Goal: Communication & Community: Answer question/provide support

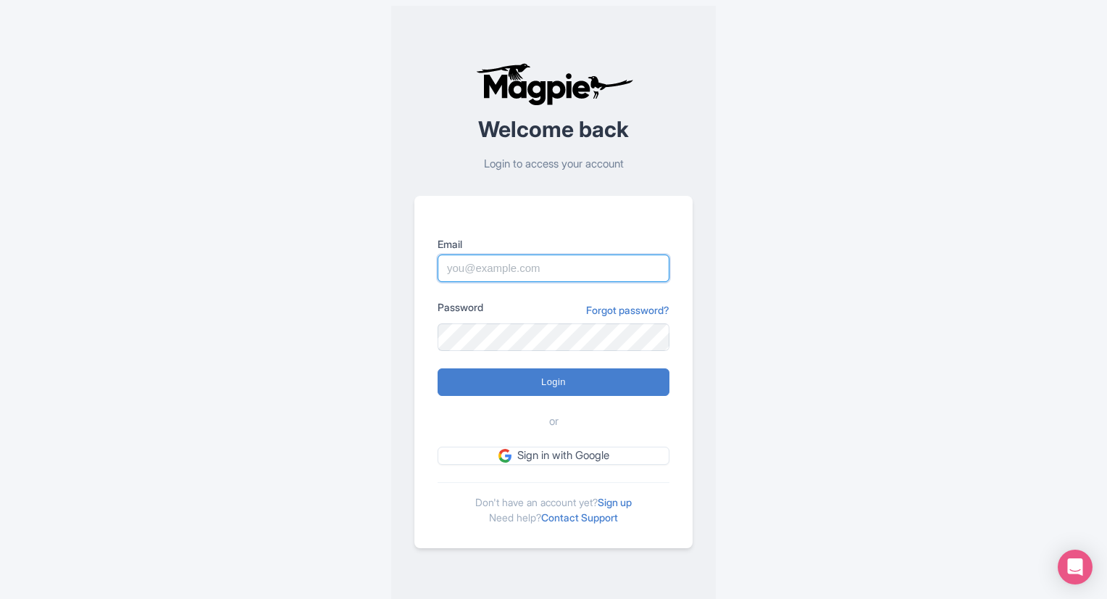
click at [472, 276] on input "Email" at bounding box center [554, 268] width 232 height 28
paste input "booking@citytoursco.com"
type input "booking@citytoursco.com"
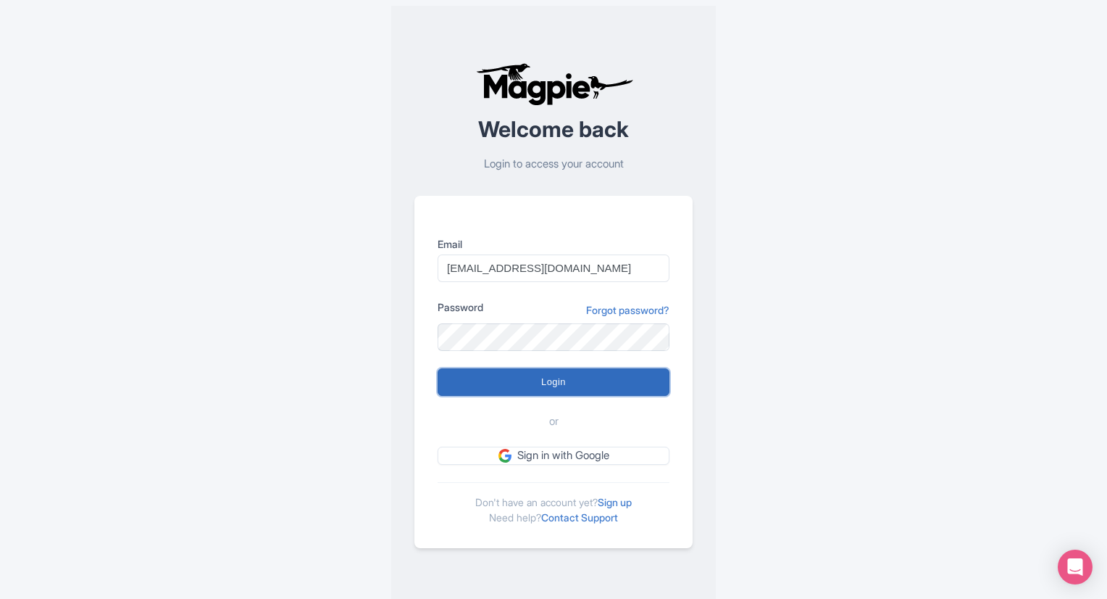
click at [484, 392] on input "Login" at bounding box center [554, 382] width 232 height 28
type input "Logging in..."
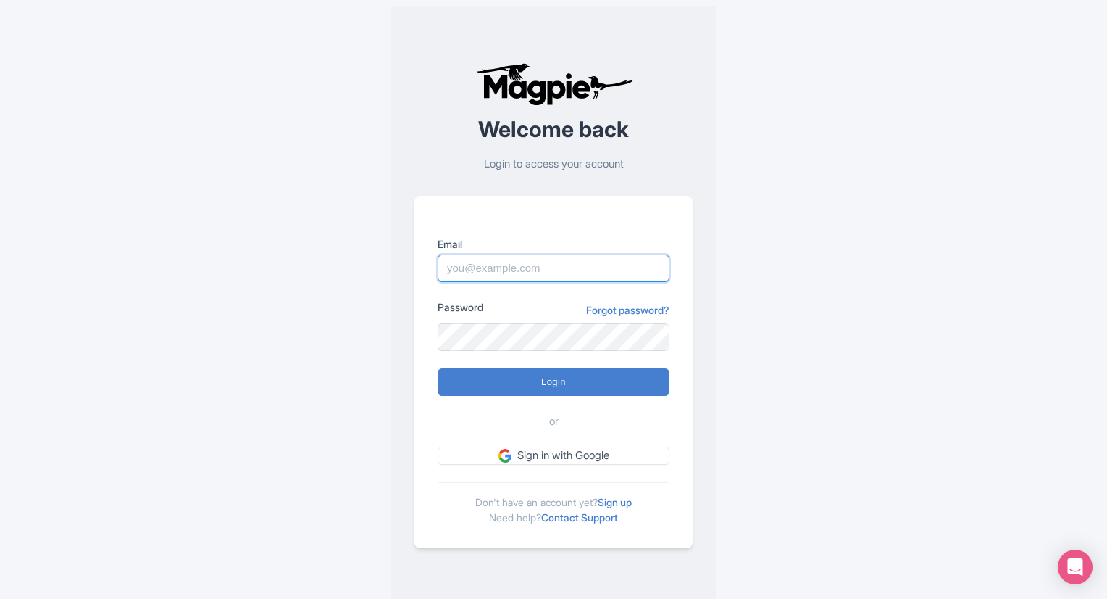
click at [527, 260] on input "Email" at bounding box center [554, 268] width 232 height 28
paste input "[EMAIL_ADDRESS][DOMAIN_NAME]"
type input "booking@citytoursco.com"
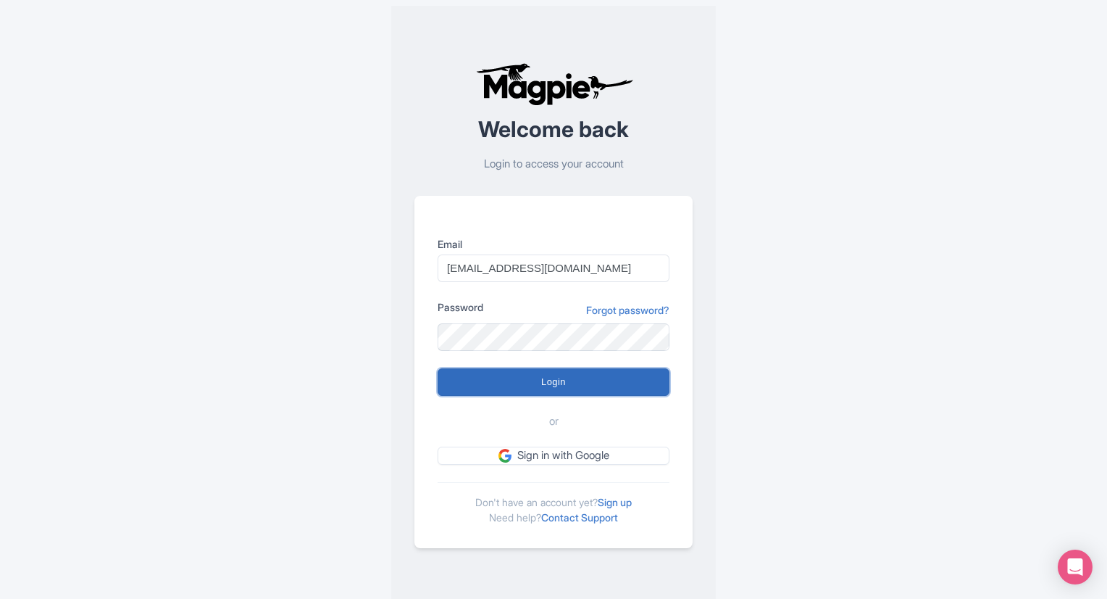
click at [472, 383] on input "Login" at bounding box center [554, 382] width 232 height 28
type input "Logging in..."
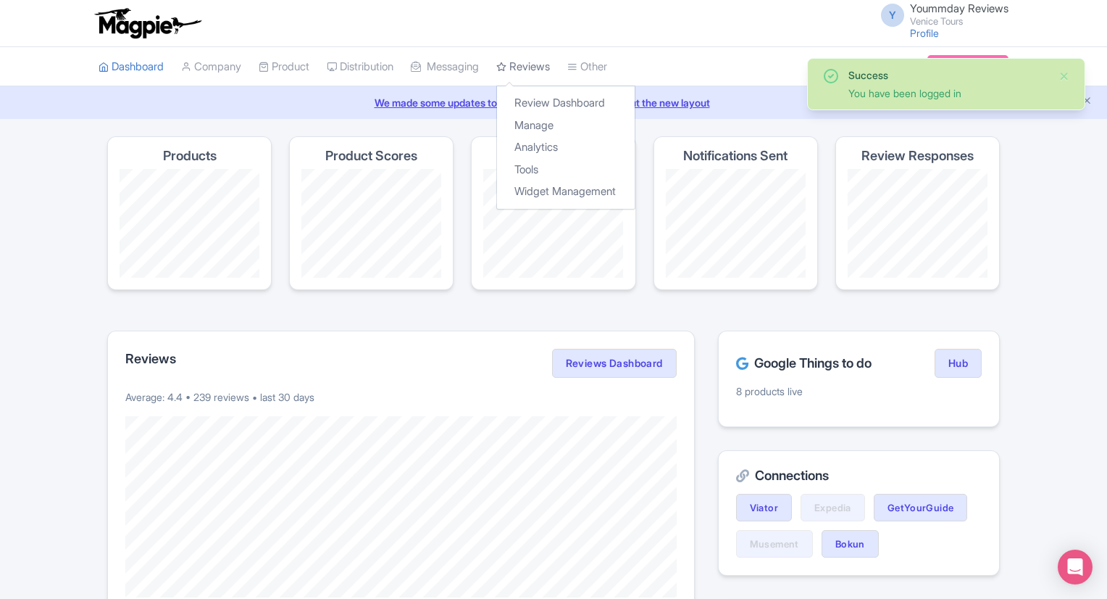
click at [550, 69] on link "Reviews" at bounding box center [523, 67] width 54 height 40
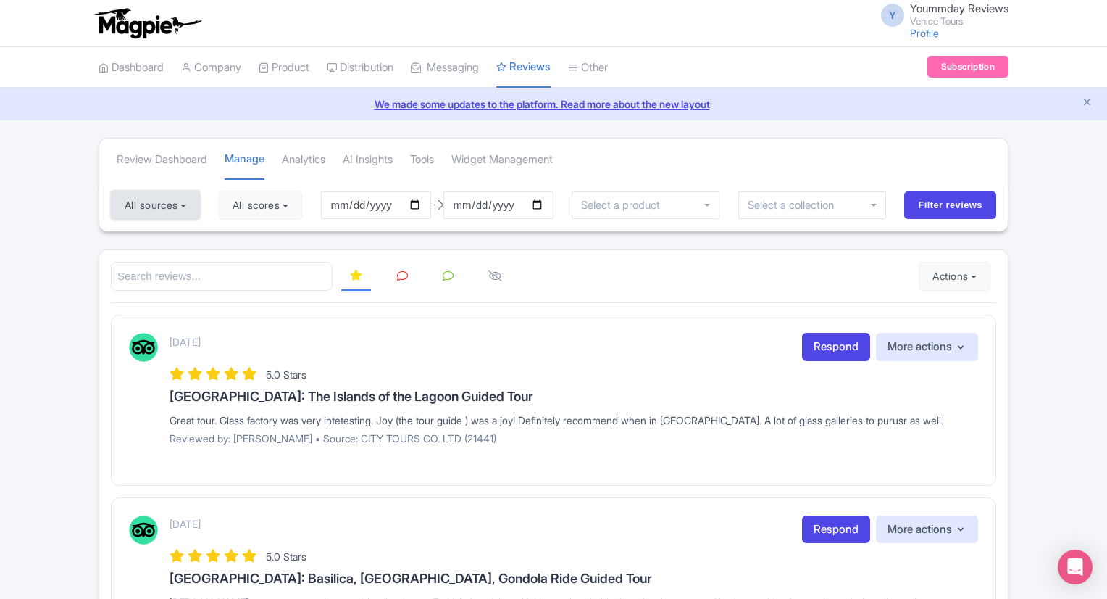
click at [184, 205] on button "All sources" at bounding box center [155, 205] width 89 height 29
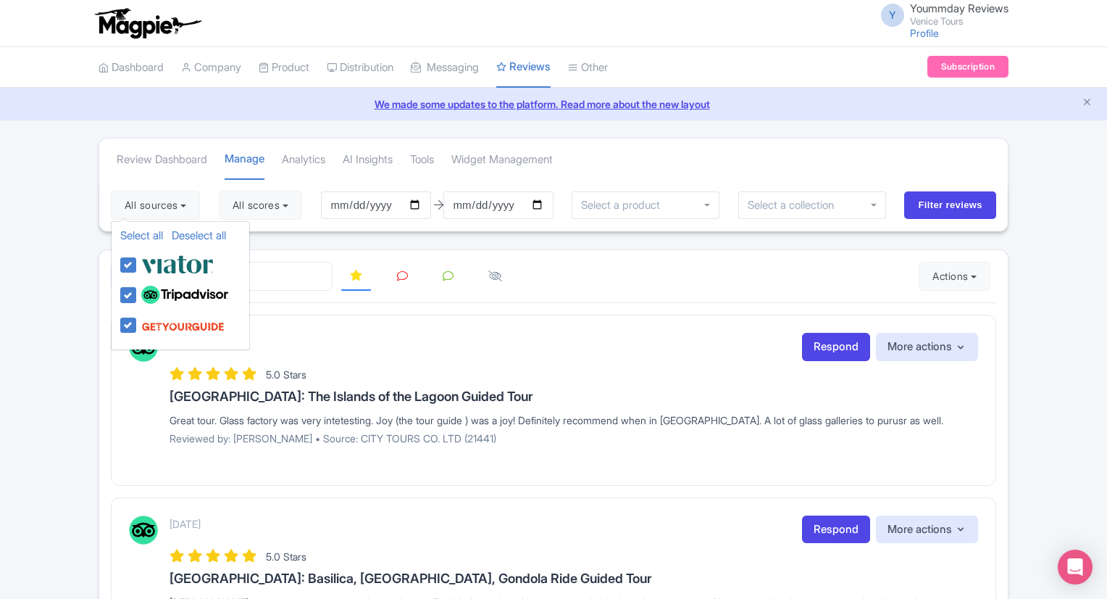
click at [649, 325] on div "September 04, 2025 Respond More actions Hide from this page Hide from review wi…" at bounding box center [553, 399] width 885 height 170
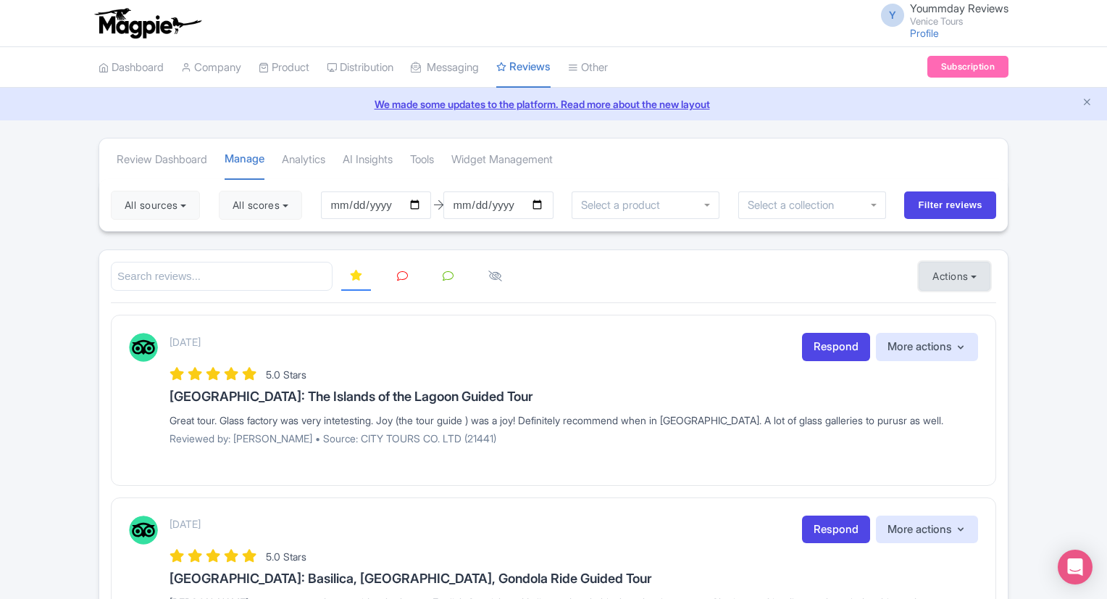
click at [959, 280] on button "Actions" at bounding box center [955, 276] width 72 height 29
click at [942, 338] on link "Download Reviews" at bounding box center [1005, 337] width 170 height 22
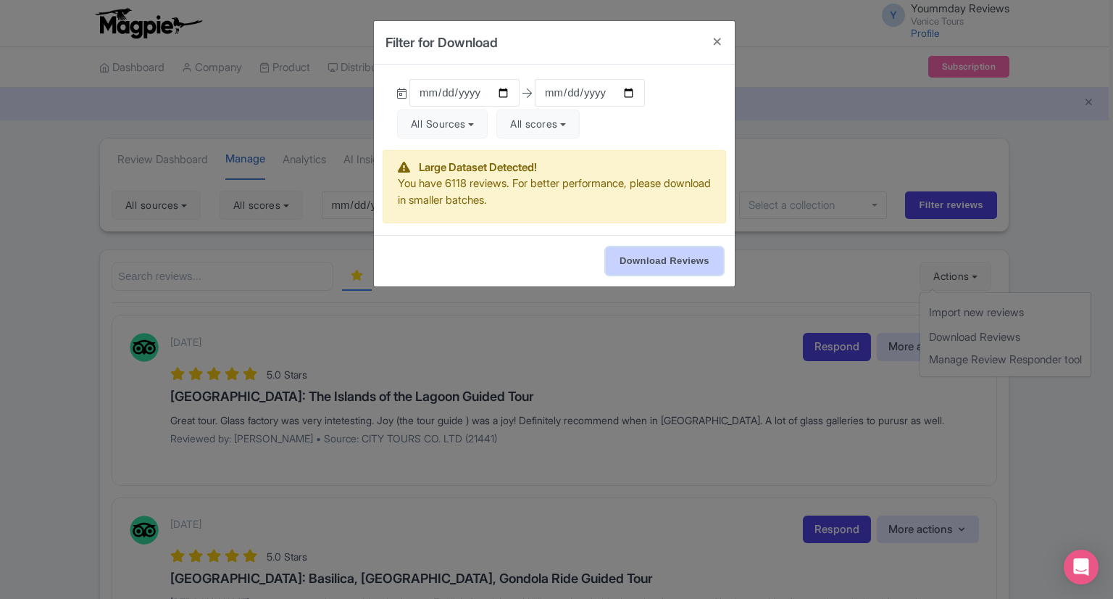
click at [625, 256] on input "Download Reviews" at bounding box center [664, 261] width 117 height 28
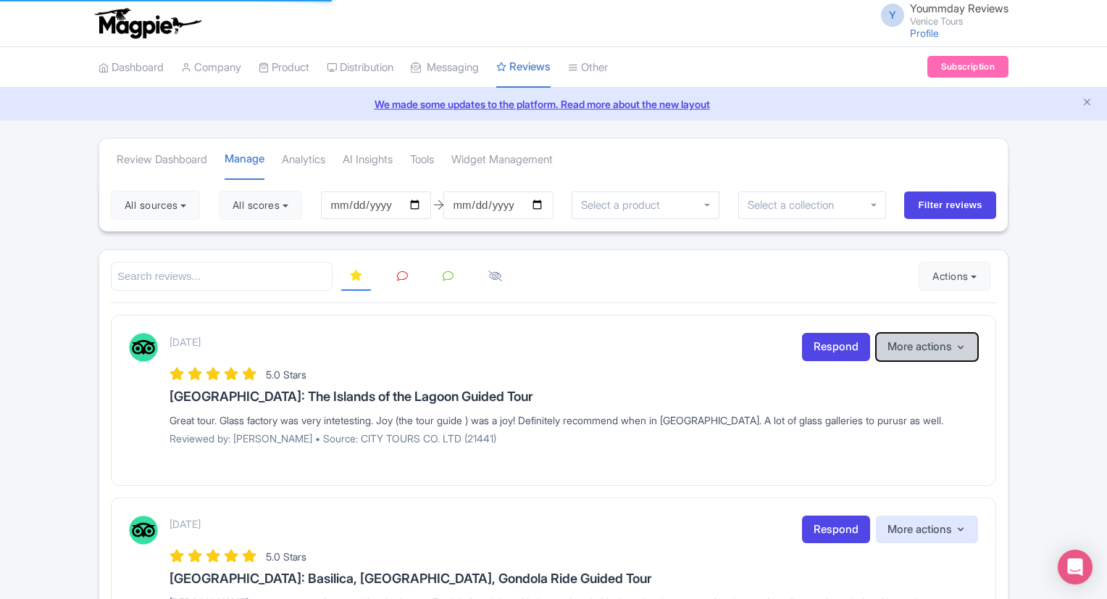
click at [942, 344] on button "More actions" at bounding box center [927, 347] width 102 height 28
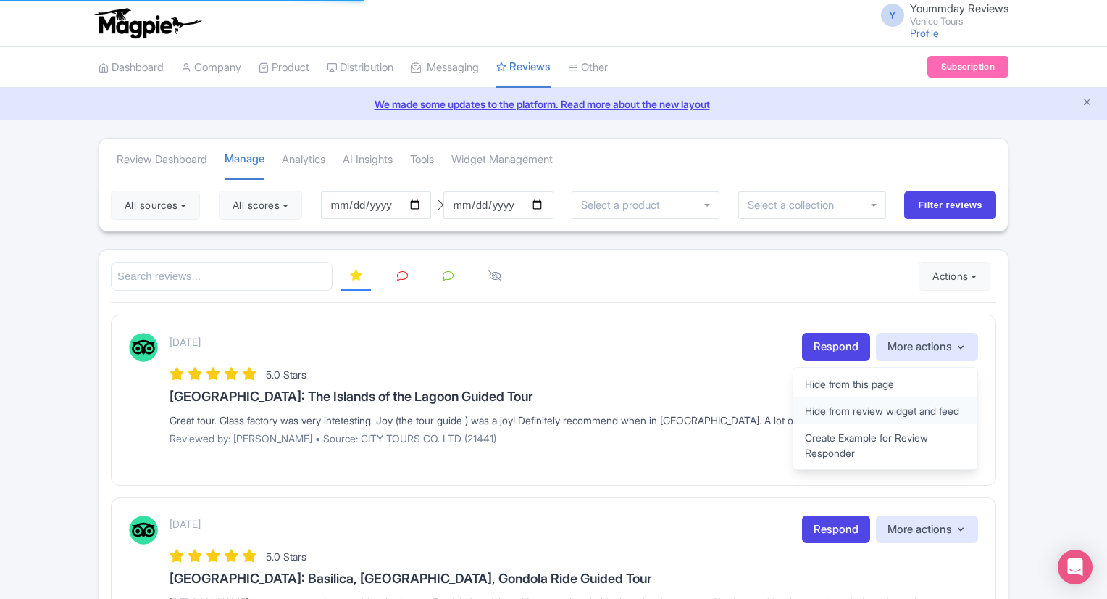
click at [914, 406] on link "Hide from review widget and feed" at bounding box center [885, 410] width 184 height 27
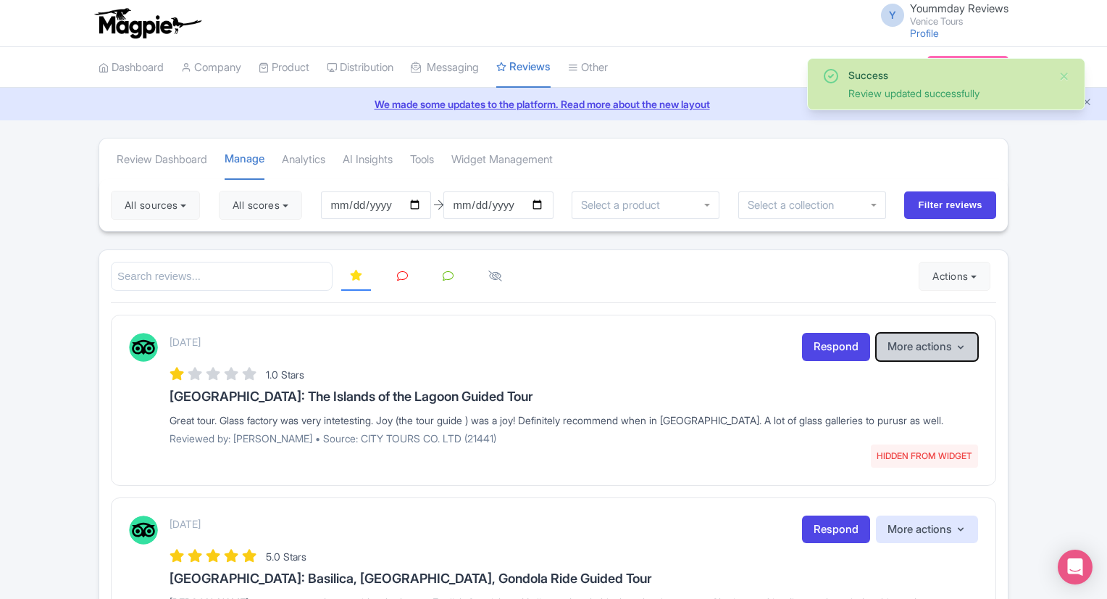
click at [948, 350] on button "More actions" at bounding box center [927, 347] width 102 height 28
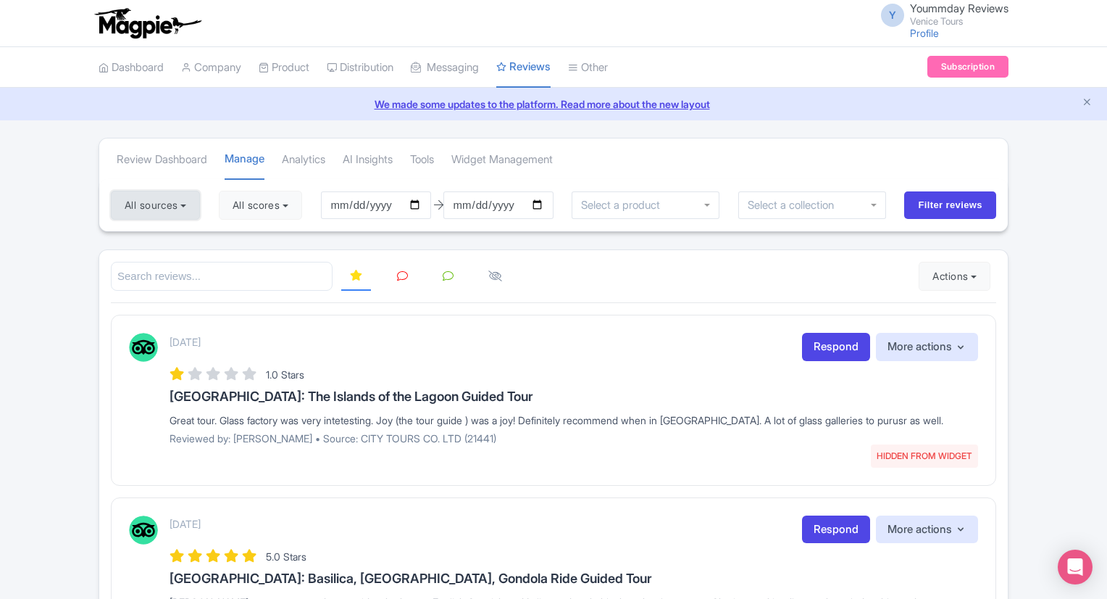
click at [195, 209] on button "All sources" at bounding box center [155, 205] width 89 height 29
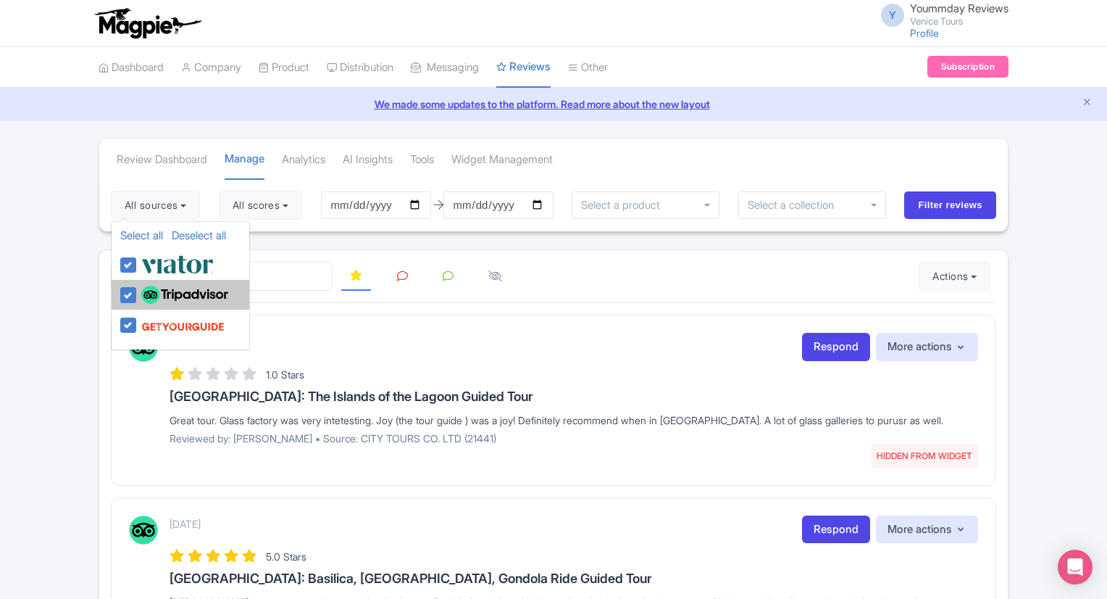
click at [138, 291] on label at bounding box center [183, 295] width 91 height 25
click at [138, 291] on input "checkbox" at bounding box center [142, 287] width 9 height 9
checkbox input "false"
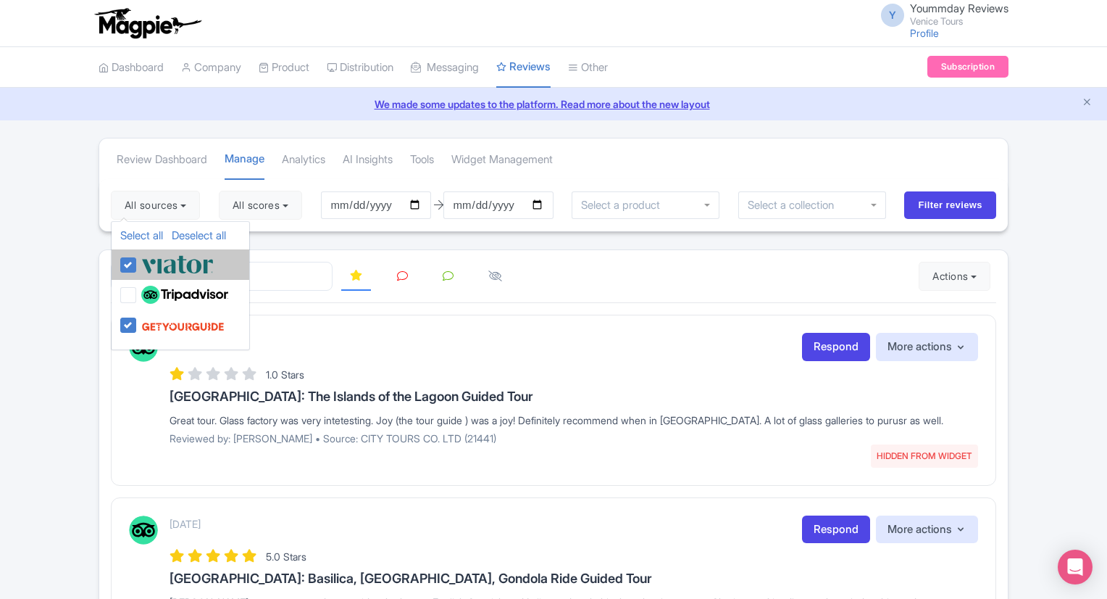
click at [138, 267] on label at bounding box center [176, 264] width 76 height 24
click at [138, 262] on input "checkbox" at bounding box center [142, 256] width 9 height 9
checkbox input "false"
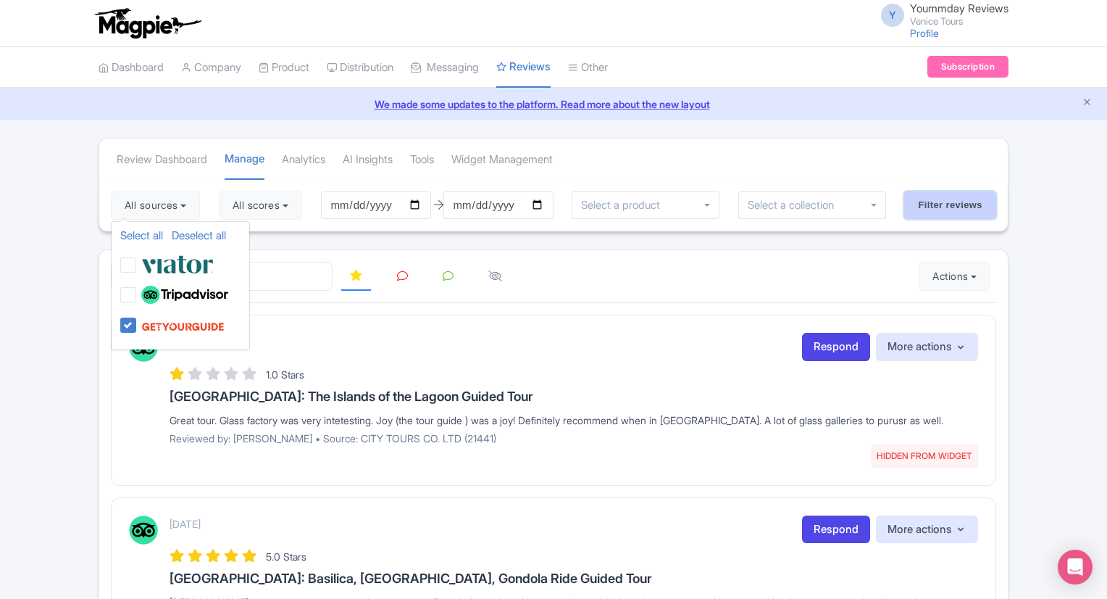
click at [943, 201] on input "Filter reviews" at bounding box center [950, 205] width 92 height 28
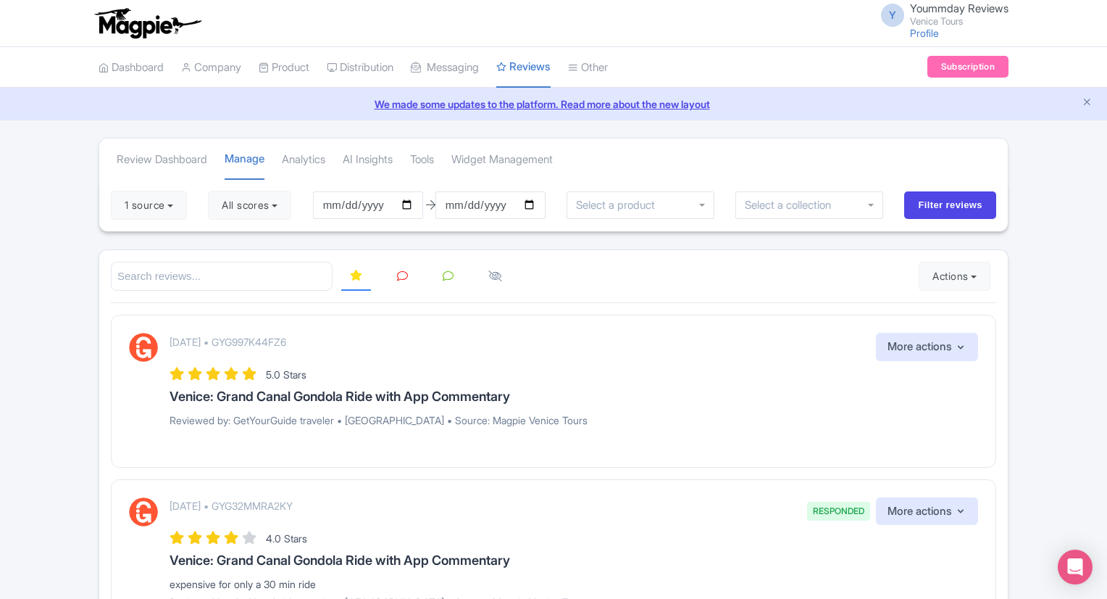
click at [404, 272] on icon at bounding box center [402, 275] width 11 height 11
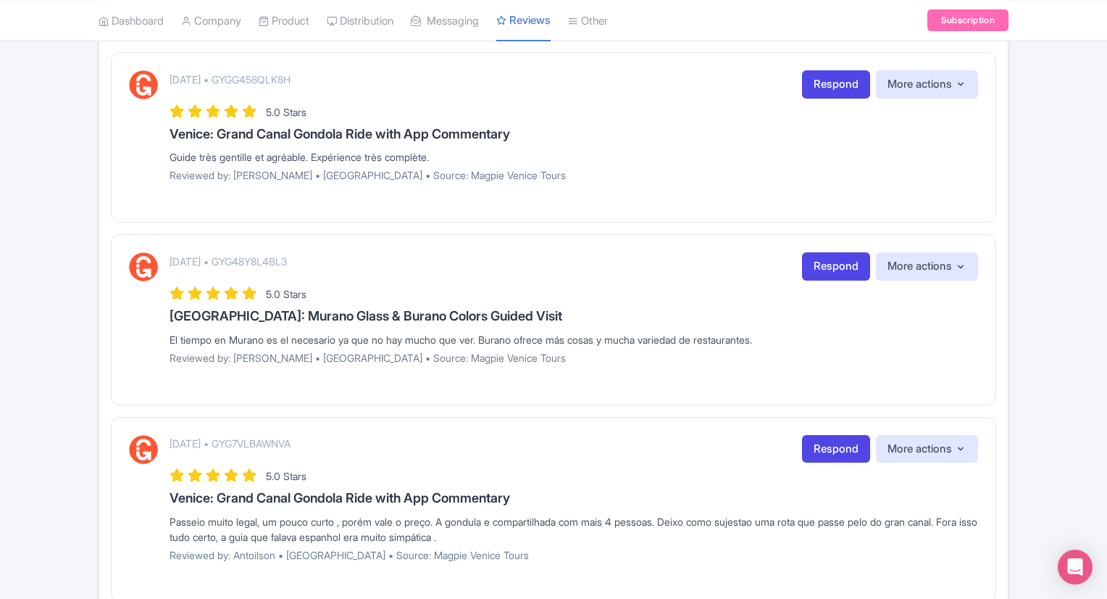
scroll to position [1229, 0]
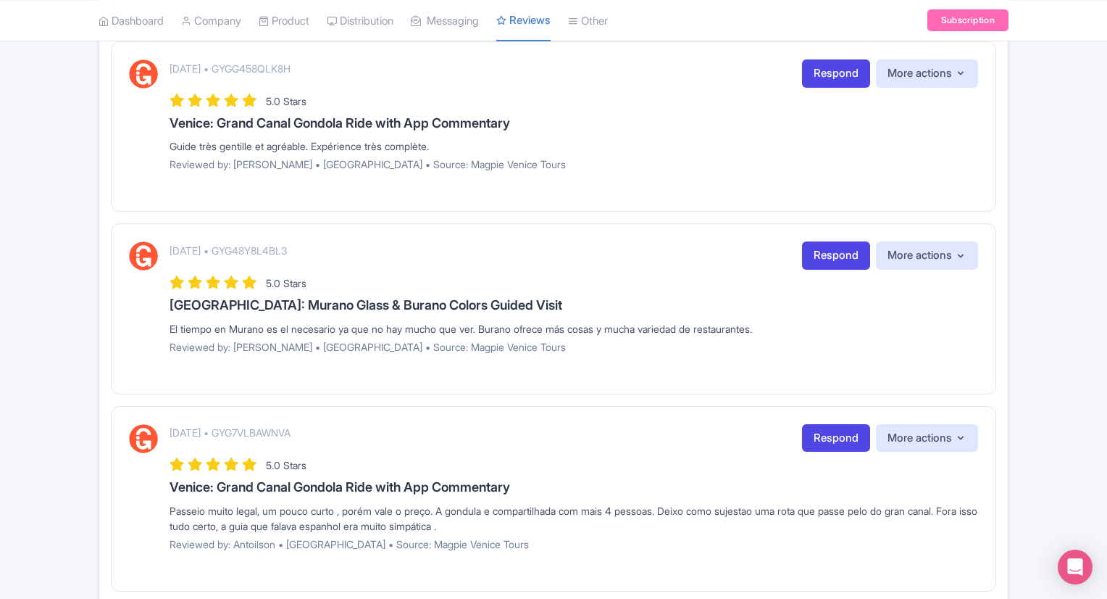
drag, startPoint x: 169, startPoint y: 322, endPoint x: 797, endPoint y: 319, distance: 628.2
click at [797, 321] on div "El tiempo en Murano es el necesario ya que no hay mucho que ver. Burano ofrece …" at bounding box center [574, 328] width 809 height 15
copy div "El tiempo en Murano es el necesario ya que no hay mucho que ver. Burano ofrece …"
click at [843, 253] on link "Respond" at bounding box center [836, 255] width 68 height 28
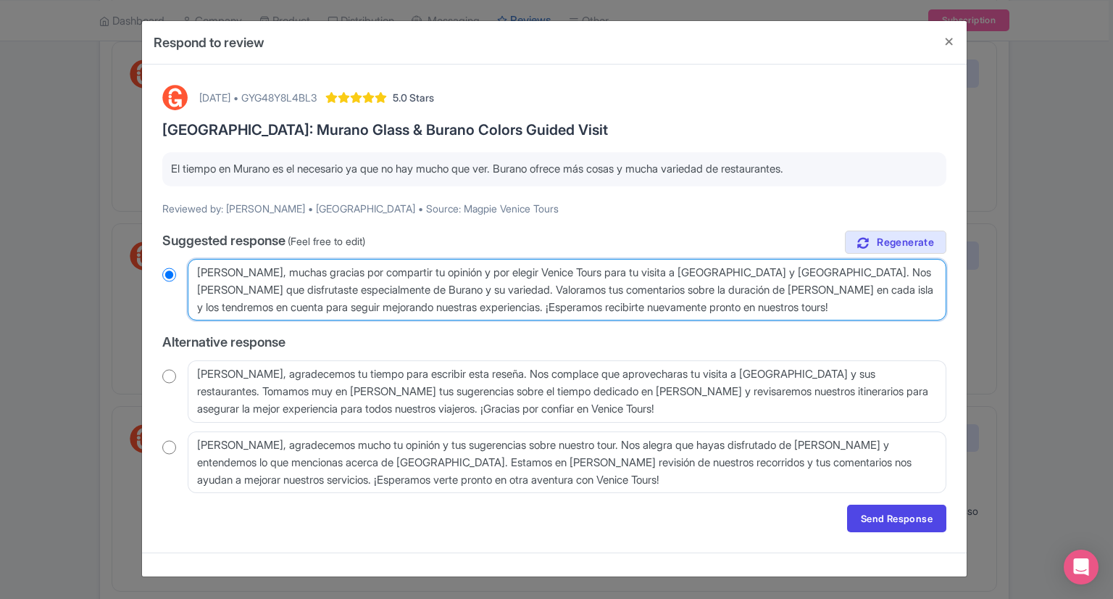
drag, startPoint x: 197, startPoint y: 271, endPoint x: 827, endPoint y: 309, distance: 631.6
click at [827, 309] on textarea "Estimada Tania, muchas gracias por compartir tu opinión y por elegir Venice Tou…" at bounding box center [567, 290] width 759 height 62
radio input "true"
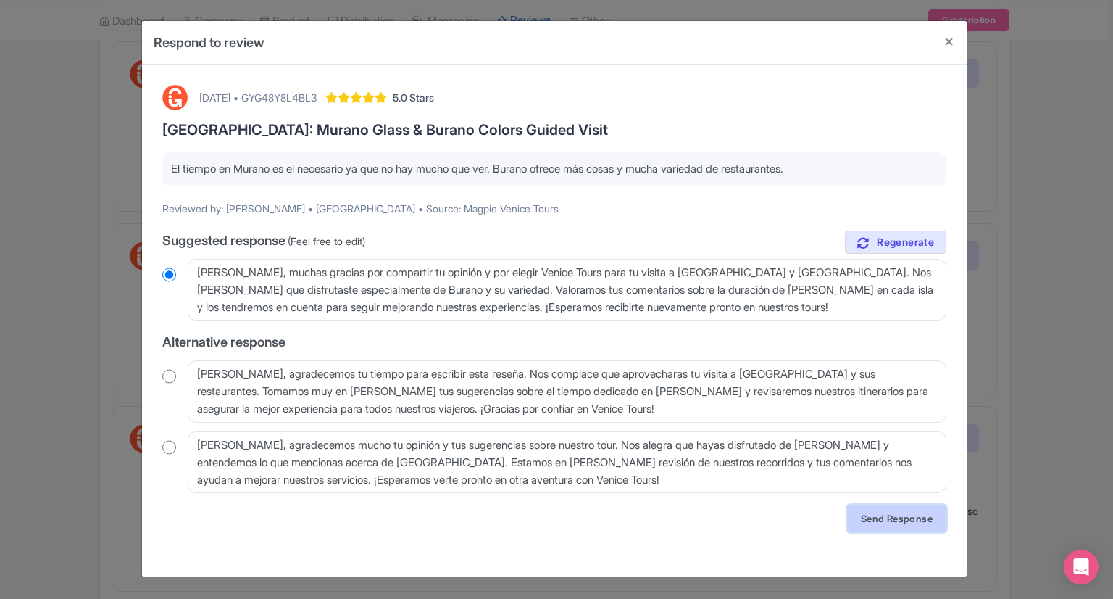
click at [876, 508] on link "Send Response" at bounding box center [896, 518] width 99 height 28
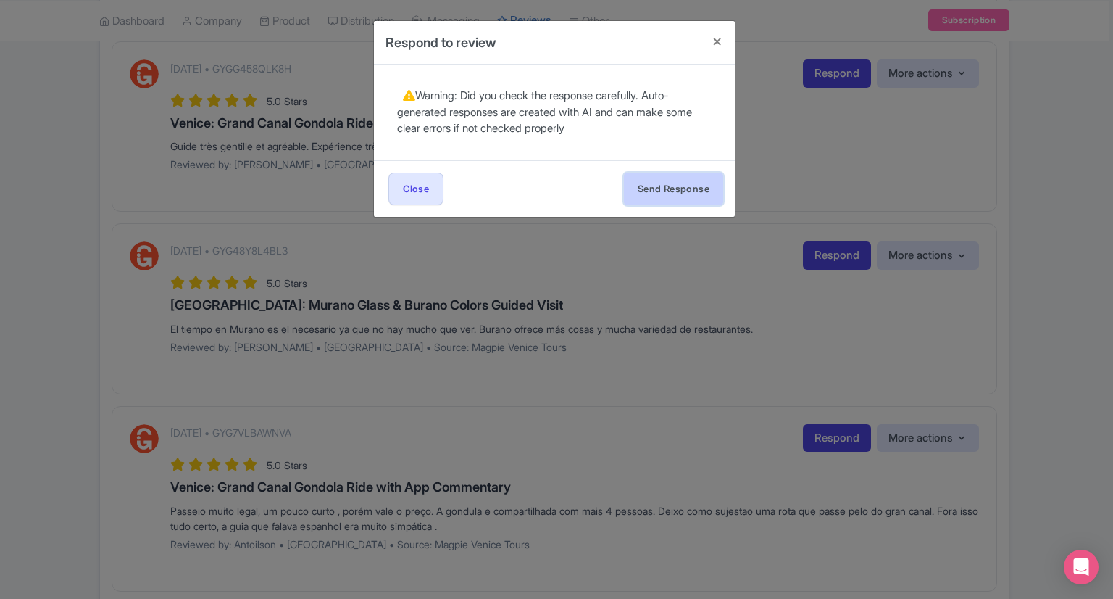
click at [678, 191] on button "Send Response" at bounding box center [673, 188] width 99 height 33
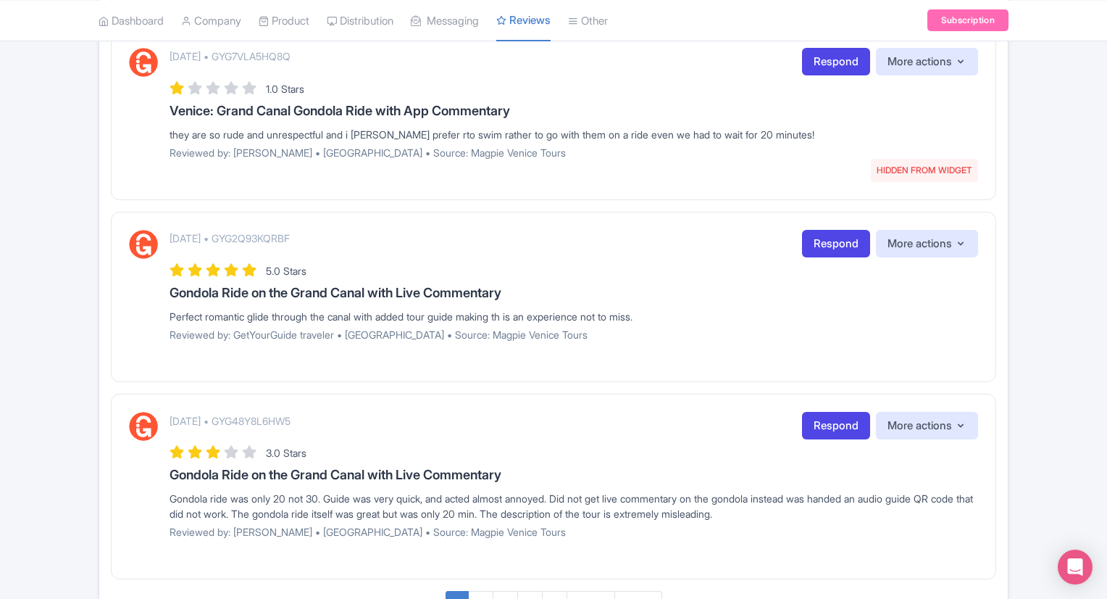
scroll to position [1609, 0]
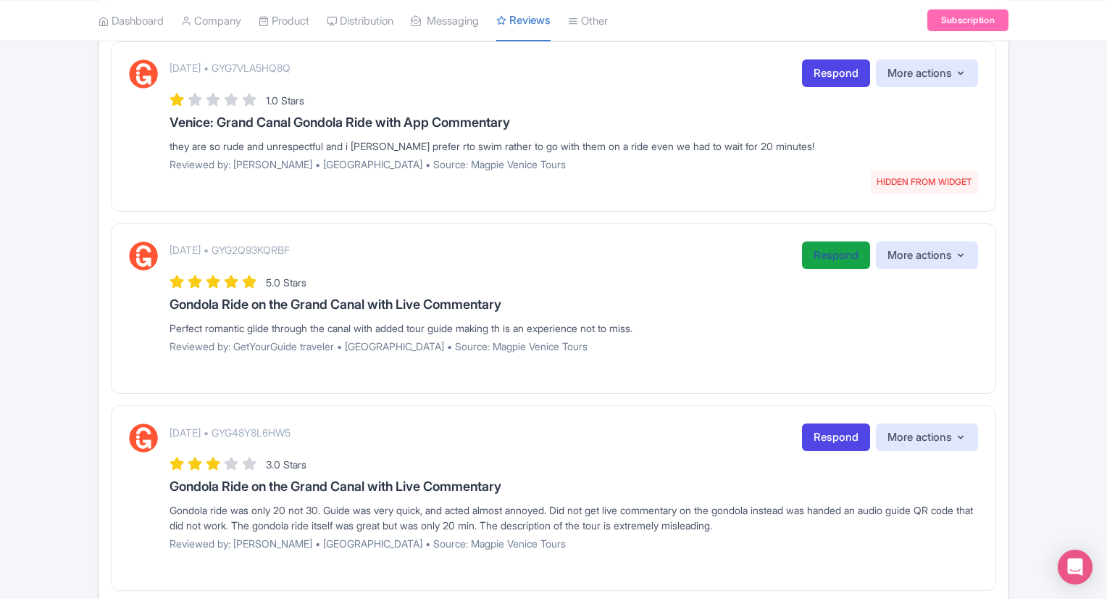
click at [816, 259] on link "Respond" at bounding box center [836, 255] width 68 height 28
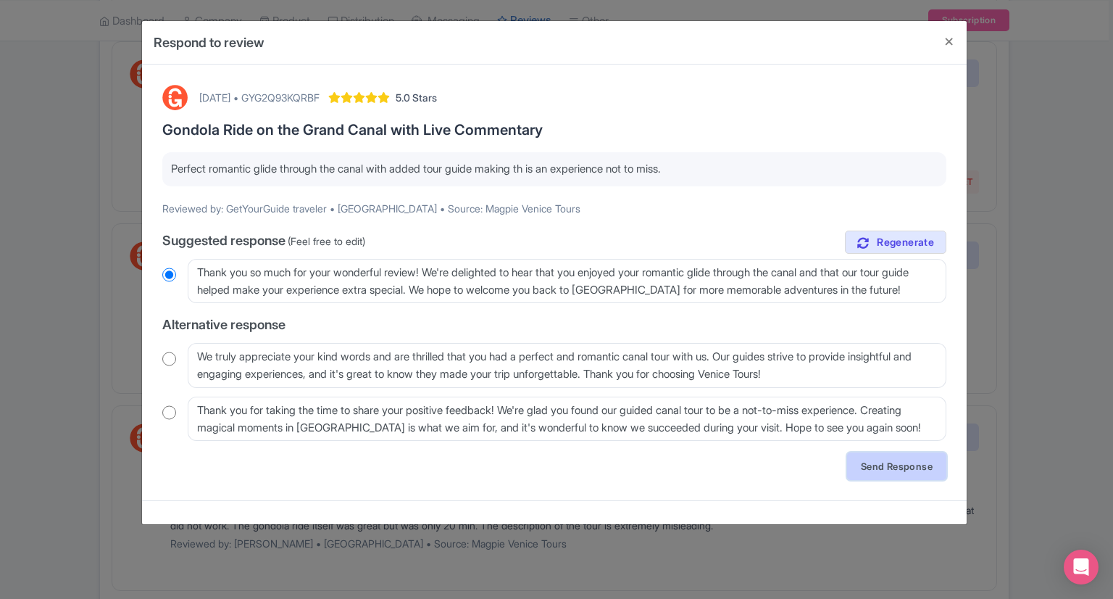
click at [878, 469] on link "Send Response" at bounding box center [896, 466] width 99 height 28
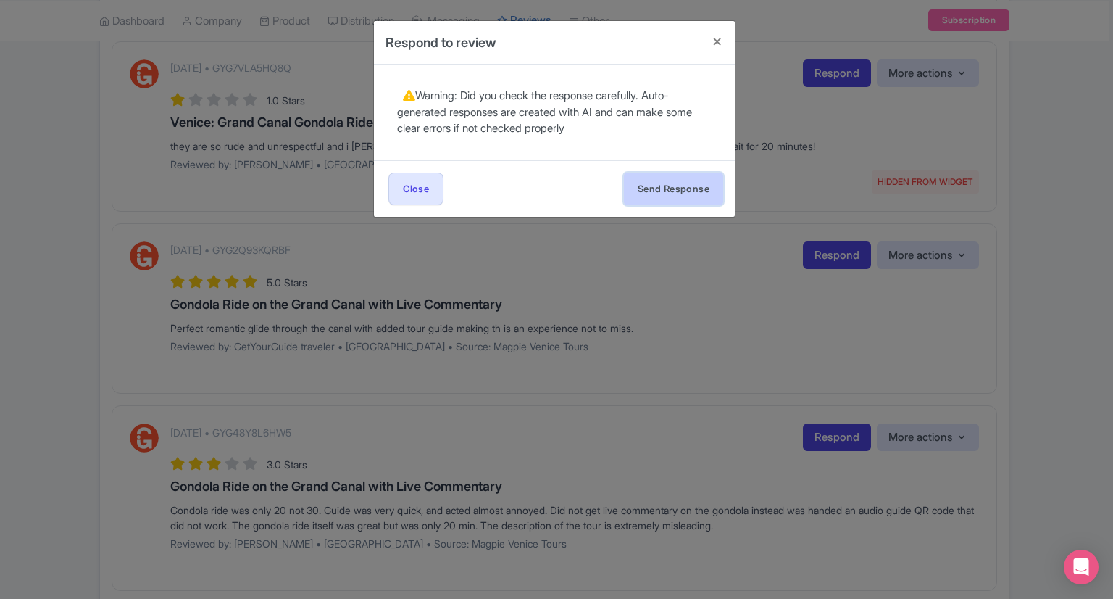
click at [681, 192] on button "Send Response" at bounding box center [673, 188] width 99 height 33
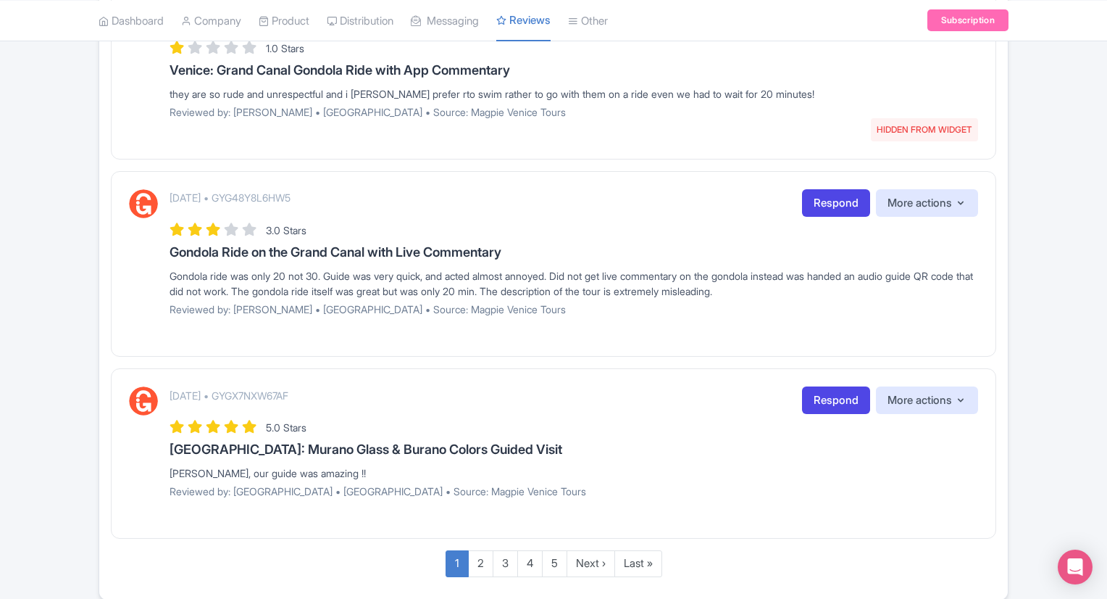
scroll to position [1649, 0]
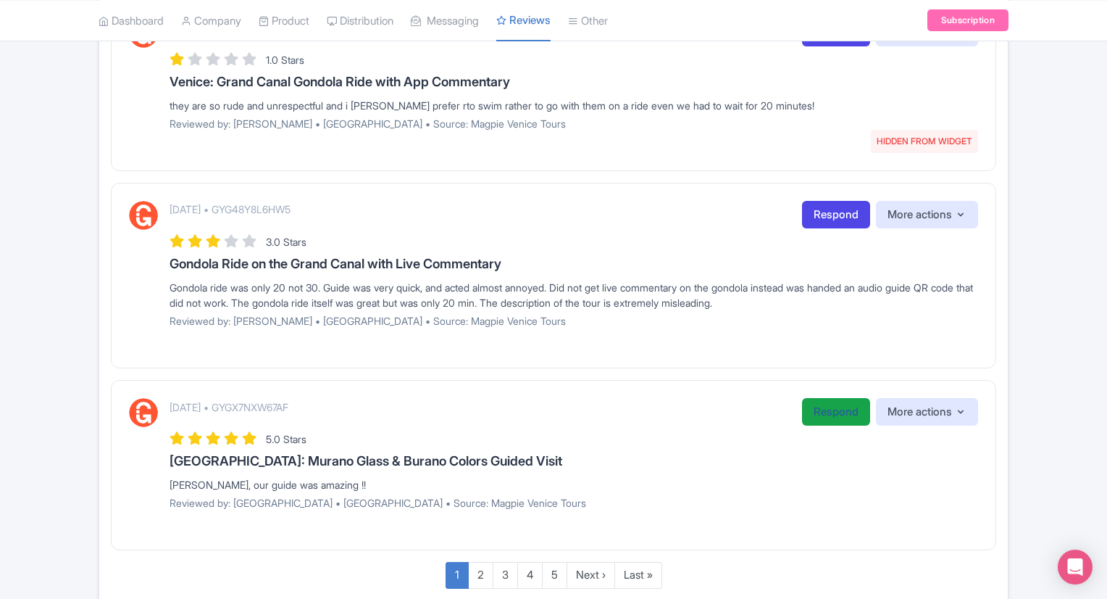
click at [814, 413] on link "Respond" at bounding box center [836, 412] width 68 height 28
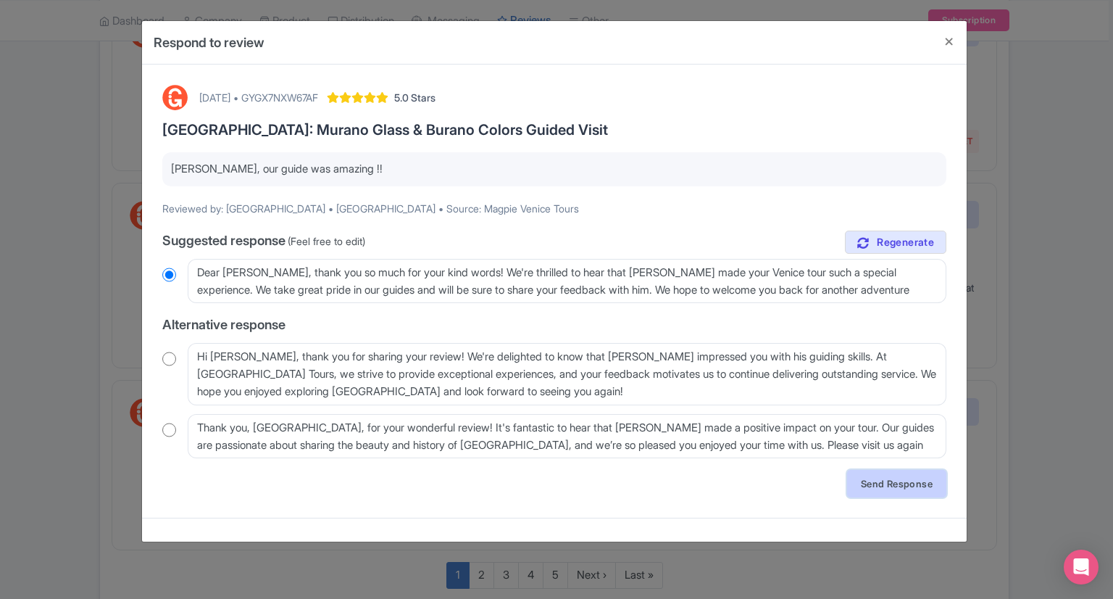
click at [889, 480] on link "Send Response" at bounding box center [896, 484] width 99 height 28
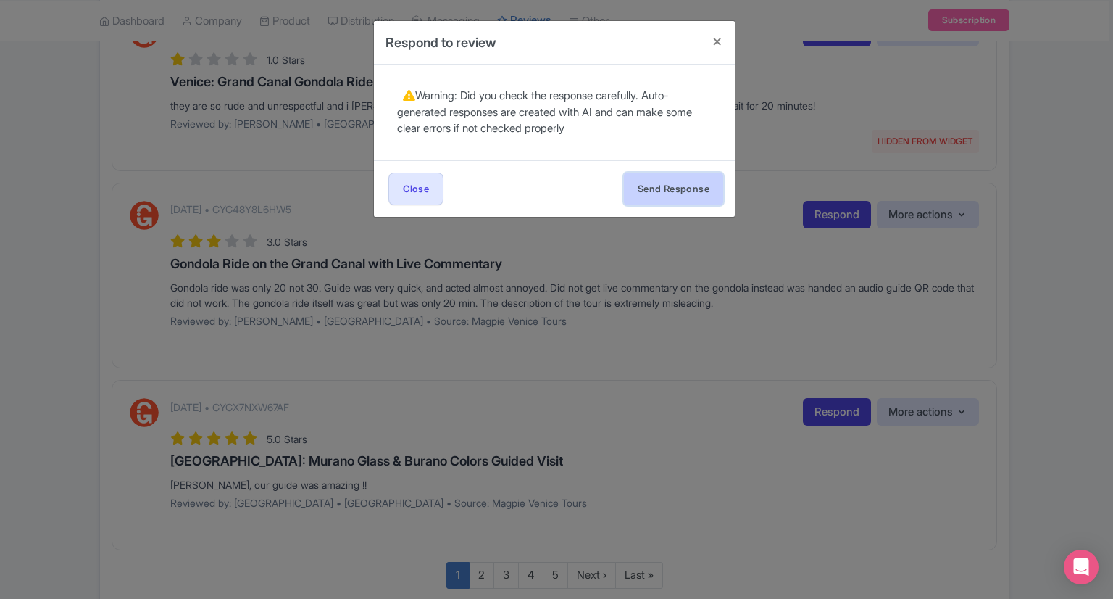
click at [661, 185] on button "Send Response" at bounding box center [673, 188] width 99 height 33
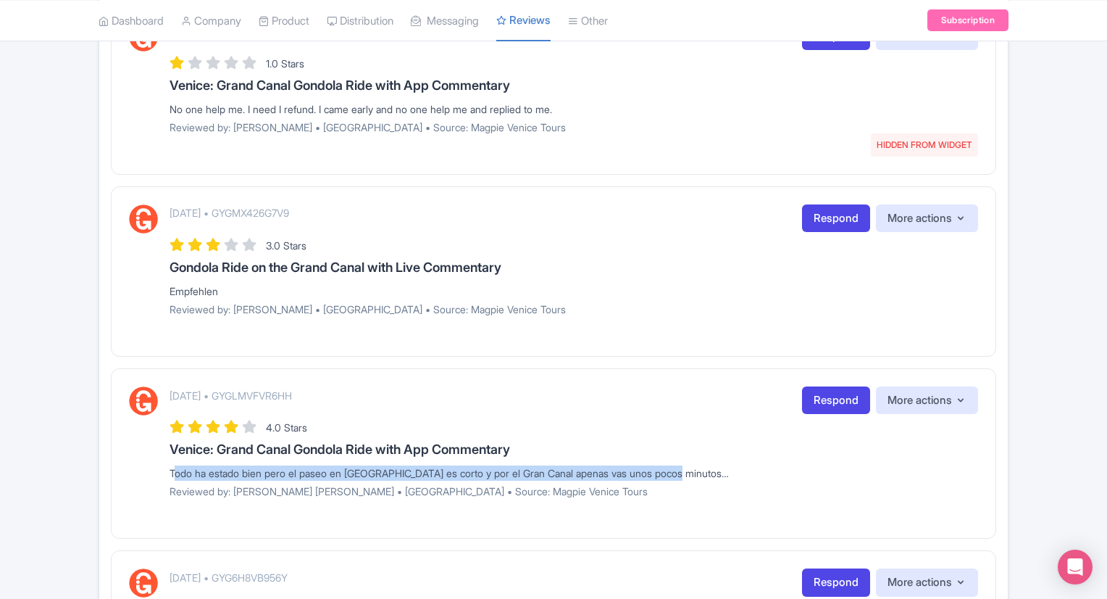
drag, startPoint x: 171, startPoint y: 467, endPoint x: 729, endPoint y: 457, distance: 558.0
click at [729, 457] on div "[DATE] • GYGLMVFVR6HH Respond More actions Hide from this page Hide from review…" at bounding box center [574, 447] width 809 height 122
copy div "Todo ha estado bien pero el paseo en [GEOGRAPHIC_DATA] es corto y por el Gran C…"
click at [823, 400] on link "Respond" at bounding box center [836, 400] width 68 height 28
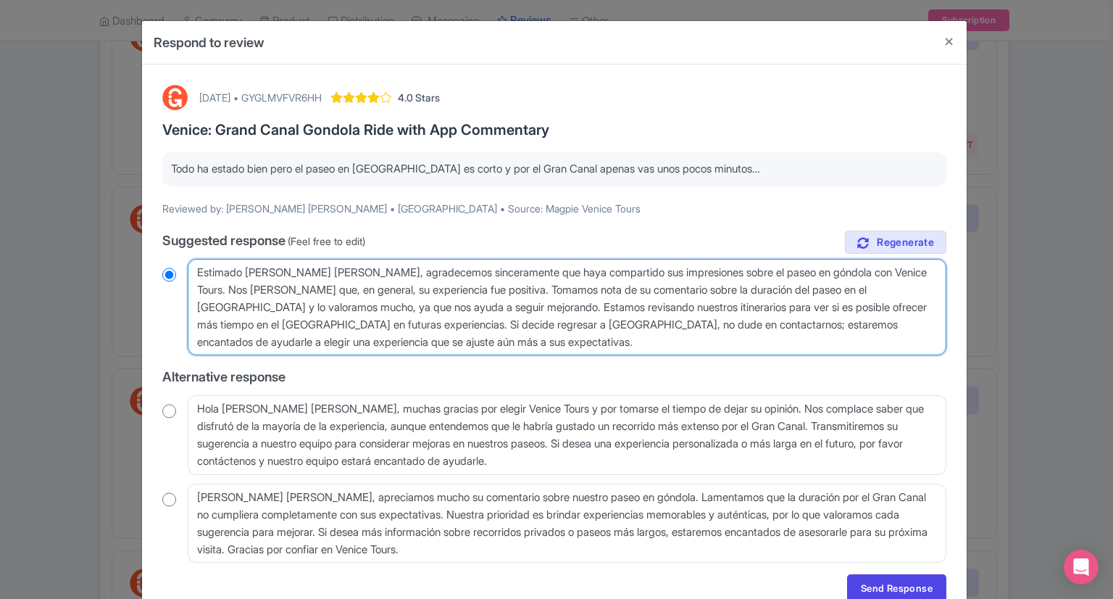
click at [196, 270] on textarea "Estimado [PERSON_NAME] [PERSON_NAME], agradecemos sinceramente que haya compart…" at bounding box center [567, 307] width 759 height 97
drag, startPoint x: 196, startPoint y: 270, endPoint x: 425, endPoint y: 367, distance: 248.7
click at [425, 367] on div "true Suggested response (Feel free to edit) Estimado [PERSON_NAME] [PERSON_NAME…" at bounding box center [554, 396] width 784 height 333
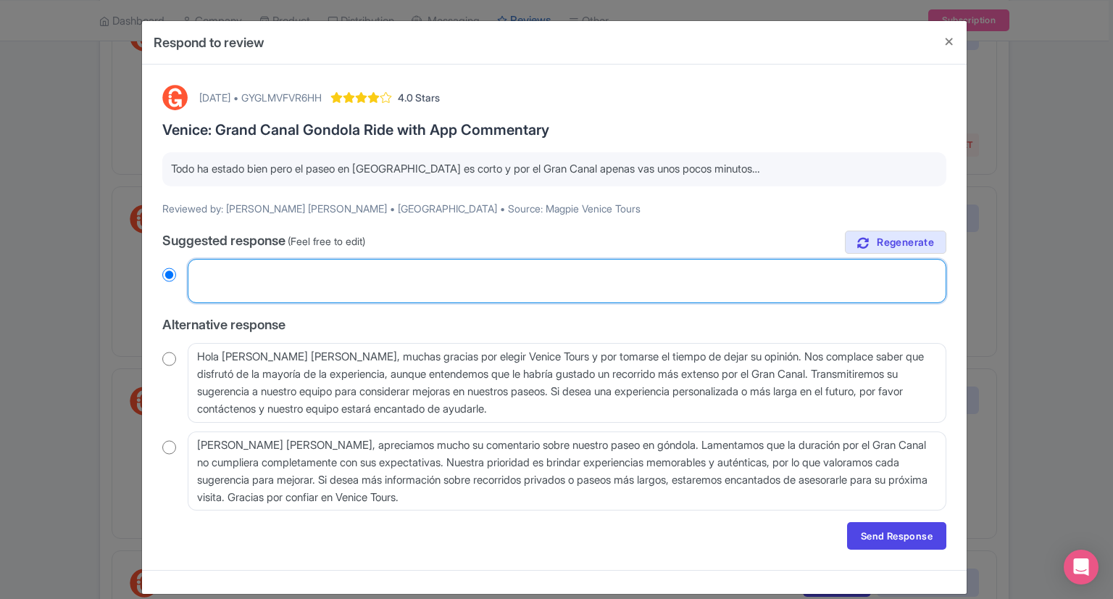
radio input "true"
type textarea "D"
radio input "true"
type textarea "De"
radio input "true"
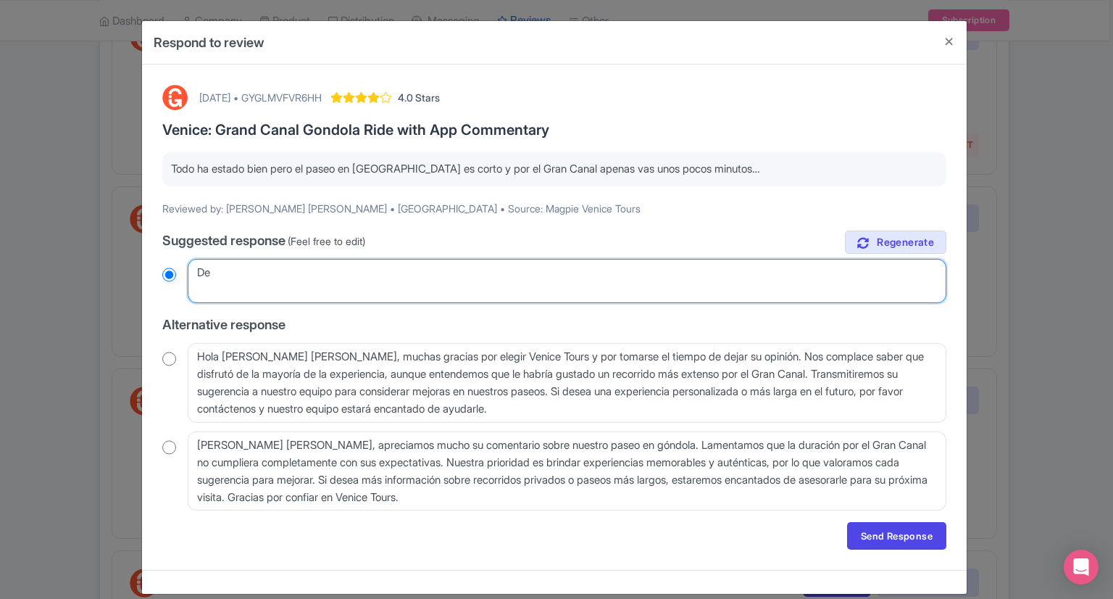
type textarea "Dea"
radio input "true"
type textarea "Dear"
radio input "true"
type textarea "Dear"
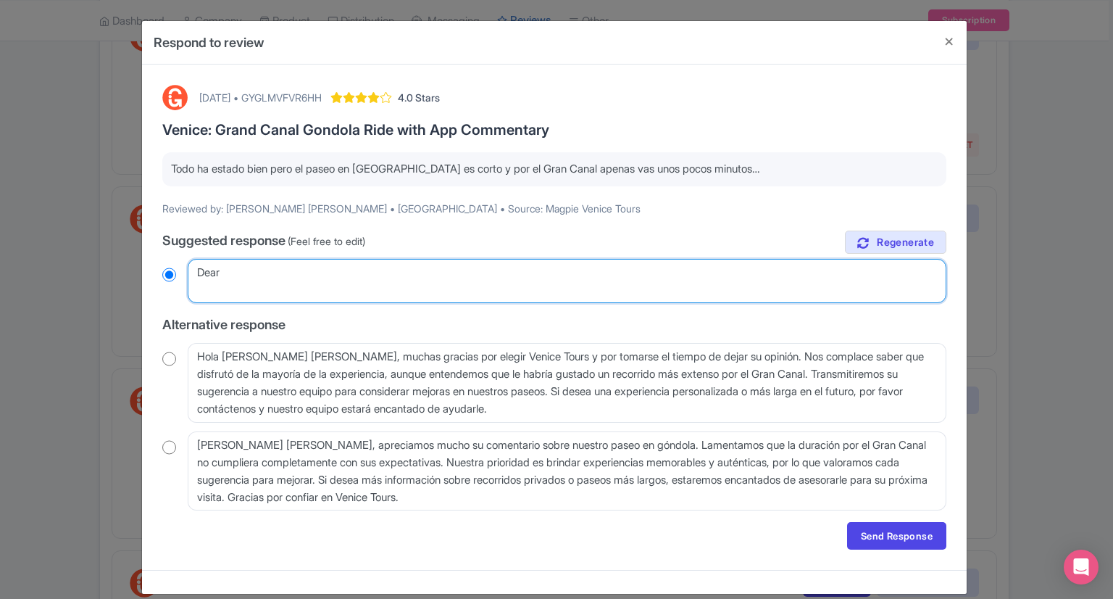
radio input "true"
type textarea "Dear G"
radio input "true"
type textarea "Dear Gu"
radio input "true"
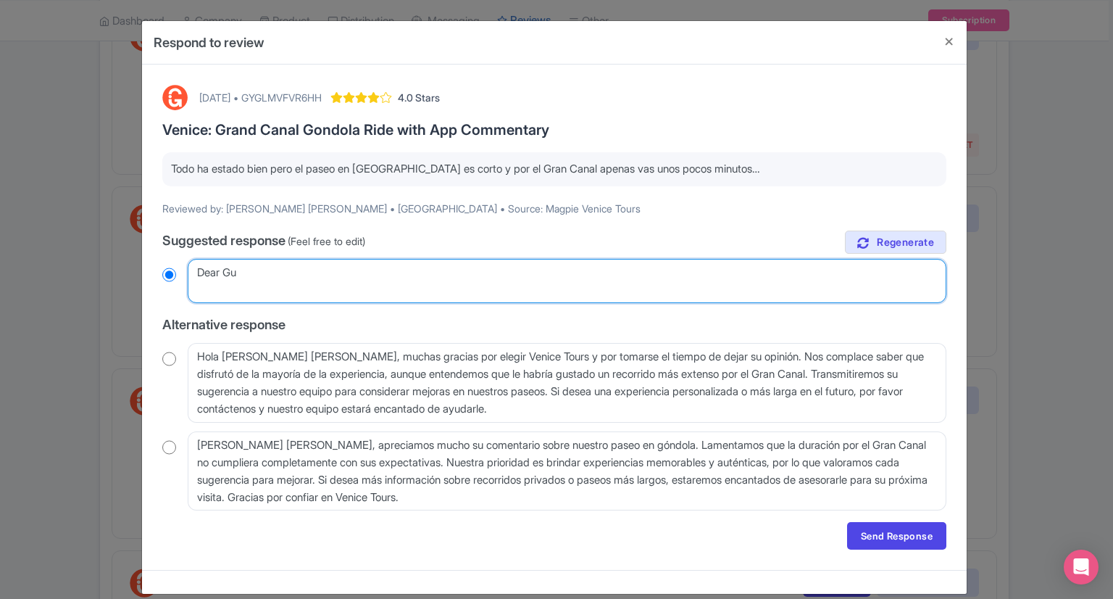
type textarea "Dear Gue"
radio input "true"
type textarea "Dear Guest"
radio input "true"
type textarea "Dear Guest,"
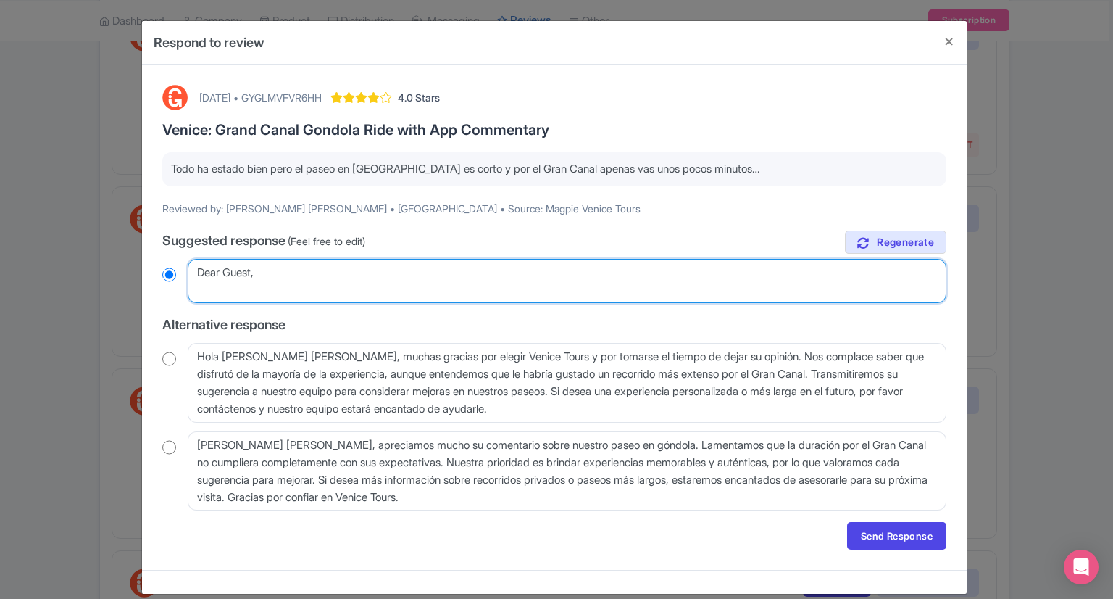
radio input "true"
type textarea "Dear Guest,"
radio input "true"
type textarea "Dear Guest, W"
radio input "true"
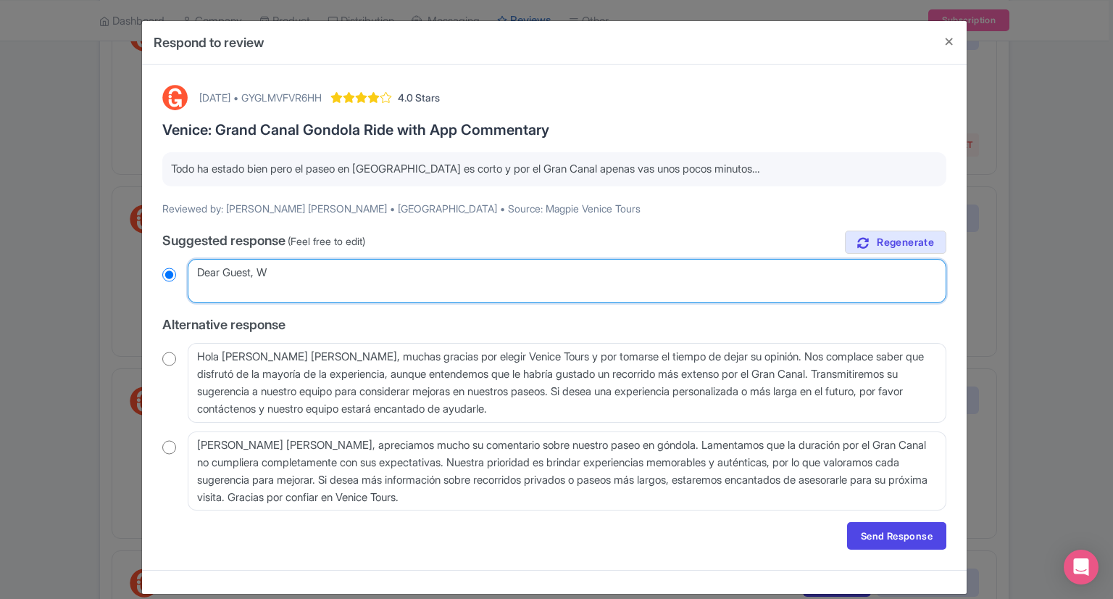
type textarea "Dear Guest, We"
radio input "true"
type textarea "Dear Guest, We"
radio input "true"
type textarea "Dear Guest, We a"
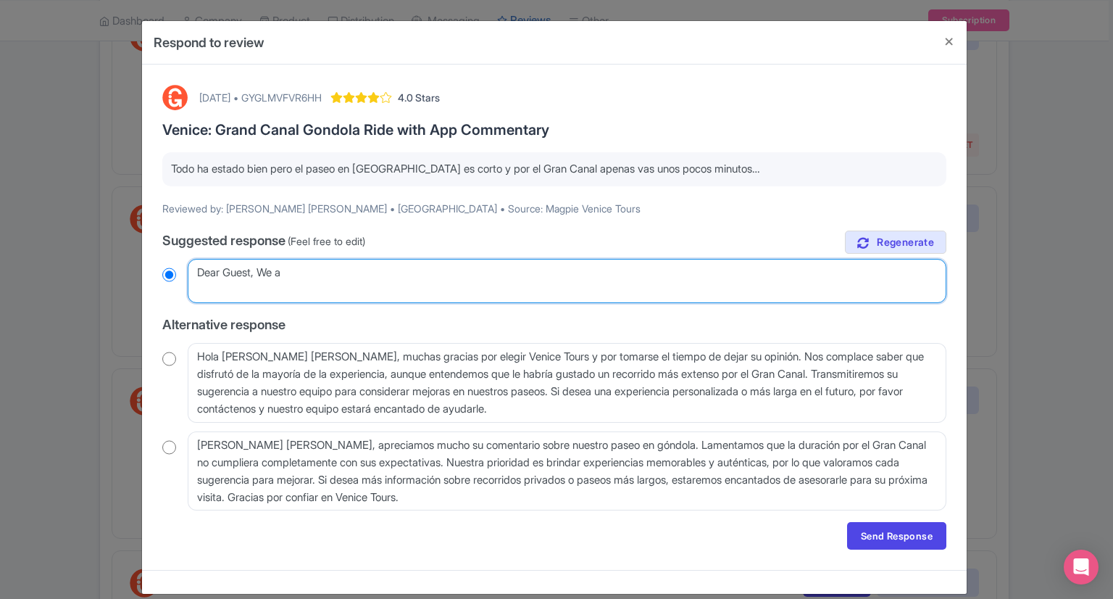
radio input "true"
type textarea "Dear Guest, We ap"
radio input "true"
type textarea "Dear Guest, We app"
radio input "true"
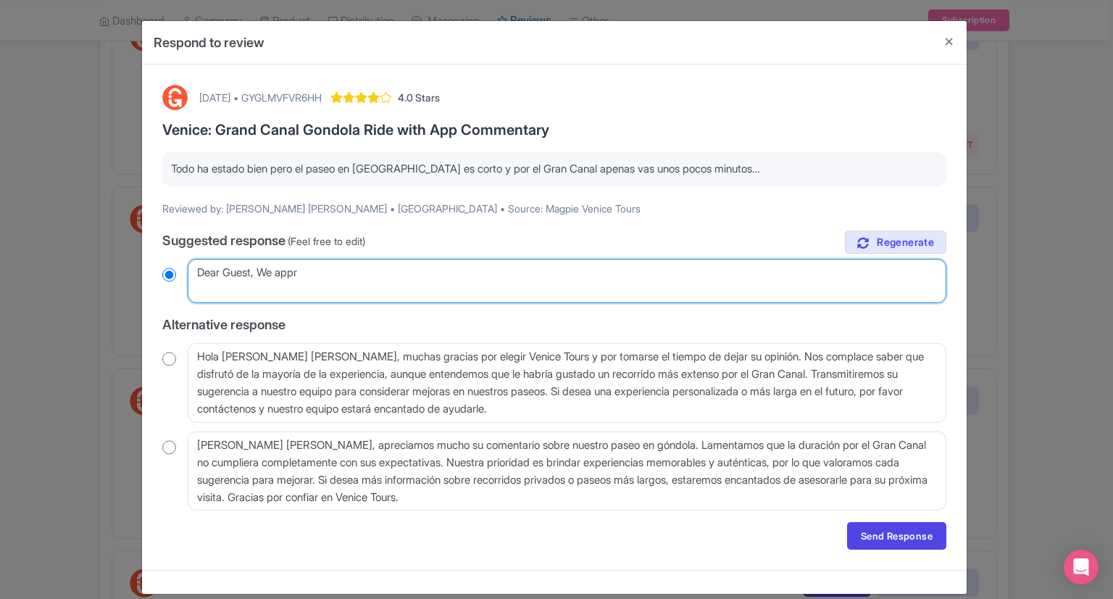
type textarea "Dear Guest, We appre"
radio input "true"
type textarea "Dear Guest, We apprec"
radio input "true"
type textarea "Dear Guest, We appreci"
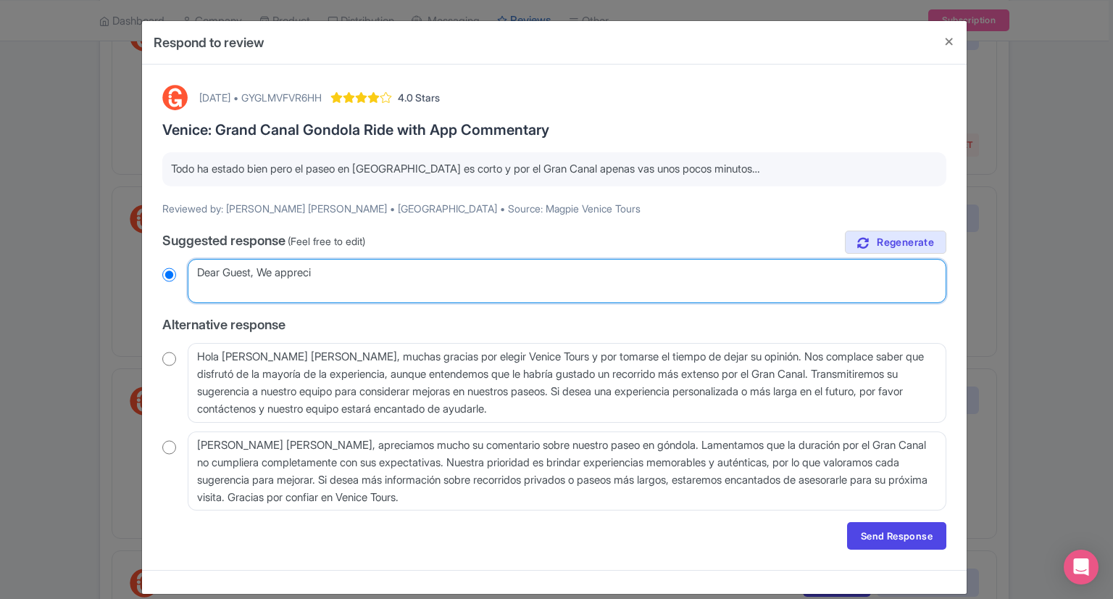
radio input "true"
type textarea "Dear Guest, We apprecia"
radio input "true"
type textarea "Dear Guest, We appreciat"
radio input "true"
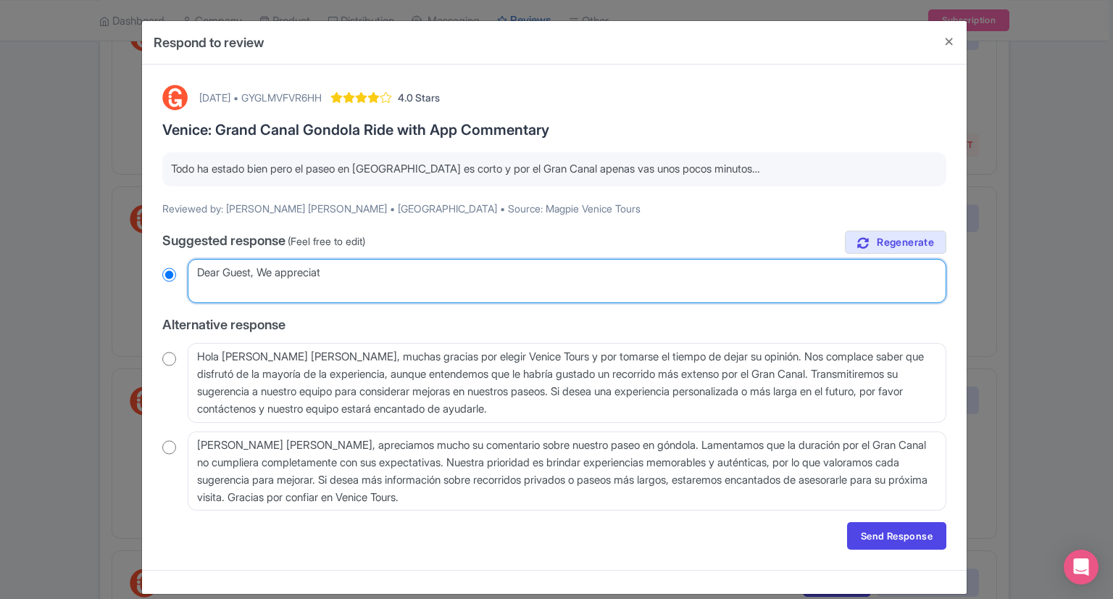
type textarea "Dear Guest, We appreciate"
radio input "true"
type textarea "Dear Guest, We appreciate"
radio input "true"
type textarea "Dear Guest, We appreciate zo"
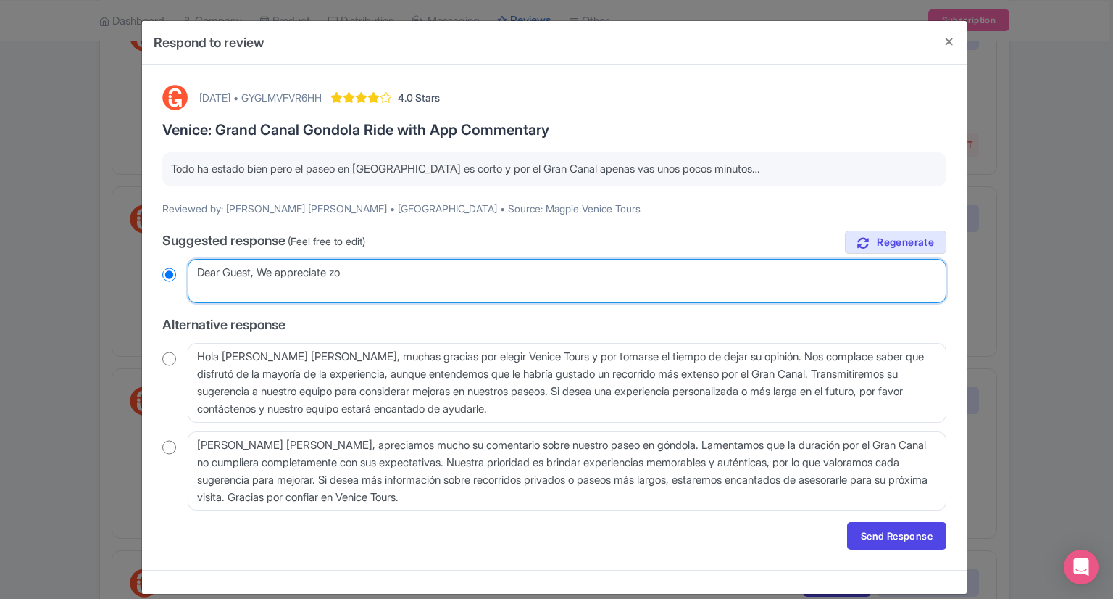
radio input "true"
type textarea "Dear Guest, We appreciate zou"
radio input "true"
type textarea "Dear Guest, We appreciate zo"
radio input "true"
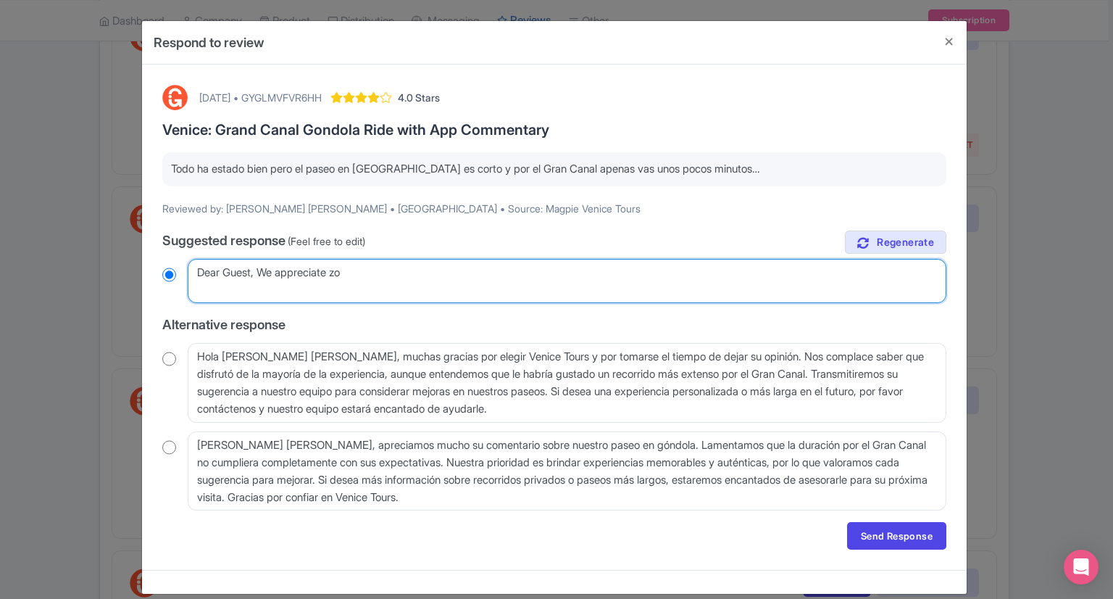
type textarea "Dear Guest, We appreciate z"
radio input "true"
type textarea "Dear Guest, We appreciate"
radio input "true"
type textarea "Dear Guest, We appreciate o"
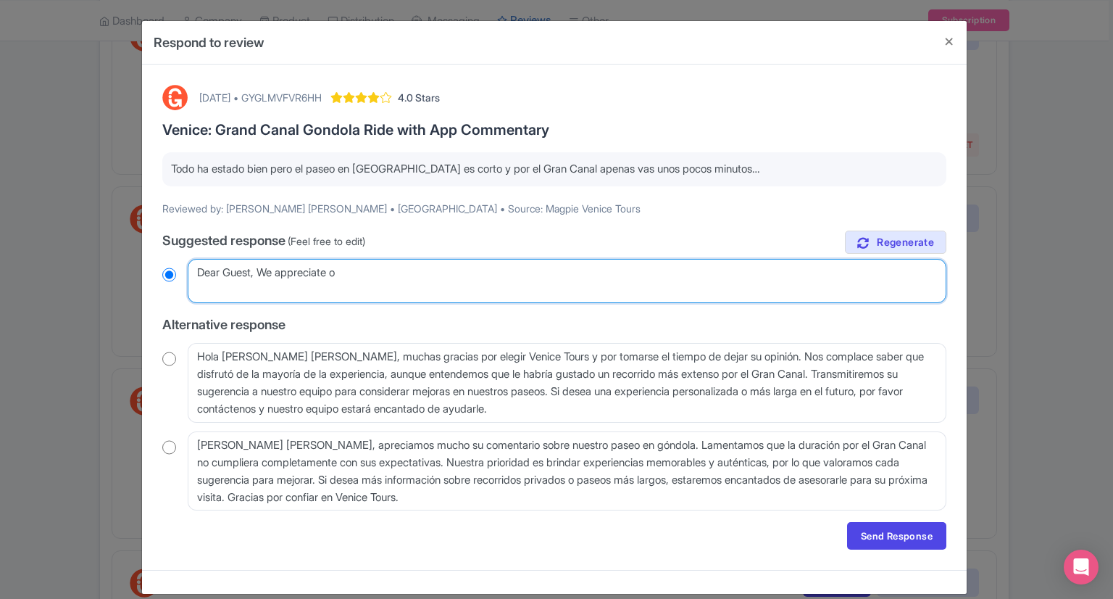
radio input "true"
type textarea "Dear Guest, We appreciate ou"
radio input "true"
type textarea "Dear Guest, We appreciate our"
radio input "true"
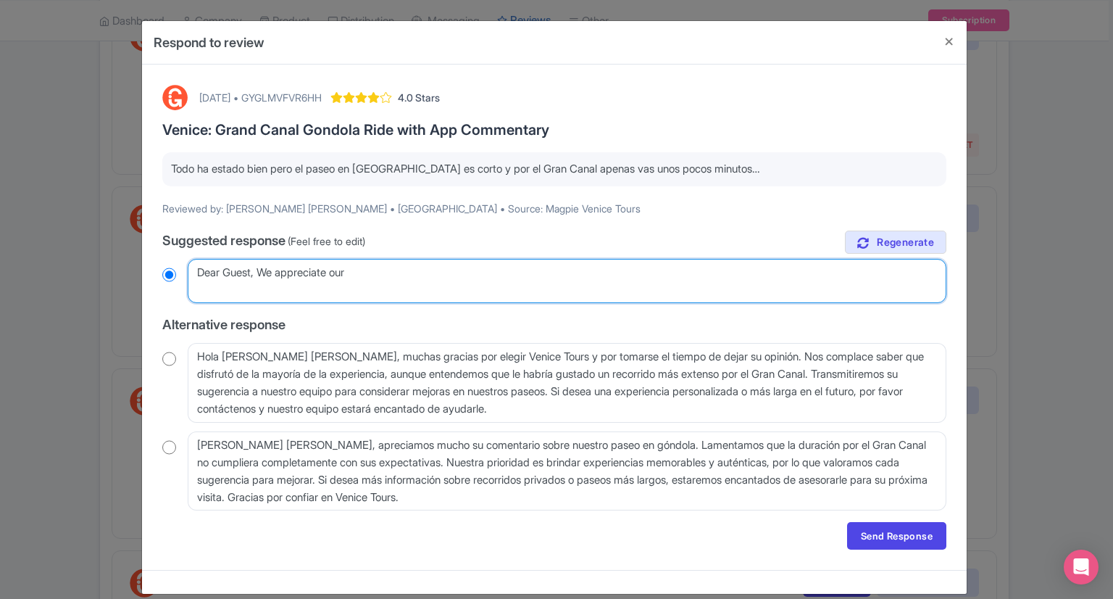
type textarea "Dear Guest, We appreciate our"
radio input "true"
type textarea "Dear Guest, We appreciate our f"
radio input "true"
type textarea "Dear Guest, We appreciate our fe"
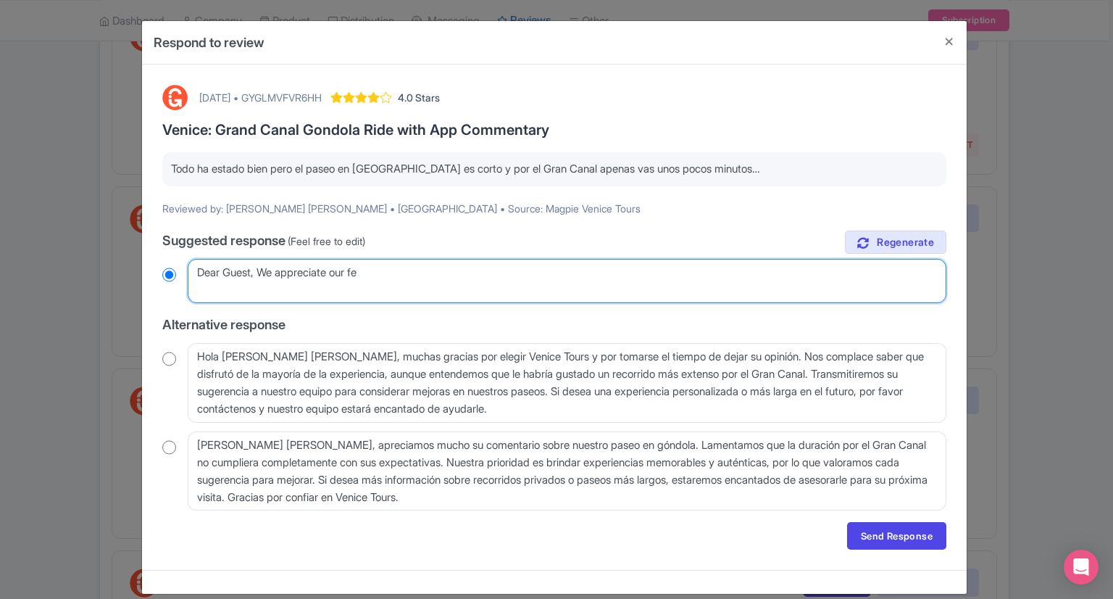
radio input "true"
type textarea "Dear Guest, We appreciate our fee"
radio input "true"
type textarea "Dear Guest, We appreciate our feed"
radio input "true"
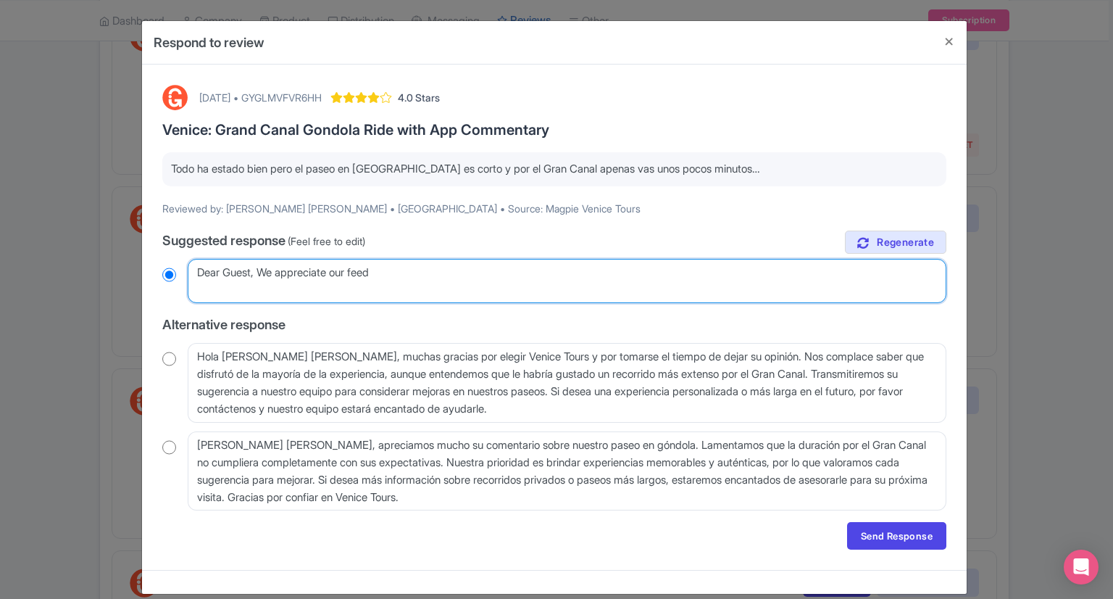
type textarea "Dear Guest, We appreciate our feedb"
radio input "true"
type textarea "Dear Guest, We appreciate our feedba"
radio input "true"
type textarea "Dear Guest, We appreciate our feedbak"
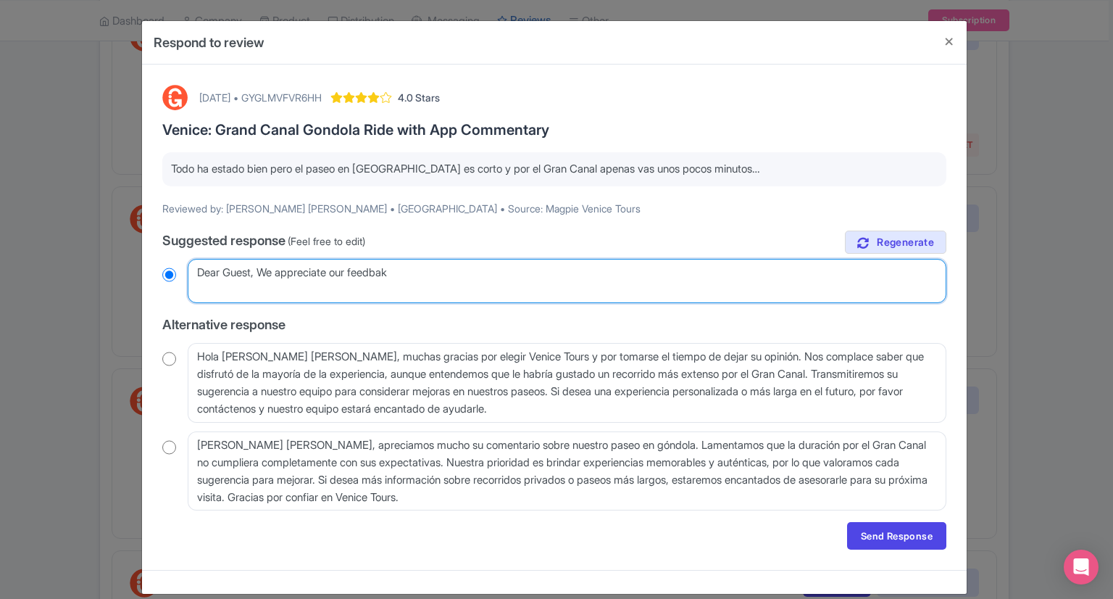
radio input "true"
type textarea "Dear Guest, We appreciate our feedba"
radio input "true"
type textarea "Dear Guest, We appreciate our feedb"
radio input "true"
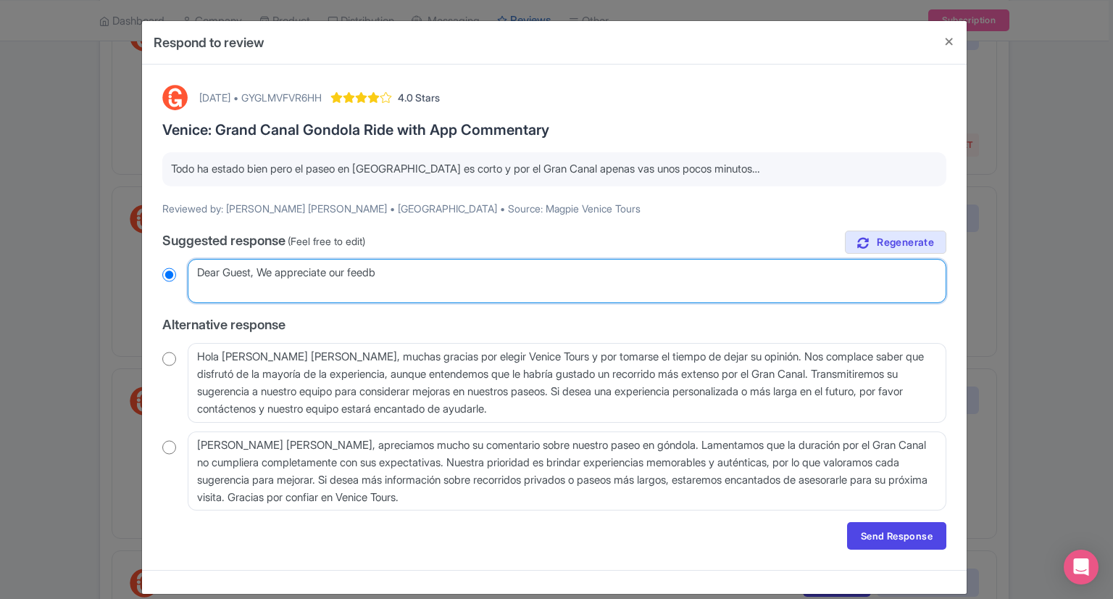
type textarea "Dear Guest, We appreciate our feedbc"
radio input "true"
type textarea "Dear Guest, We appreciate our feedbck"
radio input "true"
type textarea "Dear Guest, We appreciate our feedbck."
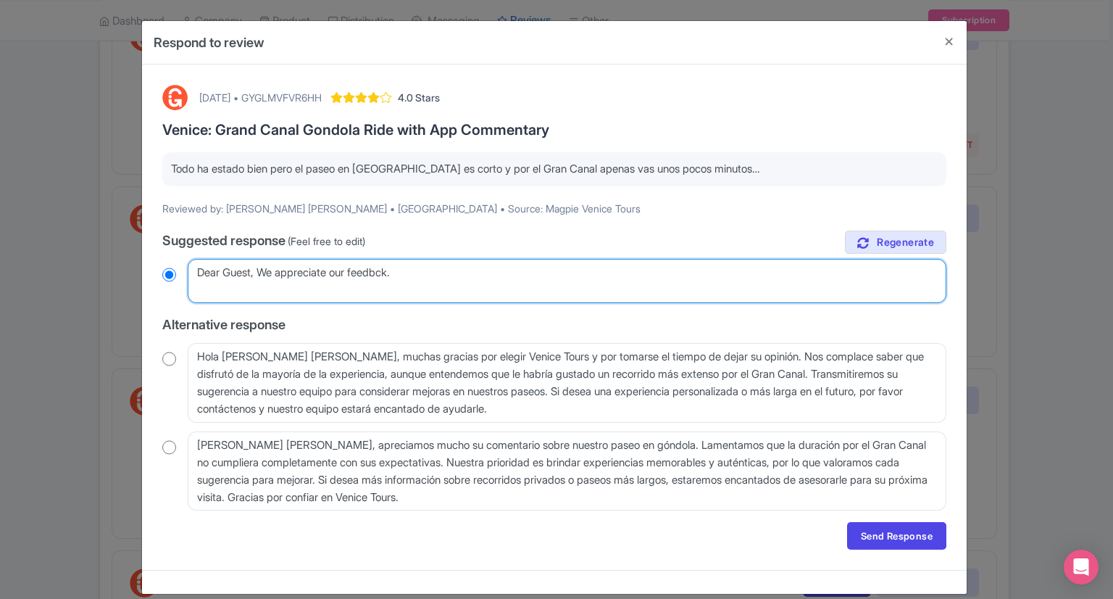
radio input "true"
type textarea "Dear Guest, We appreciate our feedbck."
radio input "true"
type textarea "Dear Guest, We appreciate our feedbck."
radio input "true"
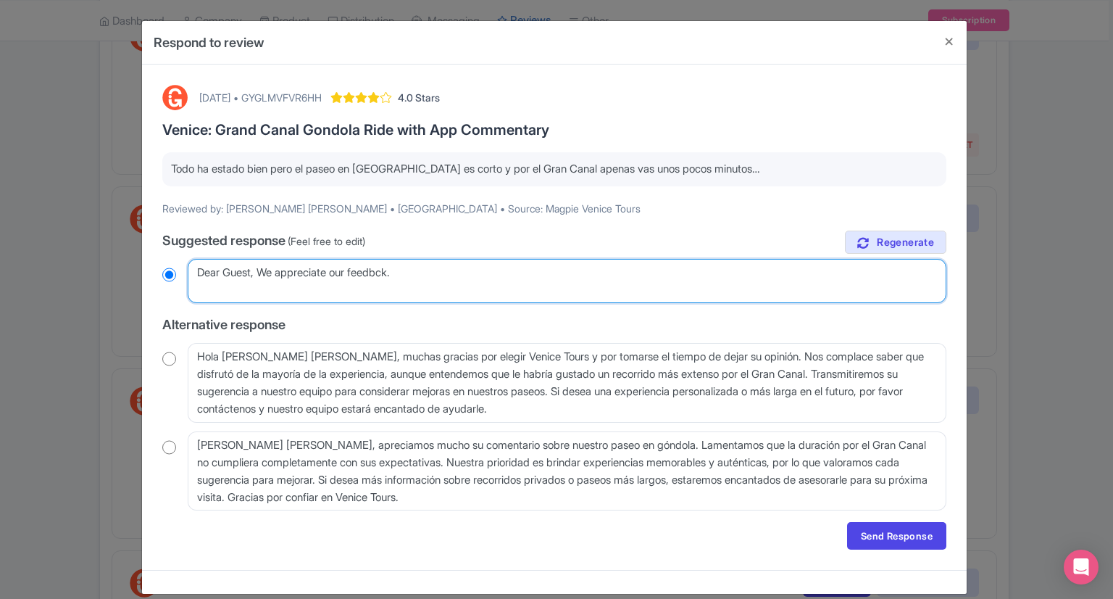
type textarea "Dear Guest, We appreciate our feedbck"
radio input "true"
type textarea "Dear Guest, We appreciate our feedbc"
radio input "true"
type textarea "Dear Guest, We appreciate our feedb"
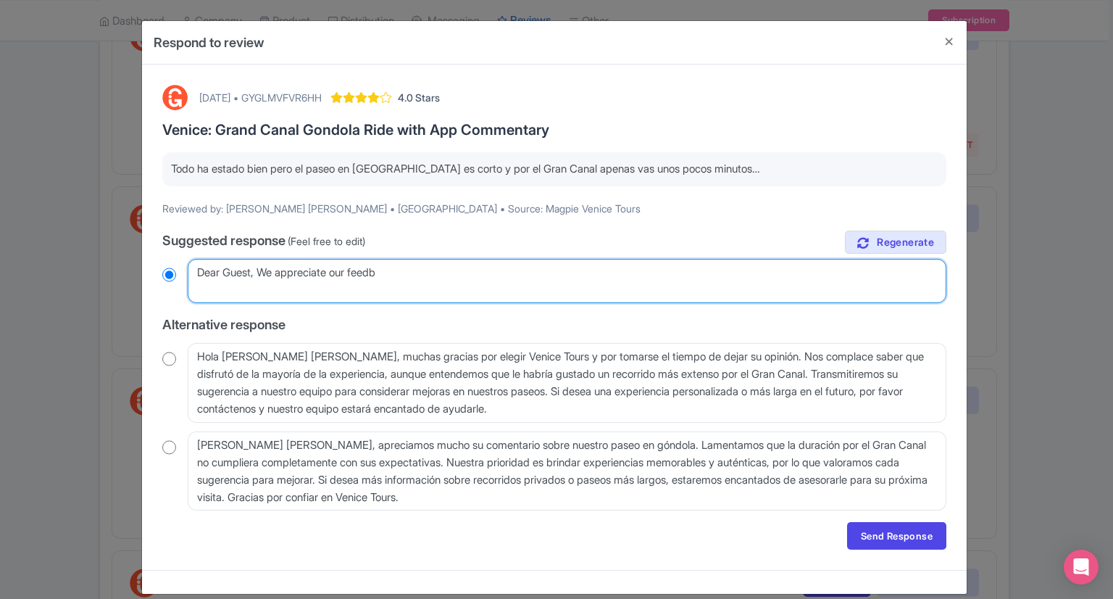
radio input "true"
type textarea "Dear Guest, We appreciate our feedba"
radio input "true"
type textarea "Dear Guest, We appreciate our feedbac"
radio input "true"
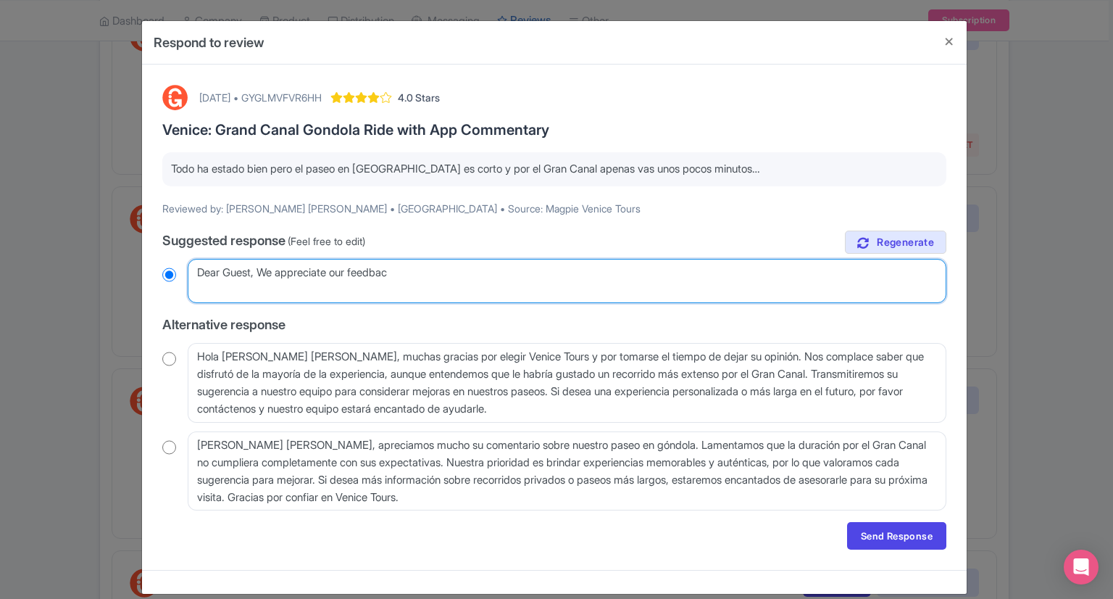
type textarea "Dear Guest, We appreciate our feedback"
radio input "true"
type textarea "Dear Guest, We appreciate our feedback."
radio input "true"
type textarea "Dear Guest, We appreciate our feedback."
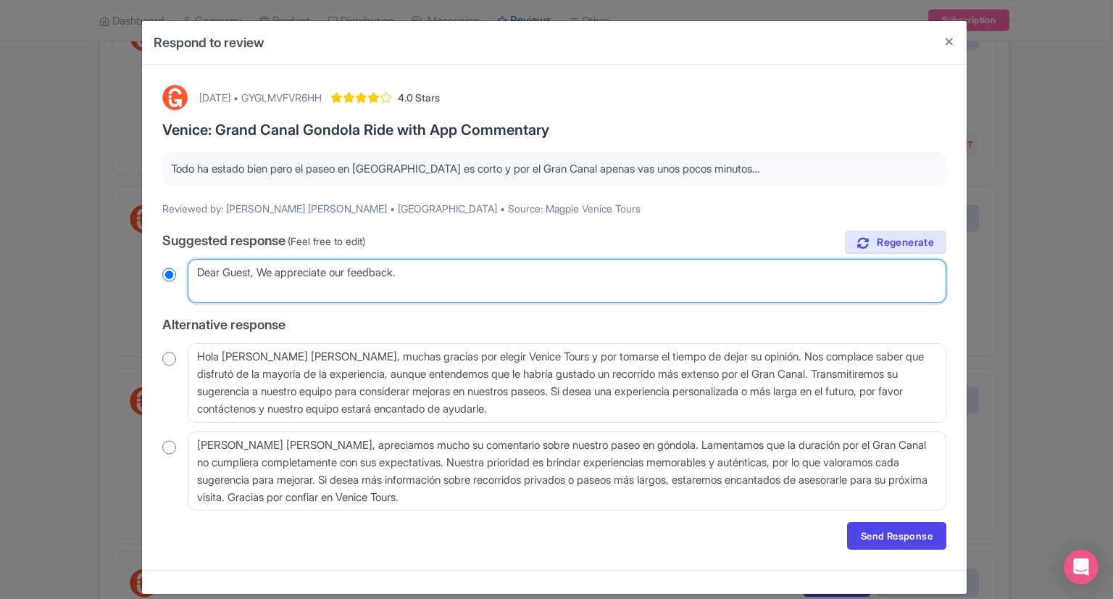
radio input "true"
paste textarea "the itinerary is a circle and it takes around 30 minutes (verify the indicated …"
type textarea "Dear Guest, We appreciate our feedback. the itinerary is a circle and it takes …"
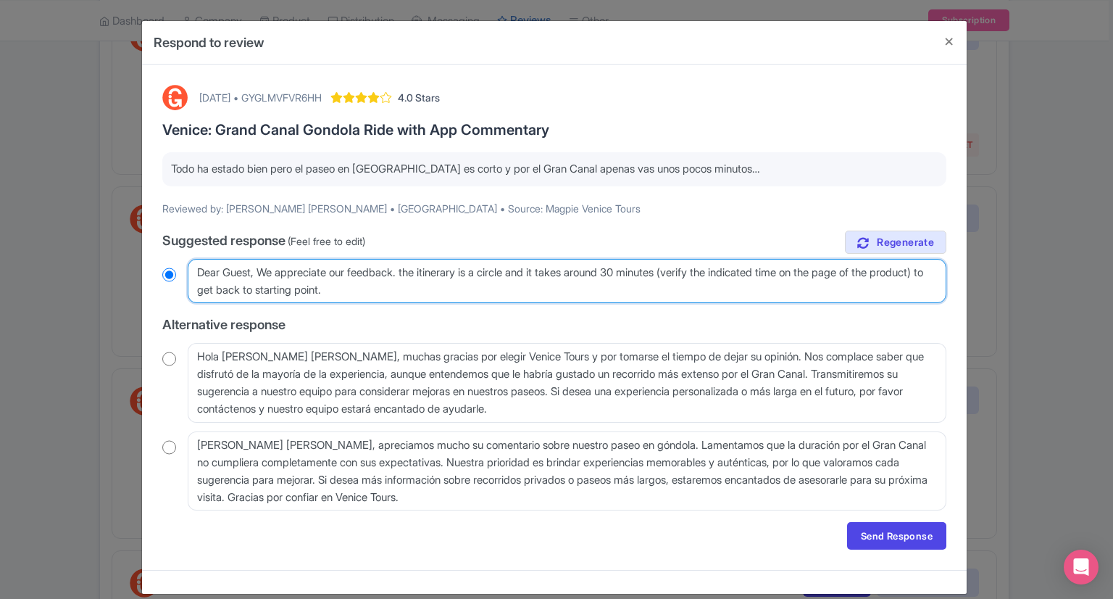
radio input "true"
click at [412, 271] on textarea "Estimado Juan Jose, agradecemos sinceramente que haya compartido sus impresione…" at bounding box center [567, 281] width 759 height 45
type textarea "Dear Guest, We appreciate our feedback. he itinerary is a circle and it takes a…"
radio input "true"
type textarea "Dear Guest, We appreciate our feedback. The itinerary is a circle and it takes …"
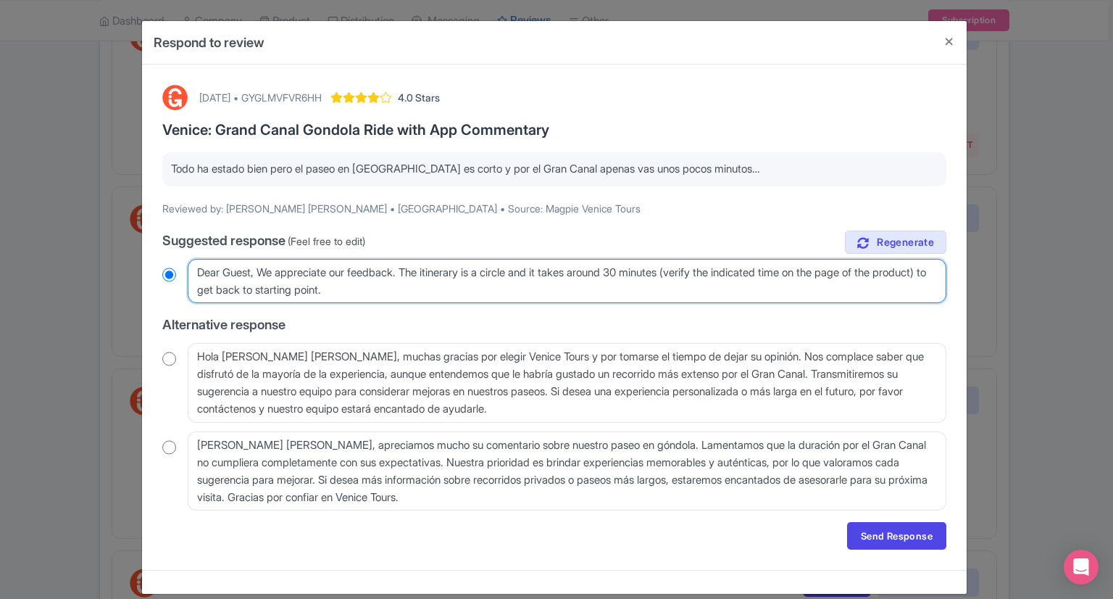
radio input "true"
click at [241, 288] on textarea "Estimado Juan Jose, agradecemos sinceramente que haya compartido sus impresione…" at bounding box center [567, 281] width 759 height 45
type textarea "Dear Guest, We appreciate our feedback. The itinerary is a circle and it takes …"
radio input "true"
type textarea "Dear Guest, We appreciate our feedback. The itinerary is a circle and it takes …"
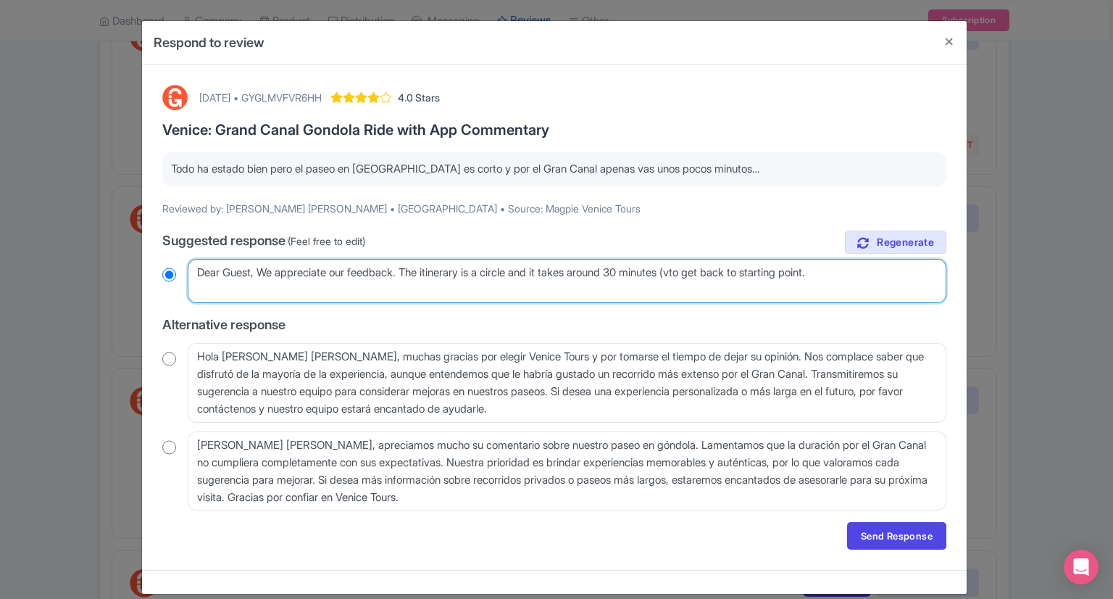
radio input "true"
type textarea "Dear Guest, We appreciate our feedback. The itinerary is a circle and it takes …"
radio input "true"
type textarea "Dear Guest, We appreciate our feedback. The itinerary is a circle and it takes …"
radio input "true"
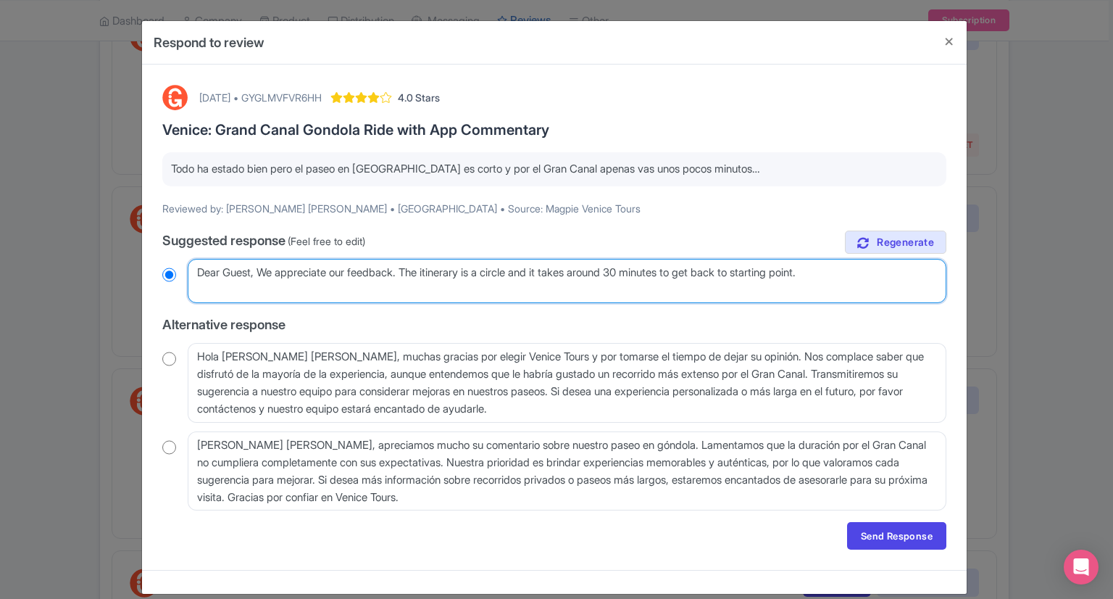
click at [846, 271] on textarea "Estimado Juan Jose, agradecemos sinceramente que haya compartido sus impresione…" at bounding box center [567, 281] width 759 height 45
paste textarea "Hope to see you again in Venice"
type textarea "Dear Guest, We appreciate our feedback. The itinerary is a circle and it takes …"
radio input "true"
type textarea "Dear Guest, We appreciate our feedback. The itinerary is a circle and it takes …"
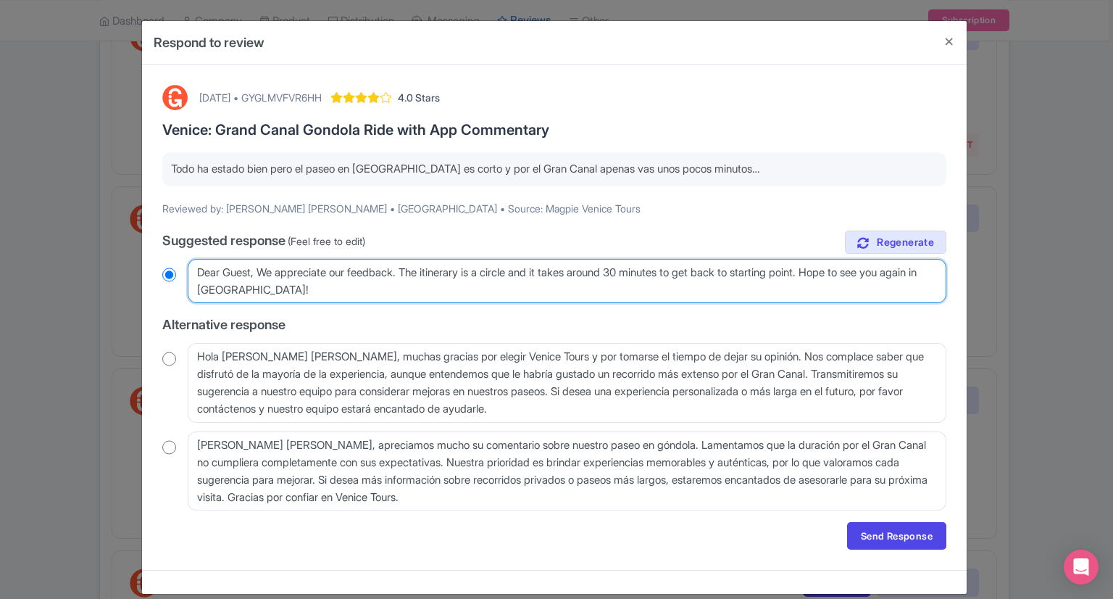
radio input "true"
type textarea "Dear Guest, We appreciate our feedback. The itinerary is a circle and it takes …"
radio input "true"
type textarea "Dear Guest, We appreciate our feedback. The itinerary is a circle and it takes …"
radio input "true"
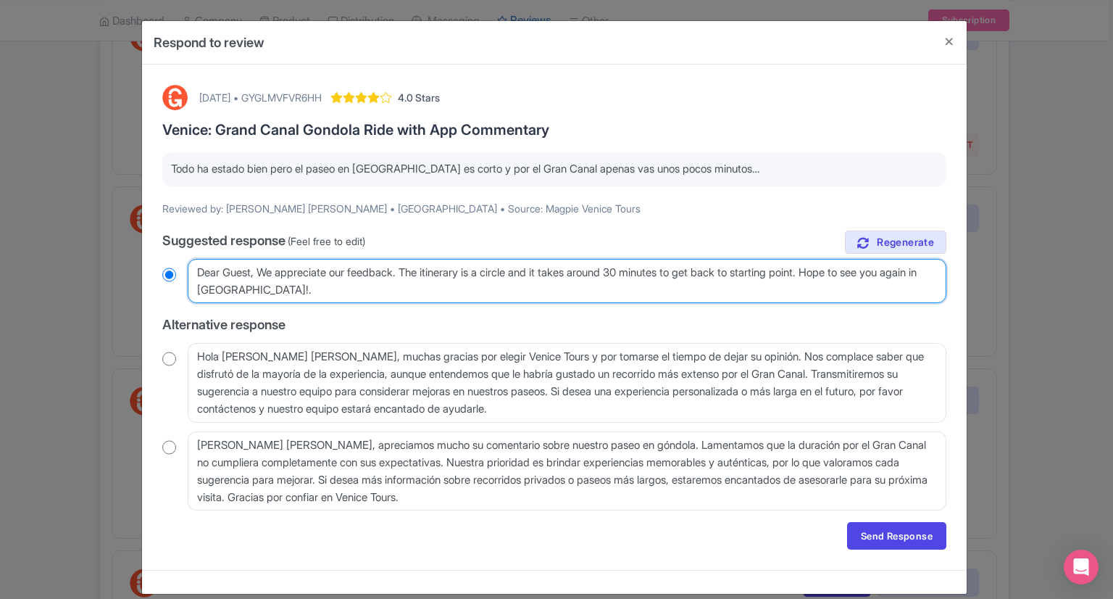
type textarea "Dear Guest, We appreciate our feedback. The itinerary is a circle and it takes …"
radio input "true"
type textarea "Dear Guest, We appreciate our feedback. The itinerary is a circle and it takes …"
radio input "true"
type textarea "Dear Guest, We appreciate our feedback. The itinerary is a circle and it takes …"
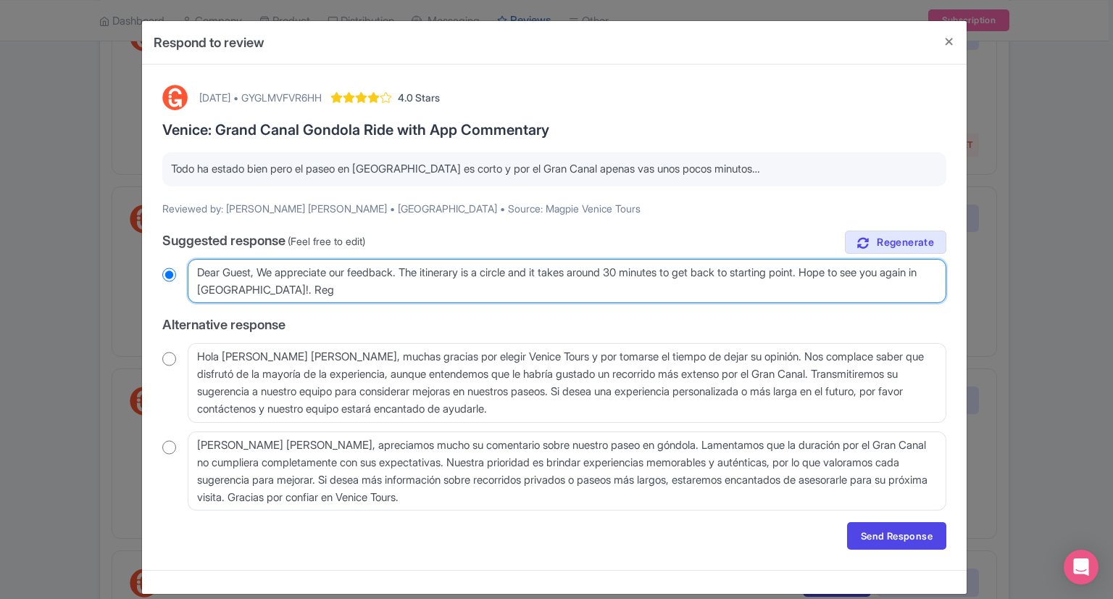
radio input "true"
type textarea "Dear Guest, We appreciate our feedback. The itinerary is a circle and it takes …"
radio input "true"
type textarea "Dear Guest, We appreciate our feedback. The itinerary is a circle and it takes …"
radio input "true"
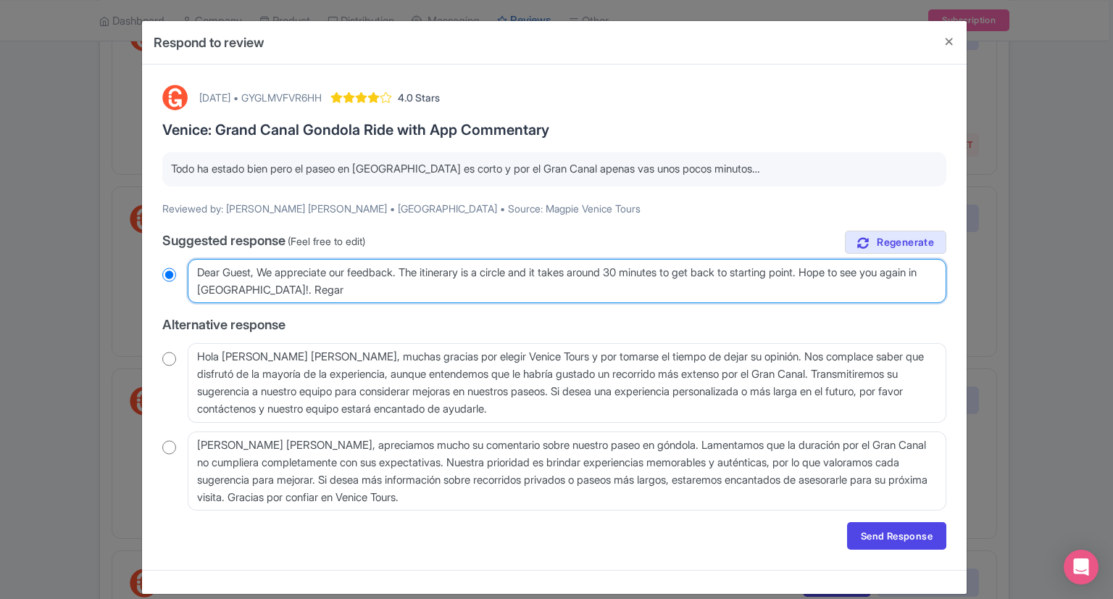
type textarea "Dear Guest, We appreciate our feedback. The itinerary is a circle and it takes …"
radio input "true"
type textarea "Dear Guest, We appreciate our feedback. The itinerary is a circle and it takes …"
radio input "true"
type textarea "Dear Guest, We appreciate our feedback. The itinerary is a circle and it takes …"
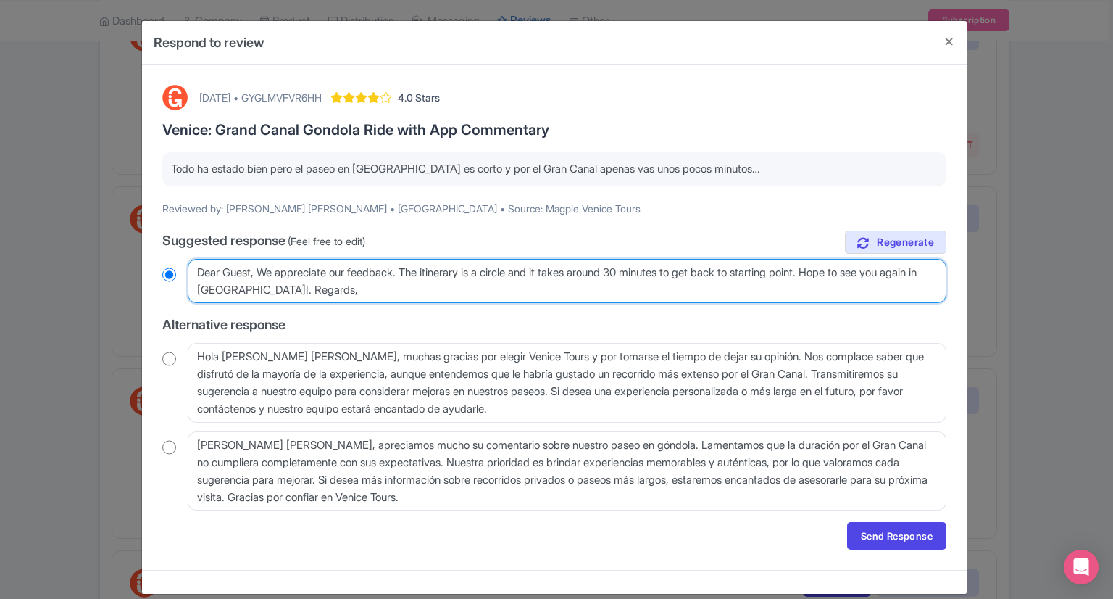
radio input "true"
type textarea "Dear Guest, We appreciate our feedback. The itinerary is a circle and it takes …"
radio input "true"
type textarea "Dear Guest, We appreciate our feedback. The itinerary is a circle and it takes …"
radio input "true"
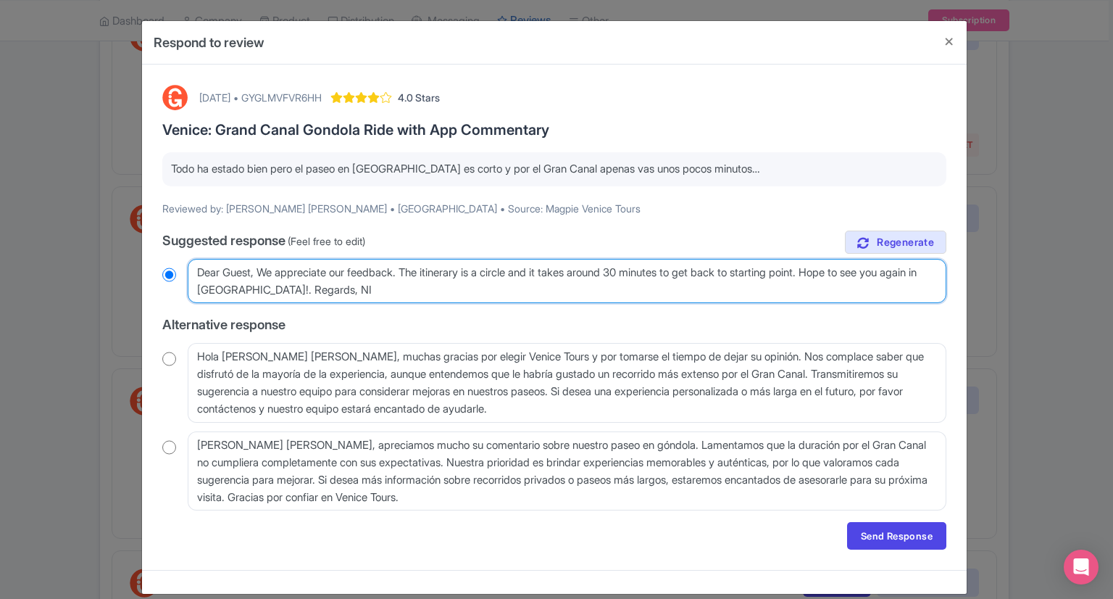
type textarea "Dear Guest, We appreciate our feedback. The itinerary is a circle and it takes …"
radio input "true"
type textarea "Dear Guest, We appreciate our feedback. The itinerary is a circle and it takes …"
radio input "true"
type textarea "Dear Guest, We appreciate our feedback. The itinerary is a circle and it takes …"
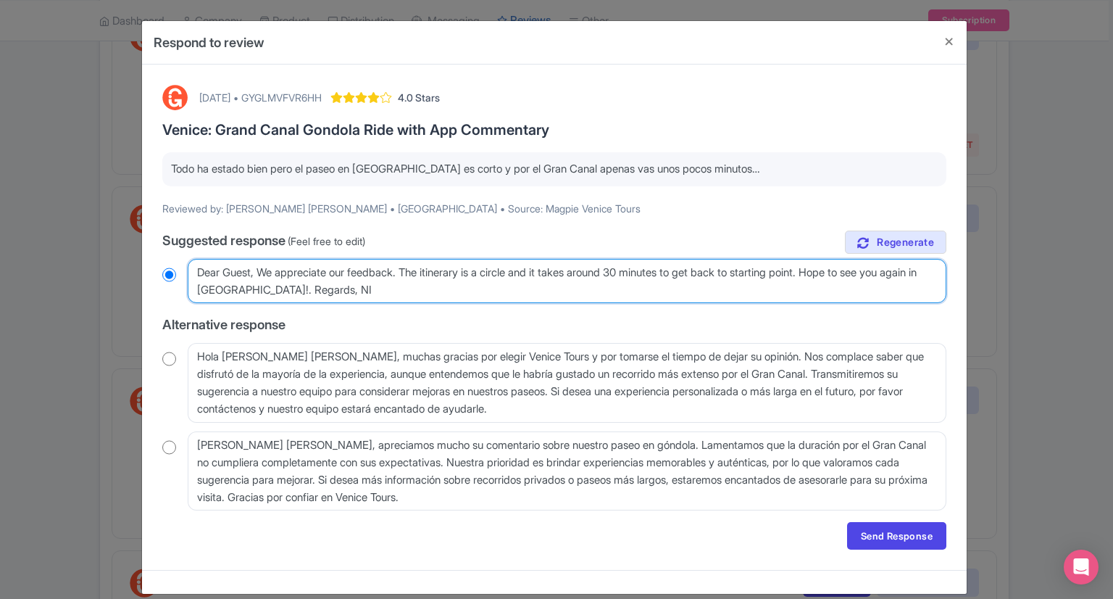
radio input "true"
type textarea "Dear Guest, We appreciate our feedback. The itinerary is a circle and it takes …"
radio input "true"
type textarea "Dear Guest, We appreciate our feedback. The itinerary is a circle and it takes …"
radio input "true"
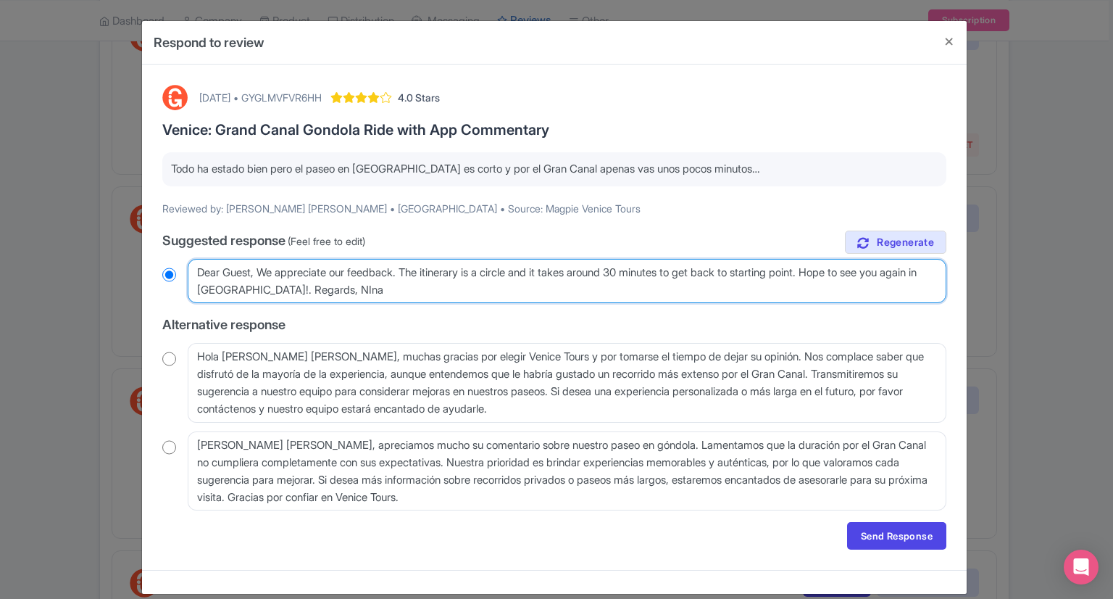
type textarea "Dear Guest, We appreciate our feedback. The itinerary is a circle and it takes …"
radio input "true"
type textarea "Dear Guest, We appreciate our feedback. The itinerary is a circle and it takes …"
radio input "true"
type textarea "Dear Guest, We appreciate our feedback. The itinerary is a circle and it takes …"
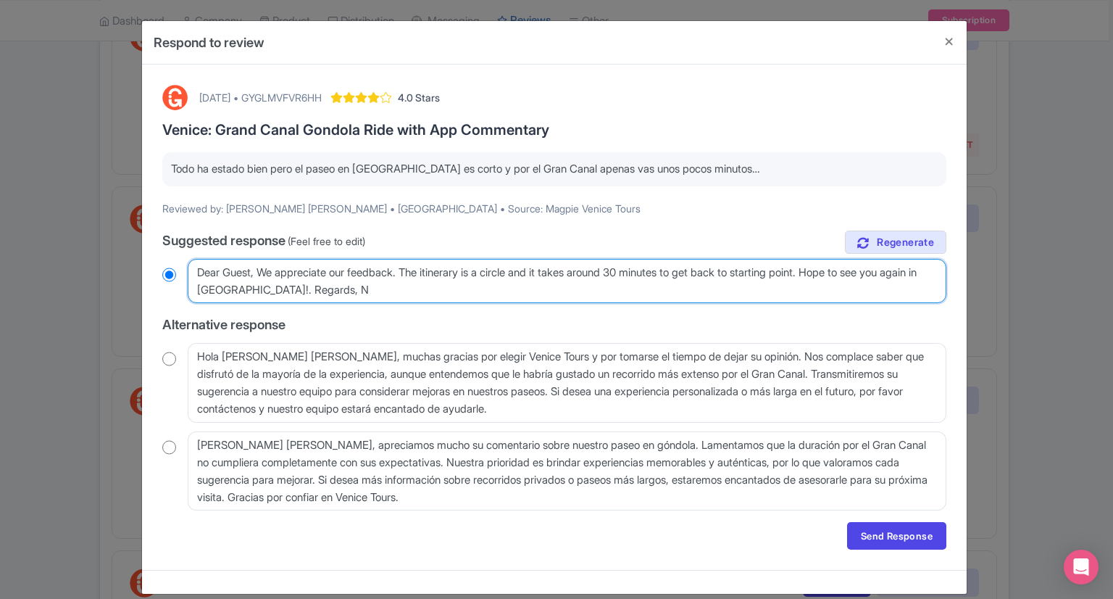
radio input "true"
type textarea "Dear Guest, We appreciate our feedback. The itinerary is a circle and it takes …"
radio input "true"
type textarea "Dear Guest, We appreciate our feedback. The itinerary is a circle and it takes …"
radio input "true"
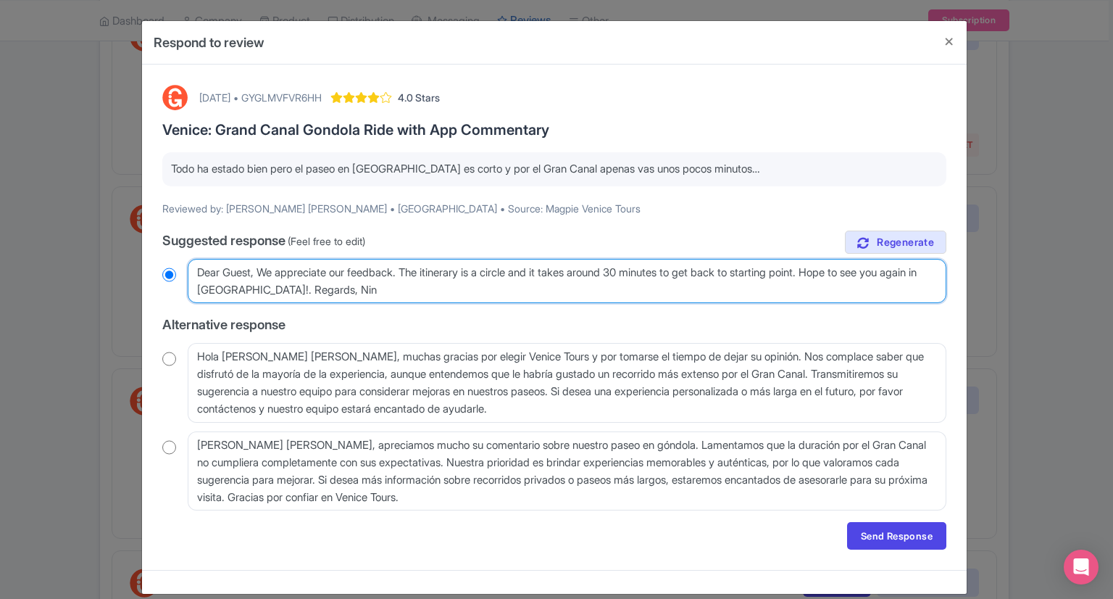
type textarea "Dear Guest, We appreciate our feedback. The itinerary is a circle and it takes …"
radio input "true"
type textarea "Dear Guest, We appreciate our feedback. The itinerary is a circle and it takes …"
radio input "true"
type textarea "Dear Guest, We appreciate our feedback. The itinerary is a circle and it takes …"
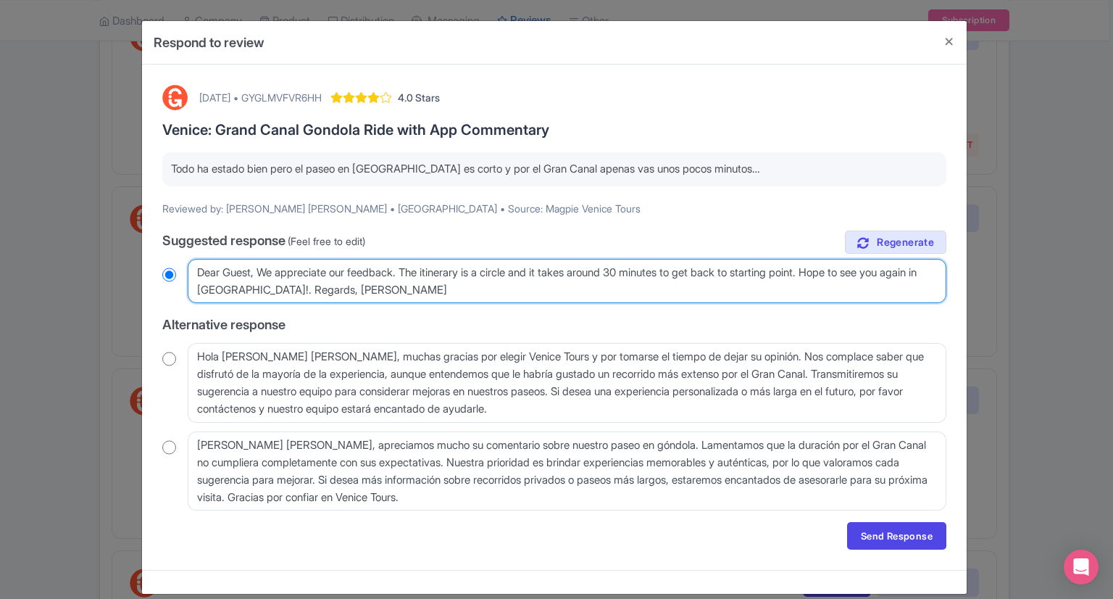
radio input "true"
type textarea "Dear Guest, We appreciate our feedback. The itinerary is a circle and it takes …"
radio input "true"
type textarea "Dear Guest, We appreciate our feedback. The itinerary is a circle and it takes …"
radio input "true"
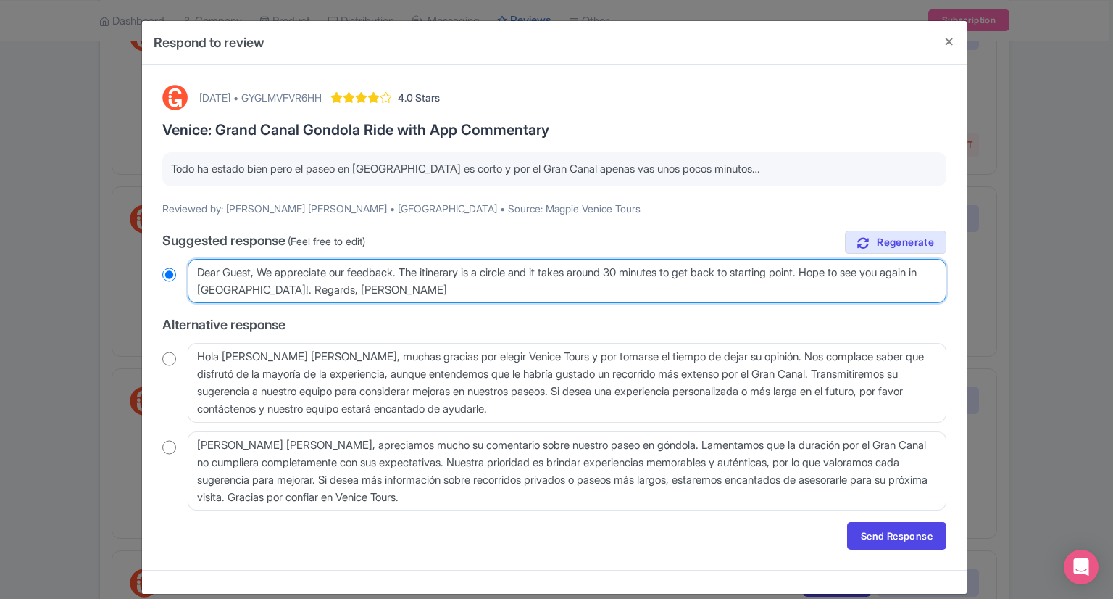
type textarea "Dear Guest, We appreciate our feedback. The itinerary is a circle and it takes …"
radio input "true"
type textarea "Dear Guest, We appreciate our feedback. The itinerary is a circle and it takes …"
radio input "true"
type textarea "Dear Guest, We appreciate our feedback. The itinerary is a circle and it takes …"
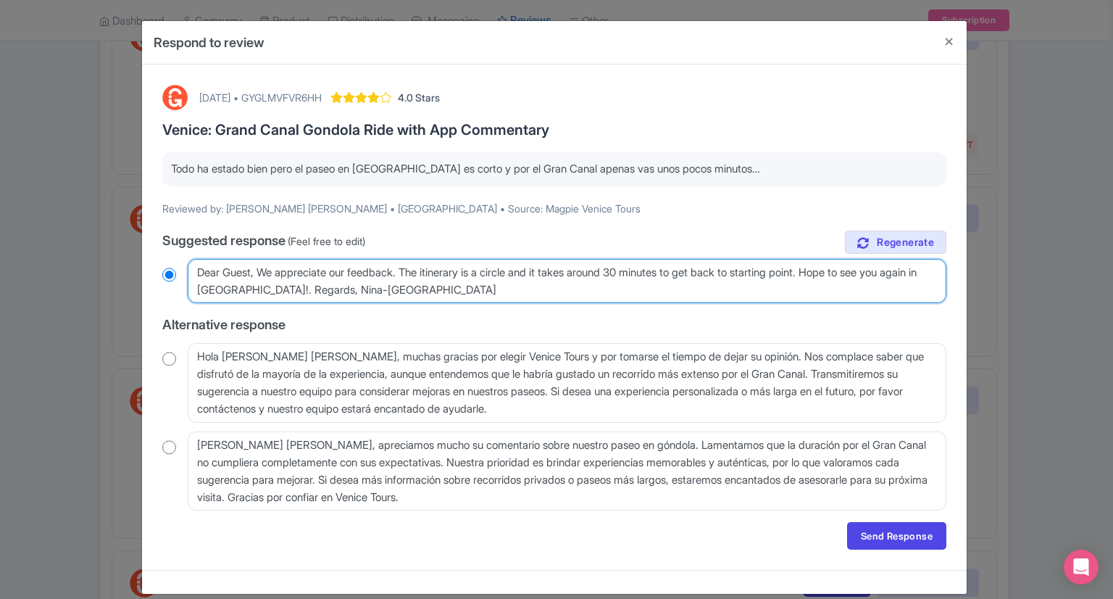
radio input "true"
type textarea "Dear Guest, We appreciate our feedback. The itinerary is a circle and it takes …"
radio input "true"
type textarea "Dear Guest, We appreciate our feedback. The itinerary is a circle and it takes …"
radio input "true"
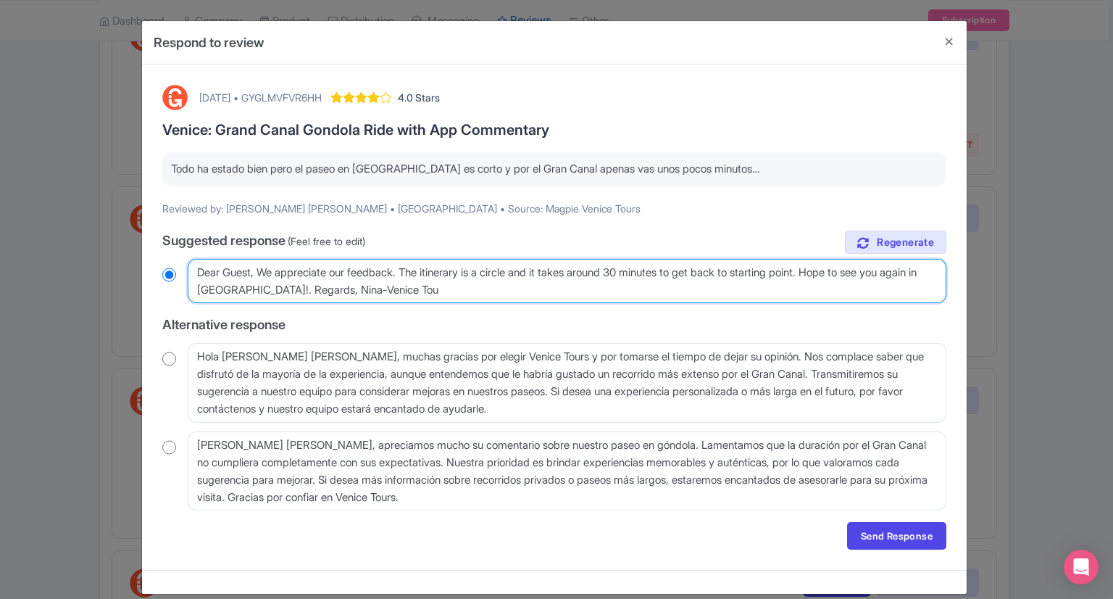
type textarea "Dear Guest, We appreciate our feedback. The itinerary is a circle and it takes …"
radio input "true"
type textarea "Dear Guest, We appreciate our feedback. The itinerary is a circle and it takes …"
radio input "true"
click at [336, 272] on textarea "Estimado Juan Jose, agradecemos sinceramente que haya compartido sus impresione…" at bounding box center [567, 281] width 759 height 45
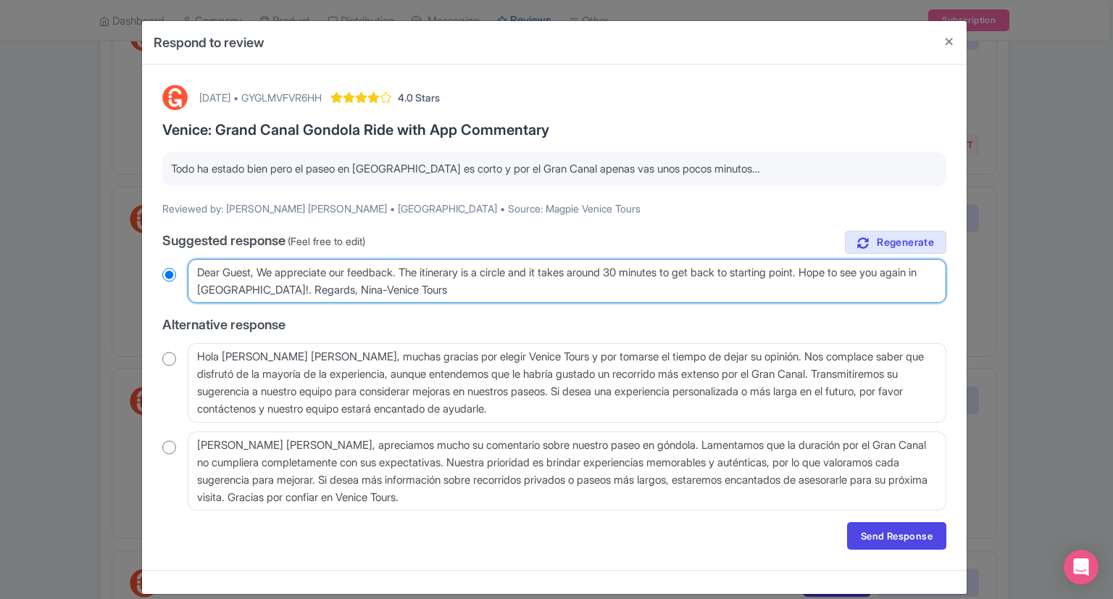
type textarea "Dear Guest, We appreciate your feedback. The itinerary is a circle and it takes…"
radio input "true"
click at [278, 291] on textarea "Estimado Juan Jose, agradecemos sinceramente que haya compartido sus impresione…" at bounding box center [567, 281] width 759 height 45
click at [414, 268] on textarea "Estimado Juan Jose, agradecemos sinceramente que haya compartido sus impresione…" at bounding box center [567, 281] width 759 height 45
paste textarea "thanks for the feedback. The duration of our tour is indicated in the program"
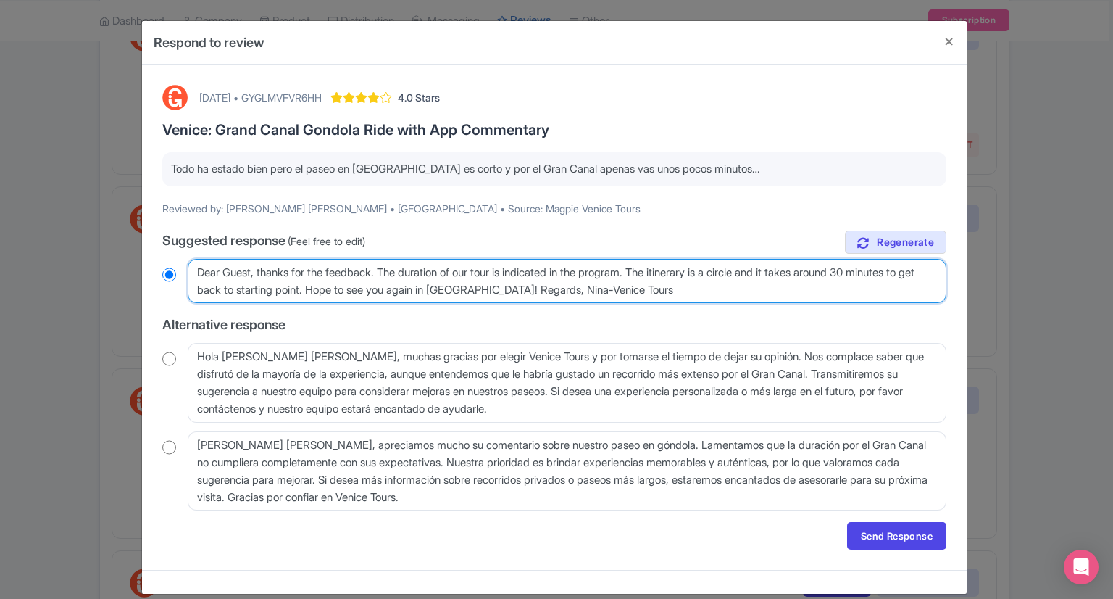
click at [385, 268] on textarea "Estimado Juan Jose, agradecemos sinceramente que haya compartido sus impresione…" at bounding box center [567, 281] width 759 height 45
paste textarea "We’re glad to hear you enjoyed the gondola tour"
click at [715, 287] on textarea "Estimado Juan Jose, agradecemos sinceramente que haya compartido sus impresione…" at bounding box center [567, 281] width 759 height 45
click at [733, 292] on textarea "Estimado Juan Jose, agradecemos sinceramente que haya compartido sus impresione…" at bounding box center [567, 281] width 759 height 45
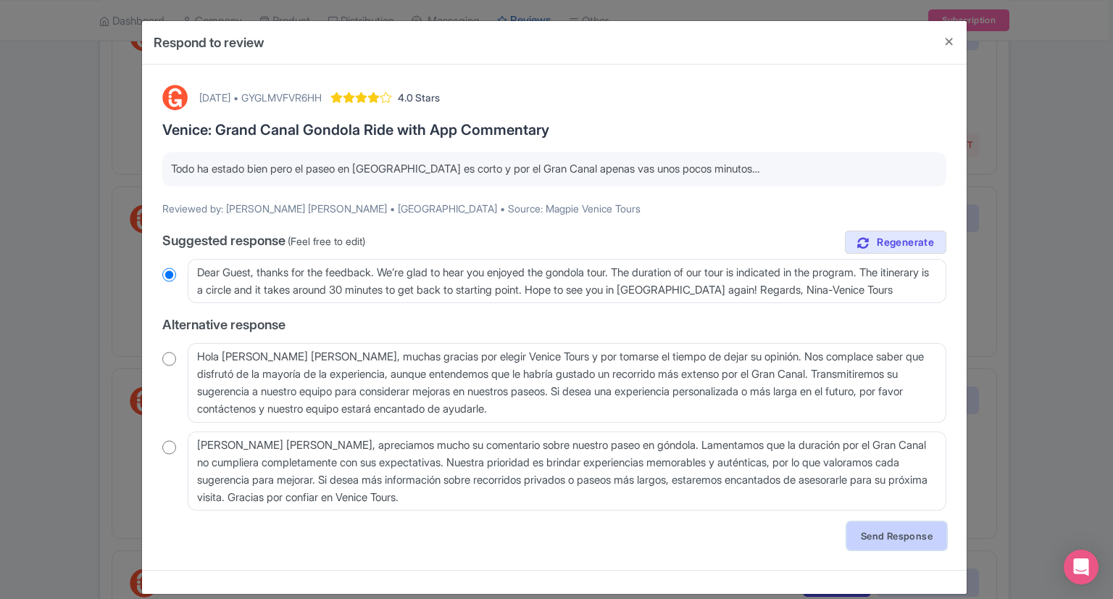
click at [881, 538] on link "Send Response" at bounding box center [896, 536] width 99 height 28
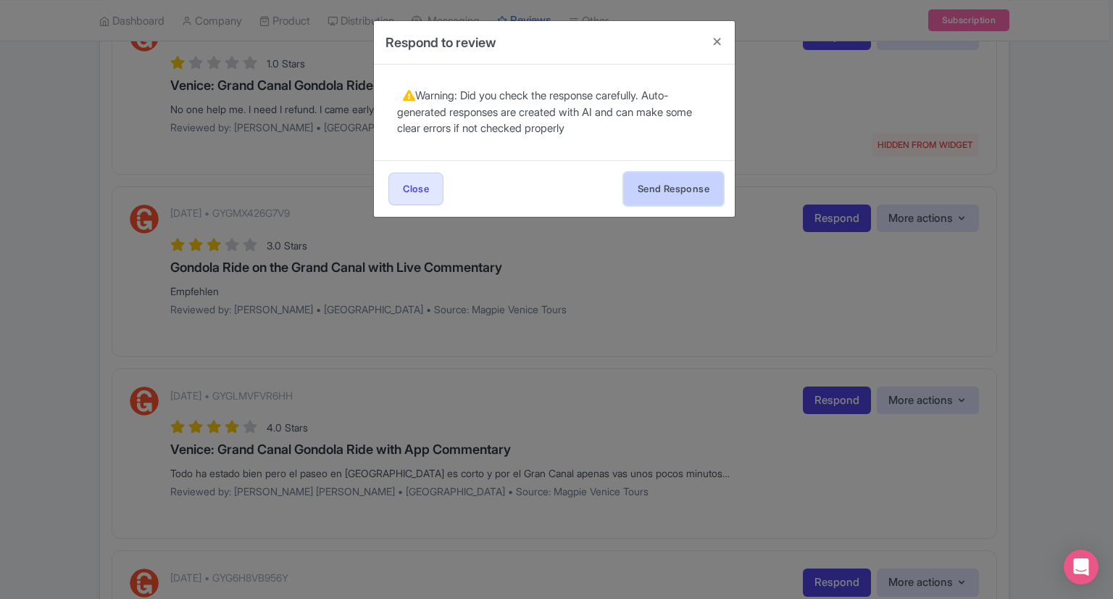
click at [699, 180] on button "Send Response" at bounding box center [673, 188] width 99 height 33
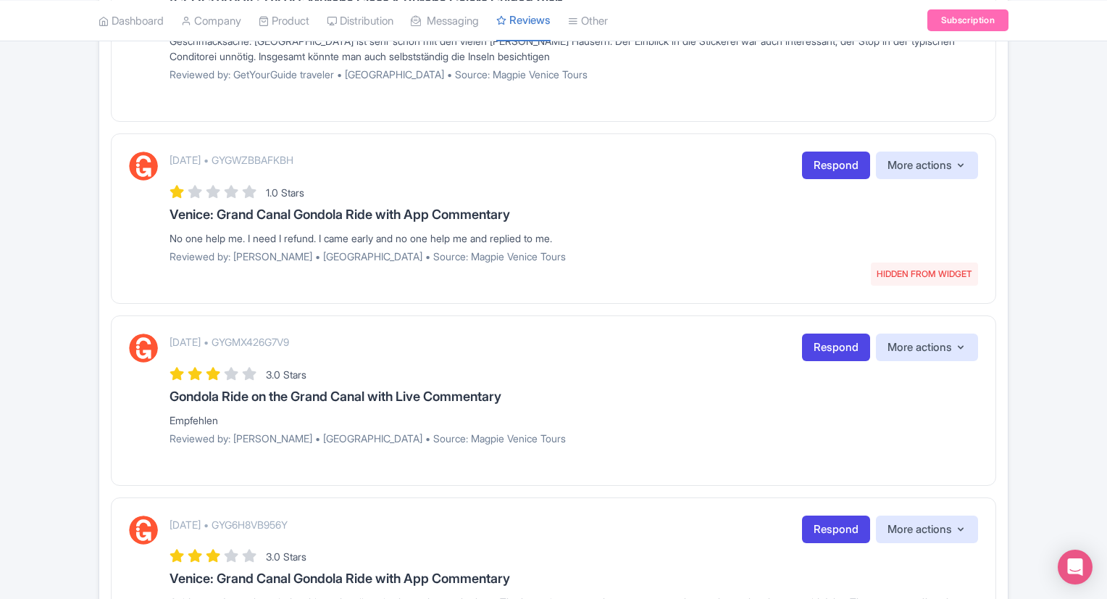
scroll to position [417, 0]
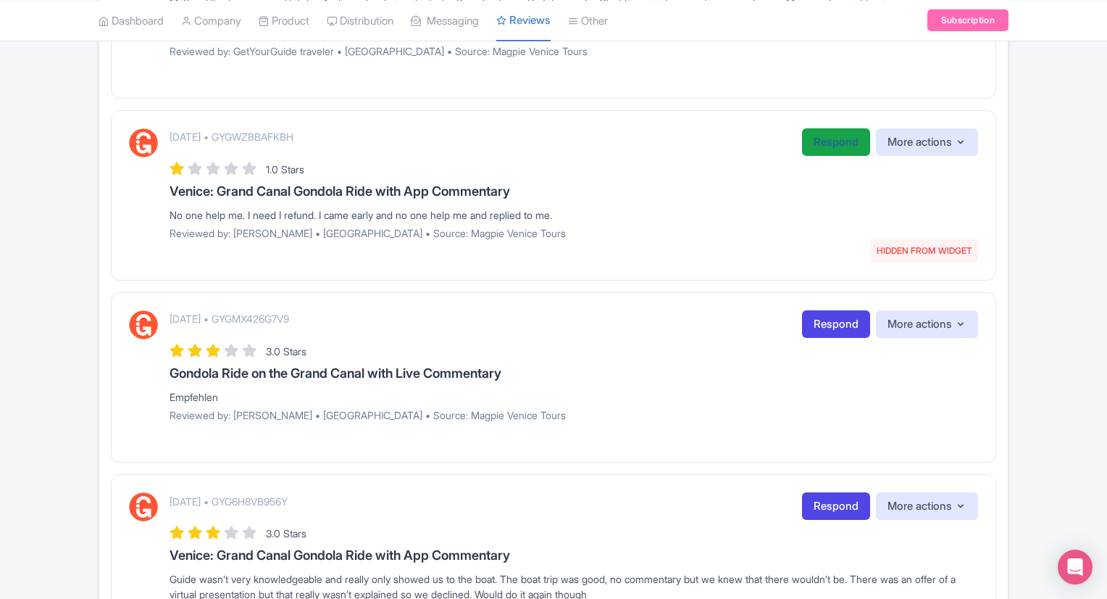
click at [835, 149] on link "Respond" at bounding box center [836, 142] width 68 height 28
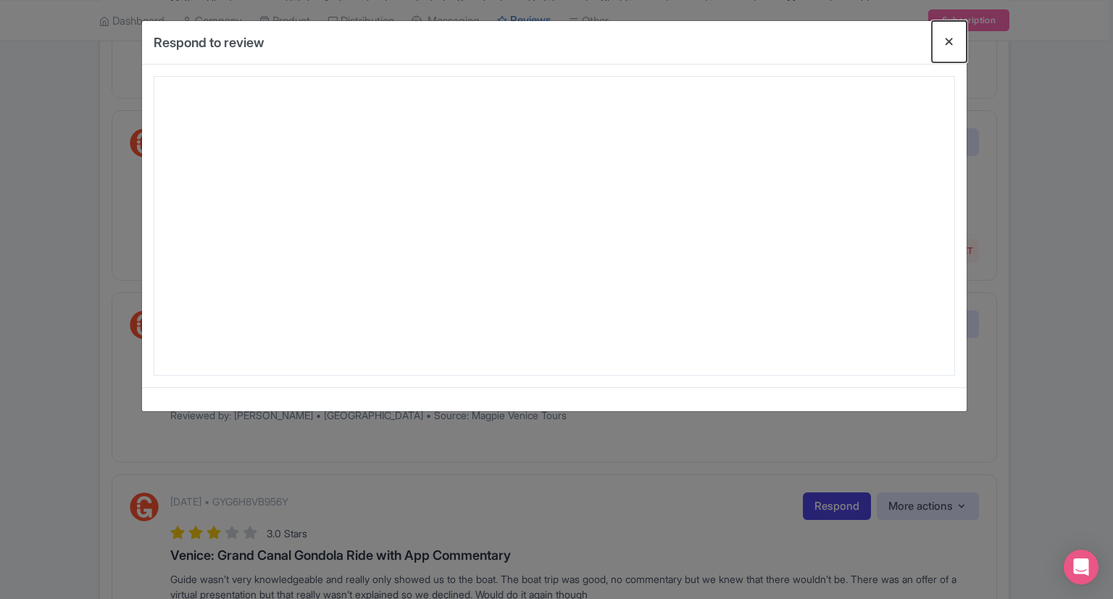
click at [948, 36] on button "Close" at bounding box center [949, 41] width 35 height 41
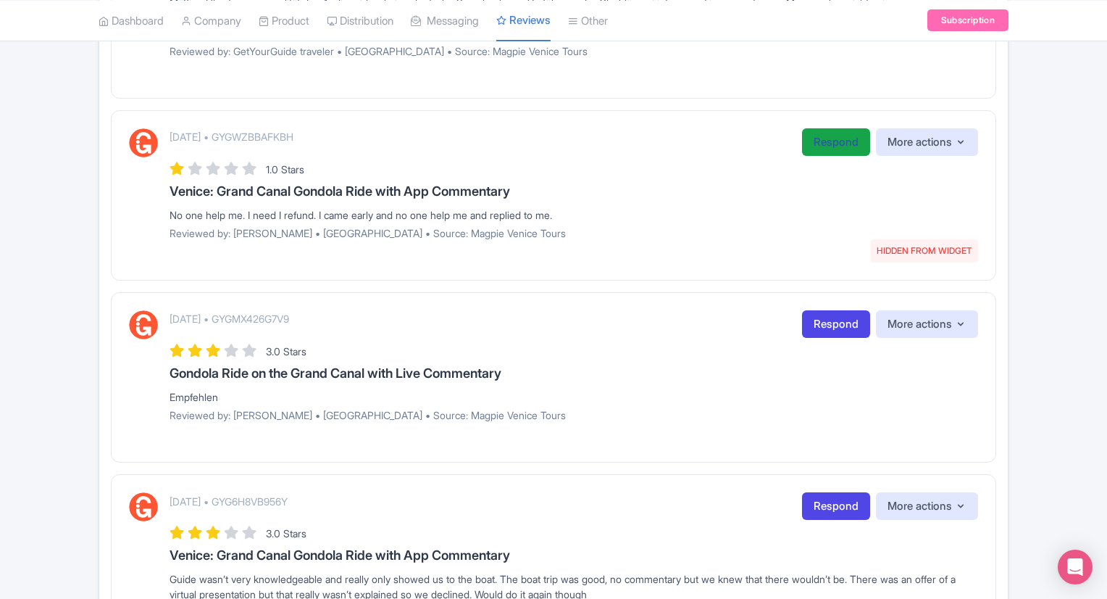
click at [831, 143] on link "Respond" at bounding box center [836, 142] width 68 height 28
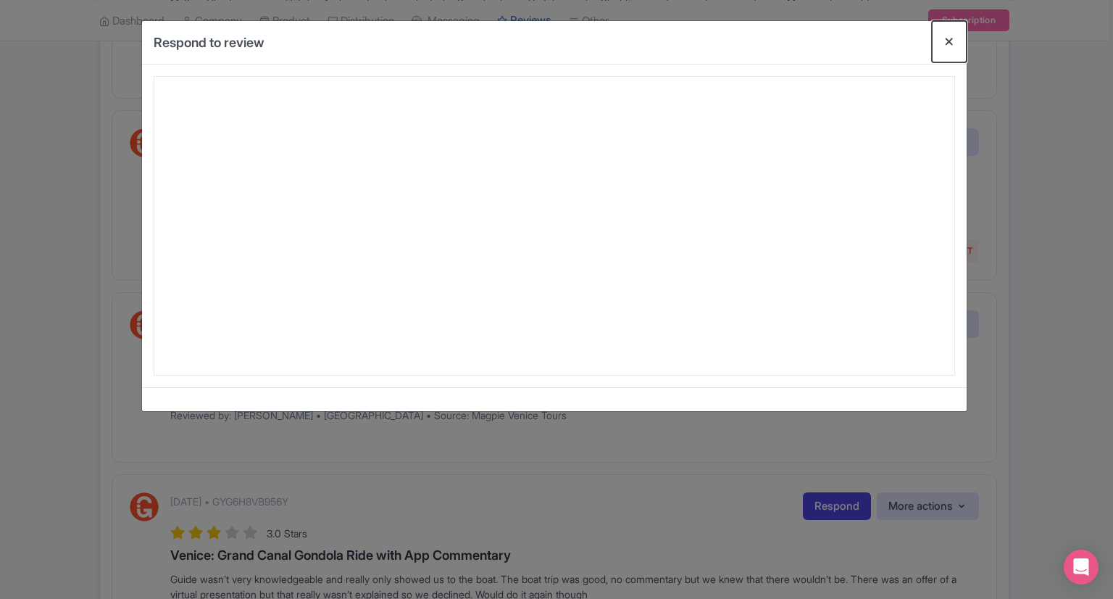
click at [946, 44] on button "Close" at bounding box center [949, 41] width 35 height 41
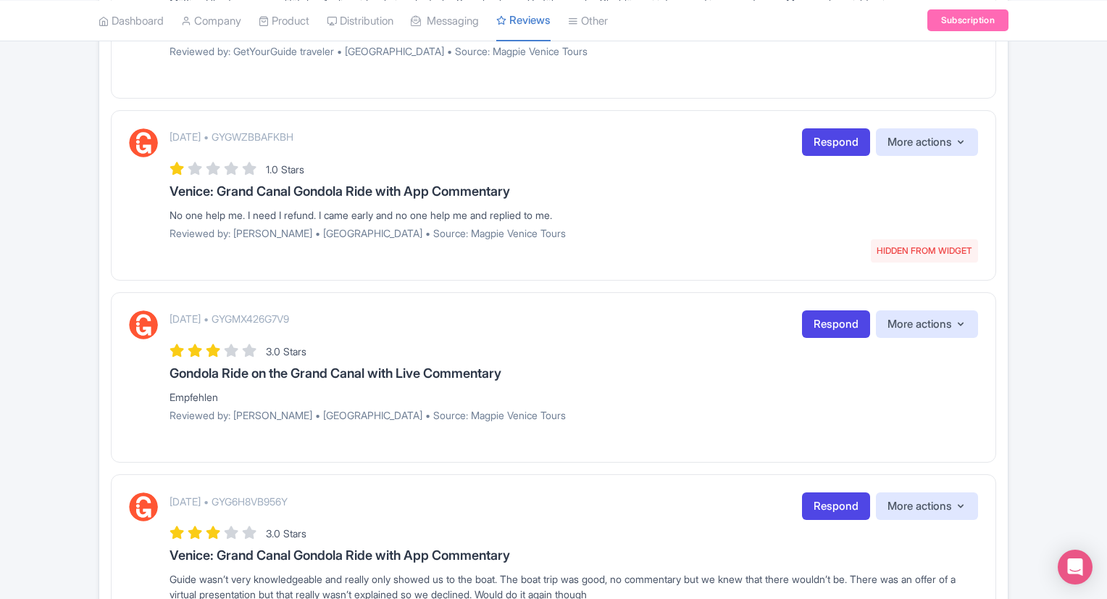
drag, startPoint x: 168, startPoint y: 393, endPoint x: 226, endPoint y: 393, distance: 58.0
click at [226, 393] on div "August 29, 2025 • GYGMX426G7V9 Respond More actions Hide from this page Hide fr…" at bounding box center [553, 371] width 849 height 122
copy div "Empfehlen"
drag, startPoint x: 826, startPoint y: 325, endPoint x: 820, endPoint y: 339, distance: 15.2
click at [826, 325] on link "Respond" at bounding box center [836, 324] width 68 height 28
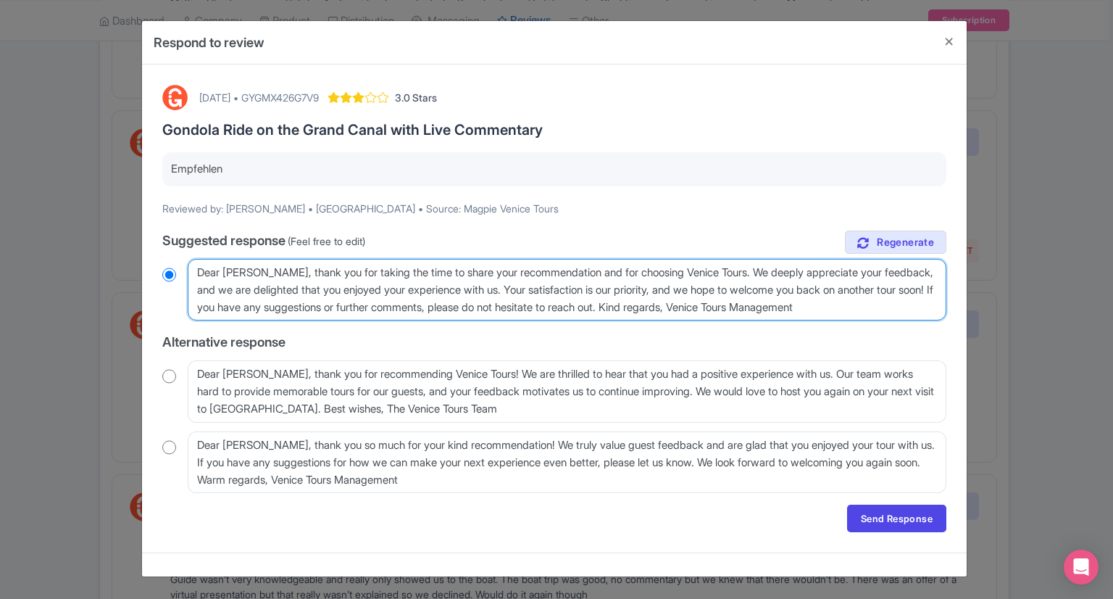
drag, startPoint x: 688, startPoint y: 304, endPoint x: 252, endPoint y: 299, distance: 435.5
click at [252, 299] on textarea "Dear Andrea, thank you for taking the time to share your recommendation and for…" at bounding box center [567, 290] width 759 height 62
type textarea "Dear Andrea, thank you for taking the time to share your recommendation and for…"
radio input "true"
drag, startPoint x: 528, startPoint y: 282, endPoint x: 655, endPoint y: 288, distance: 127.0
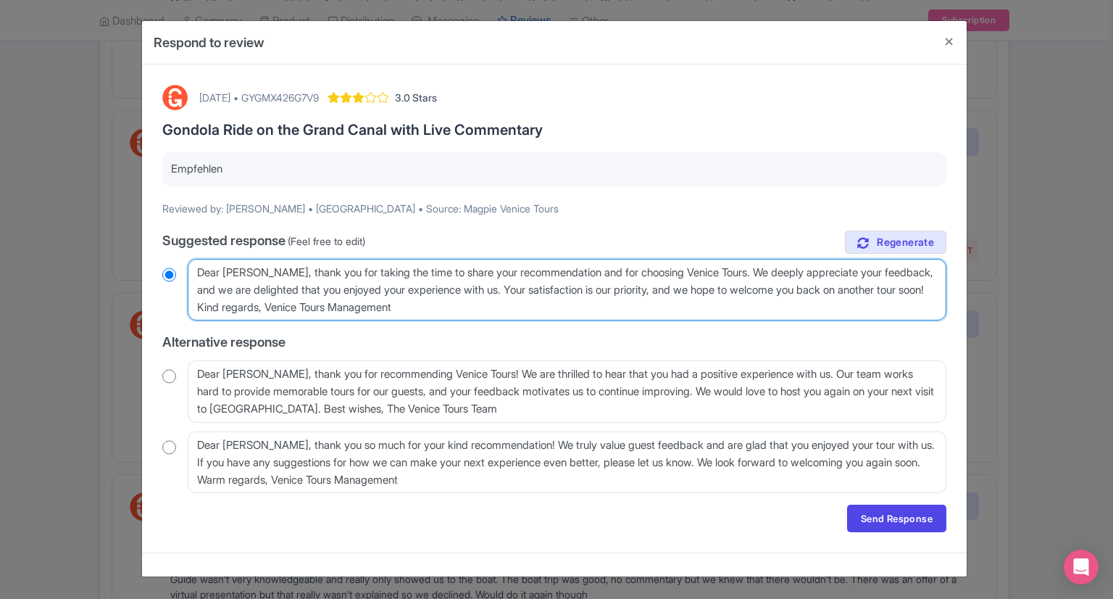
drag, startPoint x: 655, startPoint y: 288, endPoint x: 696, endPoint y: 291, distance: 40.6
drag, startPoint x: 696, startPoint y: 291, endPoint x: 706, endPoint y: 299, distance: 12.9
click at [706, 299] on textarea "Dear Andrea, thank you for taking the time to share your recommendation and for…" at bounding box center [567, 290] width 759 height 62
click at [710, 288] on textarea "Dear Andrea, thank you for taking the time to share your recommendation and for…" at bounding box center [567, 290] width 759 height 62
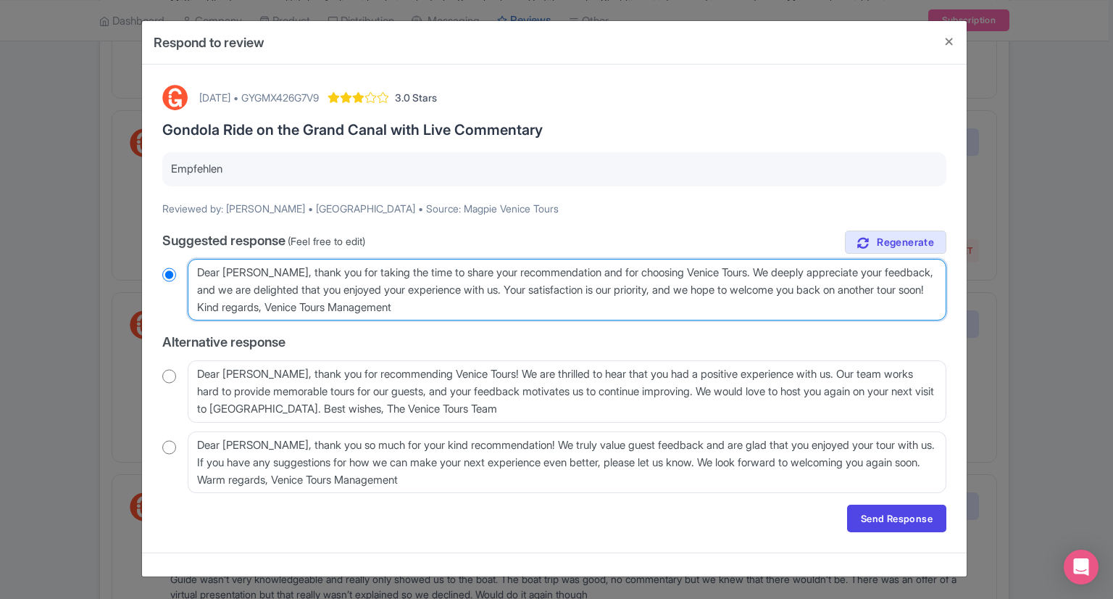
type textarea "Dear Andrea, thank you for taking the time to share your recommendation and for…"
radio input "true"
type textarea "Dear Andrea, thank you for taking the time to share your recommendation and for…"
radio input "true"
type textarea "Dear Andrea, thank you for taking the time to share your recommendation and for…"
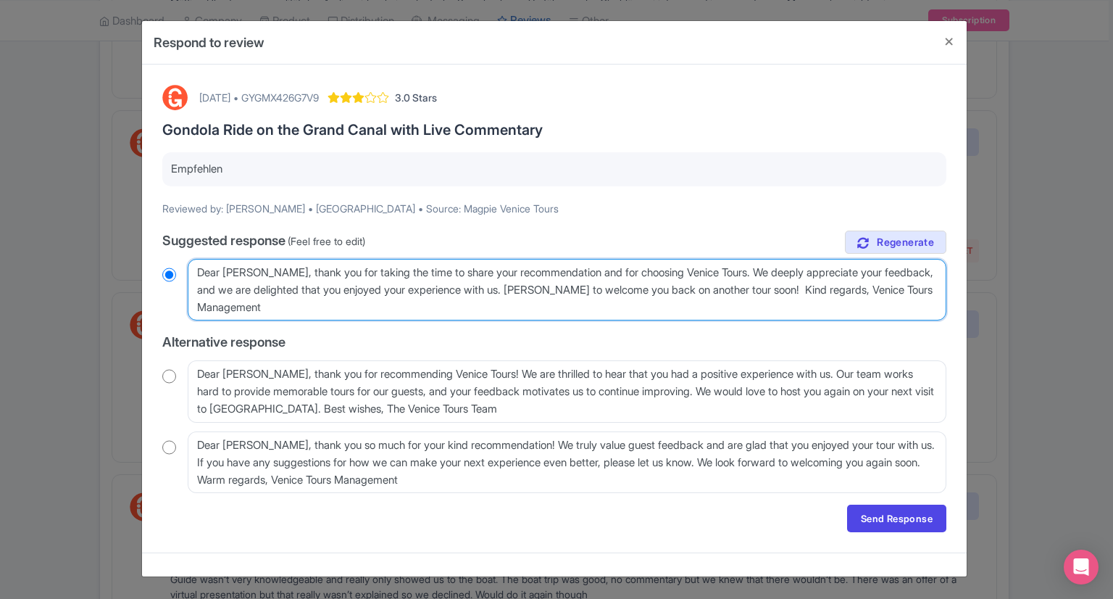
radio input "true"
type textarea "Dear Andrea, thank you for taking the time to share your recommendation and for…"
radio input "true"
type textarea "Dear Andrea, thank you for taking the time to share your recommendation and for…"
radio input "true"
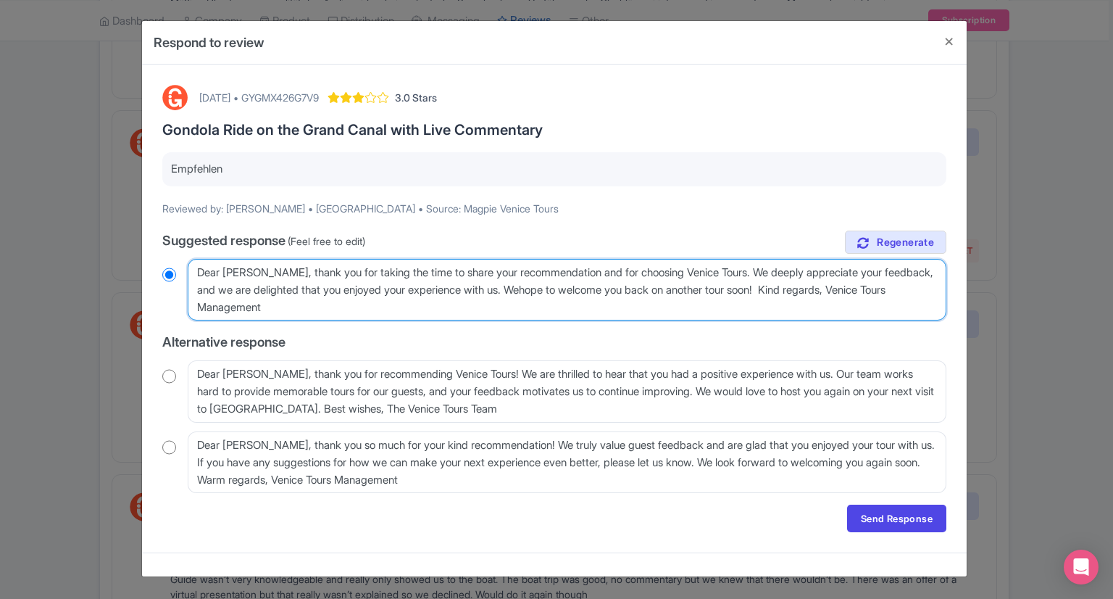
type textarea "Dear Andrea, thank you for taking the time to share your recommendation and for…"
radio input "true"
click textarea "Dear Andrea, thank you for taking the time to share your recommendation and for…"
type textarea "Dear Andrea, thank you for taking the time to share your recommendation and for…"
radio input "true"
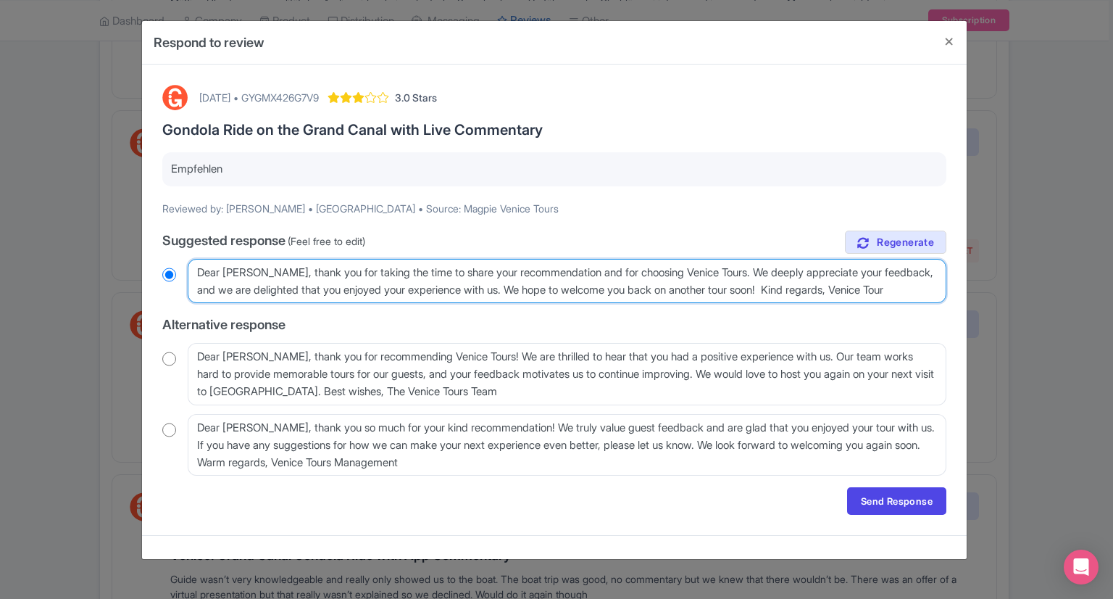
type textarea "Dear Andrea, thank you for taking the time to share your recommendation and for…"
radio input "true"
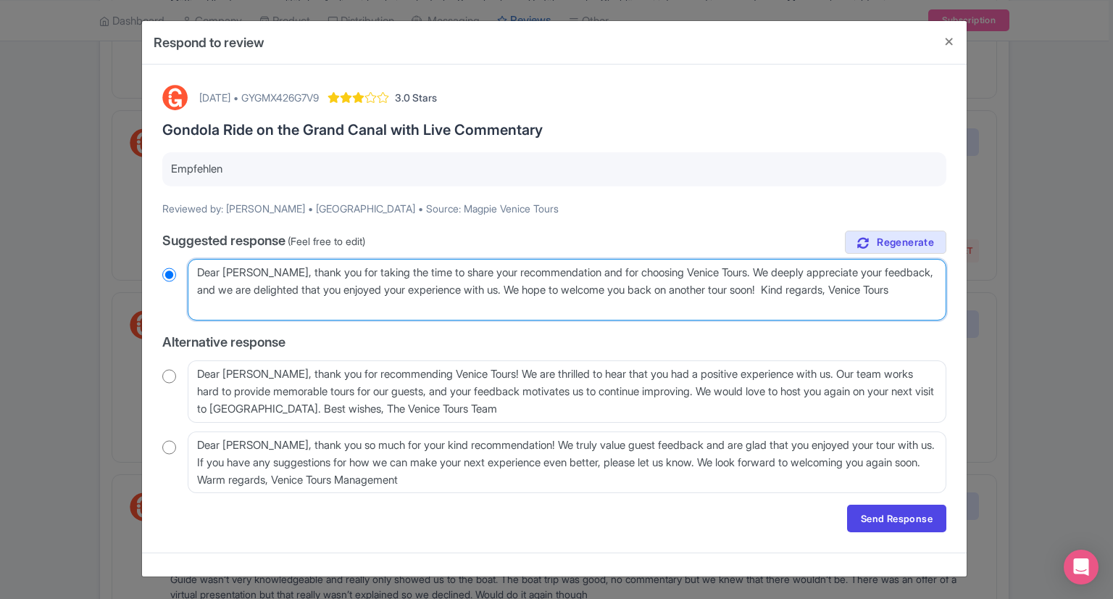
click textarea "Dear Andrea, thank you for taking the time to share your recommendation and for…"
type textarea "Dear Andrea, thank you for taking the time to share your recommendation and for…"
radio input "true"
type textarea "Dear Andrea, thank you for taking the time to share your recommendation and for…"
radio input "true"
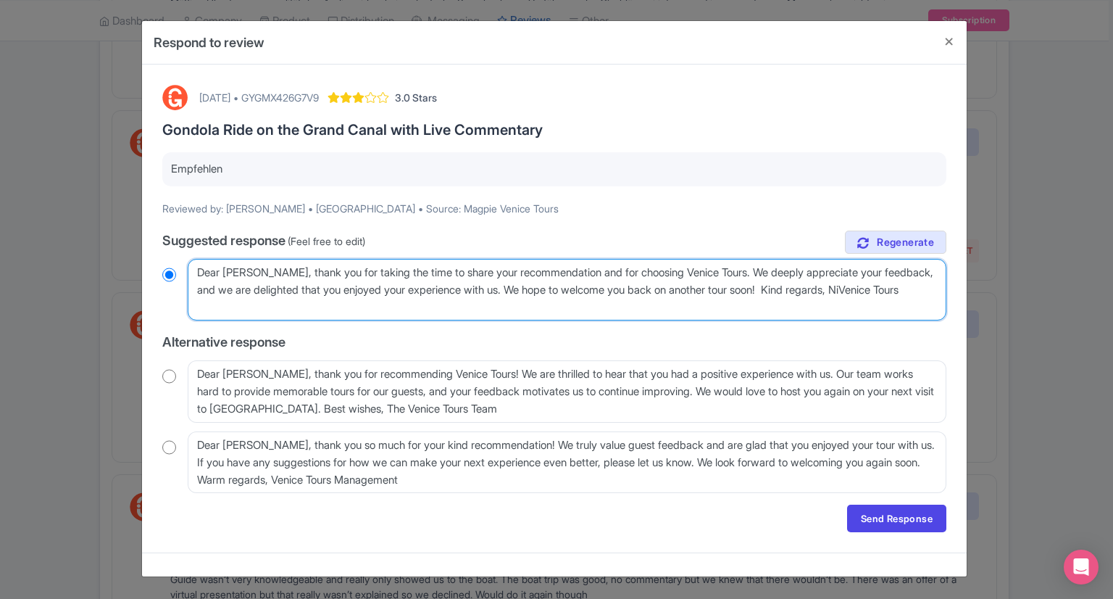
type textarea "Dear Andrea, thank you for taking the time to share your recommendation and for…"
radio input "true"
type textarea "Dear Andrea, thank you for taking the time to share your recommendation and for…"
radio input "true"
type textarea "Dear [PERSON_NAME], thank you for taking the time to share your recommendation …"
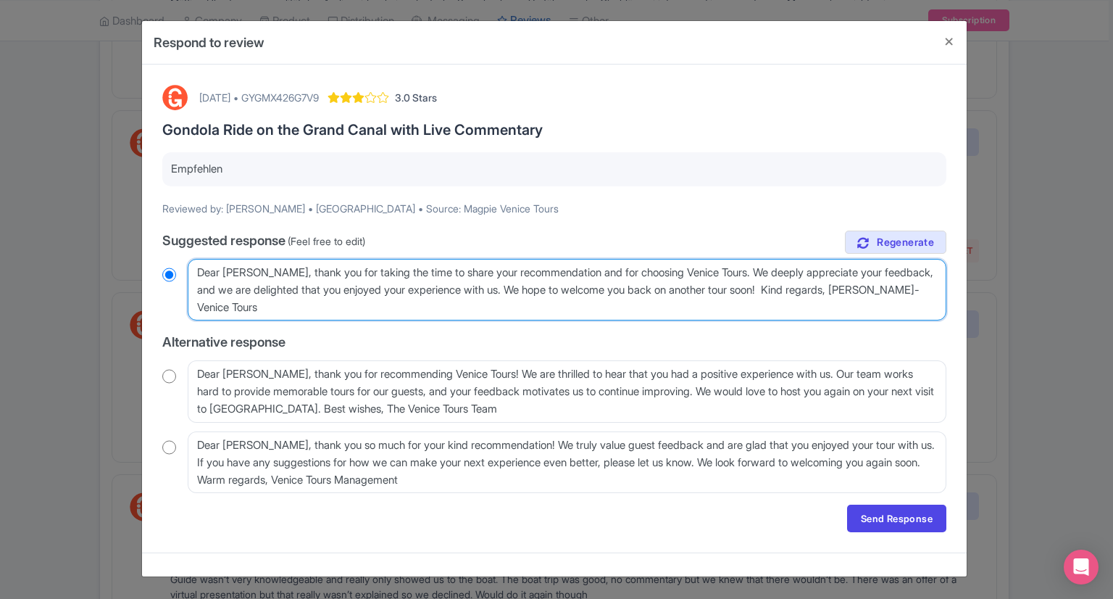
radio input "true"
type textarea "Dear [PERSON_NAME], thank you for taking the time to share your recommendation …"
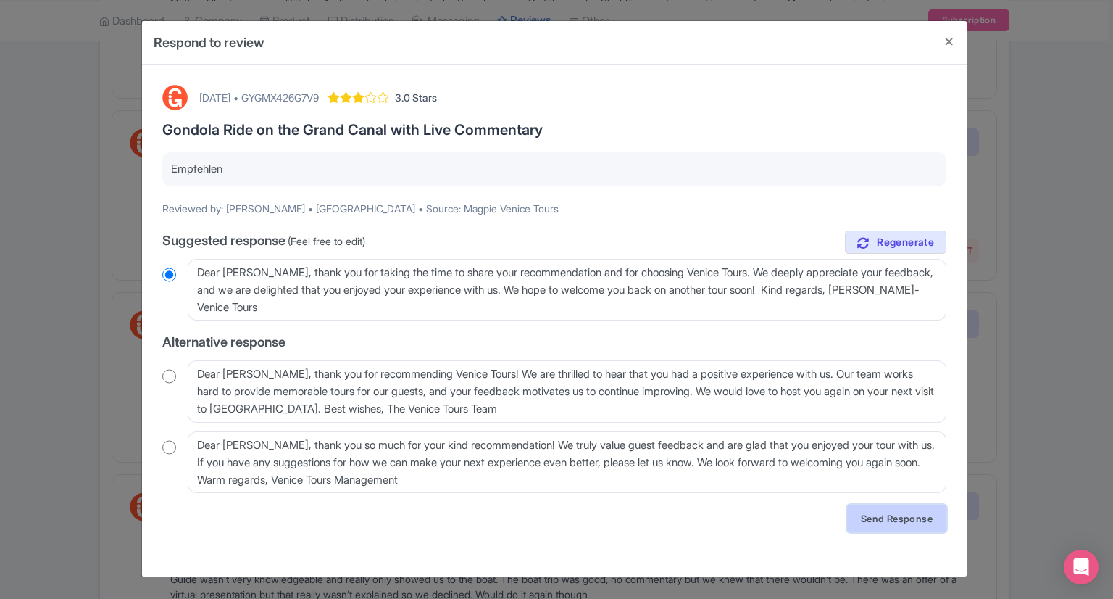
click link "Send Response"
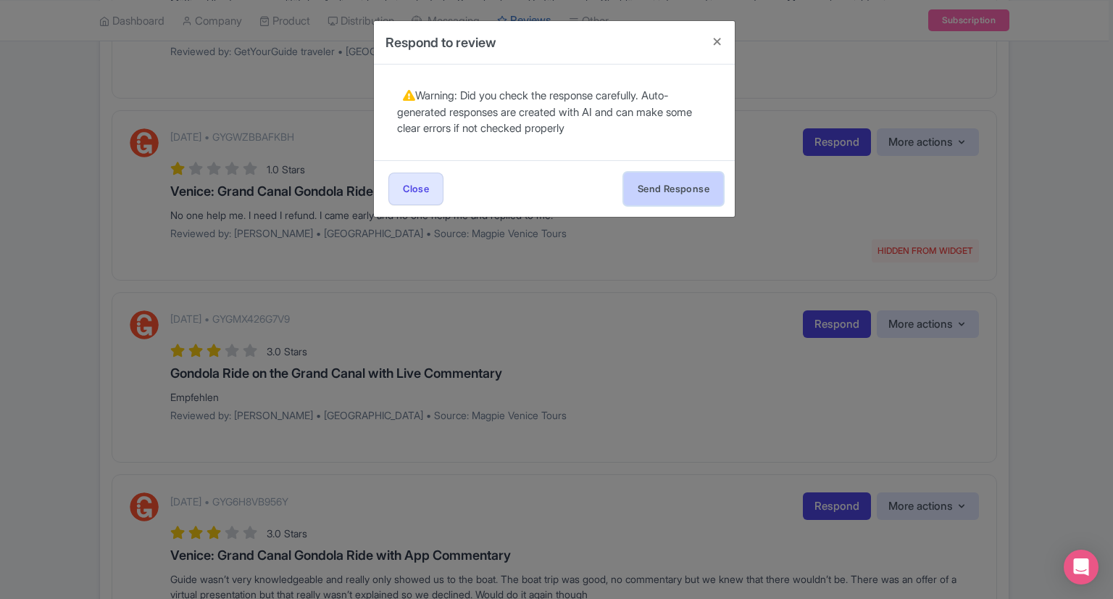
click button "Send Response"
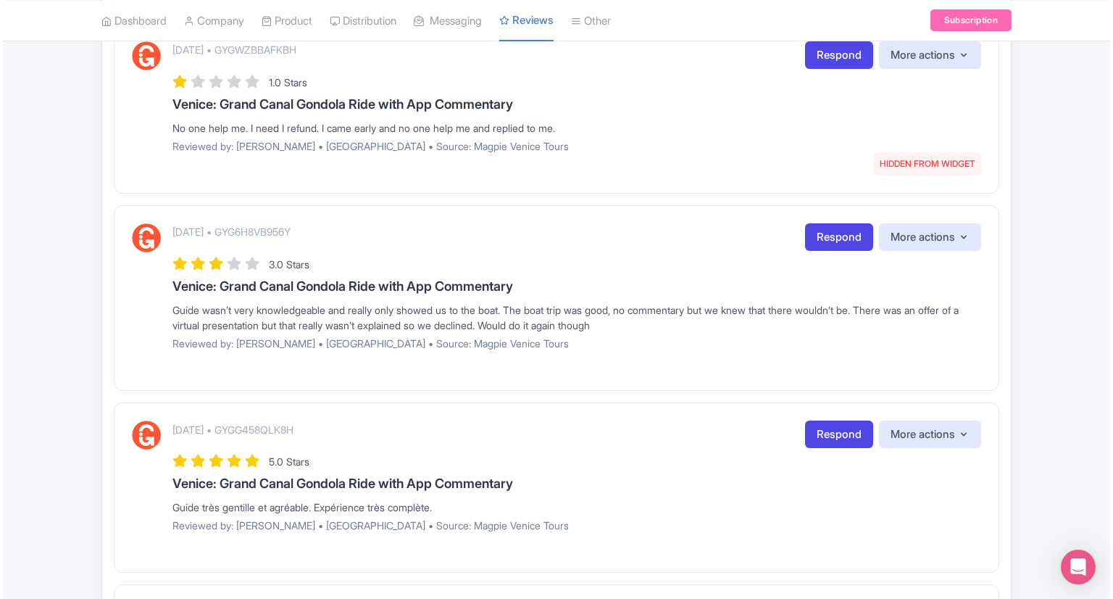
scroll to position [505, 0]
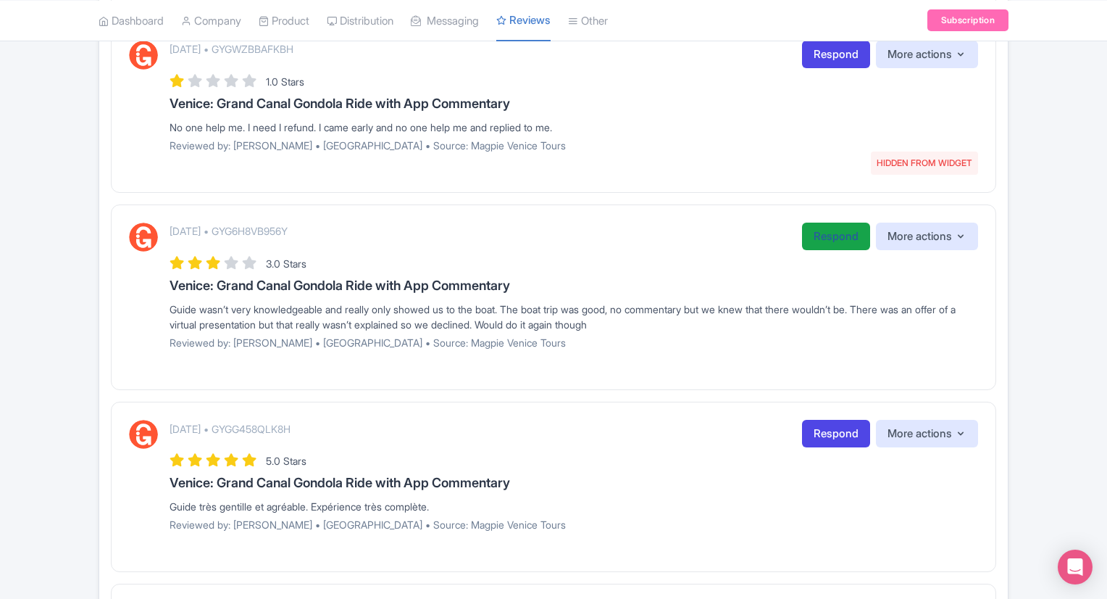
click at [822, 241] on link "Respond" at bounding box center [836, 236] width 68 height 28
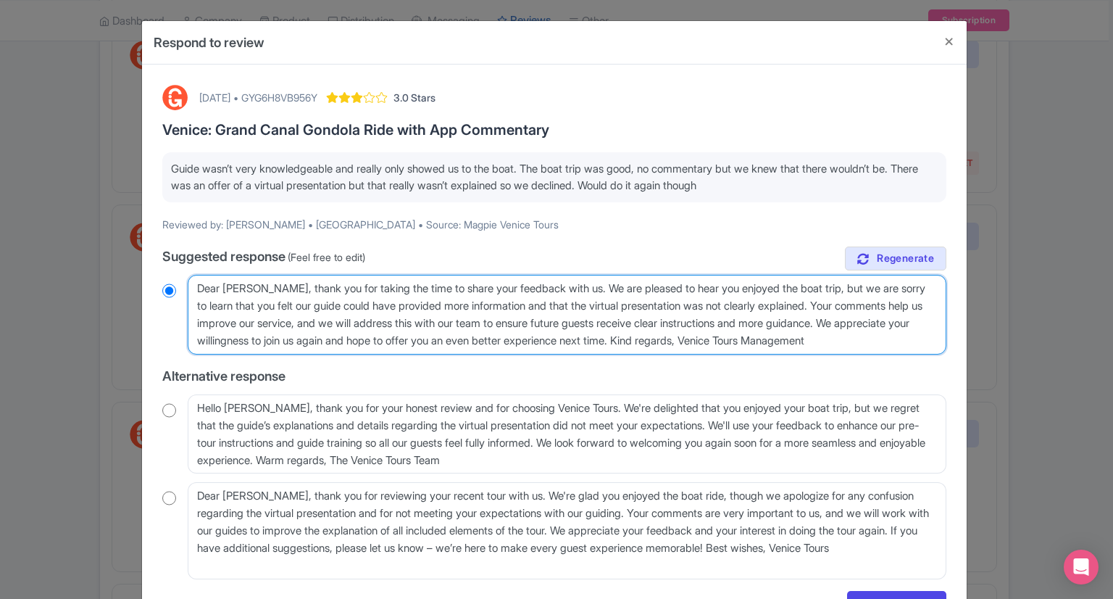
drag, startPoint x: 199, startPoint y: 321, endPoint x: 746, endPoint y: 349, distance: 547.8
click at [746, 349] on textarea "Dear Andy, thank you for taking the time to share your feedback with us. We are…" at bounding box center [567, 315] width 759 height 80
type textarea "Dear Andy, thank you for taking the time to share your feedback with us. We are…"
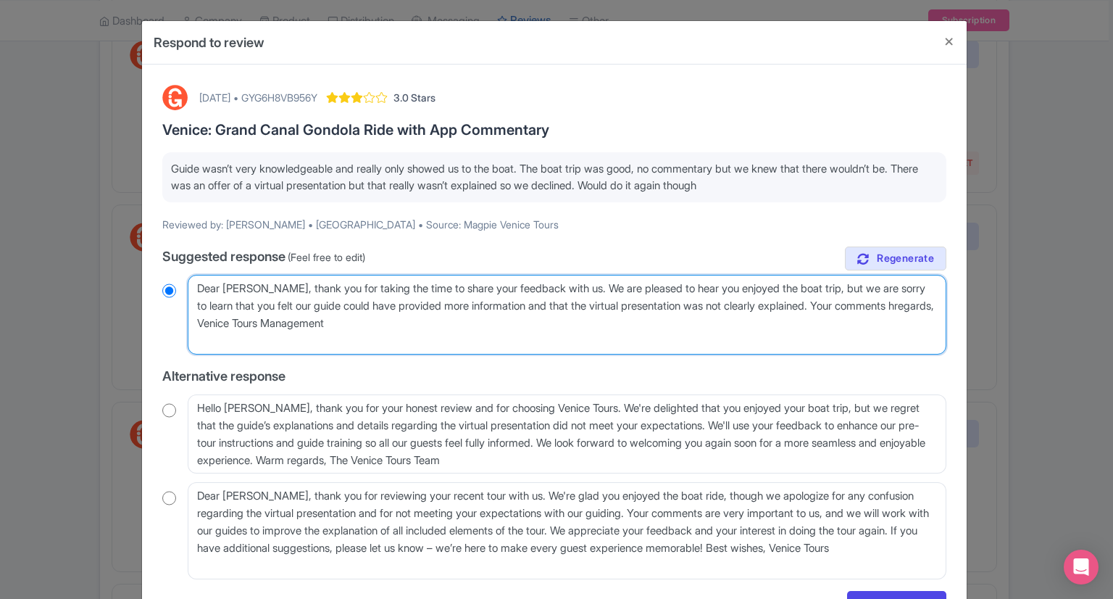
radio input "true"
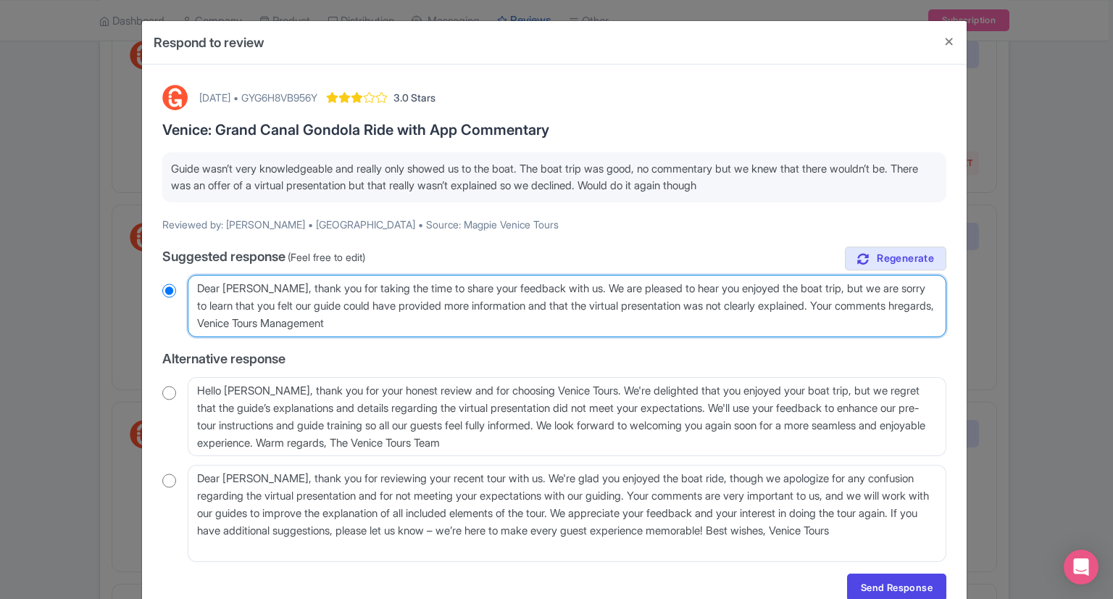
type textarea "Dear Andy, thank you for taking the time to share your feedback with us. We are…"
radio input "true"
click at [921, 304] on textarea "Dear Andy, thank you for taking the time to share your feedback with us. We are…" at bounding box center [567, 306] width 759 height 62
type textarea "Dear Andy, thank you for taking the time to share your feedback with us. We are…"
radio input "true"
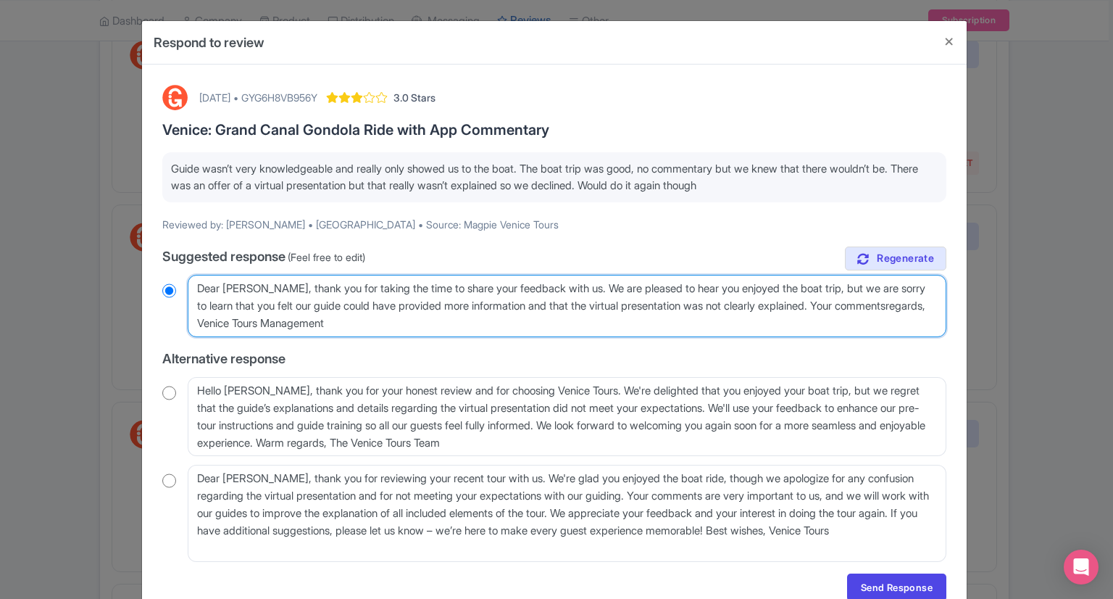
type textarea "Dear Andy, thank you for taking the time to share your feedback with us. We are…"
radio input "true"
type textarea "Dear Andy, thank you for taking the time to share your feedback with us. We are…"
radio input "true"
type textarea "Dear Andy, thank you for taking the time to share your feedback with us. We are…"
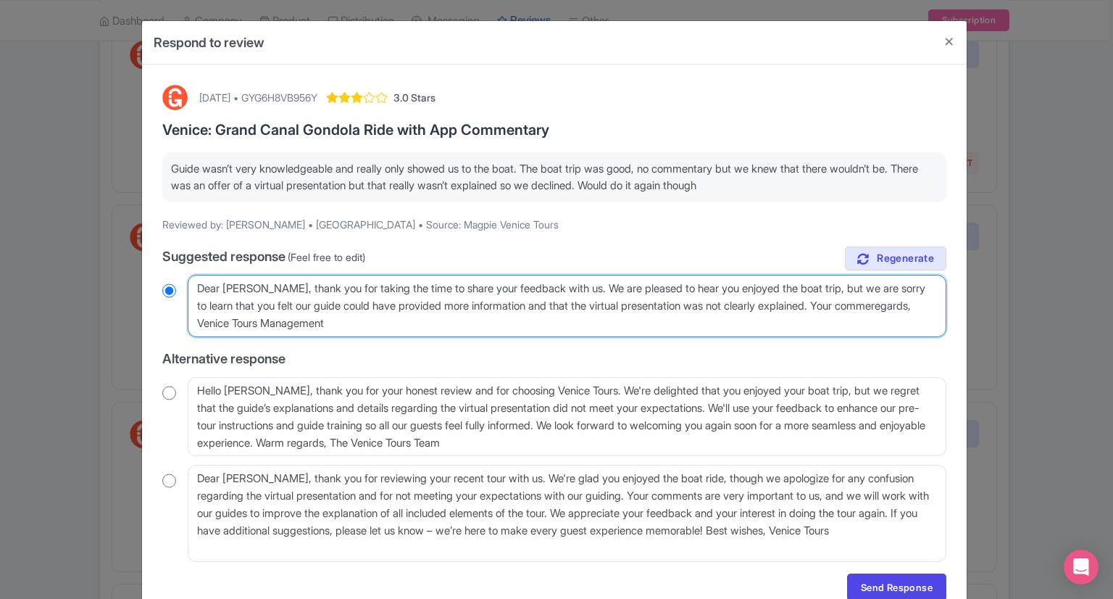
radio input "true"
type textarea "Dear Andy, thank you for taking the time to share your feedback with us. We are…"
radio input "true"
type textarea "Dear Andy, thank you for taking the time to share your feedback with us. We are…"
radio input "true"
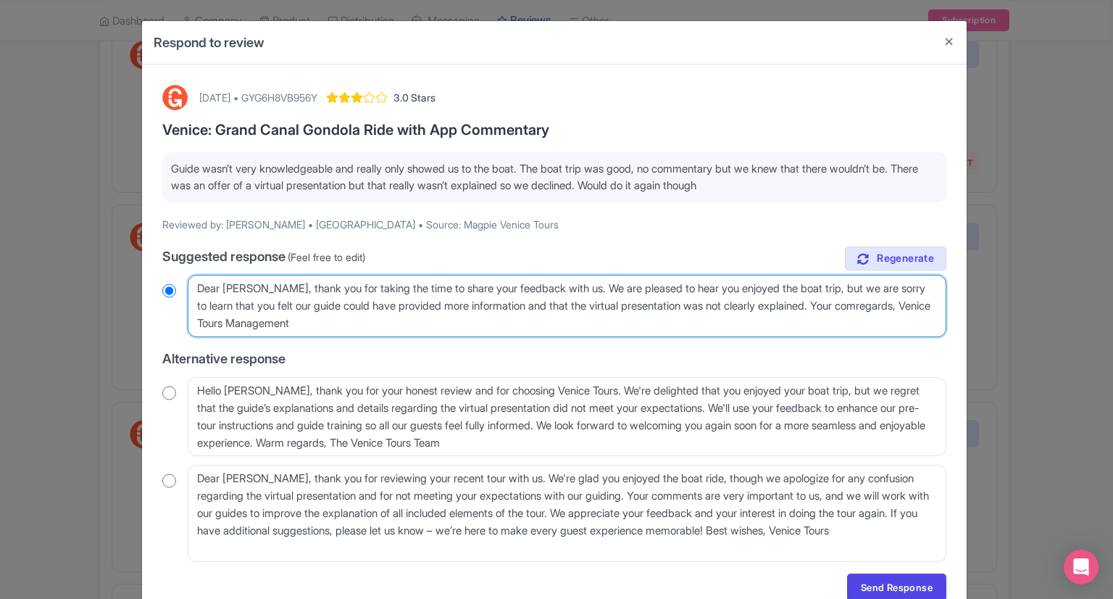
type textarea "Dear Andy, thank you for taking the time to share your feedback with us. We are…"
radio input "true"
type textarea "Dear Andy, thank you for taking the time to share your feedback with us. We are…"
radio input "true"
type textarea "Dear Andy, thank you for taking the time to share your feedback with us. We are…"
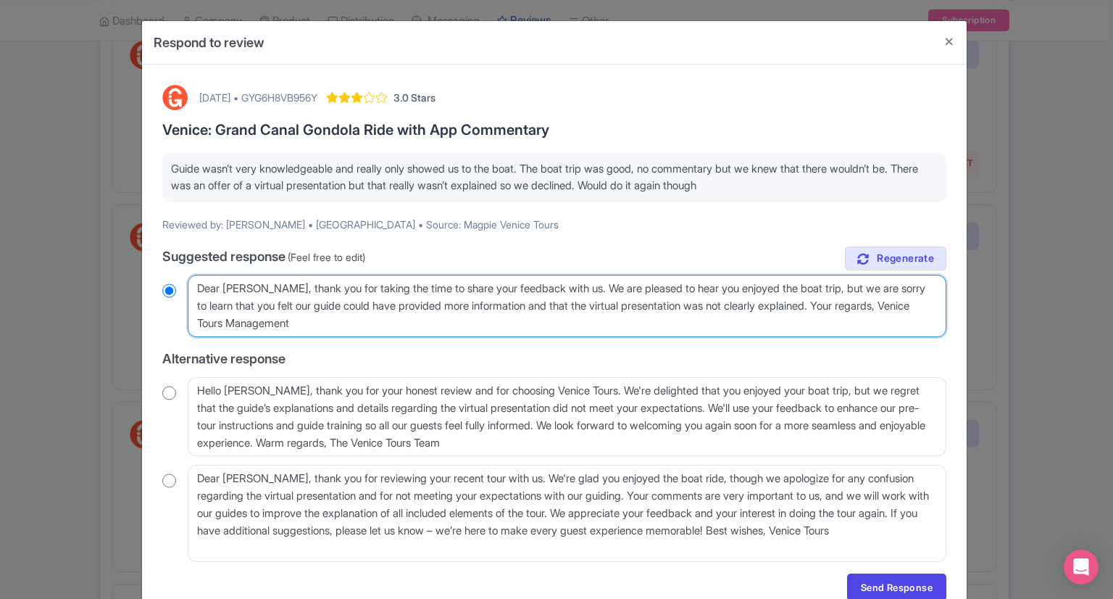
radio input "true"
type textarea "Dear Andy, thank you for taking the time to share your feedback with us. We are…"
radio input "true"
type textarea "Dear Andy, thank you for taking the time to share your feedback with us. We are…"
radio input "true"
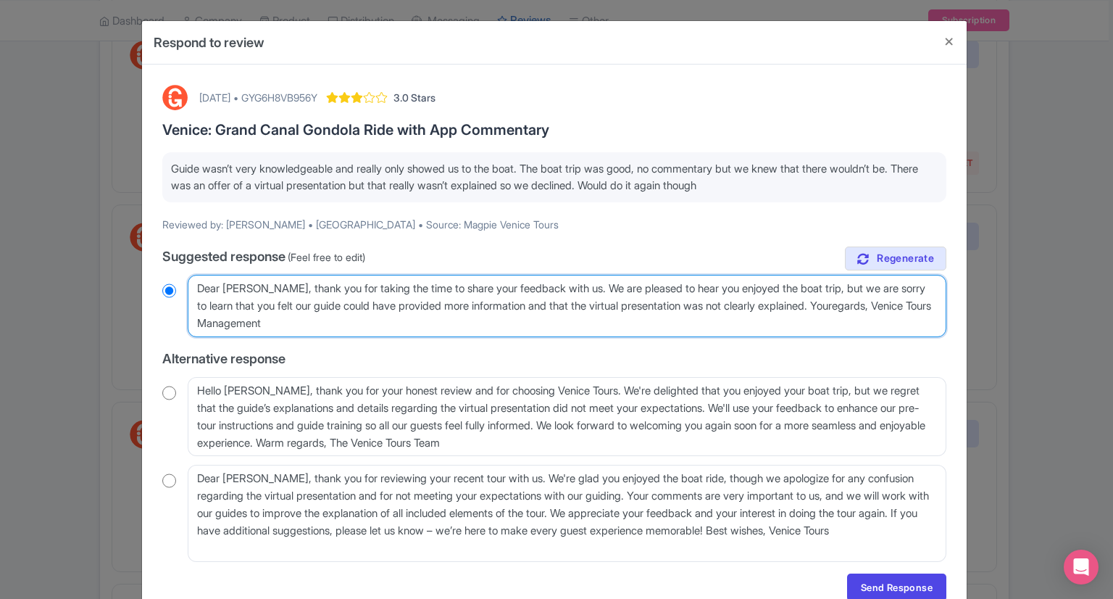
type textarea "Dear Andy, thank you for taking the time to share your feedback with us. We are…"
radio input "true"
type textarea "Dear Andy, thank you for taking the time to share your feedback with us. We are…"
radio input "true"
type textarea "Dear Andy, thank you for taking the time to share your feedback with us. We are…"
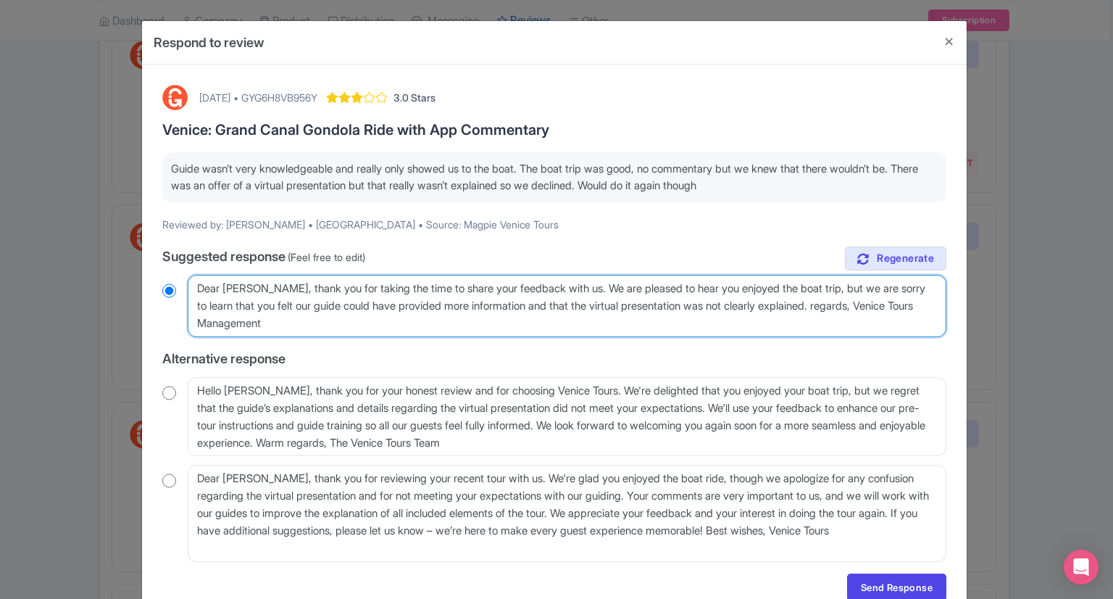
radio input "true"
type textarea "Dear Andy, thank you for taking the time to share your feedback with us. We are…"
radio input "true"
type textarea "Dear Andy, thank you for taking the time to share your feedback with us. We are…"
radio input "true"
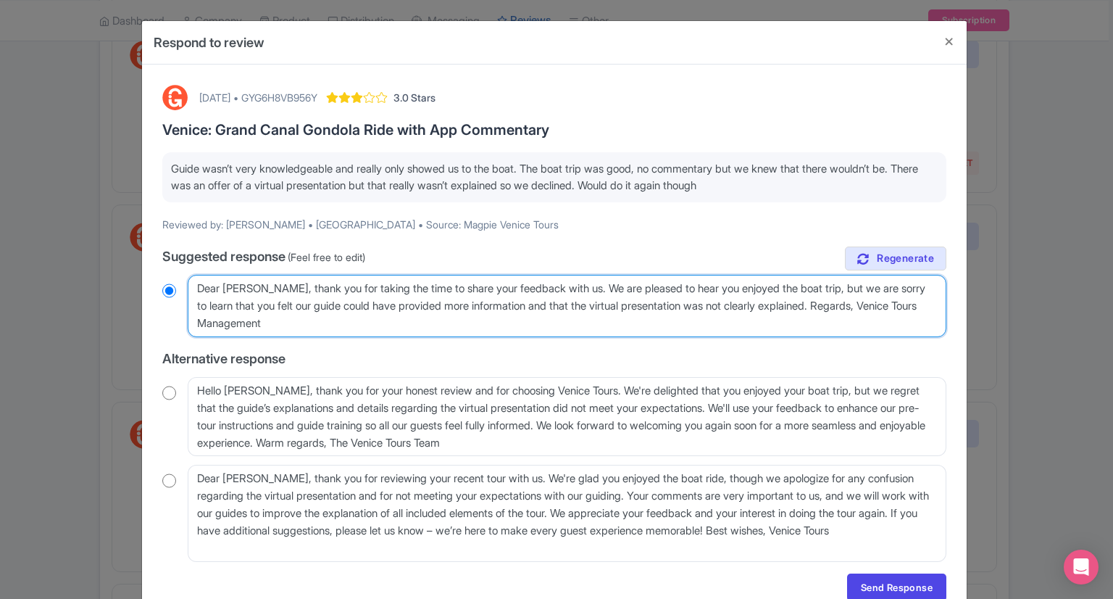
click at [887, 305] on textarea "Dear Andy, thank you for taking the time to share your feedback with us. We are…" at bounding box center [567, 306] width 759 height 62
type textarea "Dear Andy, thank you for taking the time to share your feedback with us. We are…"
radio input "true"
type textarea "Dear Andy, thank you for taking the time to share your feedback with us. We are…"
radio input "true"
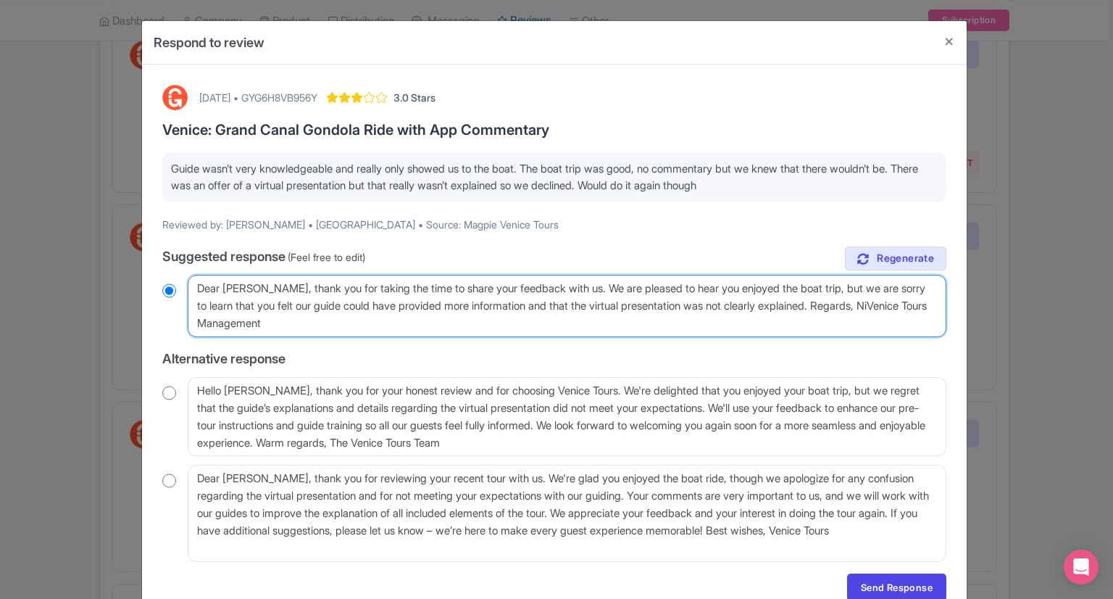
type textarea "Dear Andy, thank you for taking the time to share your feedback with us. We are…"
radio input "true"
type textarea "Dear Andy, thank you for taking the time to share your feedback with us. We are…"
radio input "true"
type textarea "Dear Andy, thank you for taking the time to share your feedback with us. We are…"
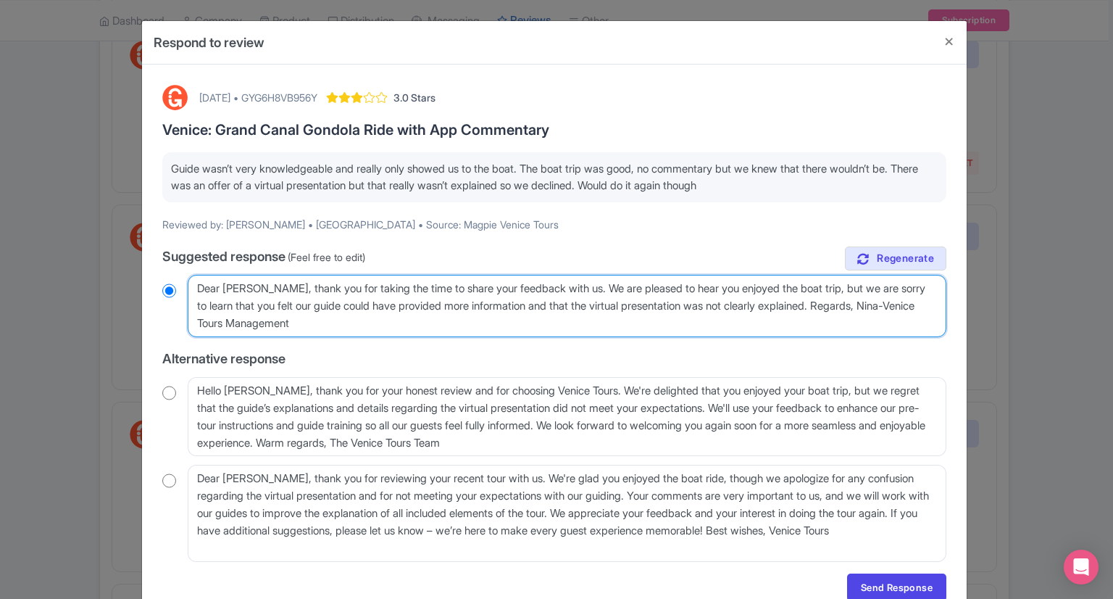
radio input "true"
click at [363, 324] on textarea "Dear Andy, thank you for taking the time to share your feedback with us. We are…" at bounding box center [567, 306] width 759 height 62
type textarea "Dear Andy, thank you for taking the time to share your feedback with us. We are…"
radio input "true"
type textarea "Dear Andy, thank you for taking the time to share your feedback with us. We are…"
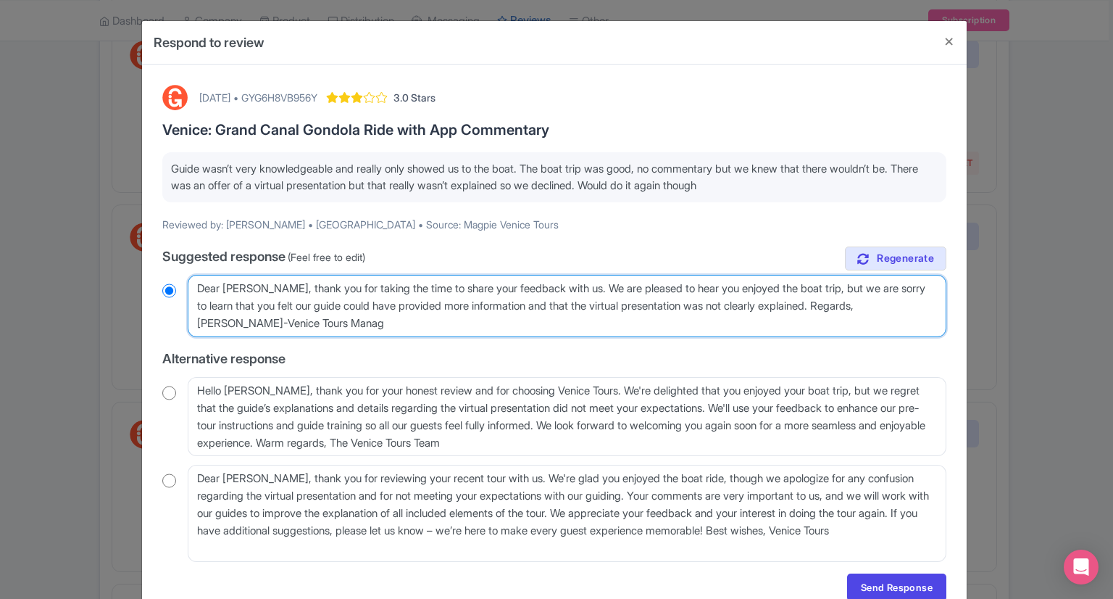
radio input "true"
type textarea "Dear Andy, thank you for taking the time to share your feedback with us. We are…"
radio input "true"
type textarea "Dear Andy, thank you for taking the time to share your feedback with us. We are…"
radio input "true"
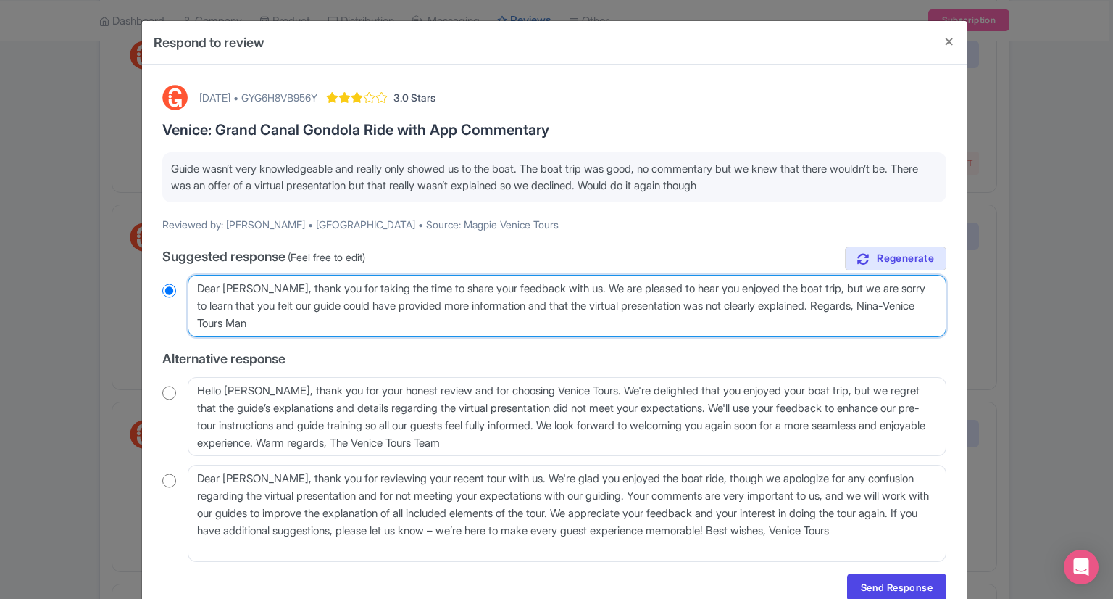
type textarea "Dear Andy, thank you for taking the time to share your feedback with us. We are…"
radio input "true"
type textarea "Dear Andy, thank you for taking the time to share your feedback with us. We are…"
radio input "true"
type textarea "Dear Andy, thank you for taking the time to share your feedback with us. We are…"
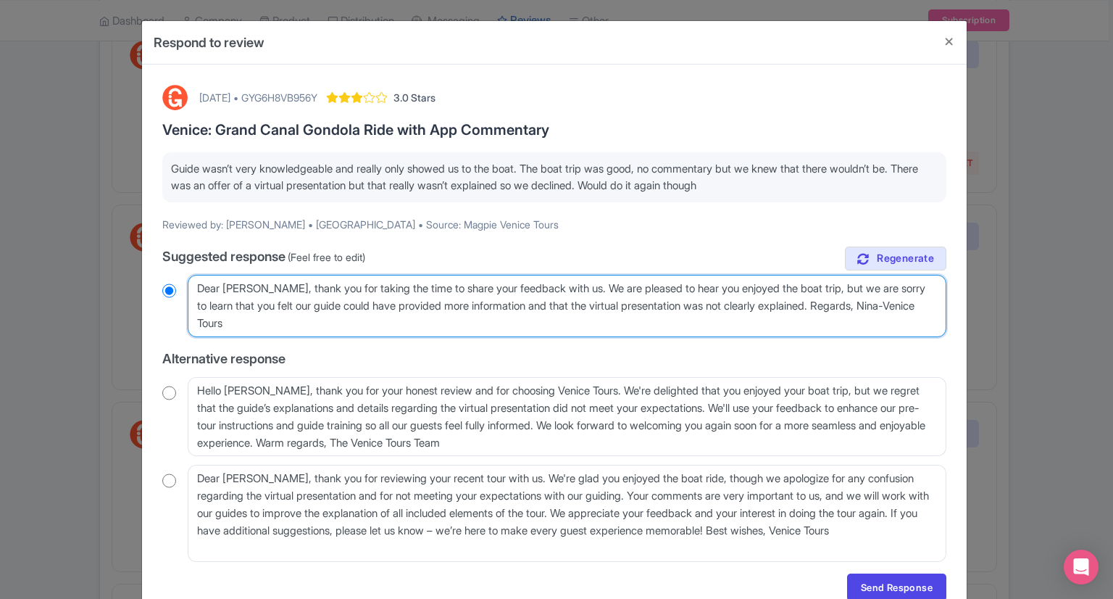
radio input "true"
type textarea "Dear Andy, thank you for taking the time to share your feedback with us. We are…"
click at [833, 302] on textarea "Dear Andy, thank you for taking the time to share your feedback with us. We are…" at bounding box center [567, 306] width 759 height 62
radio input "true"
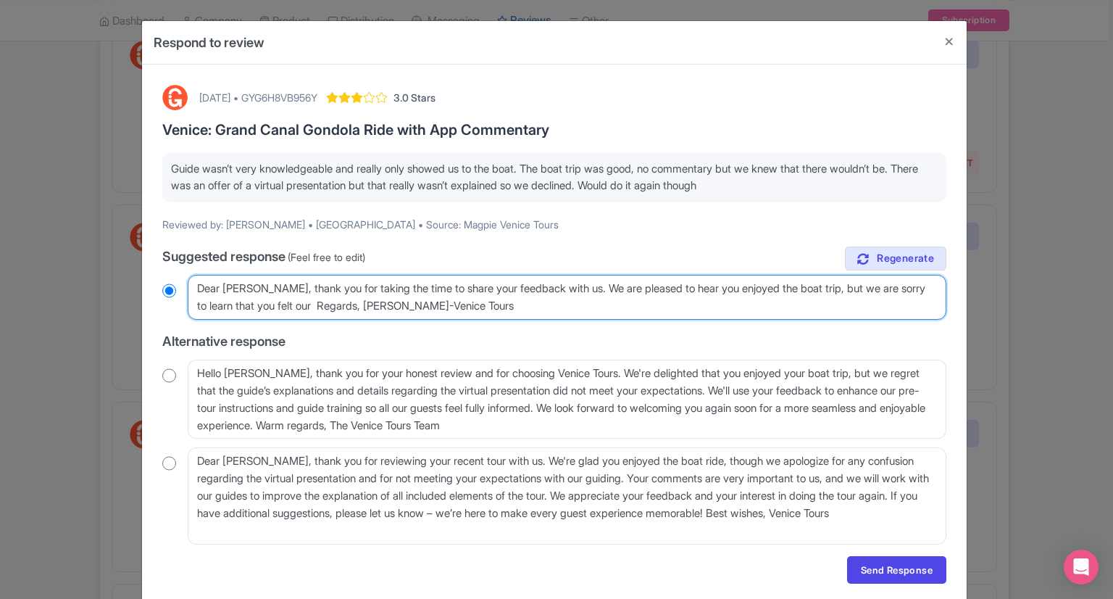
type textarea "Dear Andy, thank you for taking the time to share your feedback with us. We are…"
radio input "true"
type textarea "Dear Andy, thank you for taking the time to share your feedback with us. We are…"
radio input "true"
type textarea "Dear Andy, thank you for taking the time to share your feedback with us. We are…"
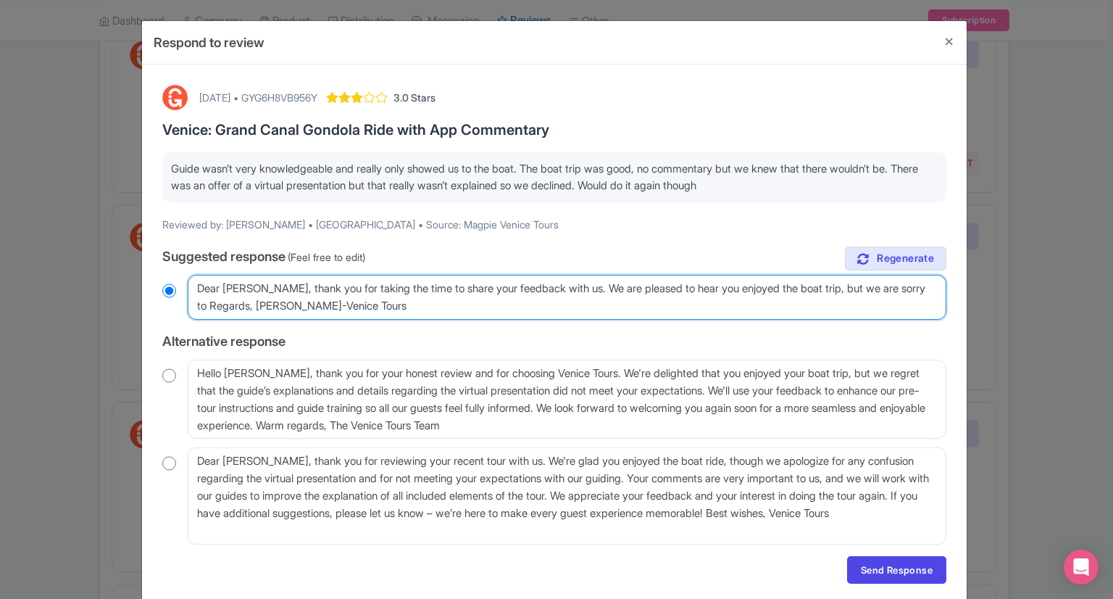
radio input "true"
type textarea "Dear Andy, thank you for taking the time to share your feedback with us. We are…"
radio input "true"
type textarea "Dear Andy, thank you for taking the time to share your feedback with us. We are…"
radio input "true"
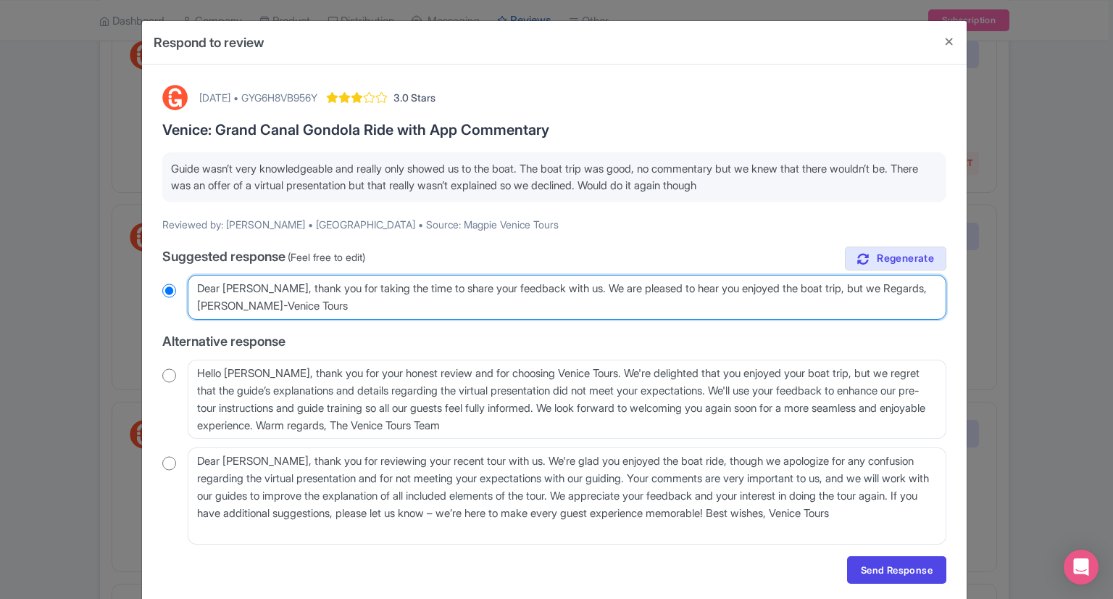
type textarea "Dear Andy, thank you for taking the time to share your feedback with us. We are…"
radio input "true"
type textarea "Dear Andy, thank you for taking the time to share your feedback with us. We are…"
radio input "true"
type textarea "Dear Andy, thank you for taking the time to share your feedback with us. We are…"
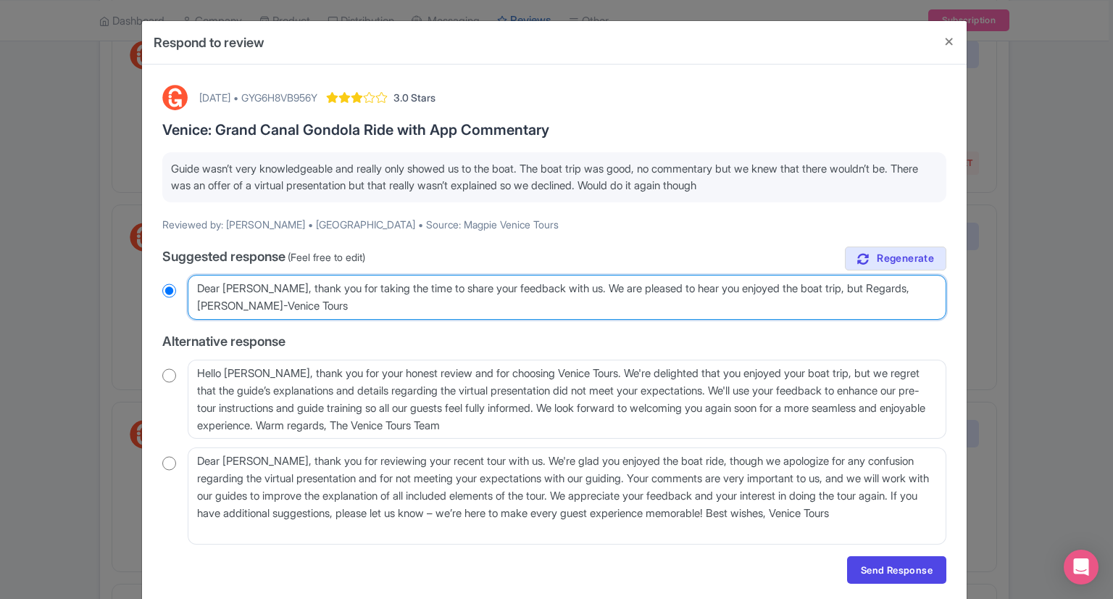
radio input "true"
type textarea "Dear Andy, thank you for taking the time to share your feedback with us. We are…"
radio input "true"
type textarea "Dear Andy, thank you for taking the time to share your feedback with us. We are…"
radio input "true"
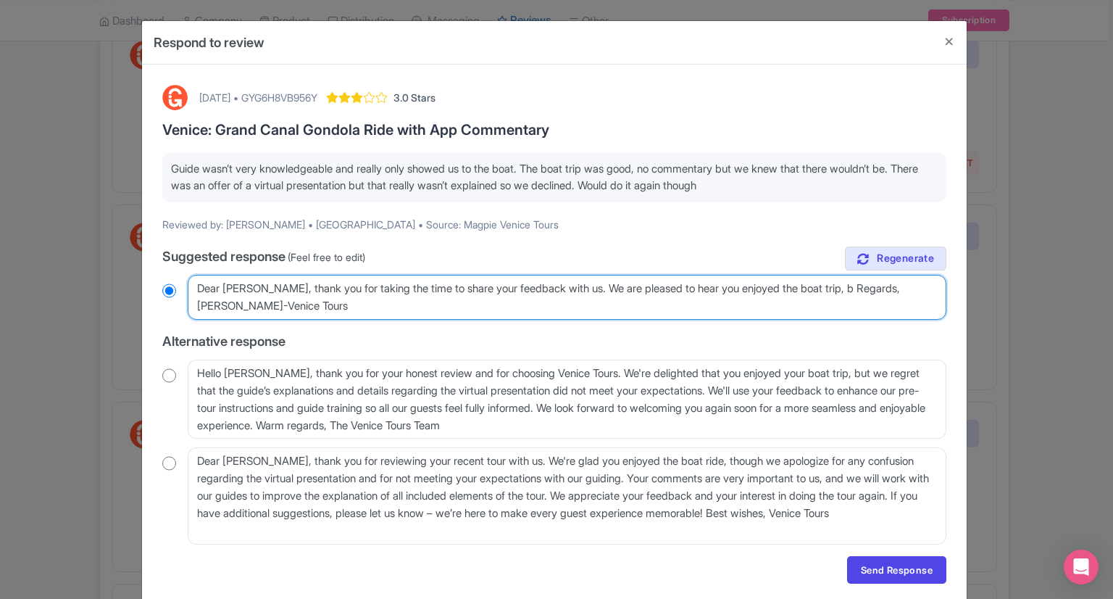
type textarea "Dear Andy, thank you for taking the time to share your feedback with us. We are…"
radio input "true"
paste textarea "Tours are conducted promptly and our guides are nationally certified and qualif…"
type textarea "Dear Andy, thank you for taking the time to share your feedback with us. We are…"
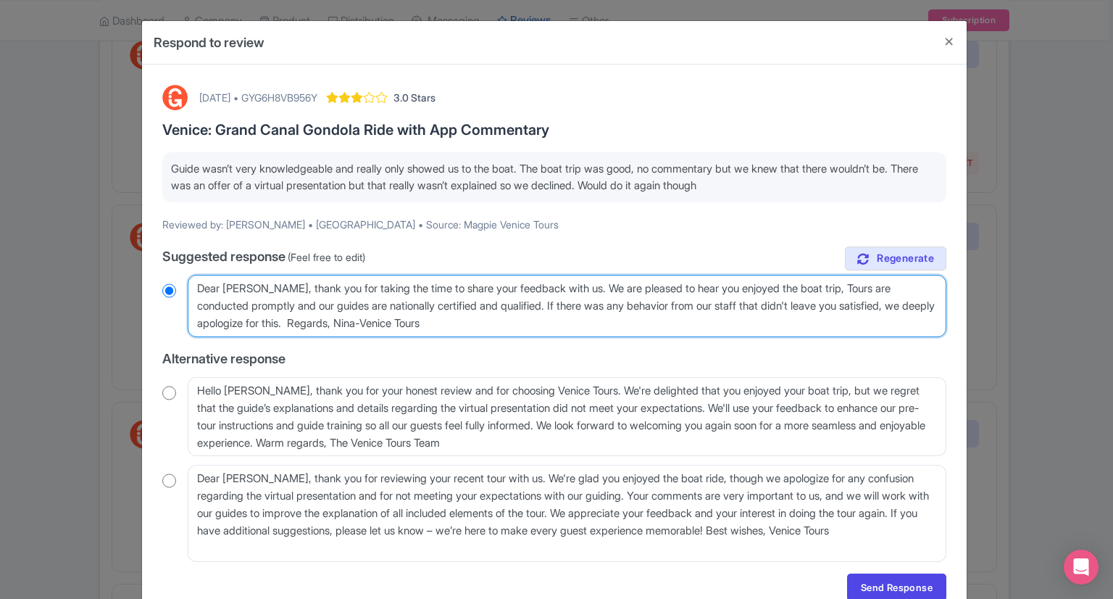
radio input "true"
click at [262, 305] on textarea "Dear Andy, thank you for taking the time to share your feedback with us. We are…" at bounding box center [567, 306] width 759 height 62
type textarea "Dear Andy, thank you for taking the time to share your feedback with us. We are…"
radio input "true"
type textarea "Dear Andy, thank you for taking the time to share your feedback with us. We are…"
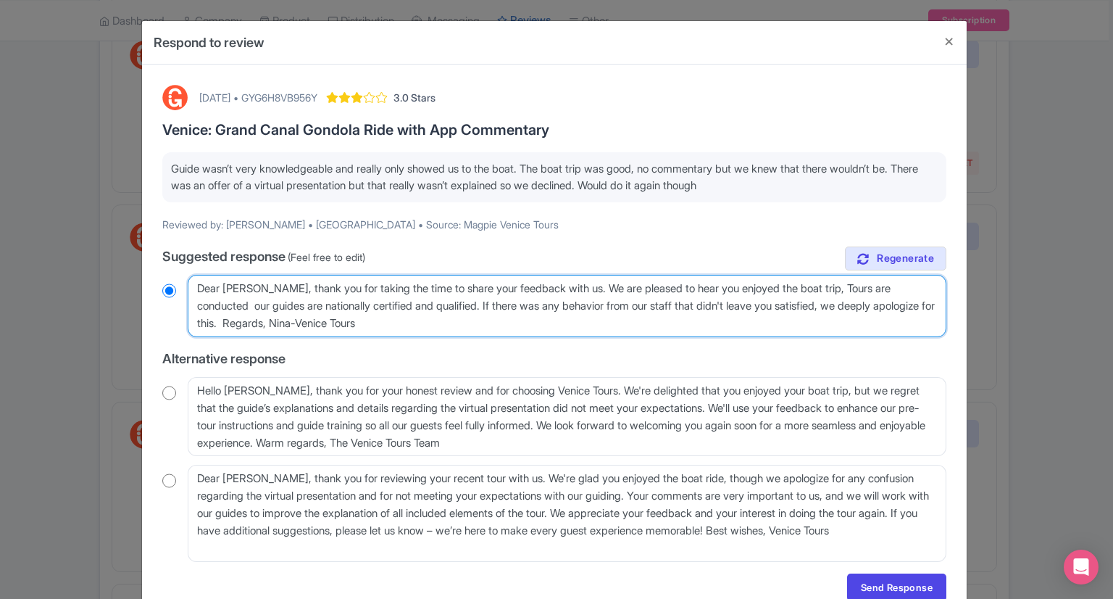
radio input "true"
type textarea "Dear Andy, thank you for taking the time to share your feedback with us. We are…"
radio input "true"
type textarea "Dear Andy, thank you for taking the time to share your feedback with us. We are…"
radio input "true"
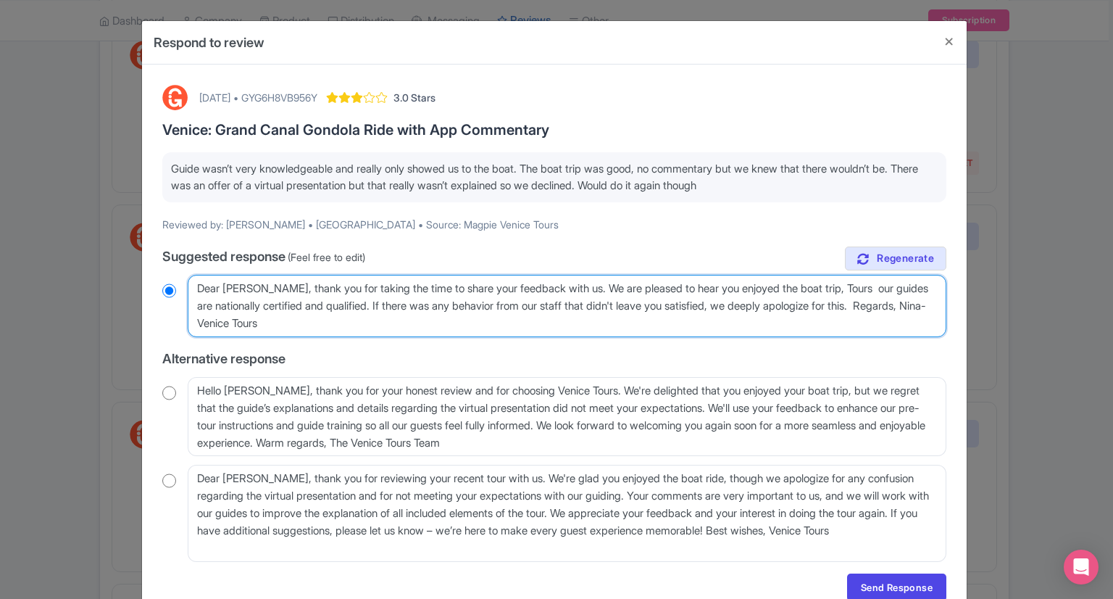
type textarea "Dear Andy, thank you for taking the time to share your feedback with us. We are…"
radio input "true"
type textarea "Dear Andy, thank you for taking the time to share your feedback with us. We are…"
radio input "true"
type textarea "Dear Andy, thank you for taking the time to share your feedback with us. We are…"
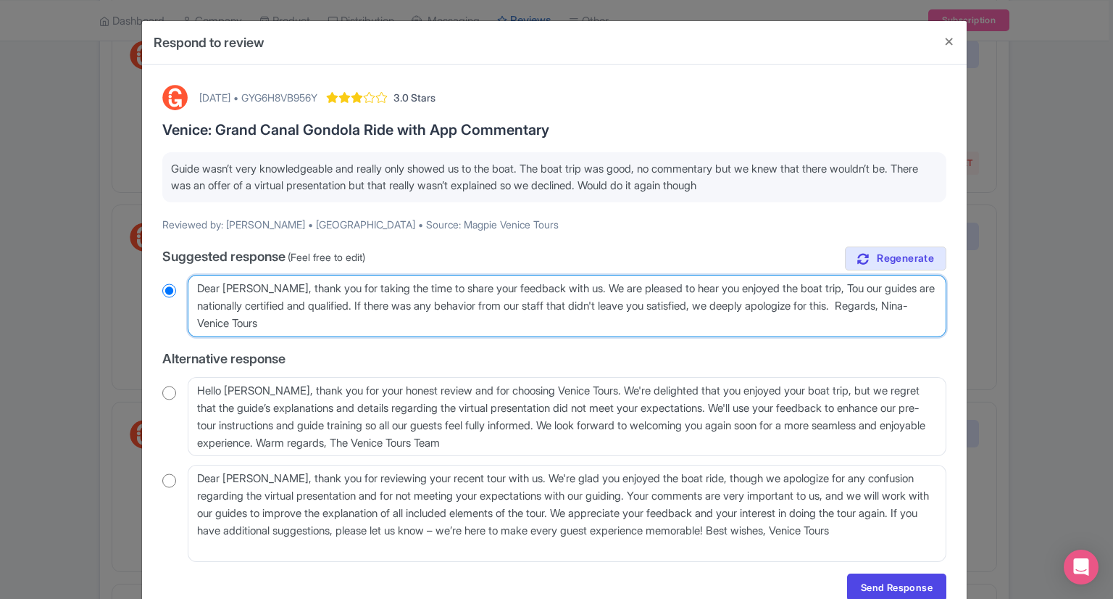
radio input "true"
type textarea "Dear Andy, thank you for taking the time to share your feedback with us. We are…"
radio input "true"
type textarea "Dear Andy, thank you for taking the time to share your feedback with us. We are…"
radio input "true"
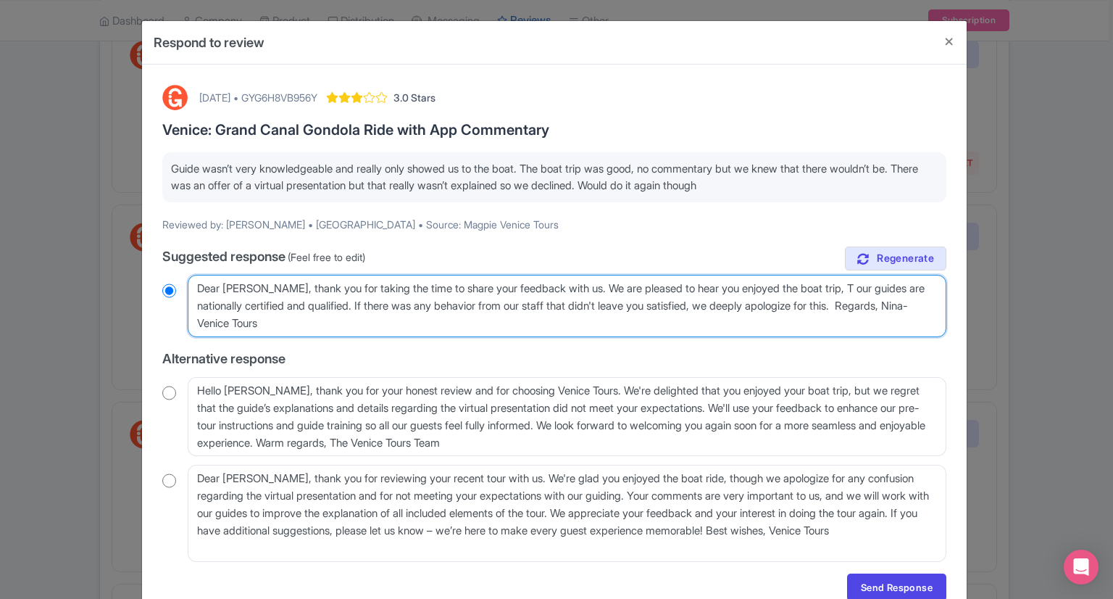
type textarea "Dear Andy, thank you for taking the time to share your feedback with us. We are…"
radio input "true"
type textarea "Dear Andy, thank you for taking the time to share your feedback with us. We are…"
radio input "true"
click at [872, 304] on textarea "Dear Andy, thank you for taking the time to share your feedback with us. We are…" at bounding box center [567, 306] width 759 height 62
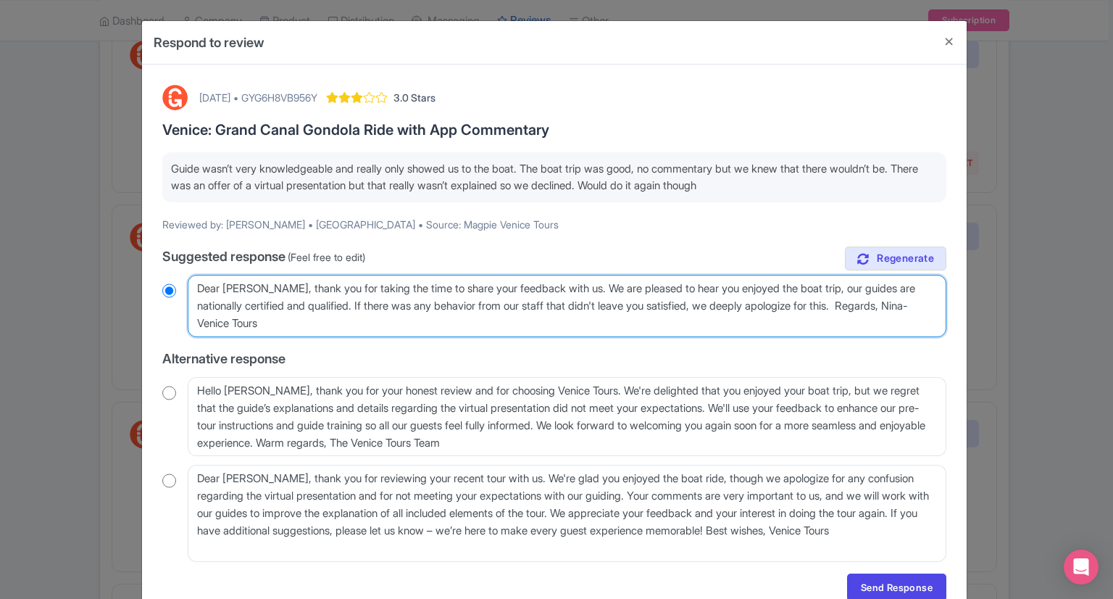
type textarea "Dear Andy, thank you for taking the time to share your feedback with us. We are…"
radio input "true"
paste textarea "The San Marco history gallery is always open, and customers can do the experien…"
type textarea "Dear Andy, thank you for taking the time to share your feedback with us. We are…"
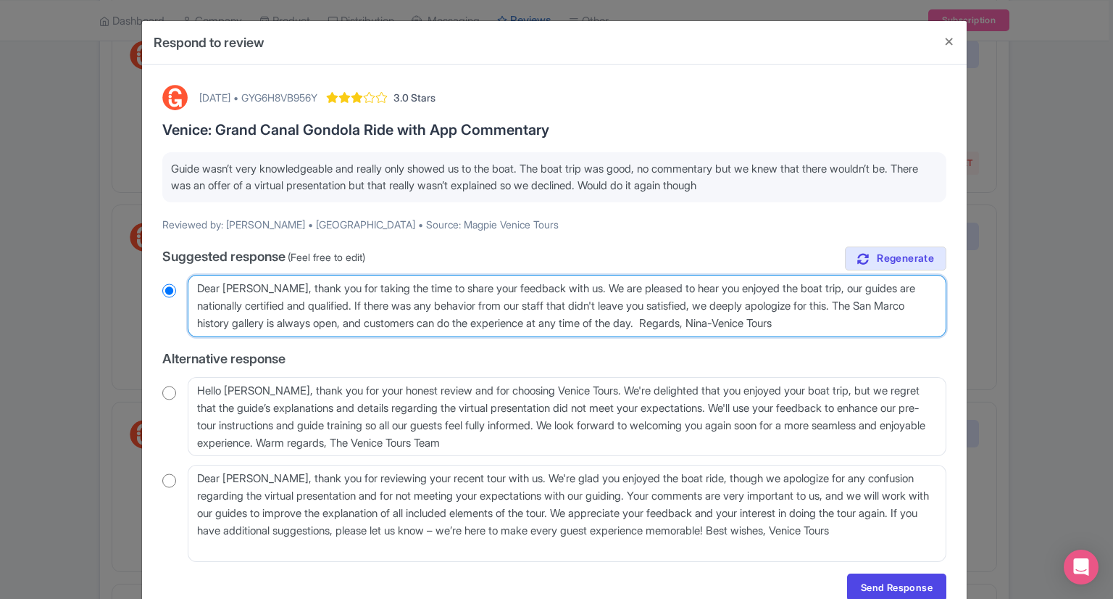
click at [880, 301] on textarea "Dear Andy, thank you for taking the time to share your feedback with us. We are…" at bounding box center [567, 306] width 759 height 62
radio input "true"
type textarea "Dear Andy, thank you for taking the time to share your feedback with us. We are…"
radio input "true"
type textarea "Dear Andy, thank you for taking the time to share your feedback with us. We are…"
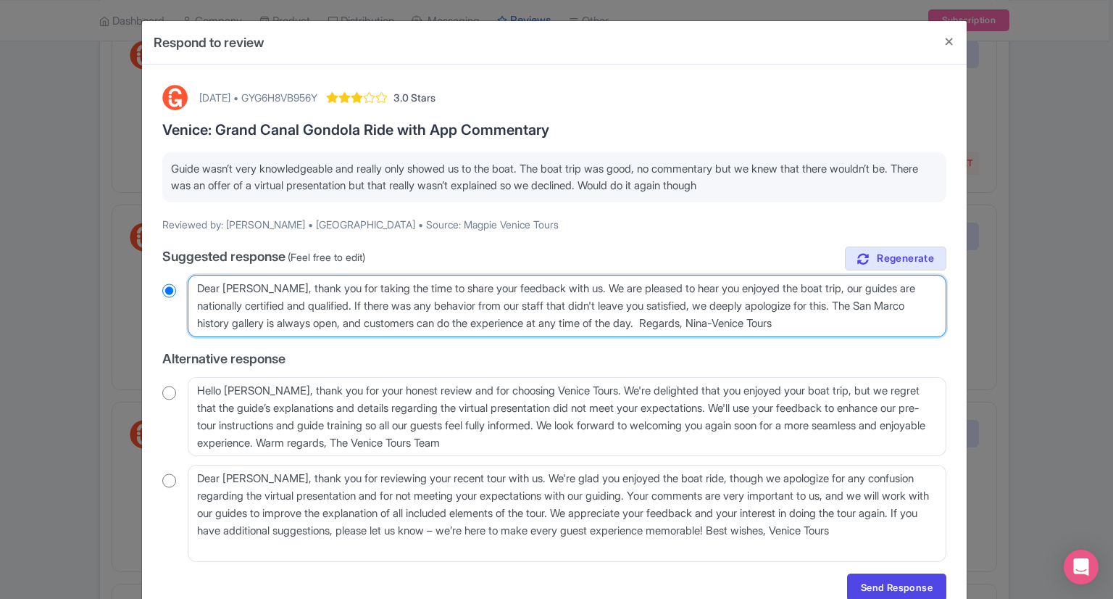
radio input "true"
paste textarea "We always try to give the best service to our customers."
type textarea "Dear Andy, thank you for taking the time to share your feedback with us. We are…"
radio input "true"
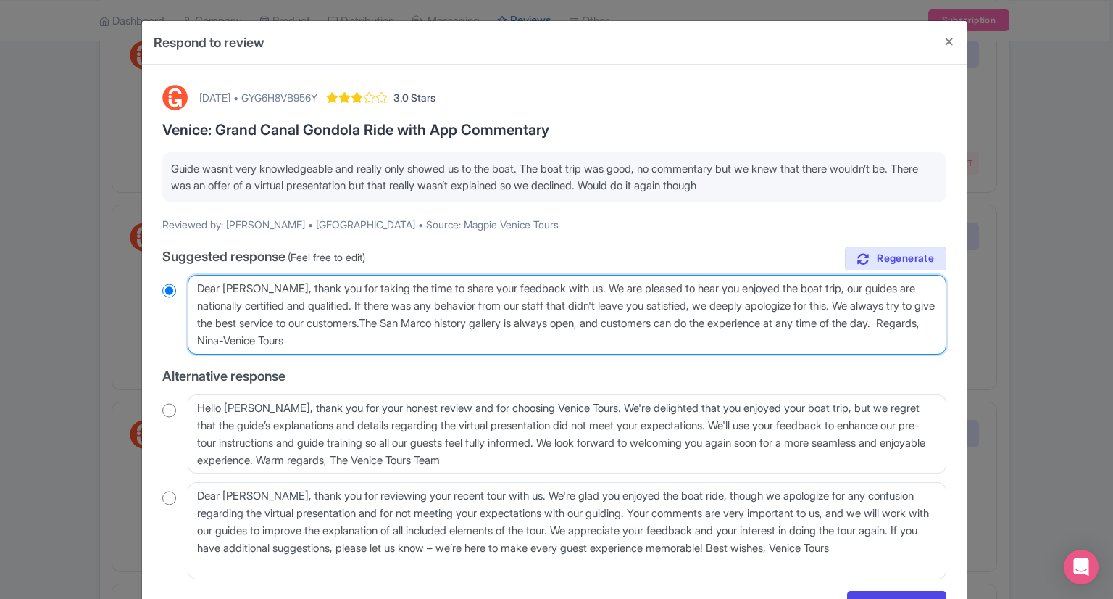
type textarea "Dear Andy, thank you for taking the time to share your feedback with us. We are…"
radio input "true"
click at [248, 341] on textarea "Dear Andy, thank you for taking the time to share your feedback with us. We are…" at bounding box center [567, 315] width 759 height 80
type textarea "Dear Andy, thank you for taking the time to share your feedback with us. We are…"
radio input "true"
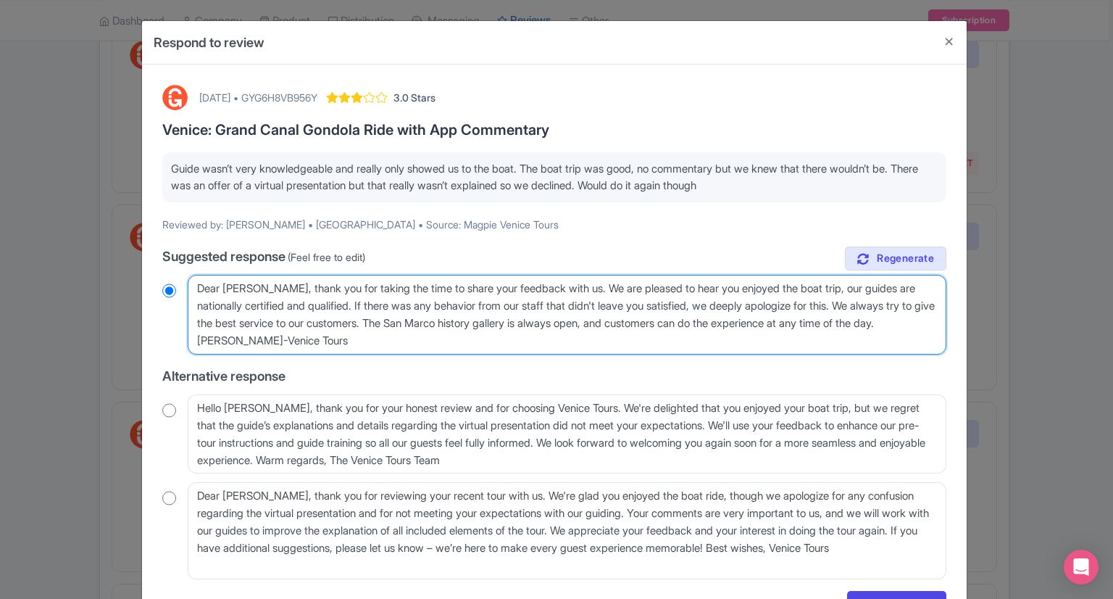
type textarea "Dear Andy, thank you for taking the time to share your feedback with us. We are…"
radio input "true"
type textarea "Dear Andy, thank you for taking the time to share your feedback with us. We are…"
radio input "true"
type textarea "Dear Andy, thank you for taking the time to share your feedback with us. We are…"
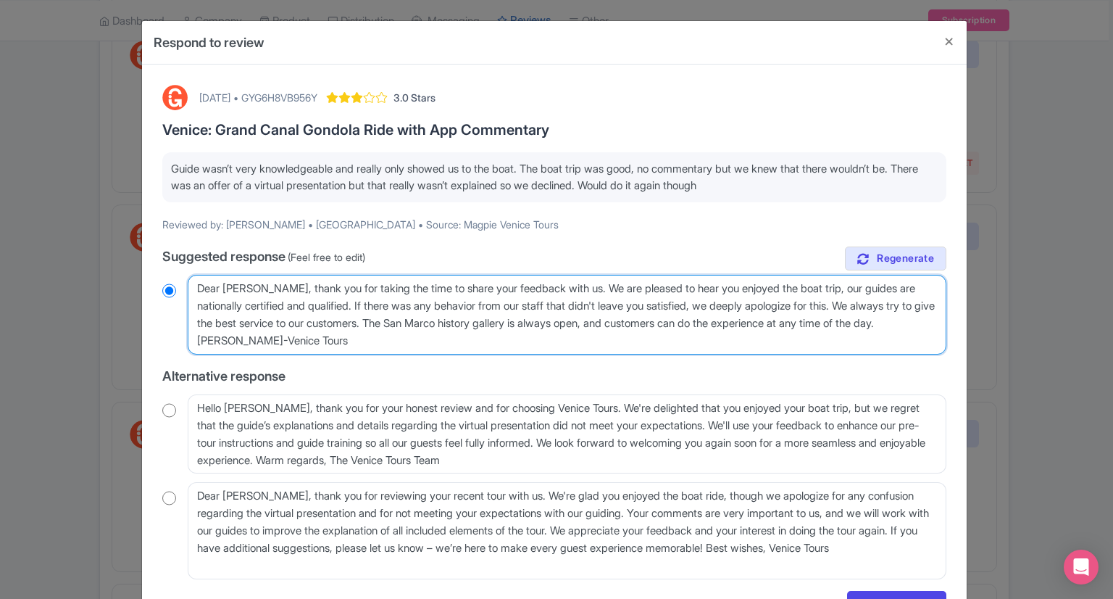
radio input "true"
type textarea "Dear Andy, thank you for taking the time to share your feedback with us. We are…"
radio input "true"
type textarea "Dear Andy, thank you for taking the time to share your feedback with us. We are…"
radio input "true"
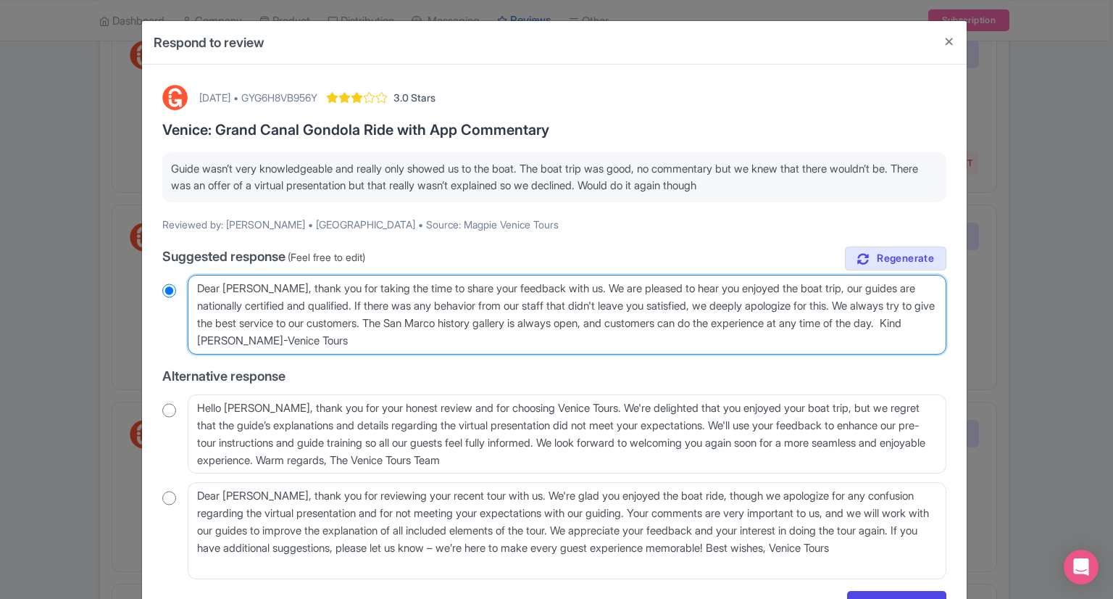
type textarea "Dear [PERSON_NAME], thank you for taking the time to share your feedback with u…"
radio input "true"
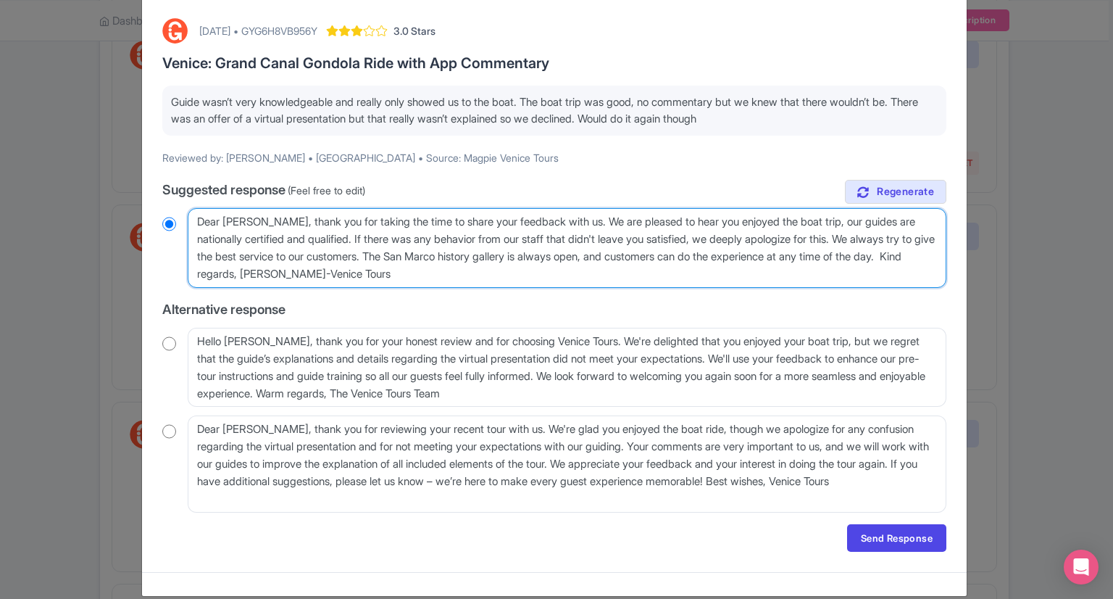
scroll to position [84, 0]
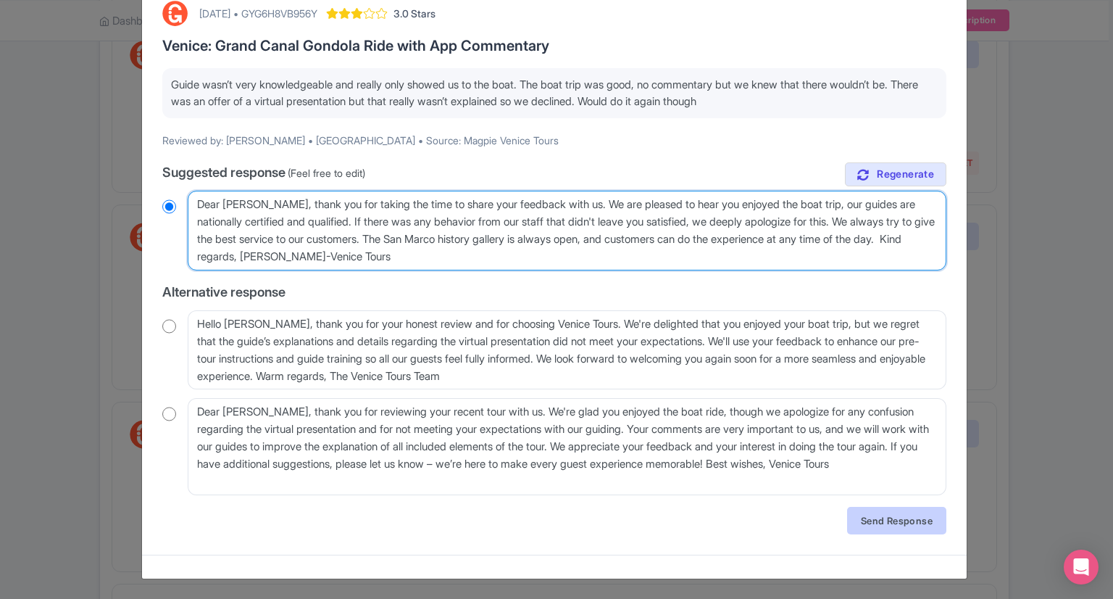
type textarea "Dear [PERSON_NAME], thank you for taking the time to share your feedback with u…"
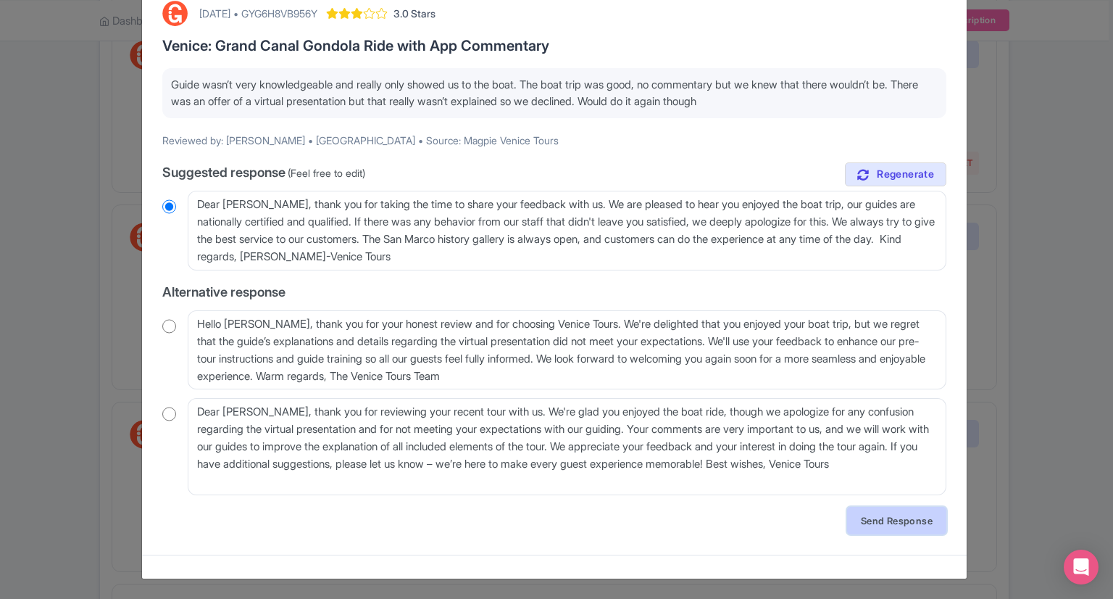
click at [899, 512] on link "Send Response" at bounding box center [896, 520] width 99 height 28
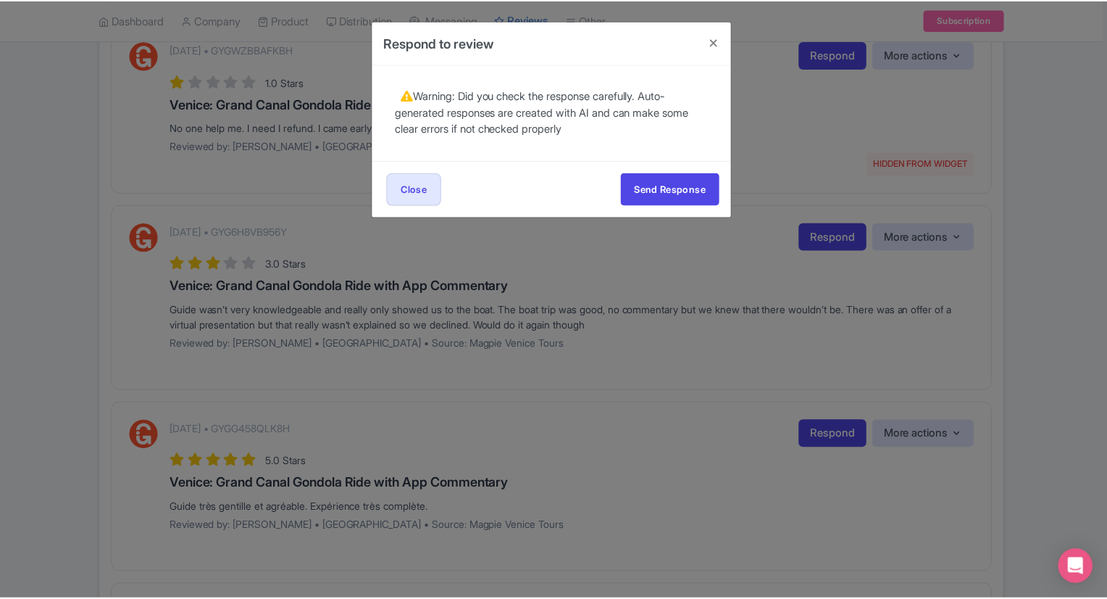
scroll to position [0, 0]
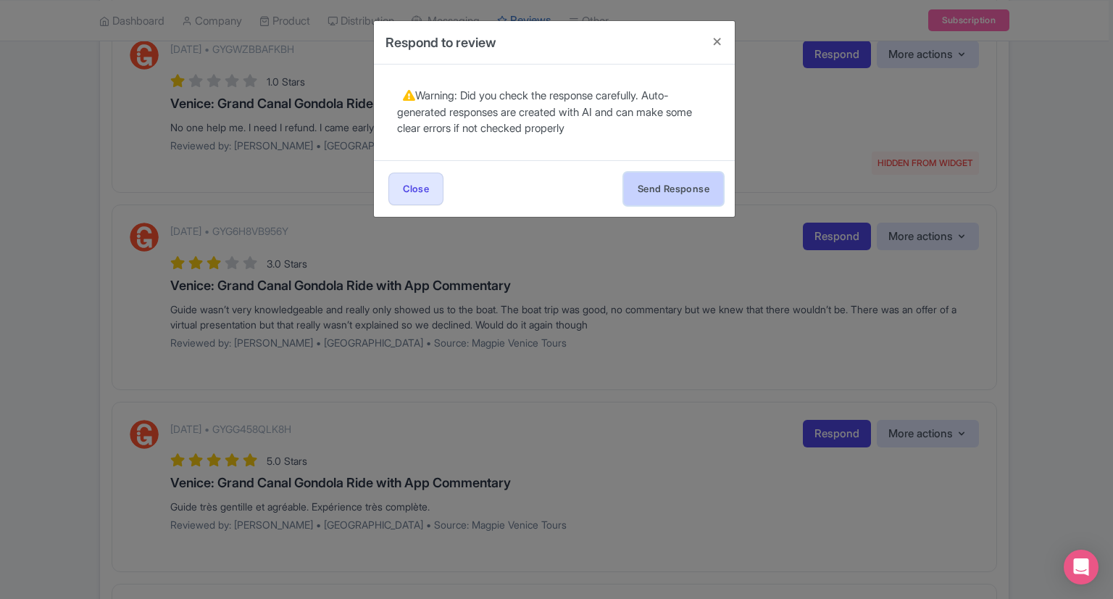
click at [660, 189] on button "Send Response" at bounding box center [673, 188] width 99 height 33
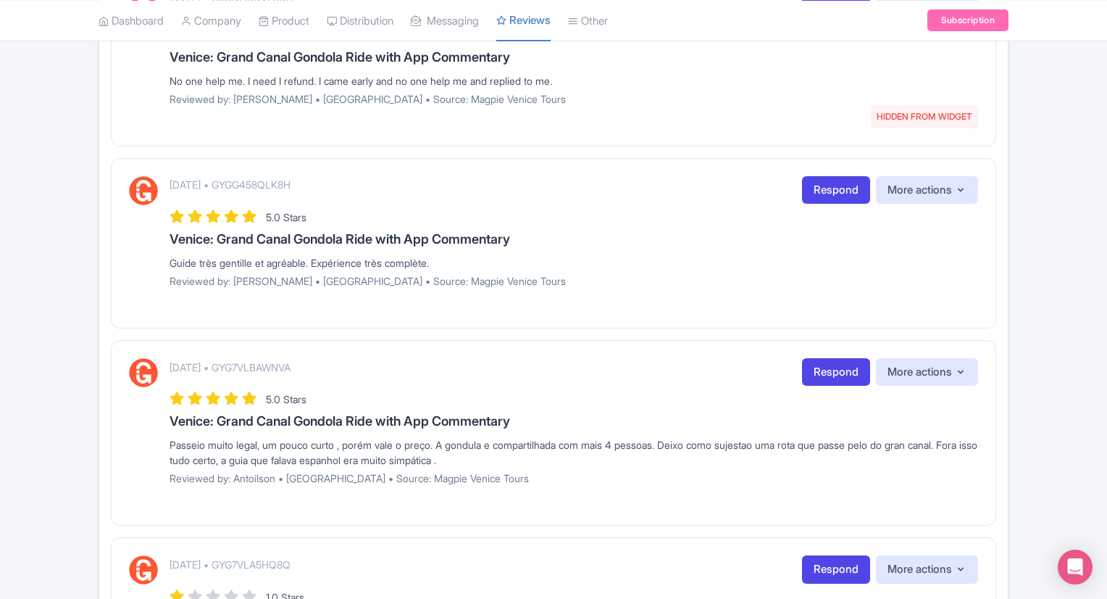
scroll to position [563, 0]
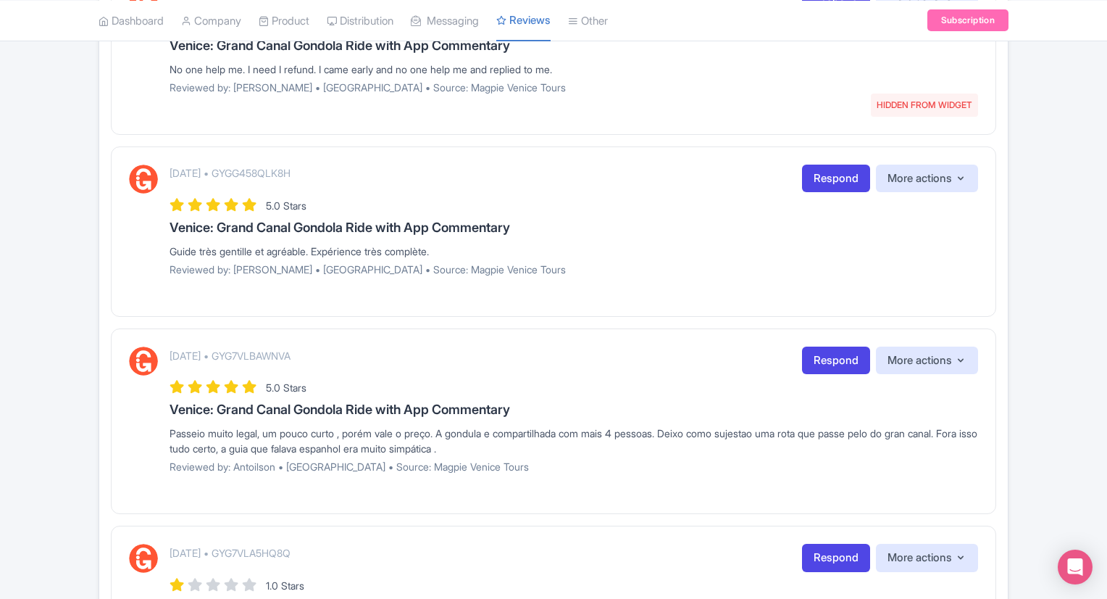
drag, startPoint x: 822, startPoint y: 184, endPoint x: 804, endPoint y: 209, distance: 31.6
click at [822, 184] on link "Respond" at bounding box center [836, 178] width 68 height 28
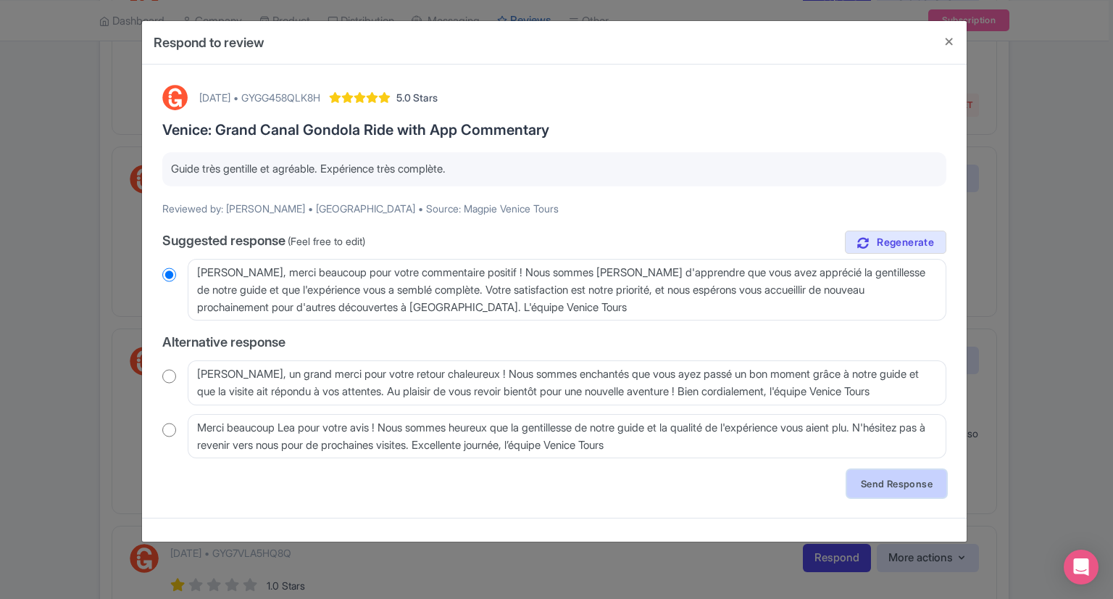
click at [901, 488] on link "Send Response" at bounding box center [896, 484] width 99 height 28
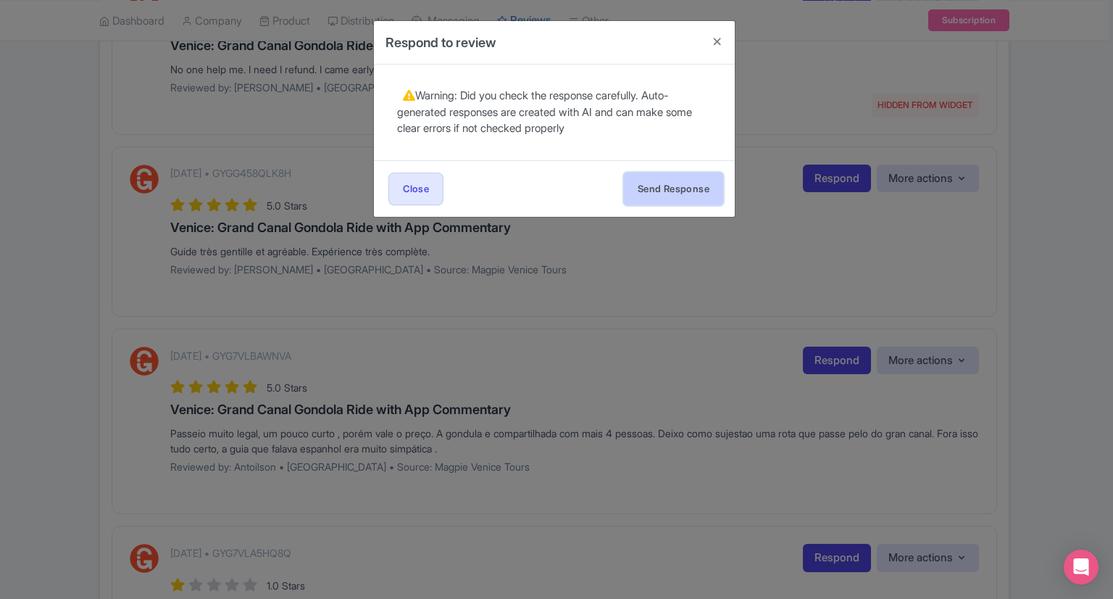
click at [690, 192] on button "Send Response" at bounding box center [673, 188] width 99 height 33
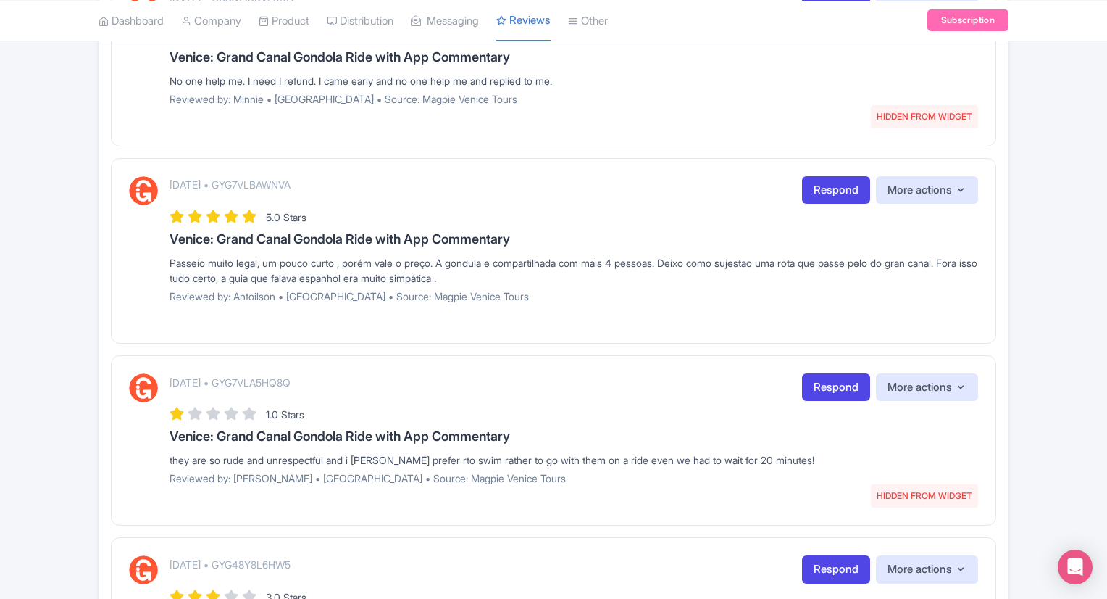
scroll to position [563, 0]
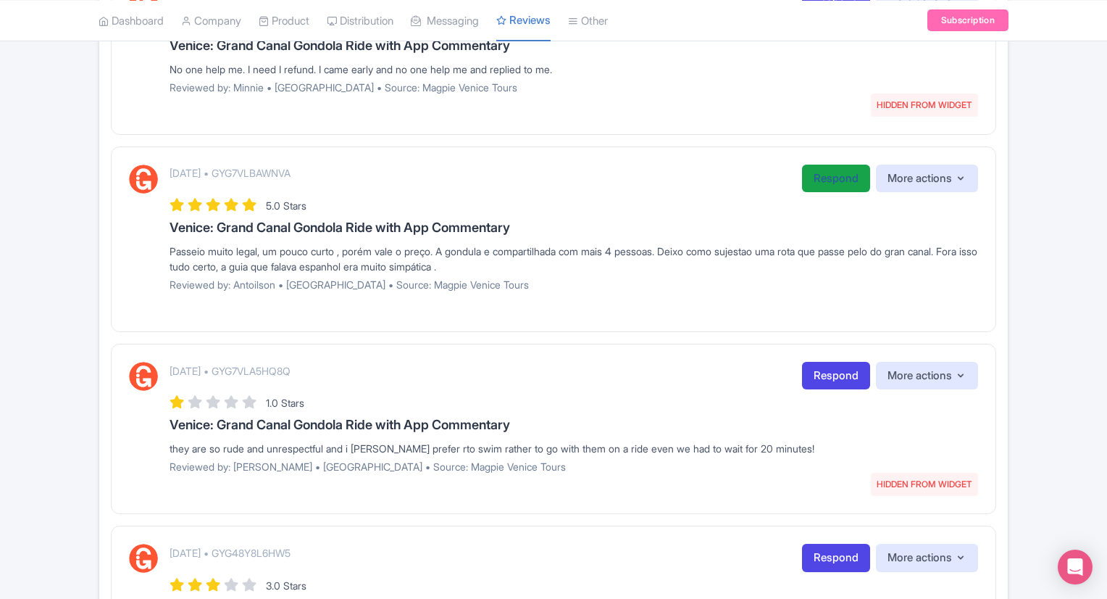
click at [823, 171] on link "Respond" at bounding box center [836, 178] width 68 height 28
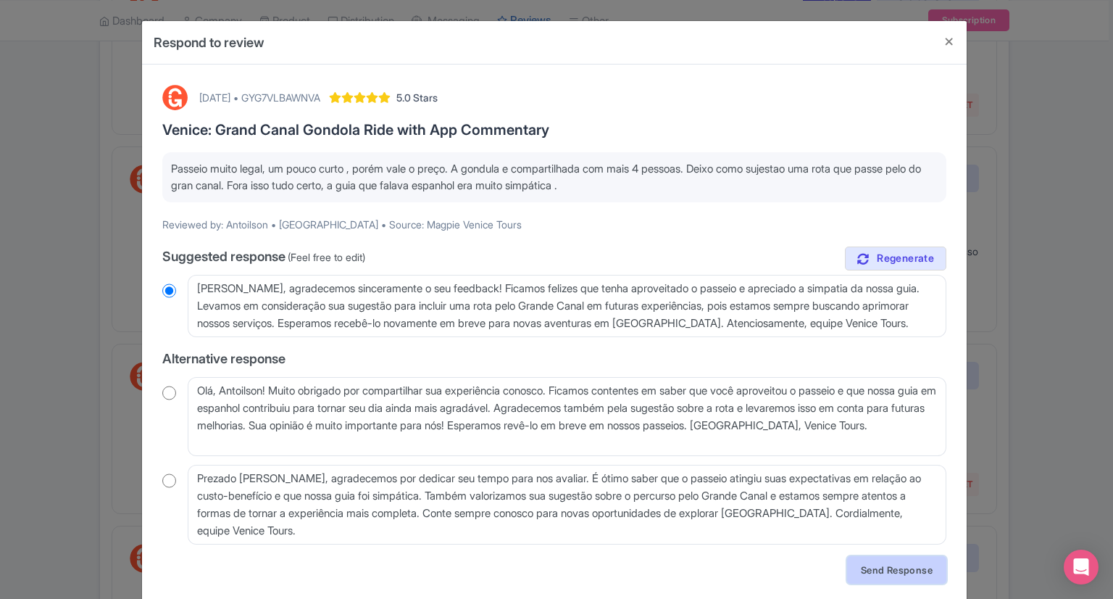
click at [855, 563] on link "Send Response" at bounding box center [896, 570] width 99 height 28
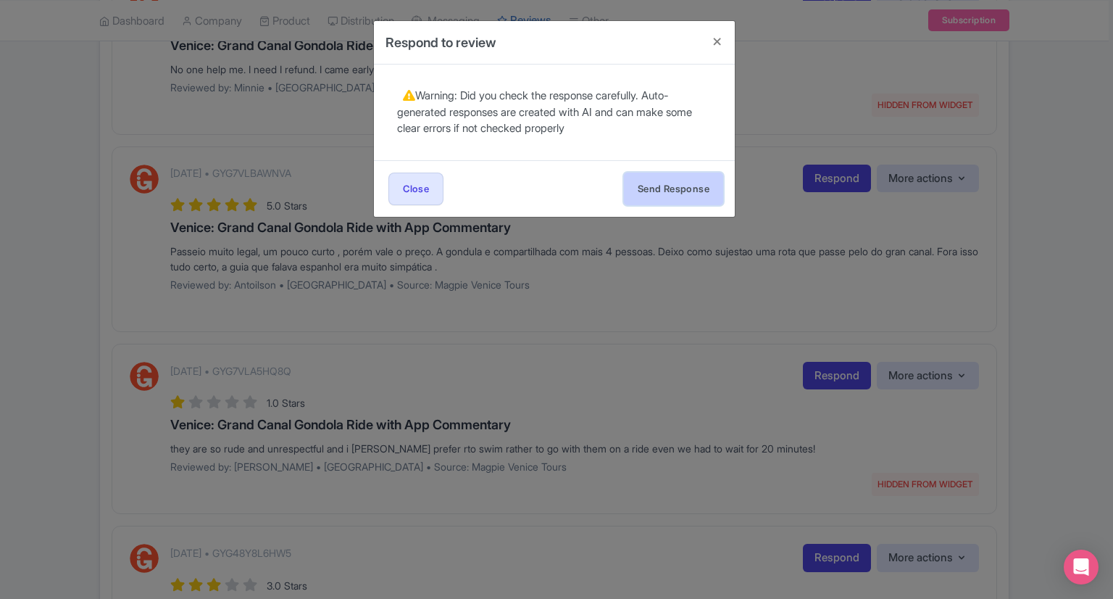
click at [671, 192] on button "Send Response" at bounding box center [673, 188] width 99 height 33
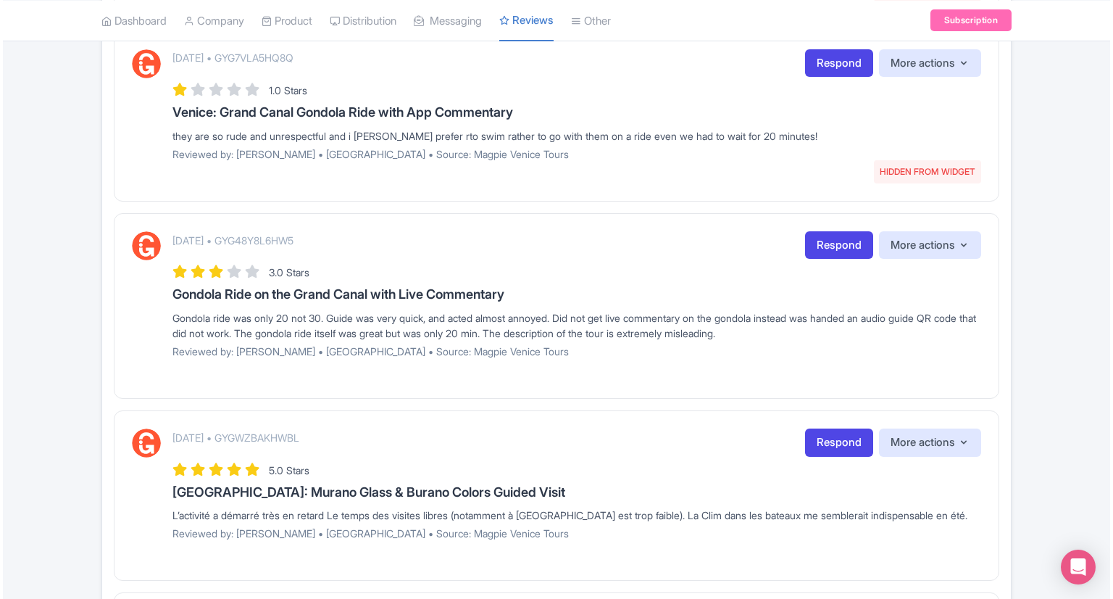
scroll to position [687, 0]
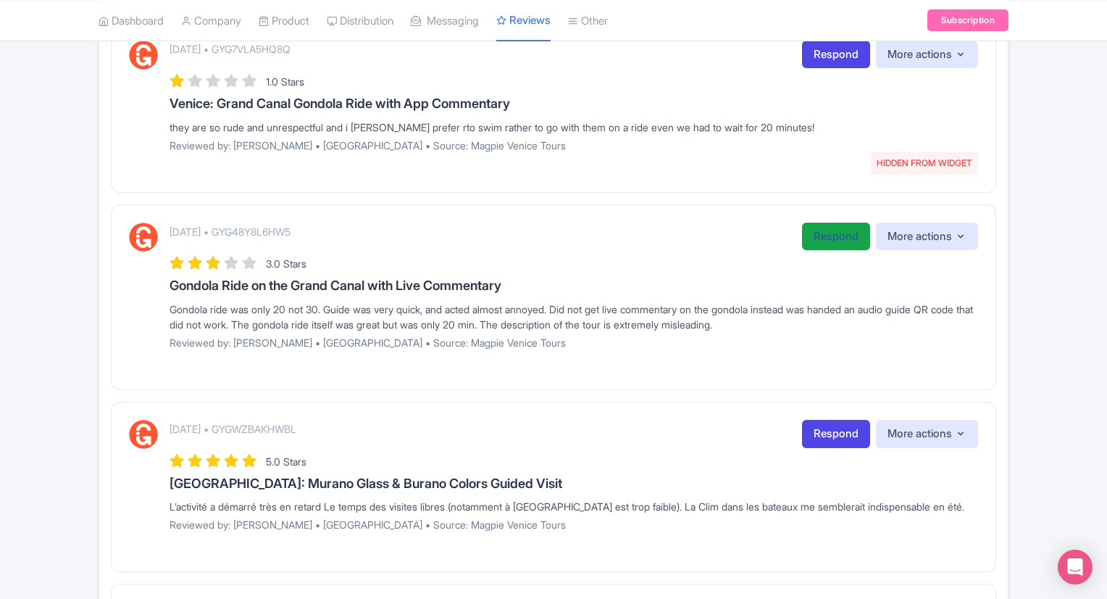
click at [844, 233] on link "Respond" at bounding box center [836, 236] width 68 height 28
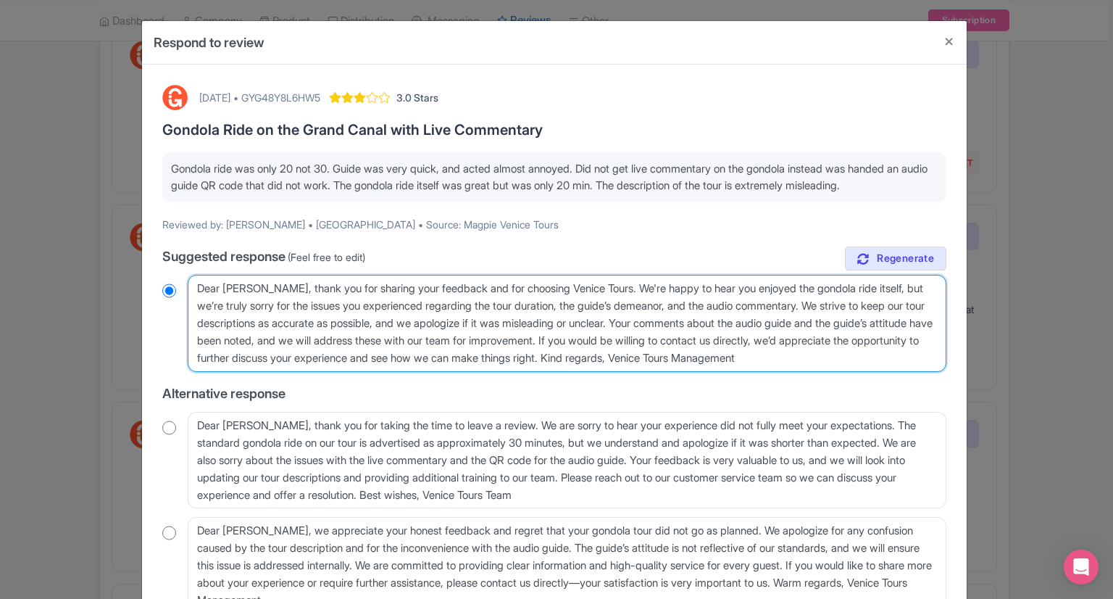
drag, startPoint x: 842, startPoint y: 306, endPoint x: 717, endPoint y: 364, distance: 137.8
click at [717, 364] on textarea "Dear [PERSON_NAME], thank you for sharing your feedback and for choosing Venice…" at bounding box center [567, 323] width 759 height 97
type textarea "Dear [PERSON_NAME], thank you for sharing your feedback and for choosing Venice…"
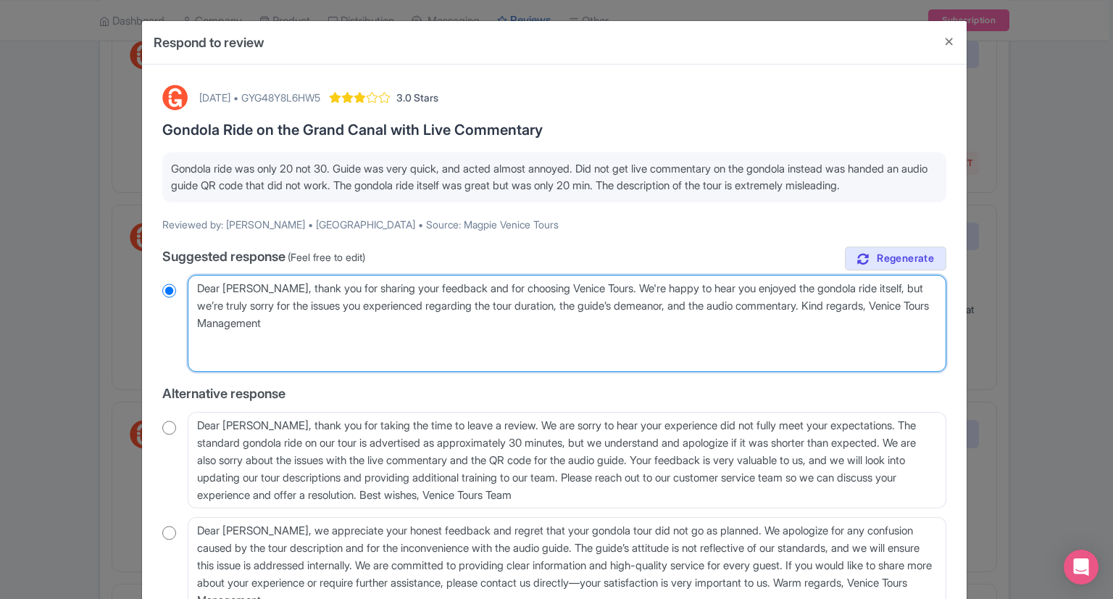
radio input "true"
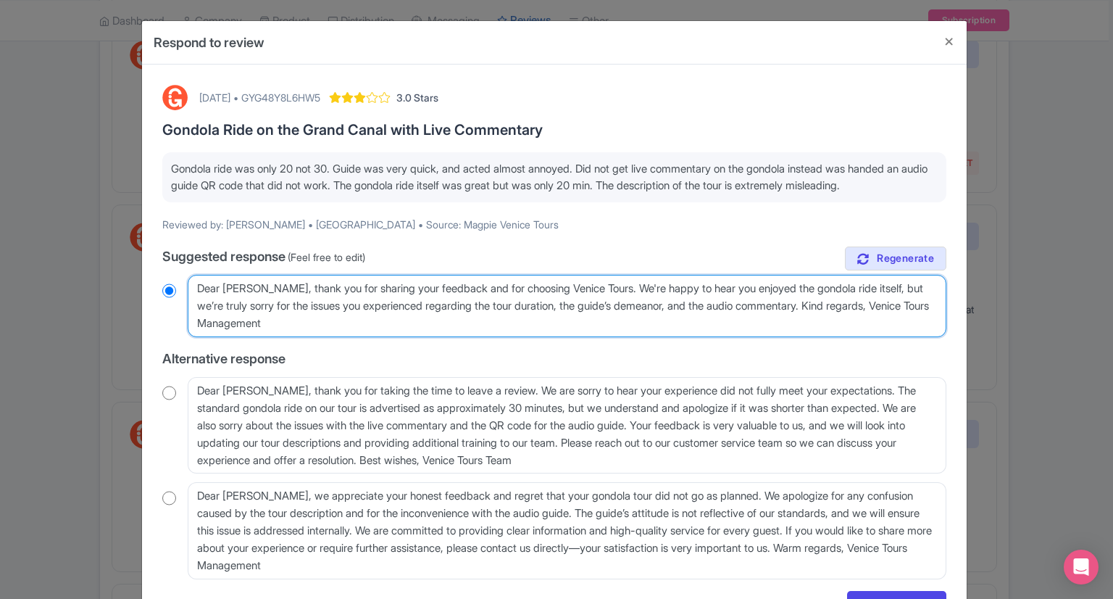
drag, startPoint x: 894, startPoint y: 286, endPoint x: 838, endPoint y: 308, distance: 59.9
click at [838, 308] on textarea "Dear [PERSON_NAME], thank you for sharing your feedback and for choosing Venice…" at bounding box center [567, 306] width 759 height 62
type textarea "Dear [PERSON_NAME], thank you for sharing your feedback and for choosing Venice…"
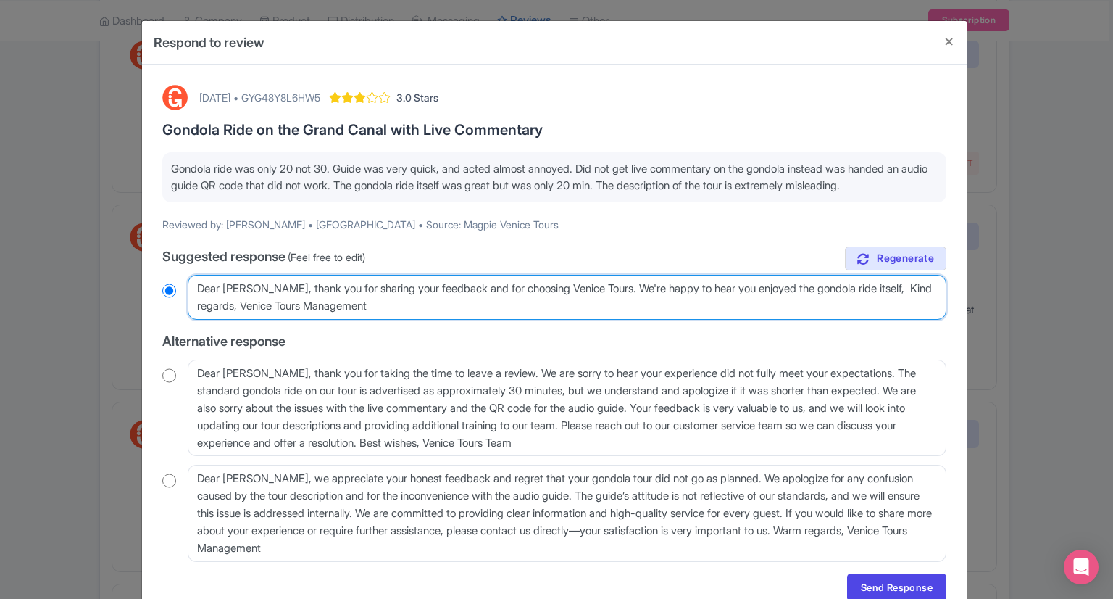
radio input "true"
paste textarea ", the itinerary is a circle and it takes around 30 minutes (verify the indicate…"
type textarea "Dear [PERSON_NAME], thank you for sharing your feedback and for choosing Venice…"
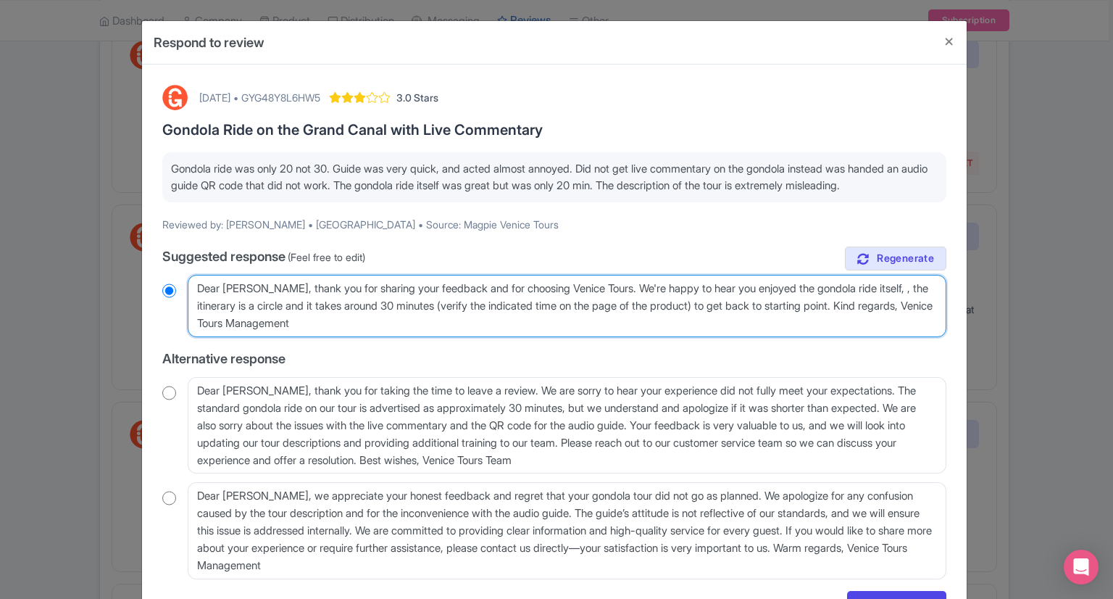
radio input "true"
click at [899, 285] on textarea "Dear [PERSON_NAME], thank you for sharing your feedback and for choosing Venice…" at bounding box center [567, 306] width 759 height 62
type textarea "Dear [PERSON_NAME], thank you for sharing your feedback and for choosing Venice…"
radio input "true"
type textarea "Dear [PERSON_NAME], thank you for sharing your feedback and for choosing Venice…"
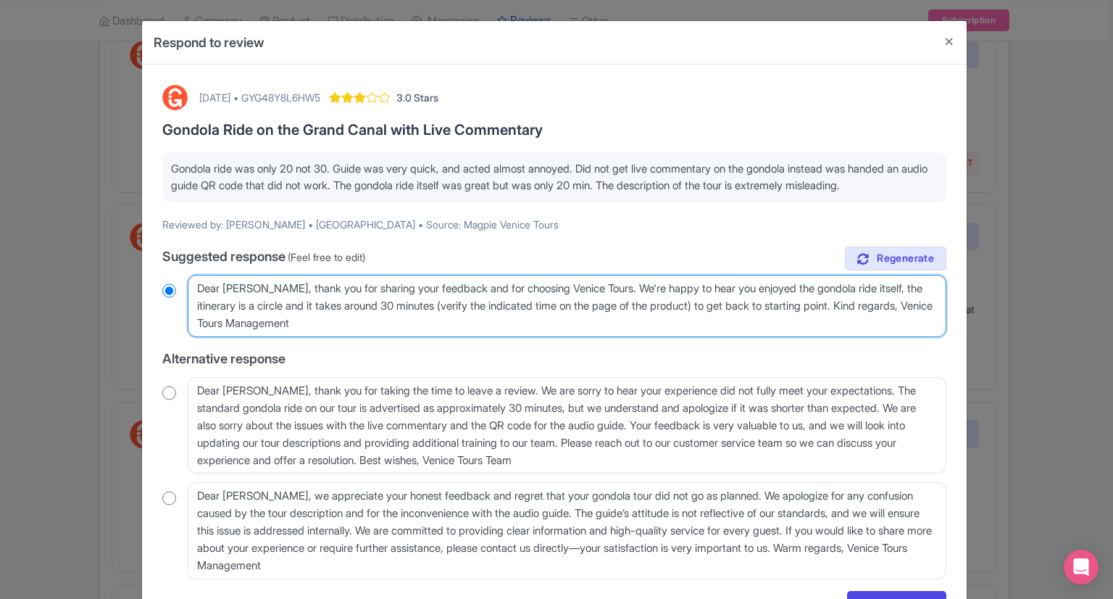
radio input "true"
click at [720, 304] on textarea "Dear [PERSON_NAME], thank you for sharing your feedback and for choosing Venice…" at bounding box center [567, 306] width 759 height 62
type textarea "Dear [PERSON_NAME], thank you for sharing your feedback and for choosing Venice…"
radio input "true"
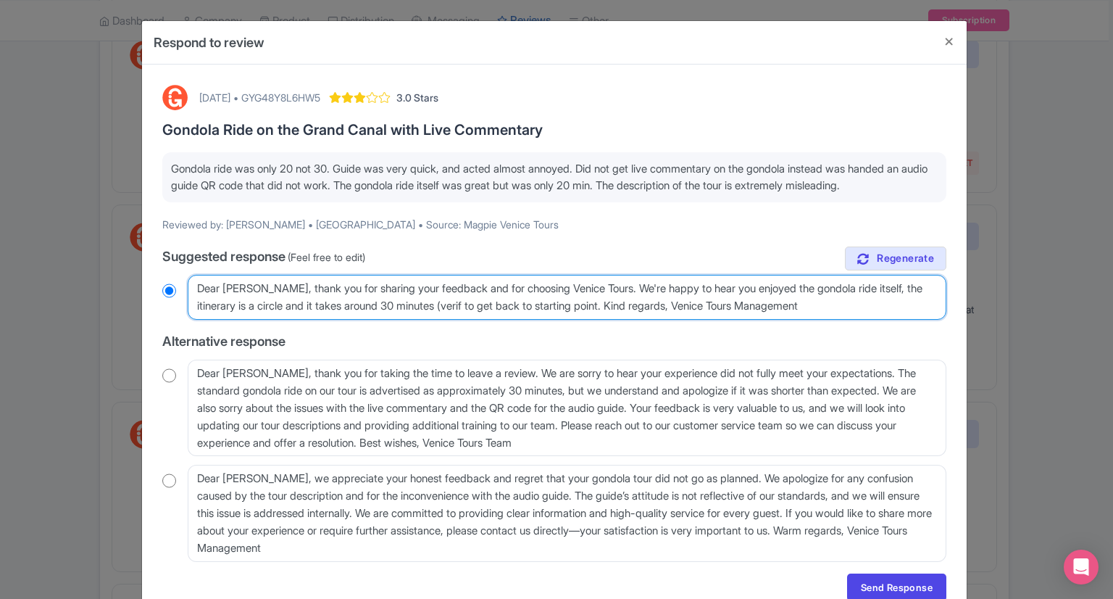
type textarea "Dear [PERSON_NAME], thank you for sharing your feedback and for choosing Venice…"
radio input "true"
type textarea "Dear [PERSON_NAME], thank you for sharing your feedback and for choosing Venice…"
radio input "true"
type textarea "Dear [PERSON_NAME], thank you for sharing your feedback and for choosing Venice…"
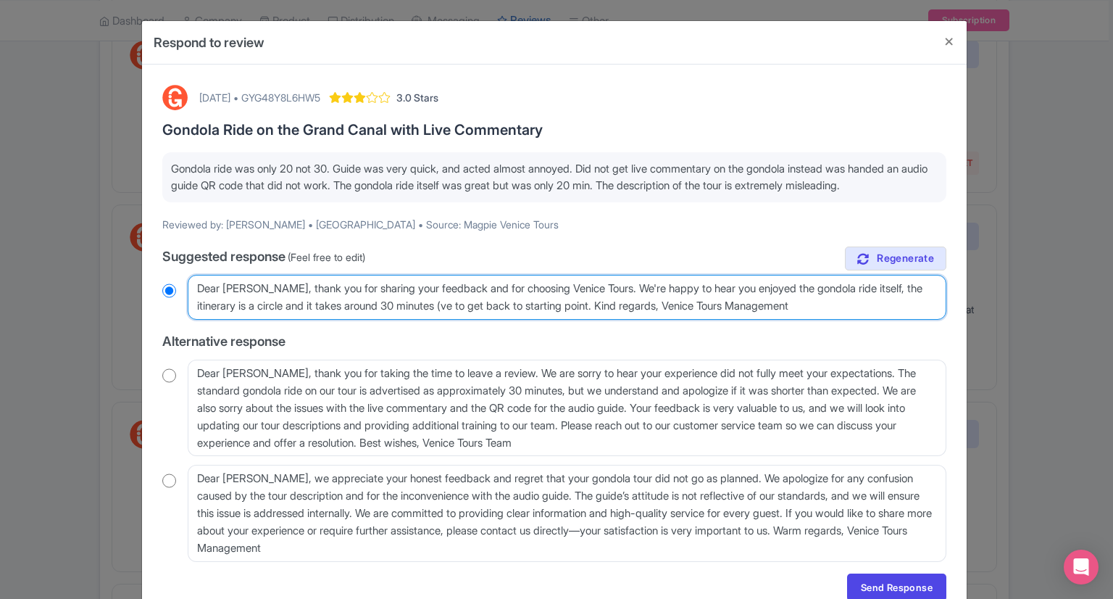
radio input "true"
type textarea "Dear [PERSON_NAME], thank you for sharing your feedback and for choosing Venice…"
radio input "true"
type textarea "Dear [PERSON_NAME], thank you for sharing your feedback and for choosing Venice…"
radio input "true"
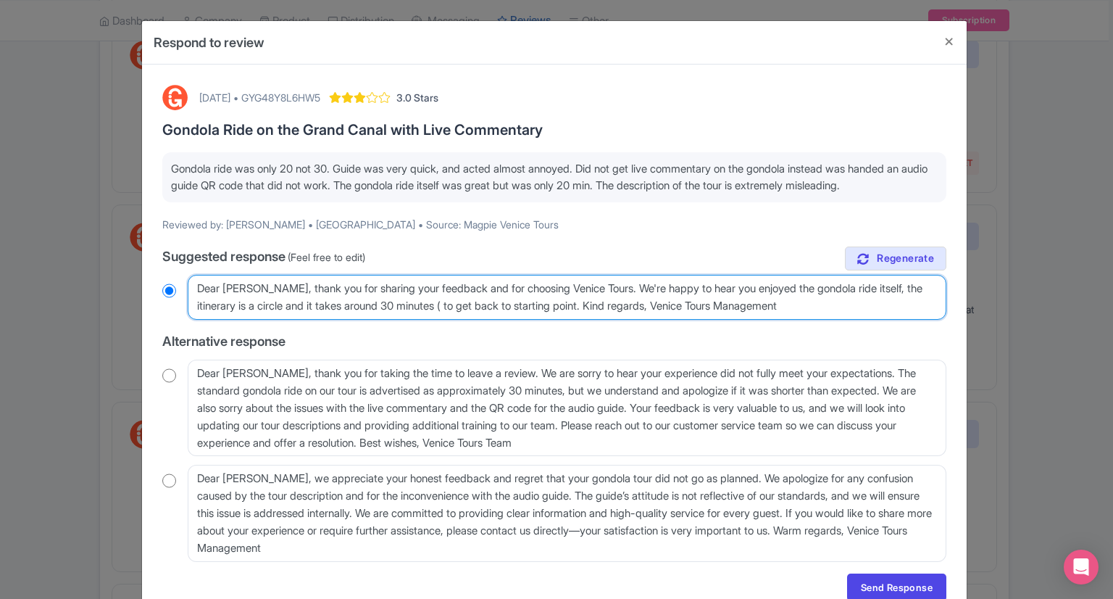
type textarea "Dear [PERSON_NAME], thank you for sharing your feedback and for choosing Venice…"
radio input "true"
type textarea "Dear [PERSON_NAME], thank you for sharing your feedback and for choosing Venice…"
radio input "true"
click at [811, 303] on textarea "Dear [PERSON_NAME], thank you for sharing your feedback and for choosing Venice…" at bounding box center [567, 297] width 759 height 45
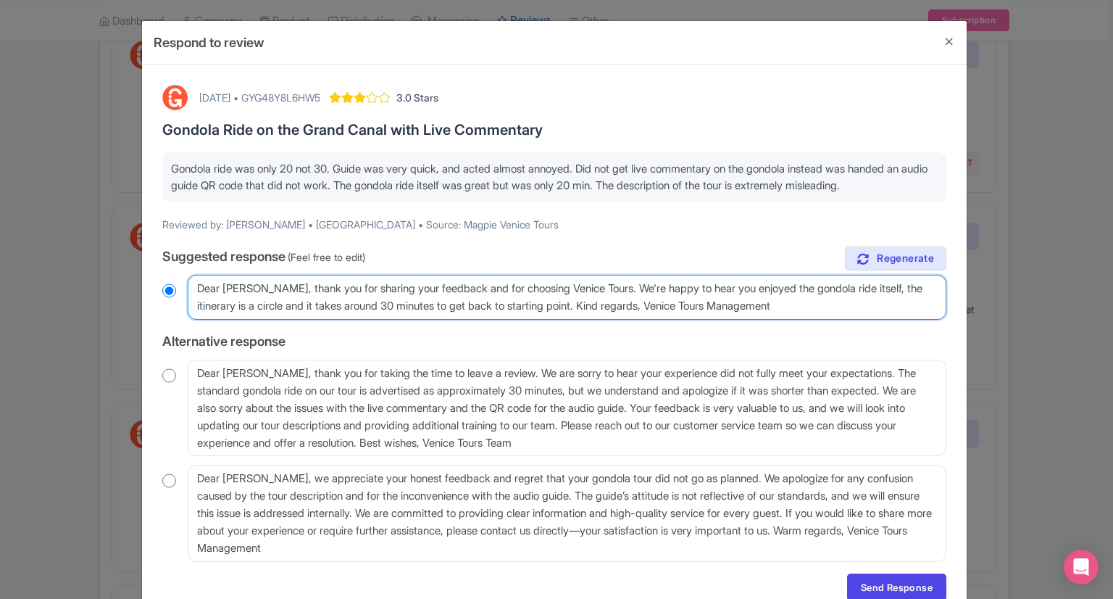
type textarea "Dear [PERSON_NAME], thank you for sharing your feedback and for choosing Venice…"
radio input "true"
type textarea "Dear [PERSON_NAME], thank you for sharing your feedback and for choosing Venice…"
radio input "true"
click at [670, 304] on textarea "Dear [PERSON_NAME], thank you for sharing your feedback and for choosing Venice…" at bounding box center [567, 297] width 759 height 45
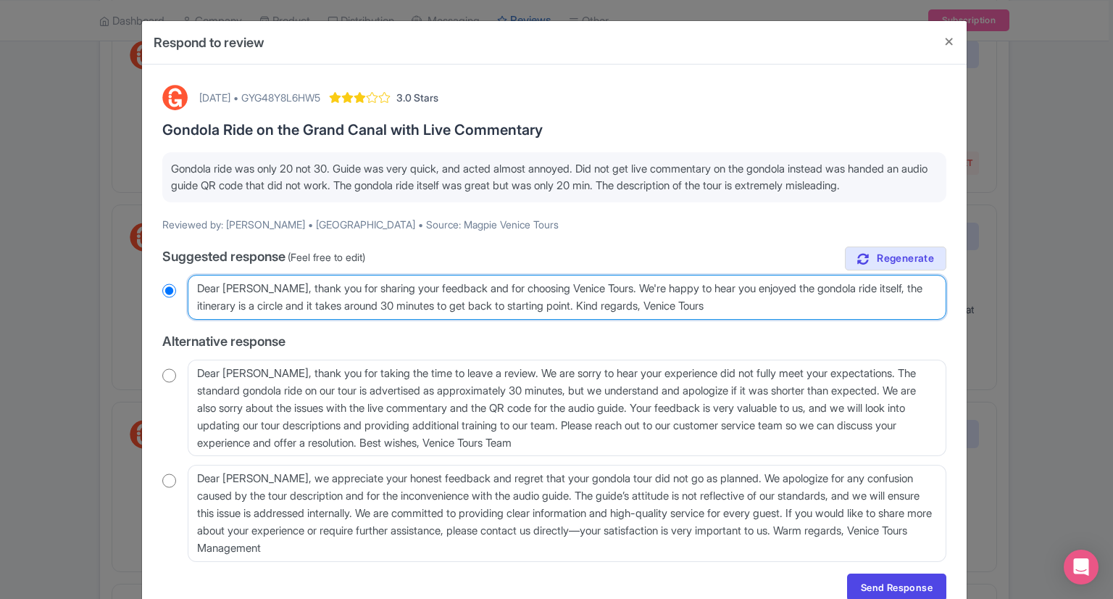
type textarea "Dear [PERSON_NAME], thank you for sharing your feedback and for choosing Venice…"
radio input "true"
type textarea "Dear [PERSON_NAME], thank you for sharing your feedback and for choosing Venice…"
radio input "true"
type textarea "Dear [PERSON_NAME], thank you for sharing your feedback and for choosing Venice…"
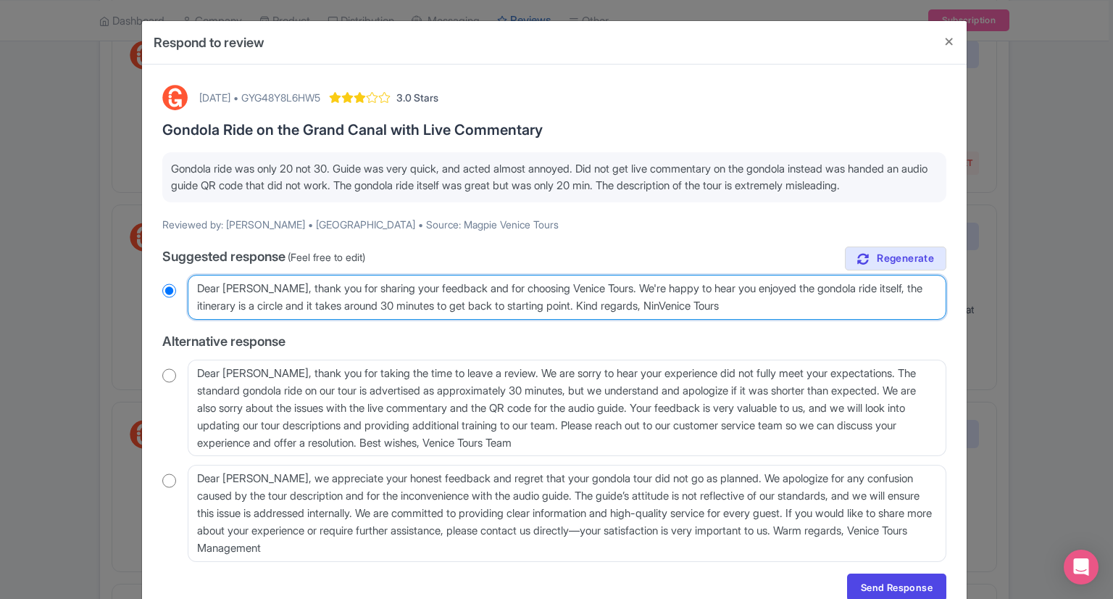
radio input "true"
type textarea "Dear [PERSON_NAME], thank you for sharing your feedback and for choosing Venice…"
radio input "true"
type textarea "Dear [PERSON_NAME], thank you for sharing your feedback and for choosing Venice…"
radio input "true"
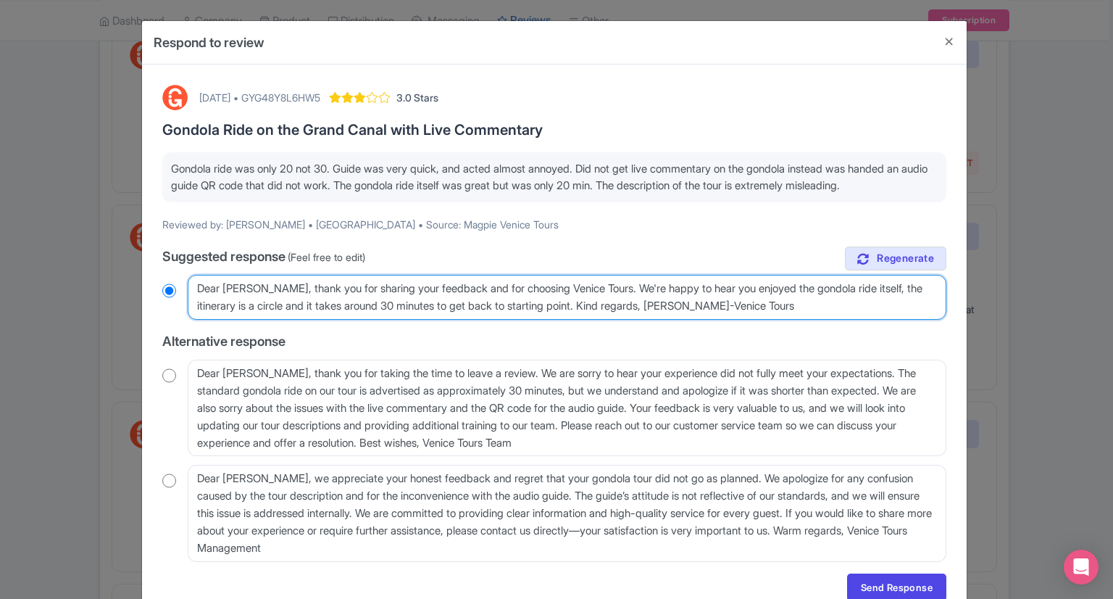
type textarea "Dear [PERSON_NAME], thank you for sharing your feedback and for choosing Venice…"
radio input "true"
click at [600, 304] on textarea "Dear [PERSON_NAME], thank you for sharing your feedback and for choosing Venice…" at bounding box center [567, 297] width 759 height 45
paste textarea "Regarding the audio guides, these are provided at the ticket redemption point, …"
type textarea "Dear [PERSON_NAME], thank you for sharing your feedback and for choosing Venice…"
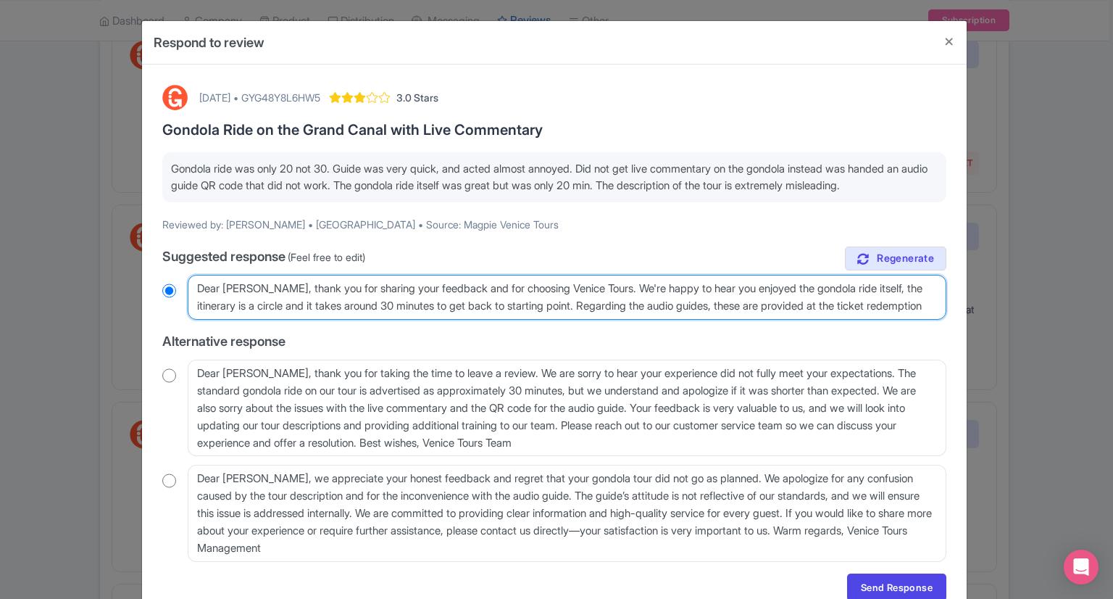
radio input "true"
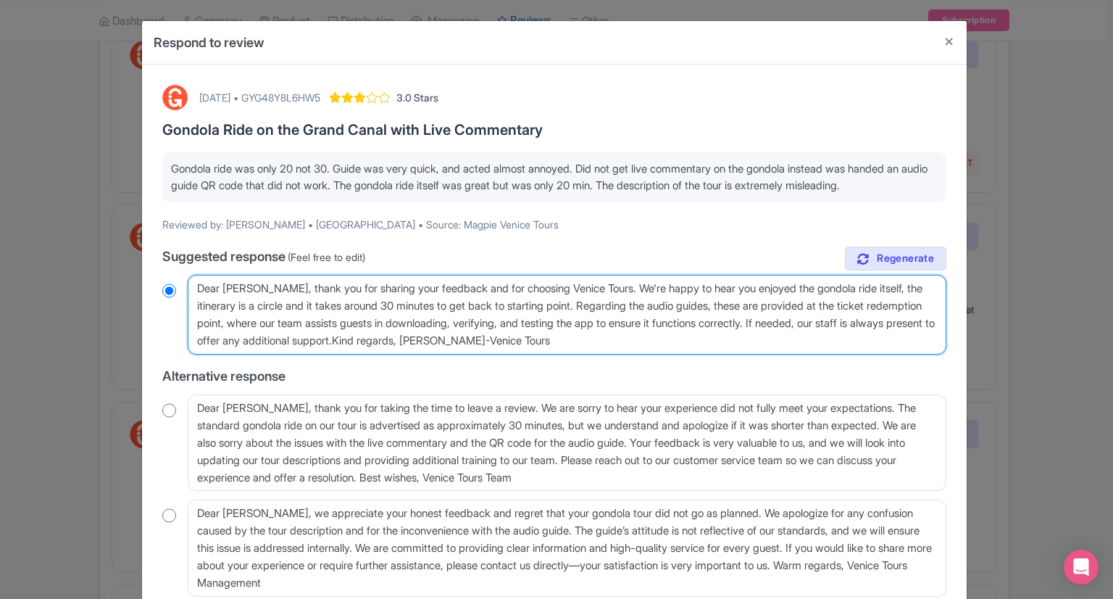
type textarea "Dear [PERSON_NAME], thank you for sharing your feedback and for choosing Venice…"
radio input "true"
paste textarea "we hope to have the opportunity to provide you with a more positive experience …"
type textarea "Dear [PERSON_NAME], thank you for sharing your feedback and for choosing Venice…"
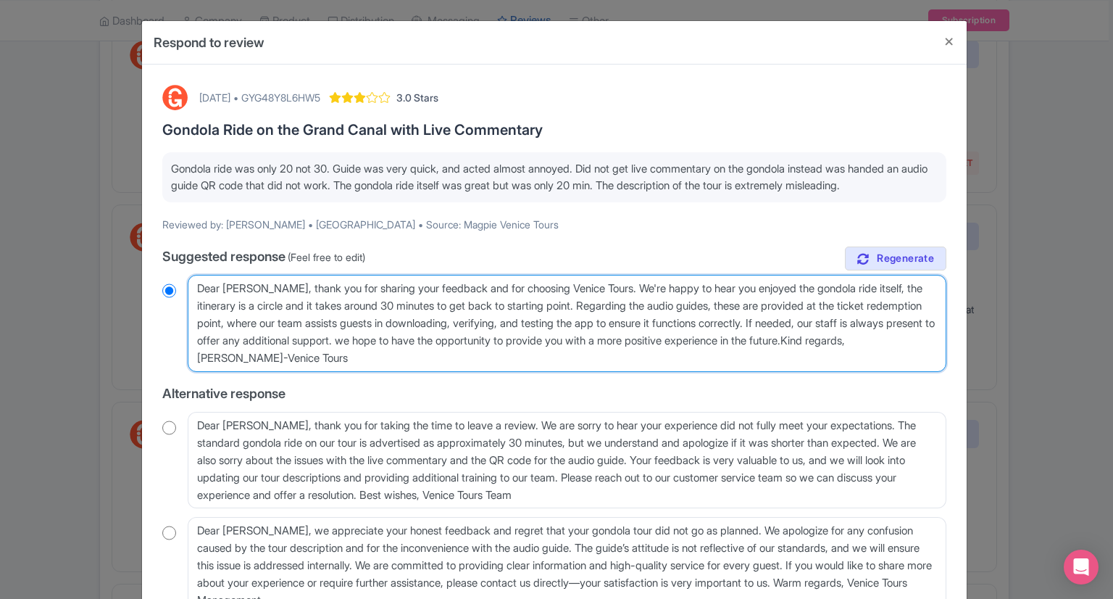
radio input "true"
click at [481, 338] on textarea "Dear Emily, thank you for sharing your feedback and for choosing Venice Tours. …" at bounding box center [567, 323] width 759 height 97
type textarea "Dear Emily, thank you for sharing your feedback and for choosing Venice Tours. …"
radio input "true"
type textarea "Dear Emily, thank you for sharing your feedback and for choosing Venice Tours. …"
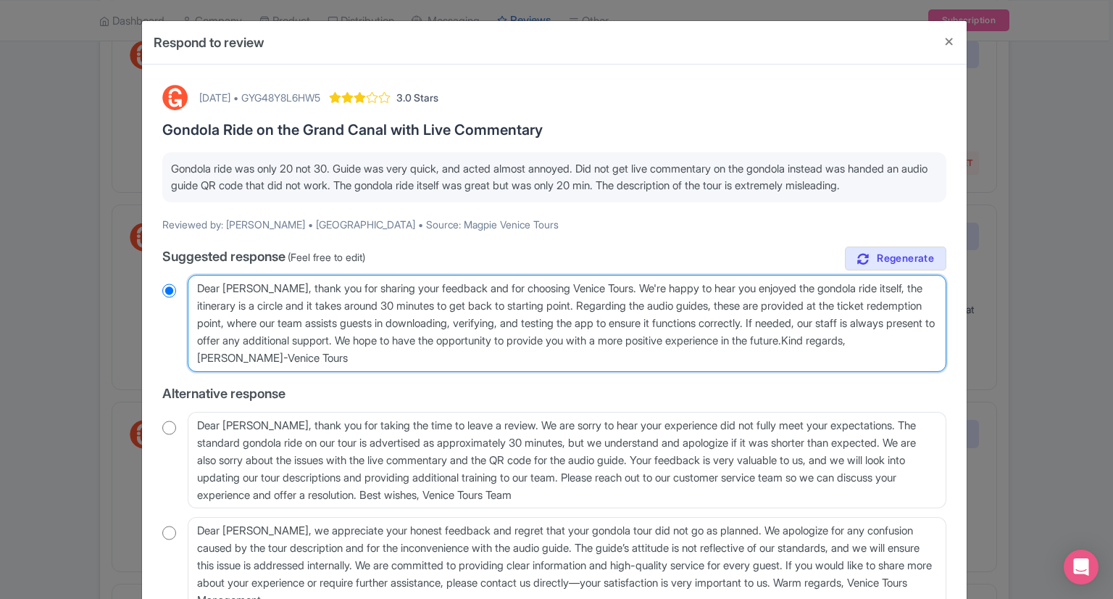
radio input "true"
click at [227, 357] on textarea "Dear Emily, thank you for sharing your feedback and for choosing Venice Tours. …" at bounding box center [567, 323] width 759 height 97
type textarea "Dear Emily, thank you for sharing your feedback and for choosing Venice Tours. …"
radio input "true"
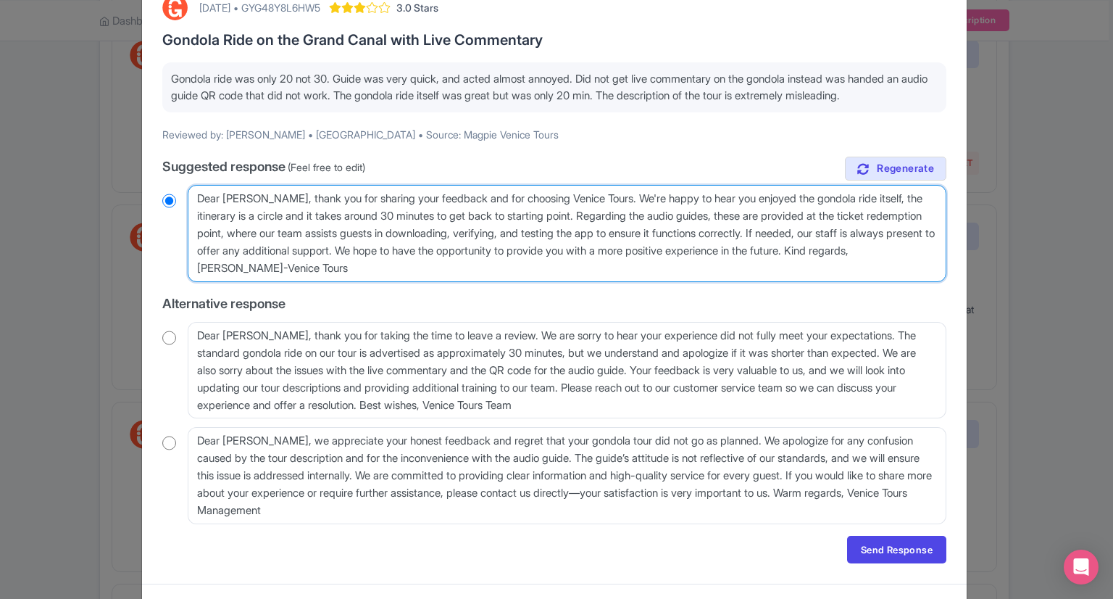
scroll to position [119, 0]
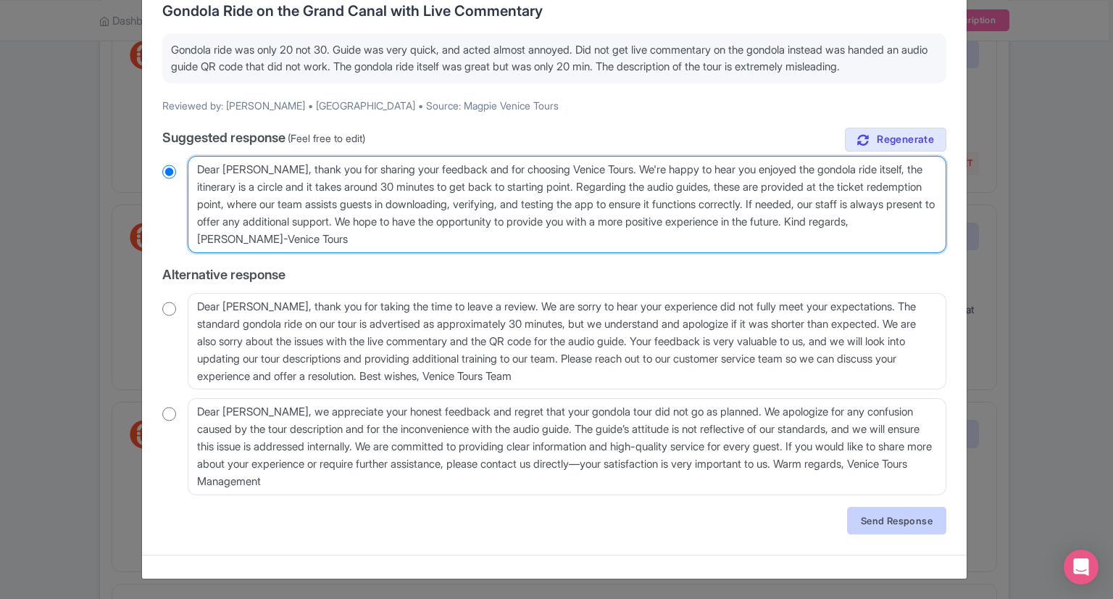
type textarea "Dear Emily, thank you for sharing your feedback and for choosing Venice Tours. …"
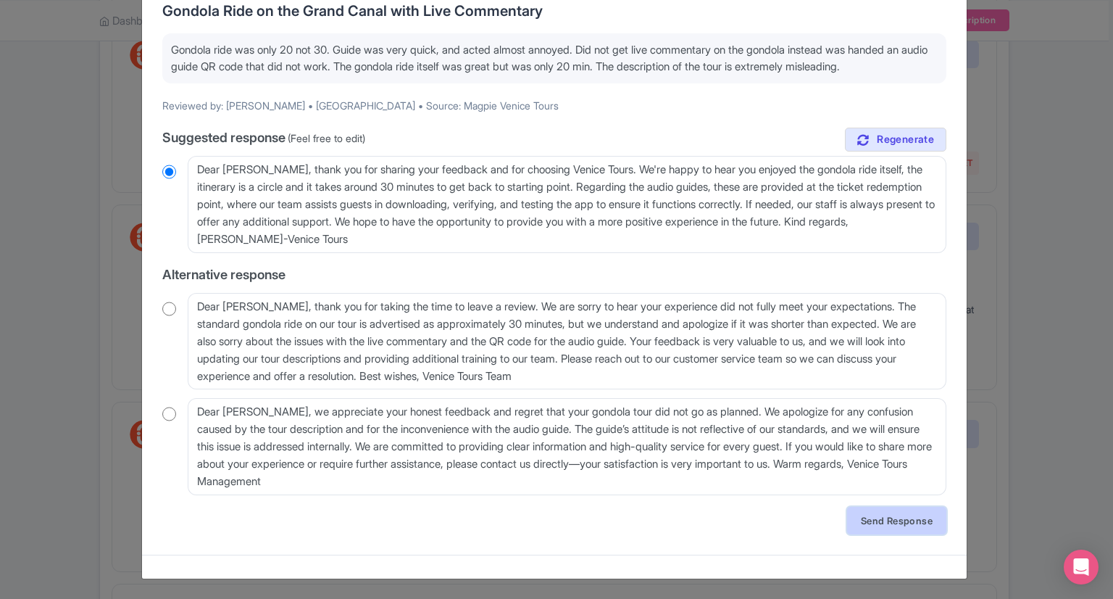
click at [899, 520] on link "Send Response" at bounding box center [896, 520] width 99 height 28
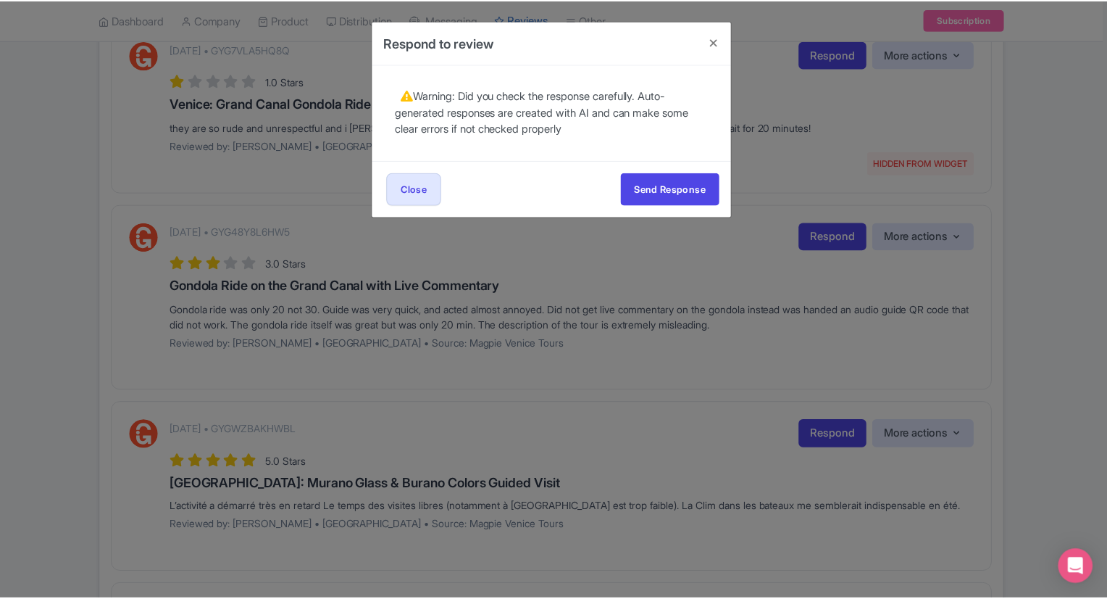
scroll to position [0, 0]
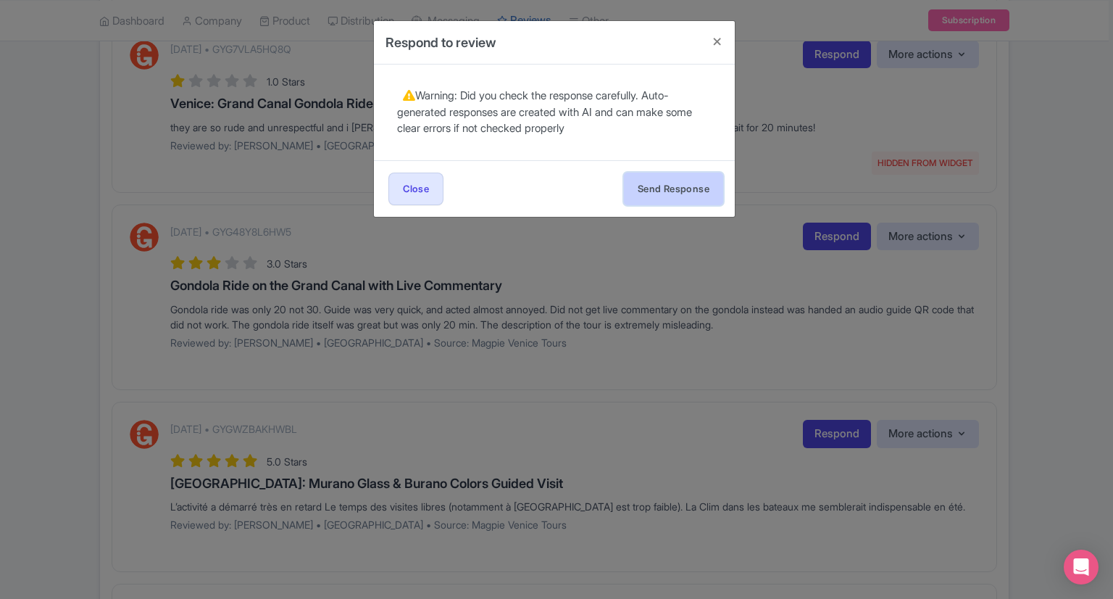
click at [696, 192] on button "Send Response" at bounding box center [673, 188] width 99 height 33
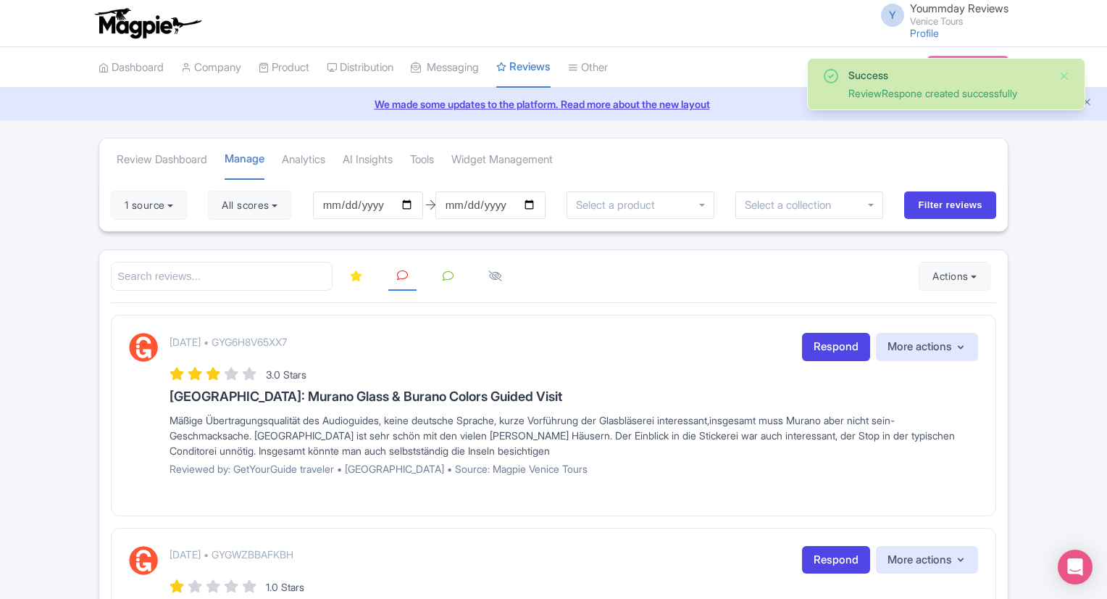
scroll to position [523, 0]
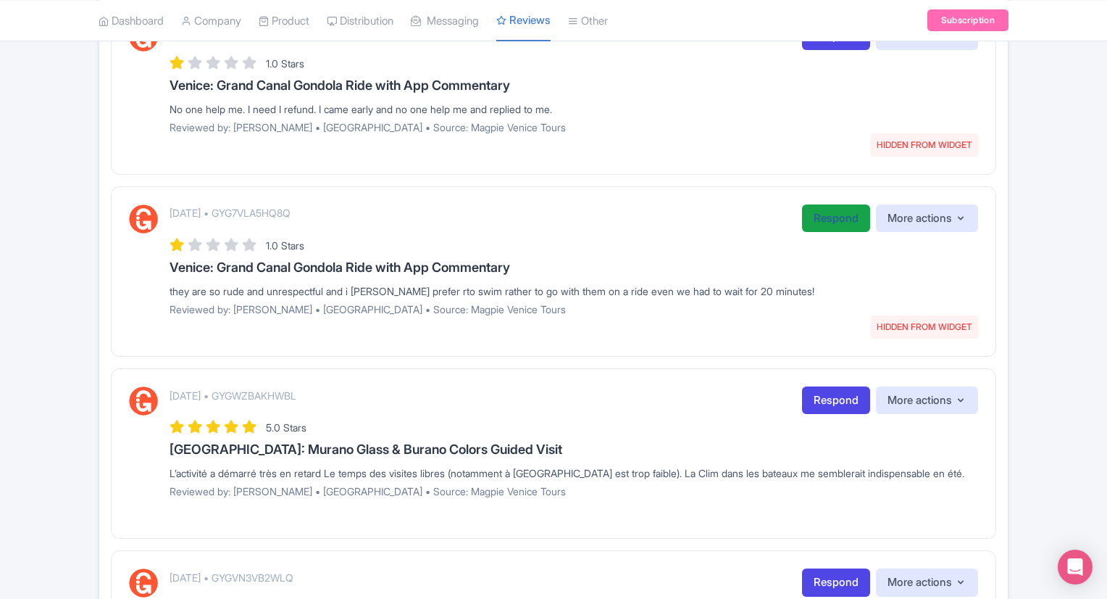
click at [827, 224] on link "Respond" at bounding box center [836, 218] width 68 height 28
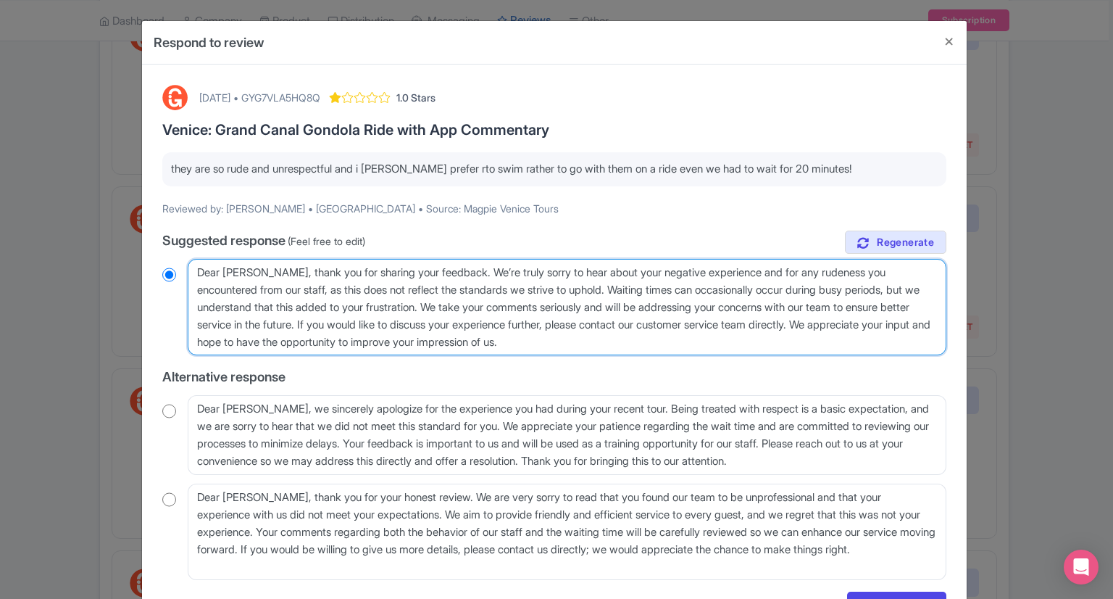
drag, startPoint x: 475, startPoint y: 268, endPoint x: 672, endPoint y: 341, distance: 210.2
click at [672, 341] on textarea "Dear Estephanos, thank you for sharing your feedback. We’re truly sorry to hear…" at bounding box center [567, 307] width 759 height 97
type textarea "Dear Estephanos, thank you for sharing your feedback."
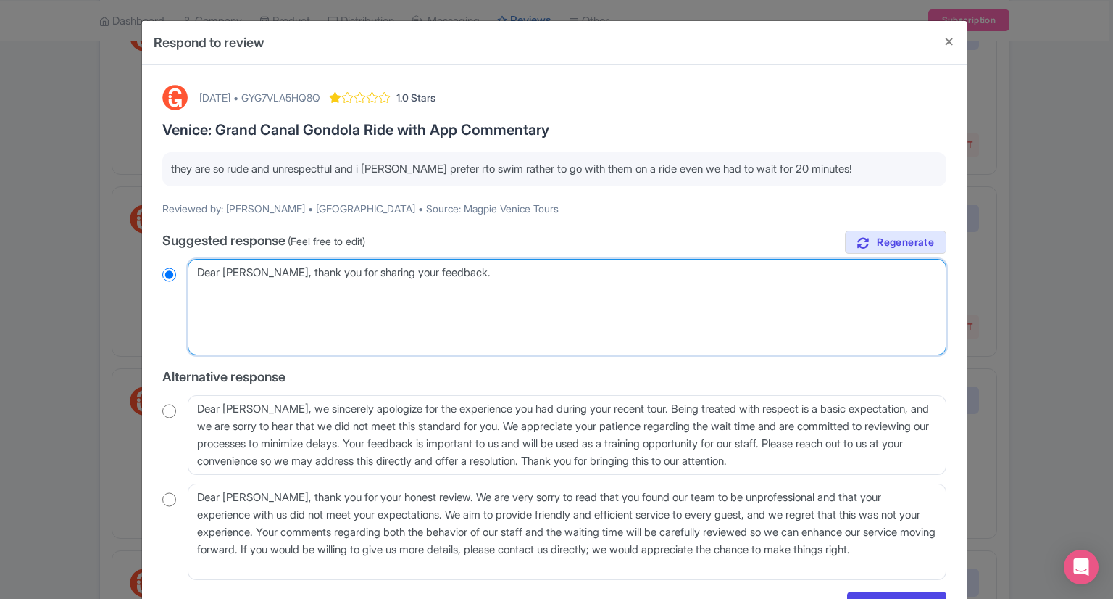
radio input "true"
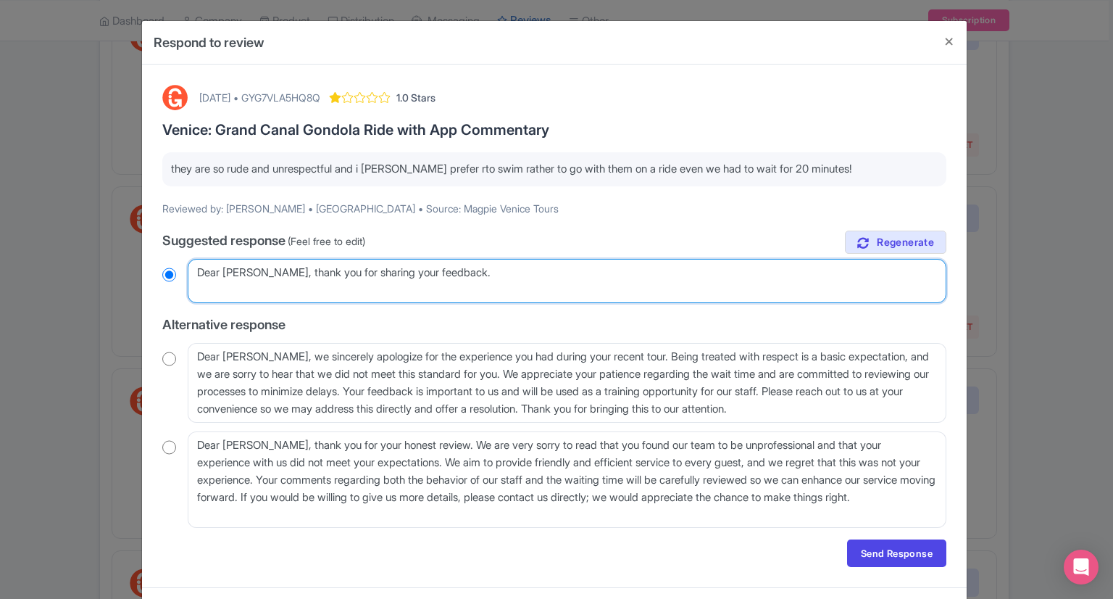
paste textarea "We are truly sorry to learn about the customer’s experience and sincerely apolo…"
type textarea "Dear Estephanos, thank you for sharing your feedback.We are truly sorry to lear…"
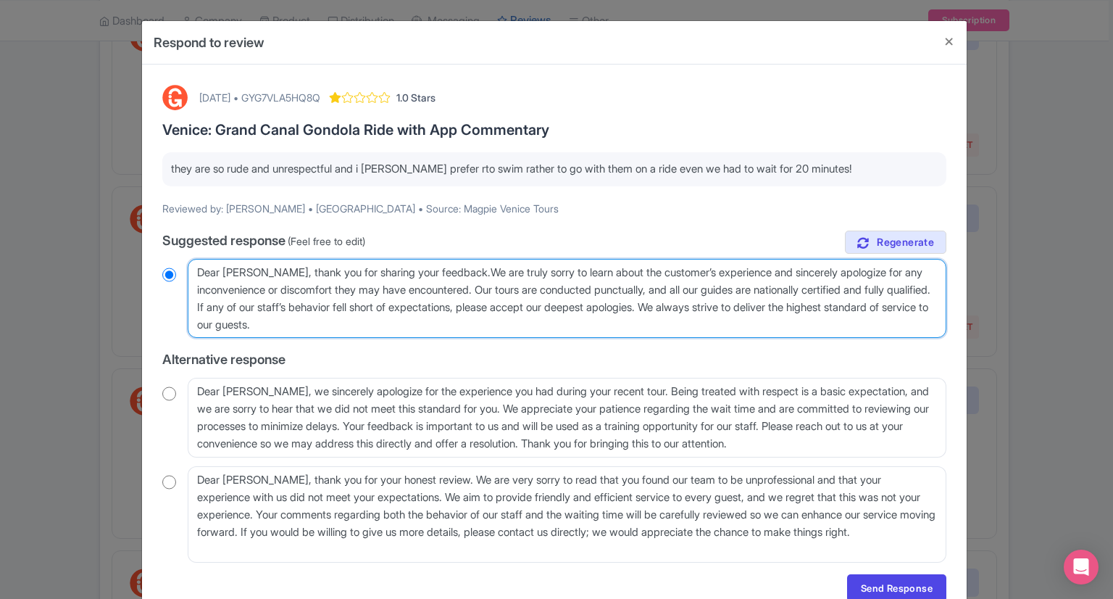
radio input "true"
type textarea "Dear Estephanos, thank you for sharing your feedback. We are truly sorry to lea…"
radio input "true"
click at [477, 267] on textarea "Dear Estephanos, thank you for sharing your feedback. We’re truly sorry to hear…" at bounding box center [567, 299] width 759 height 80
click at [722, 268] on textarea "Dear Estephanos, thank you for sharing your feedback. We’re truly sorry to hear…" at bounding box center [567, 299] width 759 height 80
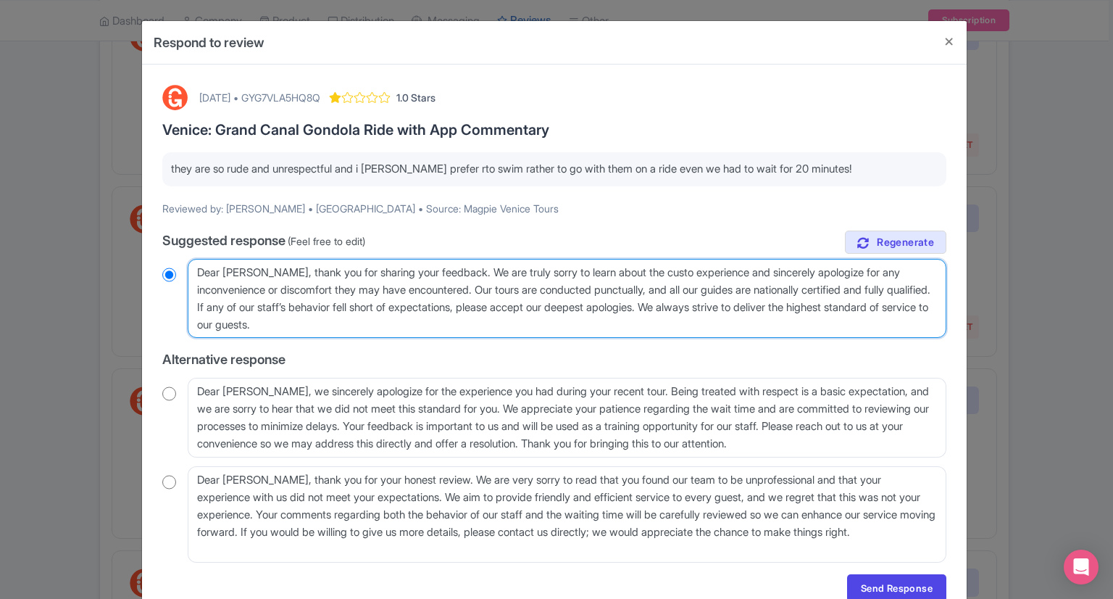
type textarea "Dear Estephanos, thank you for sharing your feedback. We are truly sorry to lea…"
radio input "true"
type textarea "Dear Estephanos, thank you for sharing your feedback. We are truly sorry to lea…"
radio input "true"
type textarea "Dear Estephanos, thank you for sharing your feedback. We are truly sorry to lea…"
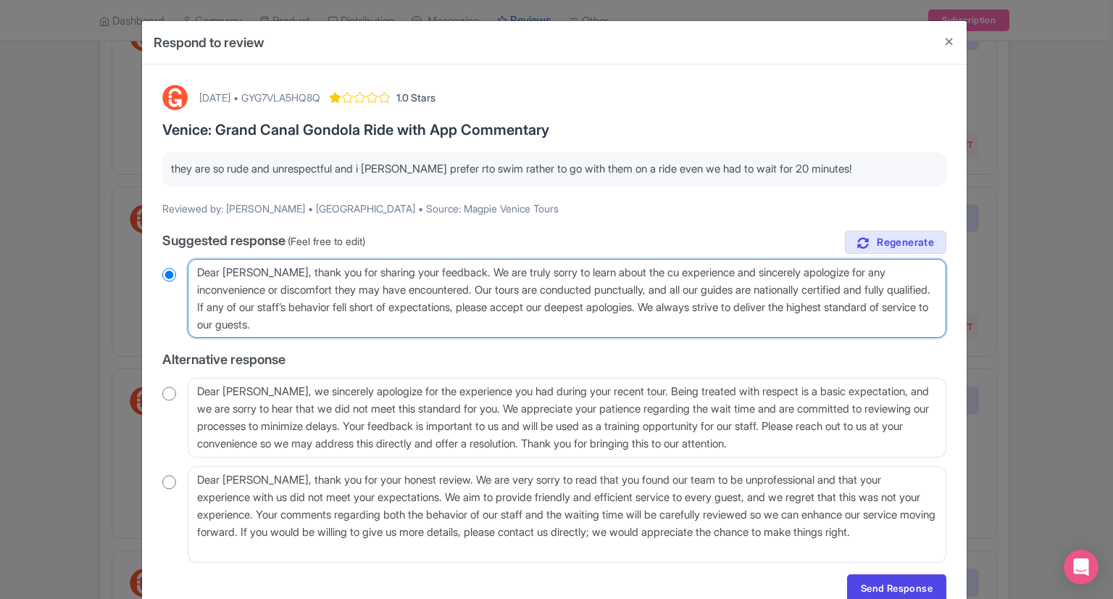
radio input "true"
type textarea "Dear Estephanos, thank you for sharing your feedback. We are truly sorry to lea…"
radio input "true"
type textarea "Dear Estephanos, thank you for sharing your feedback. We are truly sorry to lea…"
radio input "true"
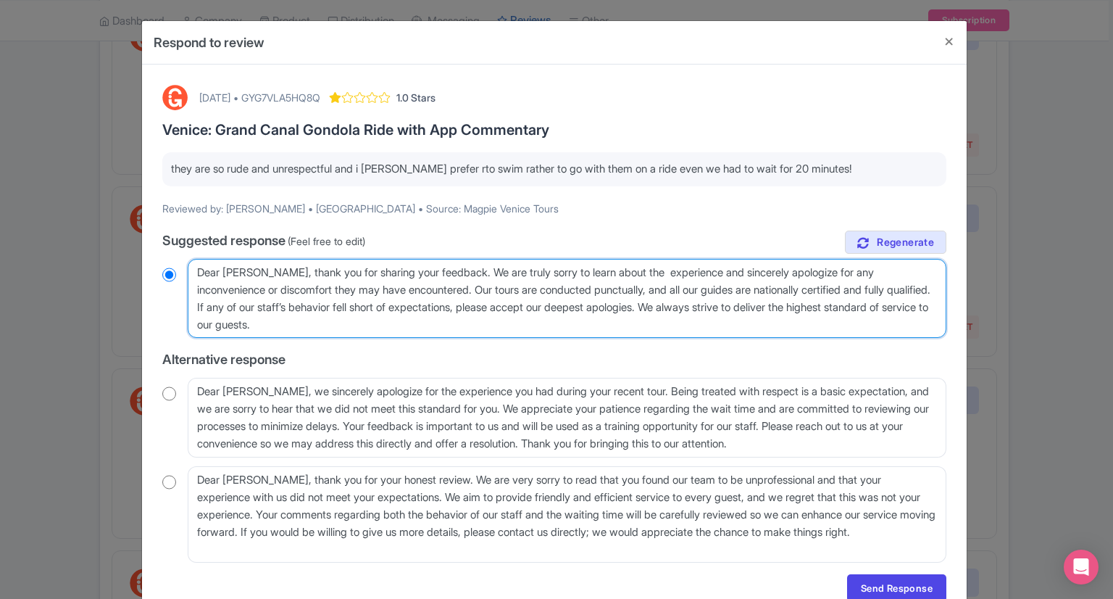
type textarea "Dear Estephanos, thank you for sharing your feedback. We are truly sorry to lea…"
radio input "true"
type textarea "Dear Estephanos, thank you for sharing your feedback. We are truly sorry to lea…"
radio input "true"
type textarea "Dear Estephanos, thank you for sharing your feedback. We are truly sorry to lea…"
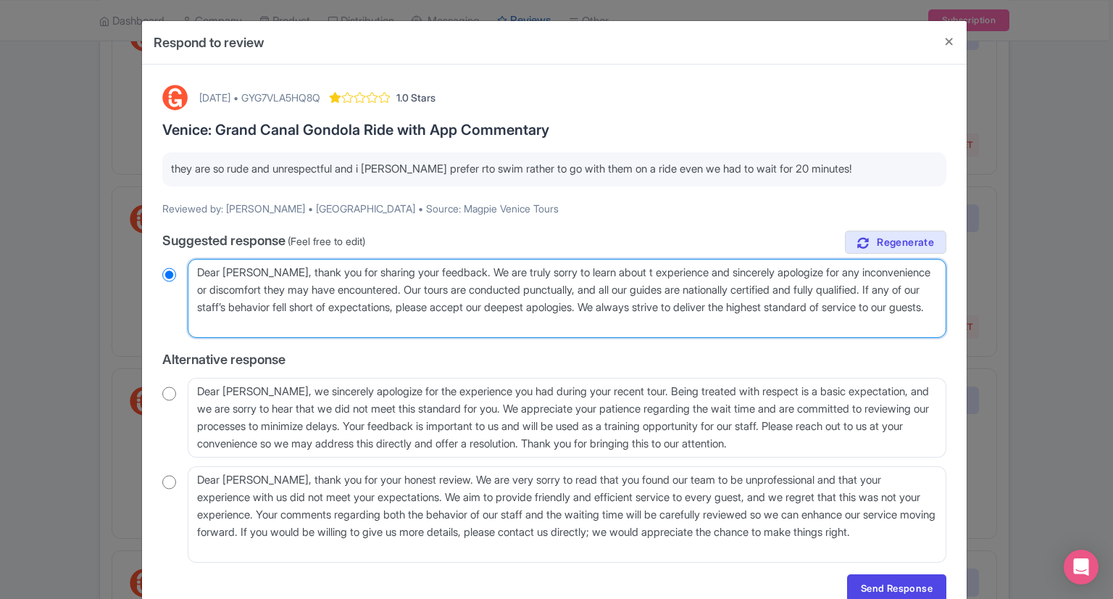
radio input "true"
type textarea "Dear Estephanos, thank you for sharing your feedback. We are truly sorry to lea…"
radio input "true"
type textarea "Dear Estephanos, thank you for sharing your feedback. We are truly sorry to lea…"
radio input "true"
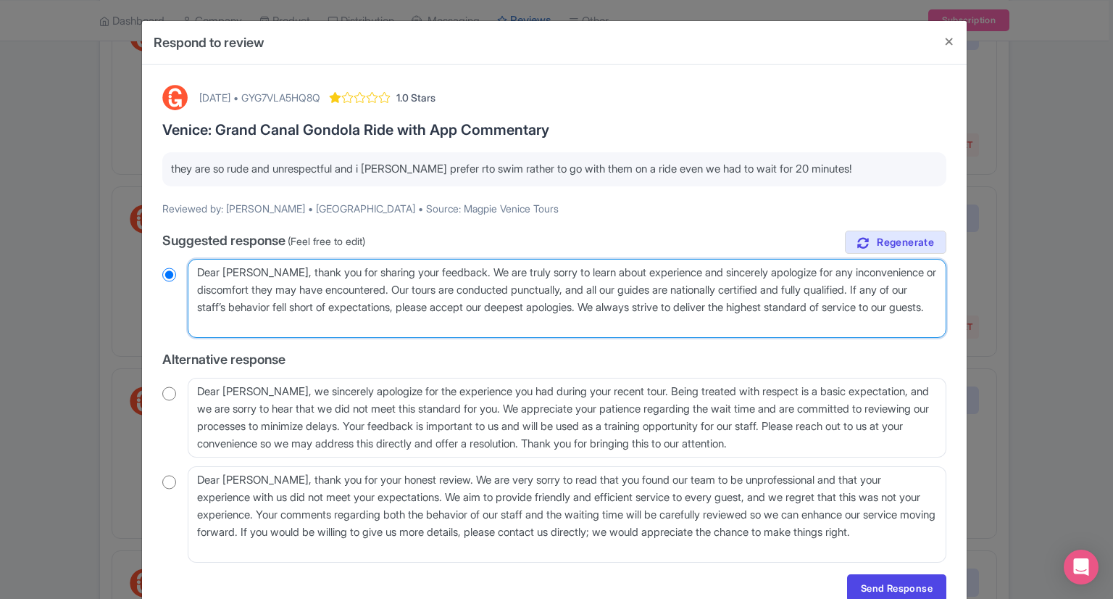
type textarea "Dear Estephanos, thank you for sharing your feedback. We are truly sorry to lea…"
radio input "true"
type textarea "Dear Estephanos, thank you for sharing your feedback. We are truly sorry to lea…"
radio input "true"
type textarea "Dear Estephanos, thank you for sharing your feedback. We are truly sorry to lea…"
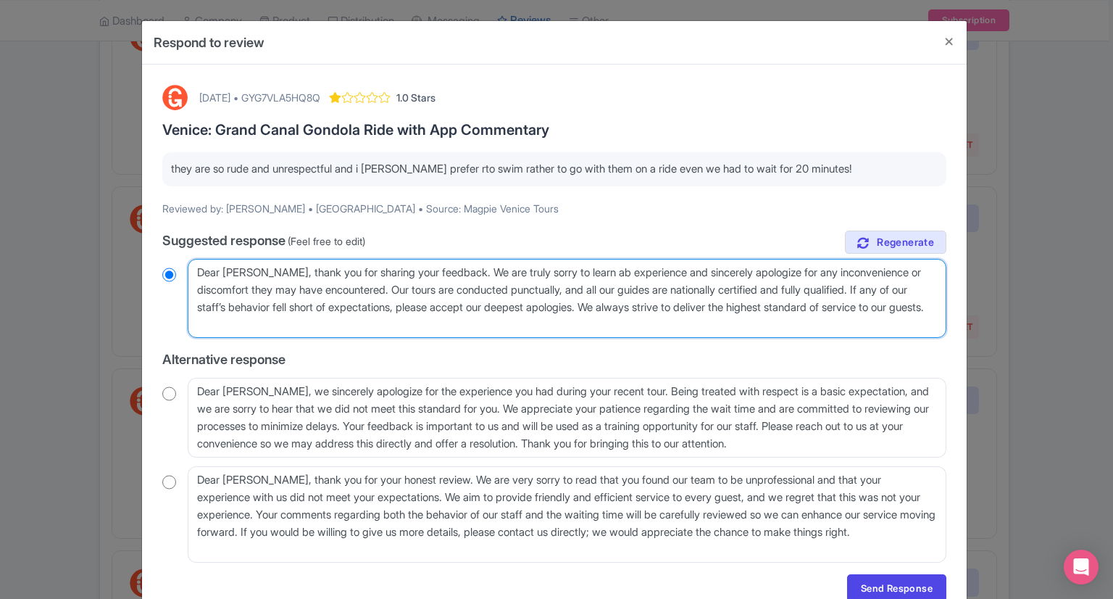
radio input "true"
type textarea "Dear Estephanos, thank you for sharing your feedback. We are truly sorry to lea…"
radio input "true"
type textarea "Dear Estephanos, thank you for sharing your feedback. We are truly sorry to lea…"
radio input "true"
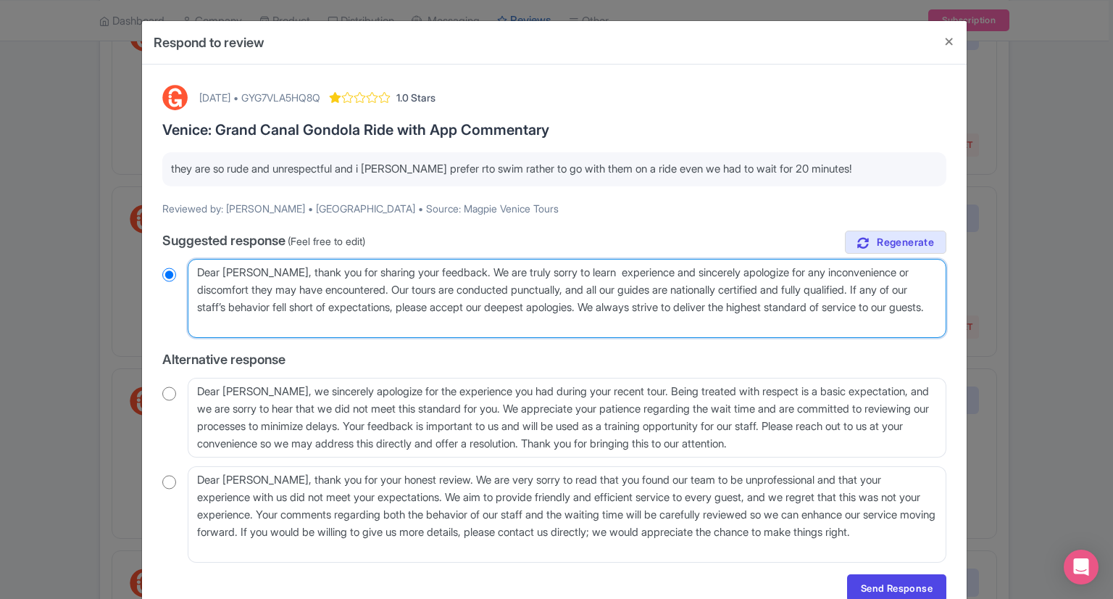
type textarea "Dear Estephanos, thank you for sharing your feedback. We are truly sorry to lea…"
radio input "true"
type textarea "Dear Estephanos, thank you for sharing your feedback. We are truly sorry to lea…"
radio input "true"
type textarea "Dear Estephanos, thank you for sharing your feedback. We are truly sorry to lea…"
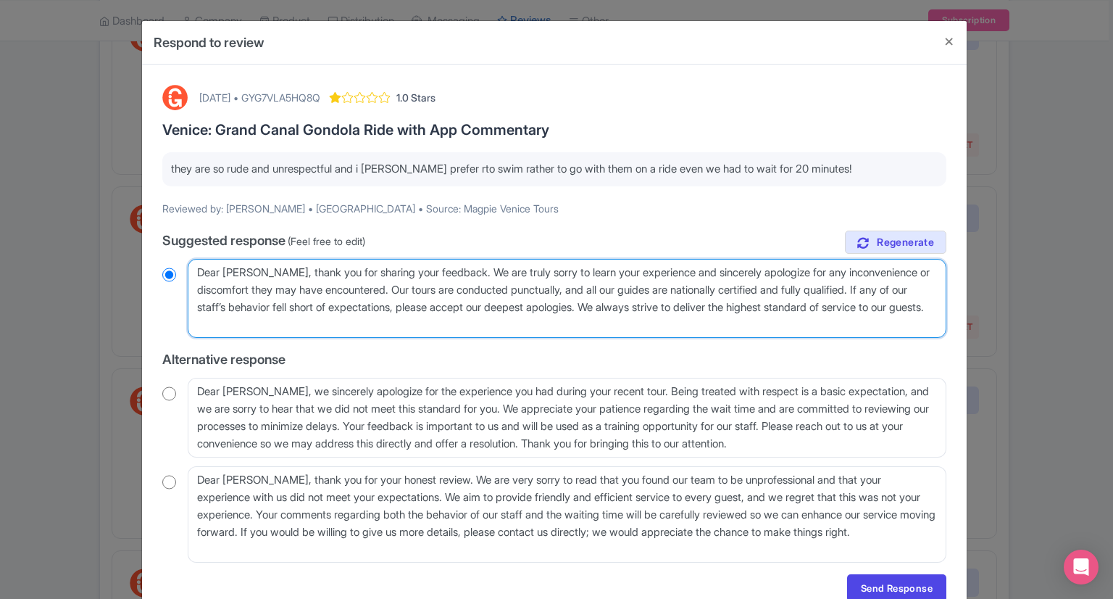
radio input "true"
click at [364, 288] on textarea "Dear Estephanos, thank you for sharing your feedback. We’re truly sorry to hear…" at bounding box center [567, 299] width 759 height 80
type textarea "Dear Estephanos, thank you for sharing your feedback. We are truly sorry to lea…"
radio input "true"
type textarea "Dear Estephanos, thank you for sharing your feedback. We are truly sorry to lea…"
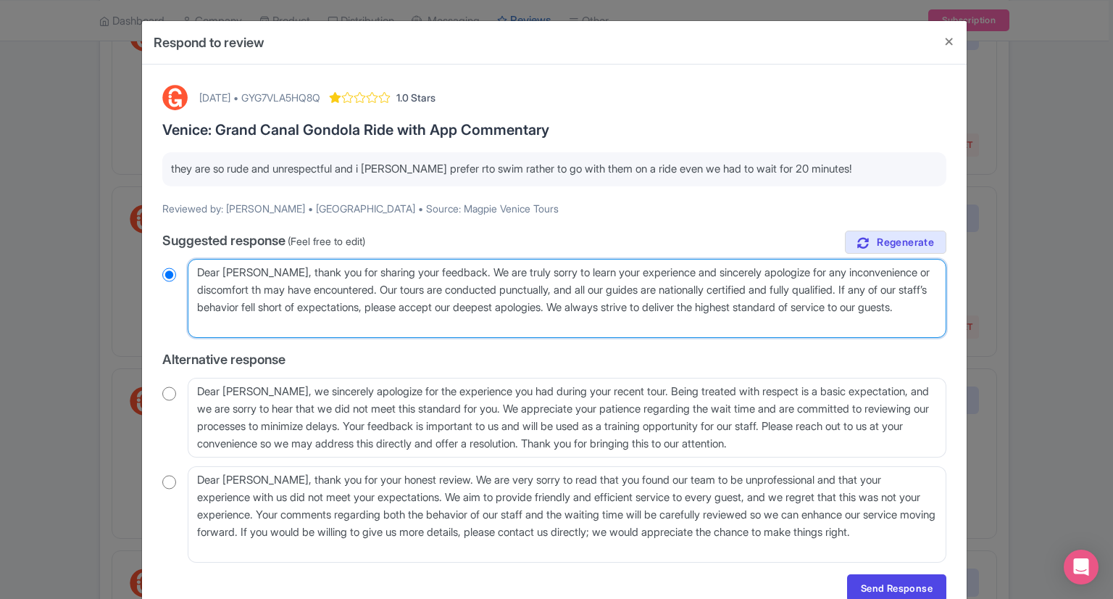
radio input "true"
type textarea "Dear Estephanos, thank you for sharing your feedback. We are truly sorry to lea…"
radio input "true"
type textarea "Dear Estephanos, thank you for sharing your feedback. We are truly sorry to lea…"
radio input "true"
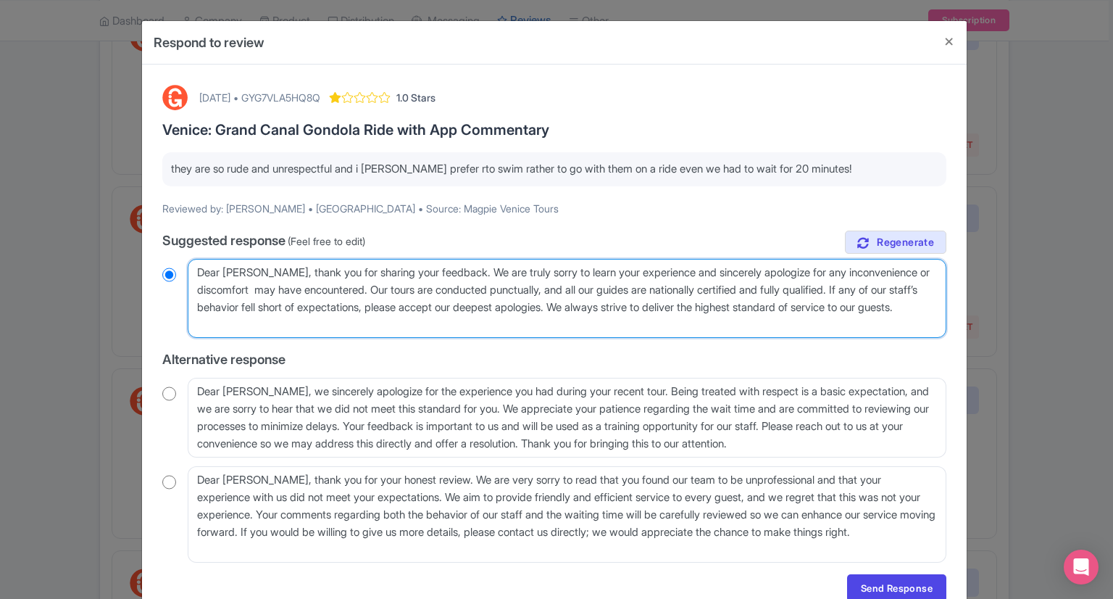
type textarea "Dear Estephanos, thank you for sharing your feedback. We are truly sorry to lea…"
radio input "true"
type textarea "Dear Estephanos, thank you for sharing your feedback. We are truly sorry to lea…"
radio input "true"
type textarea "Dear Estephanos, thank you for sharing your feedback. We are truly sorry to lea…"
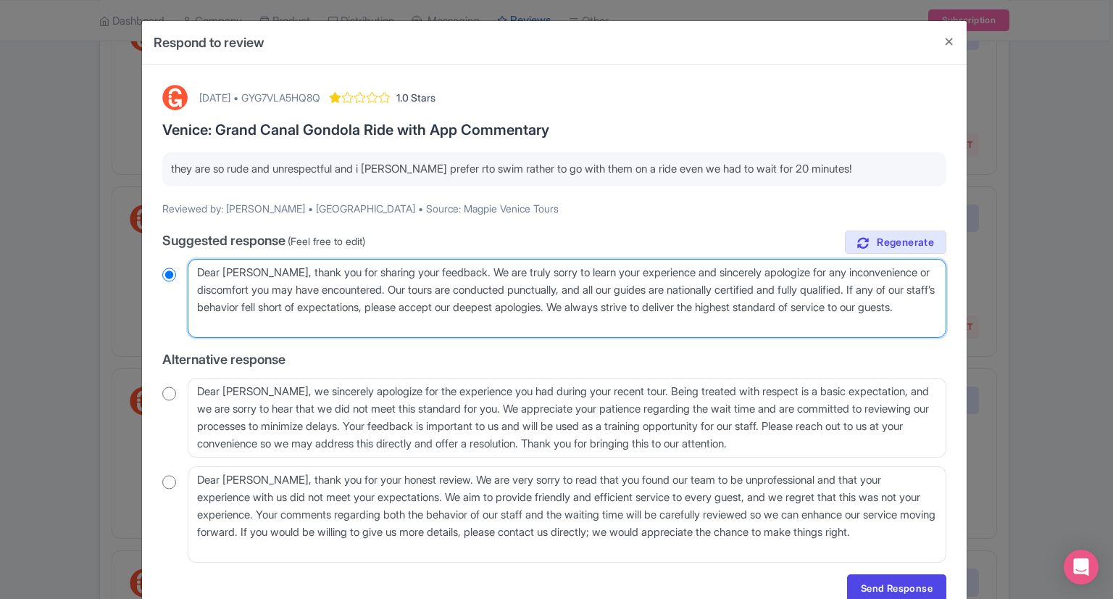
radio input "true"
click at [386, 322] on textarea "Dear Estephanos, thank you for sharing your feedback. We’re truly sorry to hear…" at bounding box center [567, 299] width 759 height 80
type textarea "Dear Estephanos, thank you for sharing your feedback. We are truly sorry to lea…"
radio input "true"
type textarea "Dear Estephanos, thank you for sharing your feedback. We are truly sorry to lea…"
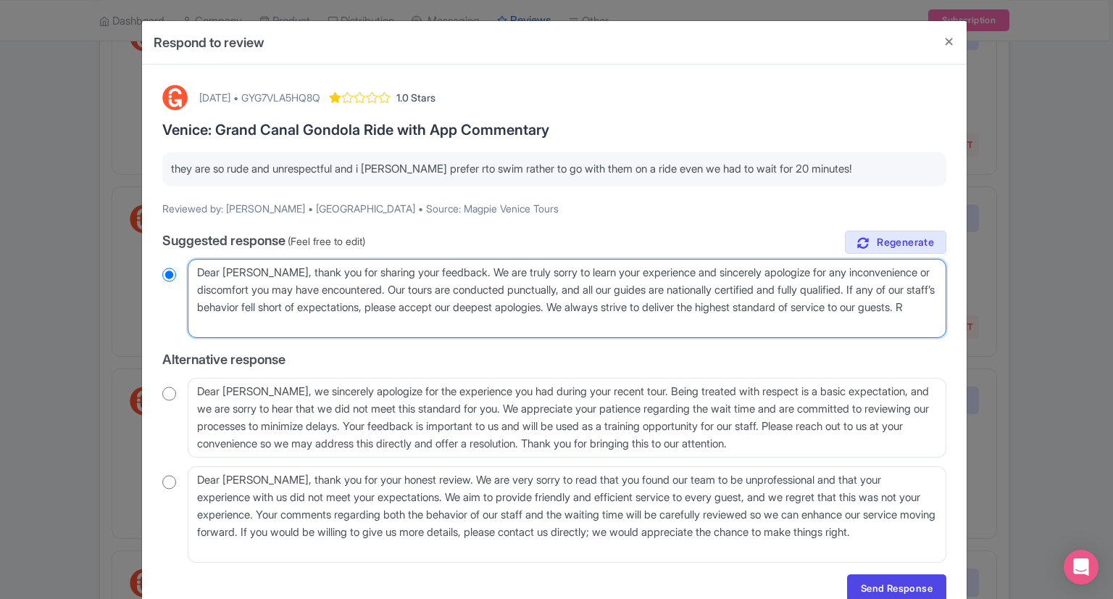
radio input "true"
type textarea "Dear Estephanos, thank you for sharing your feedback. We are truly sorry to lea…"
radio input "true"
type textarea "Dear Estephanos, thank you for sharing your feedback. We are truly sorry to lea…"
radio input "true"
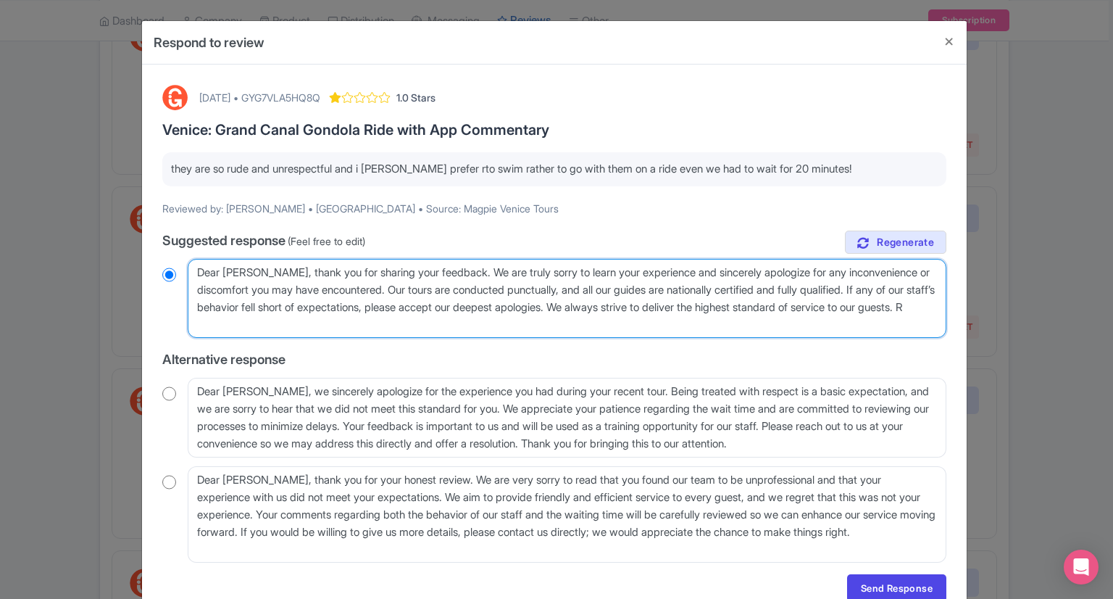
type textarea "Dear Estephanos, thank you for sharing your feedback. We are truly sorry to lea…"
radio input "true"
type textarea "Dear Estephanos, thank you for sharing your feedback. We are truly sorry to lea…"
radio input "true"
type textarea "Dear Estephanos, thank you for sharing your feedback. We are truly sorry to lea…"
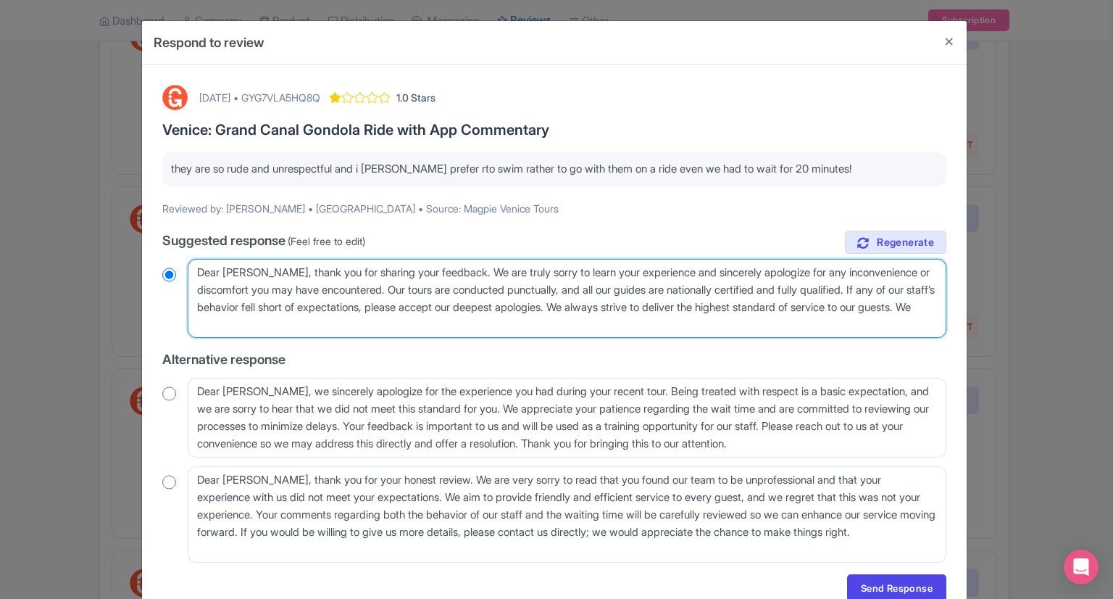
radio input "true"
type textarea "Dear Estephanos, thank you for sharing your feedback. We are truly sorry to lea…"
radio input "true"
type textarea "Dear Estephanos, thank you for sharing your feedback. We are truly sorry to lea…"
radio input "true"
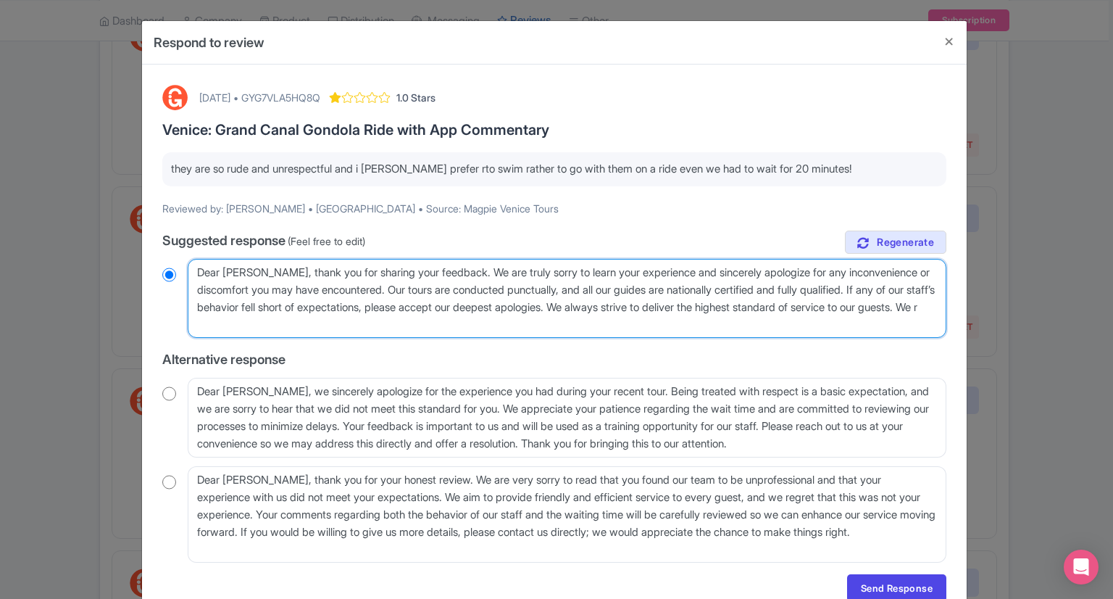
type textarea "Dear Estephanos, thank you for sharing your feedback. We are truly sorry to lea…"
radio input "true"
type textarea "Dear Estephanos, thank you for sharing your feedback. We are truly sorry to lea…"
radio input "true"
type textarea "Dear Estephanos, thank you for sharing your feedback. We are truly sorry to lea…"
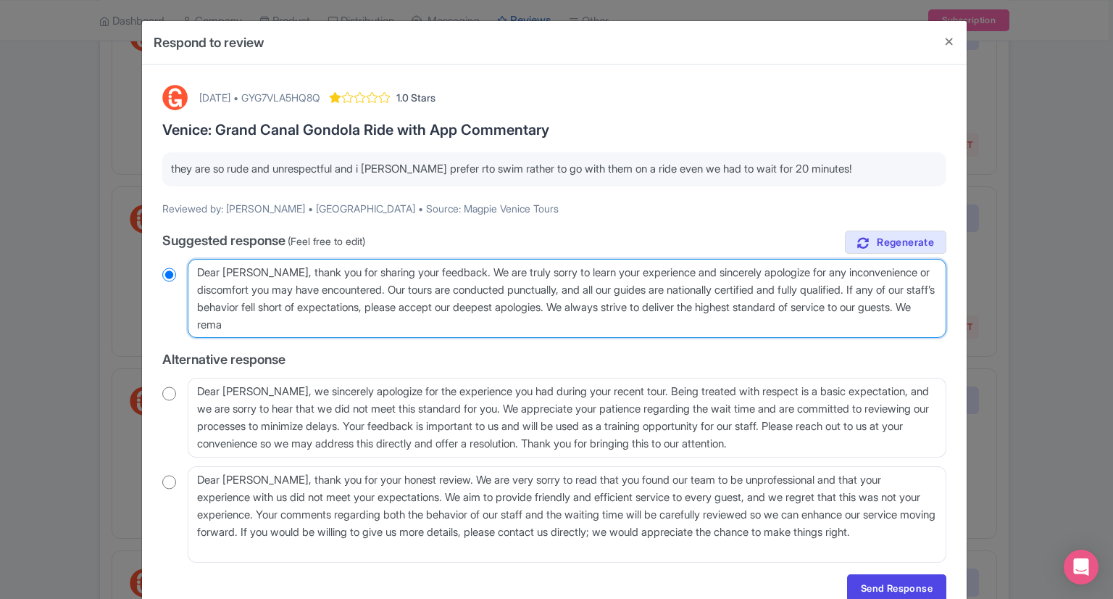
radio input "true"
type textarea "Dear Estephanos, thank you for sharing your feedback. We are truly sorry to lea…"
radio input "true"
type textarea "Dear Estephanos, thank you for sharing your feedback. We are truly sorry to lea…"
radio input "true"
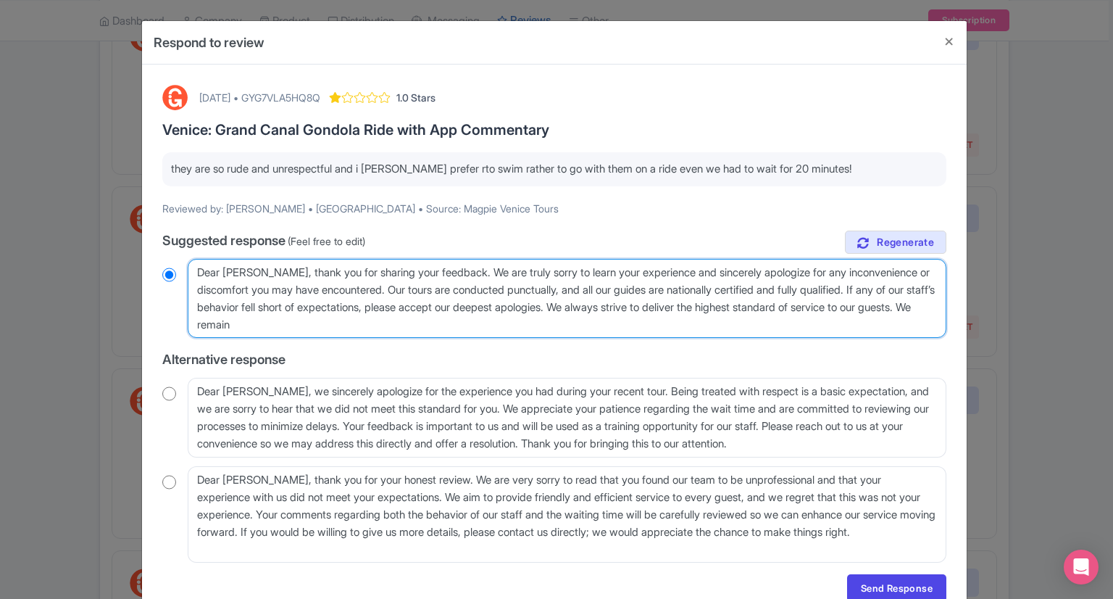
type textarea "Dear Estephanos, thank you for sharing your feedback. We are truly sorry to lea…"
radio input "true"
type textarea "Dear Estephanos, thank you for sharing your feedback. We are truly sorry to lea…"
radio input "true"
type textarea "Dear Estephanos, thank you for sharing your feedback. We are truly sorry to lea…"
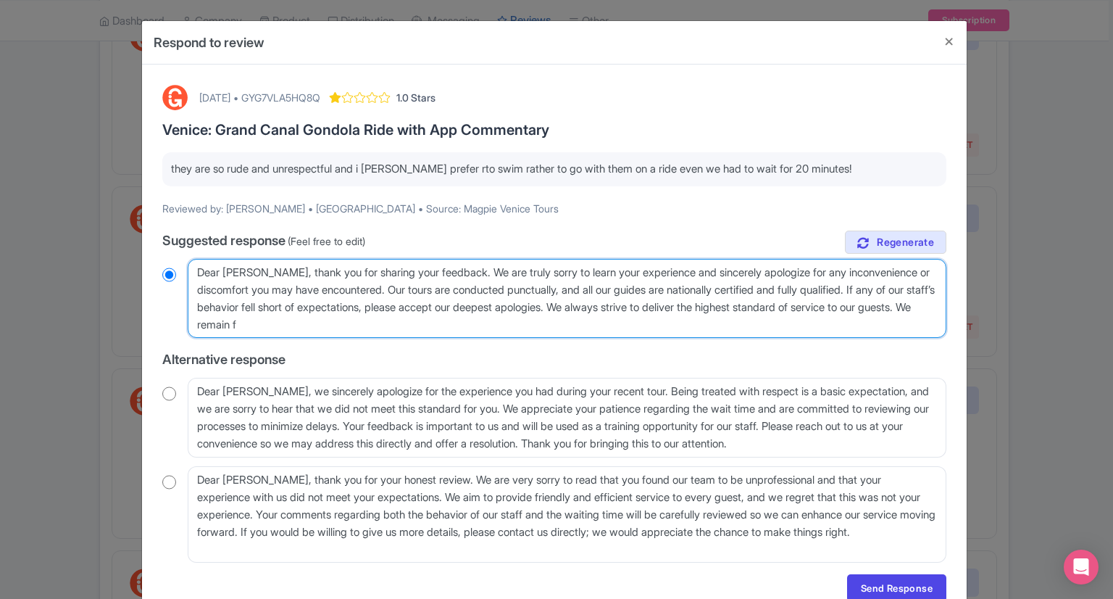
radio input "true"
type textarea "Dear Estephanos, thank you for sharing your feedback. We are truly sorry to lea…"
radio input "true"
type textarea "Dear Estephanos, thank you for sharing your feedback. We are truly sorry to lea…"
radio input "true"
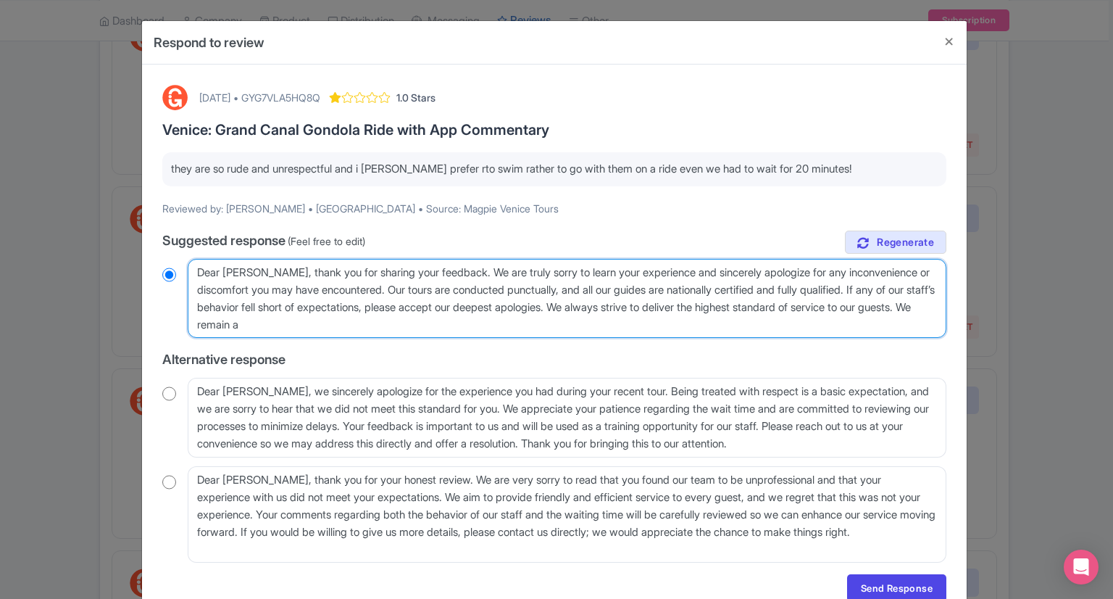
type textarea "Dear Estephanos, thank you for sharing your feedback. We are truly sorry to lea…"
radio input "true"
type textarea "Dear Estephanos, thank you for sharing your feedback. We are truly sorry to lea…"
radio input "true"
type textarea "Dear Estephanos, thank you for sharing your feedback. We are truly sorry to lea…"
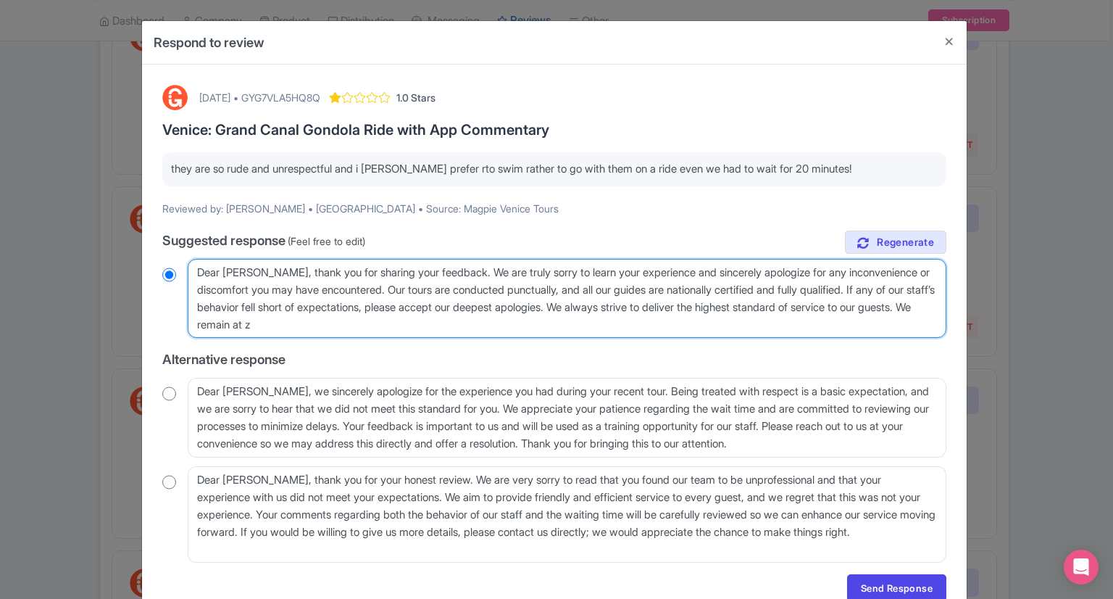
radio input "true"
type textarea "Dear Estephanos, thank you for sharing your feedback. We are truly sorry to lea…"
radio input "true"
type textarea "Dear Estephanos, thank you for sharing your feedback. We are truly sorry to lea…"
radio input "true"
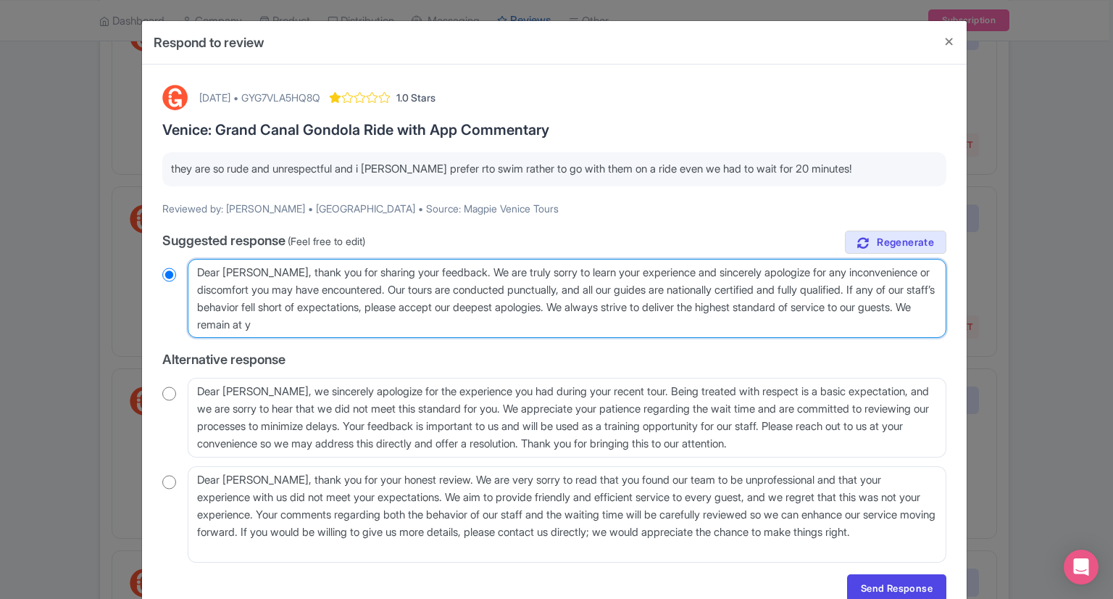
type textarea "Dear Estephanos, thank you for sharing your feedback. We are truly sorry to lea…"
radio input "true"
type textarea "Dear Estephanos, thank you for sharing your feedback. We are truly sorry to lea…"
radio input "true"
type textarea "Dear Estephanos, thank you for sharing your feedback. We are truly sorry to lea…"
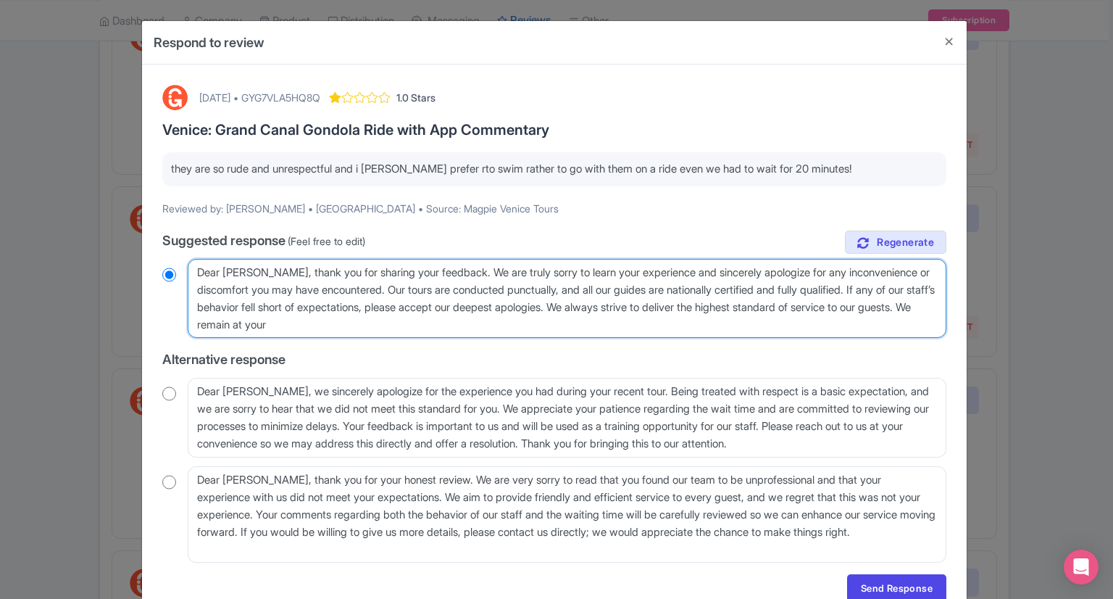
radio input "true"
type textarea "Dear Estephanos, thank you for sharing your feedback. We are truly sorry to lea…"
radio input "true"
type textarea "Dear Estephanos, thank you for sharing your feedback. We are truly sorry to lea…"
radio input "true"
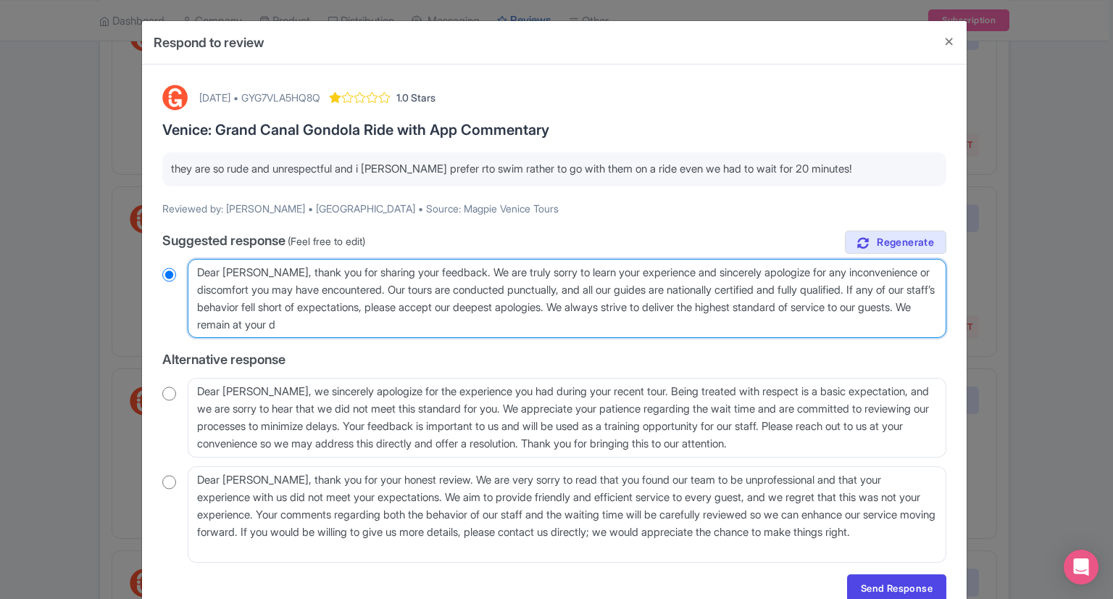
type textarea "Dear Estephanos, thank you for sharing your feedback. We are truly sorry to lea…"
radio input "true"
type textarea "Dear Estephanos, thank you for sharing your feedback. We are truly sorry to lea…"
radio input "true"
type textarea "Dear Estephanos, thank you for sharing your feedback. We are truly sorry to lea…"
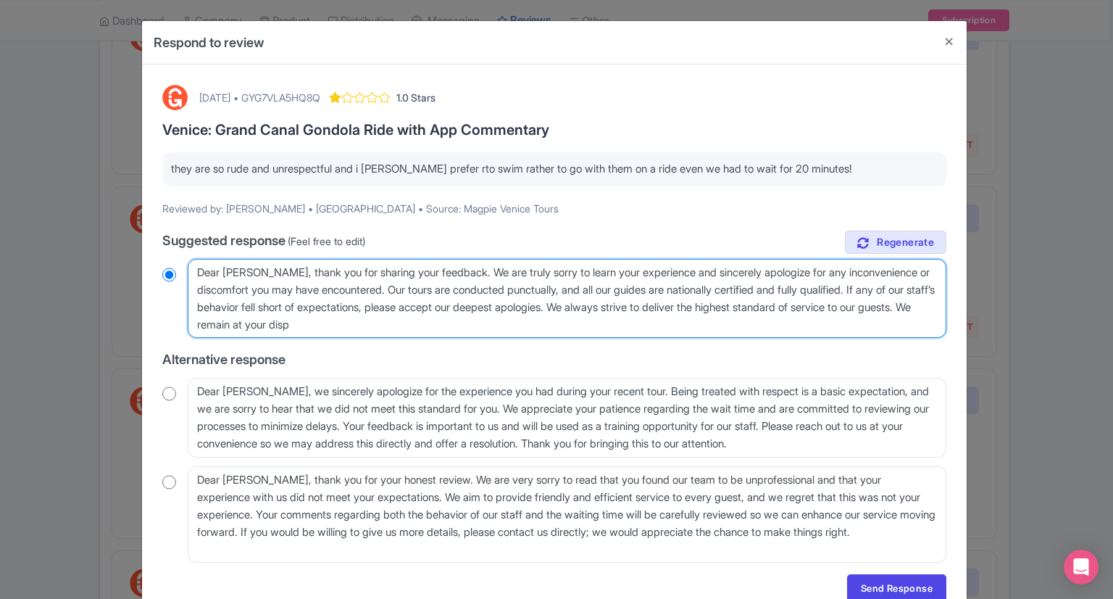
radio input "true"
type textarea "Dear Estephanos, thank you for sharing your feedback. We are truly sorry to lea…"
radio input "true"
type textarea "Dear Estephanos, thank you for sharing your feedback. We are truly sorry to lea…"
radio input "true"
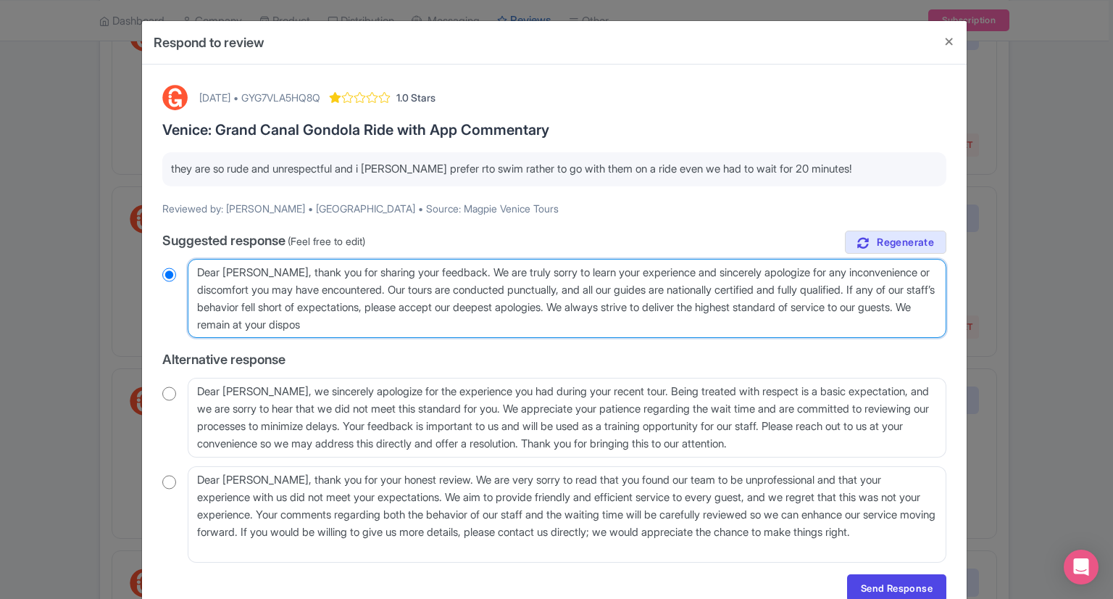
type textarea "Dear Estephanos, thank you for sharing your feedback. We are truly sorry to lea…"
radio input "true"
type textarea "Dear Estephanos, thank you for sharing your feedback. We are truly sorry to lea…"
radio input "true"
type textarea "Dear Estephanos, thank you for sharing your feedback. We are truly sorry to lea…"
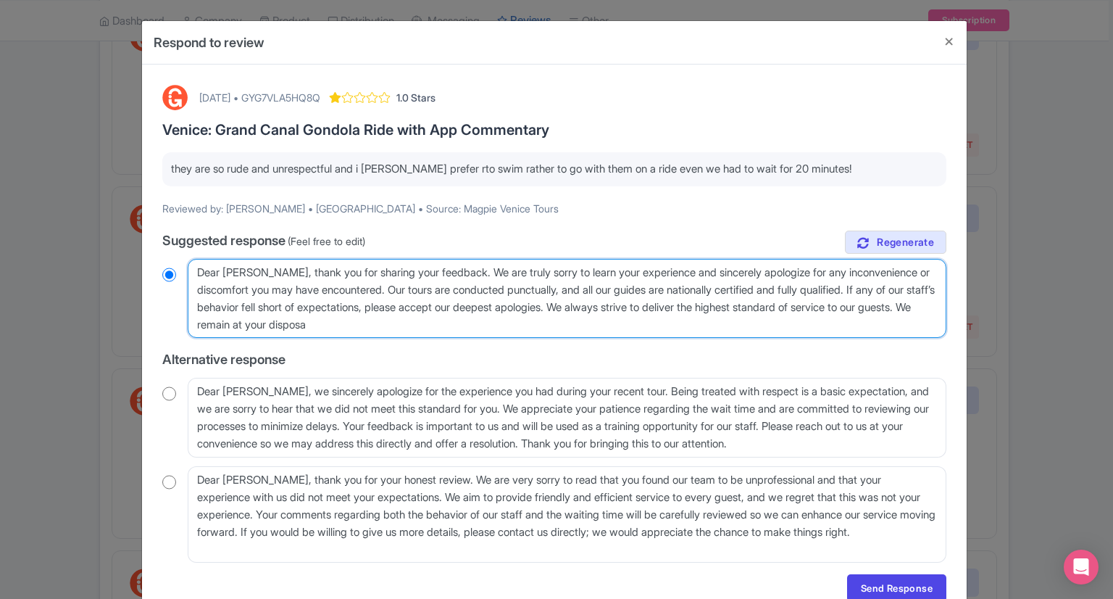
radio input "true"
type textarea "Dear Estephanos, thank you for sharing your feedback. We are truly sorry to lea…"
radio input "true"
type textarea "Dear Estephanos, thank you for sharing your feedback. We are truly sorry to lea…"
radio input "true"
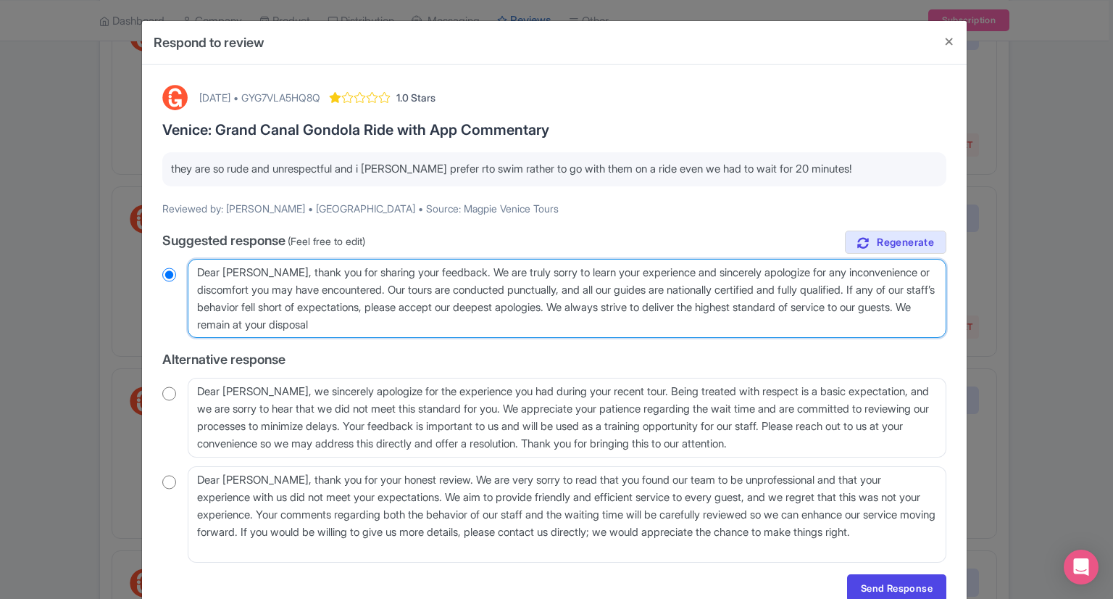
type textarea "Dear Estephanos, thank you for sharing your feedback. We are truly sorry to lea…"
radio input "true"
type textarea "Dear Estephanos, thank you for sharing your feedback. We are truly sorry to lea…"
radio input "true"
type textarea "Dear Estephanos, thank you for sharing your feedback. We are truly sorry to lea…"
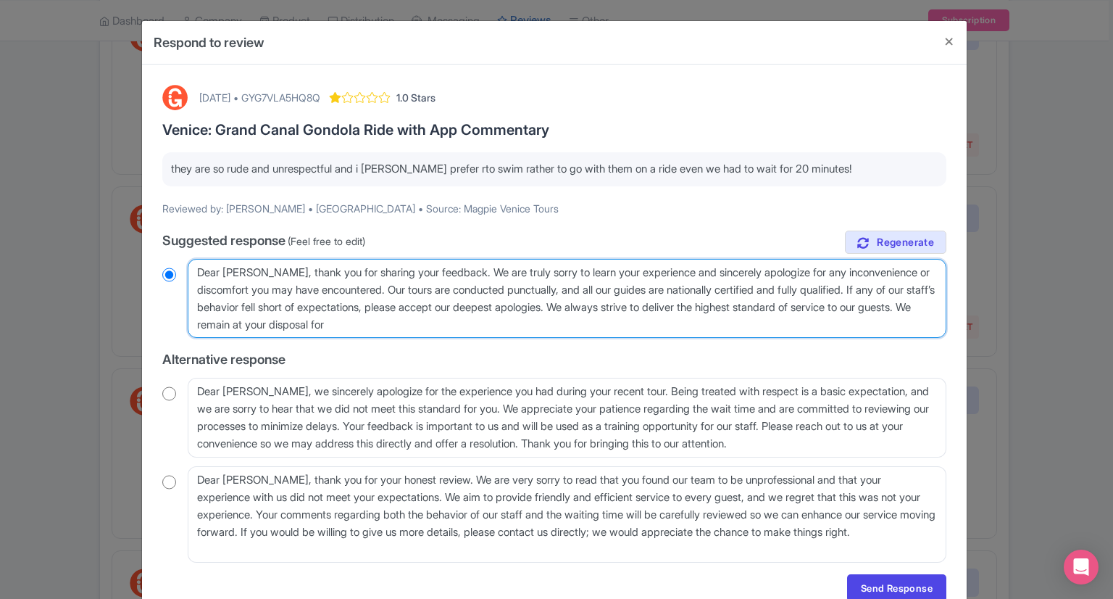
radio input "true"
type textarea "Dear Estephanos, thank you for sharing your feedback. We are truly sorry to lea…"
radio input "true"
type textarea "Dear Estephanos, thank you for sharing your feedback. We are truly sorry to lea…"
radio input "true"
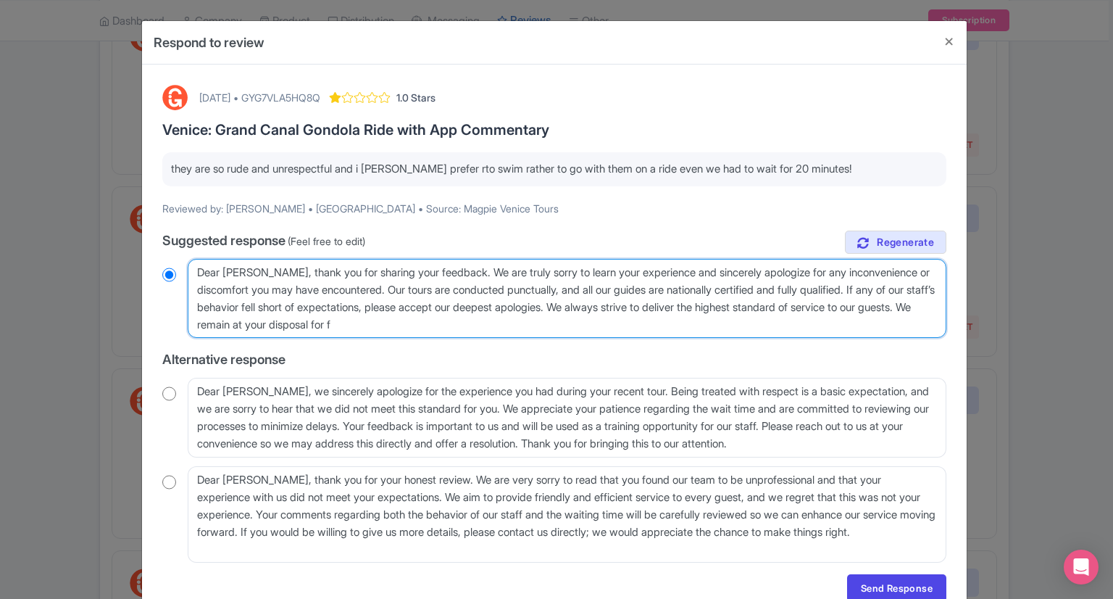
type textarea "Dear Estephanos, thank you for sharing your feedback. We are truly sorry to lea…"
radio input "true"
type textarea "Dear Estephanos, thank you for sharing your feedback. We are truly sorry to lea…"
radio input "true"
type textarea "Dear Estephanos, thank you for sharing your feedback. We are truly sorry to lea…"
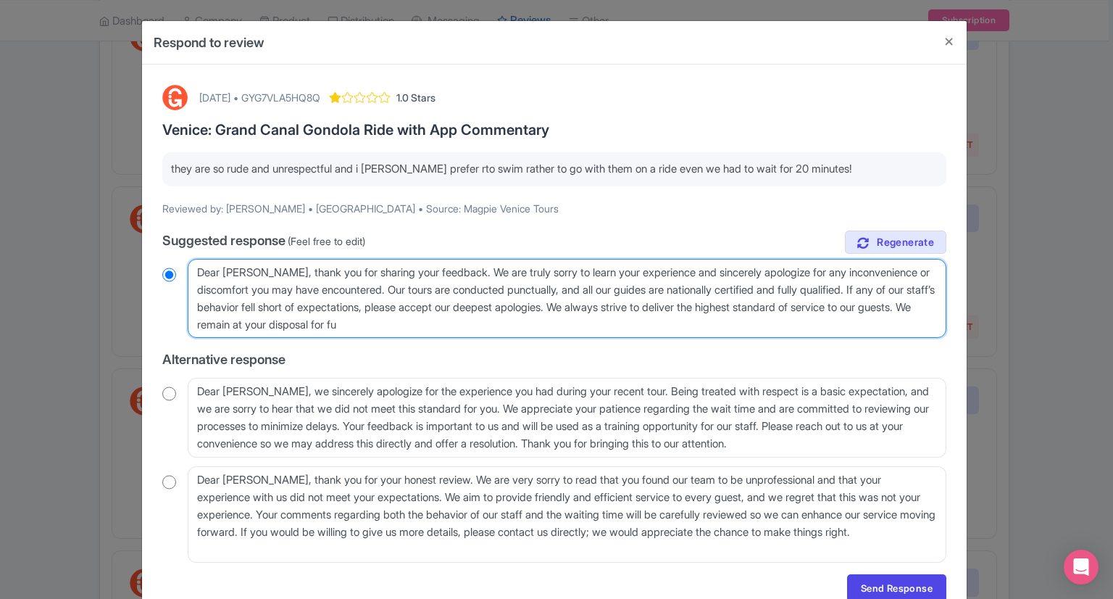
radio input "true"
type textarea "Dear Estephanos, thank you for sharing your feedback. We are truly sorry to lea…"
radio input "true"
type textarea "Dear Estephanos, thank you for sharing your feedback. We are truly sorry to lea…"
radio input "true"
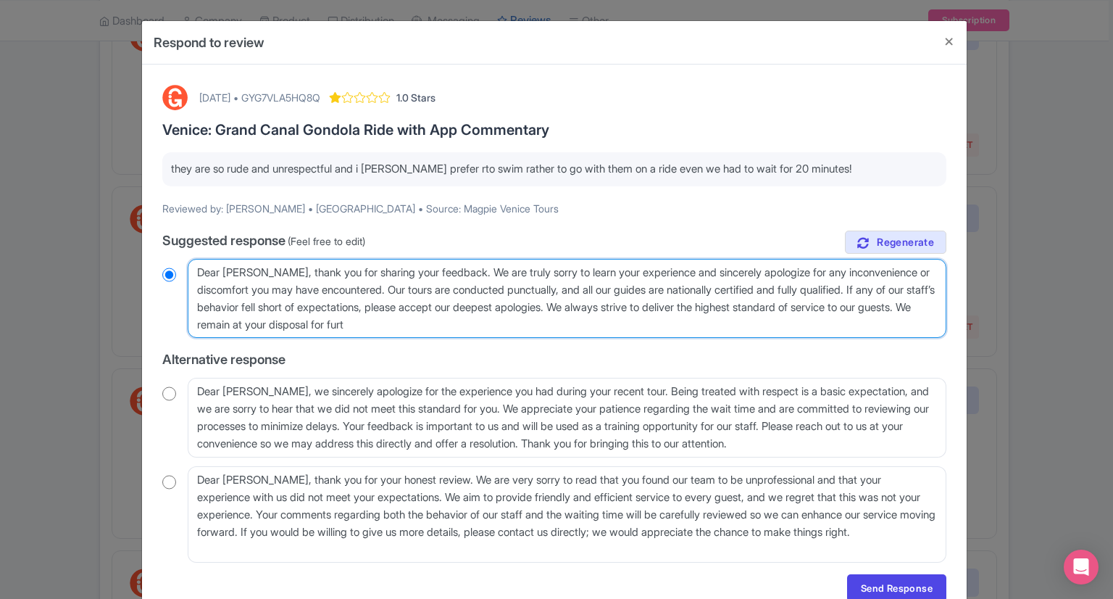
type textarea "Dear Estephanos, thank you for sharing your feedback. We are truly sorry to lea…"
radio input "true"
type textarea "Dear Estephanos, thank you for sharing your feedback. We are truly sorry to lea…"
radio input "true"
type textarea "Dear Estephanos, thank you for sharing your feedback. We are truly sorry to lea…"
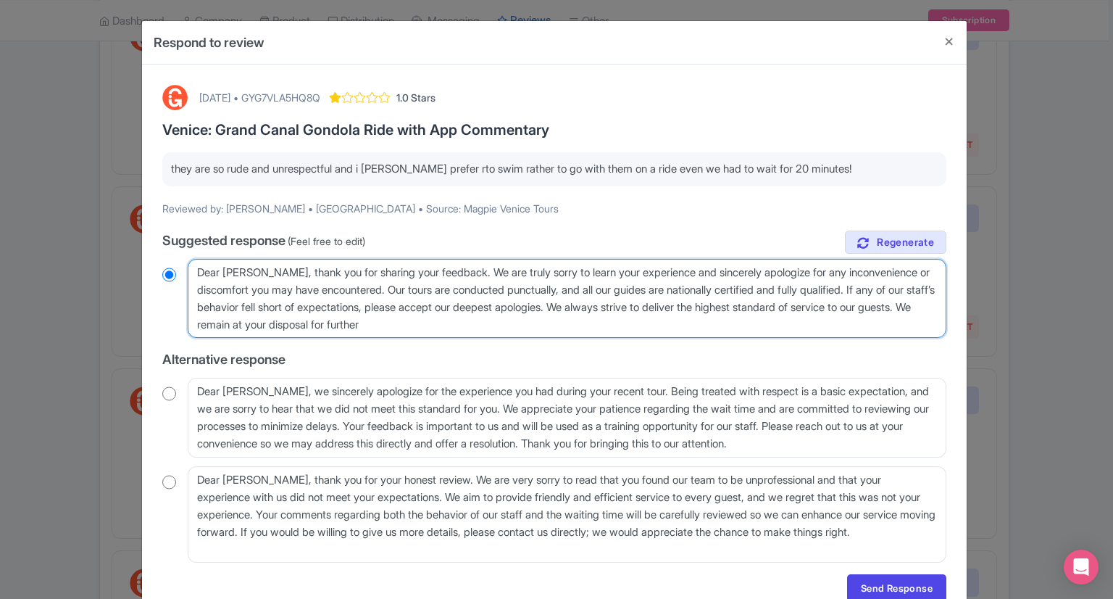
radio input "true"
type textarea "Dear Estephanos, thank you for sharing your feedback. We are truly sorry to lea…"
radio input "true"
type textarea "Dear Estephanos, thank you for sharing your feedback. We are truly sorry to lea…"
radio input "true"
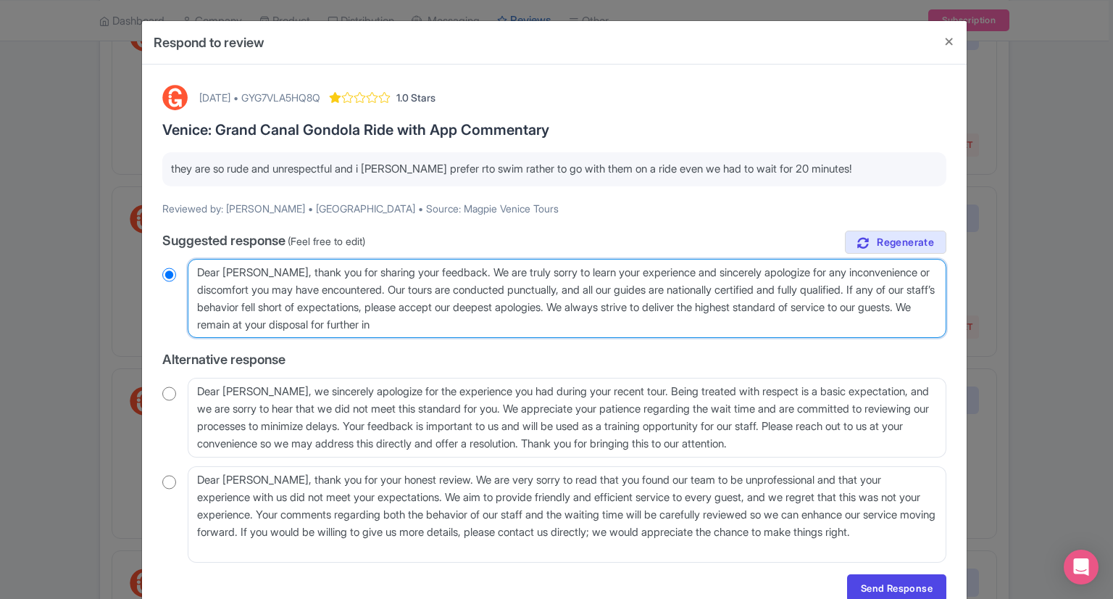
type textarea "Dear Estephanos, thank you for sharing your feedback. We are truly sorry to lea…"
radio input "true"
type textarea "Dear Estephanos, thank you for sharing your feedback. We are truly sorry to lea…"
radio input "true"
type textarea "Dear Estephanos, thank you for sharing your feedback. We are truly sorry to lea…"
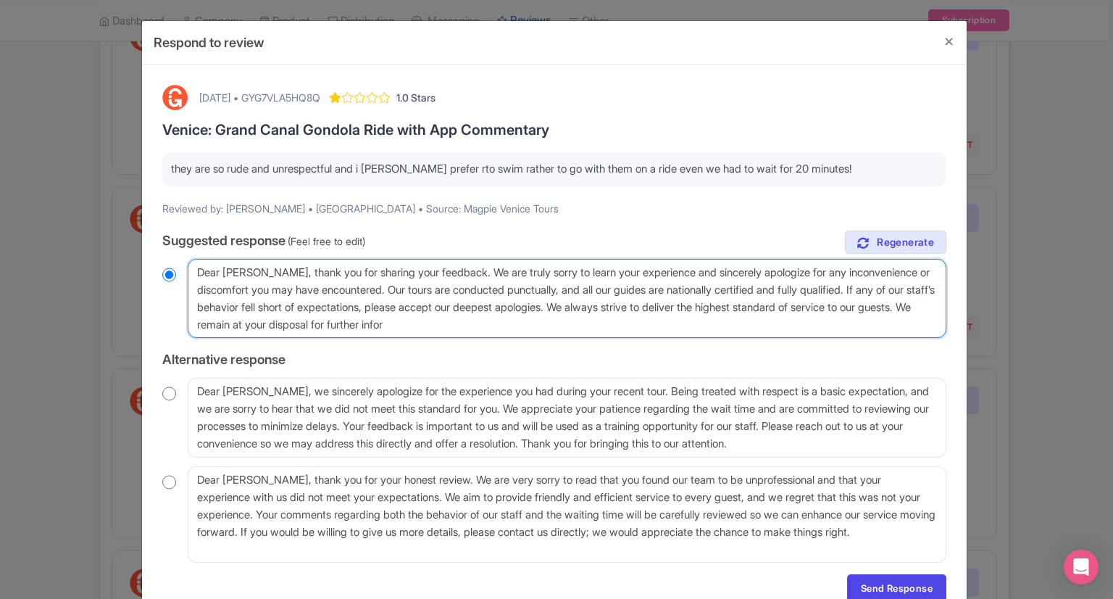
radio input "true"
type textarea "Dear Estephanos, thank you for sharing your feedback. We are truly sorry to lea…"
radio input "true"
type textarea "Dear Estephanos, thank you for sharing your feedback. We are truly sorry to lea…"
radio input "true"
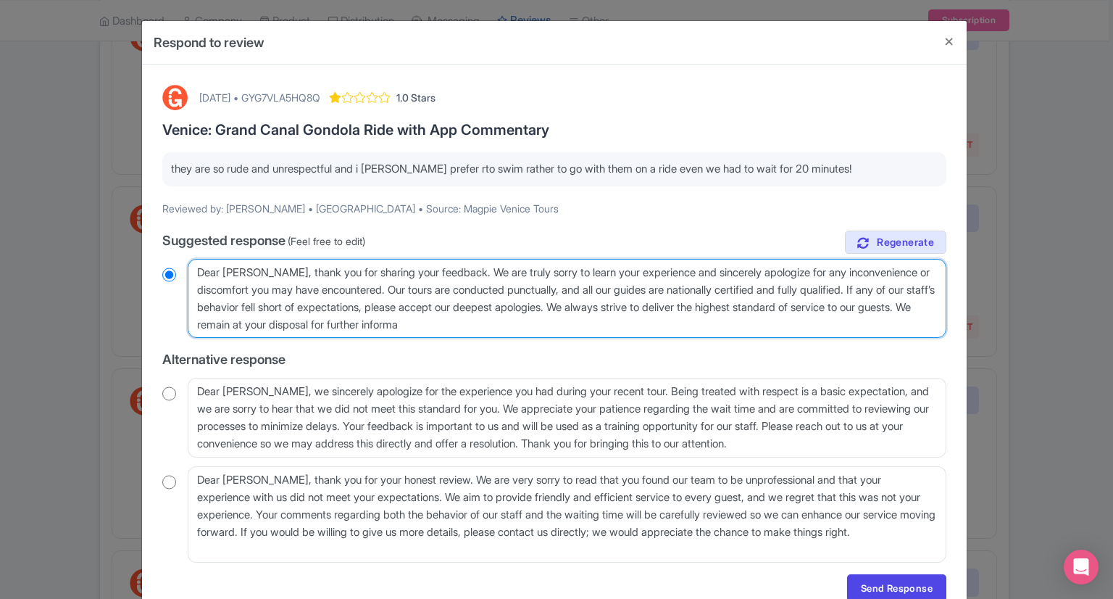
type textarea "Dear Estephanos, thank you for sharing your feedback. We are truly sorry to lea…"
radio input "true"
type textarea "Dear Estephanos, thank you for sharing your feedback. We are truly sorry to lea…"
radio input "true"
type textarea "Dear Estephanos, thank you for sharing your feedback. We are truly sorry to lea…"
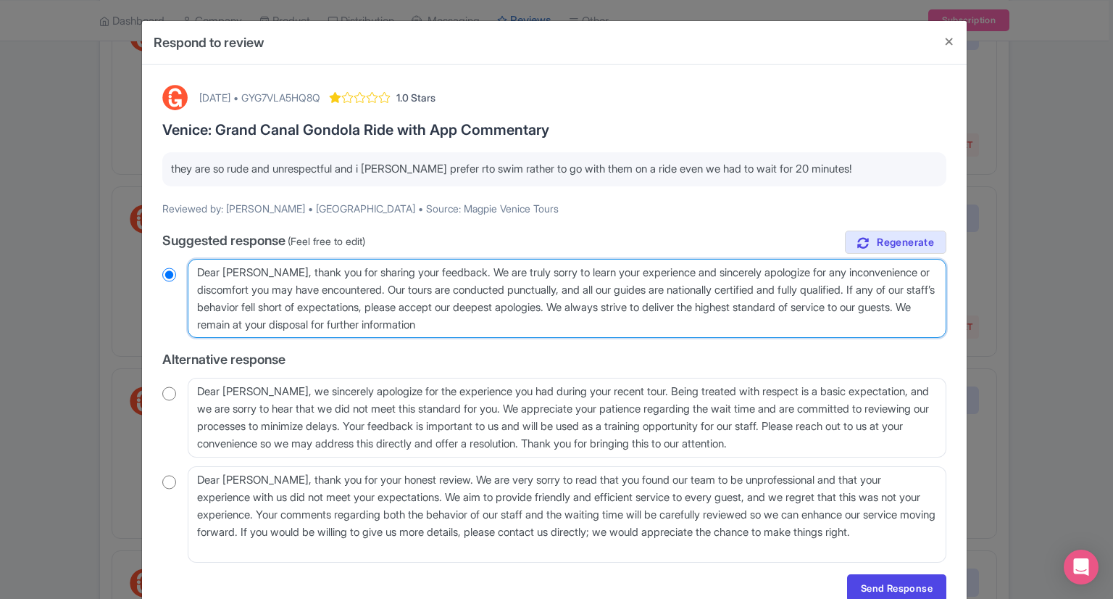
radio input "true"
type textarea "Dear Estephanos, thank you for sharing your feedback. We are truly sorry to lea…"
radio input "true"
type textarea "Dear Estephanos, thank you for sharing your feedback. We are truly sorry to lea…"
radio input "true"
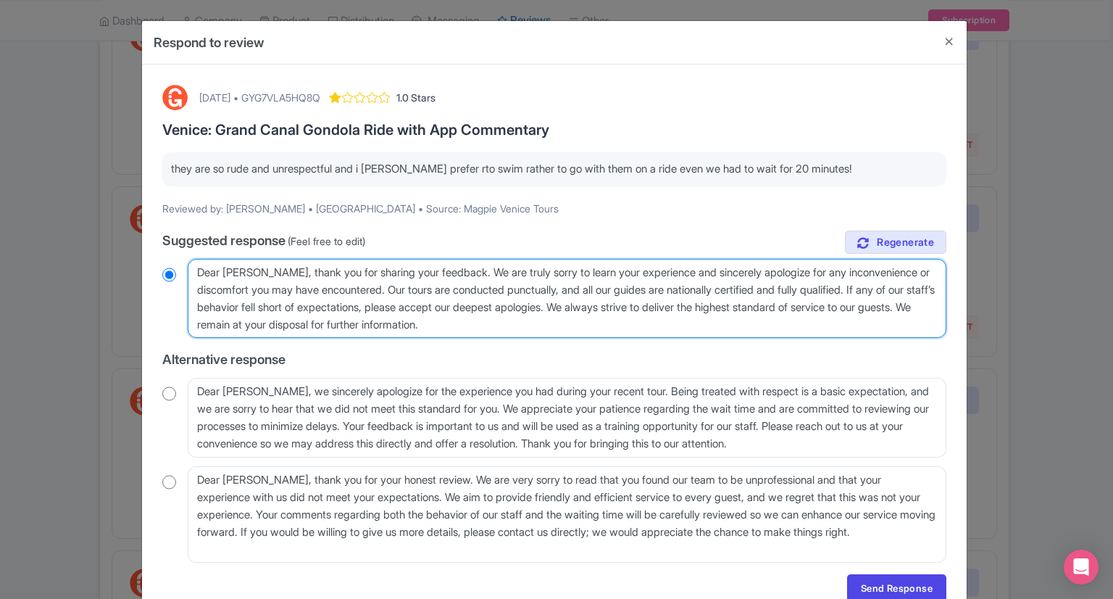
type textarea "Dear Estephanos, thank you for sharing your feedback. We are truly sorry to lea…"
radio input "true"
type textarea "Dear Estephanos, thank you for sharing your feedback. We are truly sorry to lea…"
radio input "true"
type textarea "Dear Estephanos, thank you for sharing your feedback. We are truly sorry to lea…"
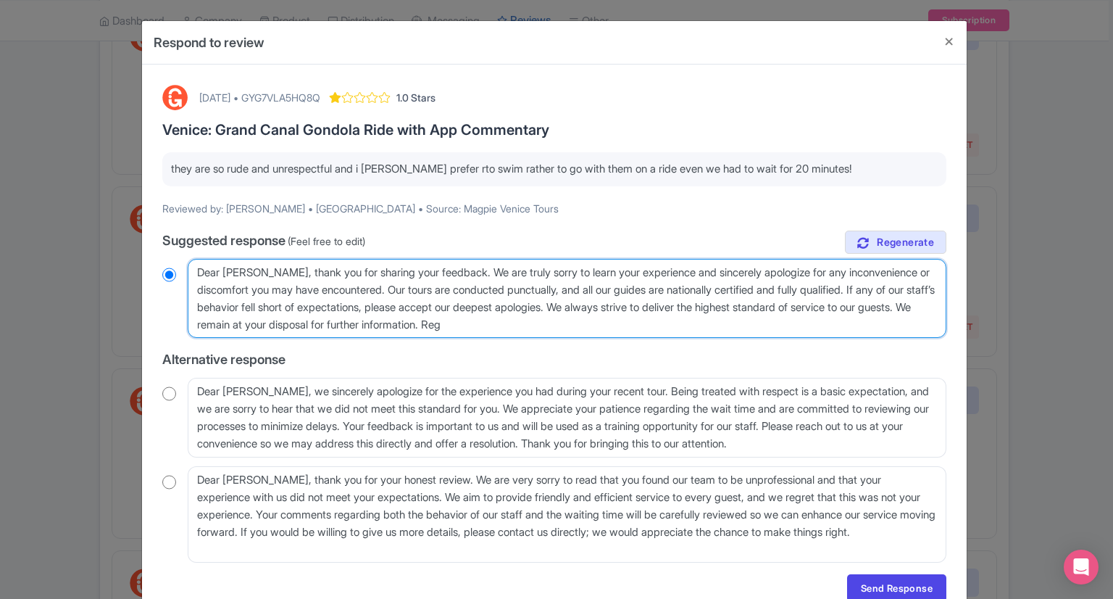
radio input "true"
type textarea "Dear Estephanos, thank you for sharing your feedback. We are truly sorry to lea…"
radio input "true"
type textarea "Dear Estephanos, thank you for sharing your feedback. We are truly sorry to lea…"
radio input "true"
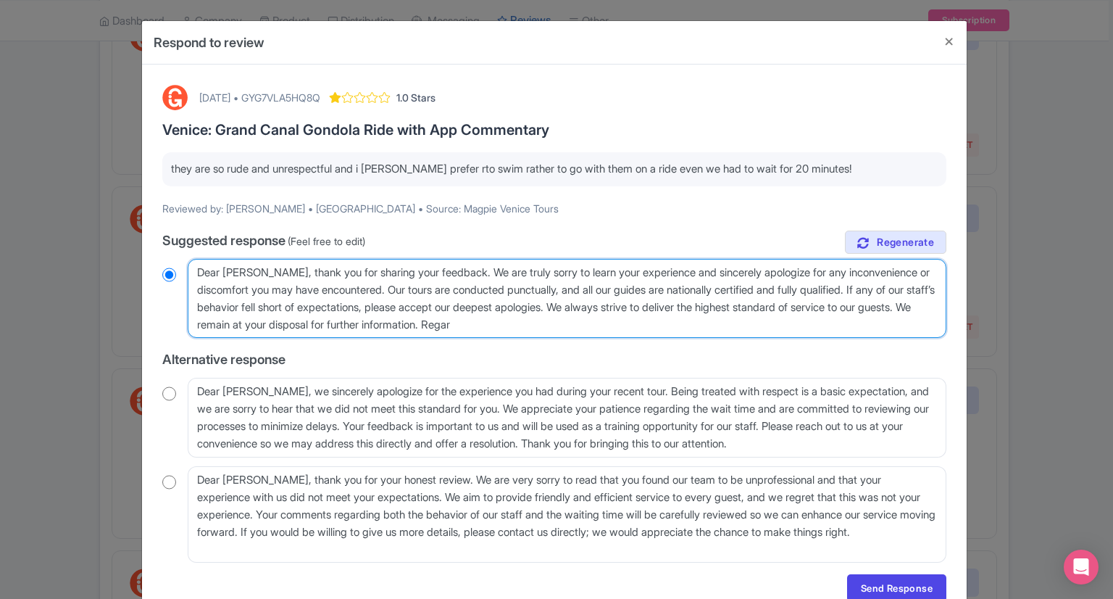
type textarea "Dear Estephanos, thank you for sharing your feedback. We are truly sorry to lea…"
radio input "true"
type textarea "Dear Estephanos, thank you for sharing your feedback. We are truly sorry to lea…"
radio input "true"
type textarea "Dear Estephanos, thank you for sharing your feedback. We are truly sorry to lea…"
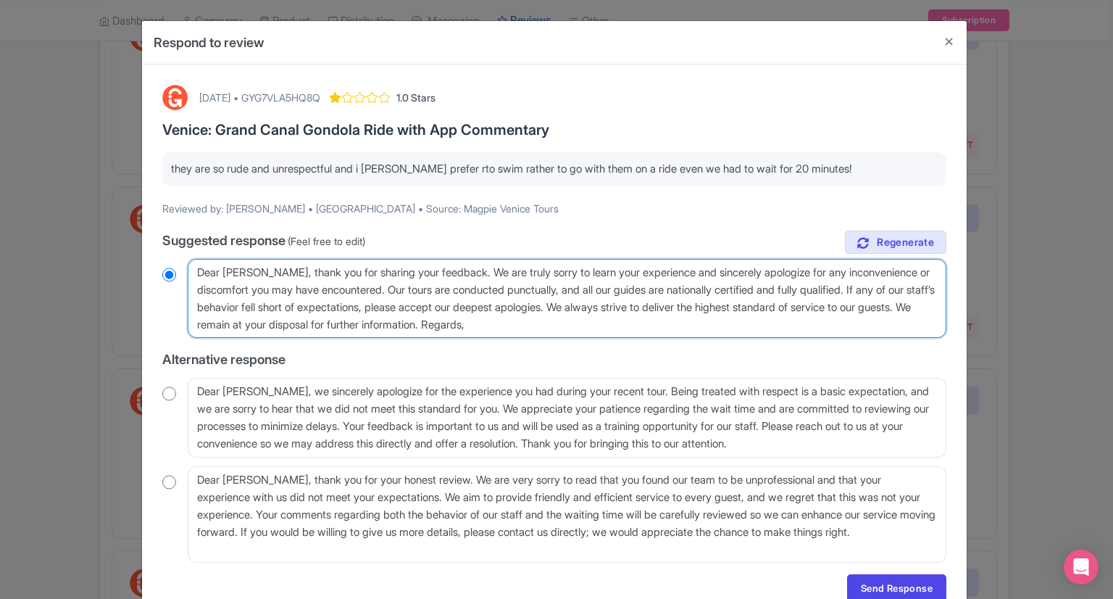
radio input "true"
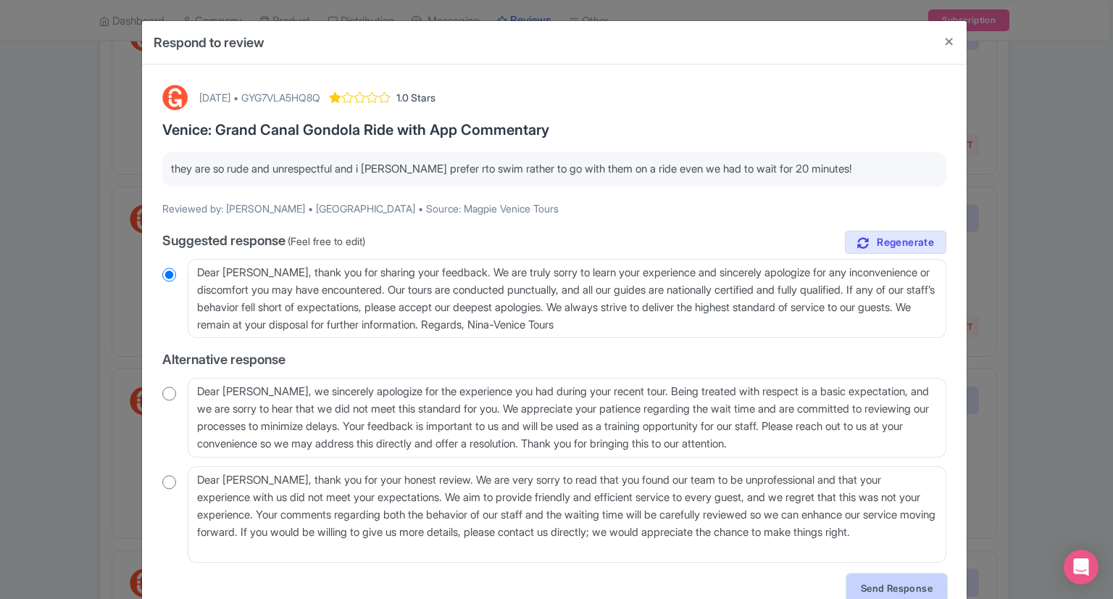
click at [864, 583] on link "Send Response" at bounding box center [896, 588] width 99 height 28
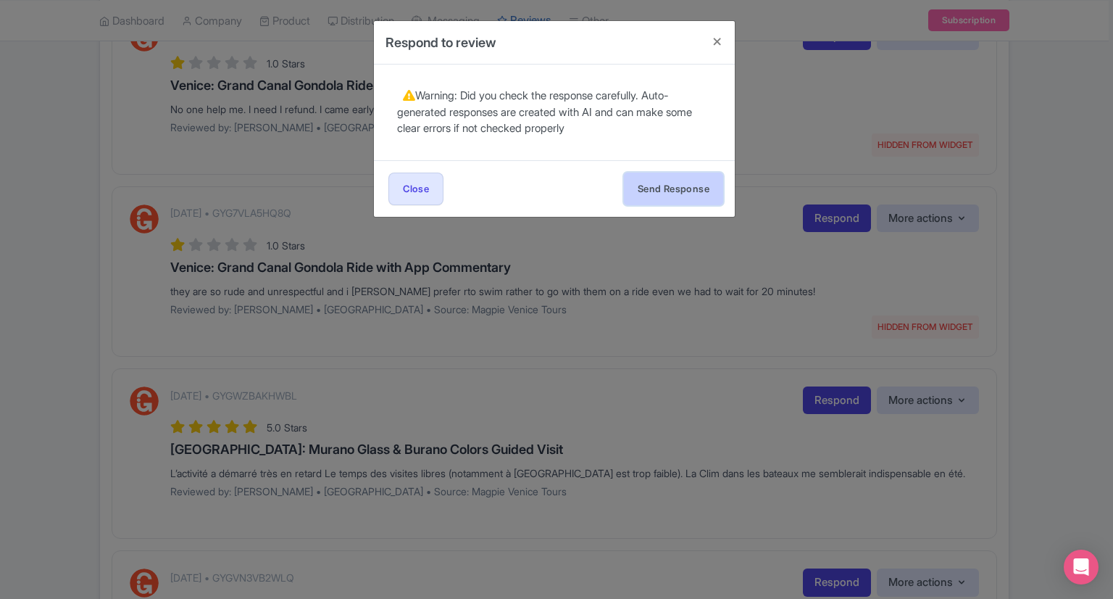
click at [659, 195] on button "Send Response" at bounding box center [673, 188] width 99 height 33
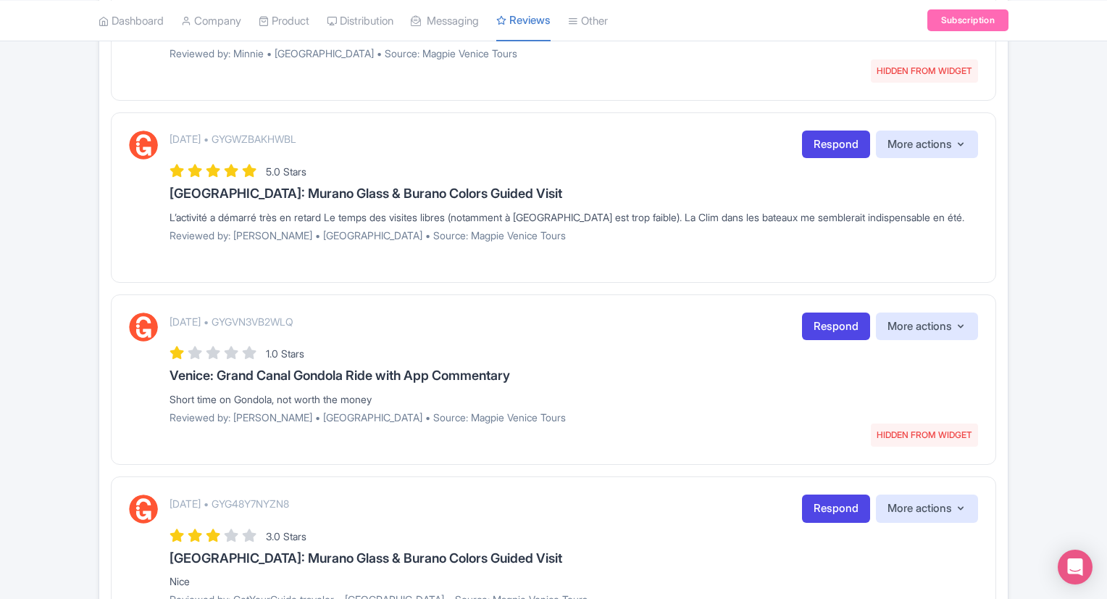
scroll to position [593, 0]
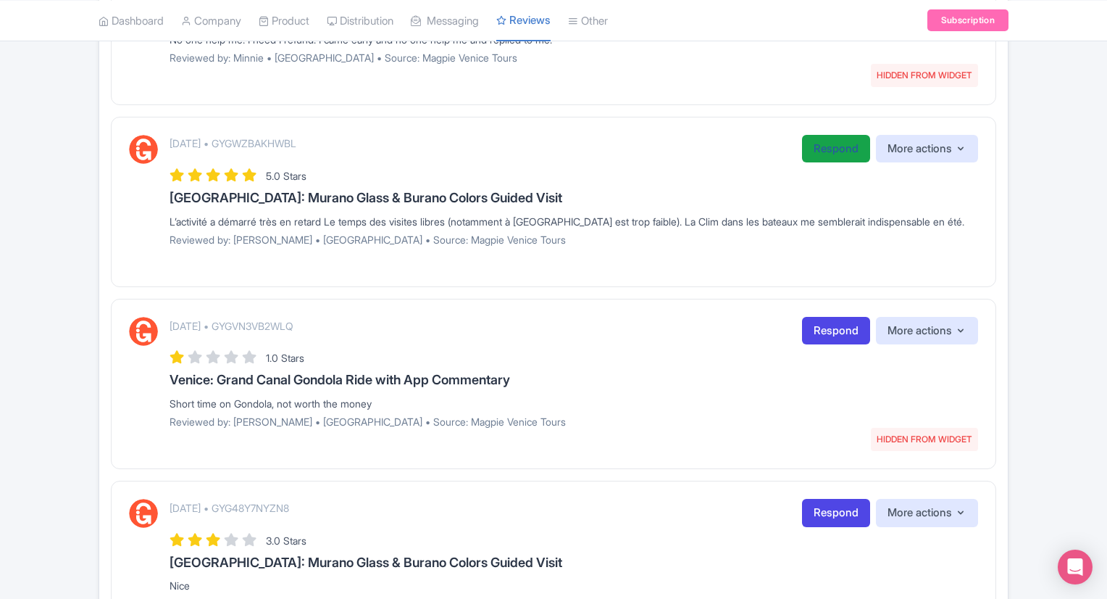
click at [825, 144] on link "Respond" at bounding box center [836, 149] width 68 height 28
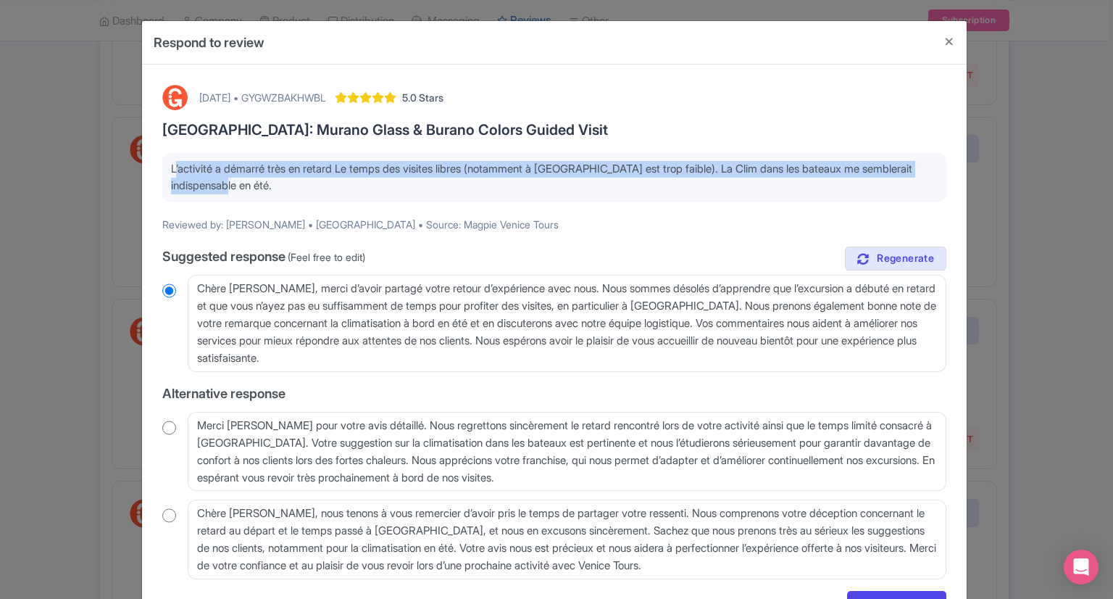
drag, startPoint x: 168, startPoint y: 166, endPoint x: 310, endPoint y: 189, distance: 143.9
click at [310, 189] on p "L’activité a démarré très en retard Le temps des visites libres (notamment à [G…" at bounding box center [554, 177] width 767 height 33
copy p "L’activité a démarré très en retard Le temps des visites libres (notamment à [G…"
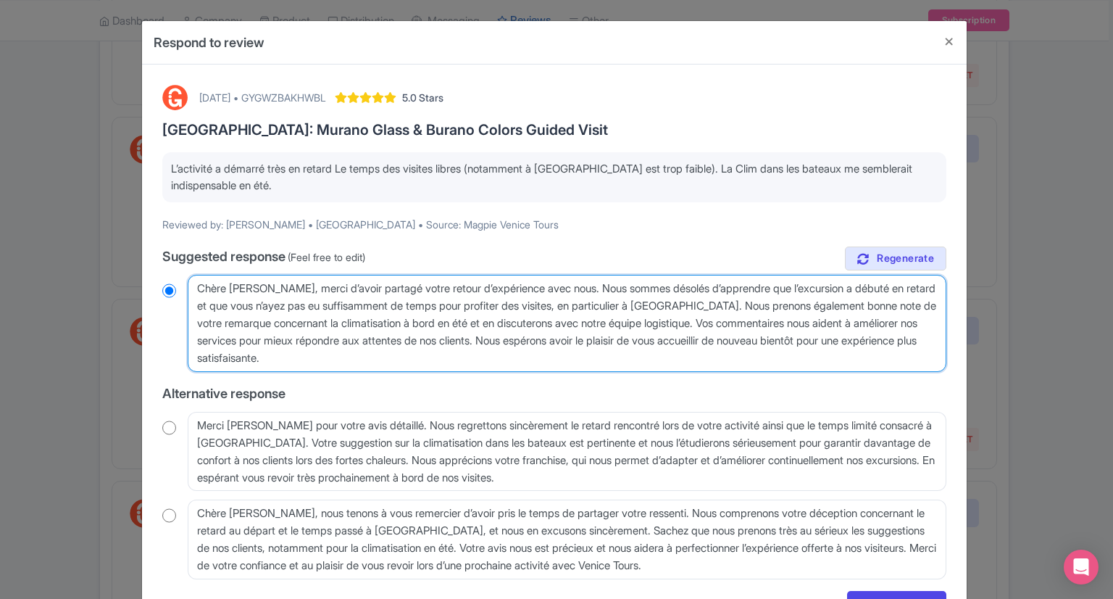
drag, startPoint x: 196, startPoint y: 288, endPoint x: 356, endPoint y: 361, distance: 176.1
click at [356, 361] on textarea "Chère [PERSON_NAME], merci d’avoir partagé votre retour d’expérience avec nous.…" at bounding box center [567, 323] width 759 height 97
radio input "true"
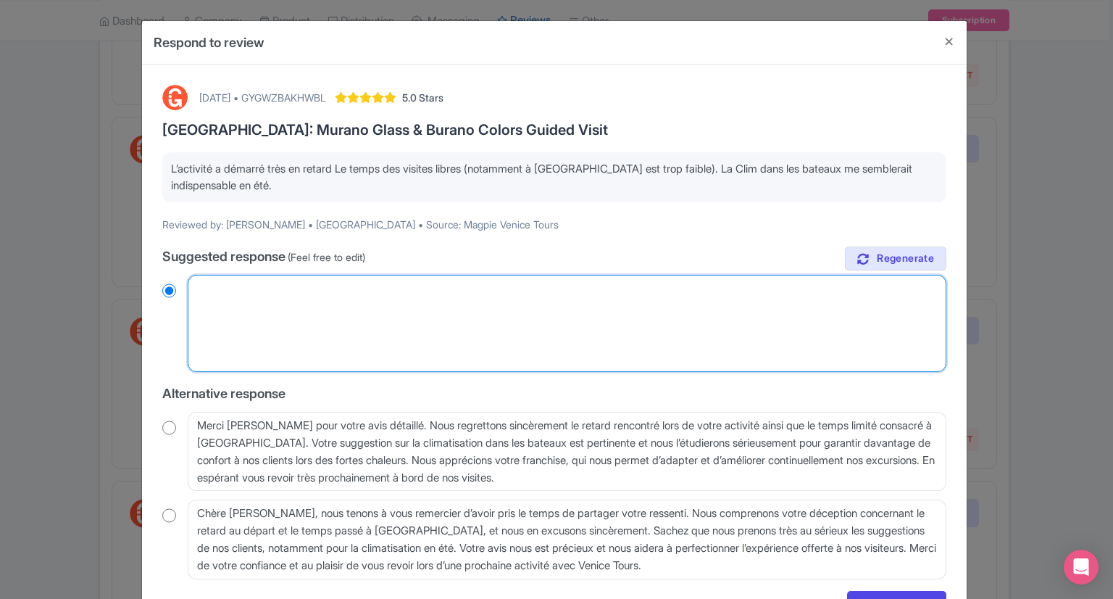
radio input "true"
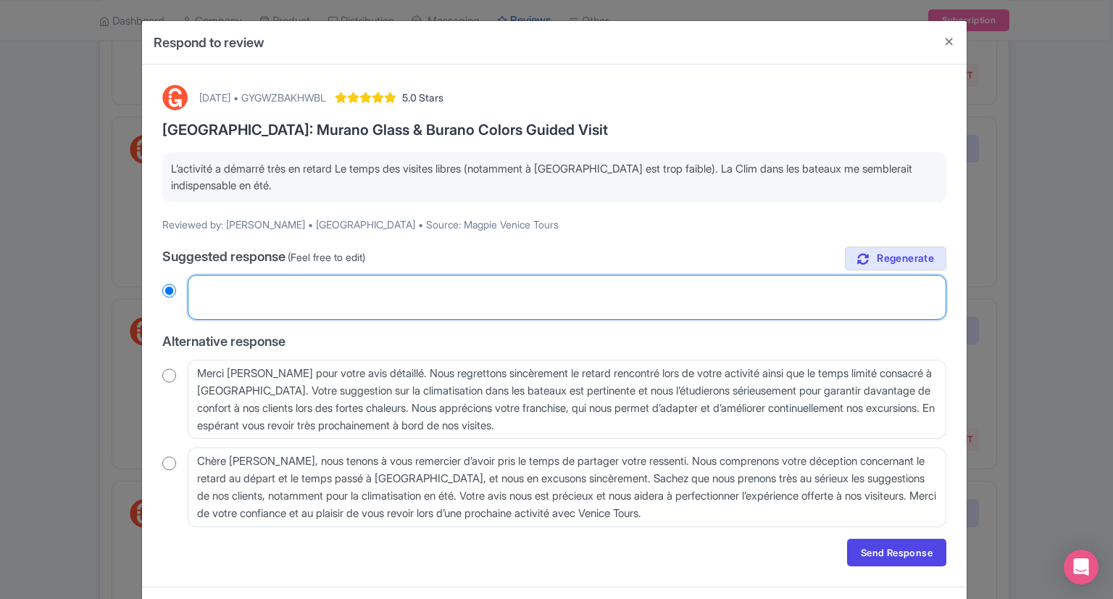
paste textarea "Dear Guest, we are deeply sorry for your personal comment. We always strive to …"
type textarea "Dear Guest, we are deeply sorry for your personal comment. We always strive to …"
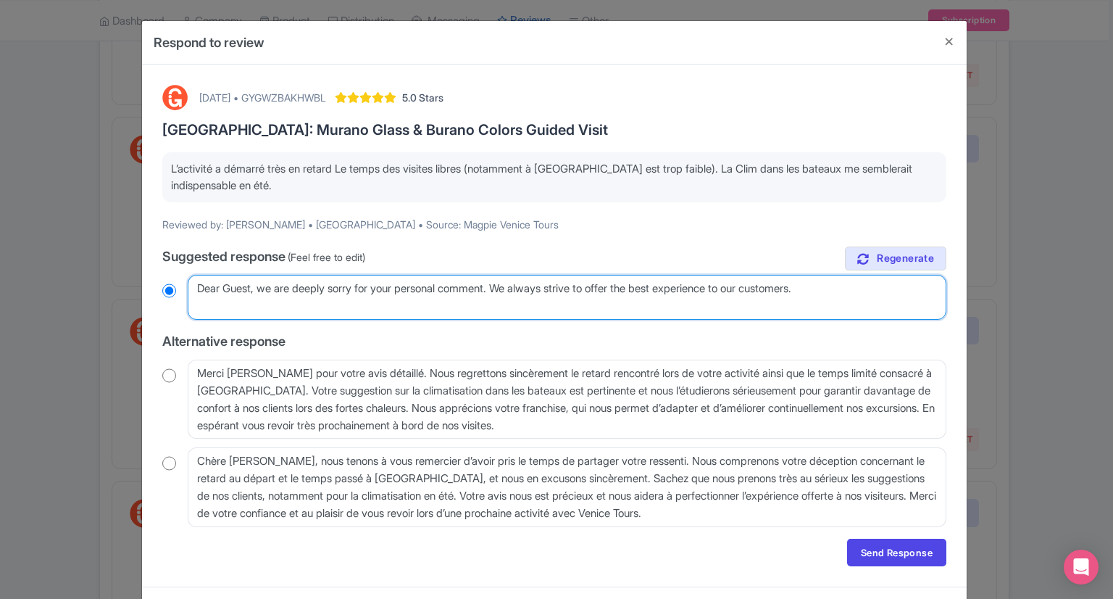
radio input "true"
click at [507, 286] on textarea "Chère [PERSON_NAME], merci d’avoir partagé votre retour d’expérience avec nous.…" at bounding box center [567, 297] width 759 height 45
type textarea "Dear Guest, we are dWe always strive to offer the best experience to our custom…"
radio input "true"
type textarea "Dear Guest, we are We always strive to offer the best experience to our custome…"
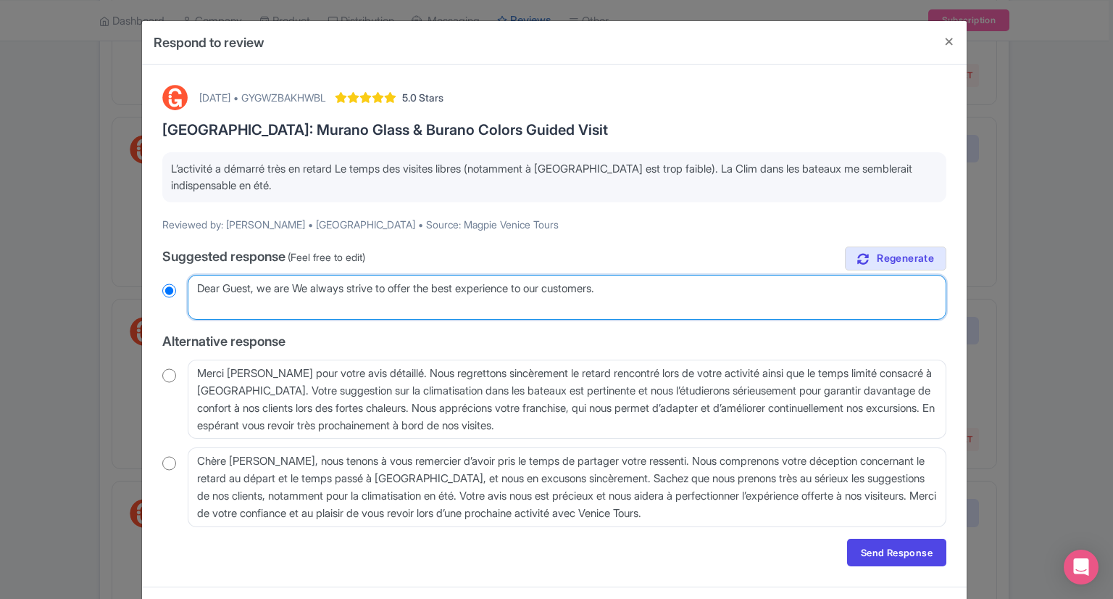
radio input "true"
type textarea "Dear Guest, we areWe always strive to offer the best experience to our customer…"
radio input "true"
type textarea "Dear Guest, we arWe always strive to offer the best experience to our customers."
radio input "true"
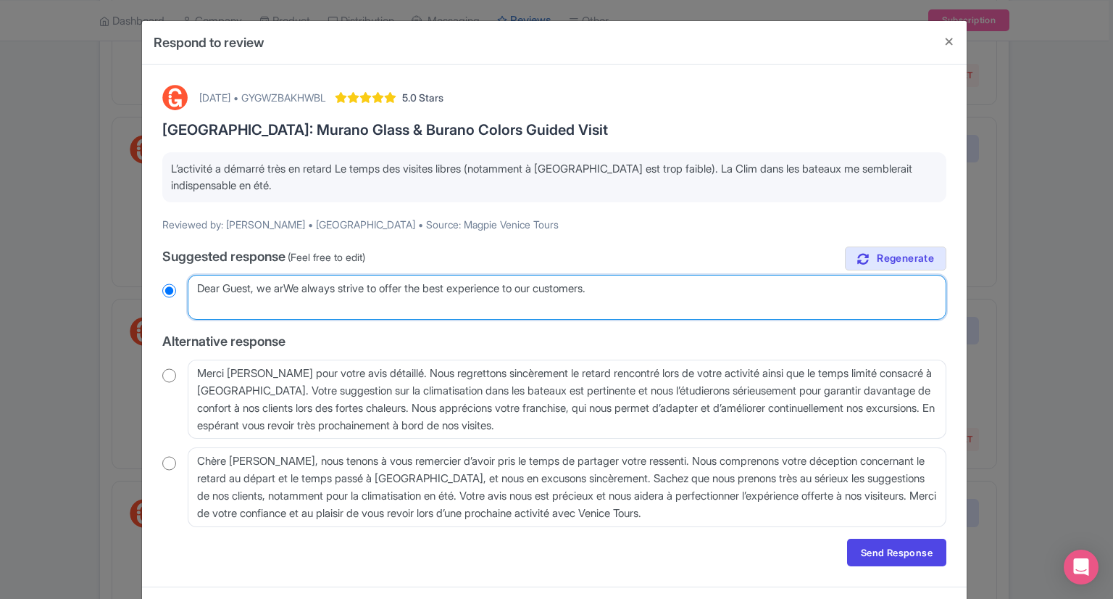
type textarea "Dear Guest, we aWe always strive to offer the best experience to our customers."
radio input "true"
type textarea "Dear Guest, we We always strive to offer the best experience to our customers."
radio input "true"
type textarea "Dear Guest, weWe always strive to offer the best experience to our customers."
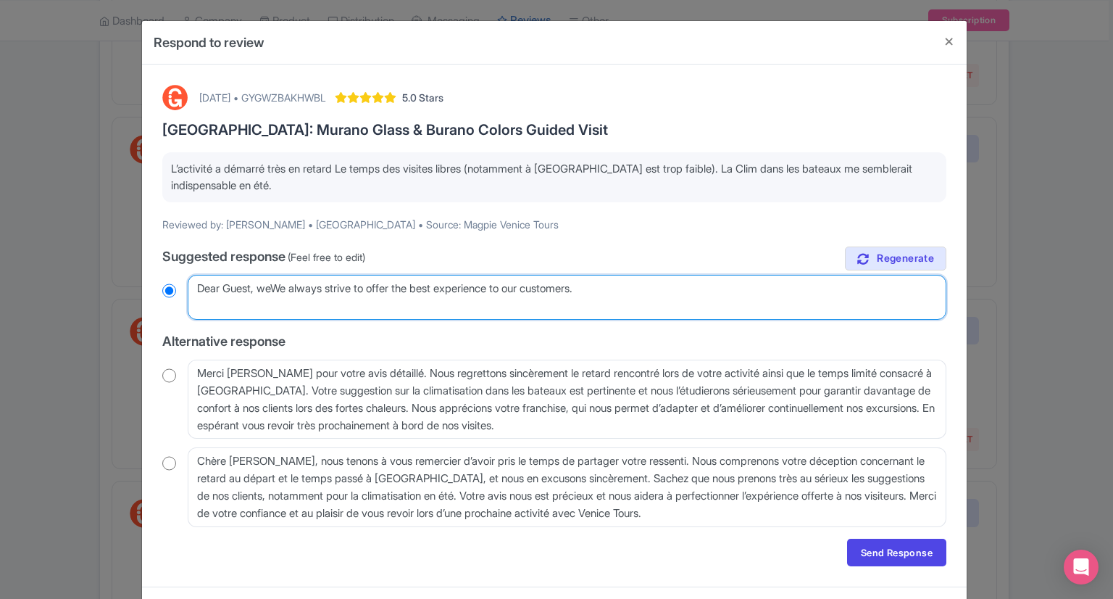
radio input "true"
type textarea "Dear Guest, wWe always strive to offer the best experience to our customers."
radio input "true"
type textarea "Dear Guest, We always strive to offer the best experience to our customers."
radio input "true"
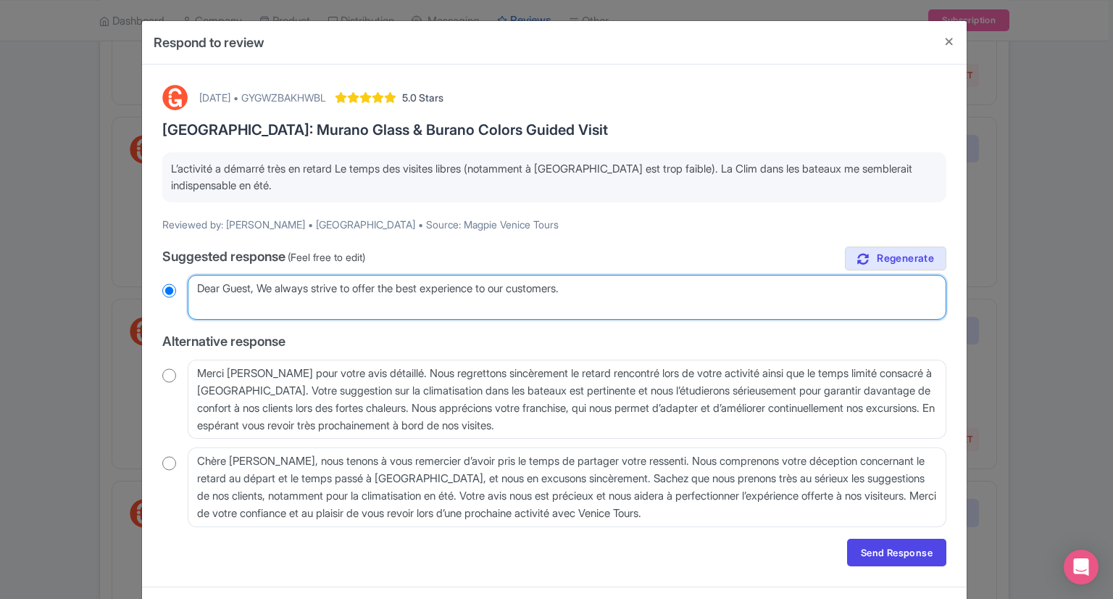
type textarea "Dear Guest, WWe always strive to offer the best experience to our customers."
radio input "true"
type textarea "Dear Guest, WeWe always strive to offer the best experience to our customers."
radio input "true"
type textarea "Dear Guest, We We always strive to offer the best experience to our customers."
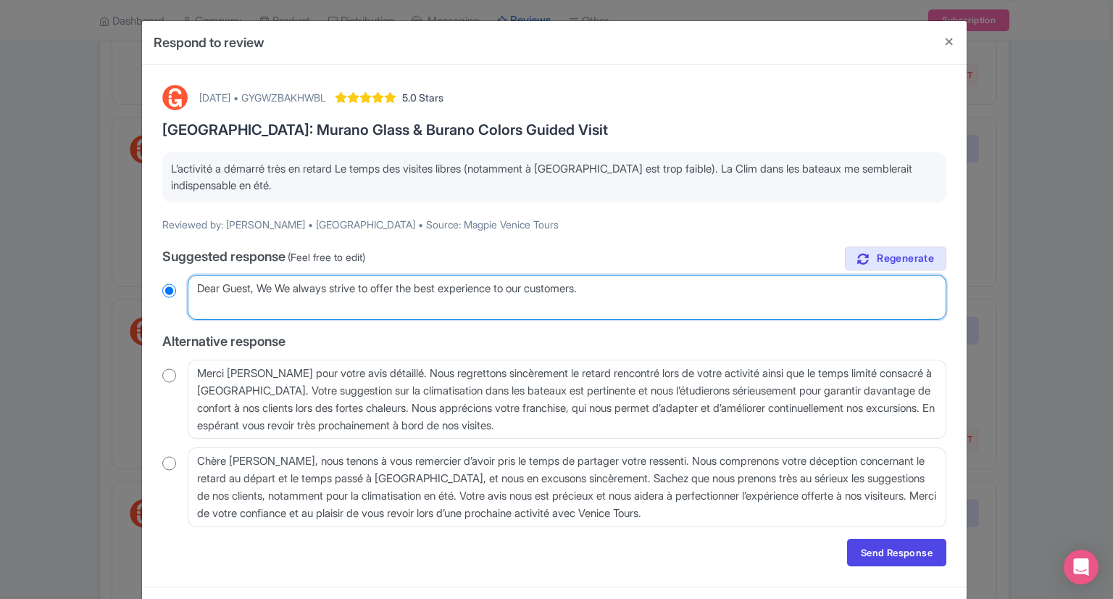
radio input "true"
type textarea "Dear Guest, We aWe always strive to offer the best experience to our customers."
radio input "true"
type textarea "Dear Guest, We apWe always strive to offer the best experience to our customers."
radio input "true"
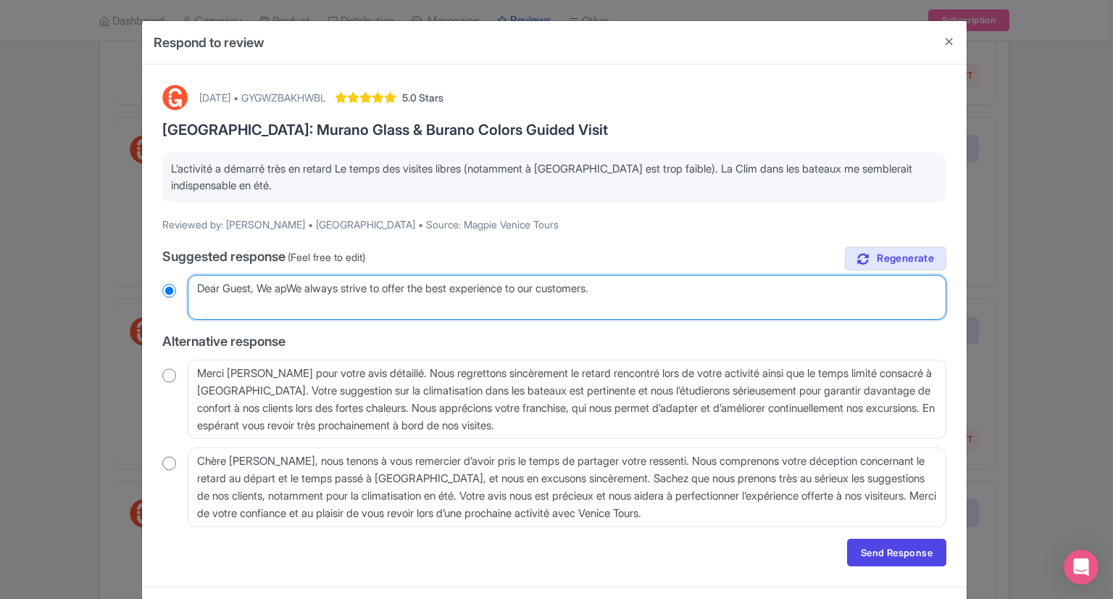
type textarea "Dear Guest, We appWe always strive to offer the best experience to our customer…"
radio input "true"
type textarea "Dear Guest, We apprWe always strive to offer the best experience to our custome…"
radio input "true"
type textarea "Dear Guest, We appreWe always strive to offer the best experience to our custom…"
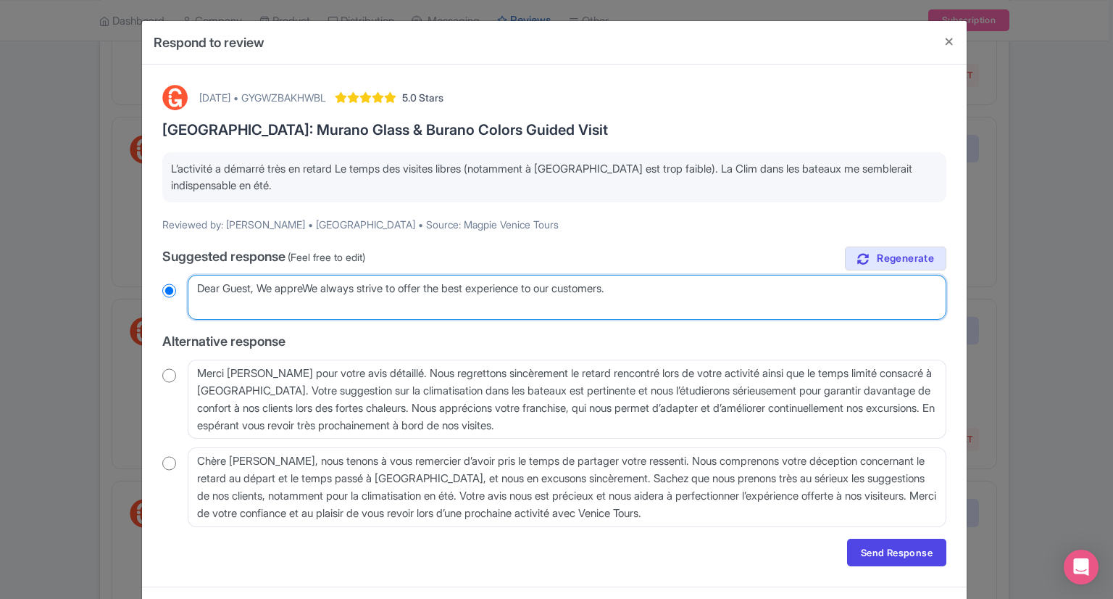
radio input "true"
type textarea "Dear Guest, We apprecWe always strive to offer the best experience to our custo…"
radio input "true"
type textarea "Dear Guest, We appreciWe always strive to offer the best experience to our cust…"
radio input "true"
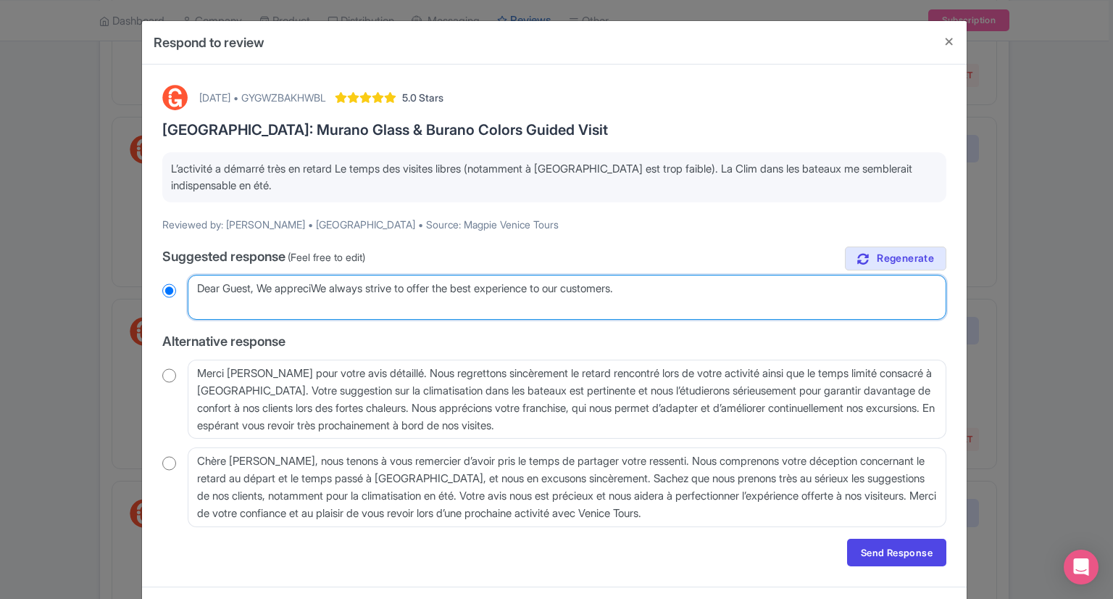
type textarea "Dear Guest, We appreciaWe always strive to offer the best experience to our cus…"
radio input "true"
type textarea "Dear Guest, We appreciatWe always strive to offer the best experience to our cu…"
radio input "true"
type textarea "Dear Guest, We appreciateWe always strive to offer the best experience to our c…"
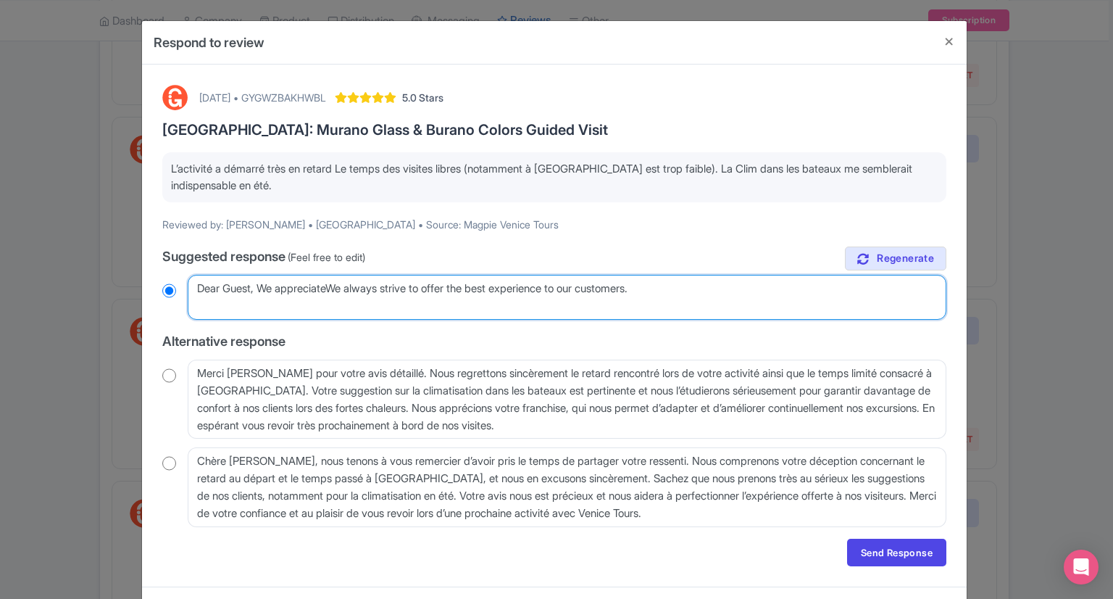
radio input "true"
type textarea "Dear Guest, We appreciate We always strive to offer the best experience to our …"
radio input "true"
type textarea "Dear Guest, We appreciate zoWe always strive to offer the best experience to ou…"
radio input "true"
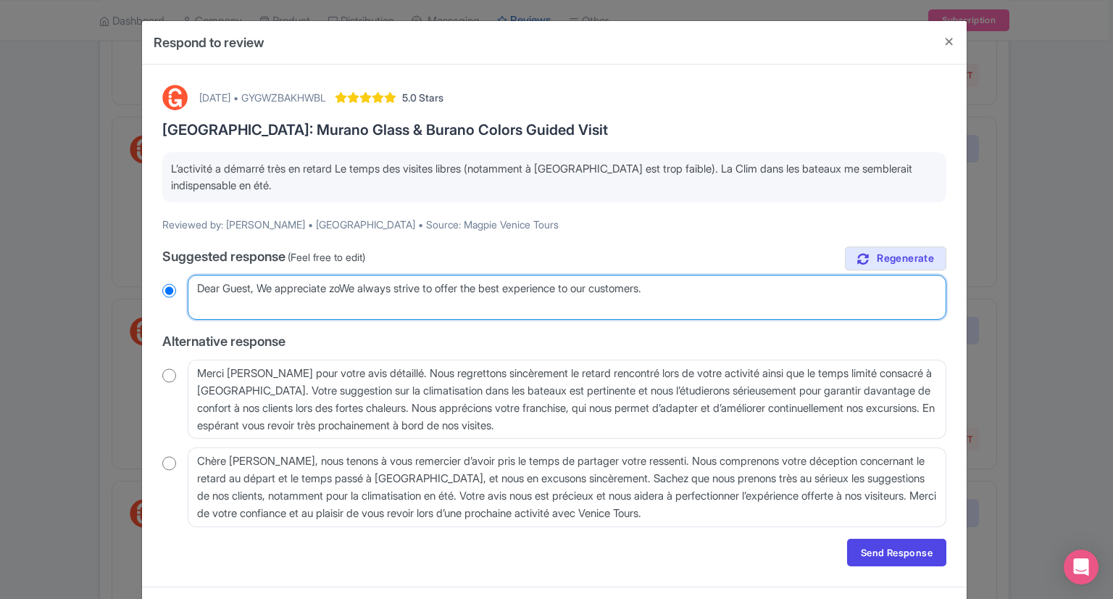
type textarea "Dear Guest, We appreciate zouWe always strive to offer the best experience to o…"
radio input "true"
type textarea "Dear Guest, We appreciate zoutWe always strive to offer the best experience to …"
radio input "true"
type textarea "Dear Guest, We appreciate zouWe always strive to offer the best experience to o…"
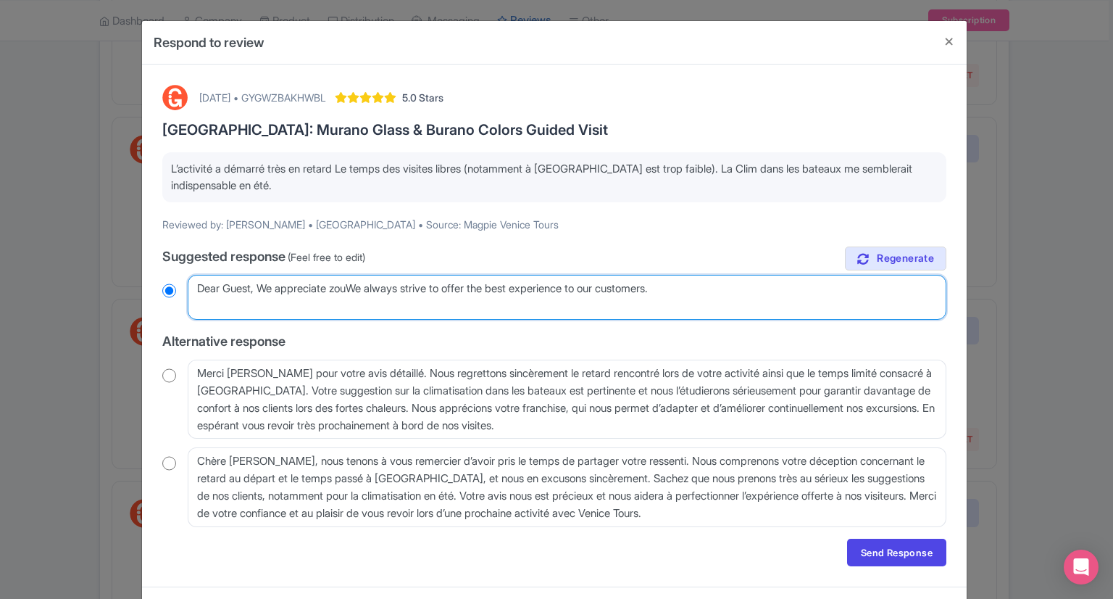
radio input "true"
type textarea "Dear Guest, We appreciate zoWe always strive to offer the best experience to ou…"
radio input "true"
type textarea "Dear Guest, We appreciate zWe always strive to offer the best experience to our…"
radio input "true"
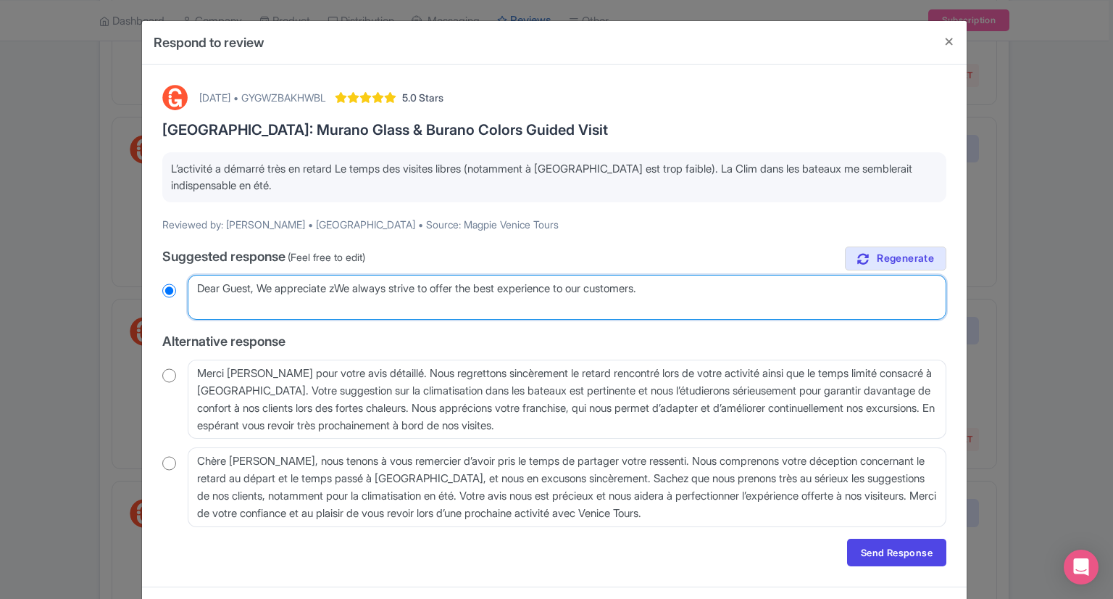
type textarea "Dear Guest, We appreciate We always strive to offer the best experience to our …"
radio input "true"
type textarea "Dear Guest, We appreciate yWe always strive to offer the best experience to our…"
radio input "true"
type textarea "Dear Guest, We appreciate yoWe always strive to offer the best experience to ou…"
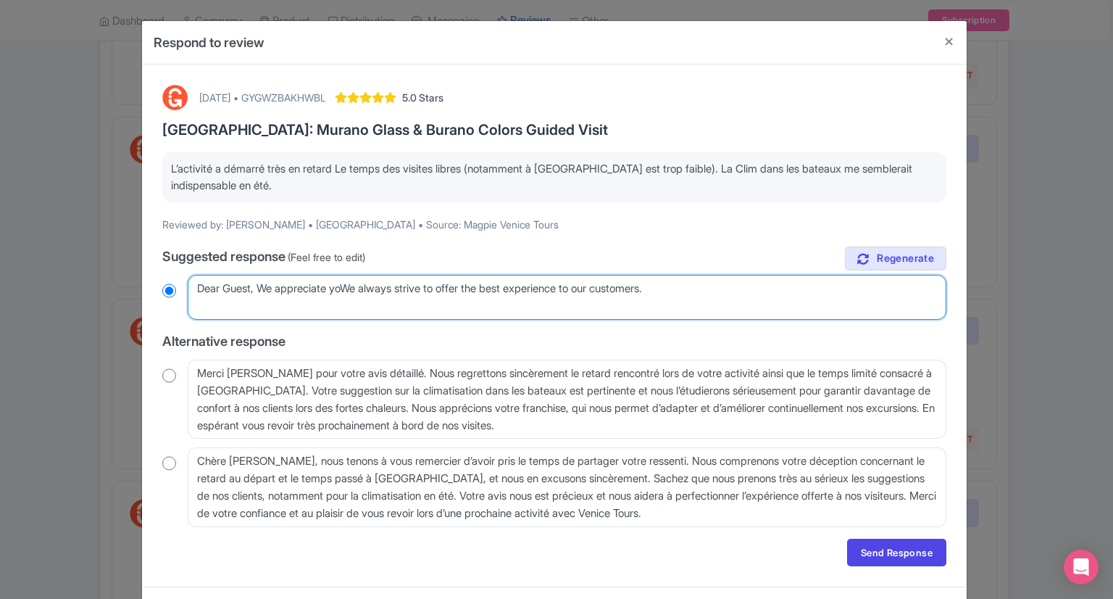
radio input "true"
type textarea "Dear Guest, We appreciate youWe always strive to offer the best experience to o…"
radio input "true"
type textarea "Dear Guest, We appreciate yourWe always strive to offer the best experience to …"
radio input "true"
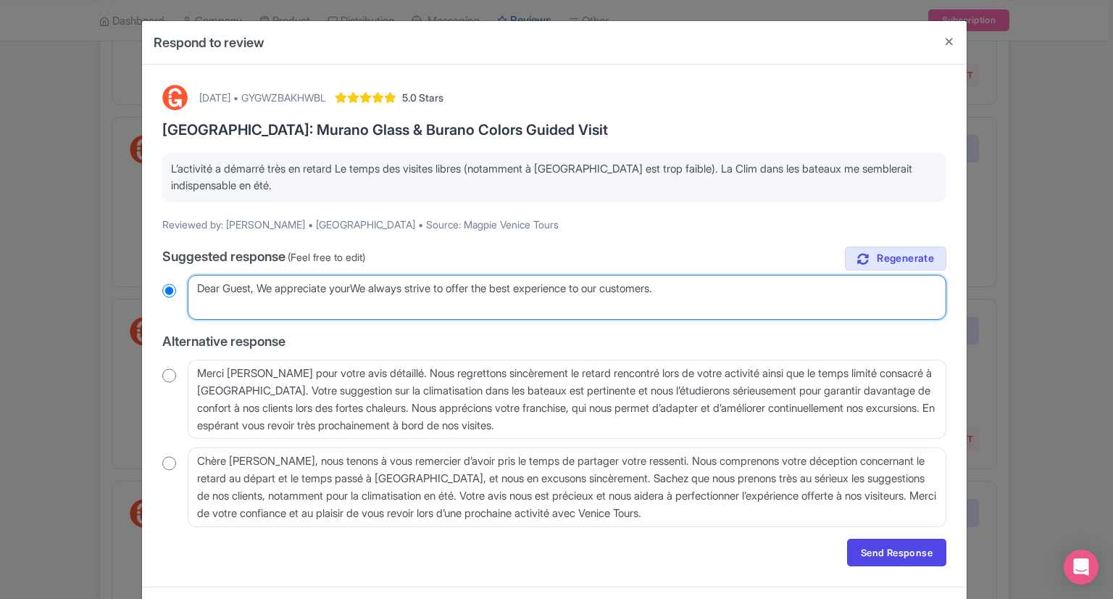
type textarea "Dear Guest, We appreciate your We always strive to offer the best experience to…"
radio input "true"
type textarea "Dear Guest, We appreciate your fWe always strive to offer the best experience t…"
radio input "true"
type textarea "Dear Guest, We appreciate your feWe always strive to offer the best experience …"
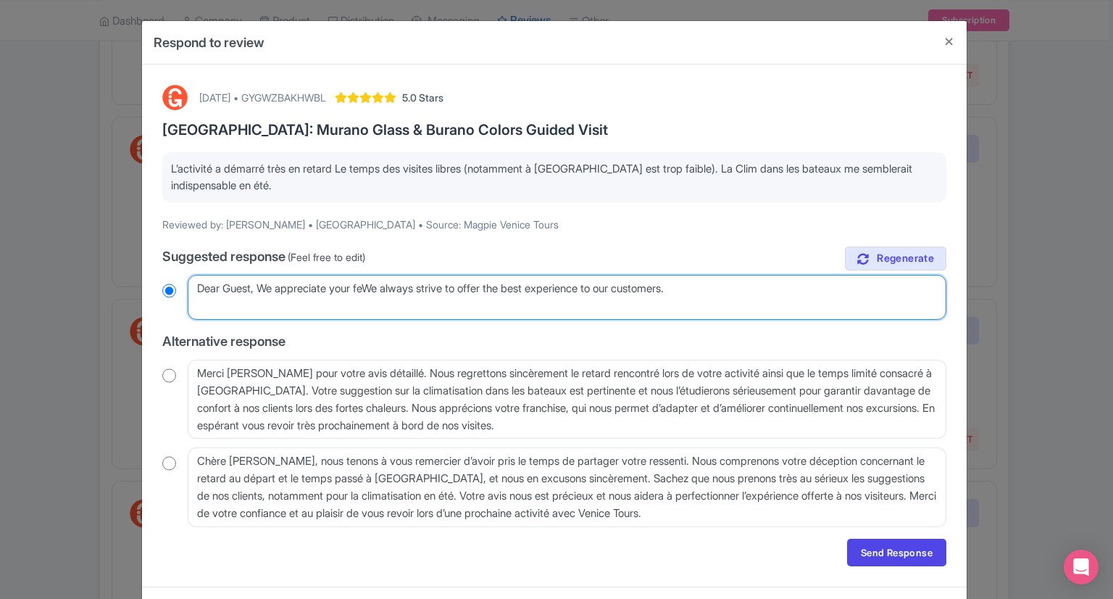
radio input "true"
type textarea "Dear Guest, We appreciate your feeWe always strive to offer the best experience…"
radio input "true"
type textarea "Dear Guest, We appreciate your feedWe always strive to offer the best experienc…"
radio input "true"
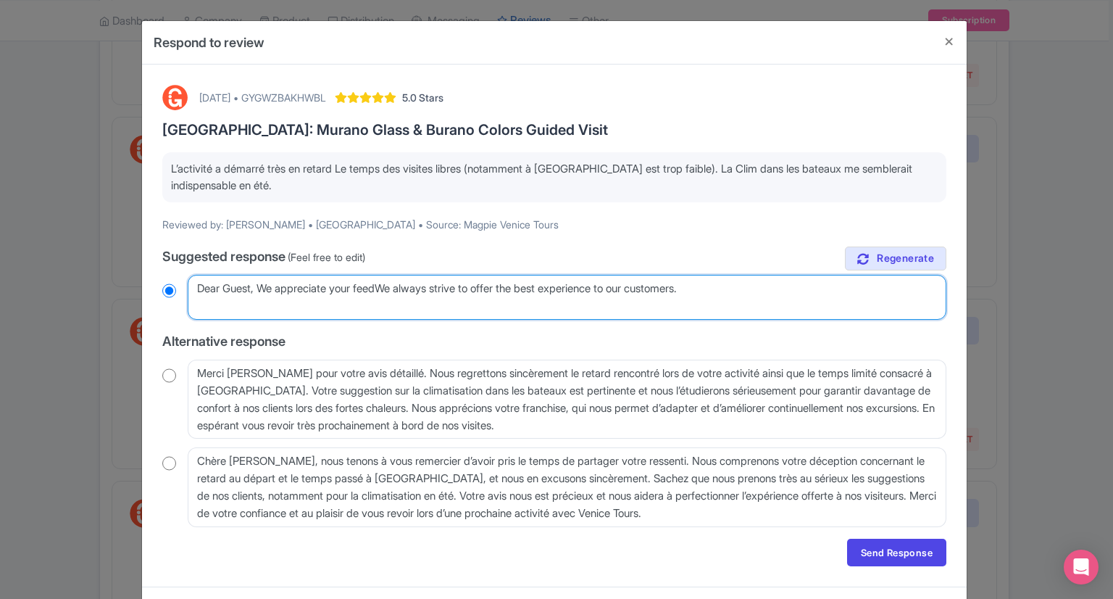
type textarea "Dear Guest, We appreciate your feedbWe always strive to offer the best experien…"
radio input "true"
type textarea "Dear Guest, We appreciate your feedbaWe always strive to offer the best experie…"
radio input "true"
type textarea "Dear Guest, We appreciate your feedbacWe always strive to offer the best experi…"
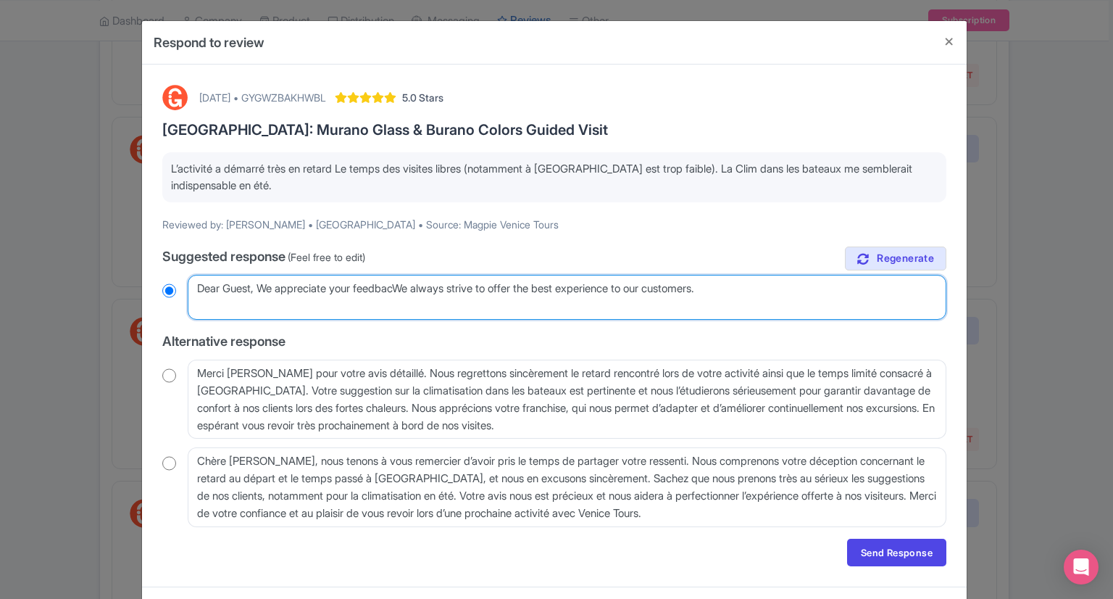
radio input "true"
type textarea "Dear Guest, We appreciate your feedbackWe always strive to offer the best exper…"
radio input "true"
type textarea "Dear Guest, We appreciate your feedback.We always strive to offer the best expe…"
radio input "true"
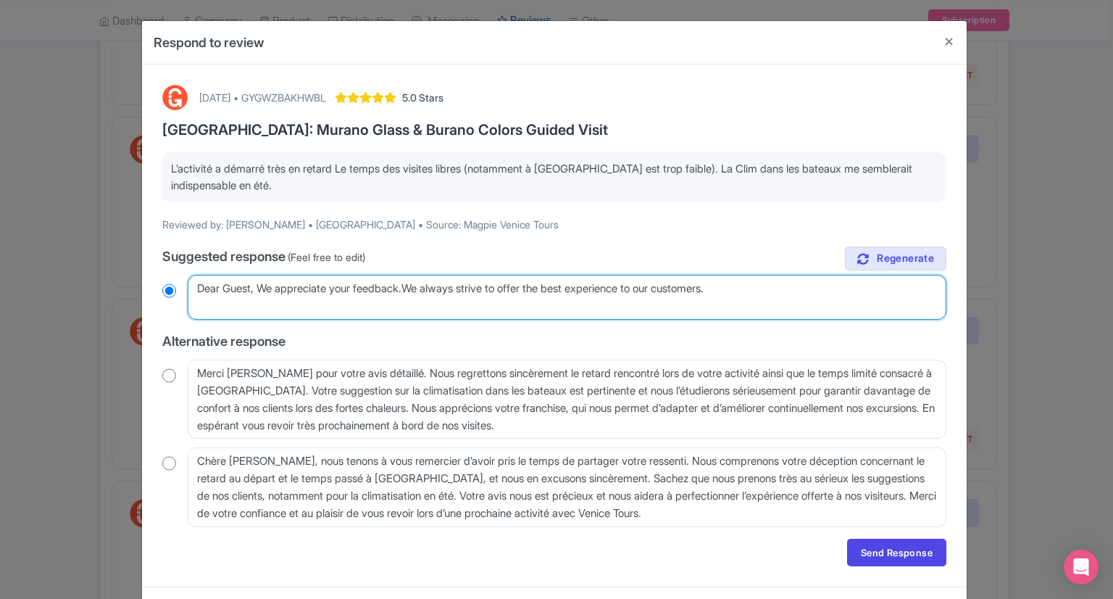
type textarea "Dear Guest, We appreciate your feedback. We always strive to offer the best exp…"
radio input "true"
click at [756, 291] on textarea "Chère [PERSON_NAME], merci d’avoir partagé votre retour d’expérience avec nous.…" at bounding box center [567, 297] width 759 height 45
type textarea "Dear Guest, We appreciate your feedback. We always strive to offer the best exp…"
radio input "true"
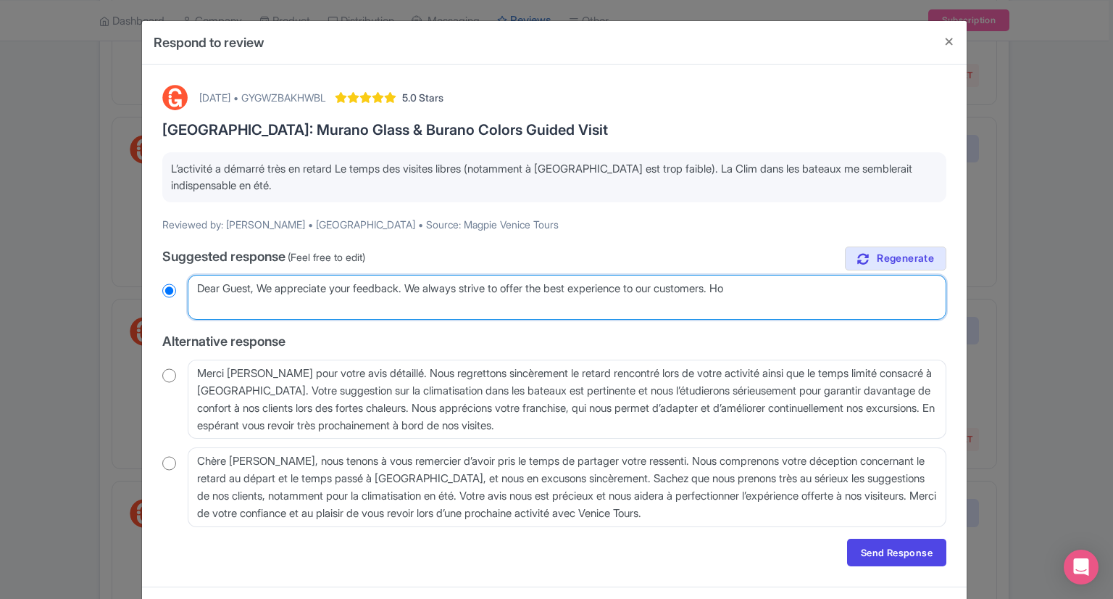
type textarea "Dear Guest, We appreciate your feedback. We always strive to offer the best exp…"
radio input "true"
type textarea "Dear Guest, We appreciate your feedback. We always strive to offer the best exp…"
radio input "true"
type textarea "Dear Guest, We appreciate your feedback. We always strive to offer the best exp…"
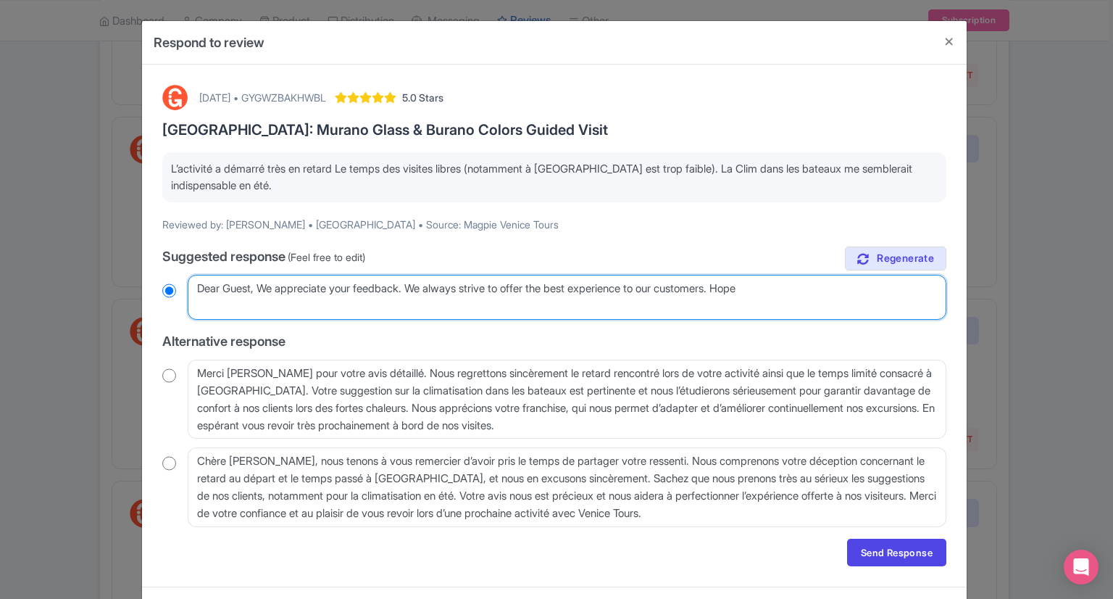
radio input "true"
type textarea "Dear Guest, We appreciate your feedback. We always strive to offer the best exp…"
radio input "true"
type textarea "Dear Guest, We appreciate your feedback. We always strive to offer the best exp…"
radio input "true"
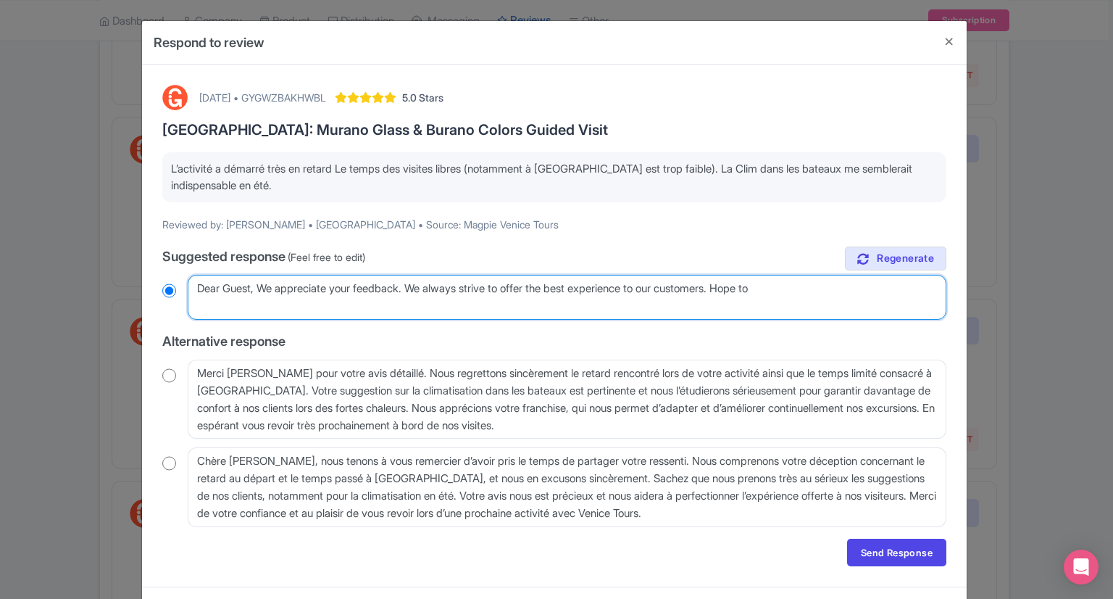
type textarea "Dear Guest, We appreciate your feedback. We always strive to offer the best exp…"
radio input "true"
type textarea "Dear Guest, We appreciate your feedback. We always strive to offer the best exp…"
radio input "true"
type textarea "Dear Guest, We appreciate your feedback. We always strive to offer the best exp…"
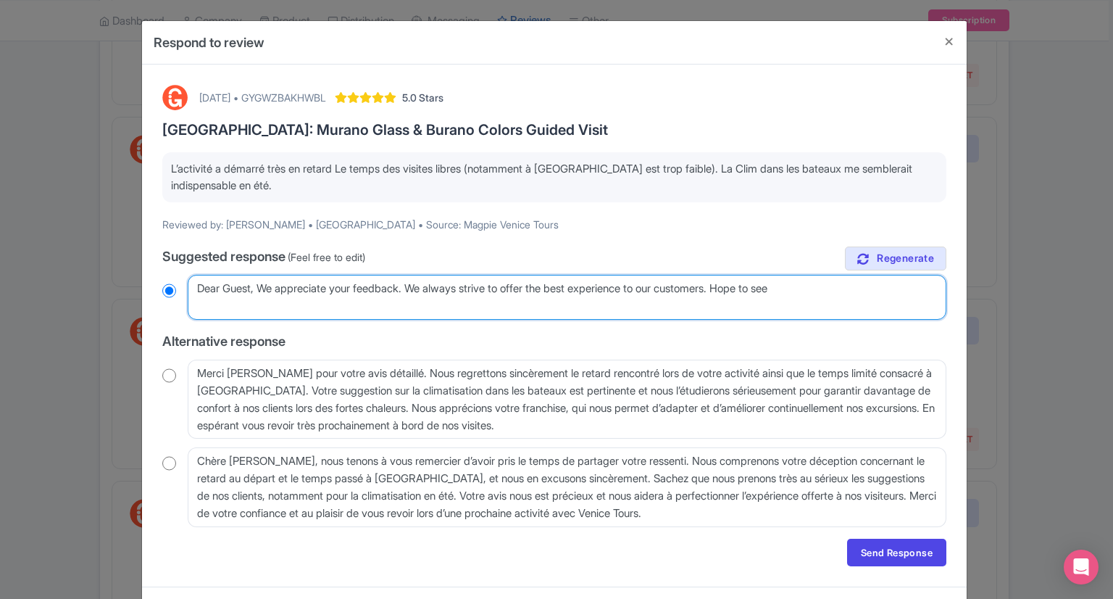
radio input "true"
type textarea "Dear Guest, We appreciate your feedback. We always strive to offer the best exp…"
radio input "true"
type textarea "Dear Guest, We appreciate your feedback. We always strive to offer the best exp…"
radio input "true"
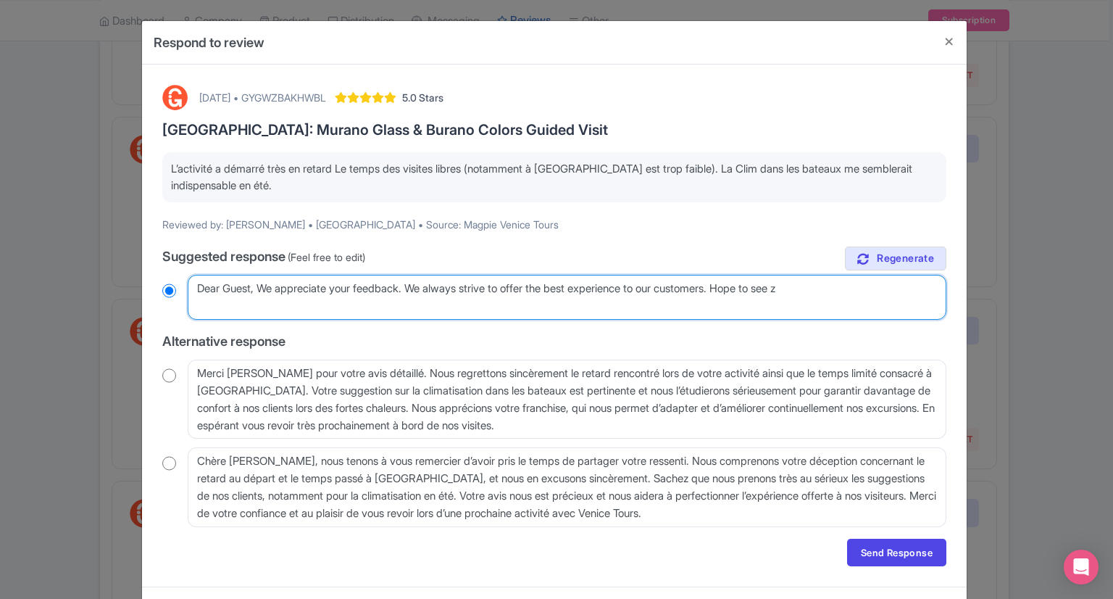
type textarea "Dear Guest, We appreciate your feedback. We always strive to offer the best exp…"
radio input "true"
type textarea "Dear Guest, We appreciate your feedback. We always strive to offer the best exp…"
radio input "true"
type textarea "Dear Guest, We appreciate your feedback. We always strive to offer the best exp…"
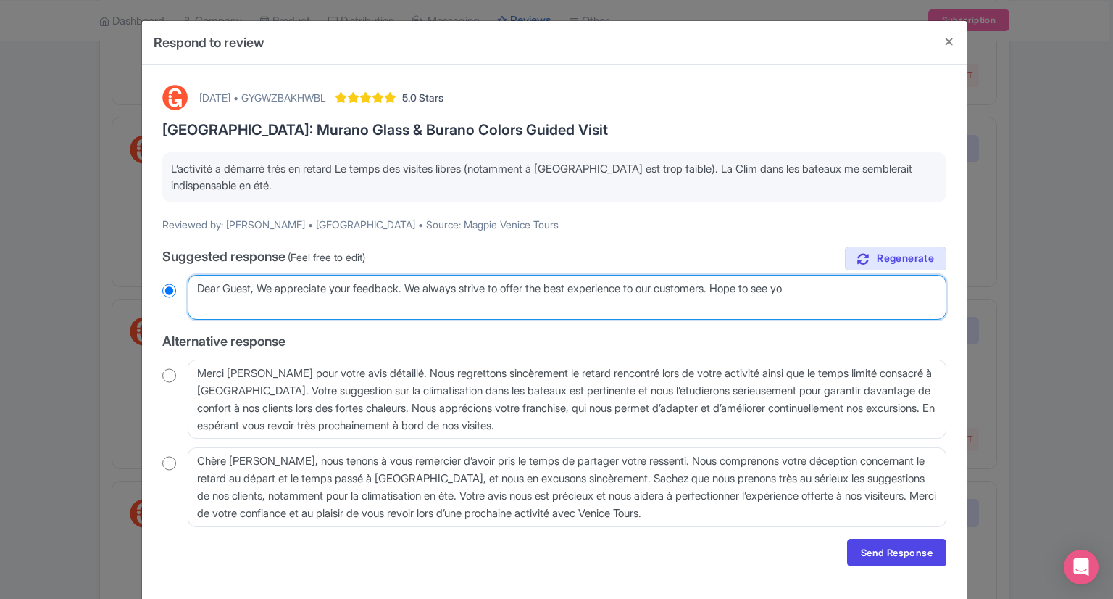
radio input "true"
type textarea "Dear Guest, We appreciate your feedback. We always strive to offer the best exp…"
radio input "true"
type textarea "Dear Guest, We appreciate your feedback. We always strive to offer the best exp…"
radio input "true"
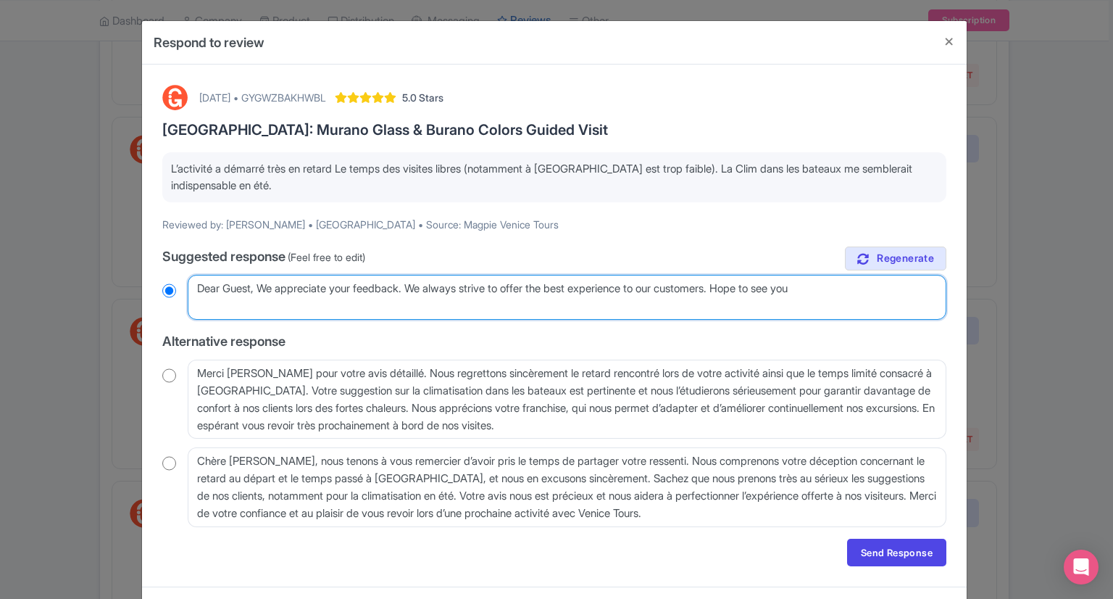
type textarea "Dear Guest, We appreciate your feedback. We always strive to offer the best exp…"
radio input "true"
type textarea "Dear Guest, We appreciate your feedback. We always strive to offer the best exp…"
radio input "true"
type textarea "Dear Guest, We appreciate your feedback. We always strive to offer the best exp…"
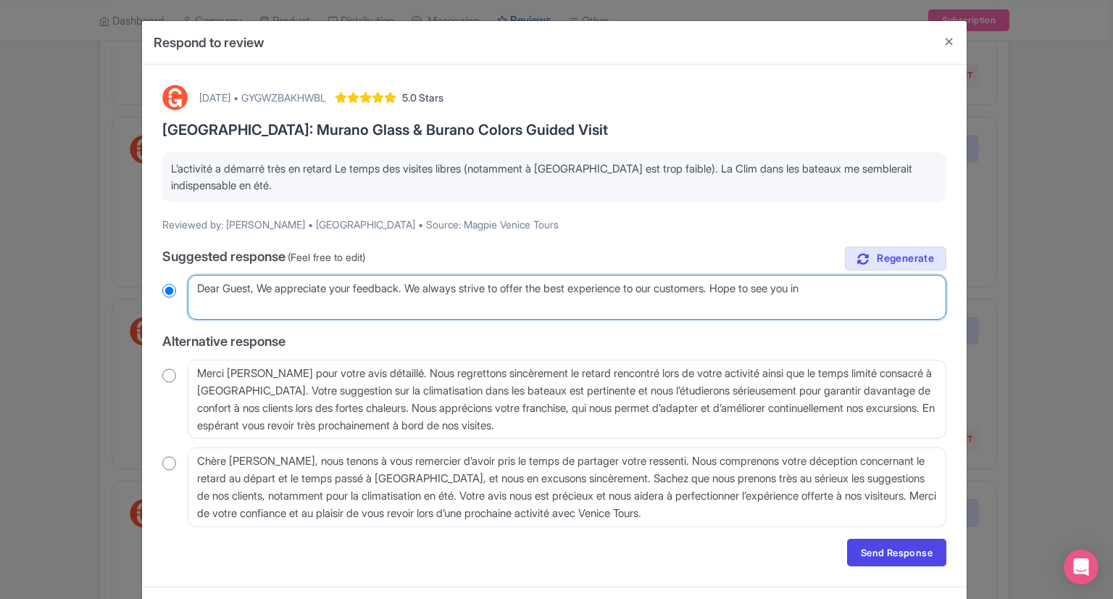
radio input "true"
type textarea "Dear Guest, We appreciate your feedback. We always strive to offer the best exp…"
radio input "true"
type textarea "Dear Guest, We appreciate your feedback. We always strive to offer the best exp…"
radio input "true"
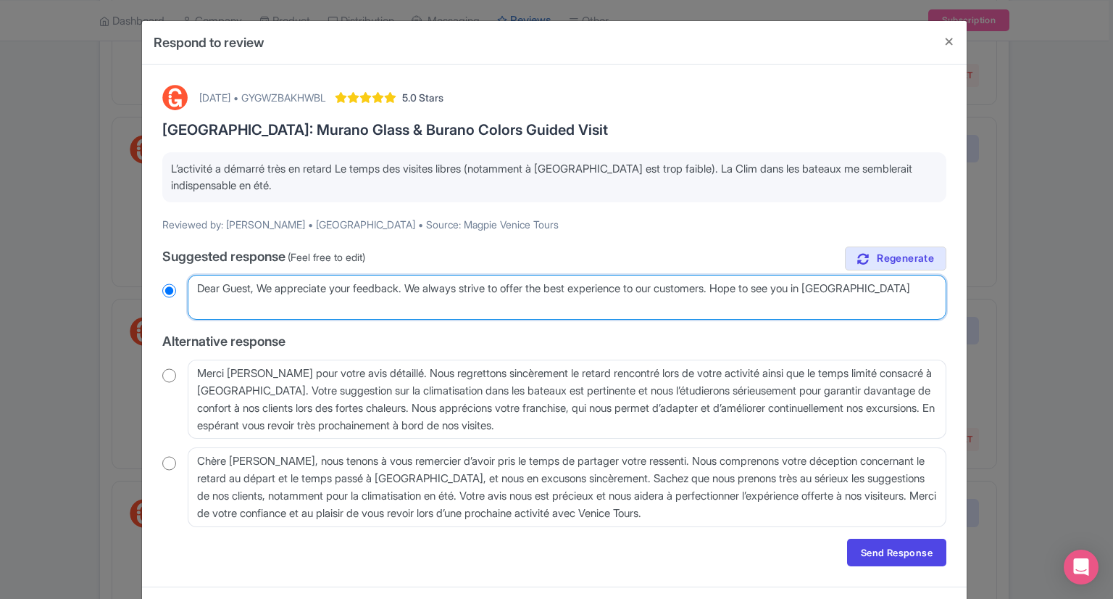
type textarea "Dear Guest, We appreciate your feedback. We always strive to offer the best exp…"
radio input "true"
type textarea "Dear Guest, We appreciate your feedback. We always strive to offer the best exp…"
radio input "true"
type textarea "Dear Guest, We appreciate your feedback. We always strive to offer the best exp…"
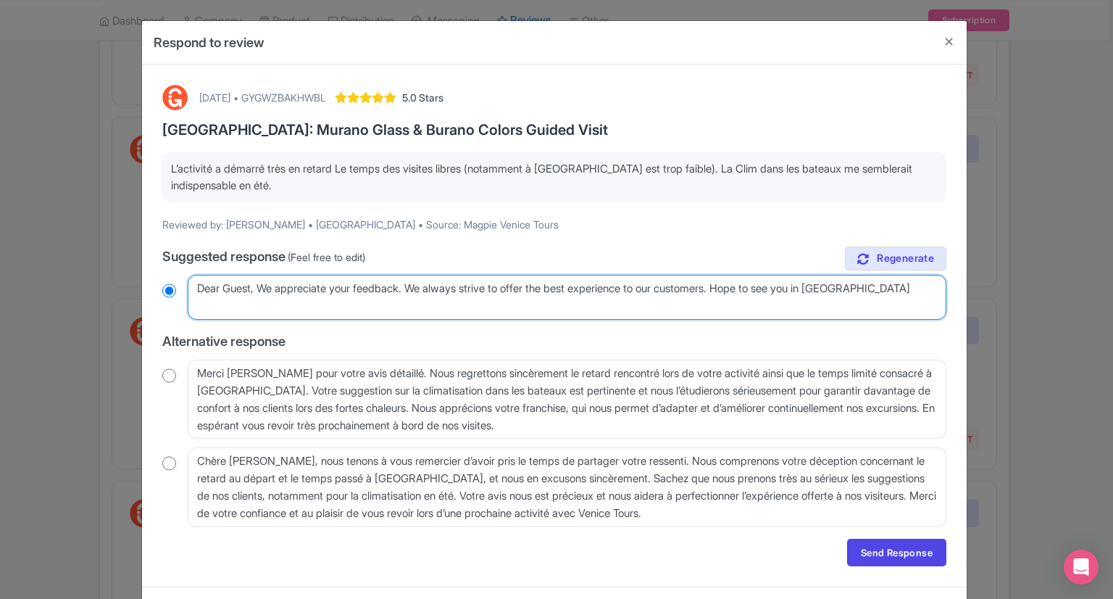
radio input "true"
type textarea "Dear Guest, We appreciate your feedback. We always strive to offer the best exp…"
radio input "true"
type textarea "Dear Guest, We appreciate your feedback. We always strive to offer the best exp…"
radio input "true"
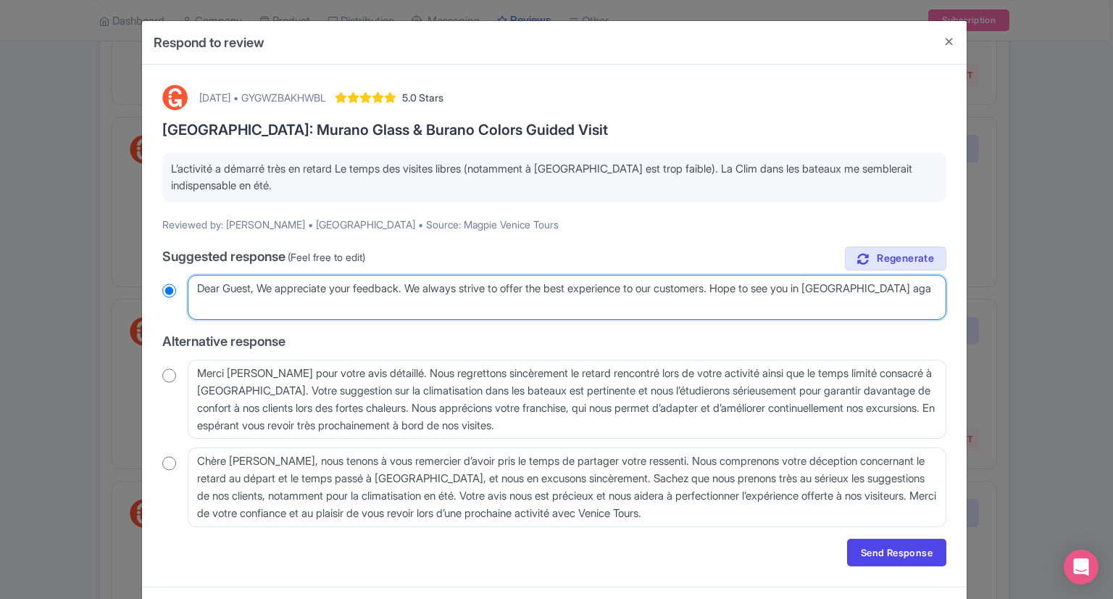
type textarea "Dear Guest, We appreciate your feedback. We always strive to offer the best exp…"
radio input "true"
type textarea "Dear Guest, We appreciate your feedback. We always strive to offer the best exp…"
radio input "true"
type textarea "Dear Guest, We appreciate your feedback. We always strive to offer the best exp…"
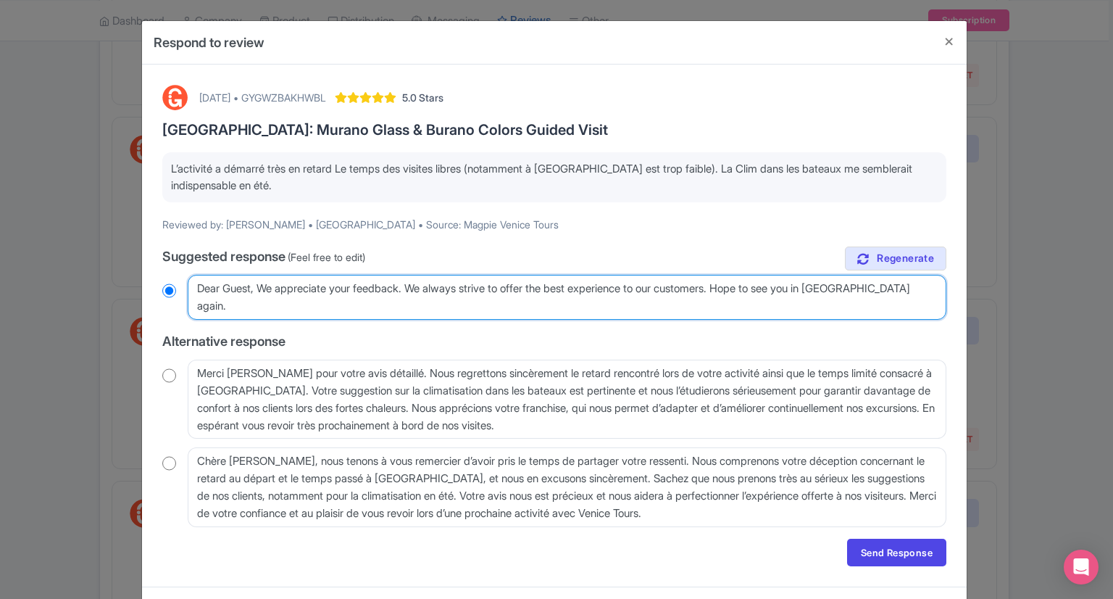
radio input "true"
type textarea "Dear Guest, We appreciate your feedback. We always strive to offer the best exp…"
radio input "true"
type textarea "Dear Guest, We appreciate your feedback. We always strive to offer the best exp…"
radio input "true"
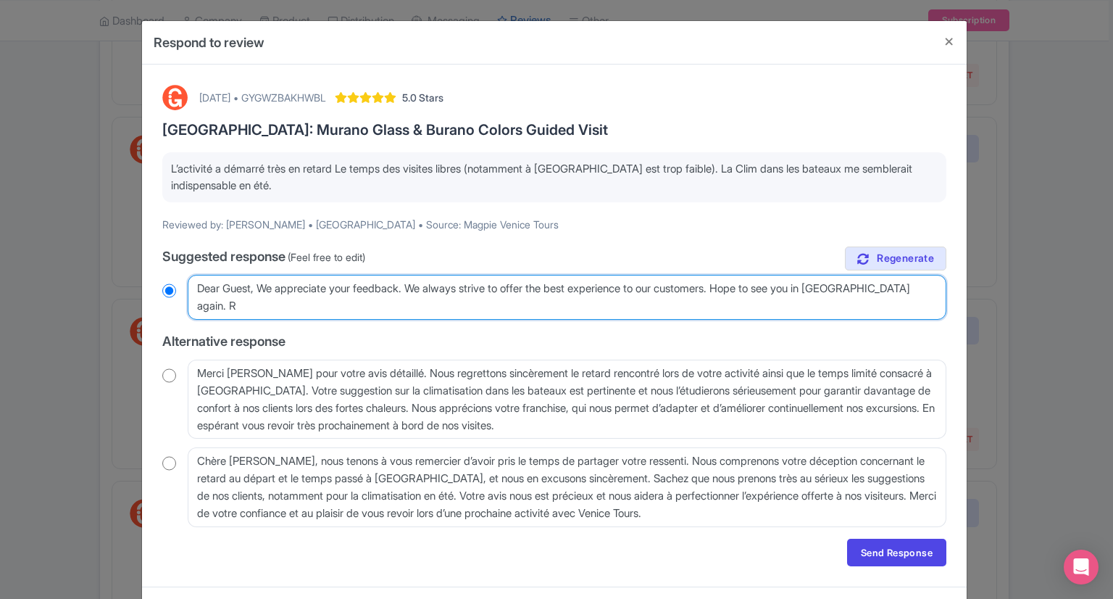
type textarea "Dear Guest, We appreciate your feedback. We always strive to offer the best exp…"
radio input "true"
type textarea "Dear Guest, We appreciate your feedback. We always strive to offer the best exp…"
radio input "true"
type textarea "Dear Guest, We appreciate your feedback. We always strive to offer the best exp…"
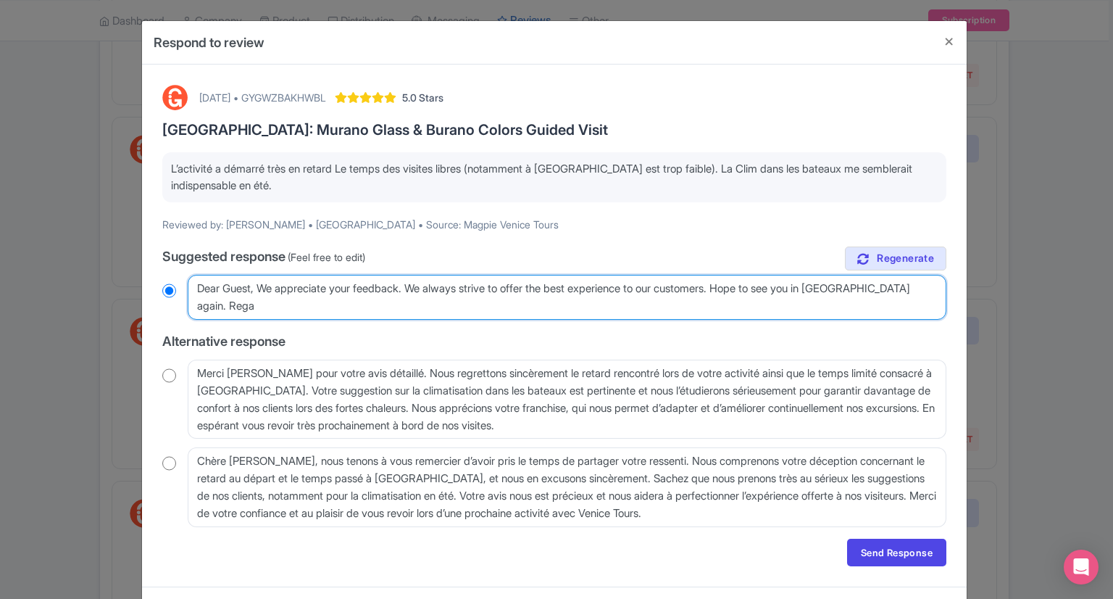
radio input "true"
type textarea "Dear Guest, We appreciate your feedback. We always strive to offer the best exp…"
radio input "true"
type textarea "Dear Guest, We appreciate your feedback. We always strive to offer the best exp…"
radio input "true"
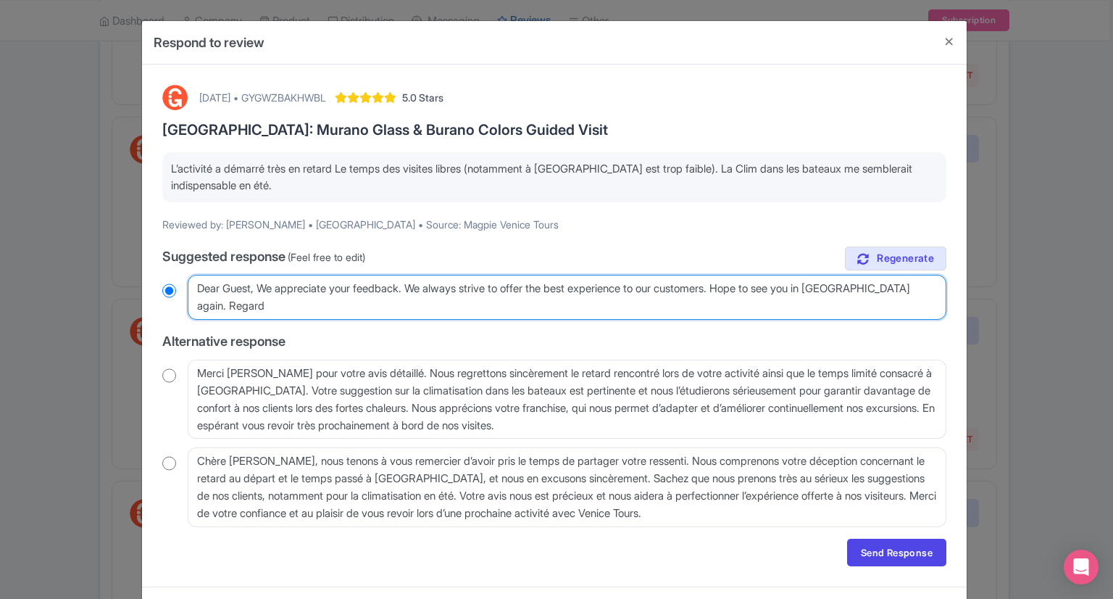
type textarea "Dear Guest, We appreciate your feedback. We always strive to offer the best exp…"
radio input "true"
type textarea "Dear Guest, We appreciate your feedback. We always strive to offer the best exp…"
radio input "true"
type textarea "Dear Guest, We appreciate your feedback. We always strive to offer the best exp…"
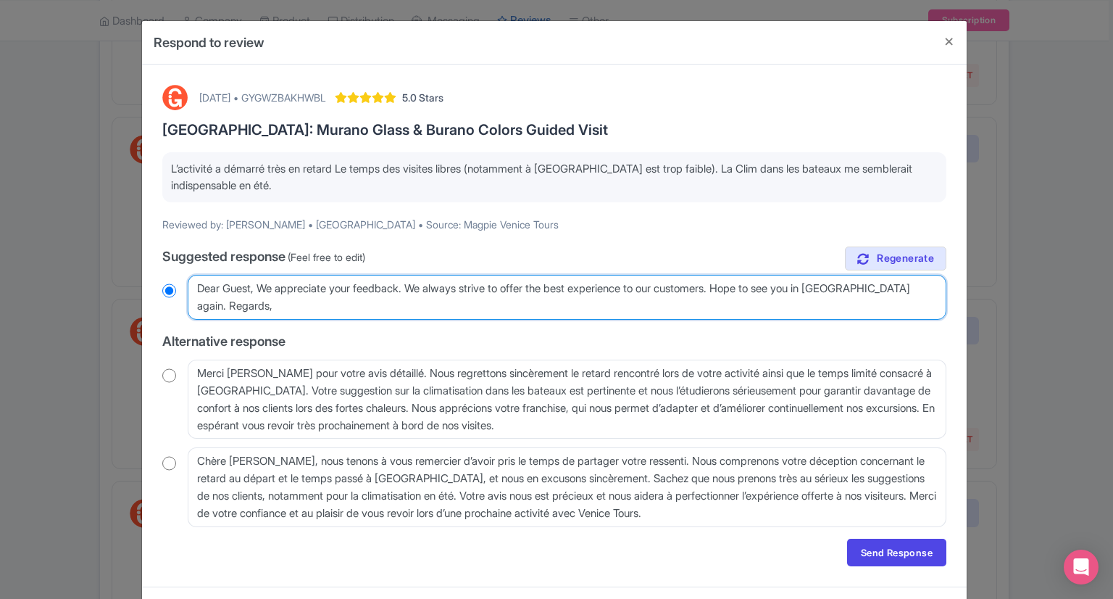
radio input "true"
type textarea "Dear Guest, We appreciate your feedback. We always strive to offer the best exp…"
radio input "true"
type textarea "Dear Guest, We appreciate your feedback. We always strive to offer the best exp…"
radio input "true"
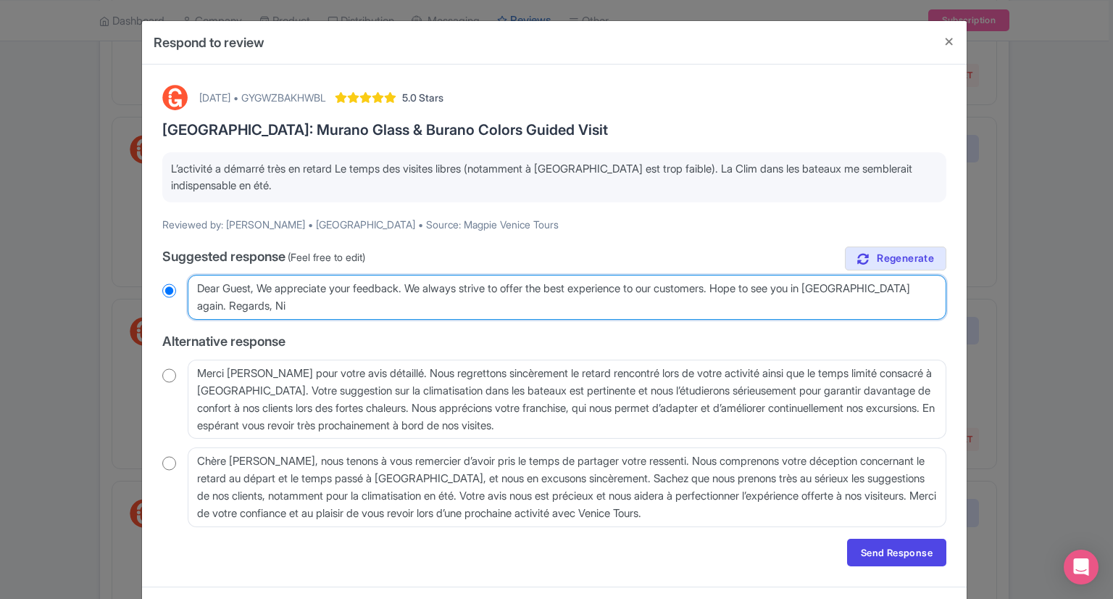
type textarea "Dear Guest, We appreciate your feedback. We always strive to offer the best exp…"
radio input "true"
type textarea "Dear Guest, We appreciate your feedback. We always strive to offer the best exp…"
radio input "true"
type textarea "Dear Guest, We appreciate your feedback. We always strive to offer the best exp…"
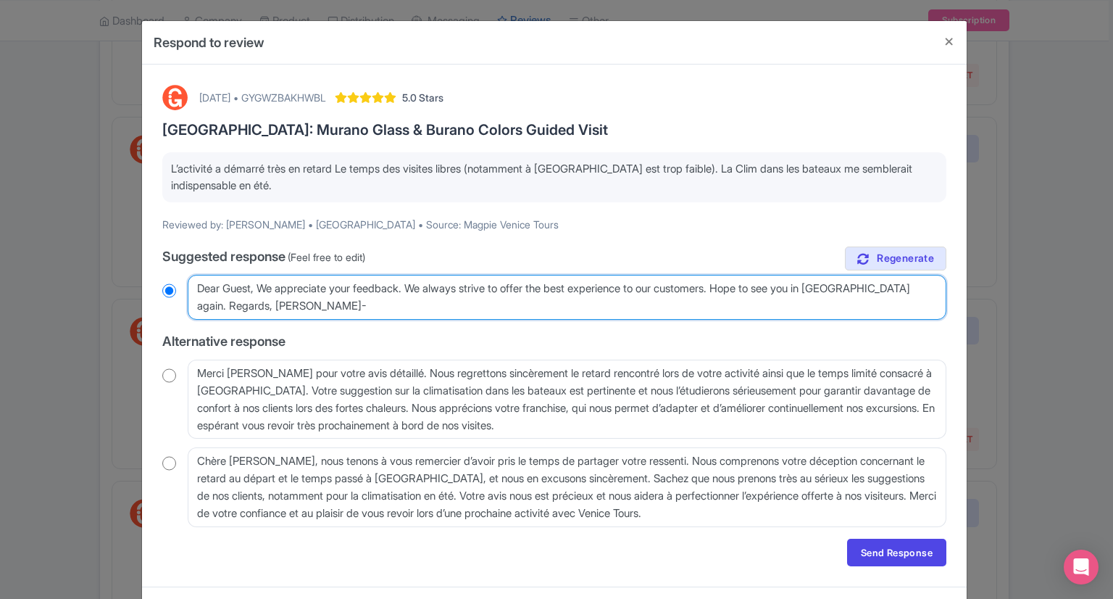
radio input "true"
type textarea "Dear Guest, We appreciate your feedback. We always strive to offer the best exp…"
radio input "true"
type textarea "Dear Guest, We appreciate your feedback. We always strive to offer the best exp…"
radio input "true"
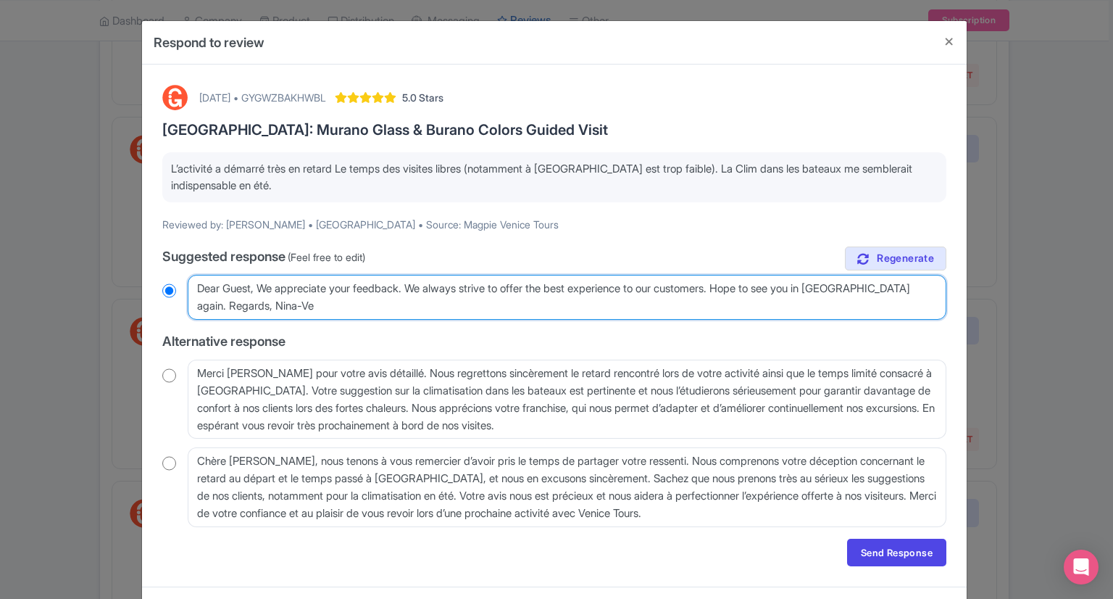
type textarea "Dear Guest, We appreciate your feedback. We always strive to offer the best exp…"
radio input "true"
type textarea "Dear Guest, We appreciate your feedback. We always strive to offer the best exp…"
radio input "true"
type textarea "Dear Guest, We appreciate your feedback. We always strive to offer the best exp…"
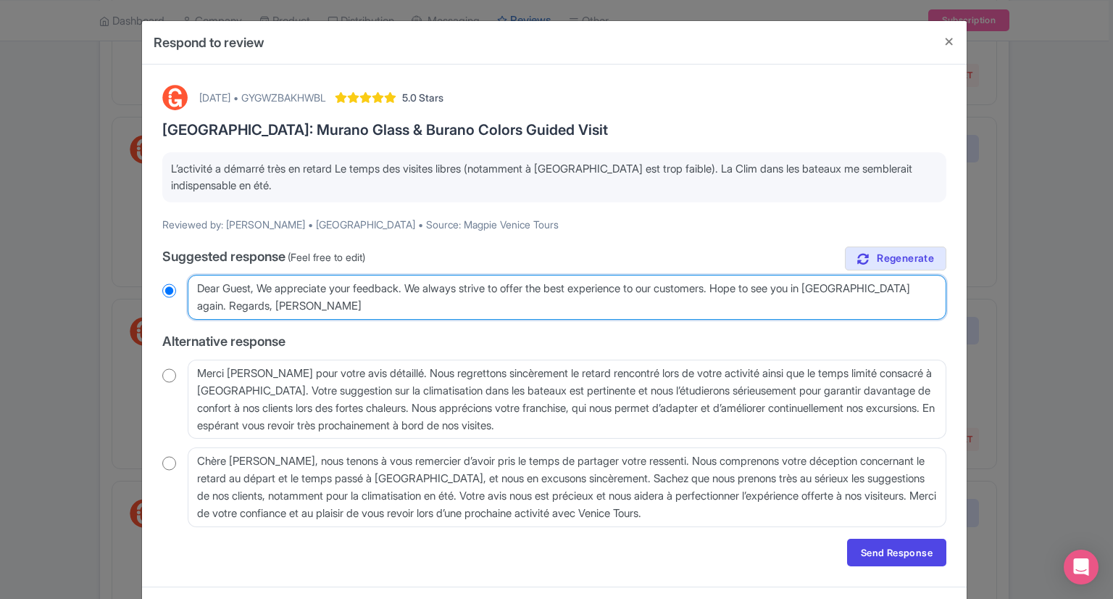
radio input "true"
type textarea "Dear Guest, We appreciate your feedback. We always strive to offer the best exp…"
radio input "true"
type textarea "Dear Guest, We appreciate your feedback. We always strive to offer the best exp…"
radio input "true"
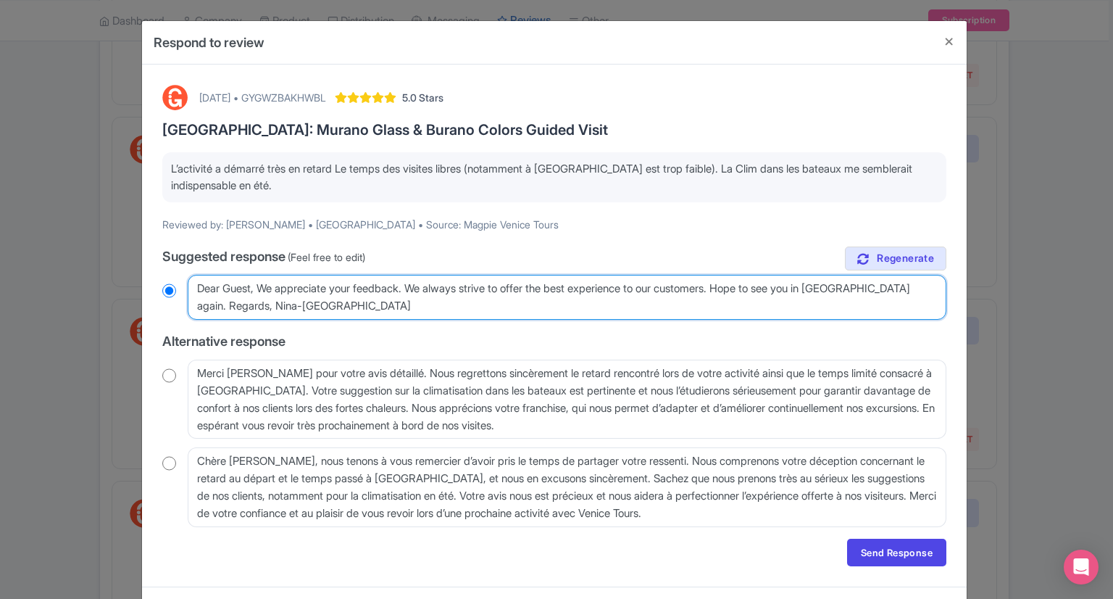
type textarea "Dear Guest, We appreciate your feedback. We always strive to offer the best exp…"
radio input "true"
type textarea "Dear Guest, We appreciate your feedback. We always strive to offer the best exp…"
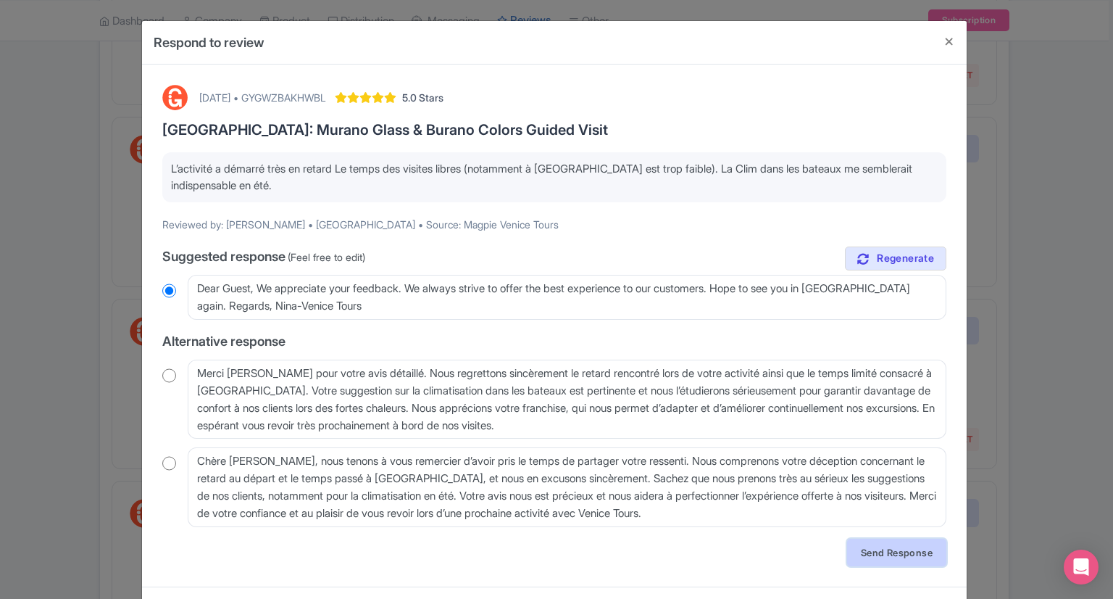
click at [893, 549] on link "Send Response" at bounding box center [896, 552] width 99 height 28
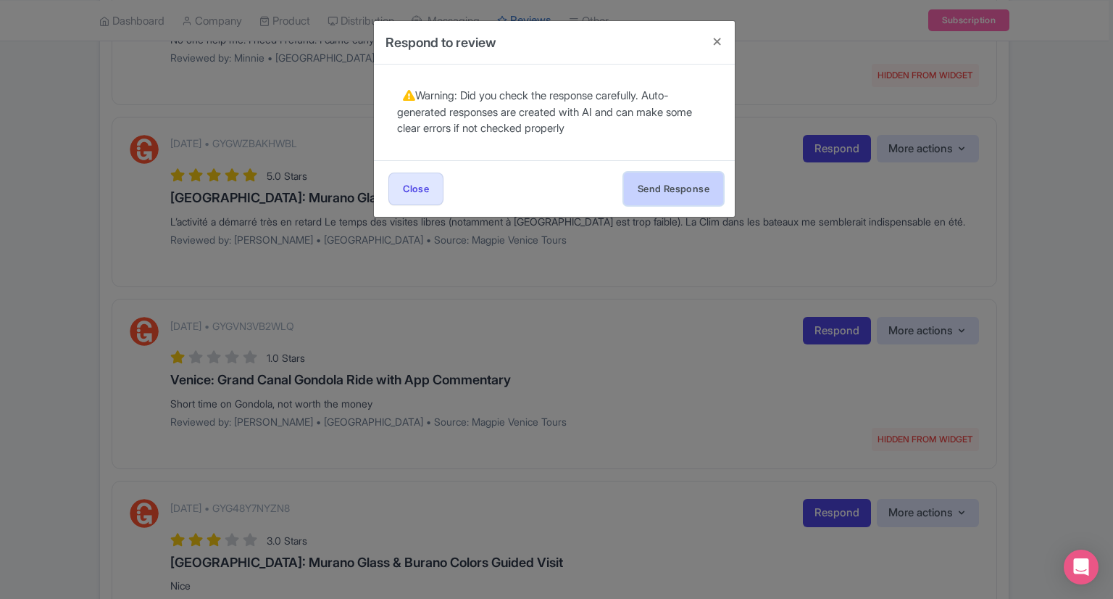
click at [667, 191] on button "Send Response" at bounding box center [673, 188] width 99 height 33
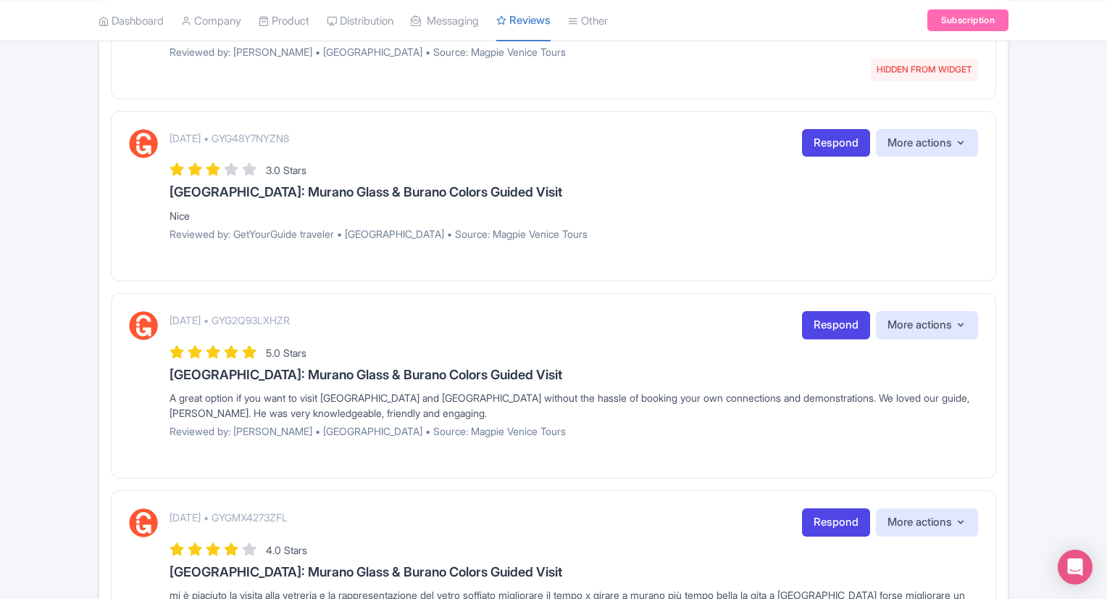
scroll to position [783, 0]
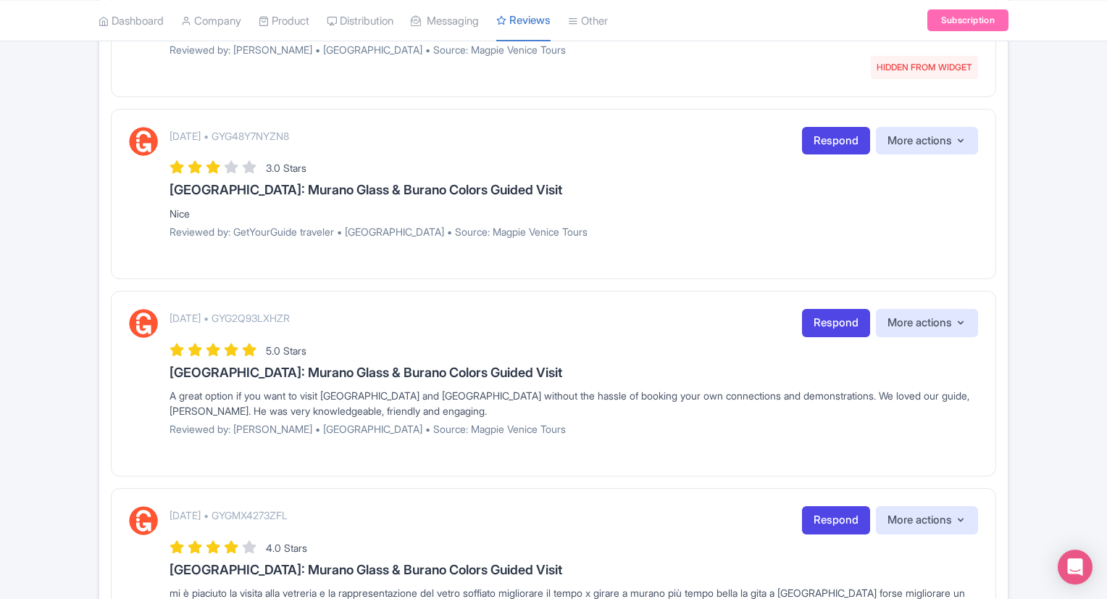
drag, startPoint x: 841, startPoint y: 140, endPoint x: 817, endPoint y: 188, distance: 53.5
click at [841, 140] on link "Respond" at bounding box center [836, 141] width 68 height 28
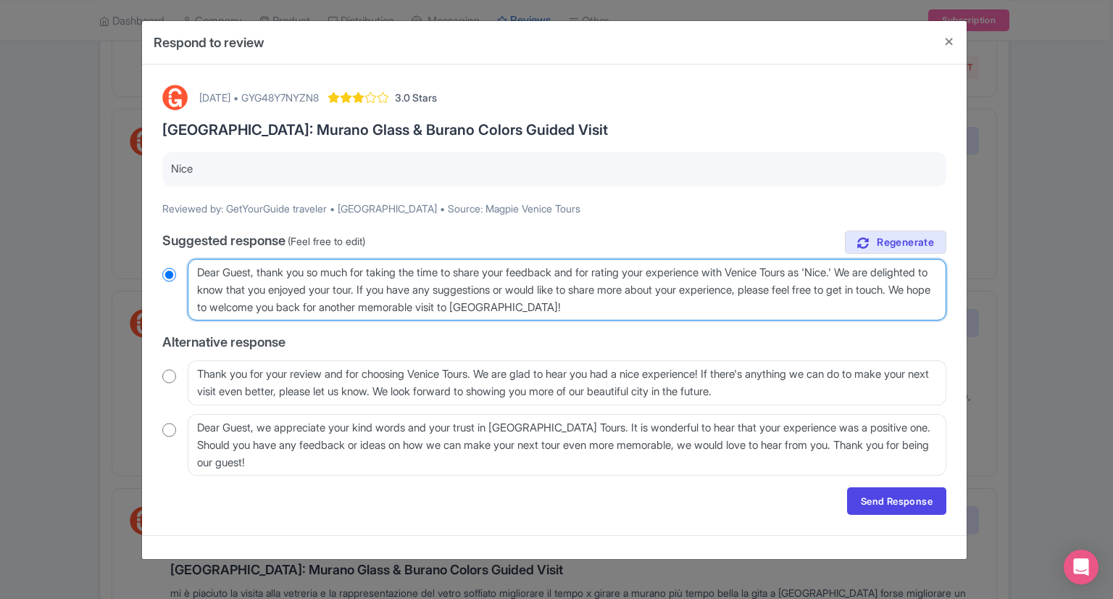
drag, startPoint x: 262, startPoint y: 270, endPoint x: 643, endPoint y: 315, distance: 383.8
click at [643, 315] on textarea "Dear Guest, thank you so much for taking the time to share your feedback and fo…" at bounding box center [567, 290] width 759 height 62
type textarea "Dear Guest, t"
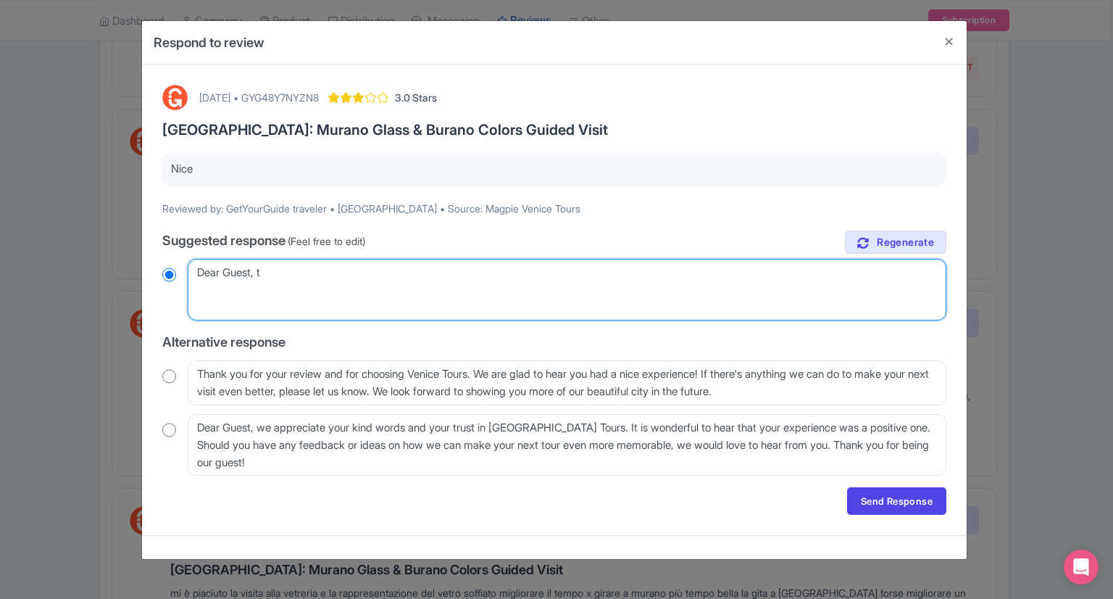
radio input "true"
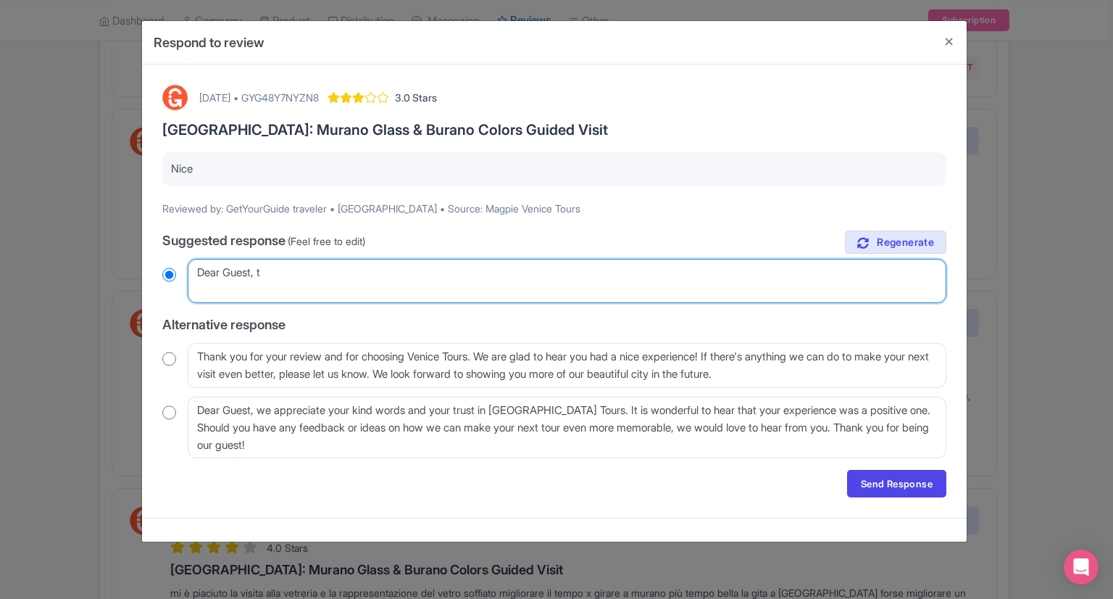
type textarea "Dear Guest,"
radio input "true"
type textarea "Dear Guest, T"
radio input "true"
type textarea "Dear Guest, Th"
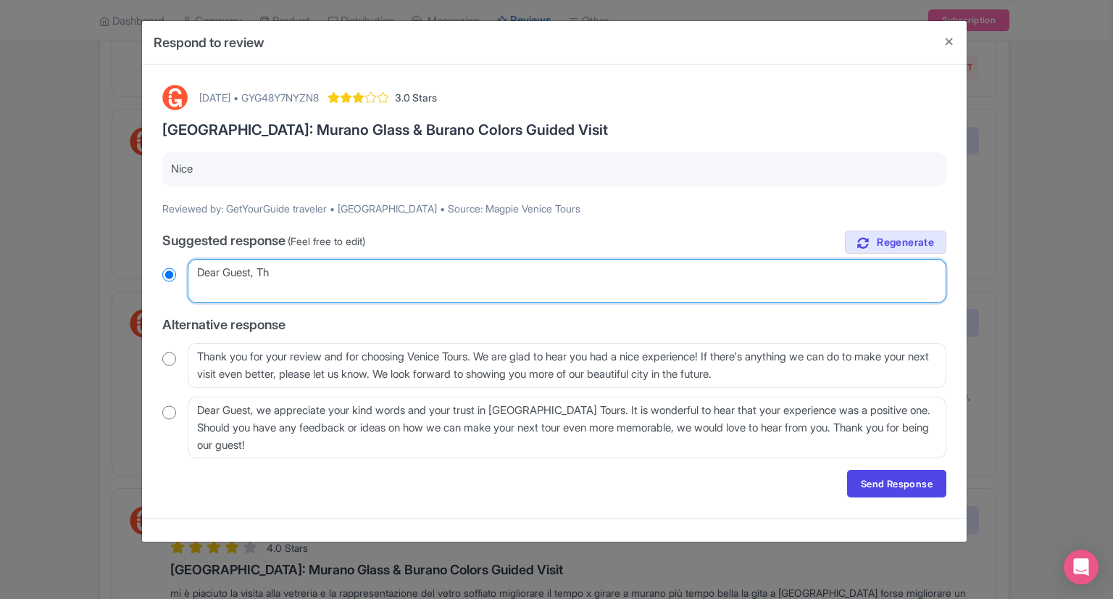
radio input "true"
type textarea "Dear Guest, Than"
radio input "true"
type textarea "Dear Guest, Thank"
radio input "true"
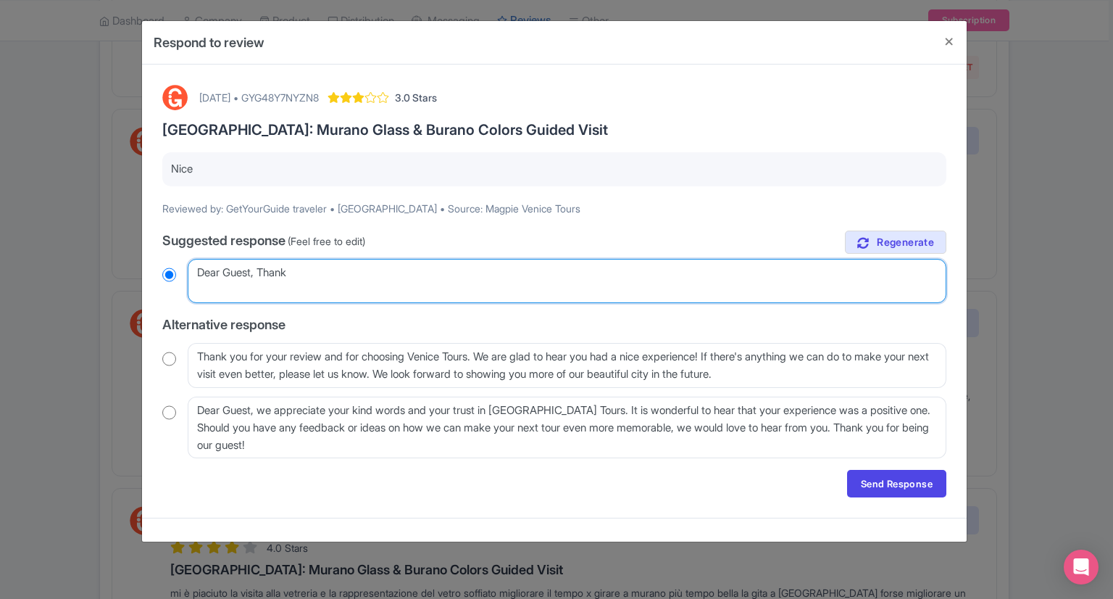
type textarea "Dear Guest, Thank"
radio input "true"
type textarea "Dear Guest, Thank z"
radio input "true"
type textarea "Dear Guest, Thank [PERSON_NAME]"
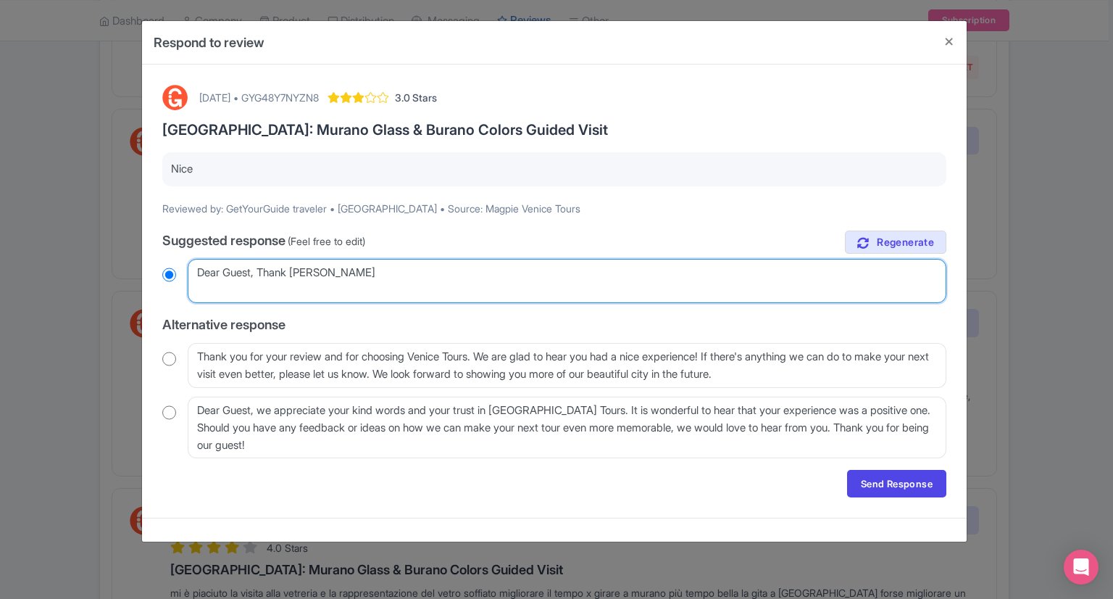
radio input "true"
type textarea "Dear Guest, Thank z"
radio input "true"
type textarea "Dear Guest, Thank"
radio input "true"
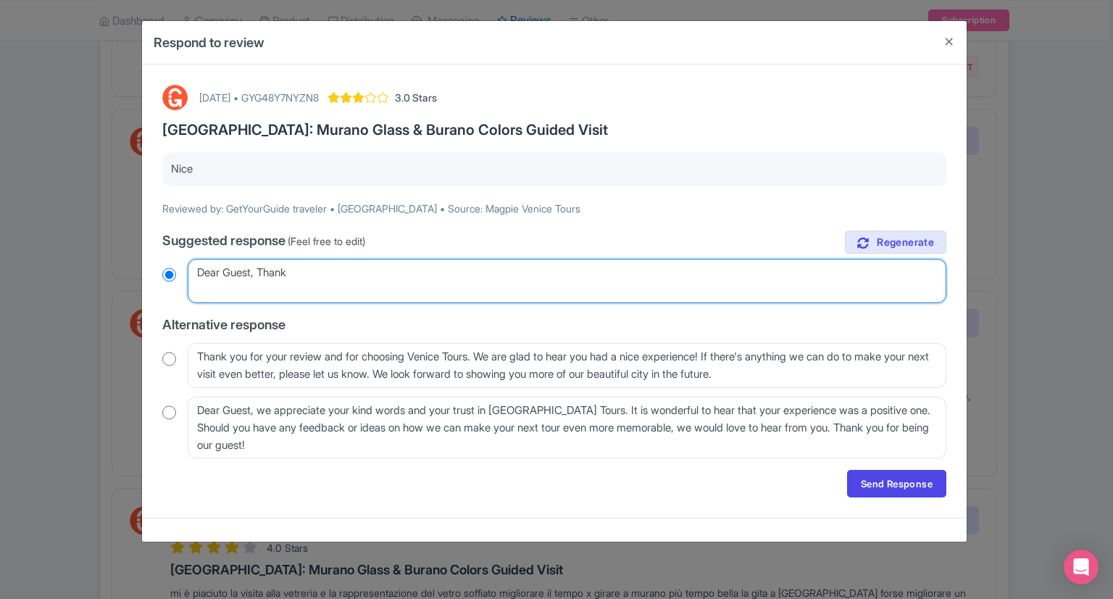
type textarea "Dear Guest, Thank y"
radio input "true"
type textarea "Dear Guest, Thank [PERSON_NAME]"
radio input "true"
type textarea "Dear Guest, Thank you"
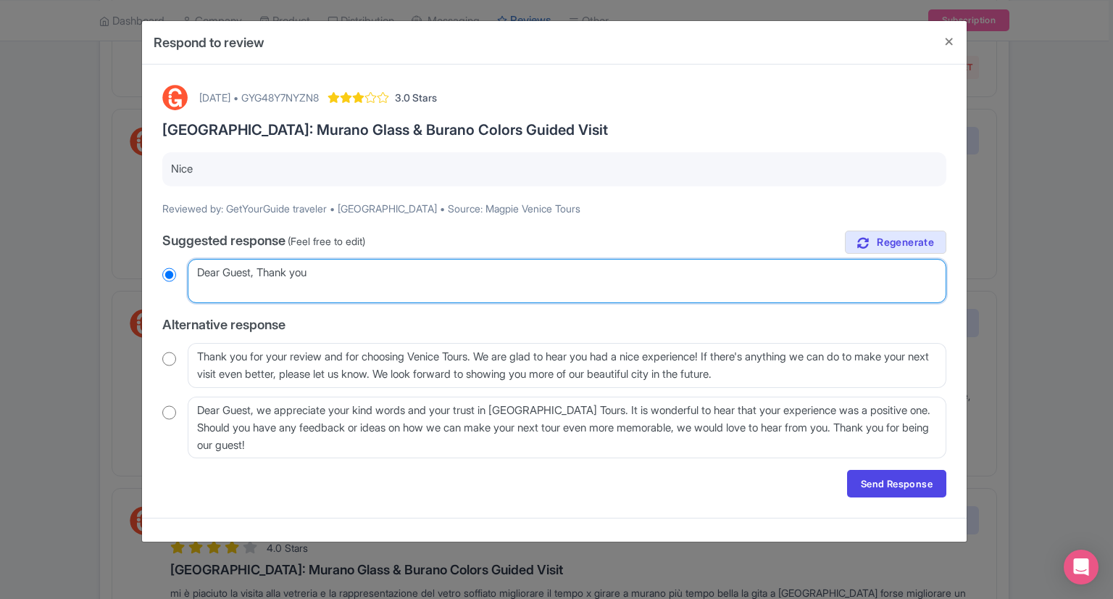
radio input "true"
type textarea "Dear Guest, Thank you"
radio input "true"
type textarea "Dear Guest, Thank you fo"
radio input "true"
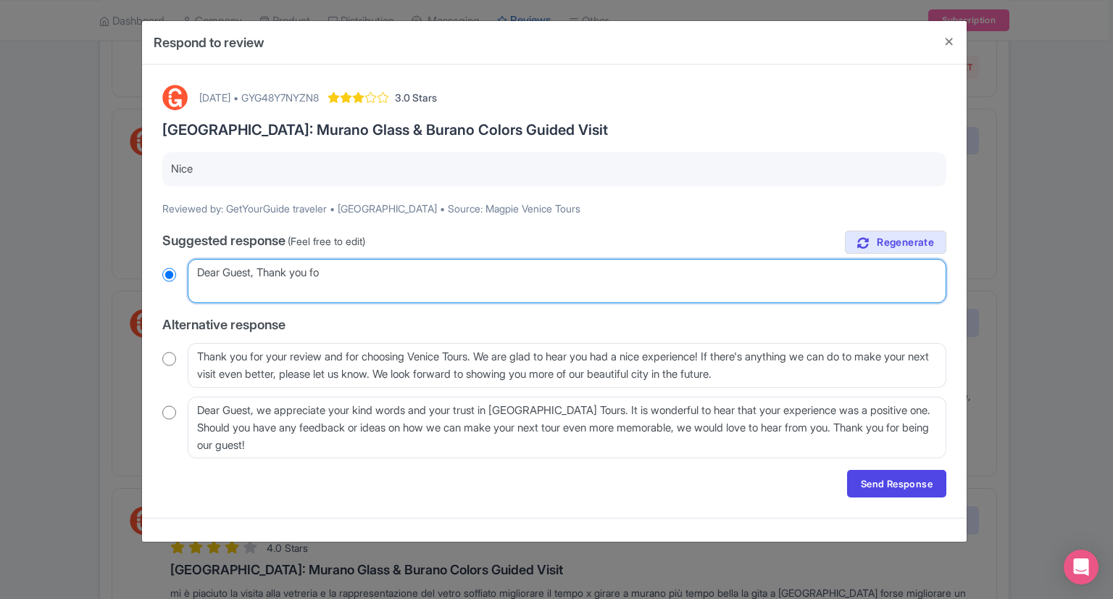
type textarea "Dear Guest, Thank you for"
radio input "true"
type textarea "Dear Guest, Thank you for"
radio input "true"
type textarea "Dear Guest, Thank you for t"
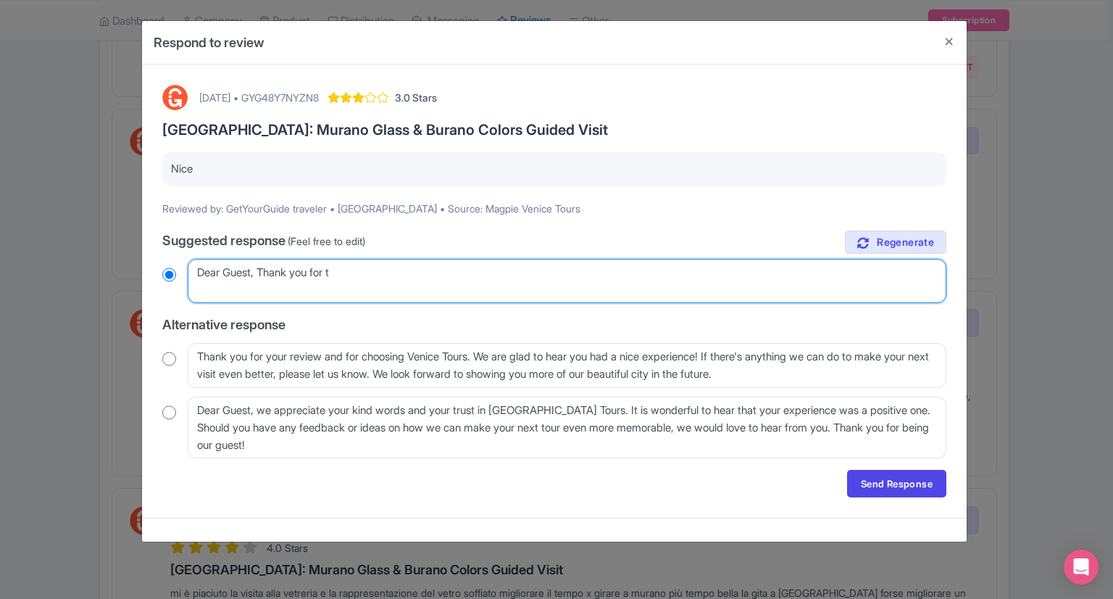
radio input "true"
type textarea "Dear Guest, Thank you for th"
radio input "true"
type textarea "Dear Guest, Thank you for t"
radio input "true"
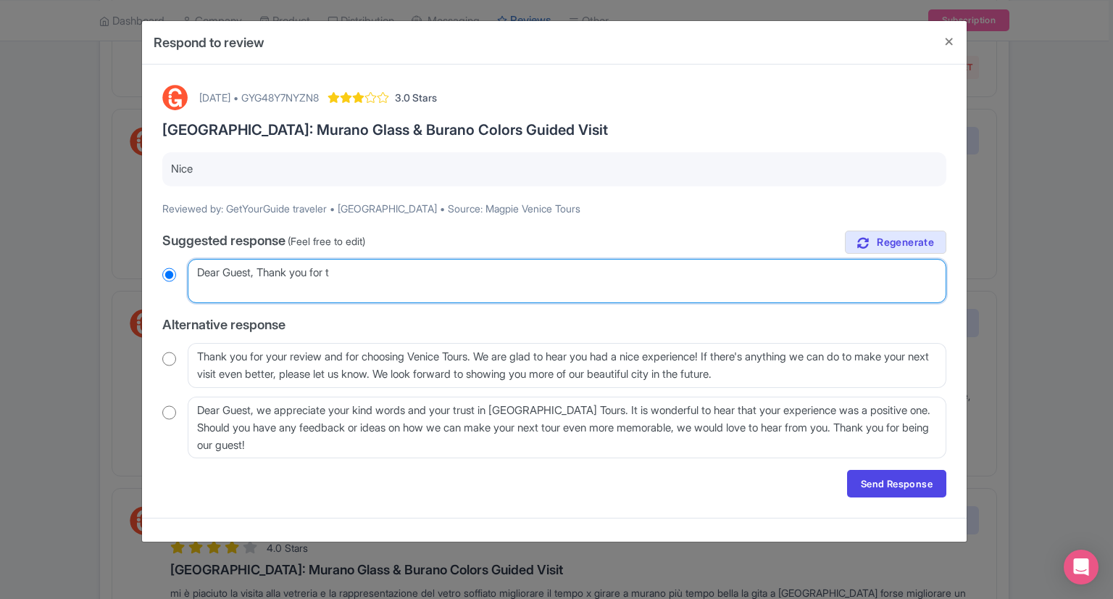
type textarea "Dear Guest, Thank you for"
radio input "true"
type textarea "Dear Guest, Thank you"
radio input "true"
type textarea "Dear Guest, Thank you f"
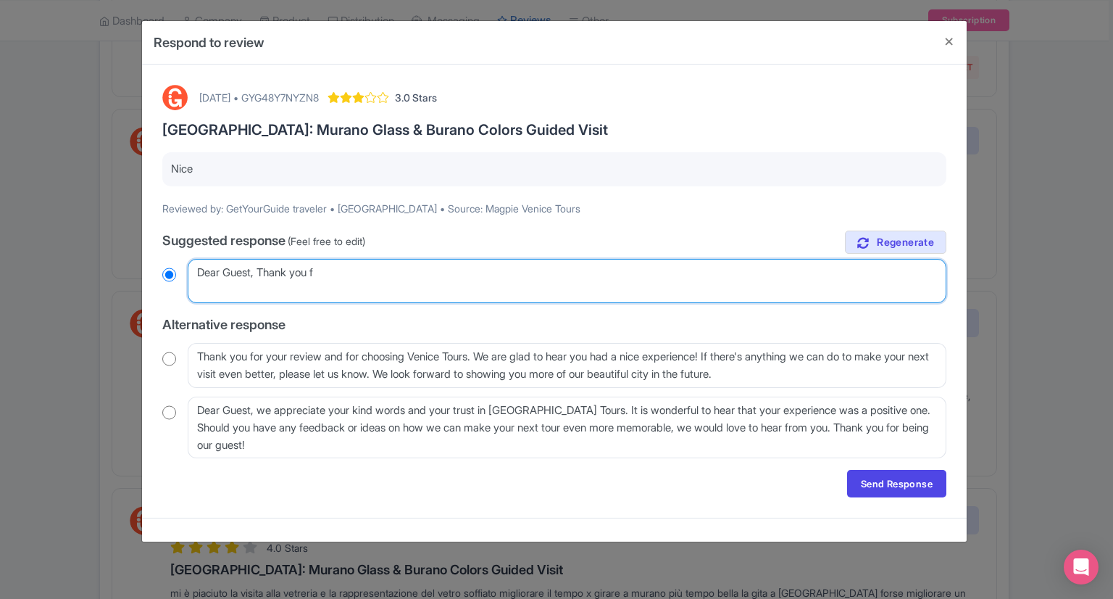
radio input "true"
type textarea "Dear Guest, Thank you fo"
radio input "true"
type textarea "Dear Guest, Thank you for"
radio input "true"
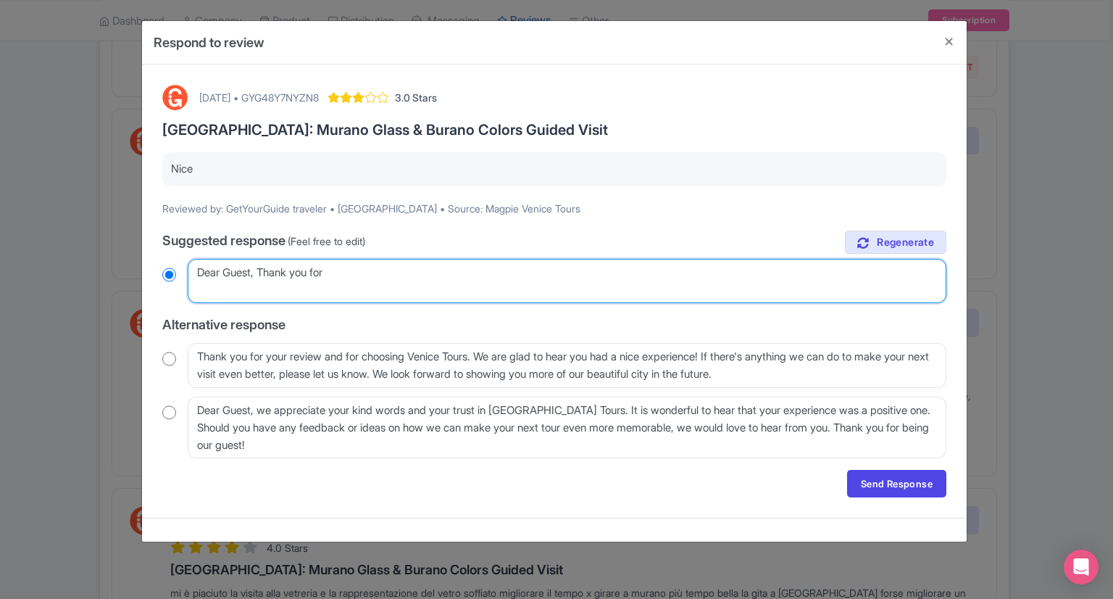
type textarea "Dear Guest, Thank you for"
radio input "true"
type textarea "Dear Guest, Thank you for t"
radio input "true"
type textarea "Dear Guest, Thank you for th"
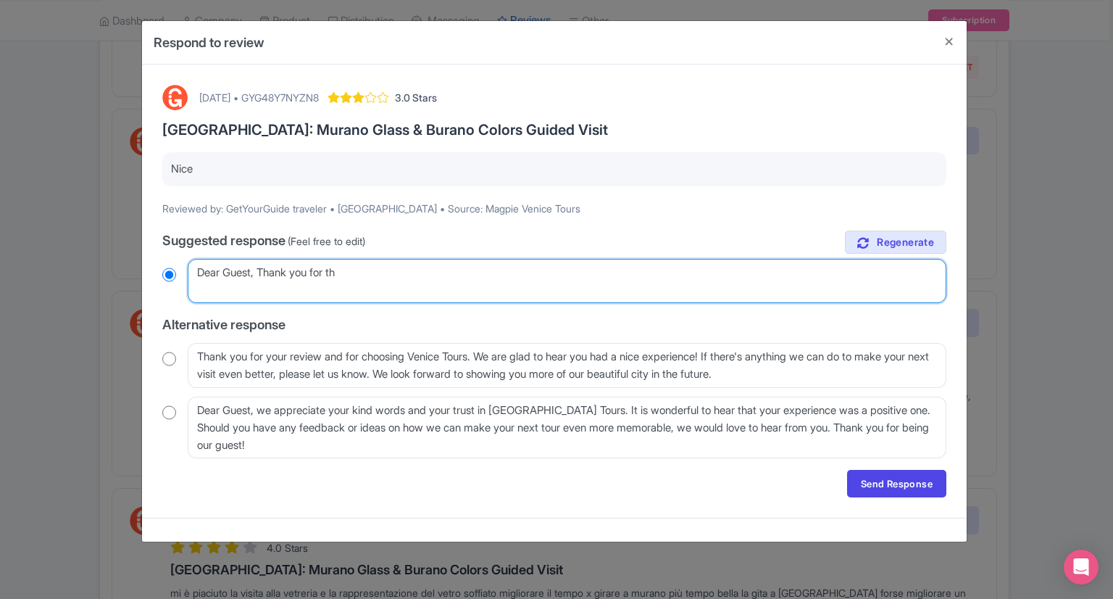
radio input "true"
type textarea "Dear Guest, Thank you for the"
radio input "true"
type textarea "Dear Guest, Thank you for the"
radio input "true"
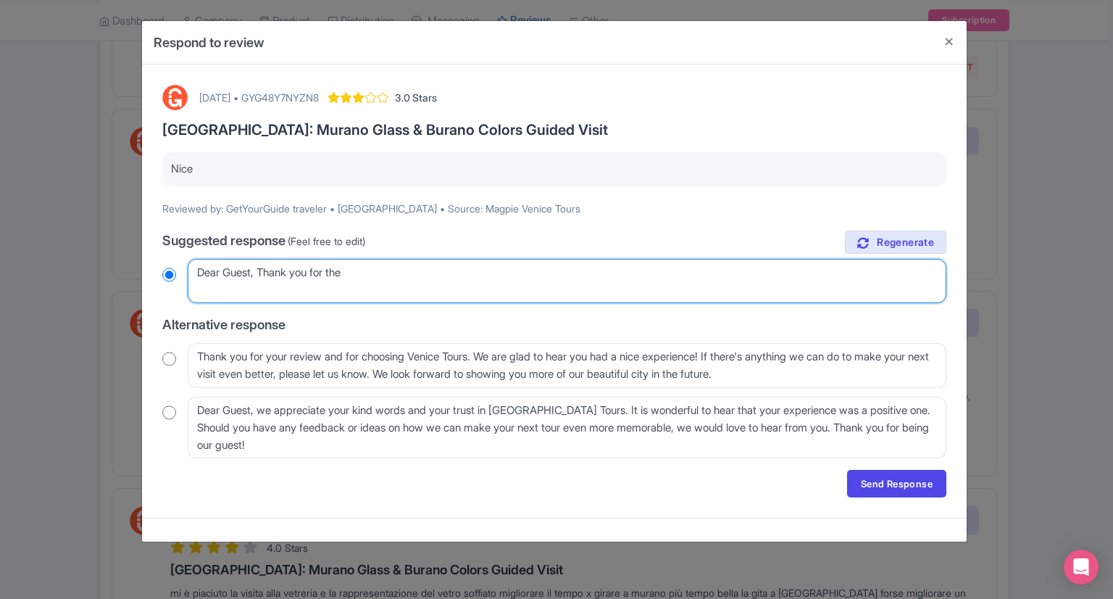
type textarea "Dear Guest, Thank you for the r"
radio input "true"
type textarea "Dear Guest, Thank you for the re"
radio input "true"
type textarea "Dear Guest, Thank you for the rev"
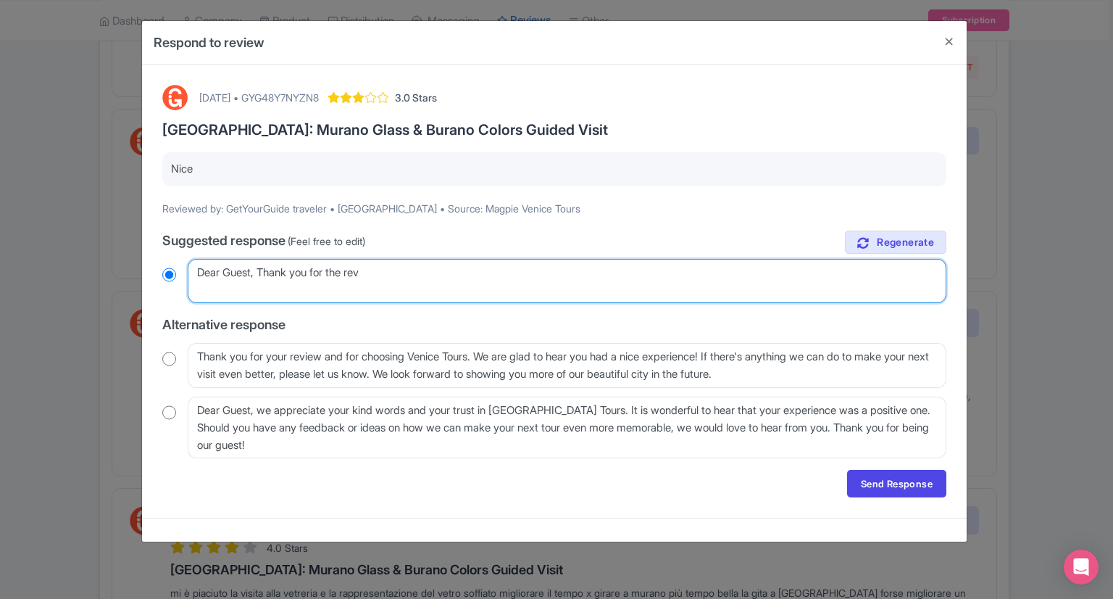
radio input "true"
type textarea "Dear Guest, Thank you for the revi"
radio input "true"
type textarea "Dear Guest, Thank you for the revie"
radio input "true"
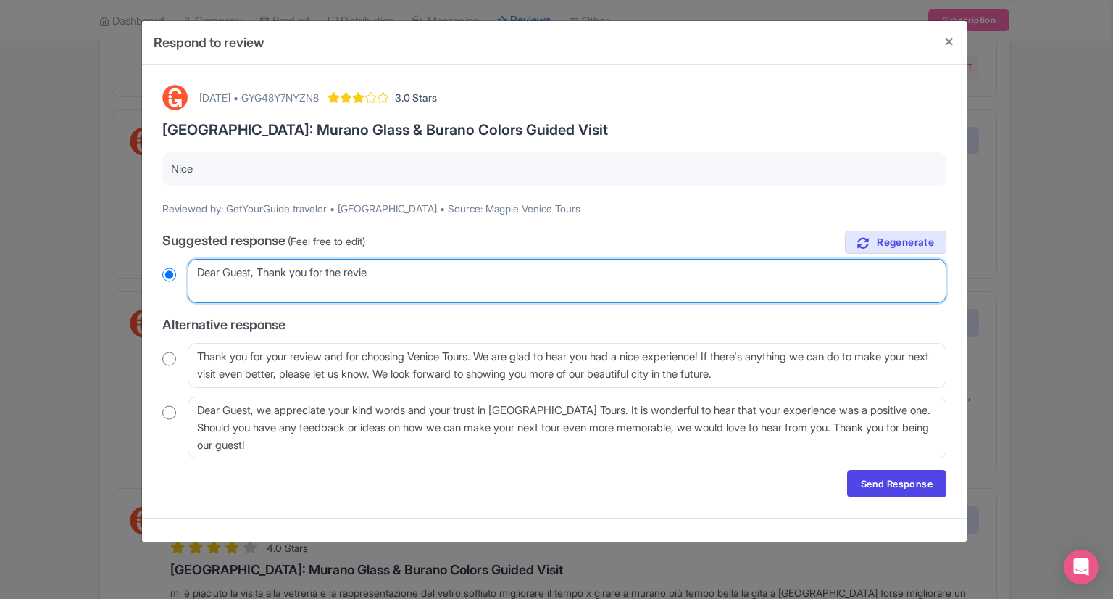
type textarea "Dear Guest, Thank you for the review"
radio input "true"
type textarea "Dear Guest, Thank you for the review."
radio input "true"
type textarea "Dear Guest, Thank you for the review."
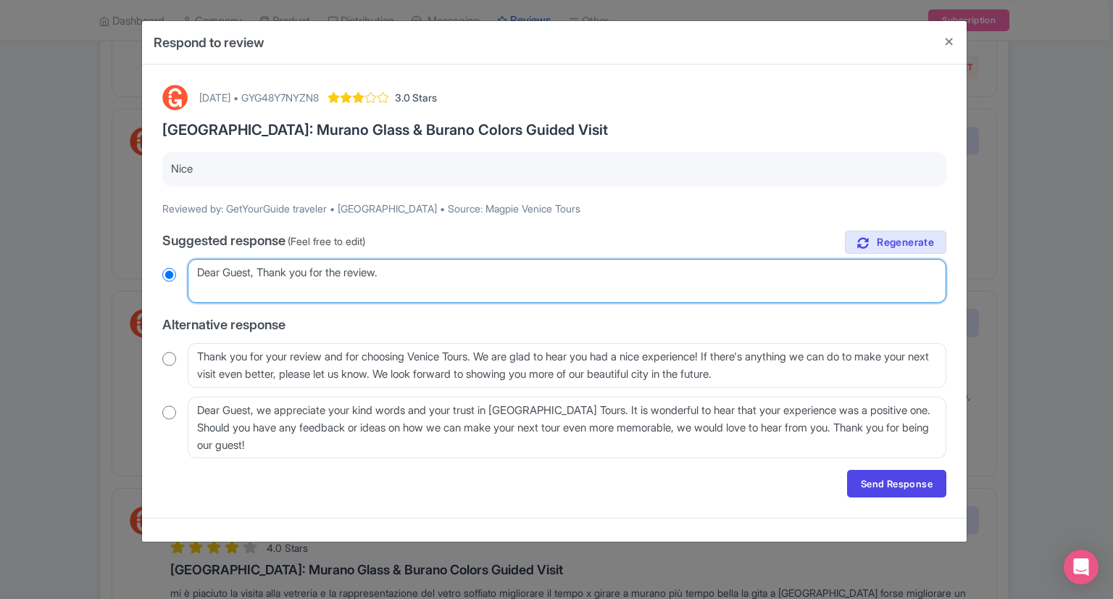
radio input "true"
type textarea "Dear Guest, Thank you for the review. W"
radio input "true"
type textarea "Dear Guest, Thank you for the review. We"
radio input "true"
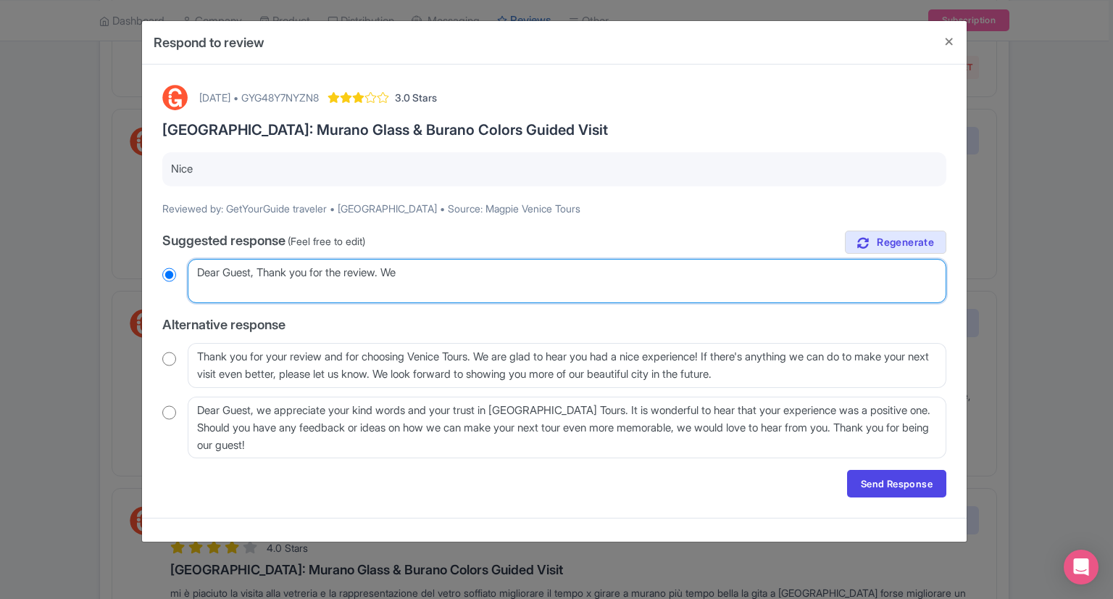
type textarea "Dear Guest, Thank you for the review. We"
radio input "true"
type textarea "Dear Guest, Thank you for the review. We h"
radio input "true"
type textarea "Dear Guest, Thank you for the review. We hop"
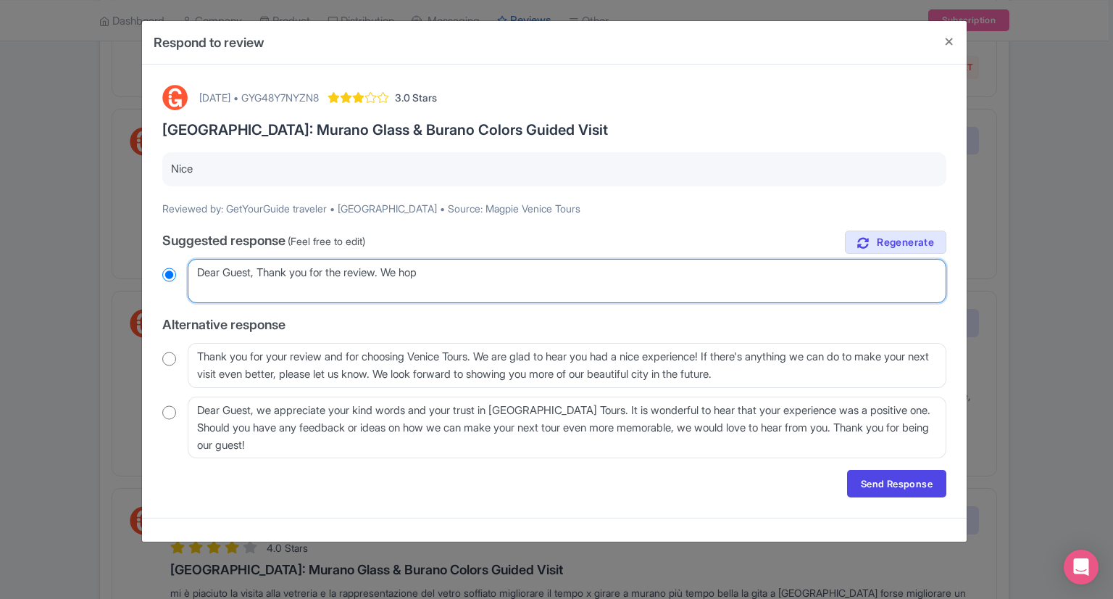
radio input "true"
type textarea "Dear Guest, Thank you for the review. We hope"
radio input "true"
type textarea "Dear Guest, Thank you for the review. We hope"
radio input "true"
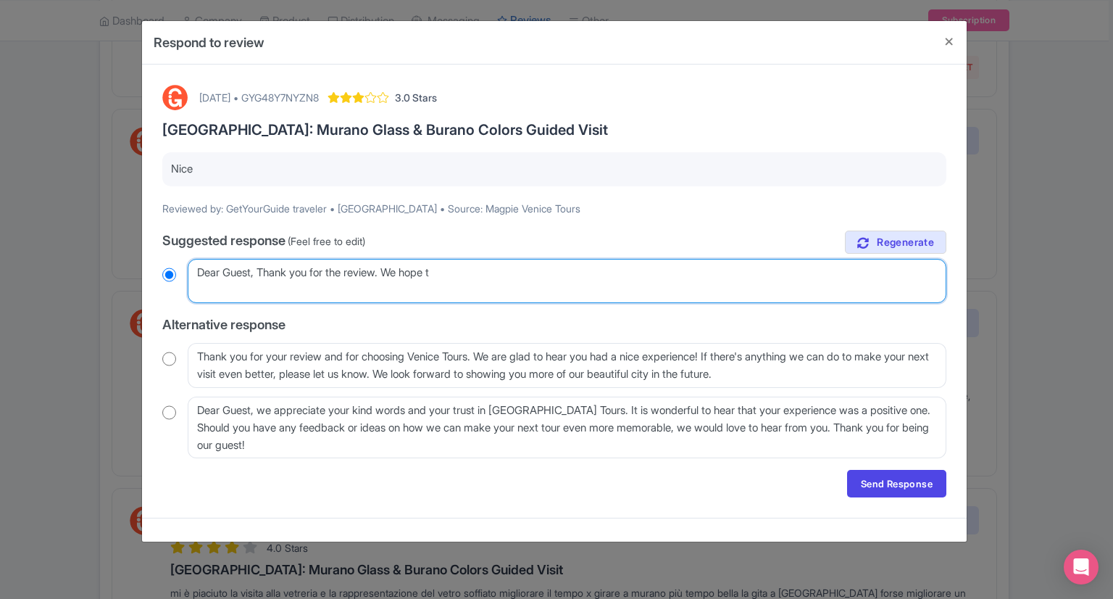
type textarea "Dear Guest, Thank you for the review. We hope to"
radio input "true"
type textarea "Dear Guest, Thank you for the review. We hope to"
radio input "true"
type textarea "Dear Guest, Thank you for the review. We hope to s"
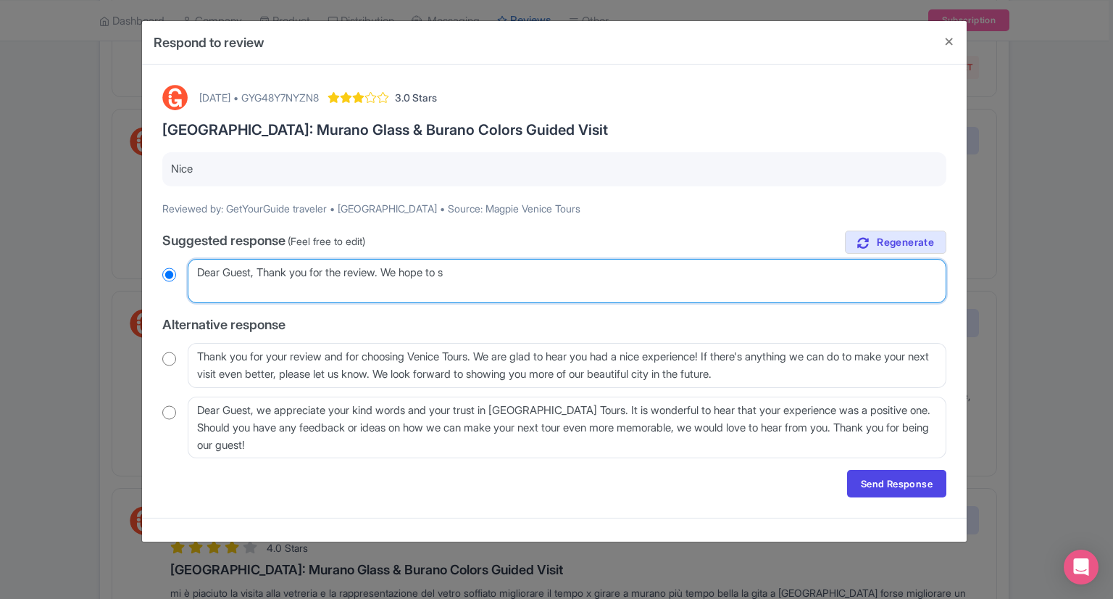
radio input "true"
type textarea "Dear Guest, Thank you for the review. We hope to se"
radio input "true"
type textarea "Dear Guest, Thank you for the review. We hope to see"
radio input "true"
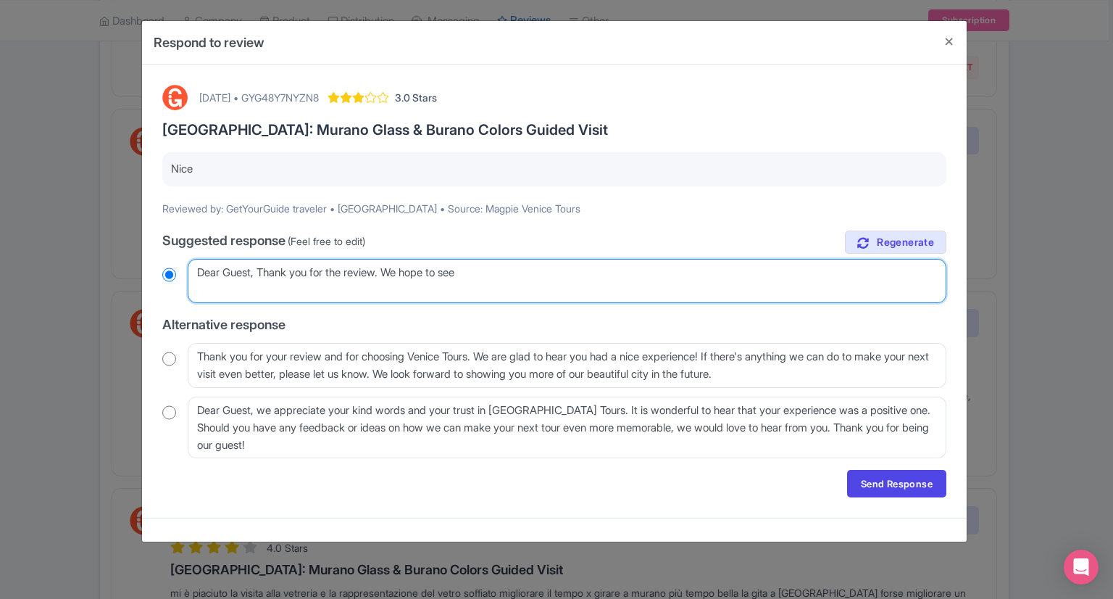
type textarea "Dear Guest, Thank you for the review. We hope to see"
radio input "true"
type textarea "Dear Guest, Thank you for the review. We hope to see y"
radio input "true"
type textarea "Dear Guest, Thank you for the review. We hope to see yo"
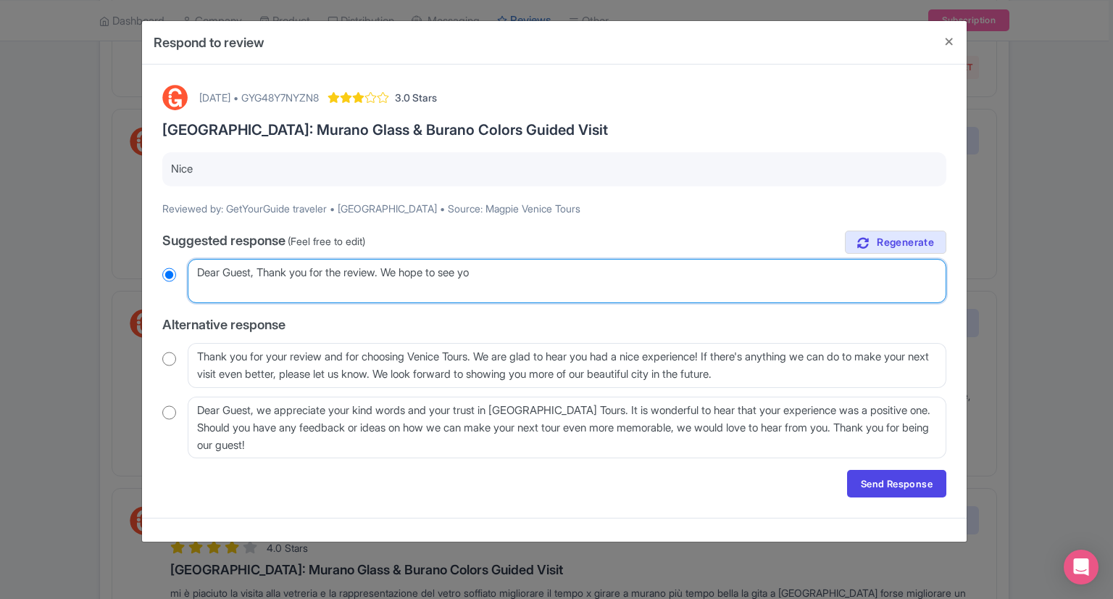
radio input "true"
type textarea "Dear Guest, Thank you for the review. We hope to see you"
radio input "true"
type textarea "Dear Guest, Thank you for the review. We hope to see you i"
radio input "true"
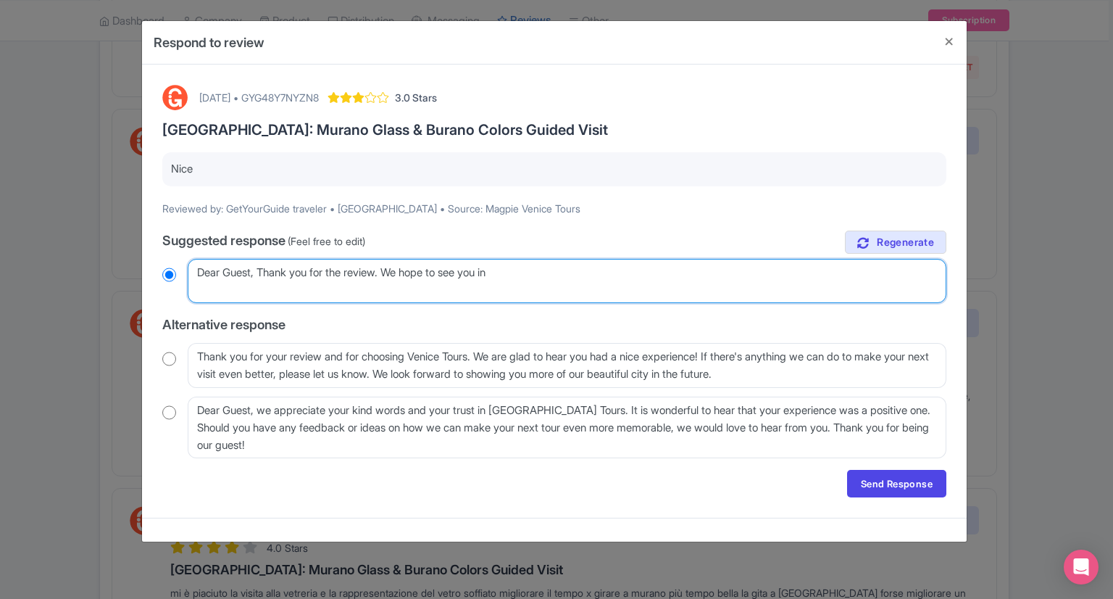
type textarea "Dear Guest, Thank you for the review. We hope to see you in"
radio input "true"
type textarea "Dear Guest, Thank you for the review. We hope to see you in V"
radio input "true"
type textarea "Dear Guest, Thank you for the review. We hope to see you in Ven"
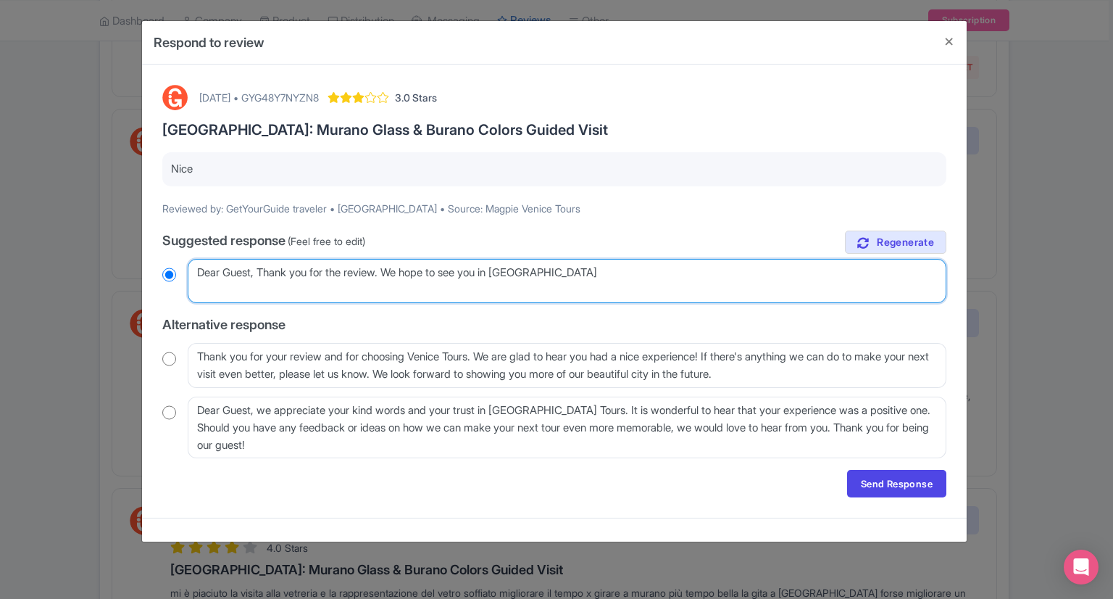
radio input "true"
type textarea "Dear Guest, Thank you for the review. We hope to see you in Veni"
radio input "true"
type textarea "Dear Guest, Thank you for the review. We hope to see you in Venic"
radio input "true"
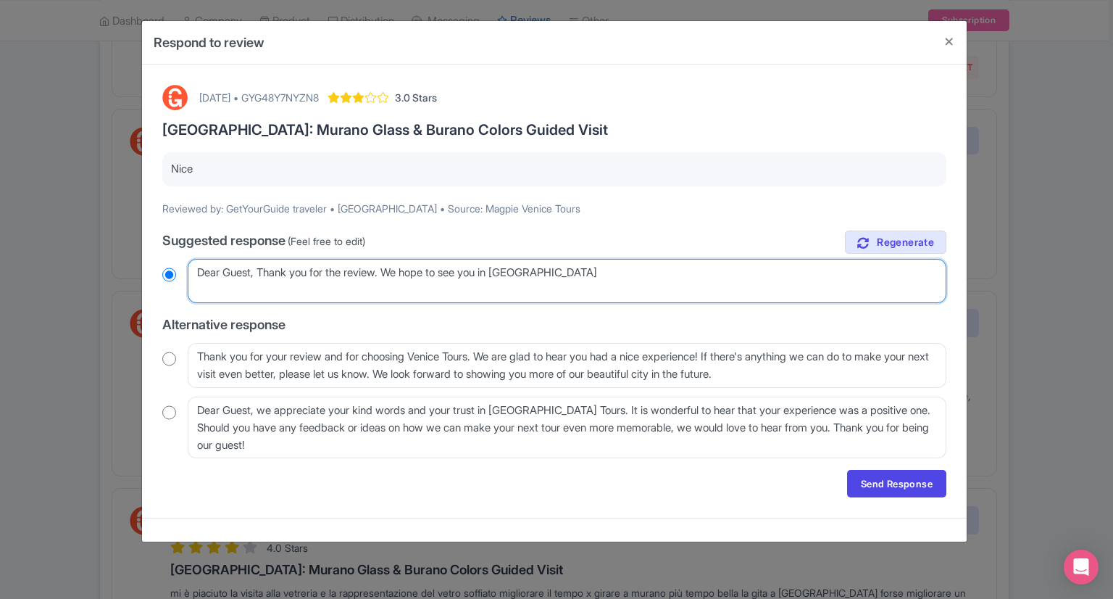
type textarea "Dear Guest, Thank you for the review. We hope to see you in Venice"
radio input "true"
type textarea "Dear Guest, Thank you for the review. We hope to see you in Venice"
radio input "true"
type textarea "Dear Guest, Thank you for the review. We hope to see you in Venice a"
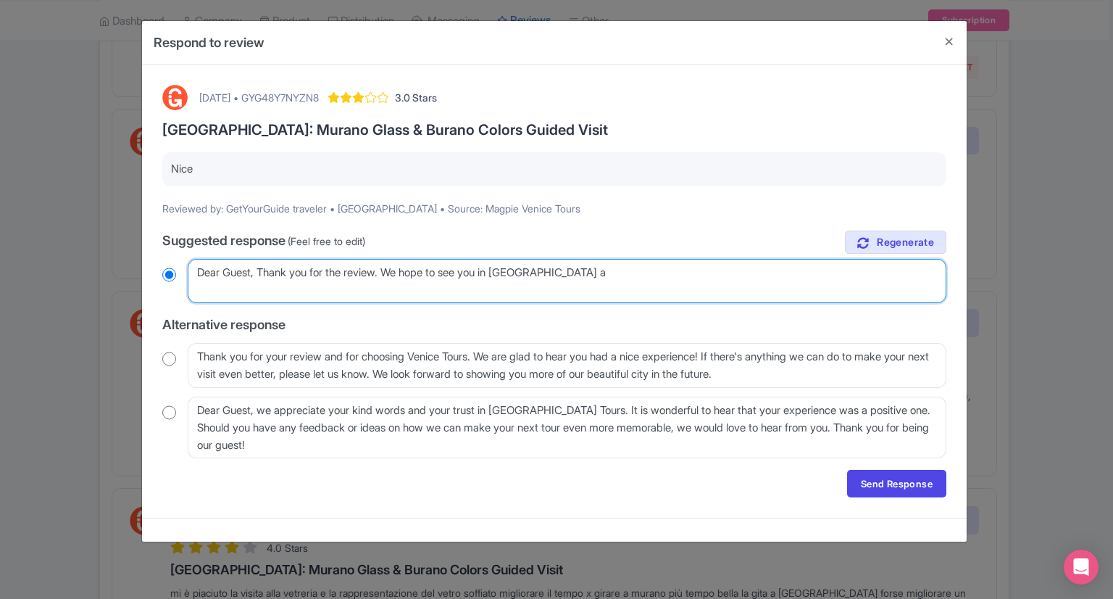
radio input "true"
type textarea "Dear Guest, Thank you for the review. We hope to see you in Venice aga"
radio input "true"
type textarea "Dear Guest, Thank you for the review. We hope to see you in Venice agai"
radio input "true"
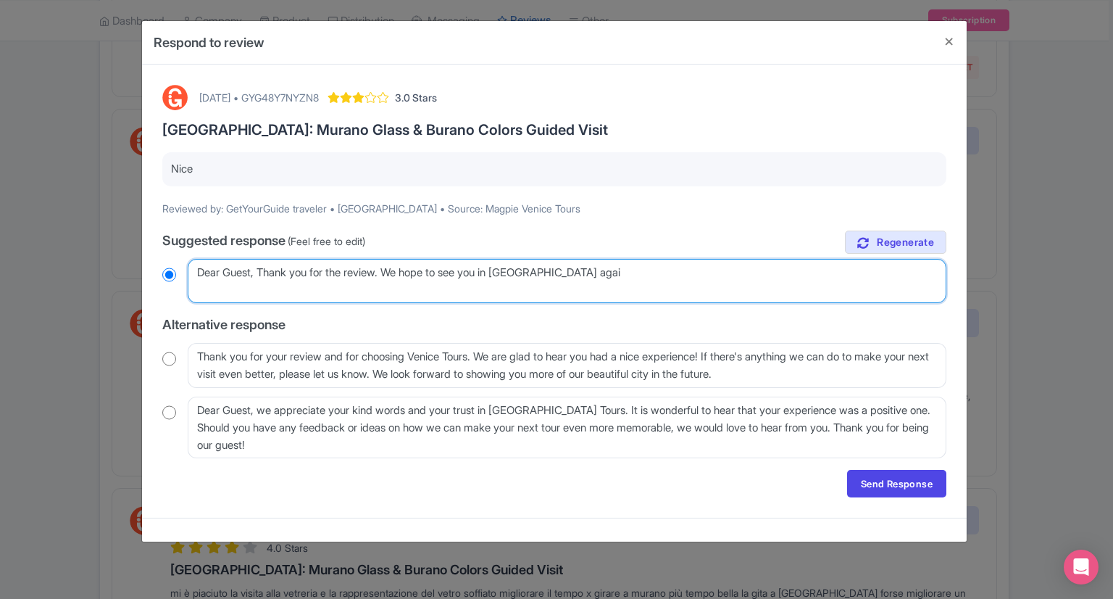
type textarea "Dear Guest, Thank you for the review. We hope to see you in Venice again"
radio input "true"
type textarea "Dear Guest, Thank you for the review. We hope to see you in Venice again."
radio input "true"
type textarea "Dear Guest, Thank you for the review. We hope to see you in Venice again."
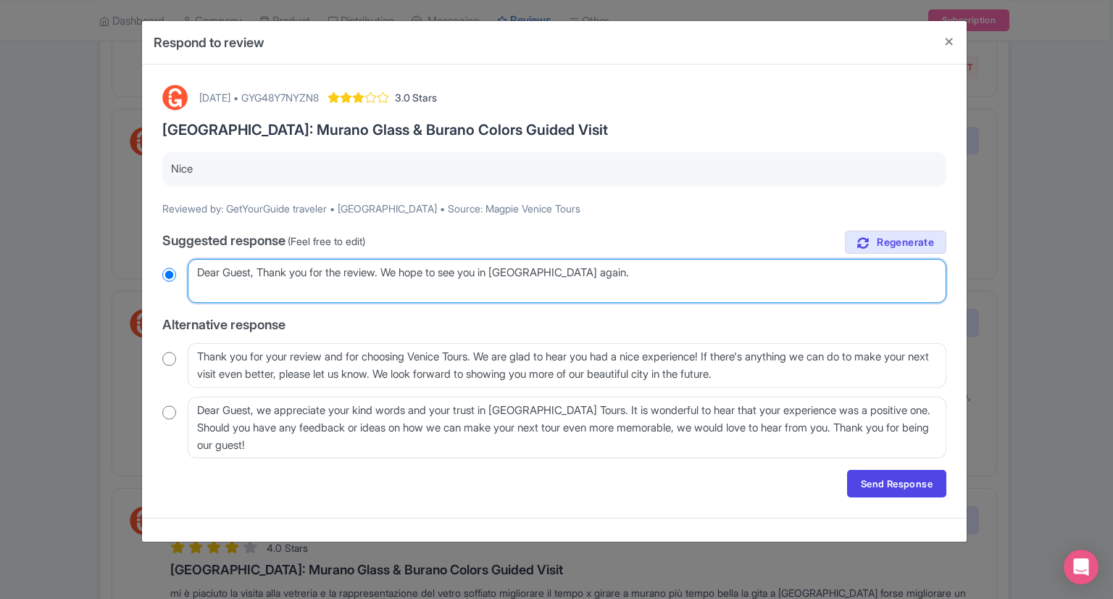
radio input "true"
type textarea "Dear Guest, Thank you for the review. We hope to see you in Venice again. R"
radio input "true"
type textarea "Dear Guest, Thank you for the review. We hope to see you in Venice again. Re"
radio input "true"
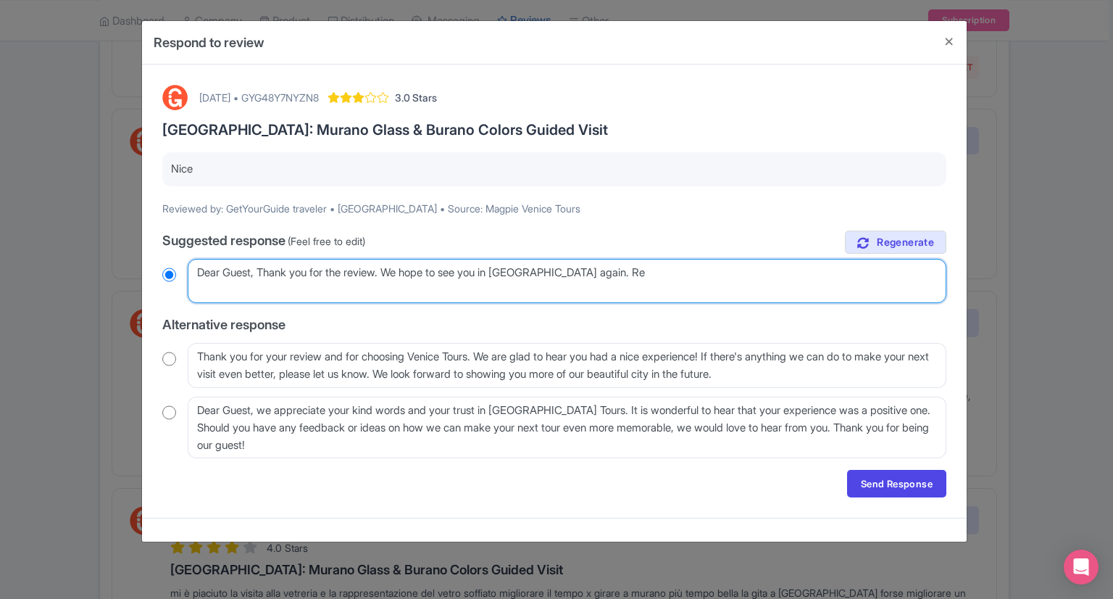
type textarea "Dear Guest, Thank you for the review. We hope to see you in Venice again. Reg"
radio input "true"
type textarea "Dear Guest, Thank you for the review. We hope to see you in Venice again. Rega"
radio input "true"
type textarea "Dear Guest, Thank you for the review. We hope to see you in Venice again. Regard"
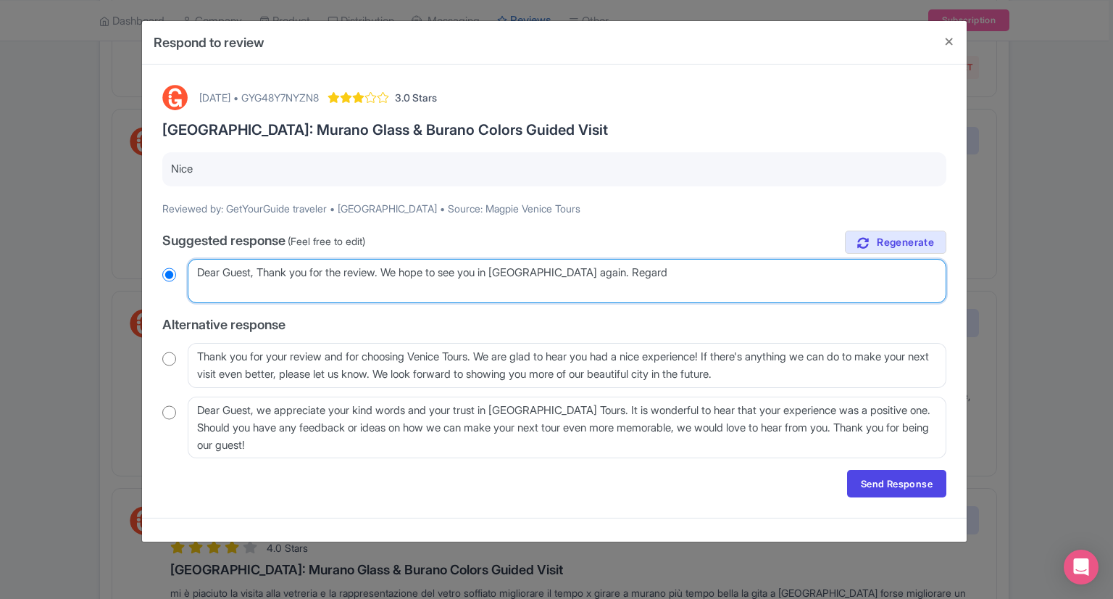
radio input "true"
type textarea "Dear Guest, Thank you for the review. We hope to see you in Venice again. Regar…"
radio input "true"
type textarea "Dear Guest, Thank you for the review. We hope to see you in Venice again. Regar…"
radio input "true"
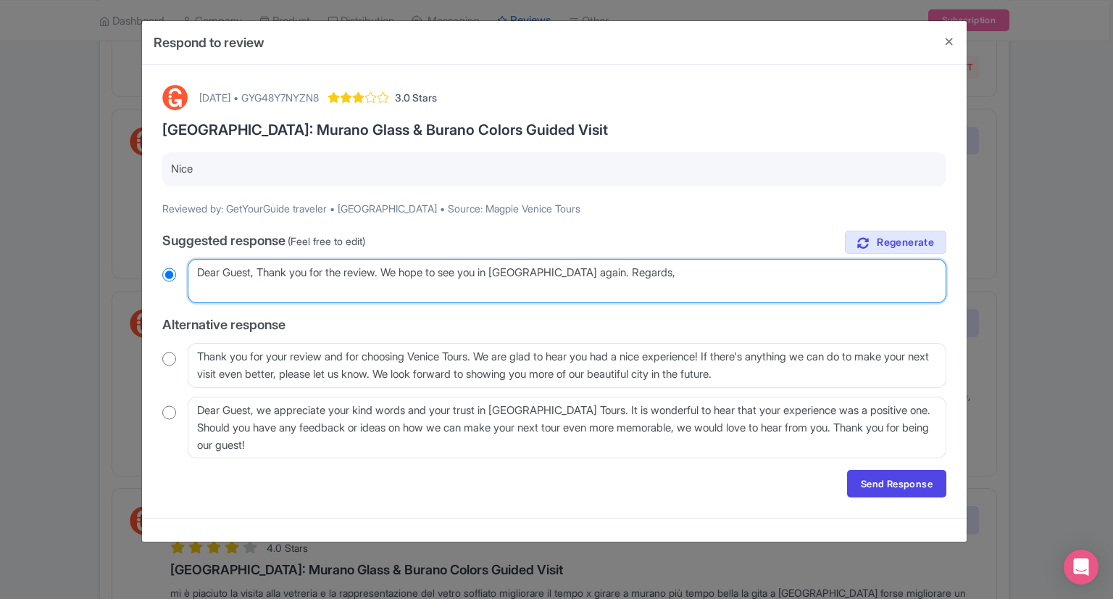
type textarea "Dear Guest, Thank you for the review. We hope to see you in Venice again. Regar…"
radio input "true"
type textarea "Dear Guest, Thank you for the review. We hope to see you in Venice again. Regar…"
radio input "true"
type textarea "Dear Guest, Thank you for the review. We hope to see you in Venice again. Regar…"
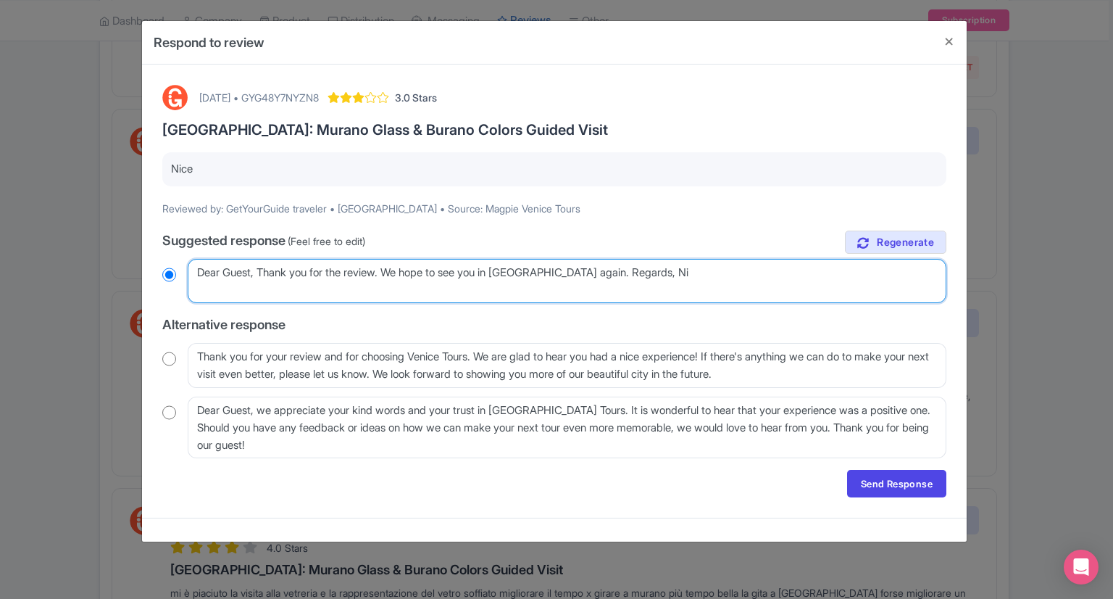
radio input "true"
type textarea "Dear Guest, Thank you for the review. We hope to see you in Venice again. Regar…"
radio input "true"
type textarea "Dear Guest, Thank you for the review. We hope to see you in Venice again. Regar…"
radio input "true"
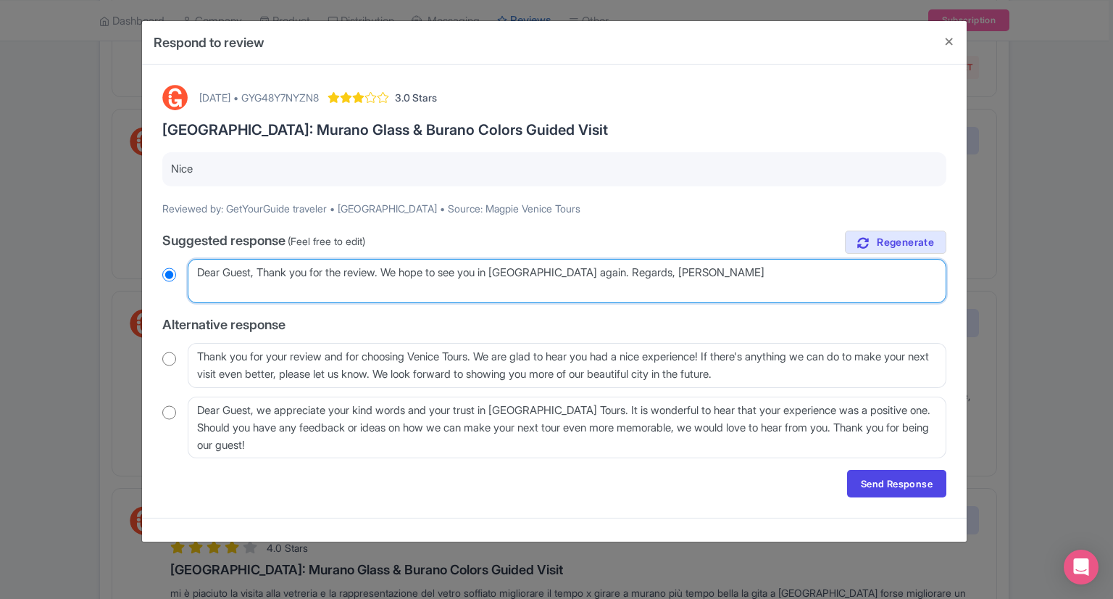
type textarea "Dear Guest, Thank you for the review. We hope to see you in Venice again. Regar…"
radio input "true"
type textarea "Dear Guest, Thank you for the review. We hope to see you in Venice again. Regar…"
radio input "true"
type textarea "Dear Guest, Thank you for the review. We hope to see you in Venice again. Regar…"
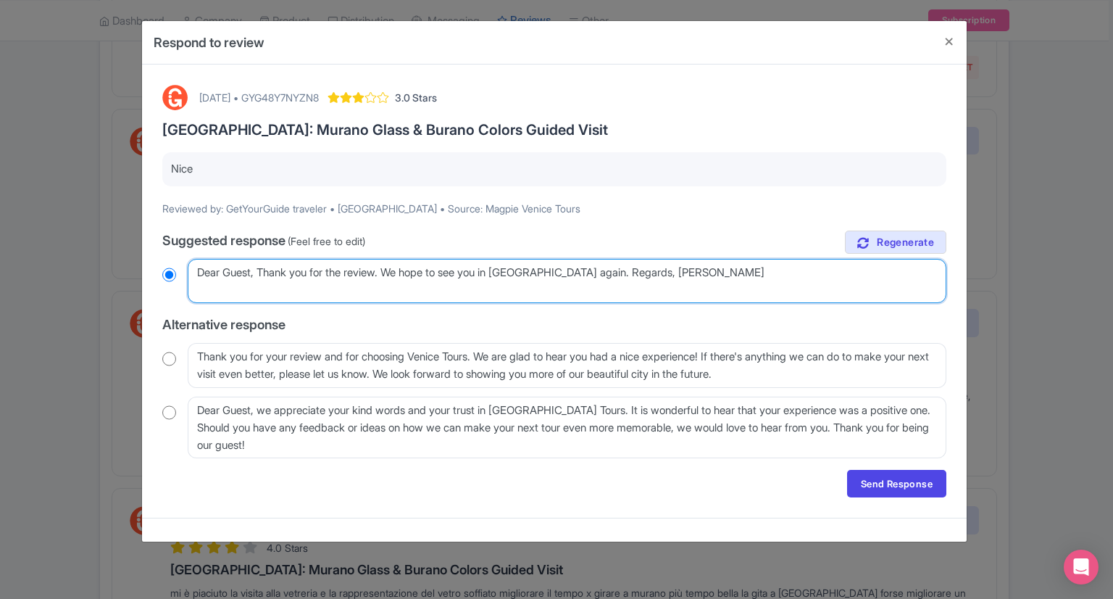
radio input "true"
type textarea "Dear Guest, Thank you for the review. We hope to see you in Venice again. Regar…"
radio input "true"
type textarea "Dear Guest, Thank you for the review. We hope to see you in Venice again. Regar…"
radio input "true"
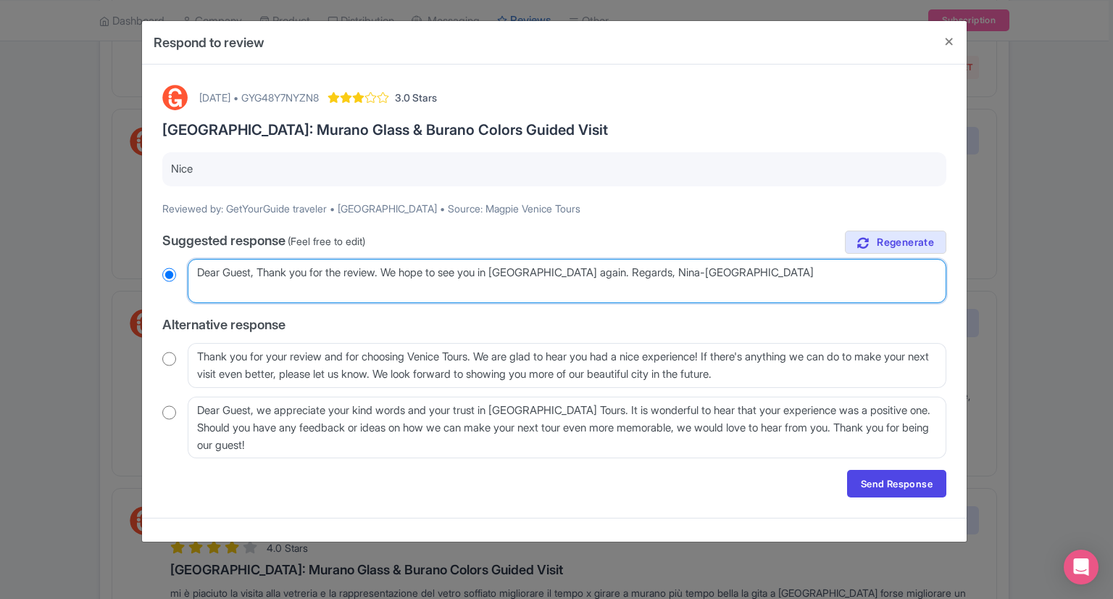
type textarea "Dear Guest, Thank you for the review. We hope to see you in Venice again. Regar…"
radio input "true"
type textarea "Dear Guest, Thank you for the review. We hope to see you in Venice again. Regar…"
radio input "true"
type textarea "Dear Guest, Thank you for the review. We hope to see you in Venice again. Regar…"
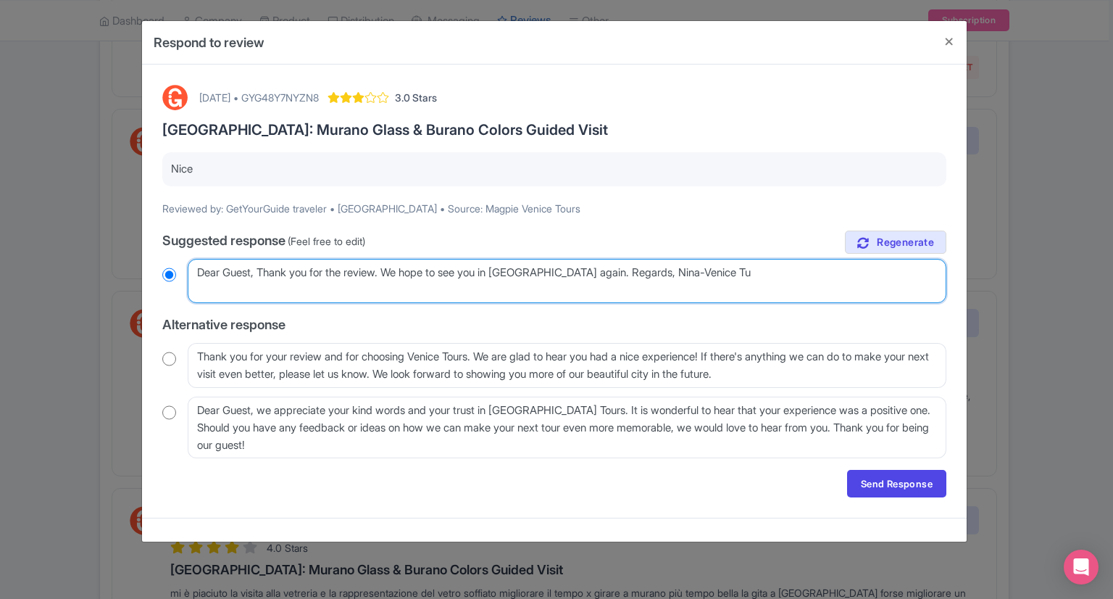
radio input "true"
type textarea "Dear Guest, Thank you for the review. We hope to see you in Venice again. Regar…"
radio input "true"
type textarea "Dear Guest, Thank you for the review. We hope to see you in Venice again. Regar…"
radio input "true"
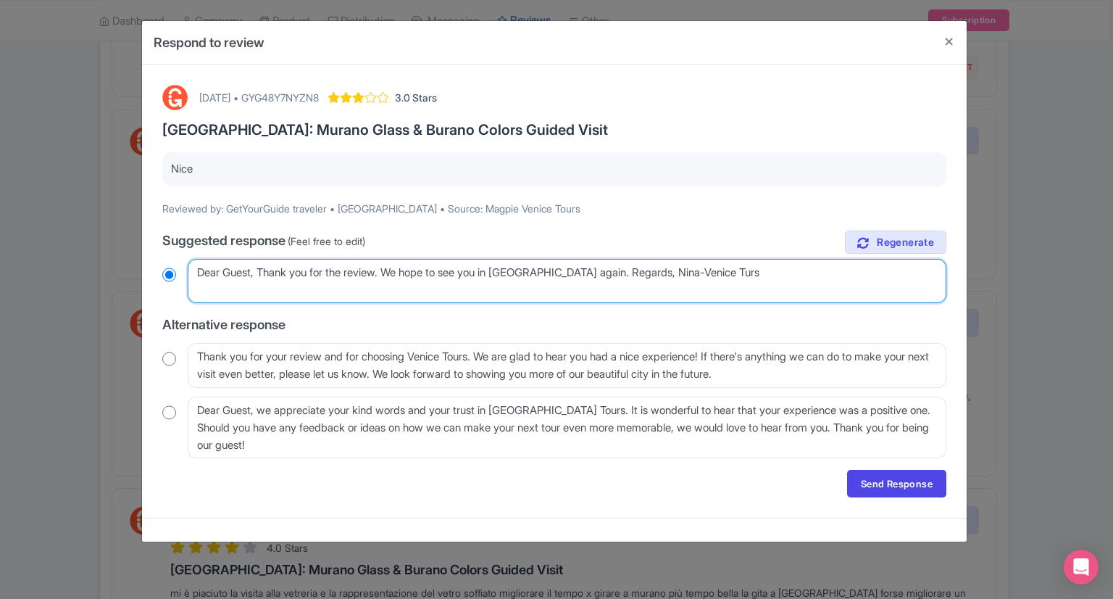
type textarea "Dear Guest, Thank you for the review. We hope to see you in Venice again. Regar…"
radio input "true"
type textarea "Dear Guest, Thank you for the review. We hope to see you in Venice again. Regar…"
radio input "true"
type textarea "Dear Guest, Thank you for the review. We hope to see you in Venice again. Regar…"
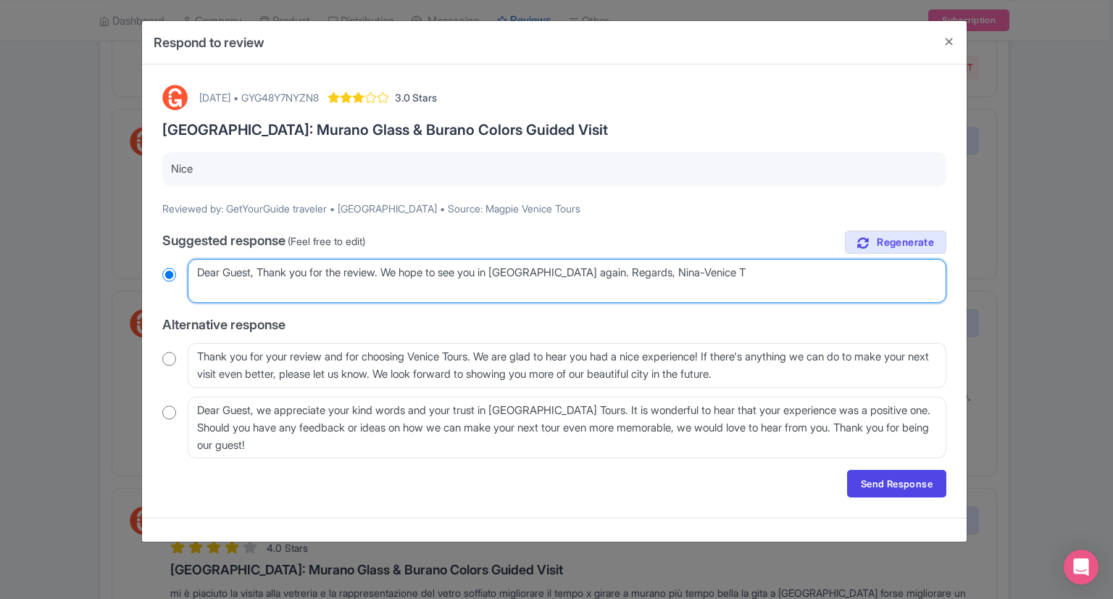
radio input "true"
type textarea "Dear Guest, Thank you for the review. We hope to see you in Venice again. Regar…"
radio input "true"
type textarea "Dear Guest, Thank you for the review. We hope to see you in Venice again. Regar…"
radio input "true"
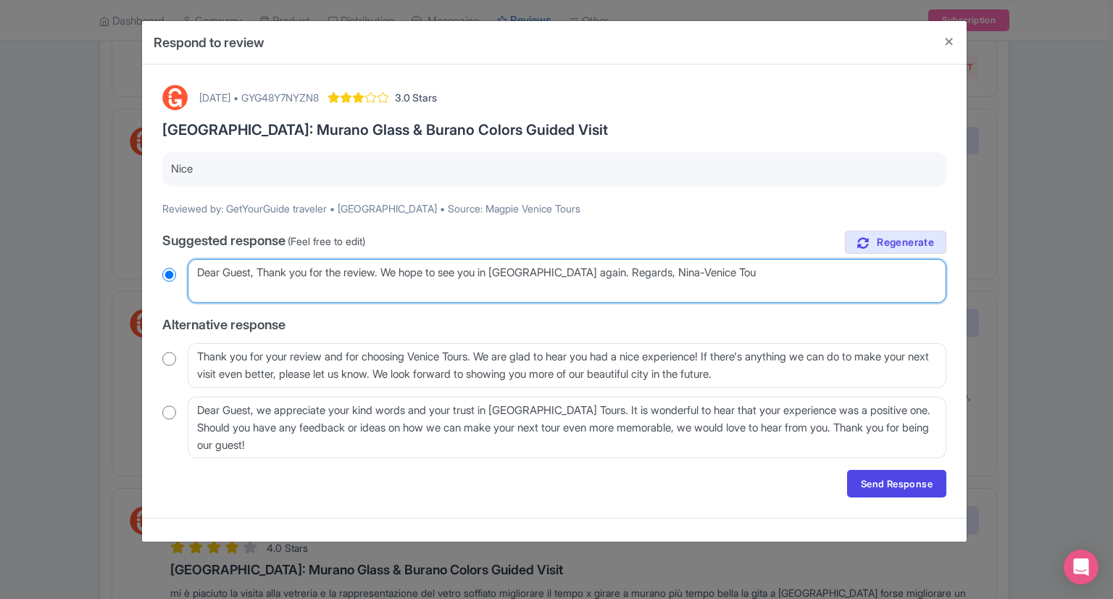
type textarea "Dear Guest, Thank you for the review. We hope to see you in Venice again. Regar…"
radio input "true"
type textarea "Dear Guest, Thank you for the review. We hope to see you in Venice again. Regar…"
radio input "true"
type textarea "Dear Guest, Thank you for the review. We hope to see you in Venice again. Regar…"
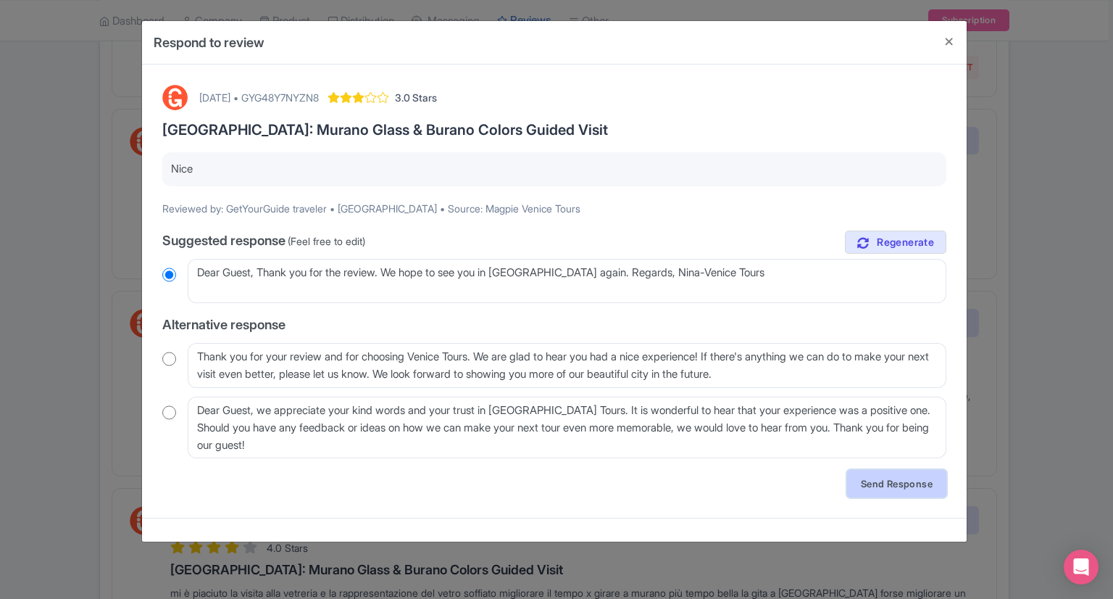
click at [867, 483] on link "Send Response" at bounding box center [896, 484] width 99 height 28
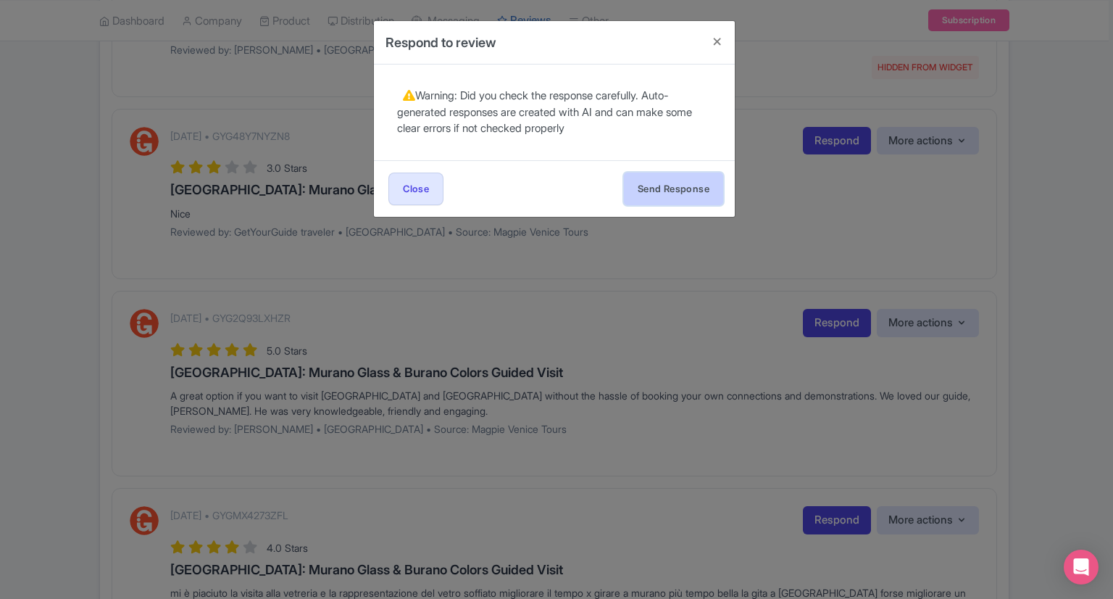
click at [690, 196] on button "Send Response" at bounding box center [673, 188] width 99 height 33
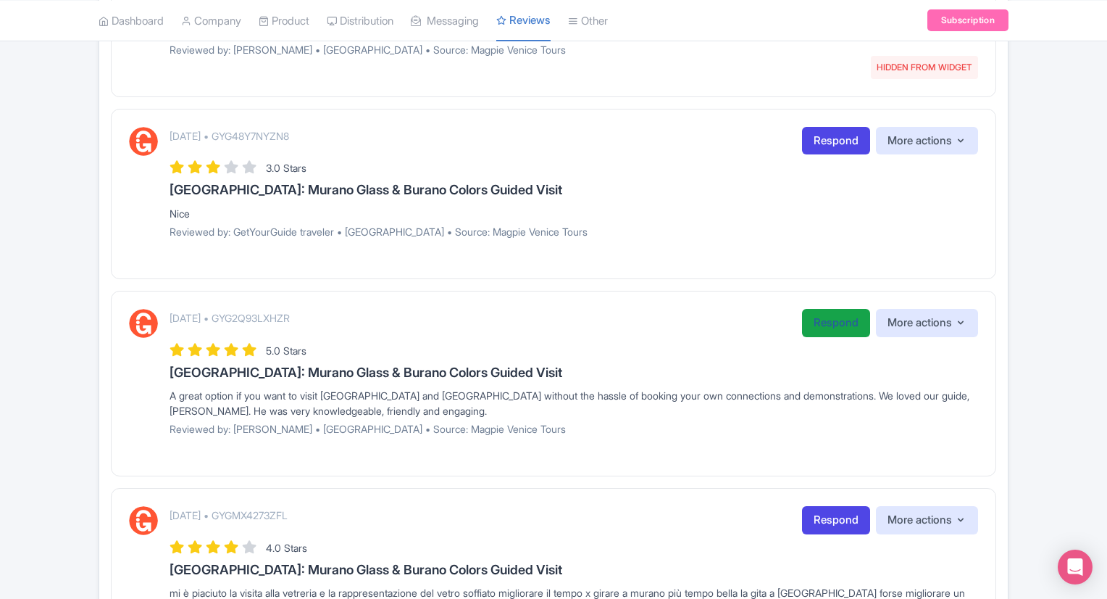
click at [839, 320] on link "Respond" at bounding box center [836, 323] width 68 height 28
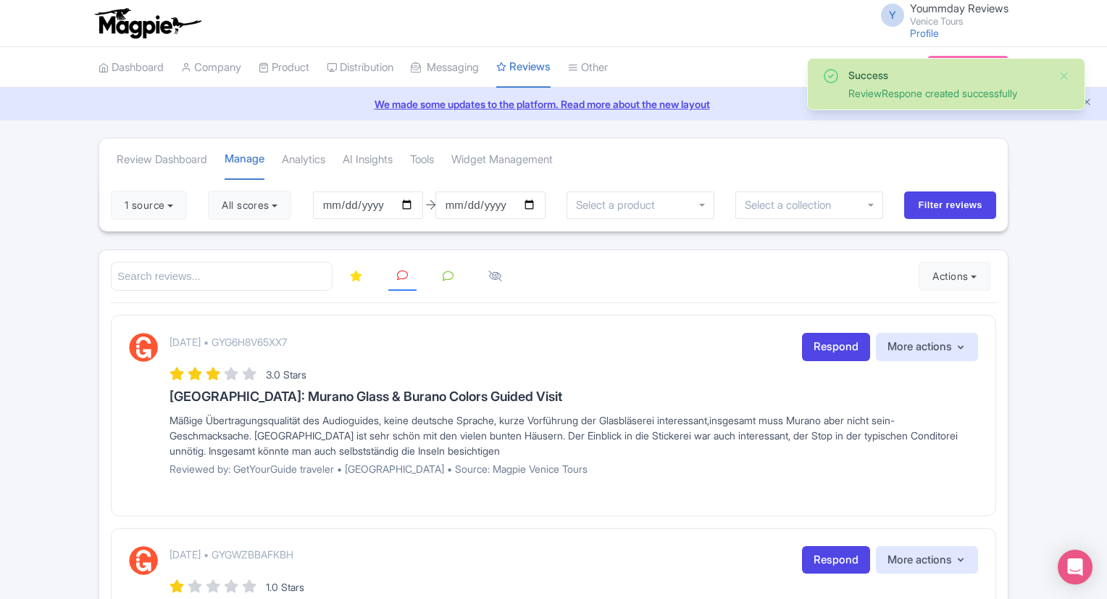
drag, startPoint x: 1104, startPoint y: 117, endPoint x: 1112, endPoint y: 217, distance: 99.6
click at [1106, 217] on html "Y Yoummday Reviews Venice Tours Profile Users Settings Sign out Dashboard Compa…" at bounding box center [553, 299] width 1107 height 599
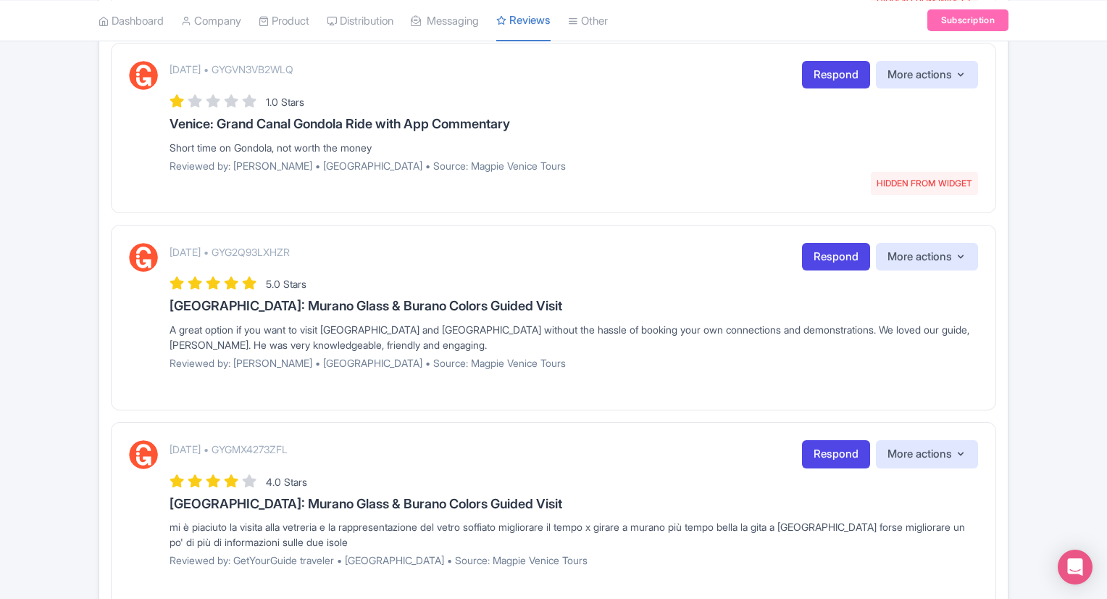
scroll to position [670, 0]
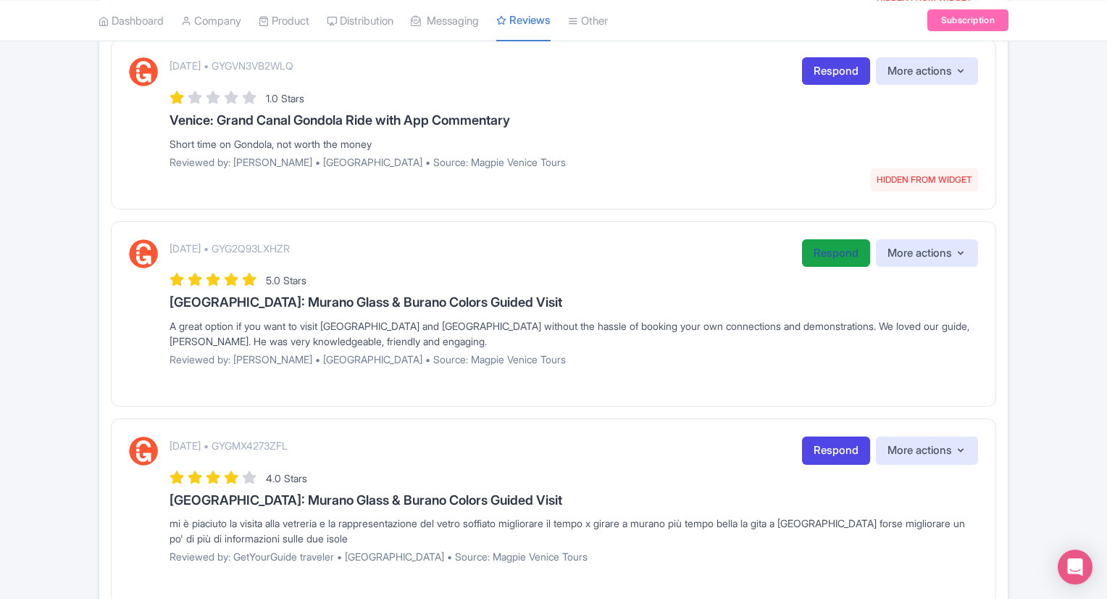
click at [820, 255] on link "Respond" at bounding box center [836, 253] width 68 height 28
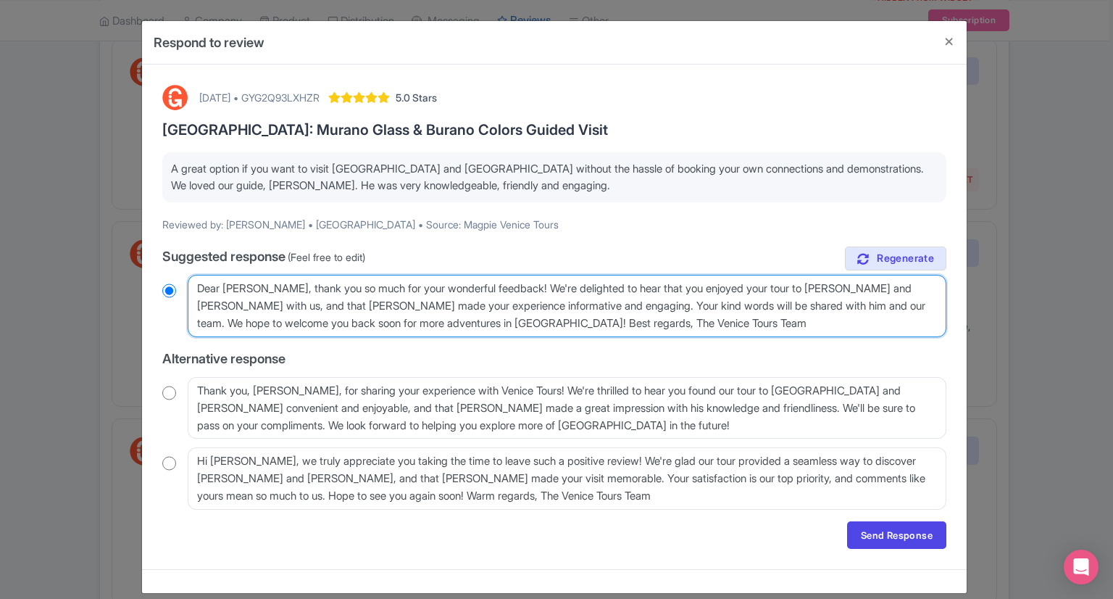
click at [520, 322] on textarea "Dear [PERSON_NAME], thank you so much for your wonderful feedback! We're deligh…" at bounding box center [567, 306] width 759 height 62
type textarea "Dear [PERSON_NAME], thank you so much for your wonderful feedback! We're deligh…"
radio input "true"
type textarea "Dear [PERSON_NAME], thank you so much for your wonderful feedback! We're deligh…"
radio input "true"
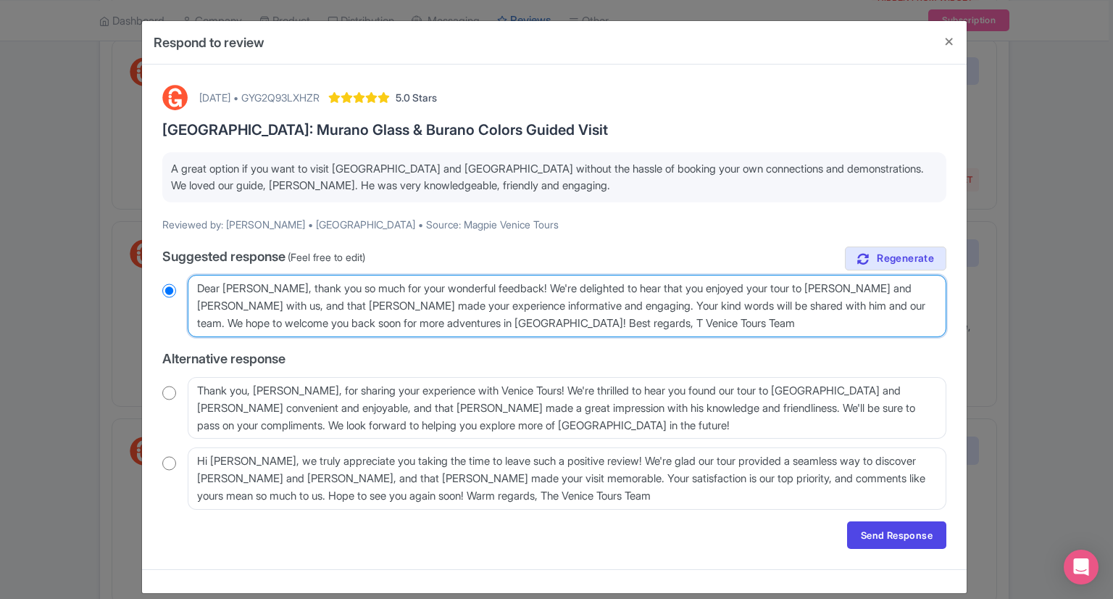
type textarea "Dear [PERSON_NAME], thank you so much for your wonderful feedback! We're deligh…"
radio input "true"
type textarea "Dear [PERSON_NAME], thank you so much for your wonderful feedback! We're deligh…"
radio input "true"
type textarea "Dear [PERSON_NAME], thank you so much for your wonderful feedback! We're deligh…"
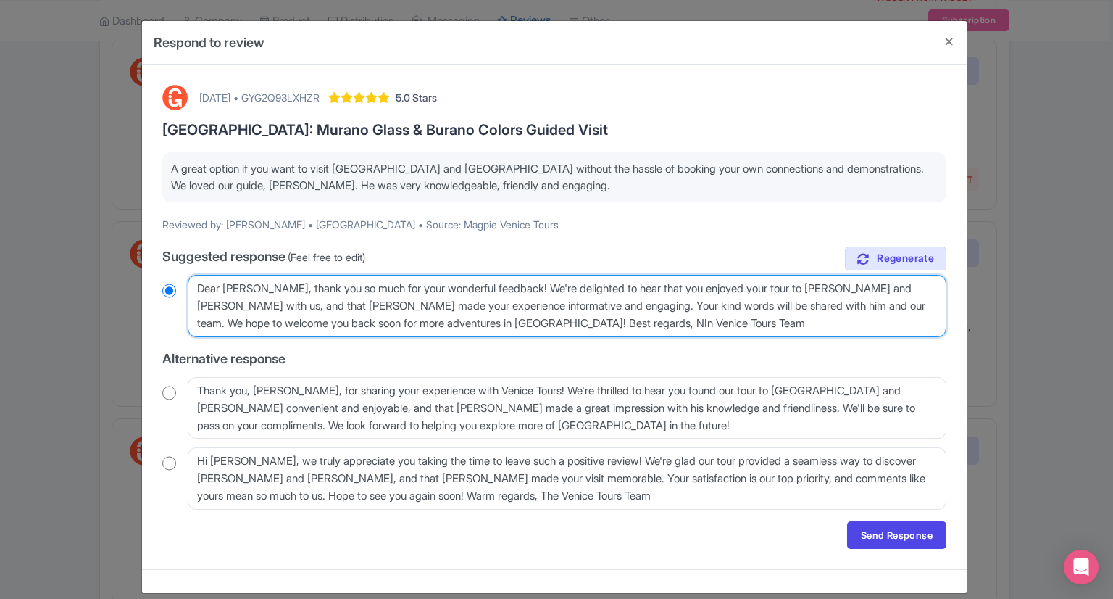
radio input "true"
type textarea "Dear [PERSON_NAME], thank you so much for your wonderful feedback! We're deligh…"
radio input "true"
type textarea "Dear [PERSON_NAME], thank you so much for your wonderful feedback! We're deligh…"
radio input "true"
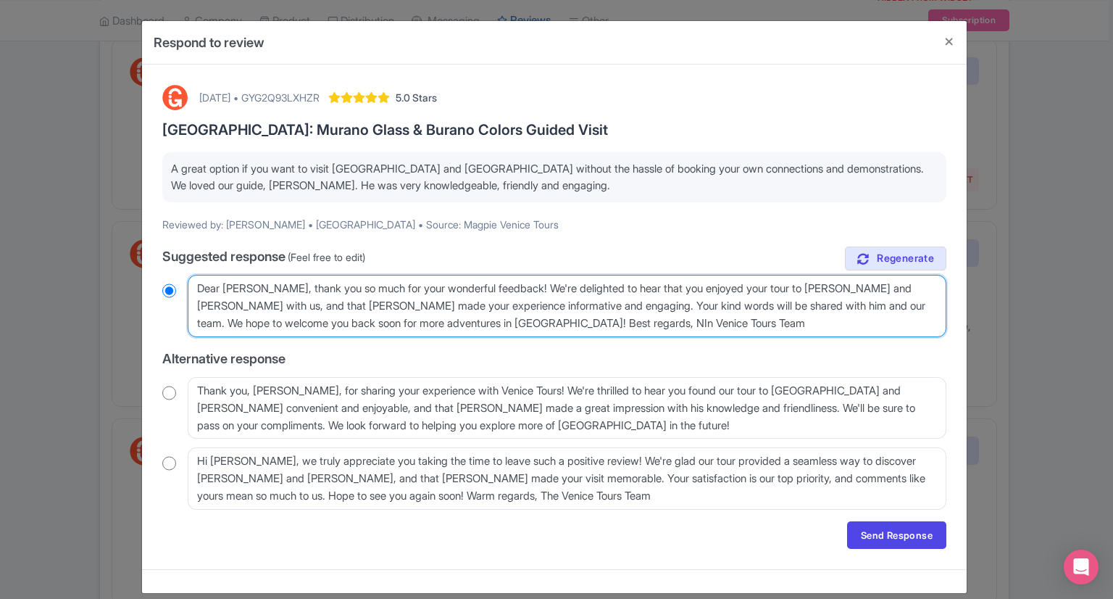
type textarea "Dear Isabelle, thank you so much for your wonderful feedback! We're delighted t…"
radio input "true"
type textarea "Dear Isabelle, thank you so much for your wonderful feedback! We're delighted t…"
radio input "true"
type textarea "Dear Isabelle, thank you so much for your wonderful feedback! We're delighted t…"
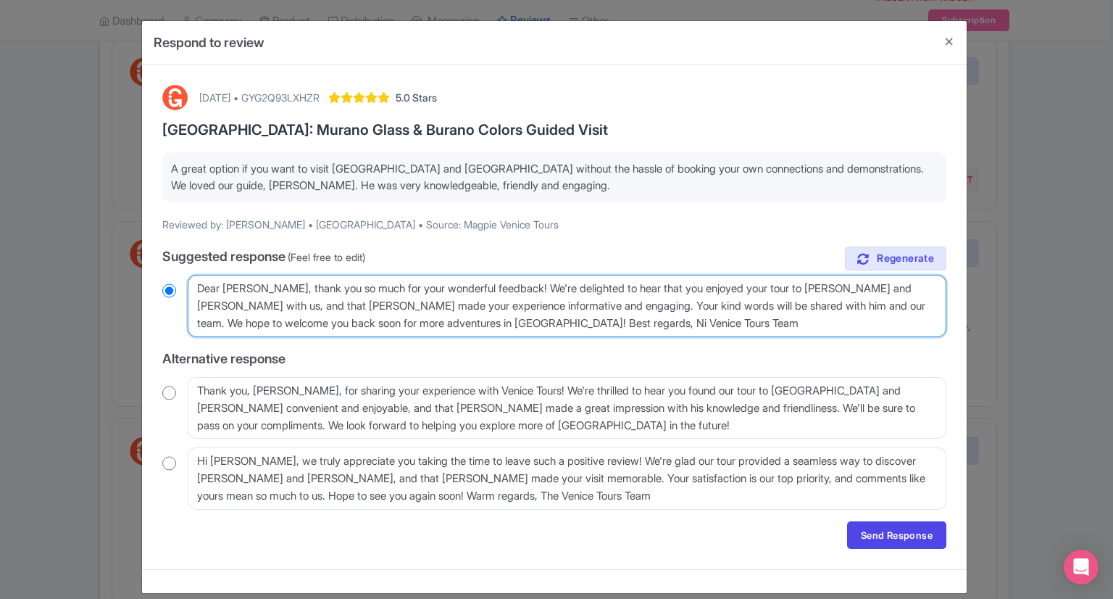
radio input "true"
type textarea "Dear Isabelle, thank you so much for your wonderful feedback! We're delighted t…"
radio input "true"
type textarea "Dear Isabelle, thank you so much for your wonderful feedback! We're delighted t…"
radio input "true"
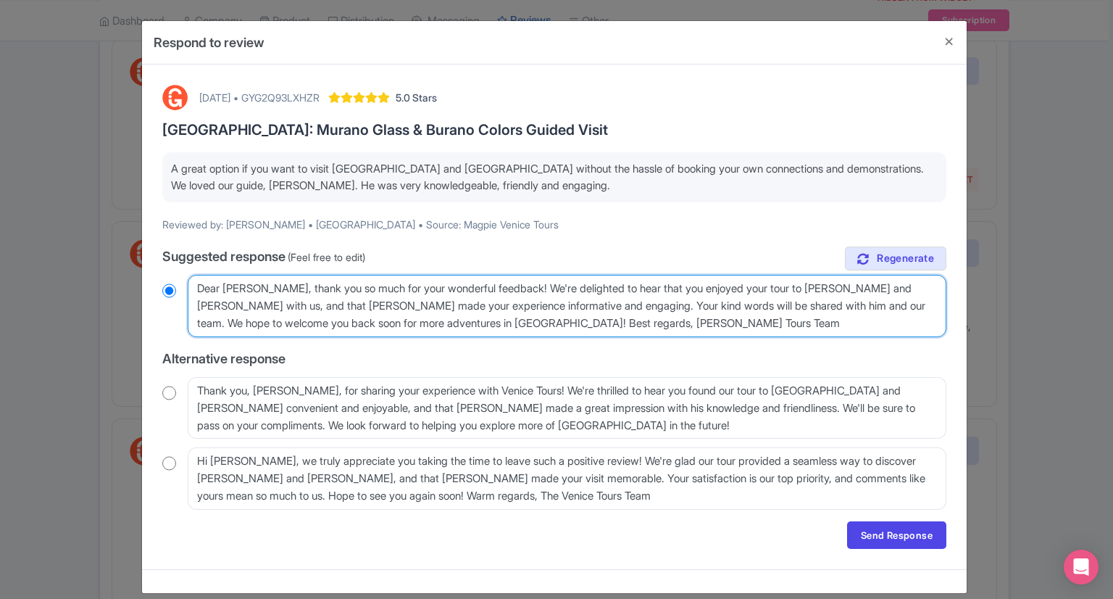
type textarea "Dear Isabelle, thank you so much for your wonderful feedback! We're delighted t…"
radio input "true"
click at [638, 329] on textarea "Dear Isabelle, thank you so much for your wonderful feedback! We're delighted t…" at bounding box center [567, 306] width 759 height 62
type textarea "Dear Isabelle, thank you so much for your wonderful feedback! We're delighted t…"
radio input "true"
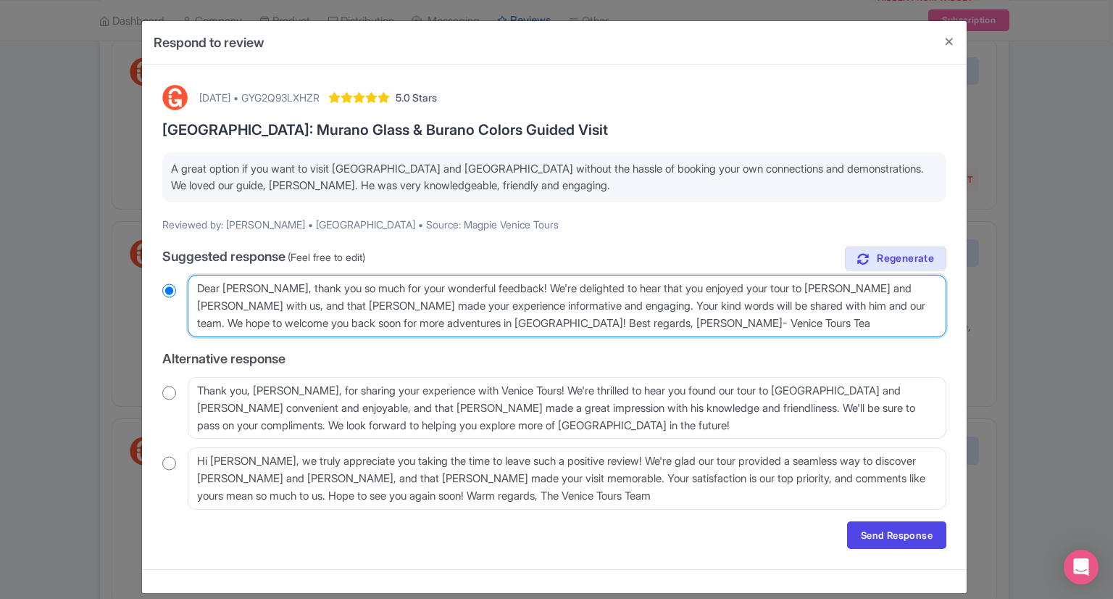
type textarea "Dear Isabelle, thank you so much for your wonderful feedback! We're delighted t…"
radio input "true"
type textarea "Dear Isabelle, thank you so much for your wonderful feedback! We're delighted t…"
radio input "true"
type textarea "Dear Isabelle, thank you so much for your wonderful feedback! We're delighted t…"
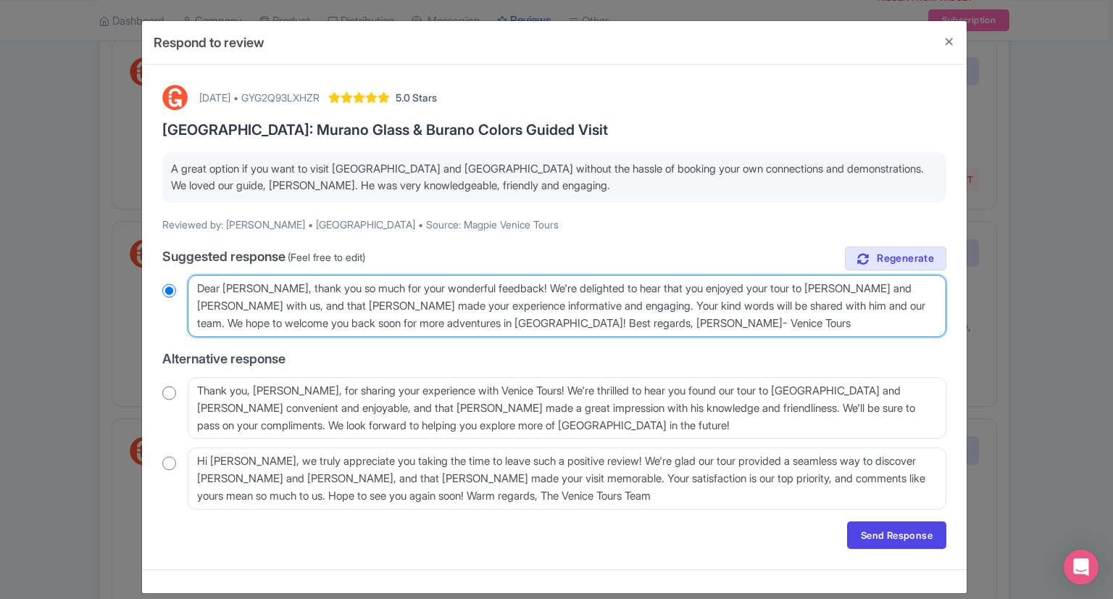
radio input "true"
type textarea "Dear Isabelle, thank you so much for your wonderful feedback! We're delighted t…"
radio input "true"
type textarea "Dear Isabelle, thank you so much for your wonderful feedback! We're delighted t…"
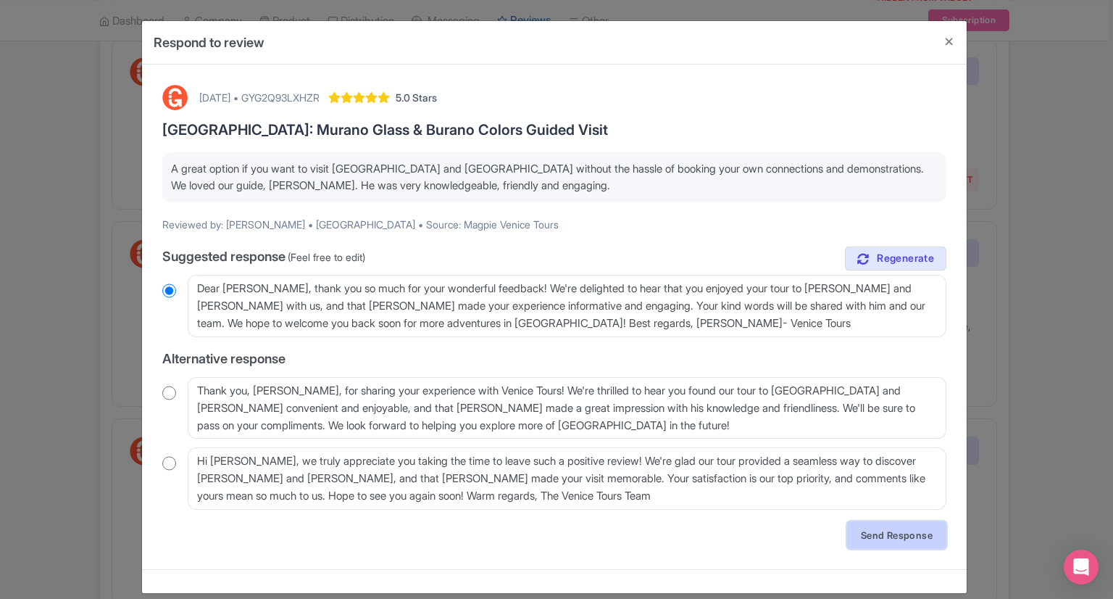
click at [852, 531] on link "Send Response" at bounding box center [896, 535] width 99 height 28
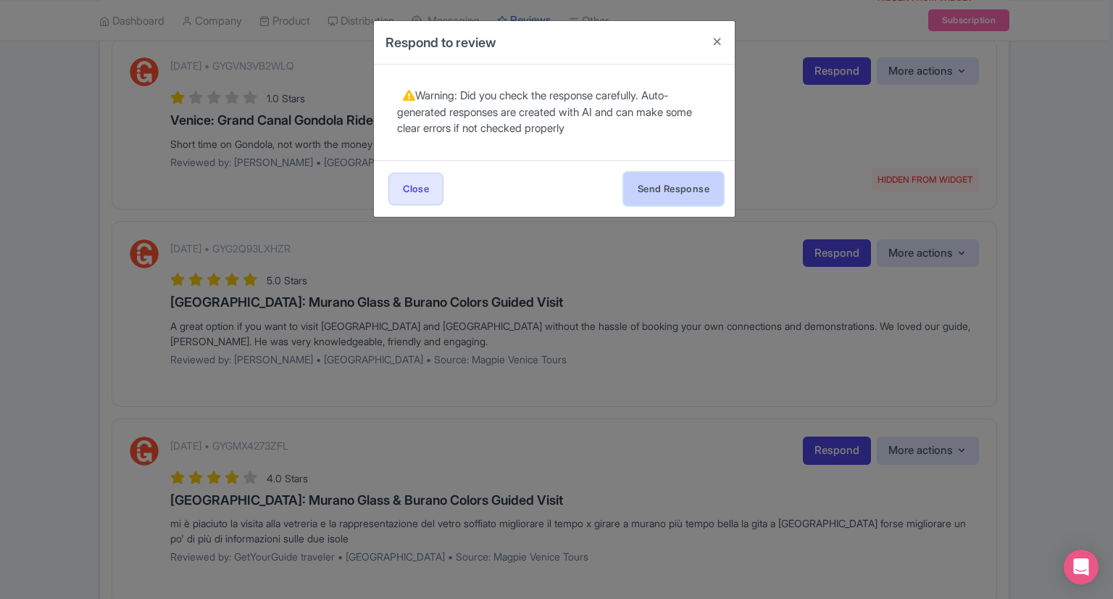
click at [672, 182] on button "Send Response" at bounding box center [673, 188] width 99 height 33
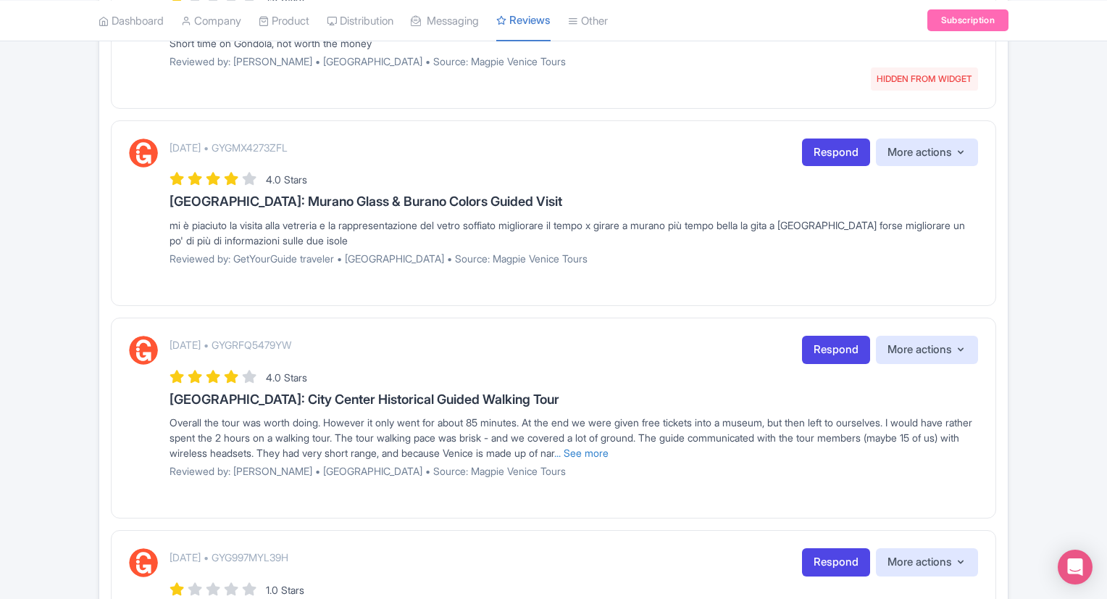
scroll to position [776, 0]
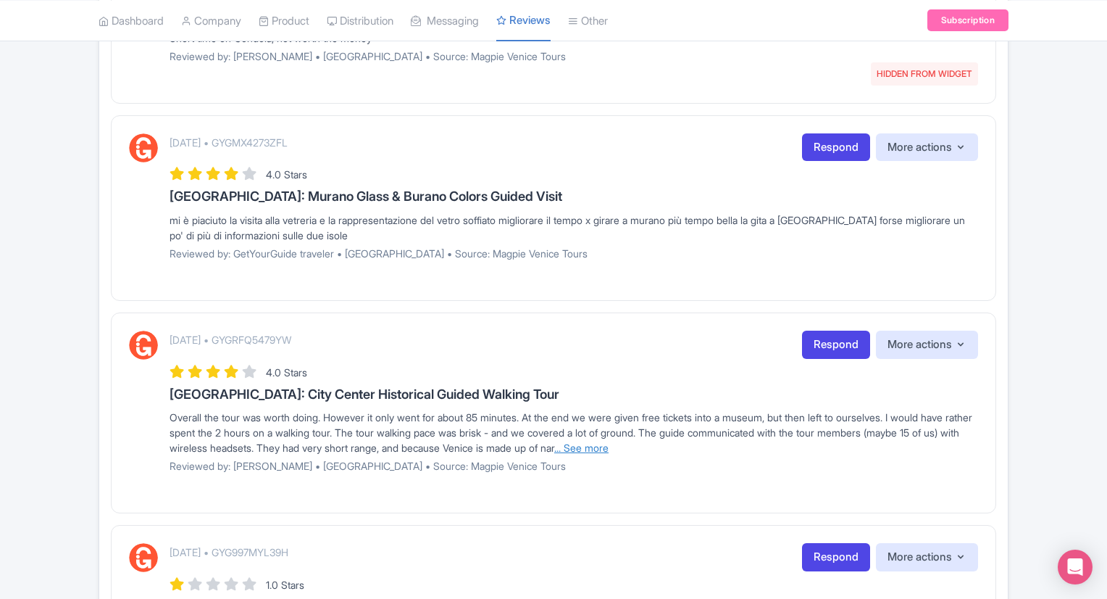
click at [609, 444] on link "... See more" at bounding box center [581, 447] width 54 height 12
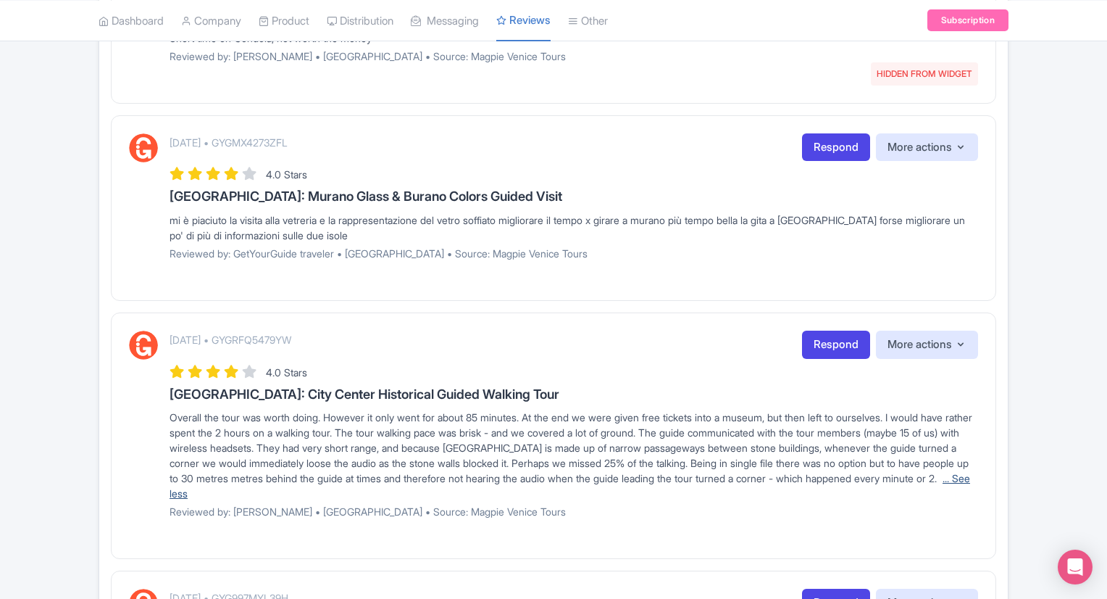
click at [335, 491] on link "... See less" at bounding box center [570, 486] width 801 height 28
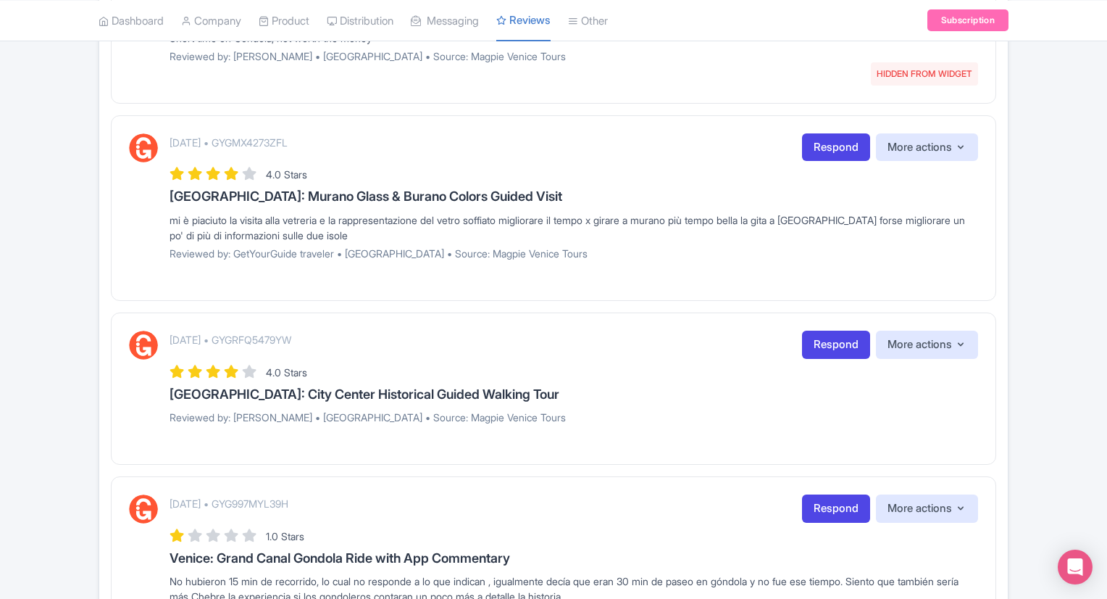
drag, startPoint x: 1106, startPoint y: 311, endPoint x: 1104, endPoint y: 381, distance: 70.3
click at [1104, 381] on div "Success ReviewRespone created successfully Review Dashboard Manage Analytics AI…" at bounding box center [553, 422] width 1107 height 2120
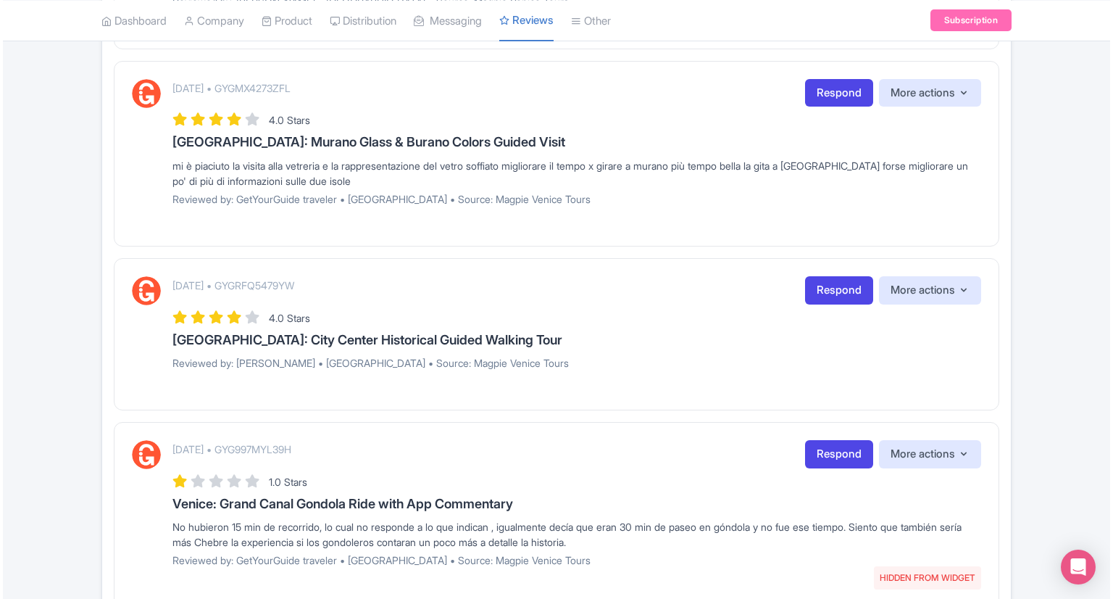
scroll to position [826, 0]
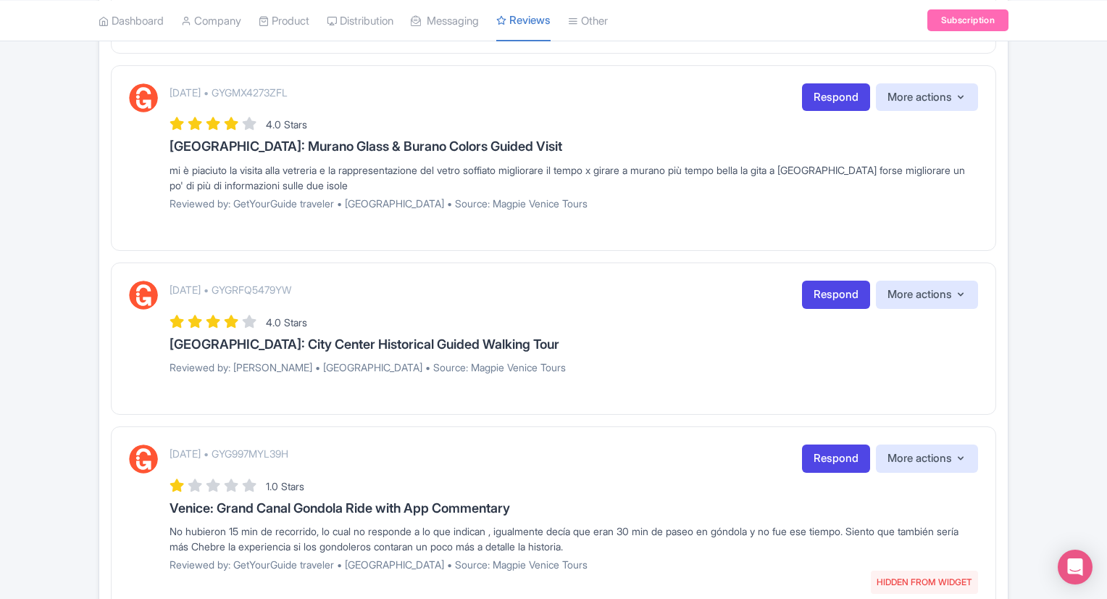
click at [632, 380] on div "August 28, 2025 • GYGRFQ5479YW Respond More actions Hide from this page Hide fr…" at bounding box center [574, 332] width 809 height 104
click at [835, 293] on link "Respond" at bounding box center [836, 294] width 68 height 28
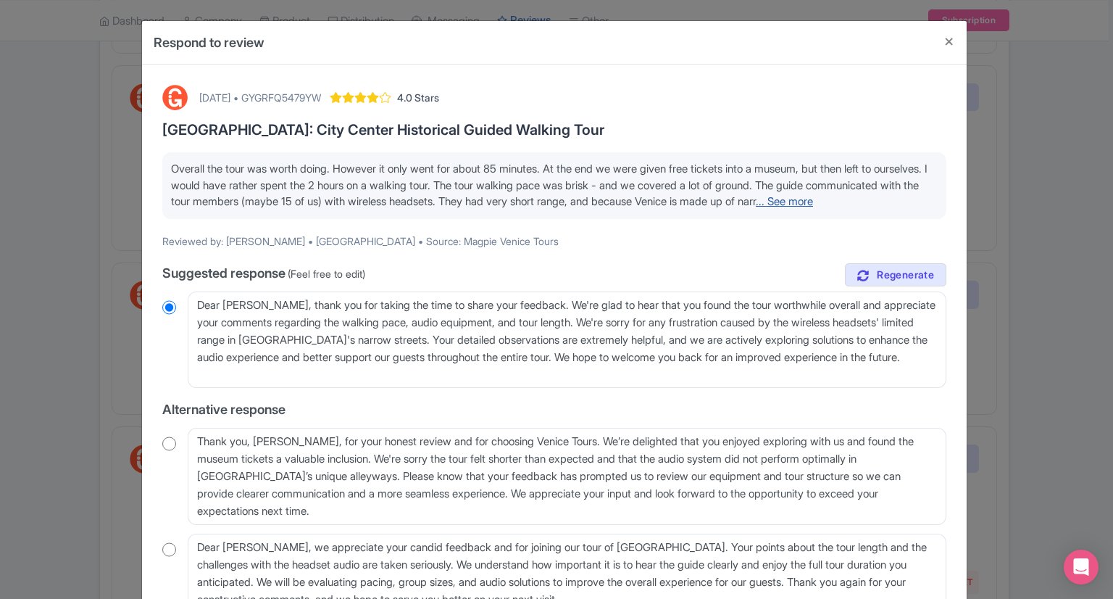
click at [756, 208] on link "... See more" at bounding box center [784, 201] width 57 height 14
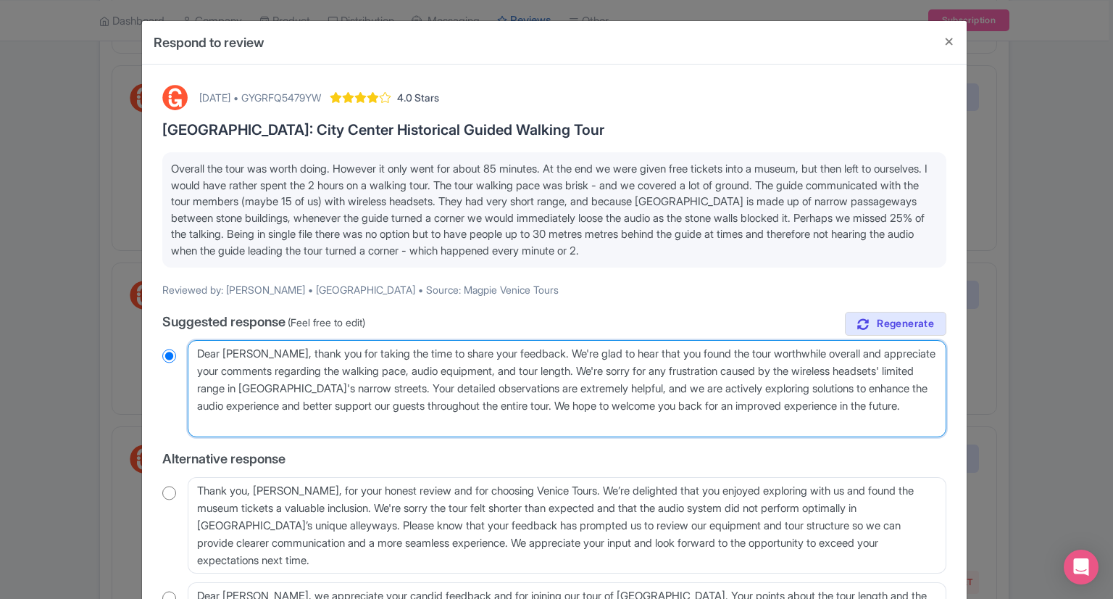
click at [575, 404] on textarea "Dear David, thank you for taking the time to share your feedback. We're glad to…" at bounding box center [567, 388] width 759 height 97
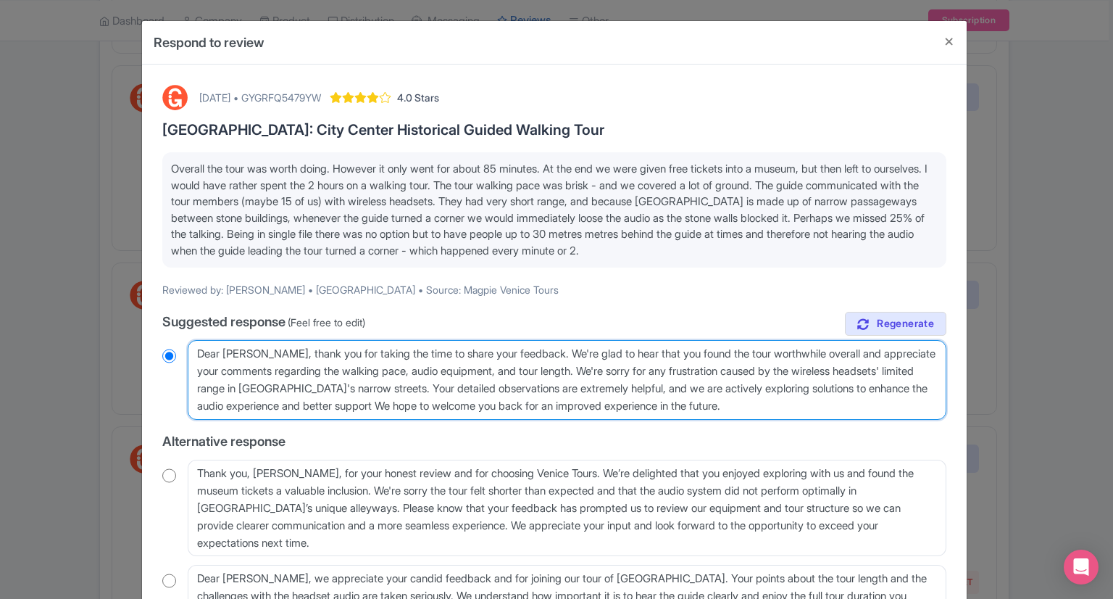
type textarea "Dear David, thank you for taking the time to share your feedback. We're glad to…"
radio input "true"
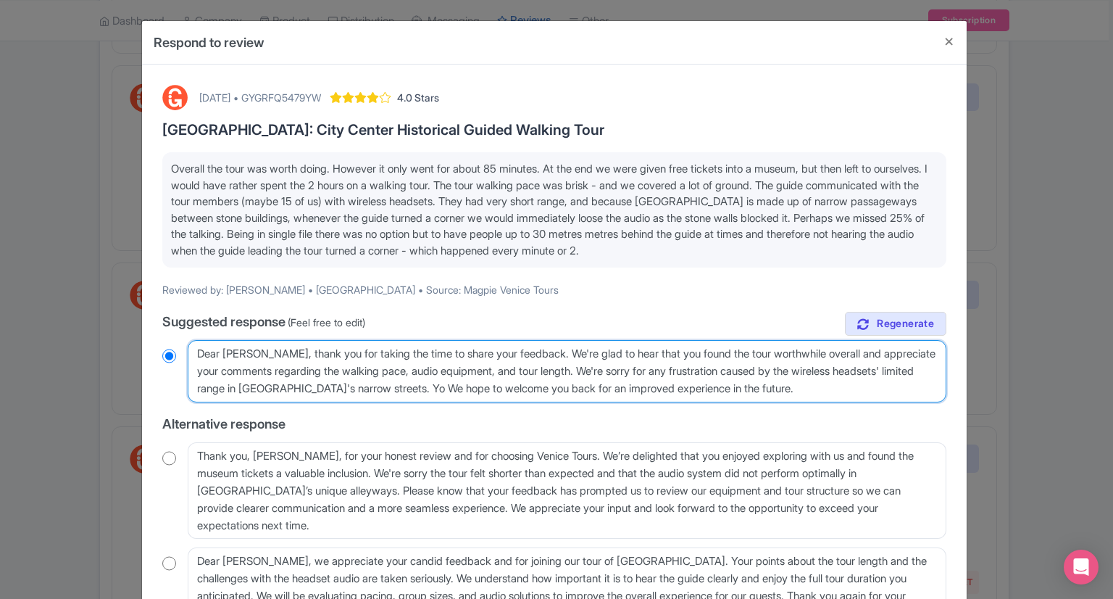
type textarea "Dear David, thank you for taking the time to share your feedback. We're glad to…"
radio input "true"
type textarea "Dear David, thank you for taking the time to share your feedback. We're glad to…"
radio input "true"
type textarea "Dear David, thank you for taking the time to share your feedback. We're glad to…"
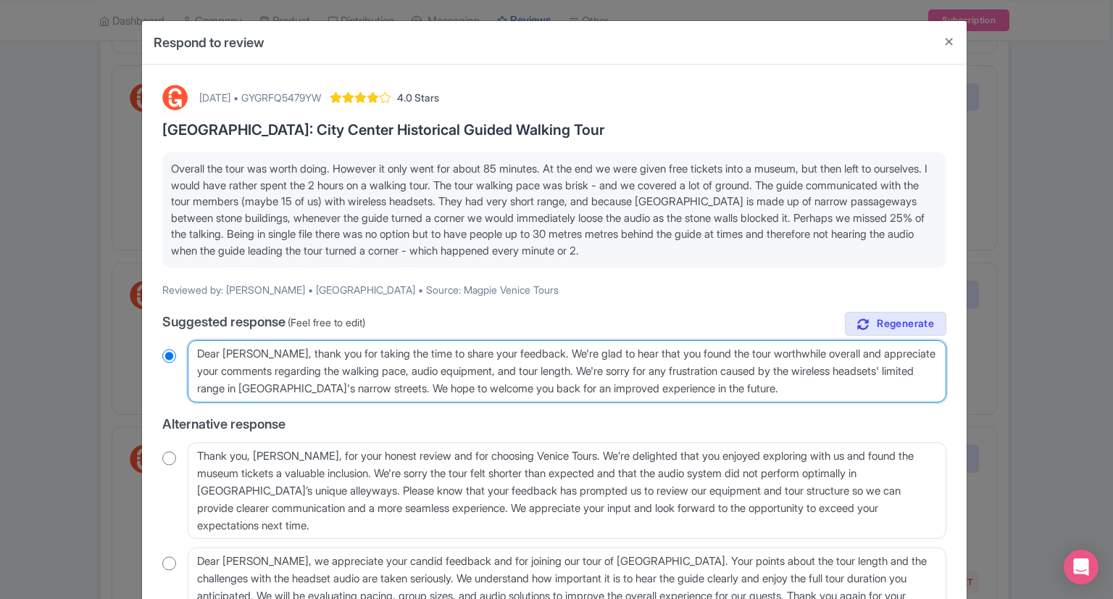
radio input "true"
type textarea "Dear David, thank you for taking the time to share your feedback. We're glad to…"
radio input "true"
click at [798, 385] on textarea "Dear David, thank you for taking the time to share your feedback. We're glad to…" at bounding box center [567, 371] width 759 height 62
type textarea "Dear David, thank you for taking the time to share your feedback. We're glad to…"
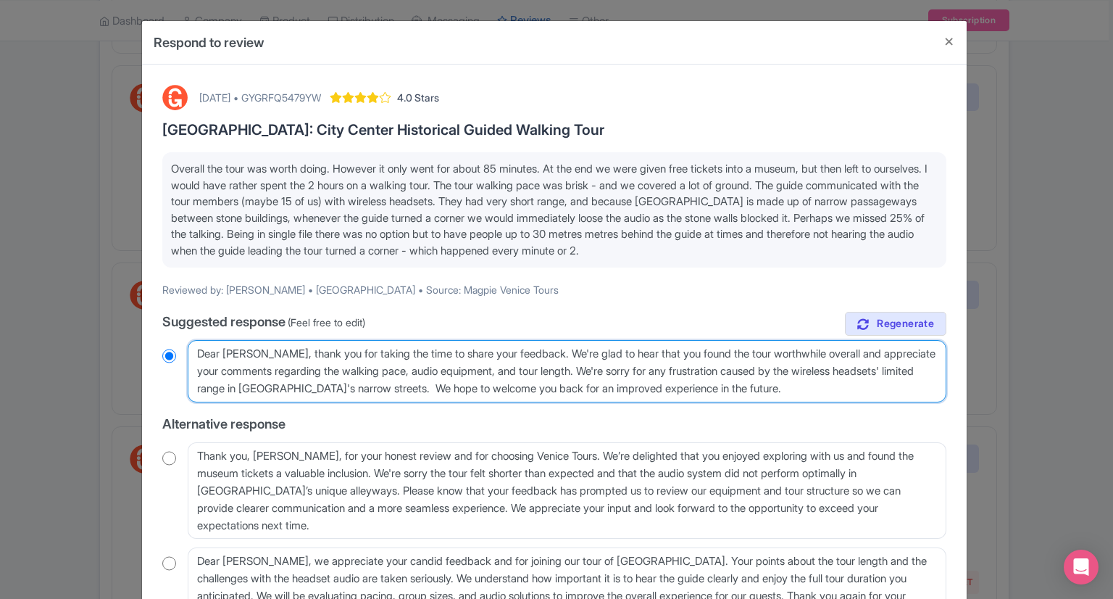
radio input "true"
type textarea "Dear David, thank you for taking the time to share your feedback. We're glad to…"
radio input "true"
type textarea "Dear David, thank you for taking the time to share your feedback. We're glad to…"
radio input "true"
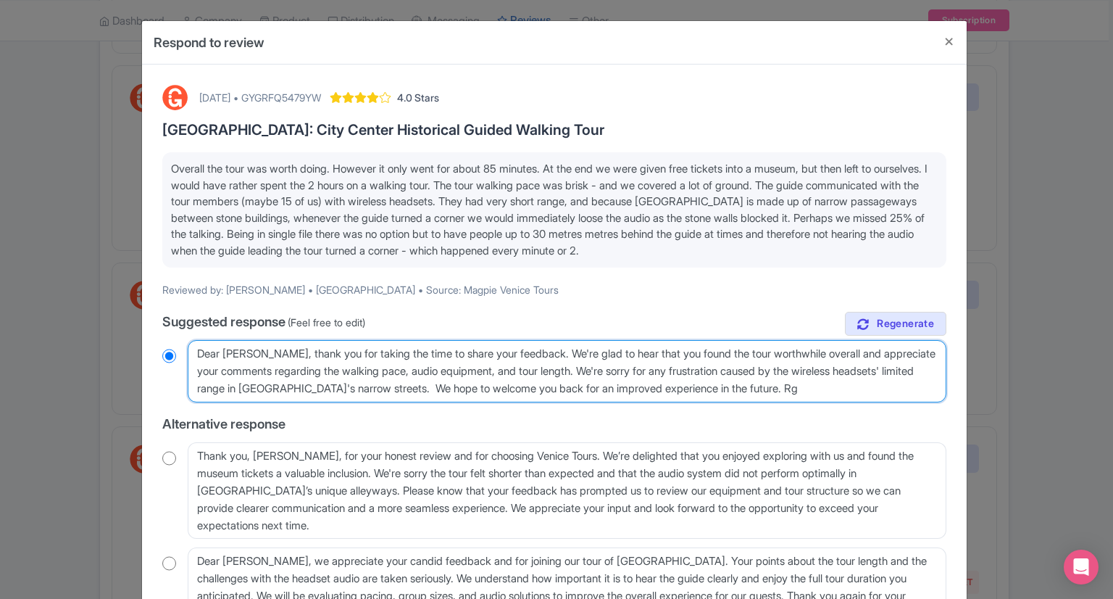
type textarea "Dear David, thank you for taking the time to share your feedback. We're glad to…"
radio input "true"
type textarea "Dear David, thank you for taking the time to share your feedback. We're glad to…"
radio input "true"
type textarea "Dear David, thank you for taking the time to share your feedback. We're glad to…"
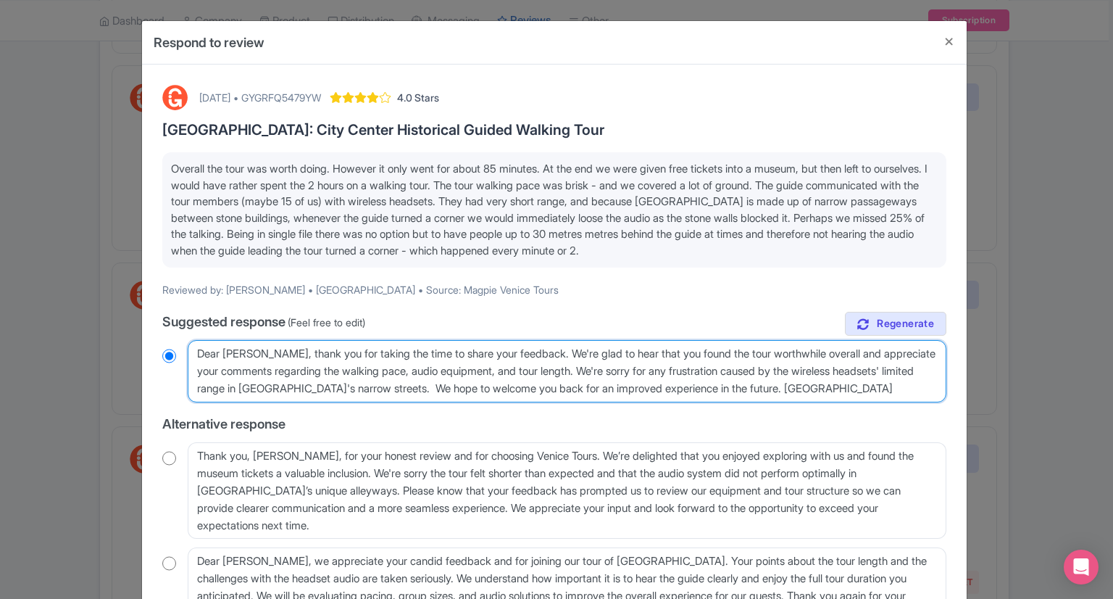
radio input "true"
type textarea "Dear David, thank you for taking the time to share your feedback. We're glad to…"
radio input "true"
type textarea "Dear David, thank you for taking the time to share your feedback. We're glad to…"
radio input "true"
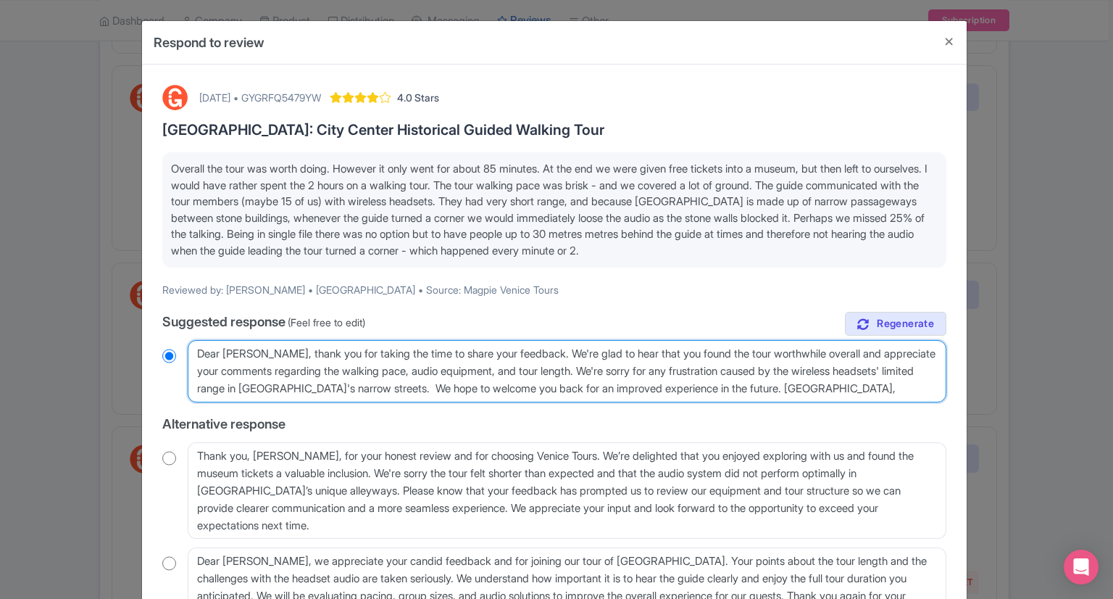
type textarea "Dear David, thank you for taking the time to share your feedback. We're glad to…"
radio input "true"
type textarea "Dear David, thank you for taking the time to share your feedback. We're glad to…"
radio input "true"
type textarea "Dear David, thank you for taking the time to share your feedback. We're glad to…"
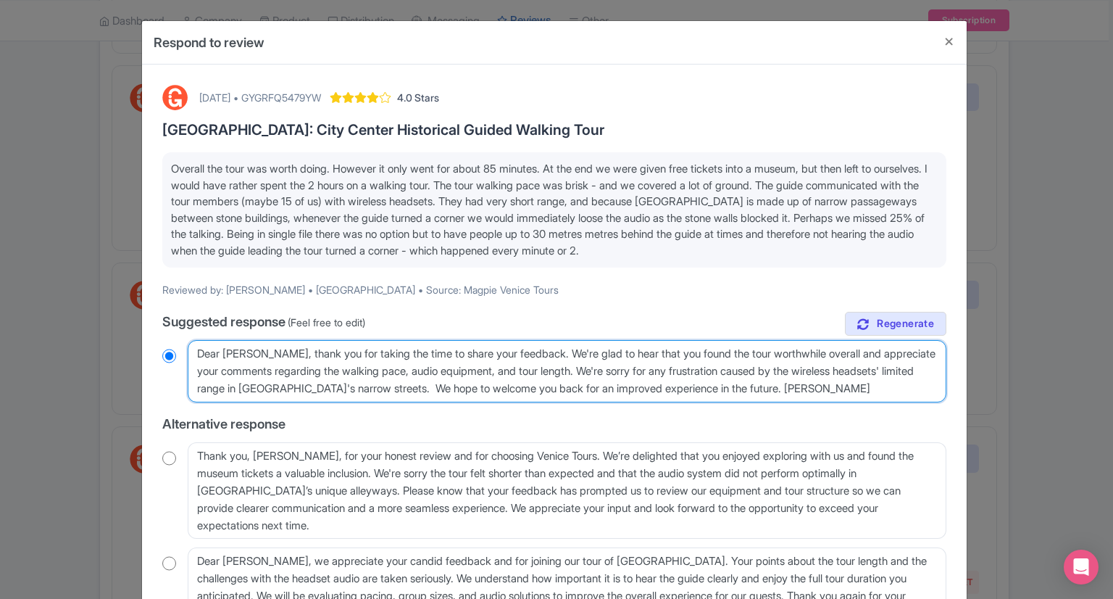
radio input "true"
type textarea "Dear David, thank you for taking the time to share your feedback. We're glad to…"
radio input "true"
type textarea "Dear David, thank you for taking the time to share your feedback. We're glad to…"
radio input "true"
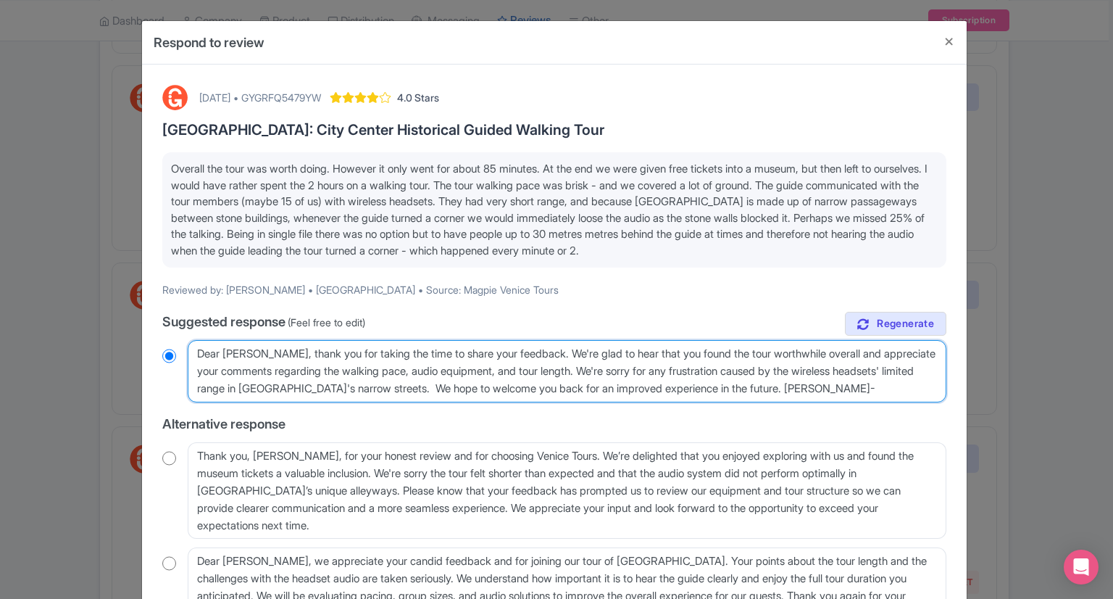
type textarea "Dear David, thank you for taking the time to share your feedback. We're glad to…"
radio input "true"
type textarea "Dear David, thank you for taking the time to share your feedback. We're glad to…"
radio input "true"
type textarea "Dear David, thank you for taking the time to share your feedback. We're glad to…"
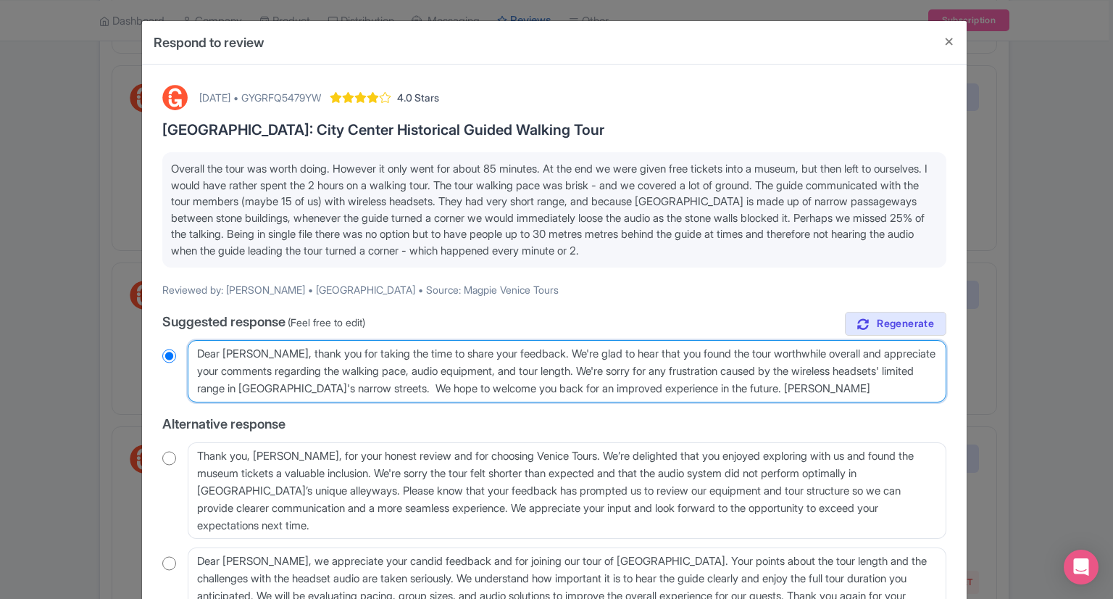
radio input "true"
type textarea "Dear David, thank you for taking the time to share your feedback. We're glad to…"
radio input "true"
type textarea "Dear David, thank you for taking the time to share your feedback. We're glad to…"
radio input "true"
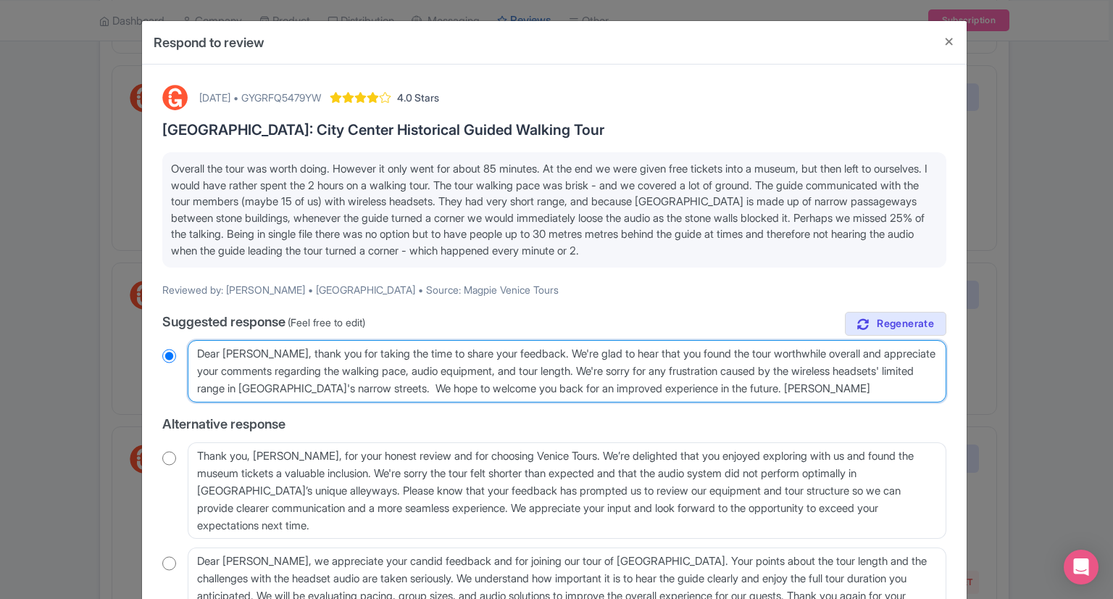
type textarea "Dear David, thank you for taking the time to share your feedback. We're glad to…"
radio input "true"
type textarea "Dear David, thank you for taking the time to share your feedback. We're glad to…"
radio input "true"
type textarea "Dear David, thank you for taking the time to share your feedback. We're glad to…"
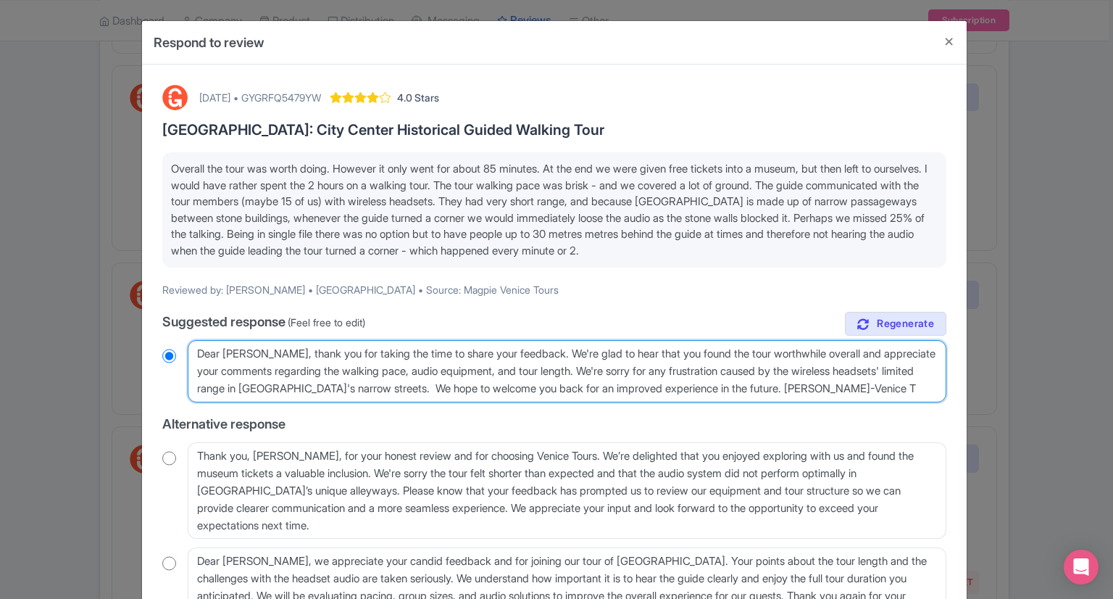
radio input "true"
type textarea "Dear David, thank you for taking the time to share your feedback. We're glad to…"
radio input "true"
type textarea "Dear David, thank you for taking the time to share your feedback. We're glad to…"
radio input "true"
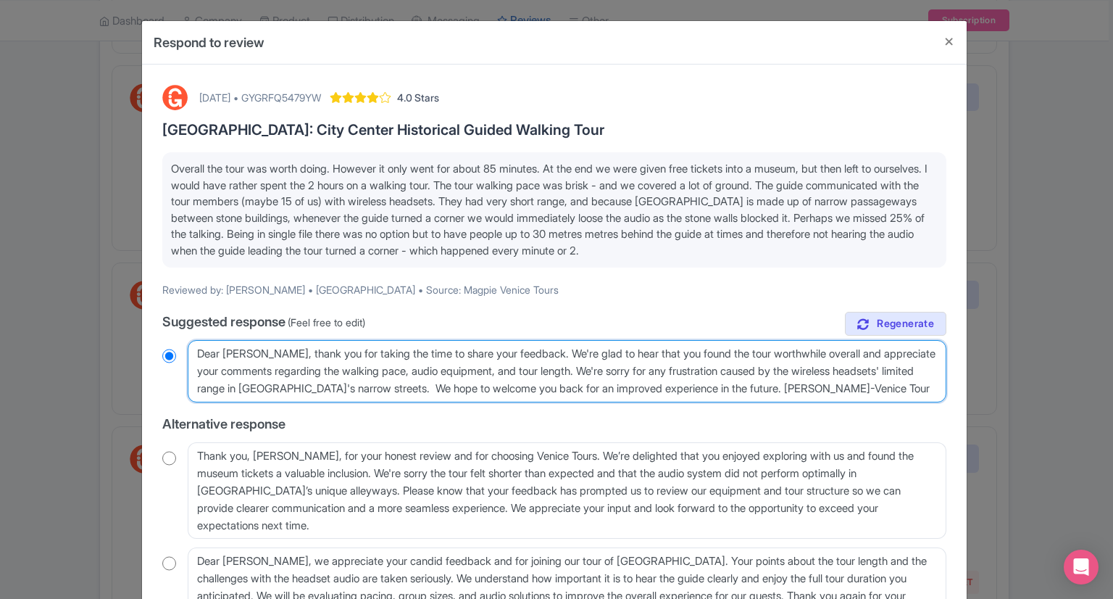
type textarea "Dear David, thank you for taking the time to share your feedback. We're glad to…"
radio input "true"
click at [785, 387] on textarea "Dear David, thank you for taking the time to share your feedback. We're glad to…" at bounding box center [567, 371] width 759 height 62
type textarea "Dear David, thank you for taking the time to share your feedback. We're glad to…"
radio input "true"
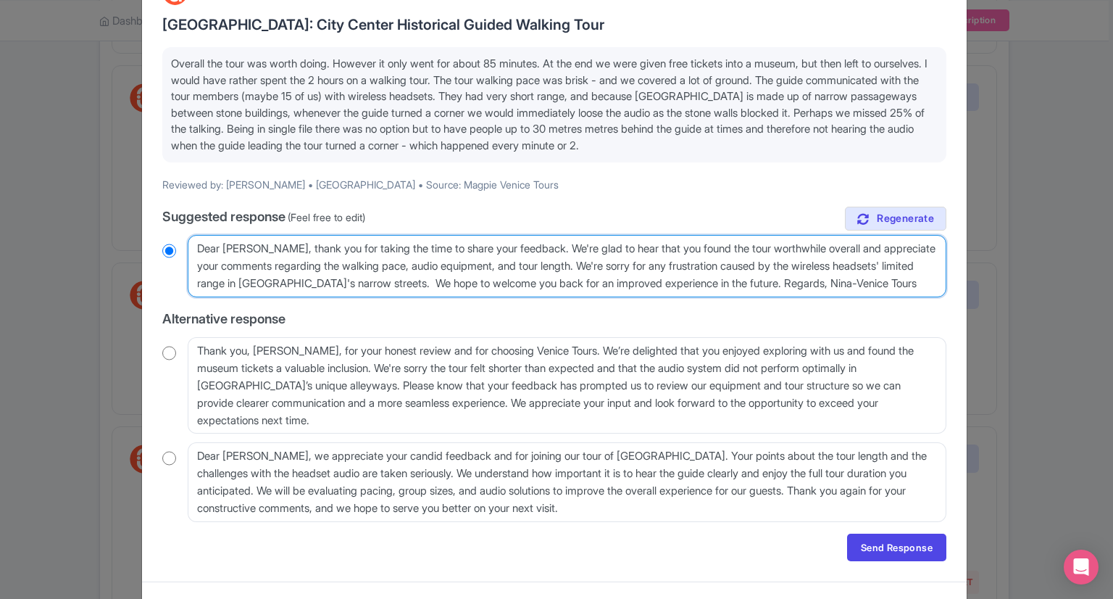
scroll to position [132, 0]
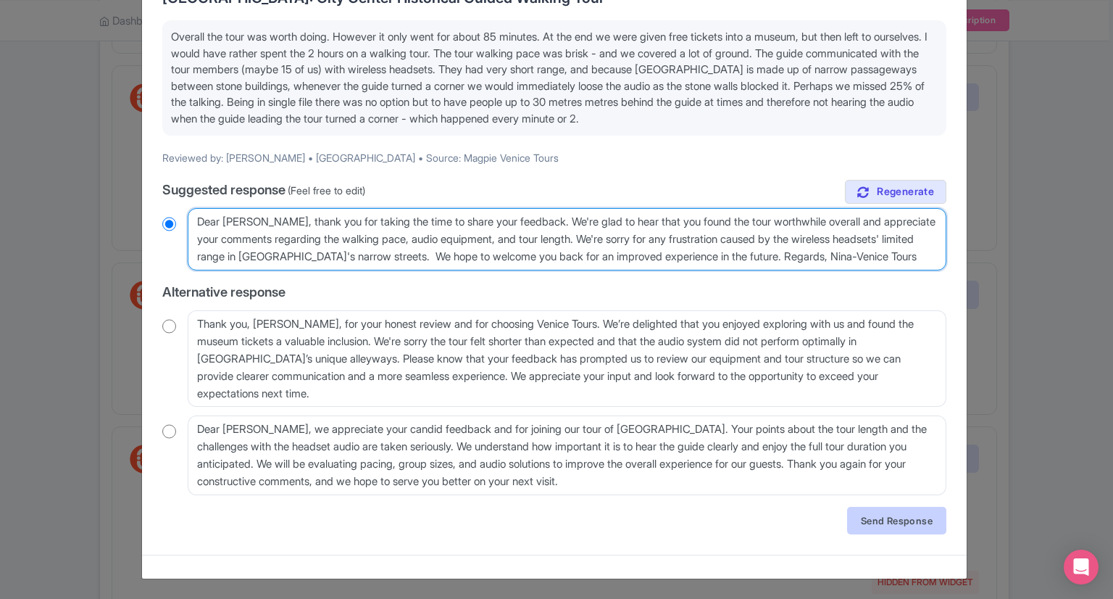
type textarea "Dear David, thank you for taking the time to share your feedback. We're glad to…"
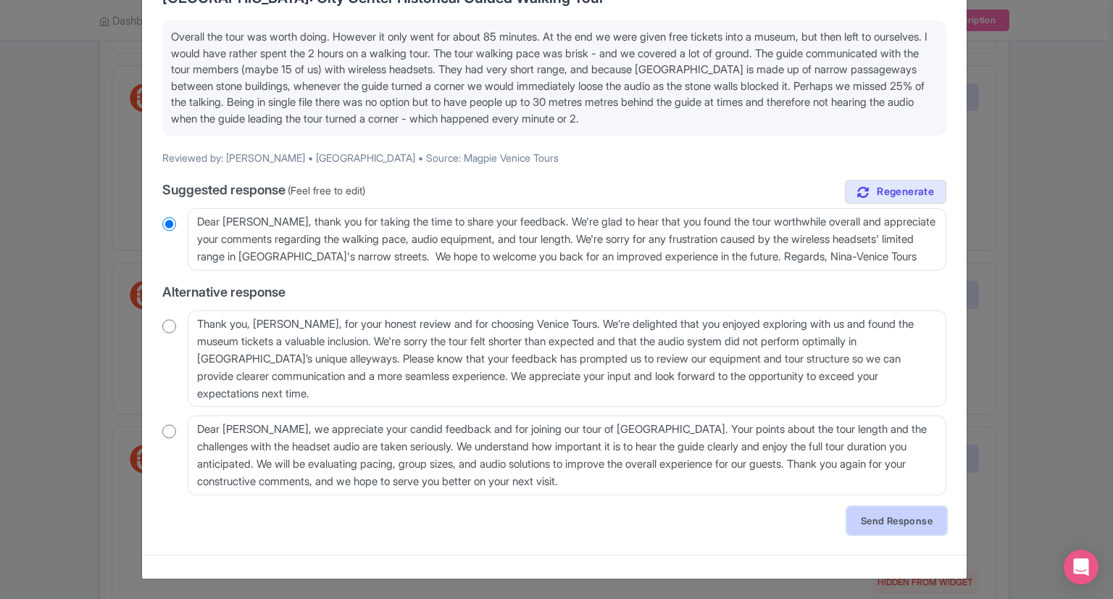
click at [883, 525] on link "Send Response" at bounding box center [896, 520] width 99 height 28
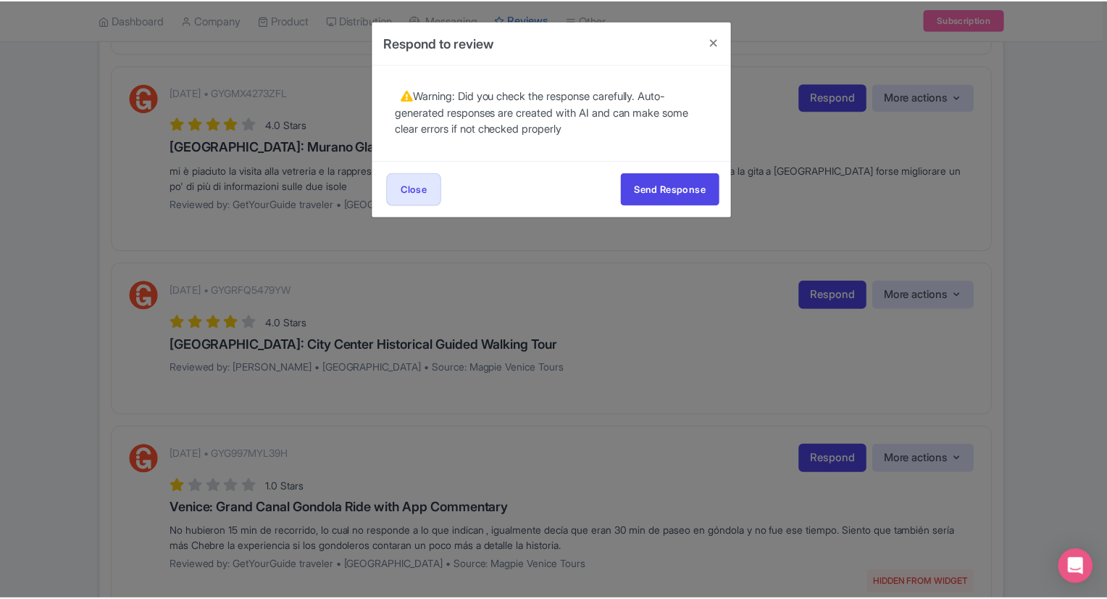
scroll to position [0, 0]
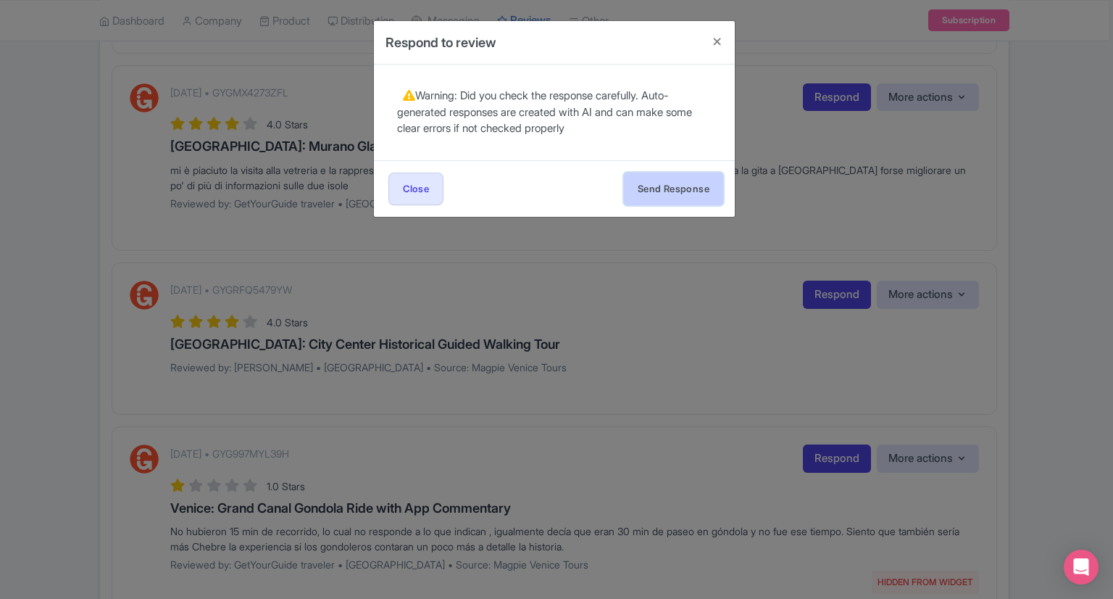
click at [682, 188] on button "Send Response" at bounding box center [673, 188] width 99 height 33
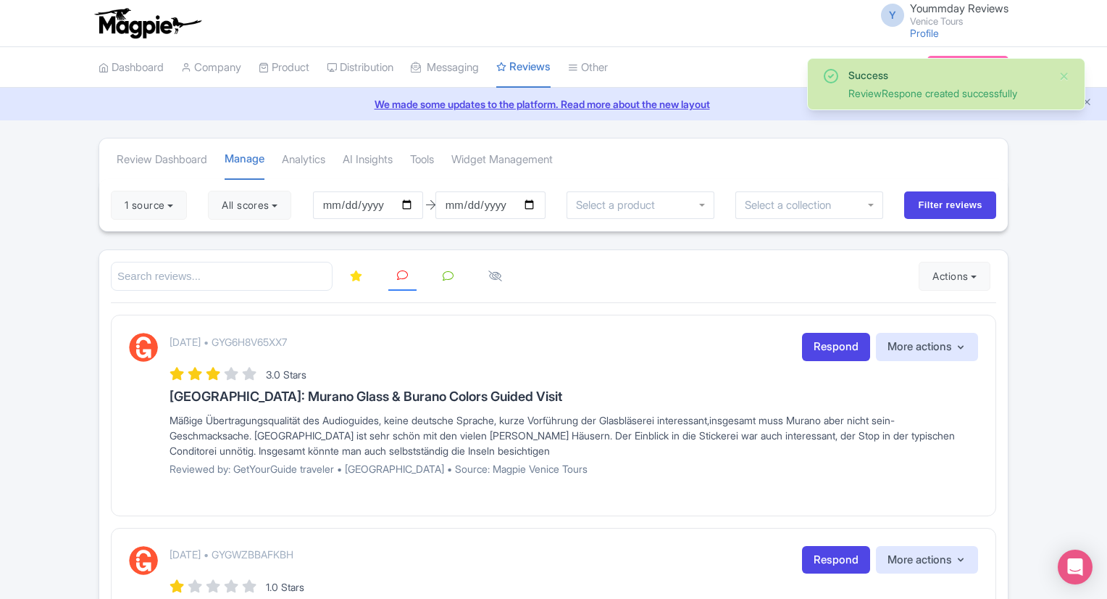
scroll to position [523, 0]
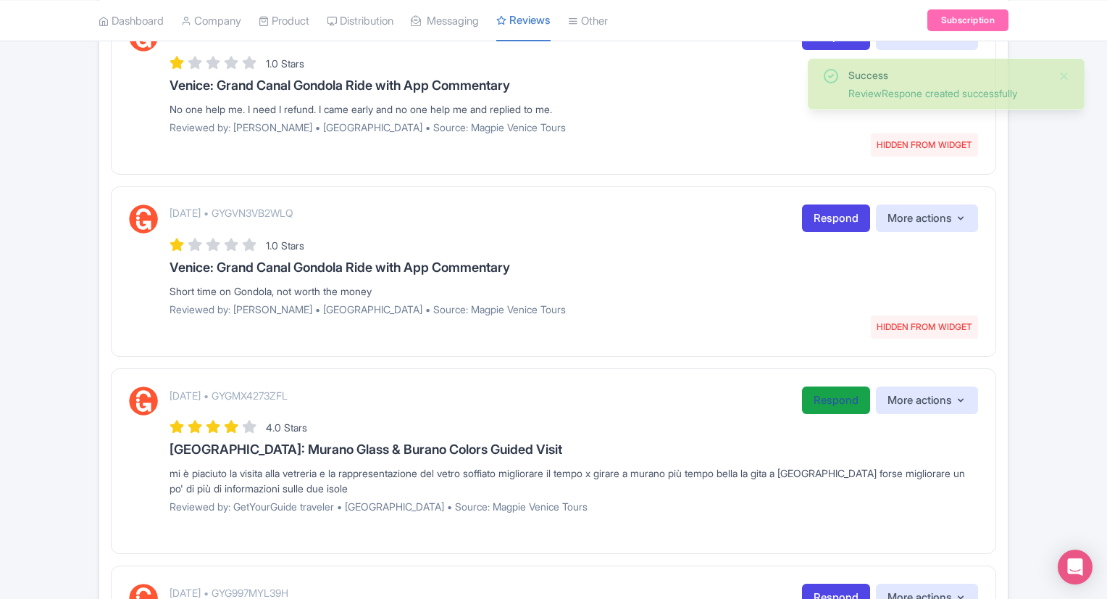
click at [818, 407] on link "Respond" at bounding box center [836, 400] width 68 height 28
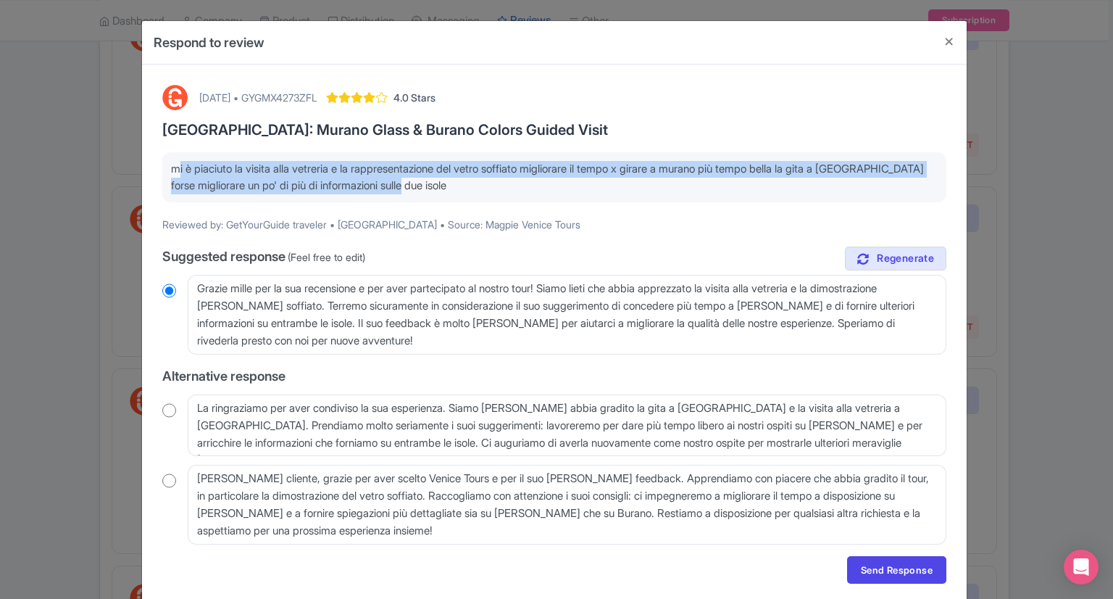
drag, startPoint x: 168, startPoint y: 167, endPoint x: 475, endPoint y: 200, distance: 309.0
click at [475, 200] on div "mi è piaciuto la visita alla vetreria e la rappresentazione del vetro soffiato …" at bounding box center [554, 177] width 784 height 50
copy p "mi è piaciuto la visita alla vetreria e la rappresentazione del vetro soffiato …"
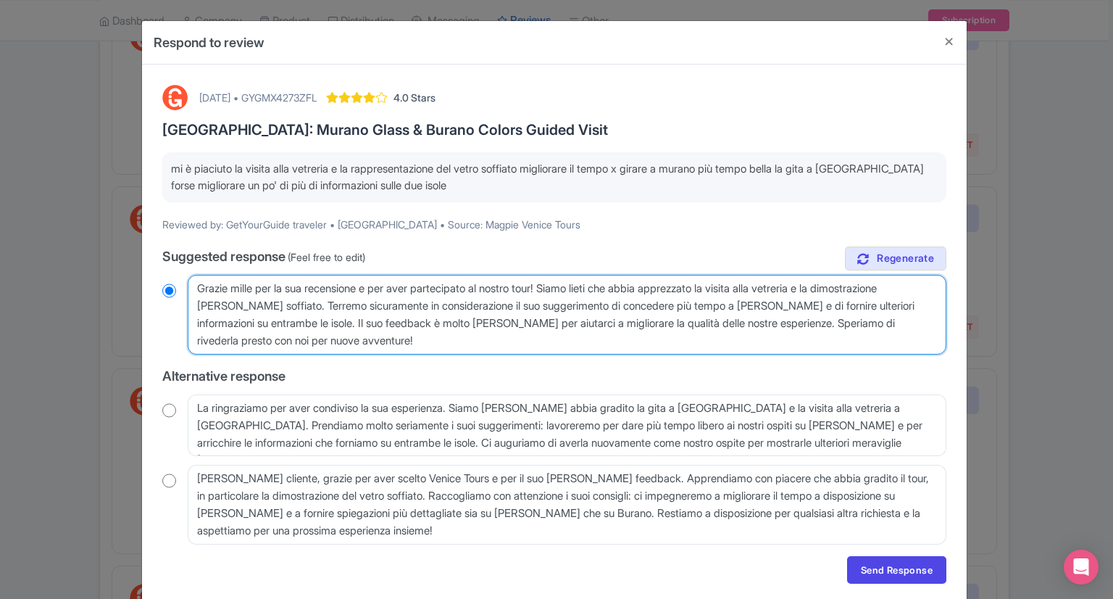
drag, startPoint x: 196, startPoint y: 282, endPoint x: 396, endPoint y: 351, distance: 211.5
click at [396, 351] on textarea "Grazie mille per la sua recensione e per aver partecipato al nostro tour! Siamo…" at bounding box center [567, 315] width 759 height 80
radio input "true"
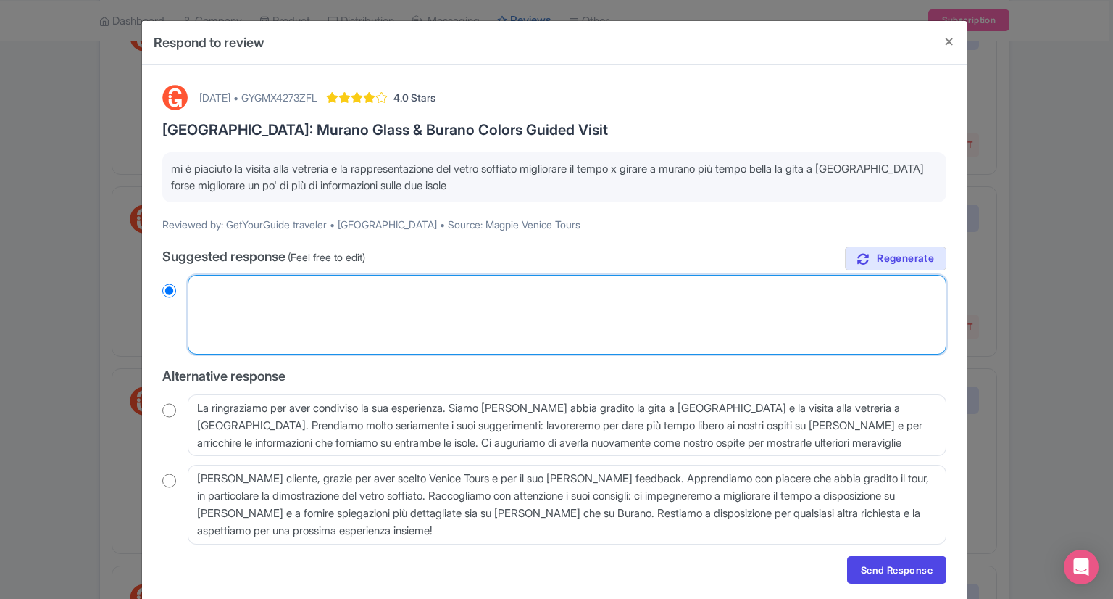
radio input "true"
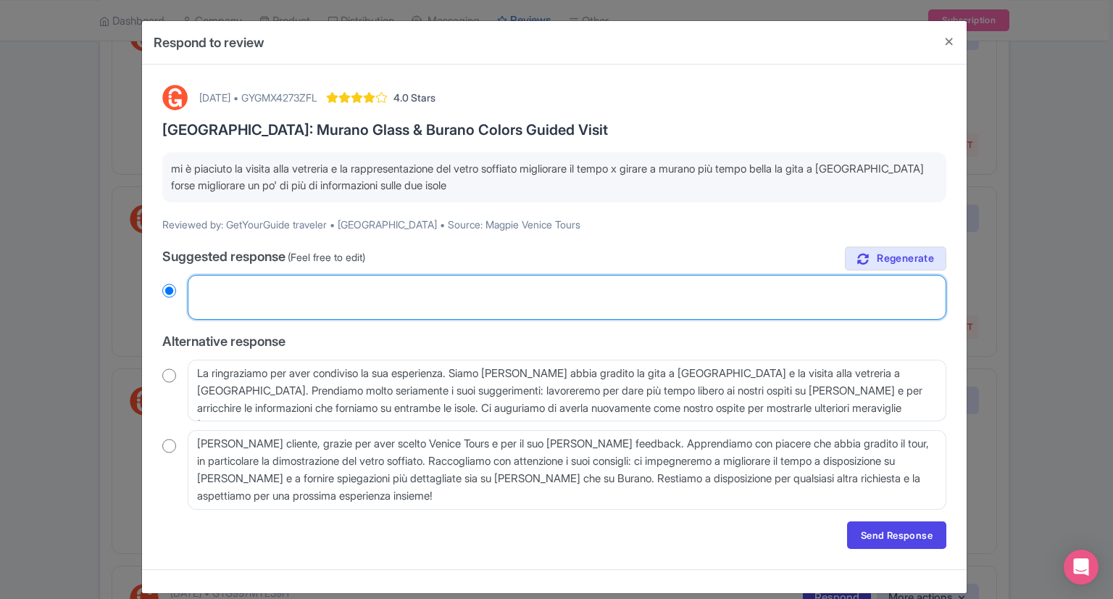
paste textarea "Thank you so much for your review and for joining our tour! We're delighted you…"
type textarea "Thank you so much for your review and for joining our tour! We're delighted you…"
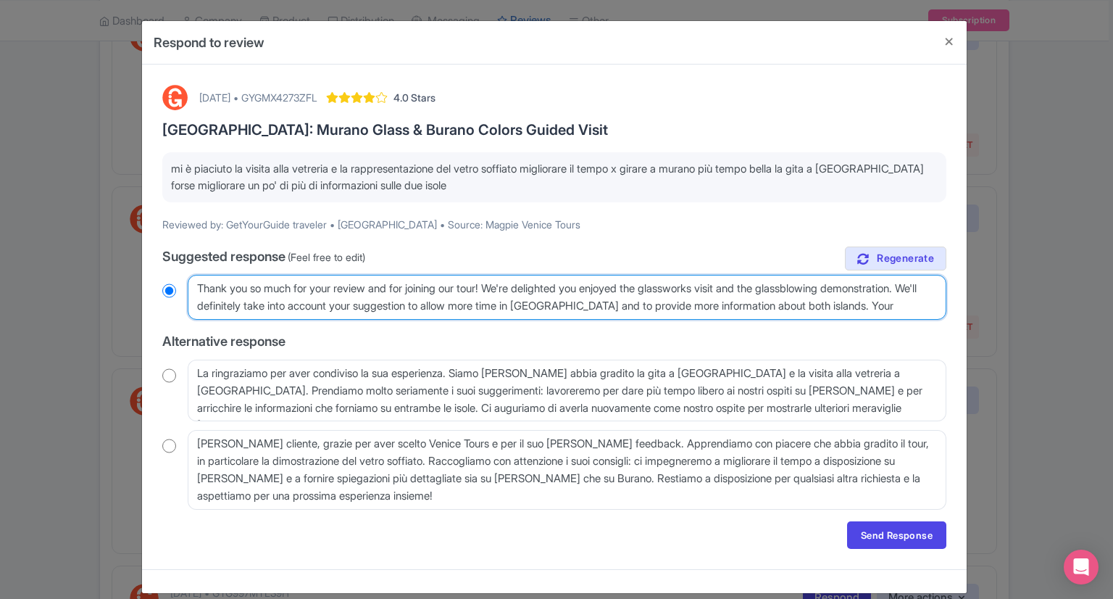
radio input "true"
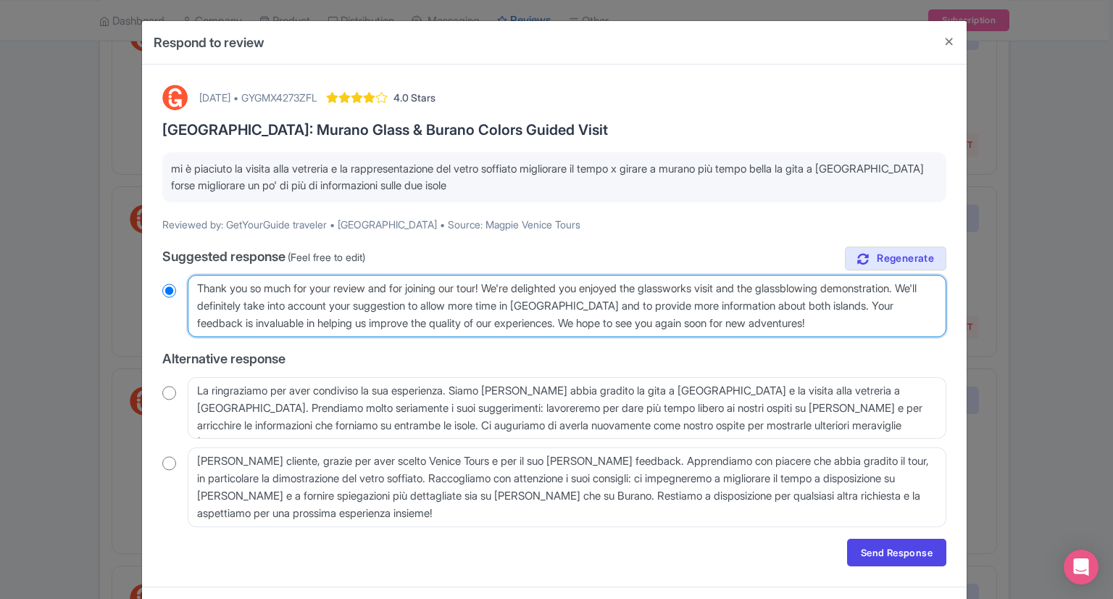
click at [196, 284] on textarea "Grazie mille per la sua recensione e per aver partecipato al nostro tour! Siamo…" at bounding box center [567, 306] width 759 height 62
type textarea "DThank you so much for your review and for joining our tour! We're delighted yo…"
radio input "true"
type textarea "DeThank you so much for your review and for joining our tour! We're delighted y…"
radio input "true"
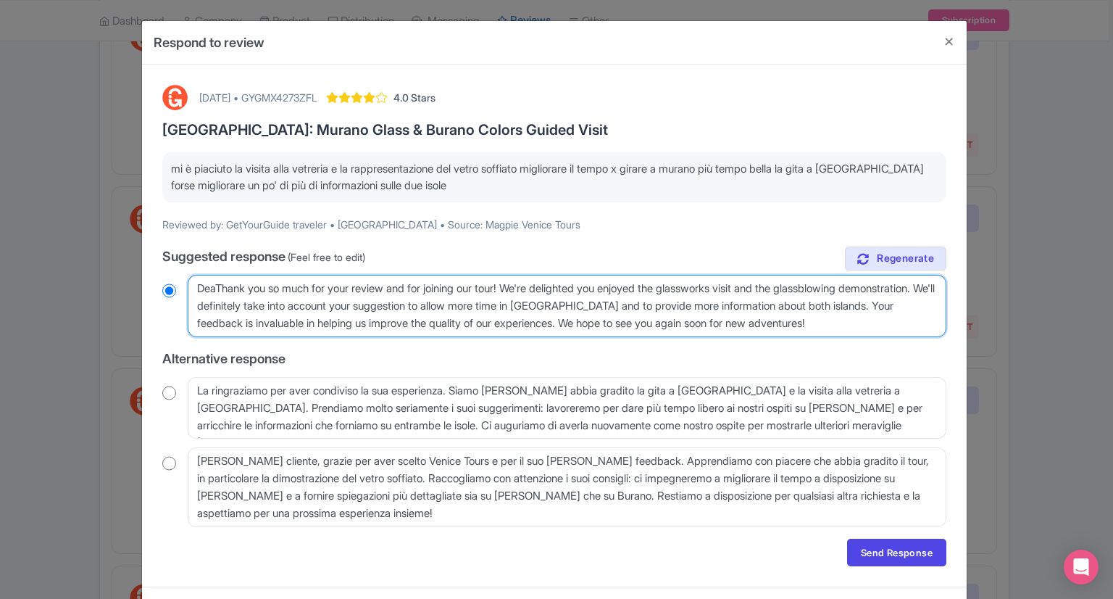
type textarea "DearThank you so much for your review and for joining our tour! We're delighted…"
radio input "true"
type textarea "Dear Thank you so much for your review and for joining our tour! We're delighte…"
radio input "true"
type textarea "Dear GThank you so much for your review and for joining our tour! We're delight…"
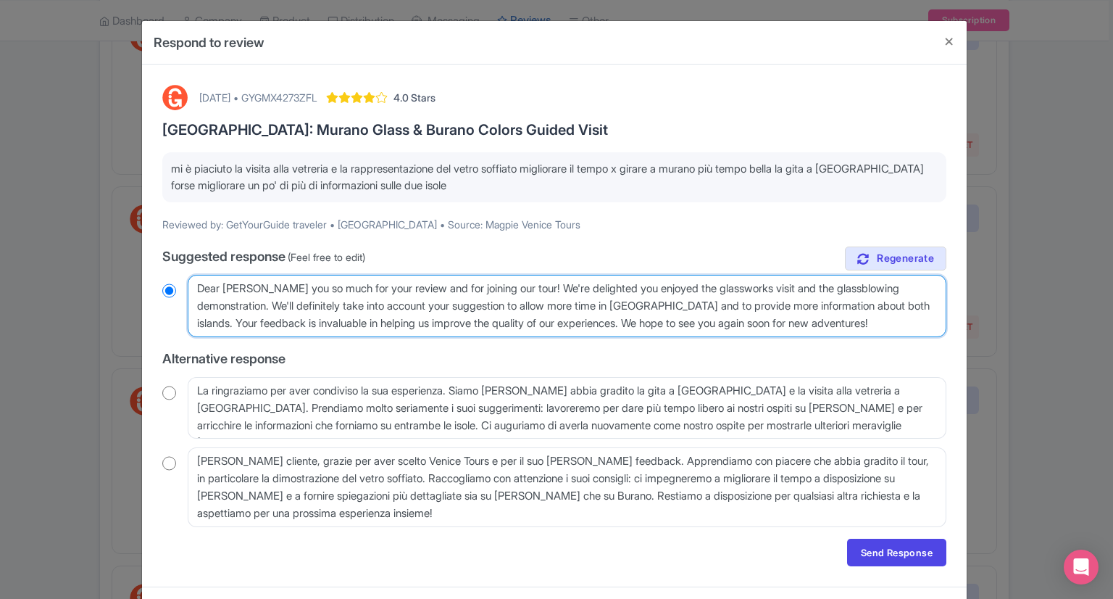
radio input "true"
type textarea "Dear GuThank you so much for your review and for joining our tour! We're deligh…"
radio input "true"
type textarea "Dear GueThank you so much for your review and for joining our tour! We're delig…"
radio input "true"
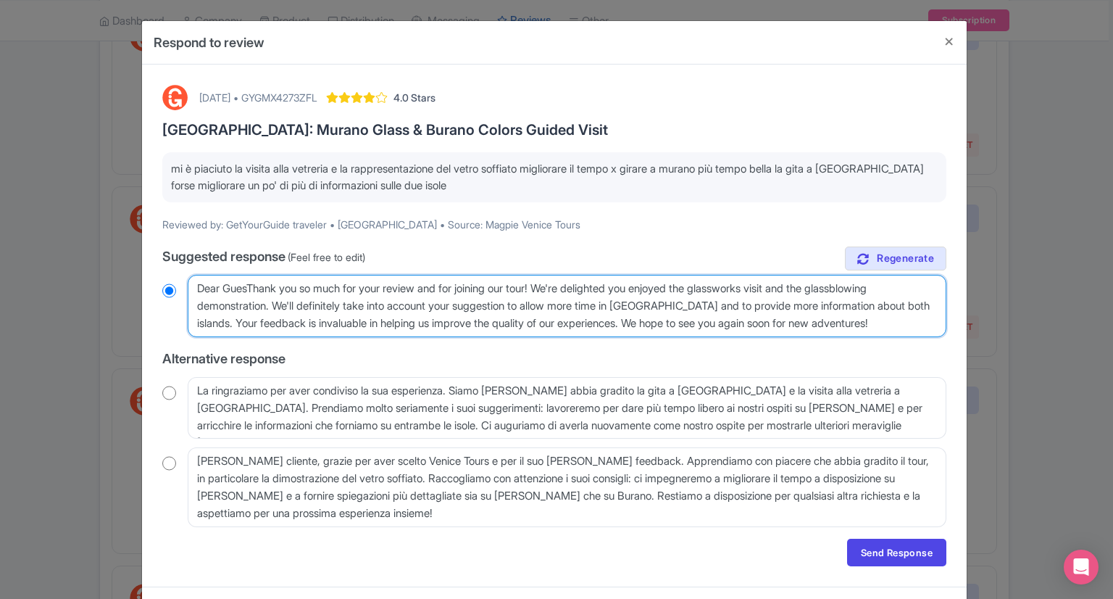
type textarea "Dear GuestThank you so much for your review and for joining our tour! We're del…"
radio input "true"
type textarea "Dear Guest,Thank you so much for your review and for joining our tour! We're de…"
radio input "true"
type textarea "Dear Guest, Thank you so much for your review and for joining our tour! We're d…"
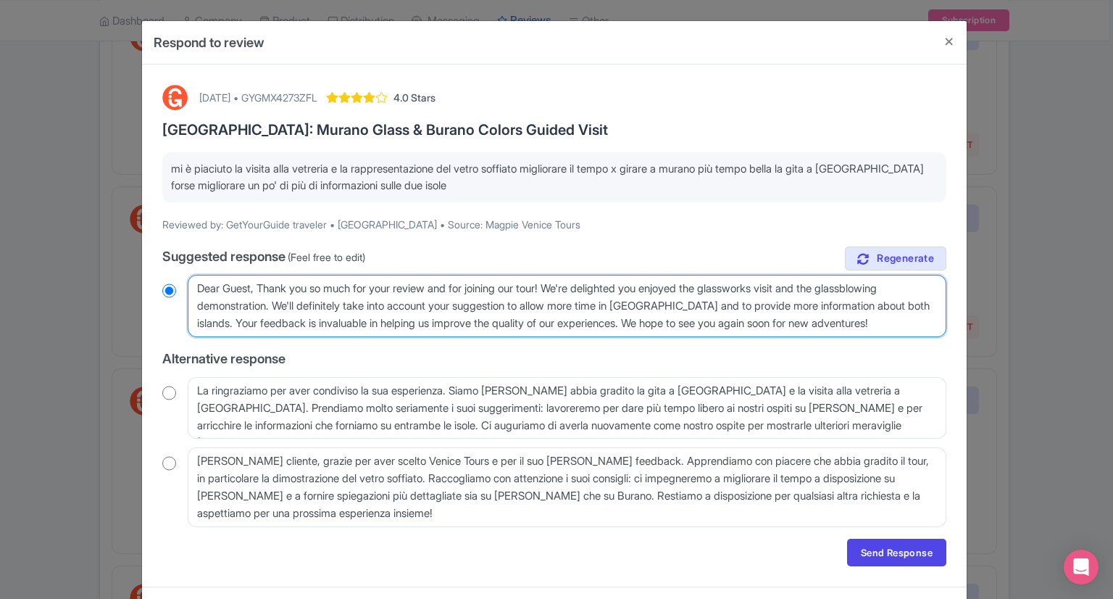
radio input "true"
click at [237, 322] on textarea "Grazie mille per la sua recensione e per aver partecipato al nostro tour! Siamo…" at bounding box center [567, 306] width 759 height 62
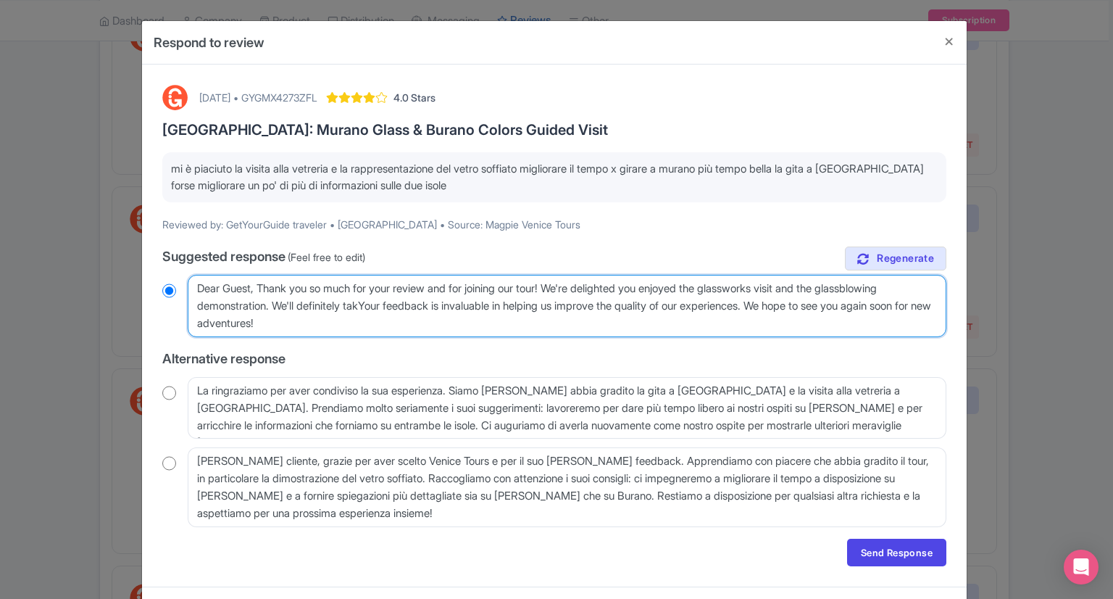
type textarea "Dear Guest, Thank you so much for your review and for joining our tour! We're d…"
radio input "true"
type textarea "Dear Guest, Thank you so much for your review and for joining our tour! We're d…"
radio input "true"
type textarea "Dear Guest, Thank you so much for your review and for joining our tour! We're d…"
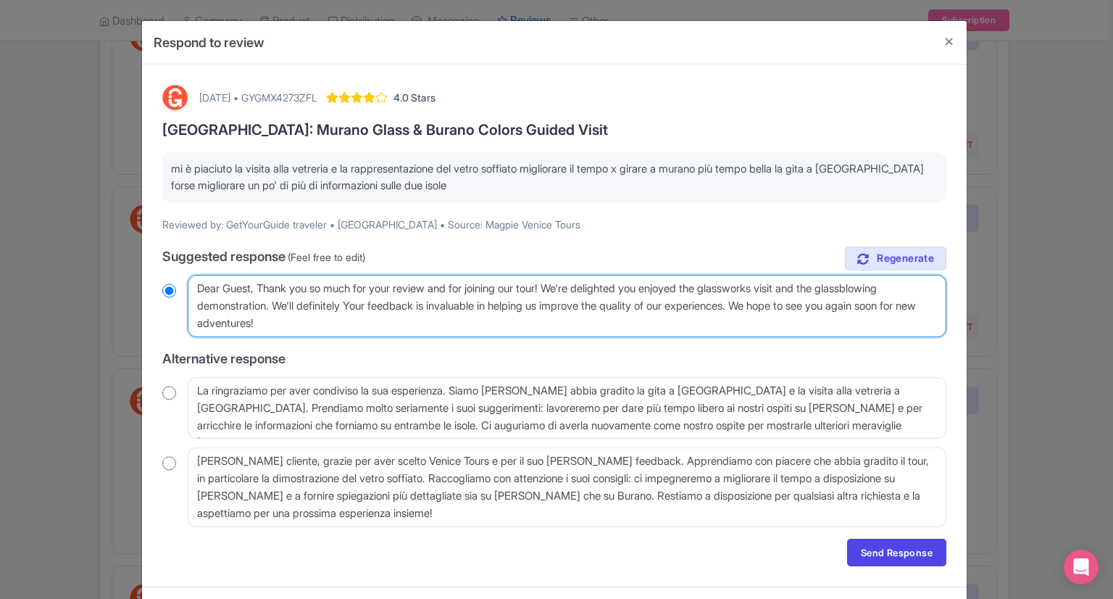
radio input "true"
type textarea "Dear Guest, Thank you so much for your review and for joining our tour! We're d…"
radio input "true"
type textarea "Dear Guest, Thank you so much for your review and for joining our tour! We're d…"
radio input "true"
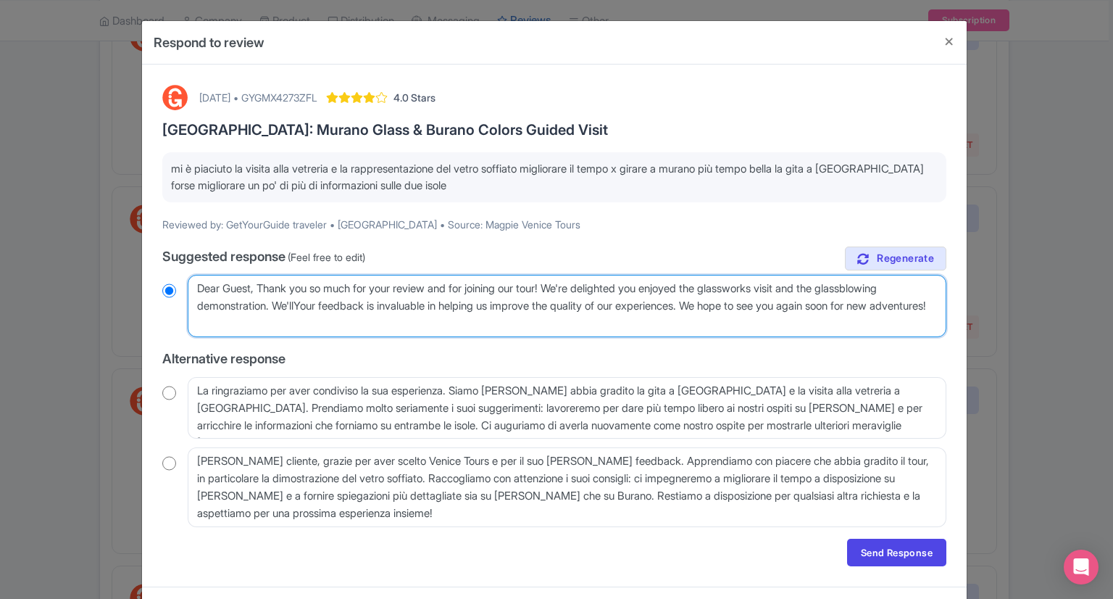
type textarea "Dear Guest, Thank you so much for your review and for joining our tour! We're d…"
radio input "true"
type textarea "Dear Guest, Thank you so much for your review and for joining our tour! We're d…"
radio input "true"
type textarea "Dear Guest, Thank you so much for your review and for joining our tour! We're d…"
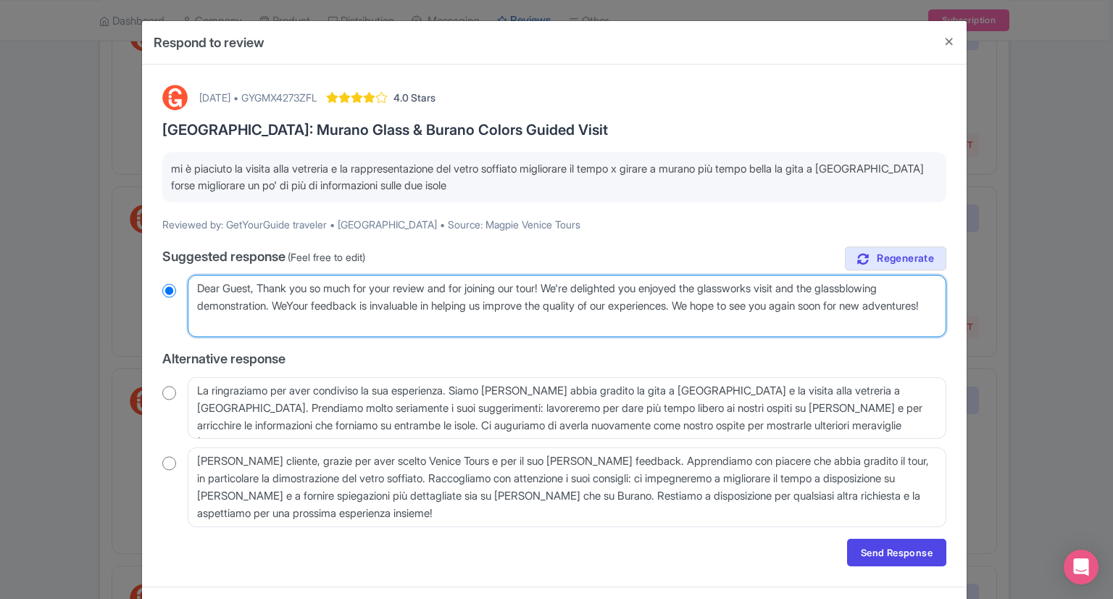
radio input "true"
type textarea "Dear Guest, Thank you so much for your review and for joining our tour! We're d…"
radio input "true"
type textarea "Dear Guest, Thank you so much for your review and for joining our tour! We're d…"
radio input "true"
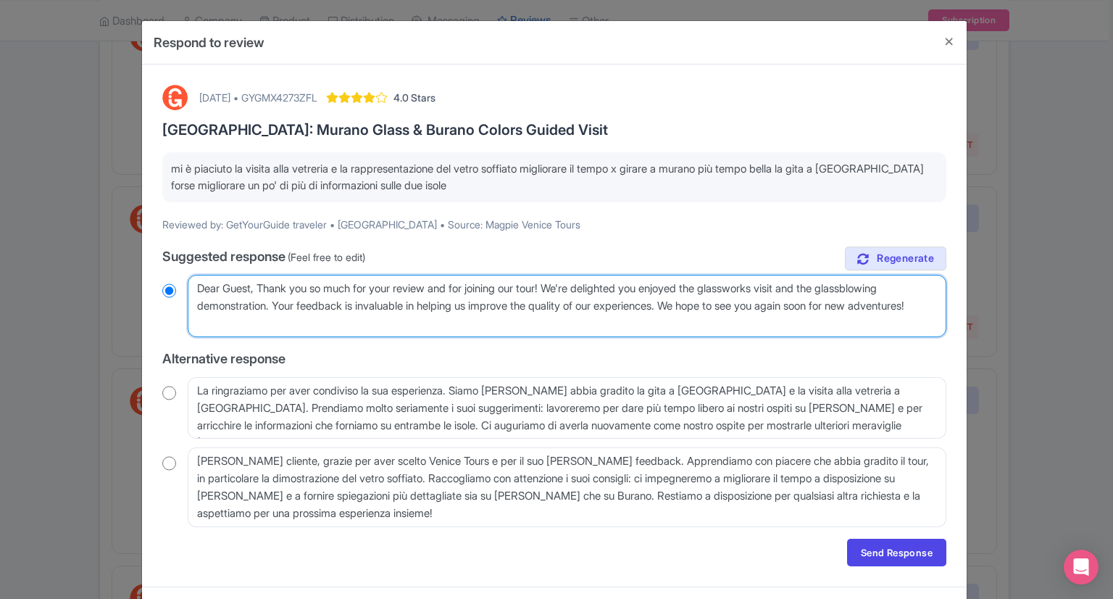
click at [686, 306] on textarea "Grazie mille per la sua recensione e per aver partecipato al nostro tour! Siamo…" at bounding box center [567, 306] width 759 height 62
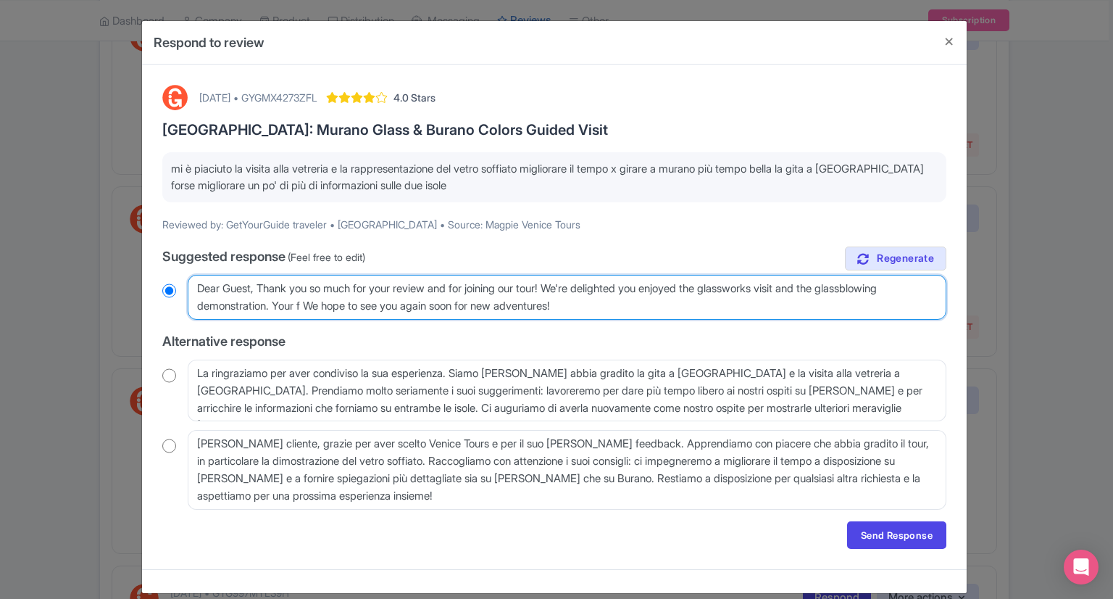
type textarea "Dear Guest, Thank you so much for your review and for joining our tour! We're d…"
radio input "true"
type textarea "Dear Guest, Thank you so much for your review and for joining our tour! We're d…"
radio input "true"
type textarea "Dear Guest, Thank you so much for your review and for joining our tour! We're d…"
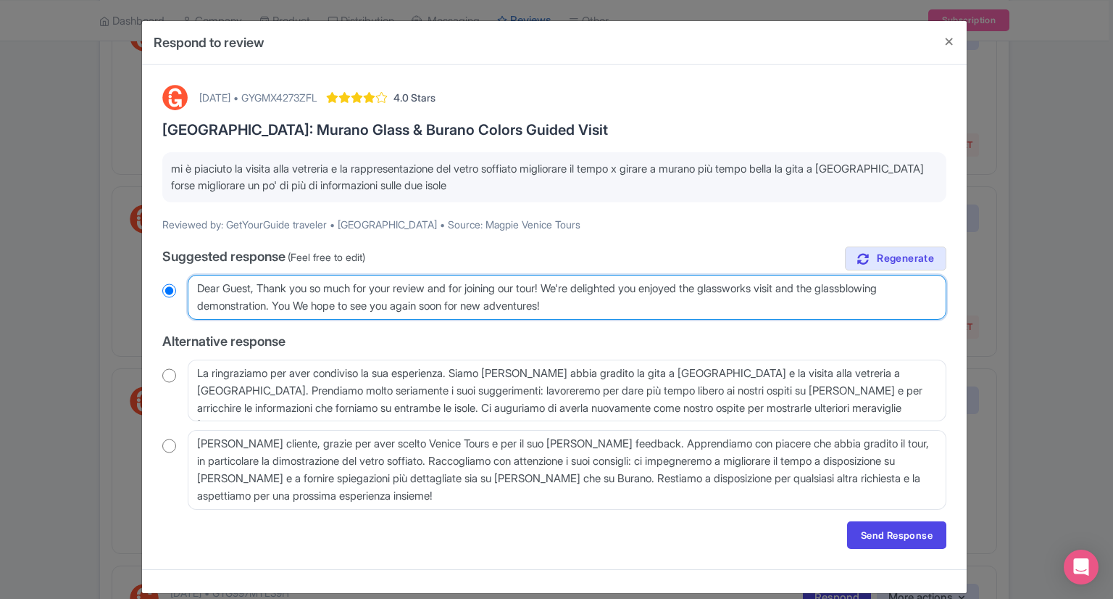
radio input "true"
type textarea "Dear Guest, Thank you so much for your review and for joining our tour! We're d…"
radio input "true"
type textarea "Dear Guest, Thank you so much for your review and for joining our tour! We're d…"
radio input "true"
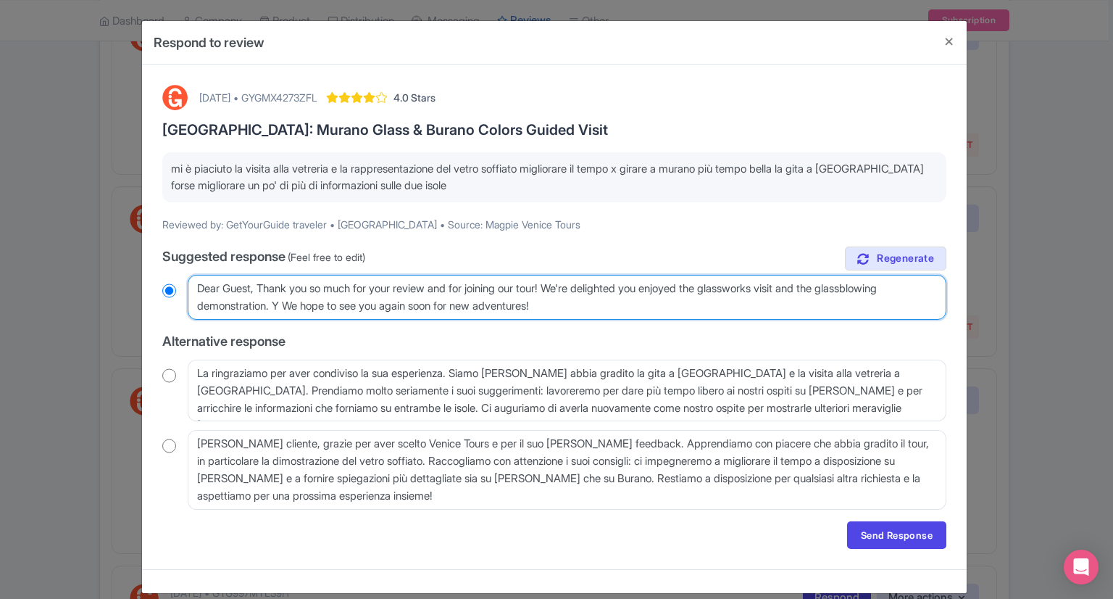
type textarea "Dear Guest, Thank you so much for your review and for joining our tour! We're d…"
radio input "true"
type textarea "Dear Guest, Thank you so much for your review and for joining our tour! We're d…"
radio input "true"
click at [575, 308] on textarea "Grazie mille per la sua recensione e per aver partecipato al nostro tour! Siamo…" at bounding box center [567, 297] width 759 height 45
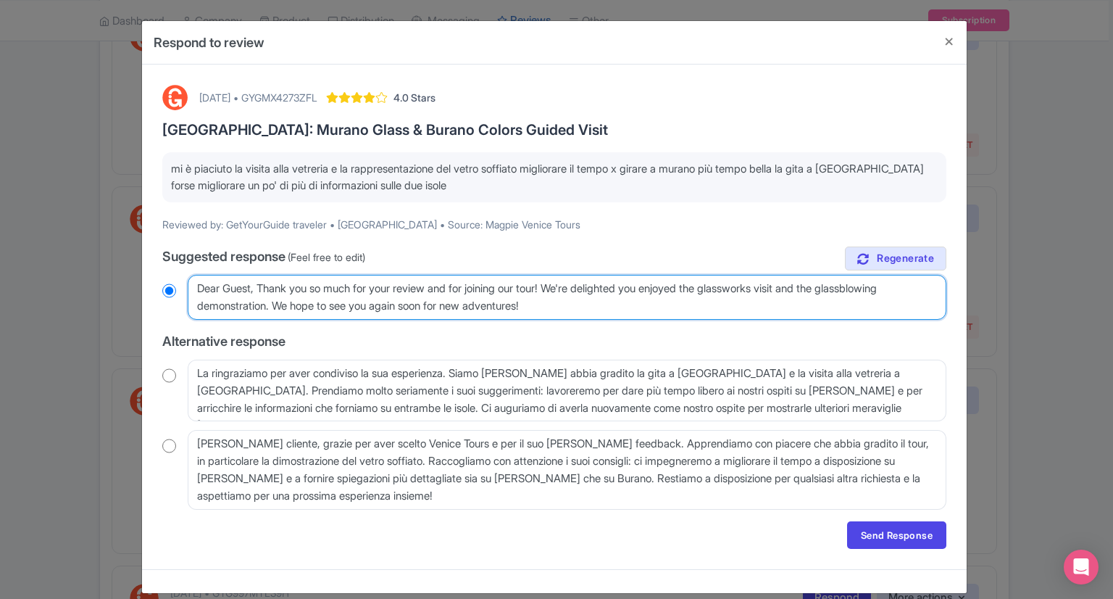
type textarea "Dear Guest, Thank you so much for your review and for joining our tour! We're d…"
radio input "true"
type textarea "Dear Guest, Thank you so much for your review and for joining our tour! We're d…"
radio input "true"
type textarea "Dear Guest, Thank you so much for your review and for joining our tour! We're d…"
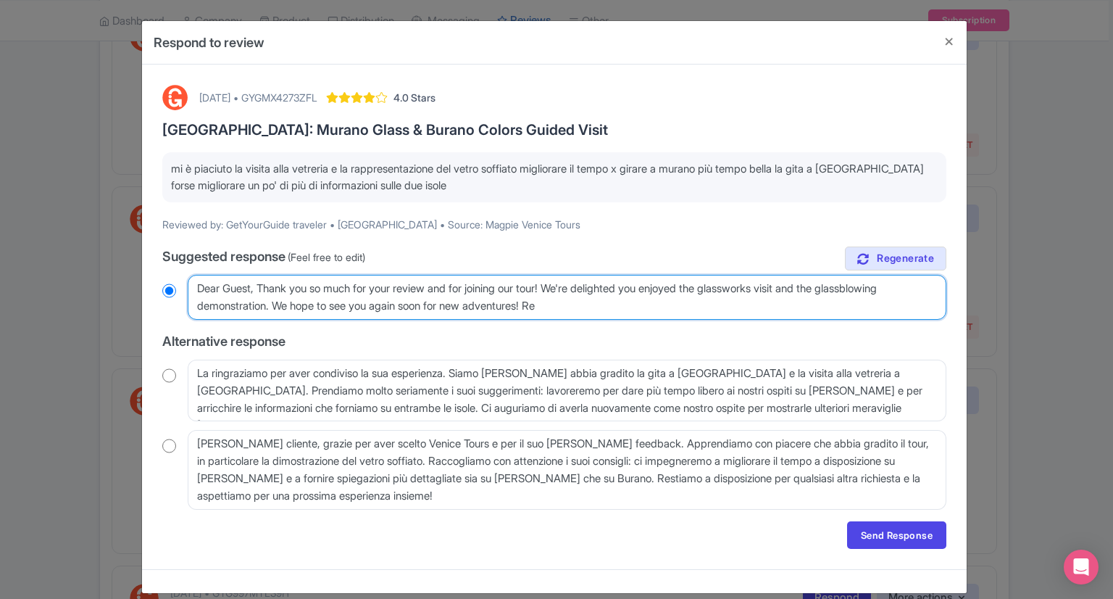
radio input "true"
type textarea "Dear Guest, Thank you so much for your review and for joining our tour! We're d…"
radio input "true"
type textarea "Dear Guest, Thank you so much for your review and for joining our tour! We're d…"
radio input "true"
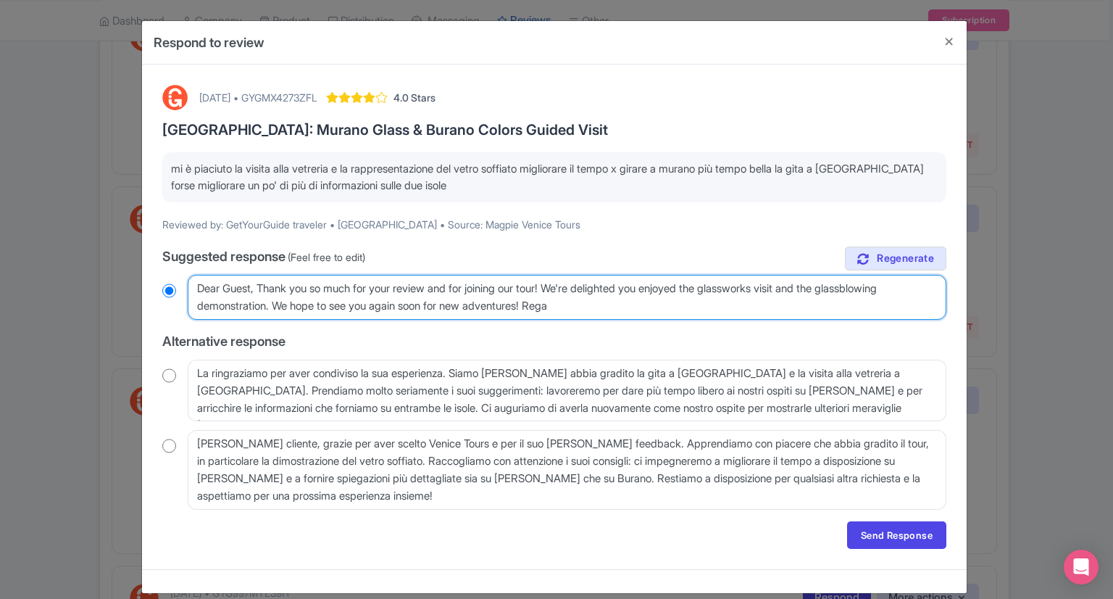
type textarea "Dear Guest, Thank you so much for your review and for joining our tour! We're d…"
radio input "true"
type textarea "Dear Guest, Thank you so much for your review and for joining our tour! We're d…"
radio input "true"
type textarea "Dear Guest, Thank you so much for your review and for joining our tour! We're d…"
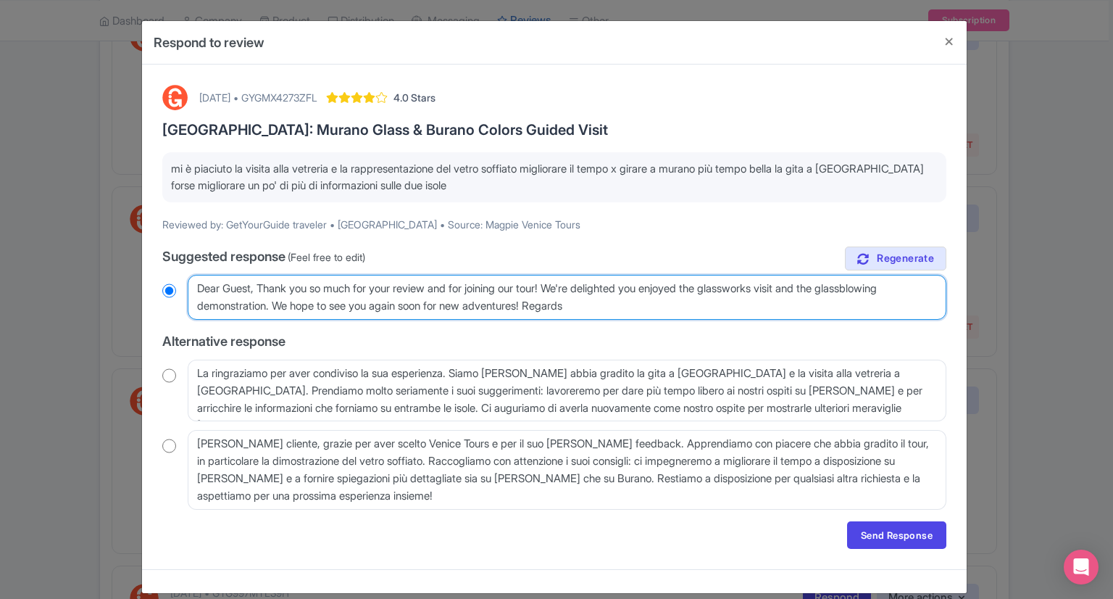
radio input "true"
type textarea "Dear Guest, Thank you so much for your review and for joining our tour! We're d…"
radio input "true"
type textarea "Dear Guest, Thank you so much for your review and for joining our tour! We're d…"
radio input "true"
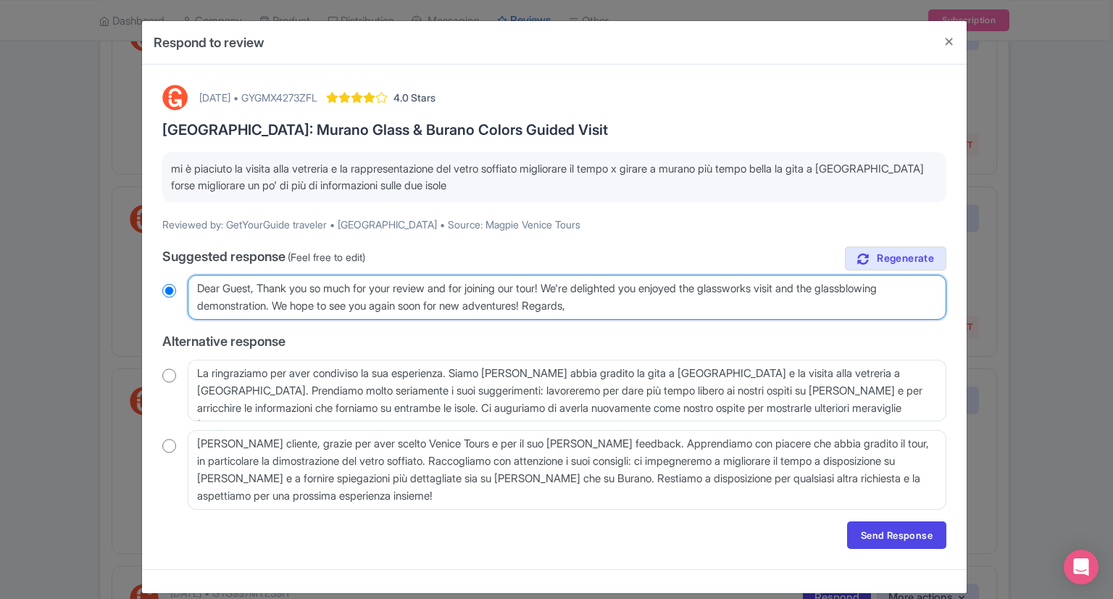
type textarea "Dear Guest, Thank you so much for your review and for joining our tour! We're d…"
radio input "true"
type textarea "Dear Guest, Thank you so much for your review and for joining our tour! We're d…"
radio input "true"
type textarea "Dear Guest, Thank you so much for your review and for joining our tour! We're d…"
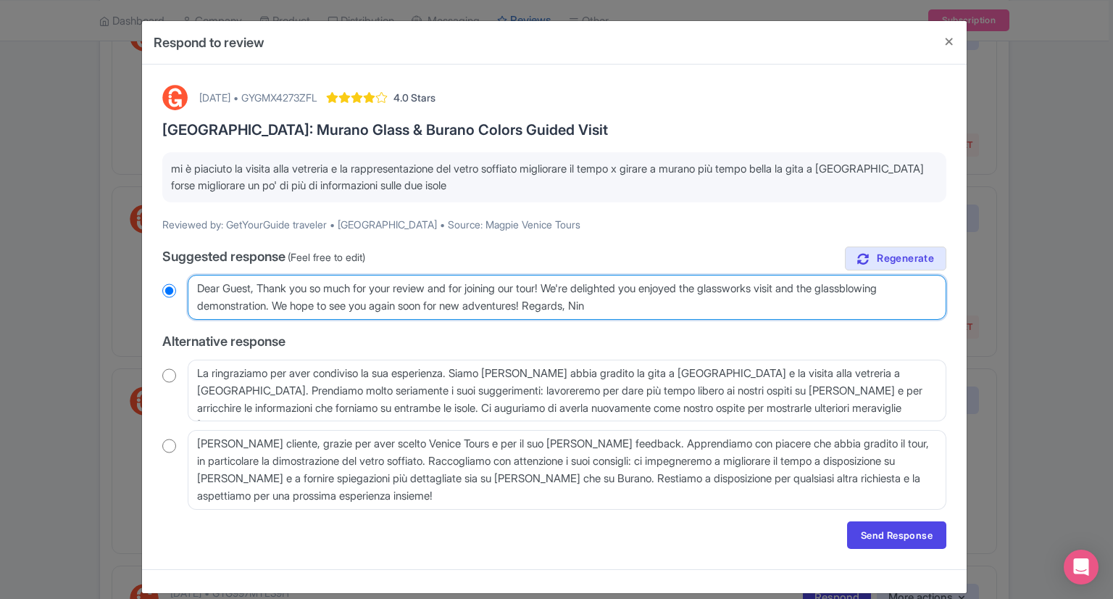
radio input "true"
type textarea "Dear Guest, Thank you so much for your review and for joining our tour! We're d…"
radio input "true"
type textarea "Dear Guest, Thank you so much for your review and for joining our tour! We're d…"
radio input "true"
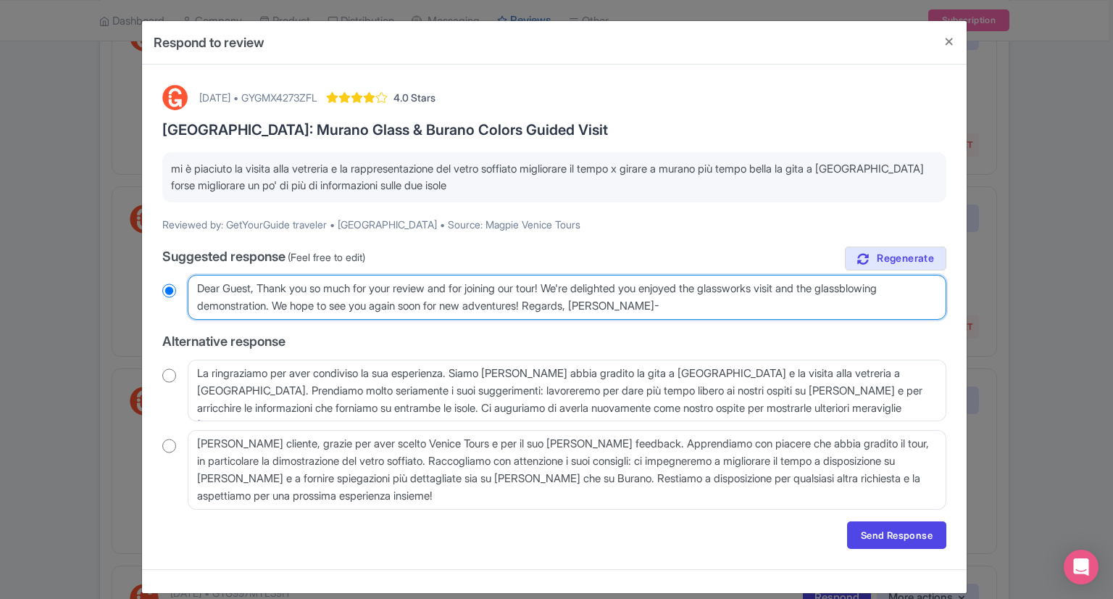
type textarea "Dear Guest, Thank you so much for your review and for joining our tour! We're d…"
radio input "true"
type textarea "Dear Guest, Thank you so much for your review and for joining our tour! We're d…"
radio input "true"
type textarea "Dear Guest, Thank you so much for your review and for joining our tour! We're d…"
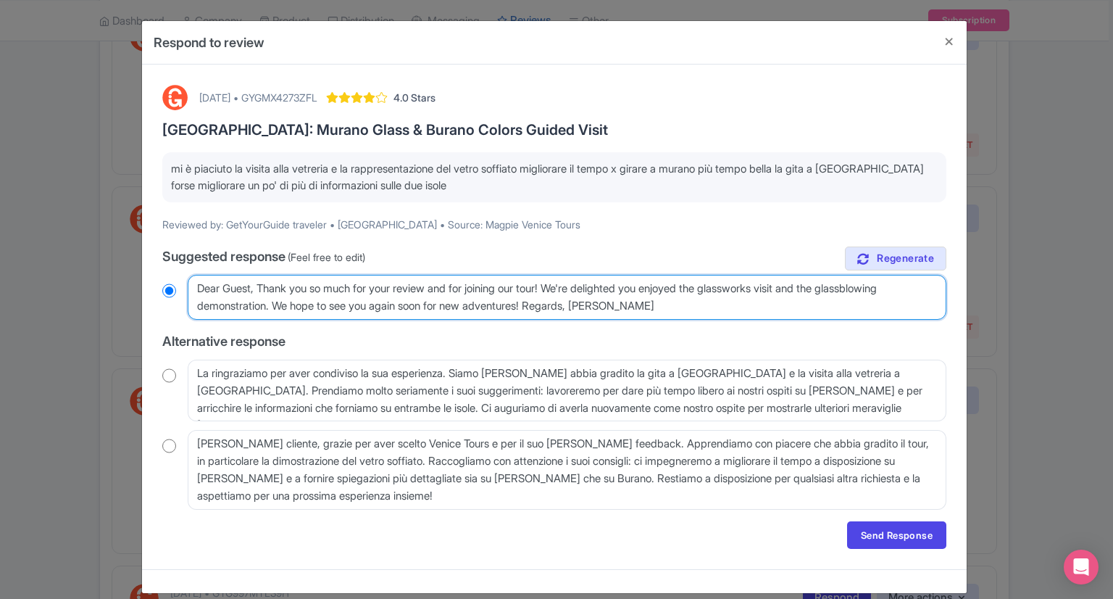
radio input "true"
type textarea "Dear Guest, Thank you so much for your review and for joining our tour! We're d…"
radio input "true"
type textarea "Dear Guest, Thank you so much for your review and for joining our tour! We're d…"
radio input "true"
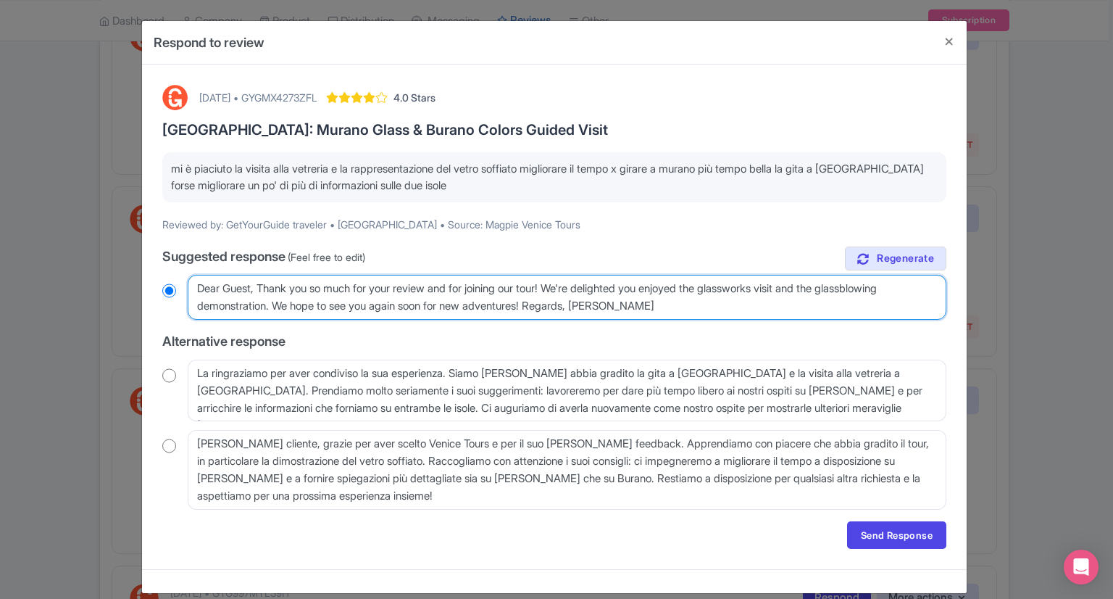
type textarea "Dear Guest, Thank you so much for your review and for joining our tour! We're d…"
radio input "true"
type textarea "Dear Guest, Thank you so much for your review and for joining our tour! We're d…"
radio input "true"
type textarea "Dear Guest, Thank you so much for your review and for joining our tour! We're d…"
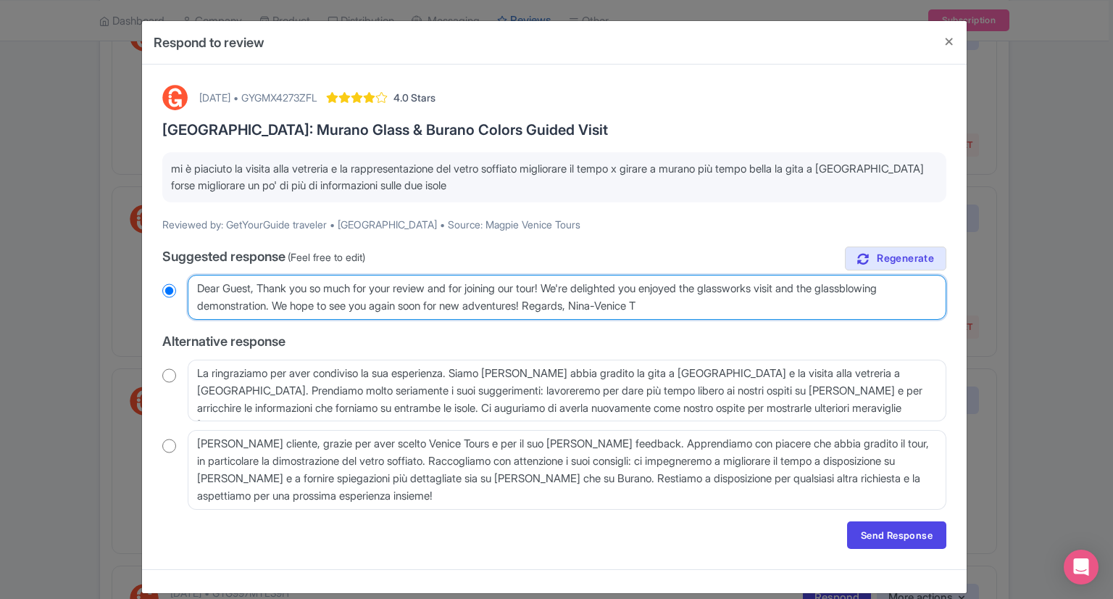
radio input "true"
type textarea "Dear Guest, Thank you so much for your review and for joining our tour! We're d…"
radio input "true"
type textarea "Dear Guest, Thank you so much for your review and for joining our tour! We're d…"
radio input "true"
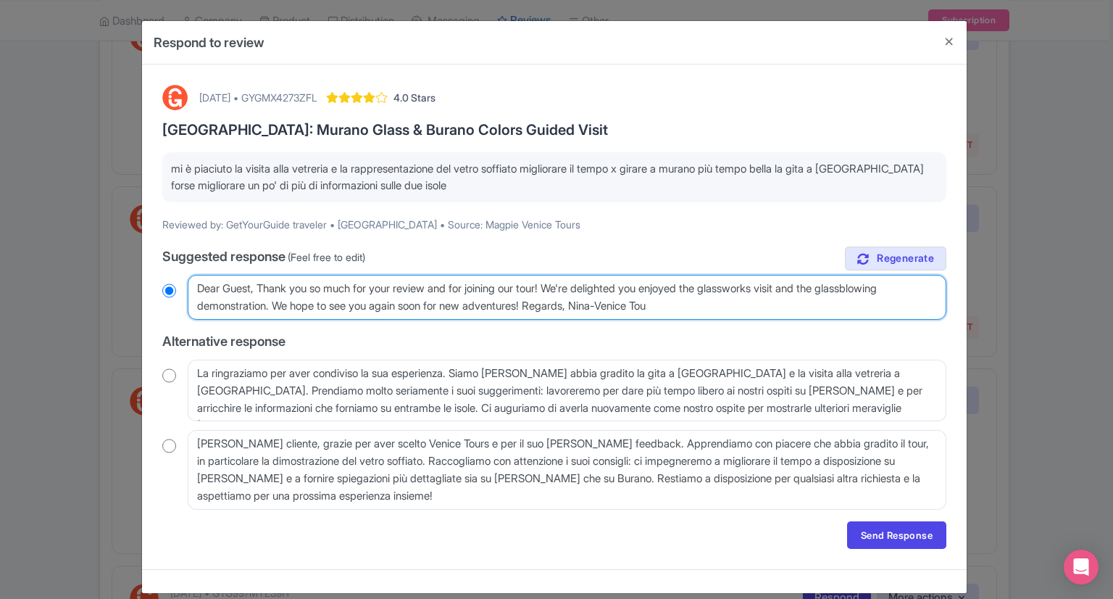
type textarea "Dear Guest, Thank you so much for your review and for joining our tour! We're d…"
radio input "true"
type textarea "Dear Guest, Thank you so much for your review and for joining our tour! We're d…"
radio input "true"
type textarea "Dear Guest, Thank you so much for your review and for joining our tour! We're d…"
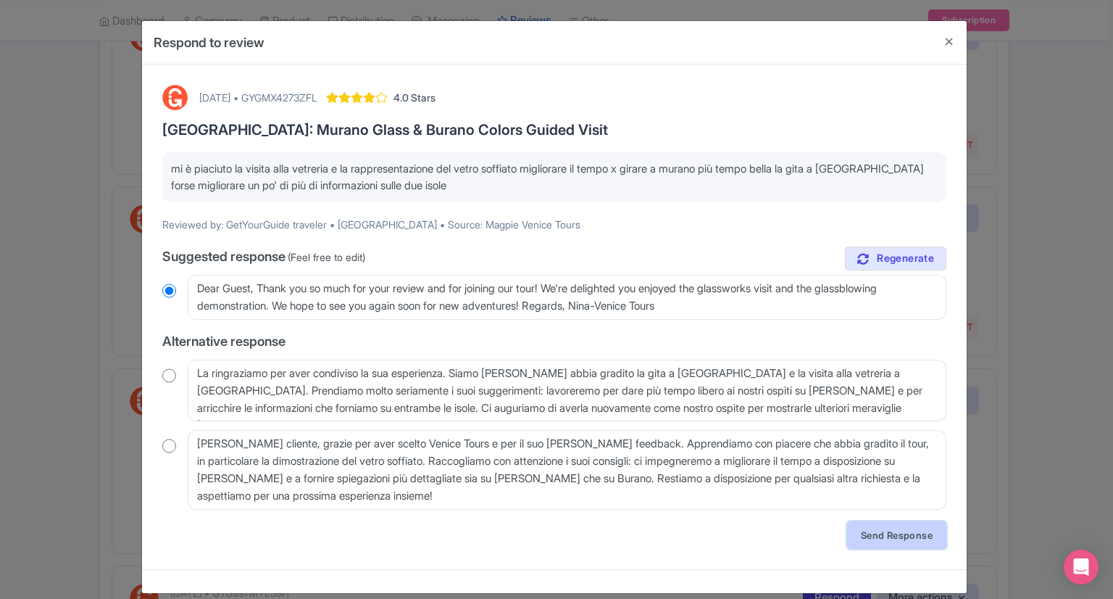
click at [862, 533] on link "Send Response" at bounding box center [896, 535] width 99 height 28
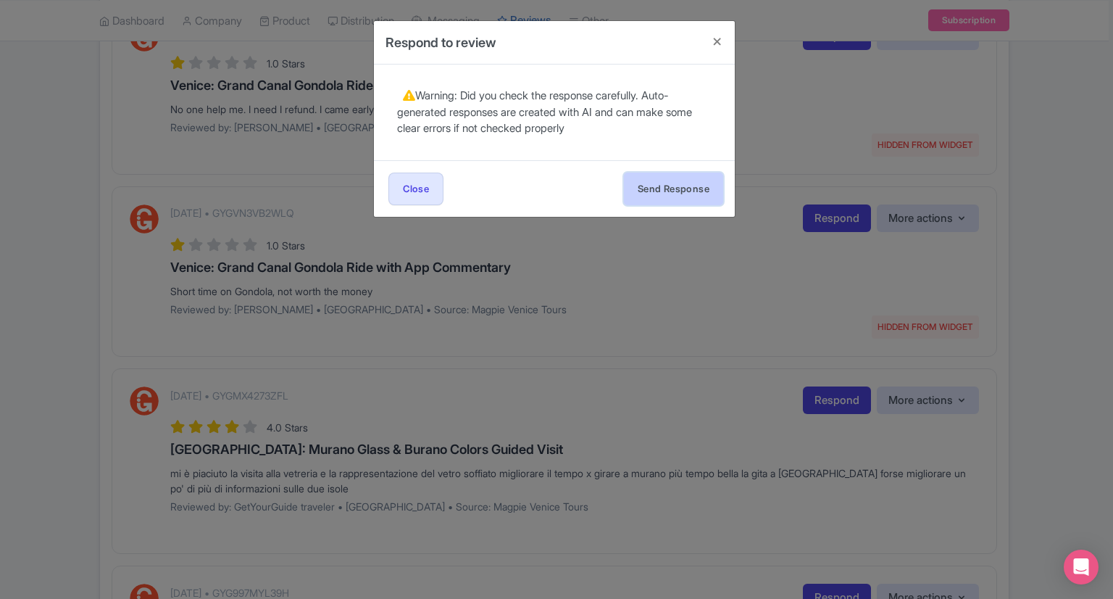
click at [667, 192] on button "Send Response" at bounding box center [673, 188] width 99 height 33
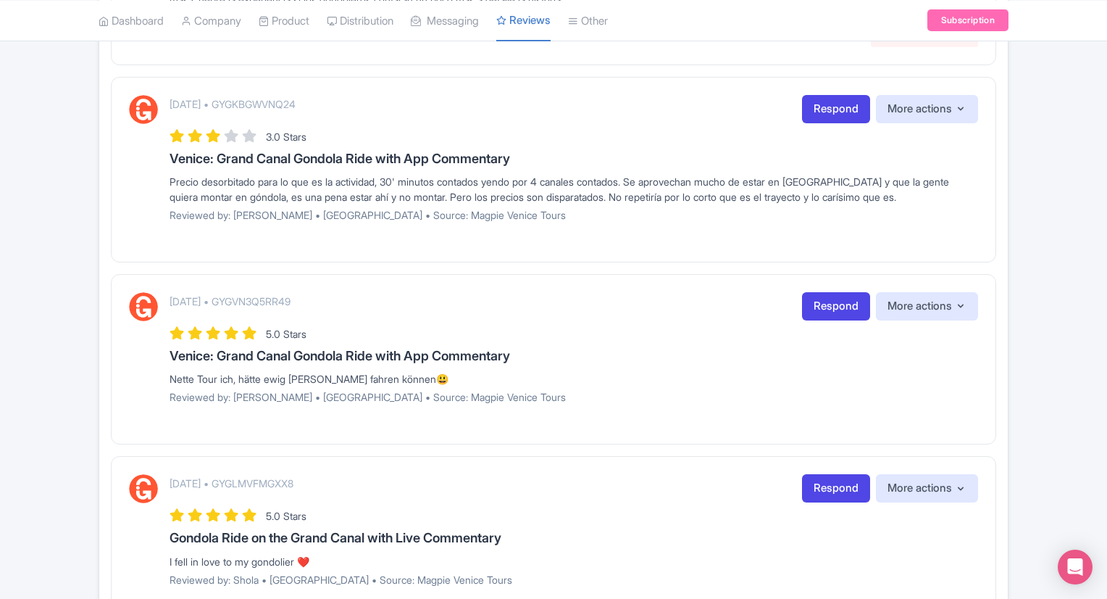
scroll to position [1019, 0]
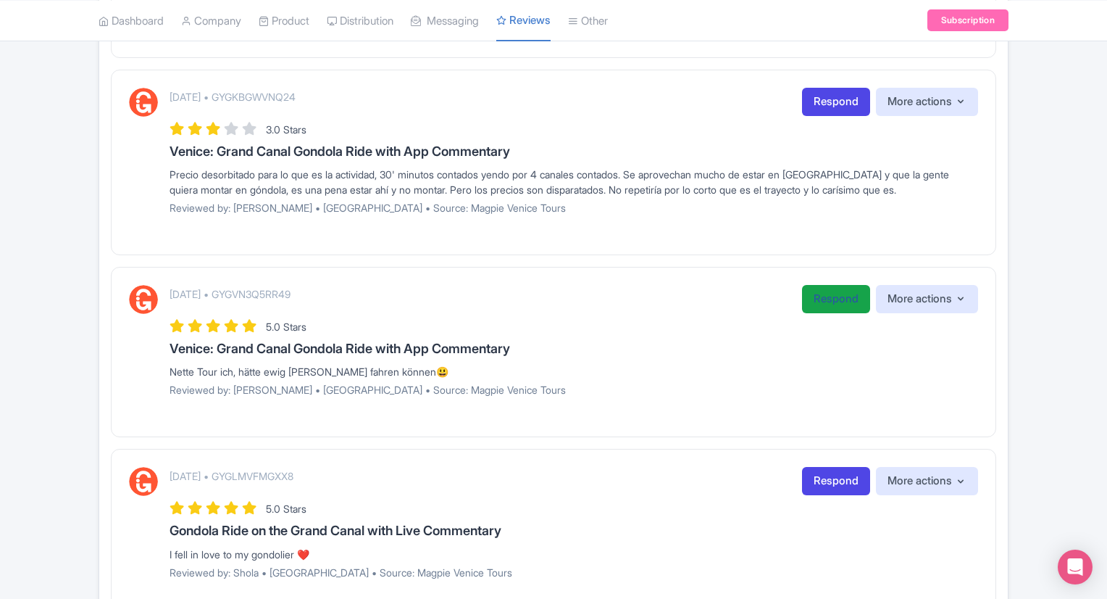
click at [813, 304] on link "Respond" at bounding box center [836, 299] width 68 height 28
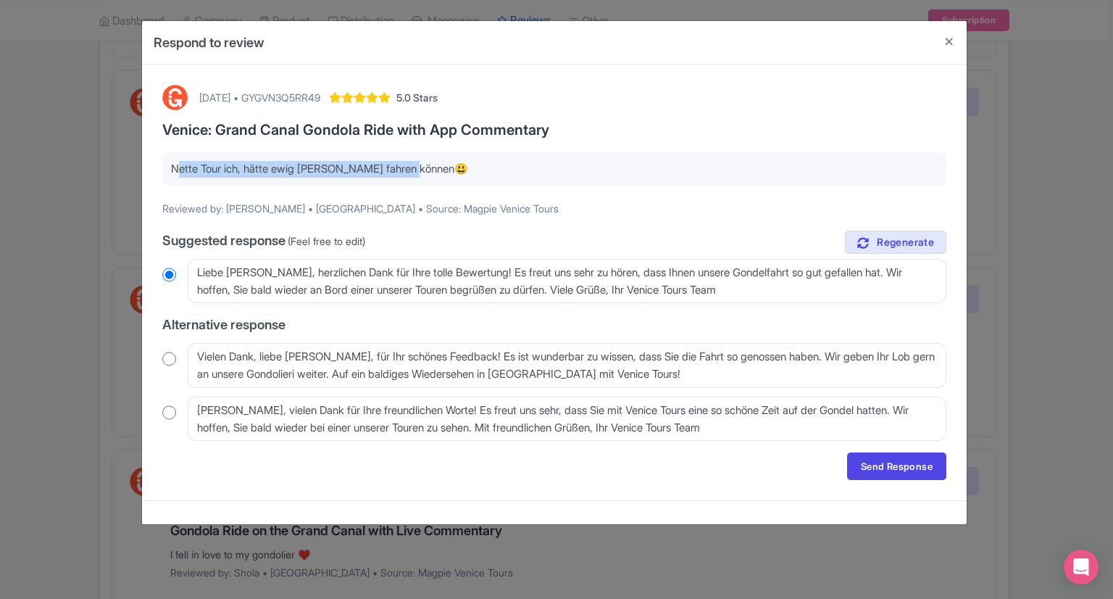
drag, startPoint x: 171, startPoint y: 167, endPoint x: 420, endPoint y: 165, distance: 248.5
click at [420, 165] on p "Nette Tour ich, hätte ewig Gondel fahren können😃" at bounding box center [554, 169] width 767 height 17
copy p "Nette Tour ich, hätte ewig Gondel fahren können"
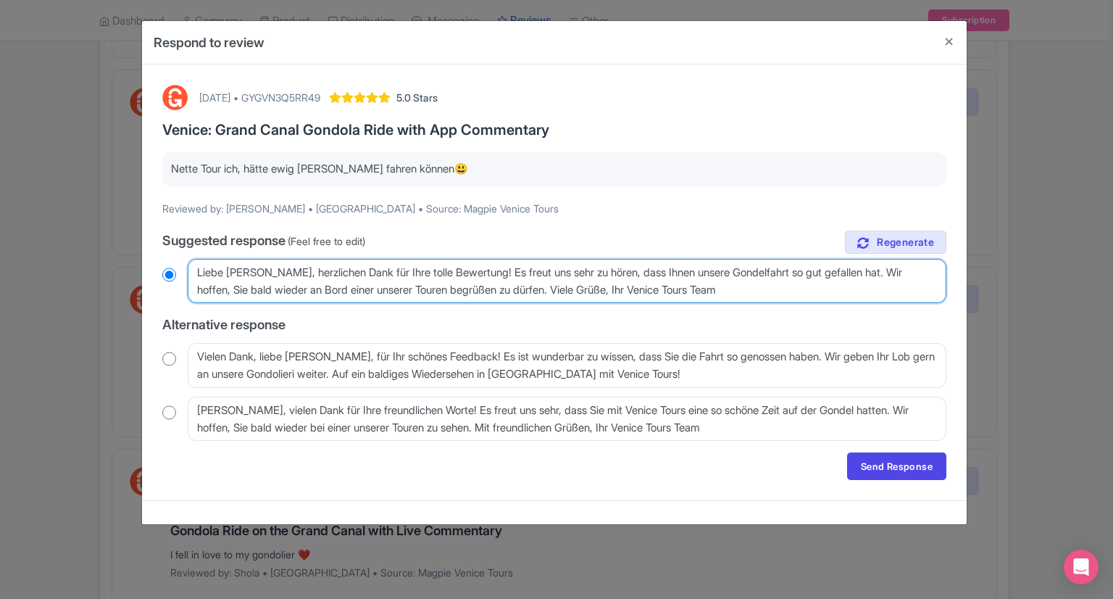
drag, startPoint x: 199, startPoint y: 270, endPoint x: 772, endPoint y: 294, distance: 573.6
click at [772, 294] on textarea "Liebe Nicole, herzlichen Dank für Ihre tolle Bewertung! Es freut uns sehr zu hö…" at bounding box center [567, 281] width 759 height 45
radio input "true"
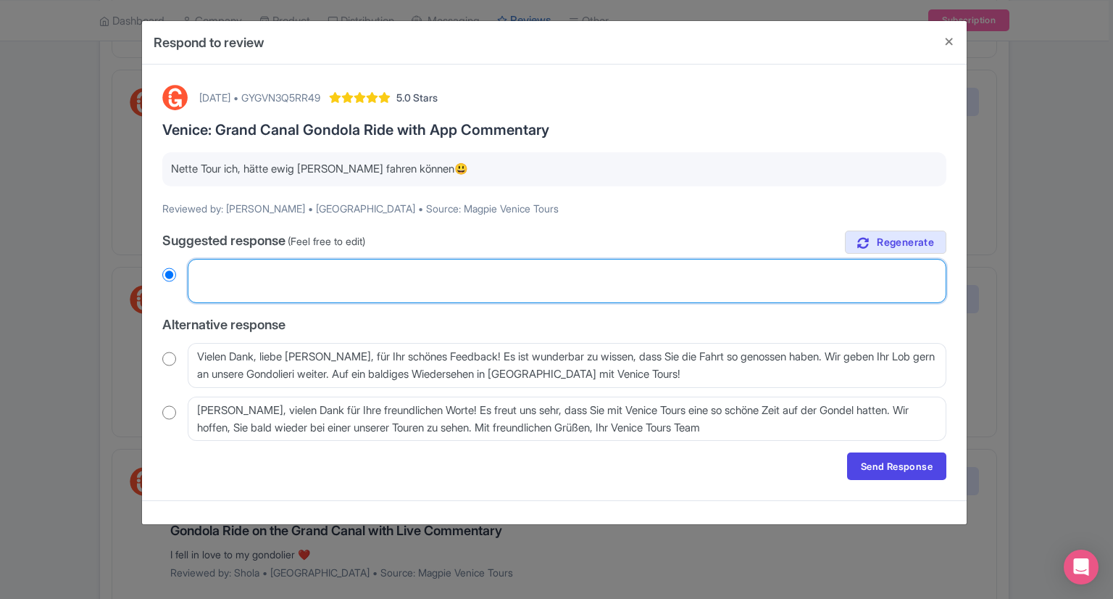
radio input "true"
paste textarea "Dear Nicole, thank you so much for your wonderful review! We're delighted to he…"
type textarea "Dear Nicole, thank you so much for your wonderful review! We're delighted to he…"
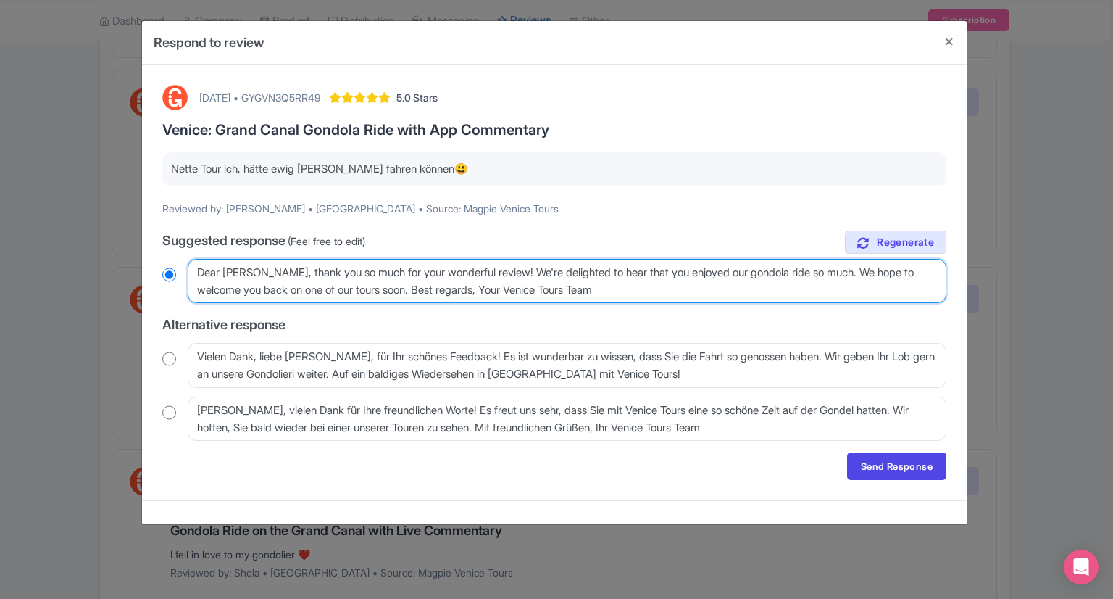
radio input "true"
click at [524, 288] on textarea "Liebe Nicole, herzlichen Dank für Ihre tolle Bewertung! Es freut uns sehr zu hö…" at bounding box center [567, 281] width 759 height 45
type textarea "Dear Nicole, thank you so much for your wonderful review! We're delighted to he…"
radio input "true"
type textarea "Dear Nicole, thank you so much for your wonderful review! We're delighted to he…"
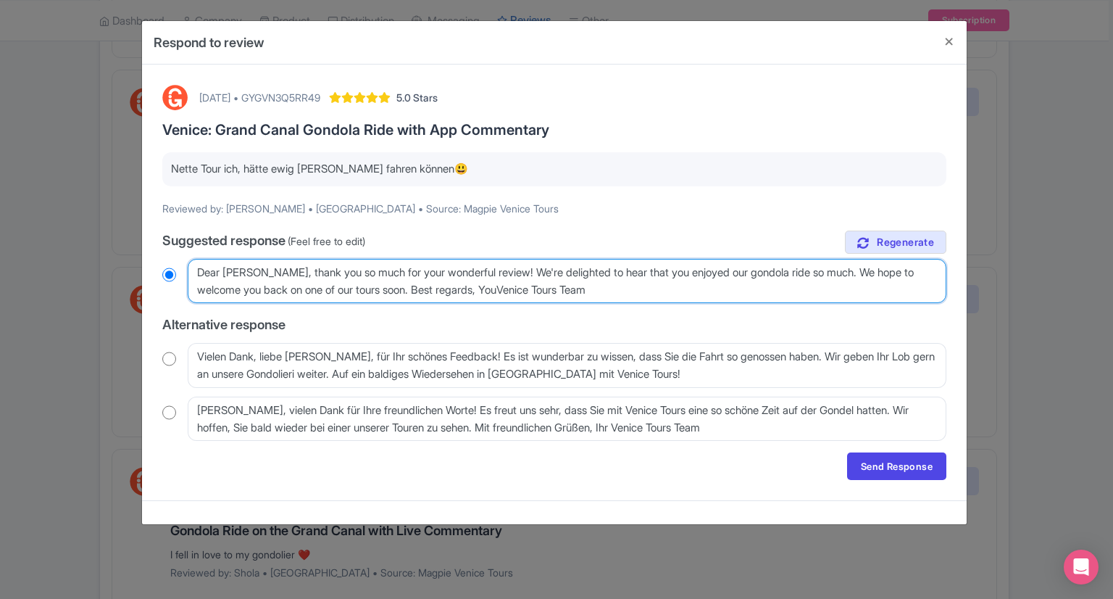
radio input "true"
type textarea "Dear Nicole, thank you so much for your wonderful review! We're delighted to he…"
radio input "true"
type textarea "Dear Nicole, thank you so much for your wonderful review! We're delighted to he…"
radio input "true"
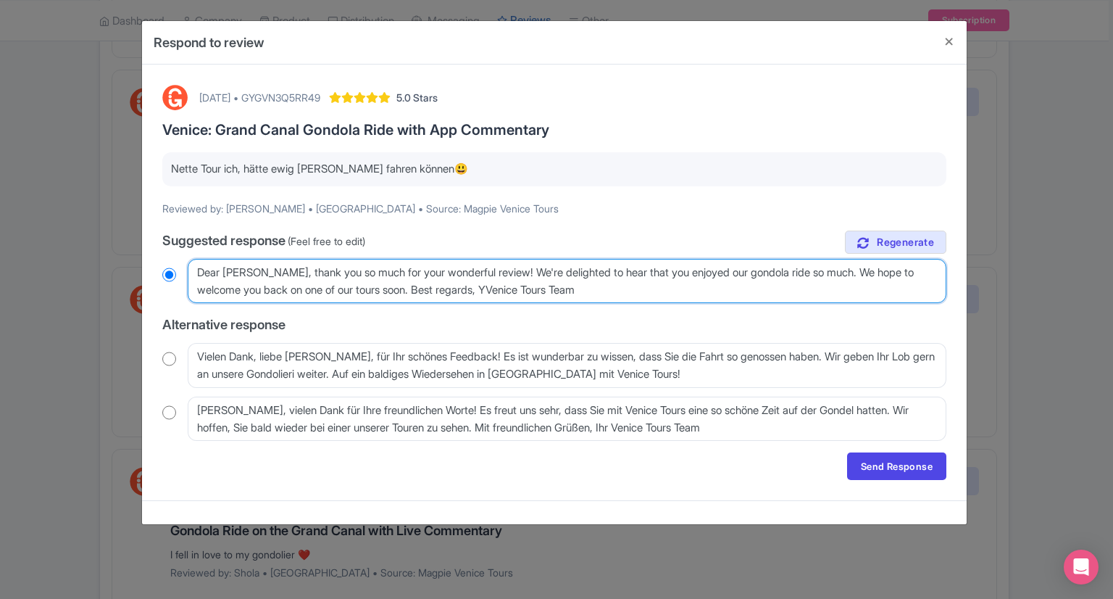
type textarea "Dear Nicole, thank you so much for your wonderful review! We're delighted to he…"
radio input "true"
type textarea "Dear Nicole, thank you so much for your wonderful review! We're delighted to he…"
radio input "true"
type textarea "Dear Nicole, thank you so much for your wonderful review! We're delighted to he…"
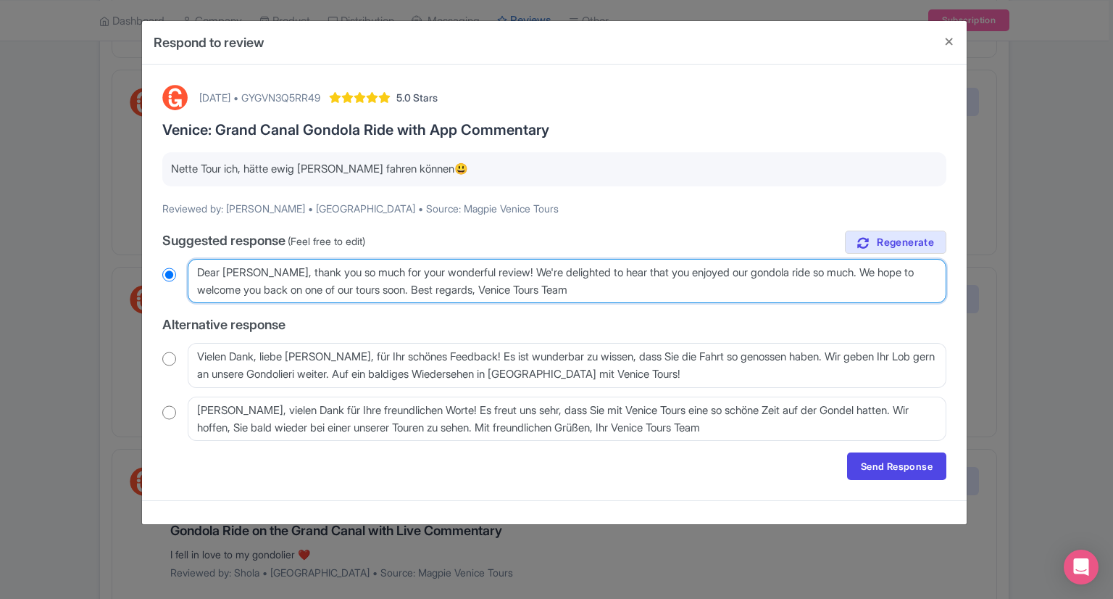
radio input "true"
type textarea "Dear Nicole, thank you so much for your wonderful review! We're delighted to he…"
radio input "true"
type textarea "Dear Nicole, thank you so much for your wonderful review! We're delighted to he…"
radio input "true"
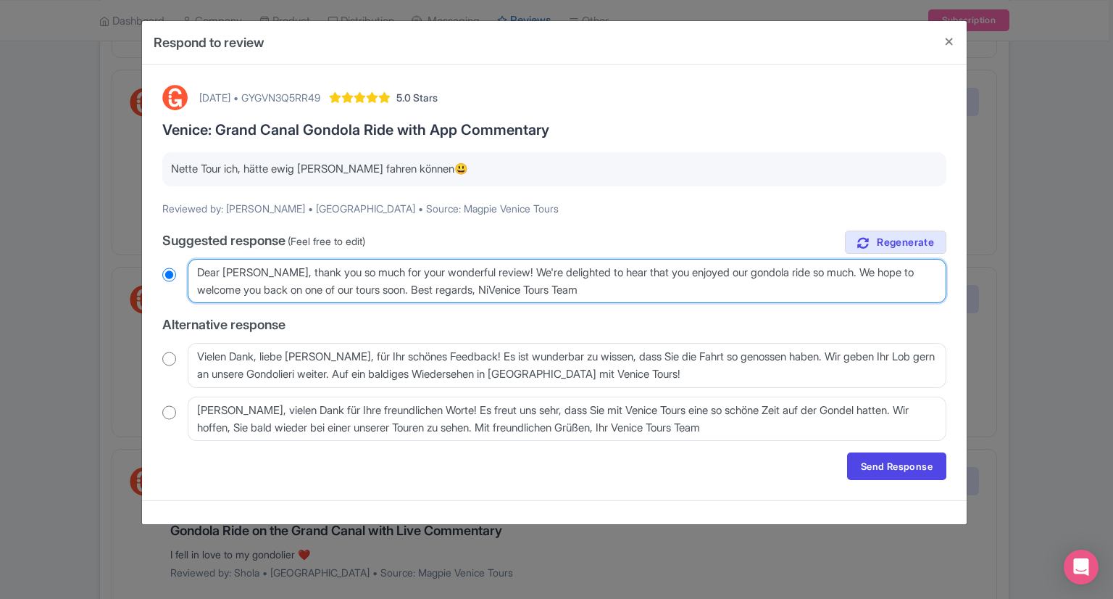
type textarea "Dear Nicole, thank you so much for your wonderful review! We're delighted to he…"
radio input "true"
type textarea "Dear Nicole, thank you so much for your wonderful review! We're delighted to he…"
radio input "true"
type textarea "Dear Nicole, thank you so much for your wonderful review! We're delighted to he…"
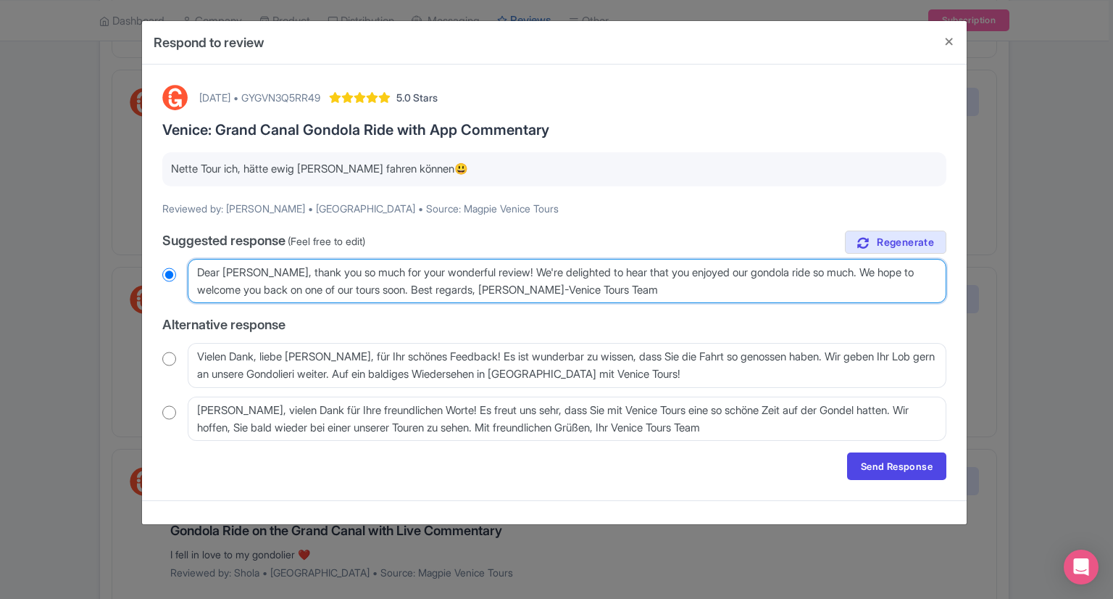
radio input "true"
click at [640, 289] on textarea "Liebe Nicole, herzlichen Dank für Ihre tolle Bewertung! Es freut uns sehr zu hö…" at bounding box center [567, 281] width 759 height 45
type textarea "Dear Nicole, thank you so much for your wonderful review! We're delighted to he…"
radio input "true"
type textarea "Dear Nicole, thank you so much for your wonderful review! We're delighted to he…"
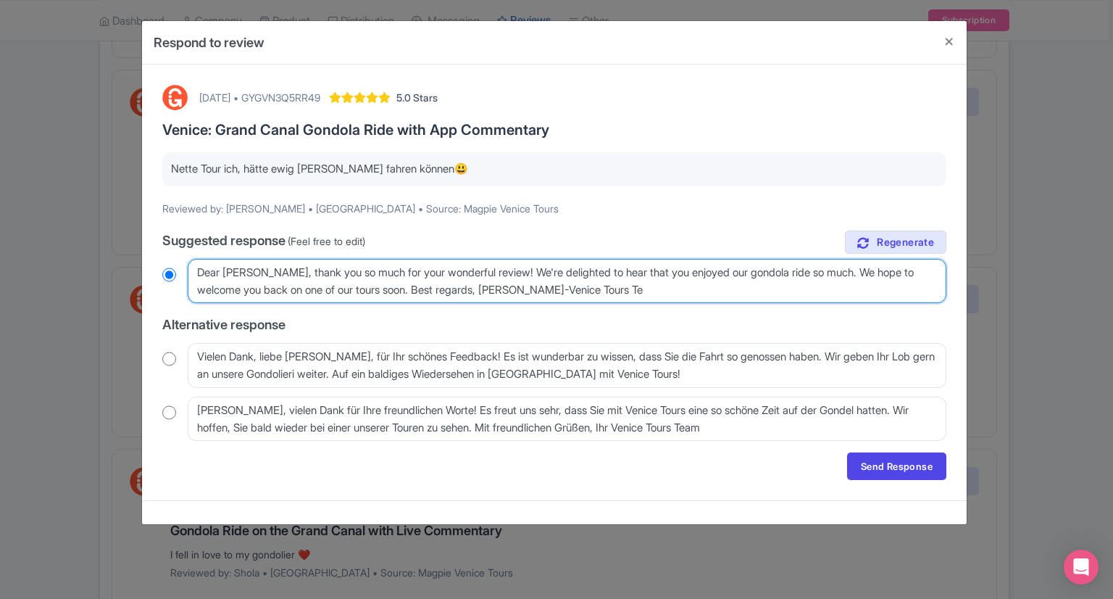
radio input "true"
type textarea "Dear Nicole, thank you so much for your wonderful review! We're delighted to he…"
radio input "true"
type textarea "Dear Nicole, thank you so much for your wonderful review! We're delighted to he…"
radio input "true"
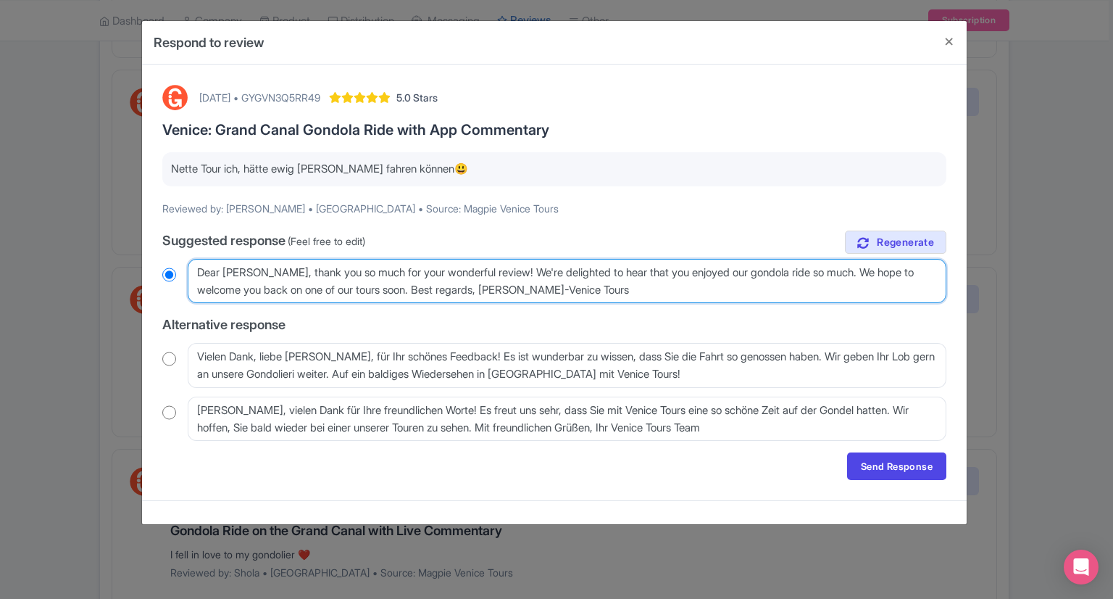
type textarea "Dear Nicole, thank you so much for your wonderful review! We're delighted to he…"
radio input "true"
type textarea "Dear Nicole, thank you so much for your wonderful review! We're delighted to he…"
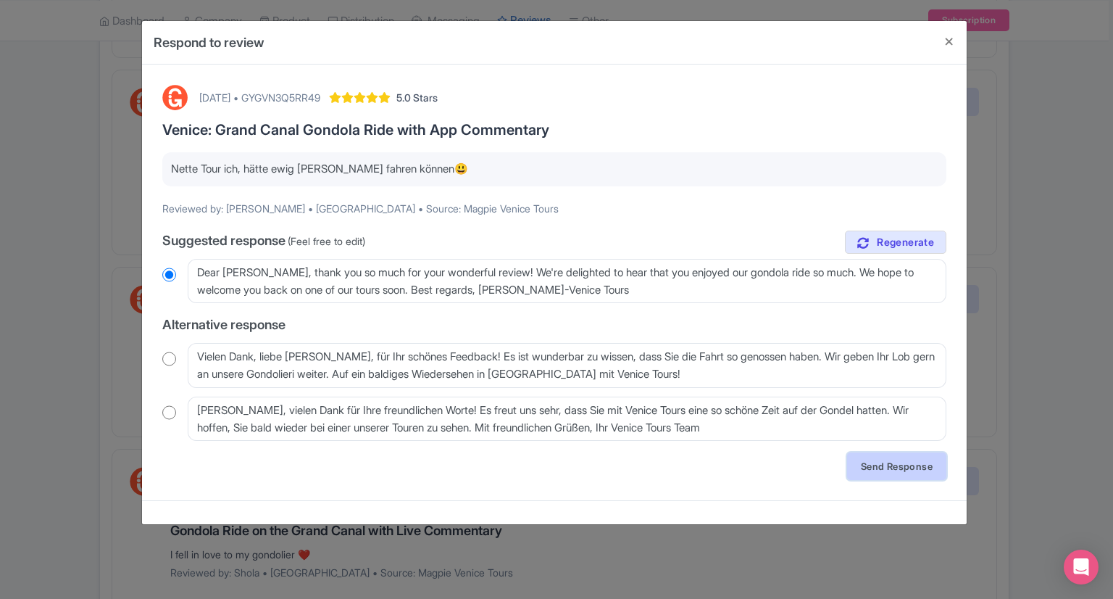
click at [918, 464] on link "Send Response" at bounding box center [896, 466] width 99 height 28
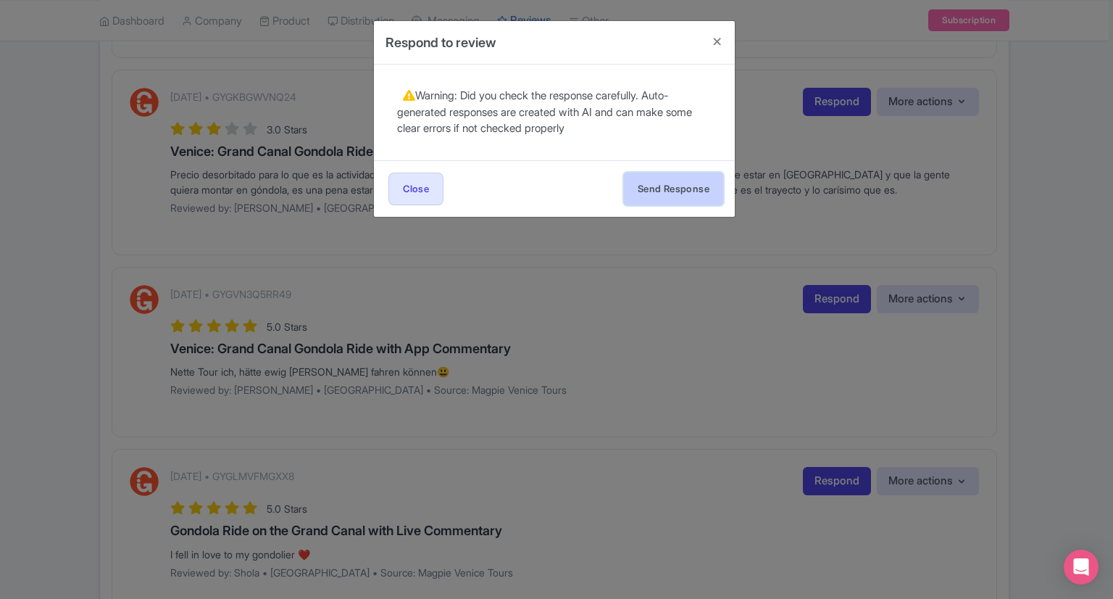
click at [696, 188] on button "Send Response" at bounding box center [673, 188] width 99 height 33
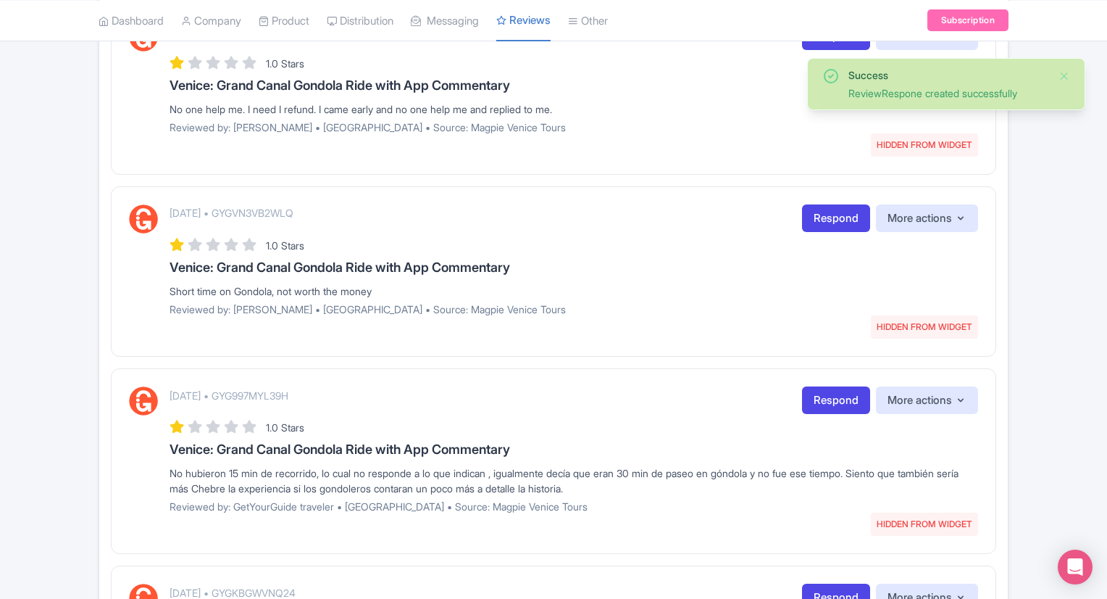
scroll to position [1046, 0]
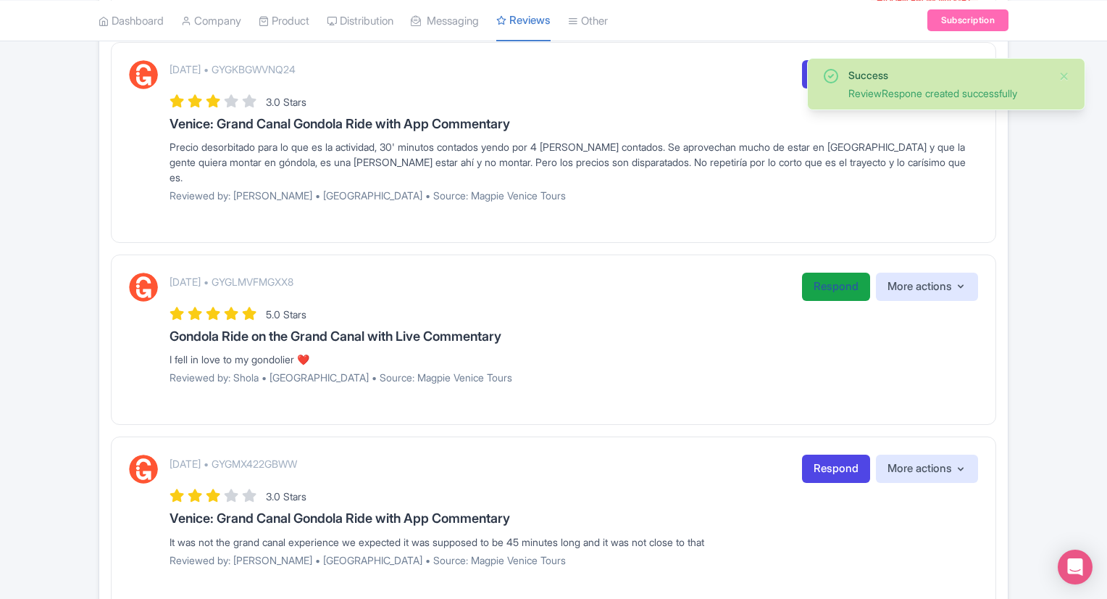
click at [814, 272] on link "Respond" at bounding box center [836, 286] width 68 height 28
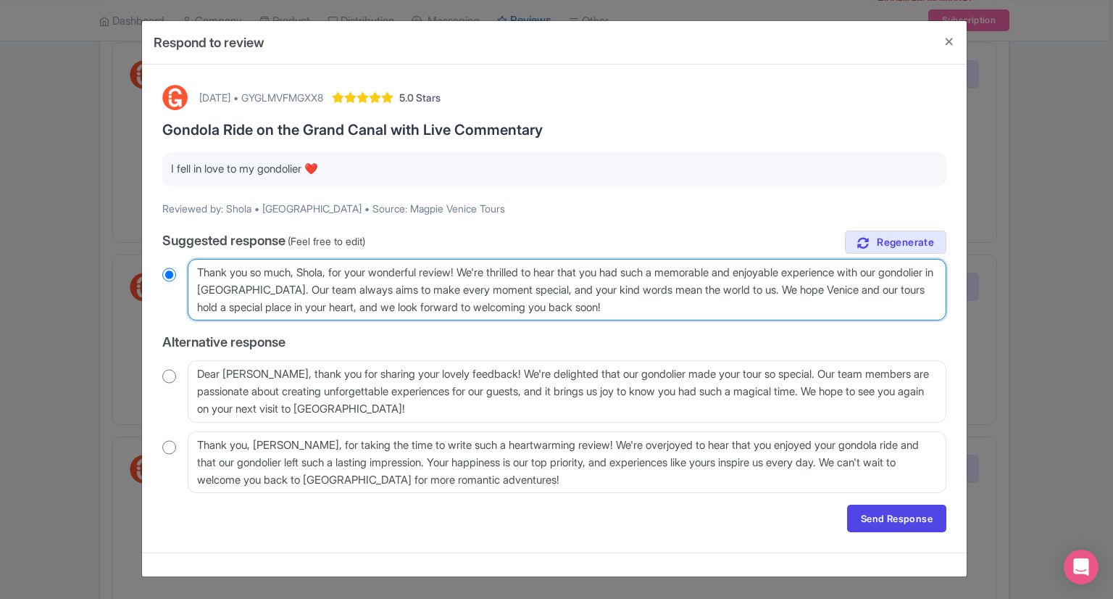
drag, startPoint x: 301, startPoint y: 288, endPoint x: 800, endPoint y: 292, distance: 498.5
click at [800, 292] on textarea "Thank you so much, Shola, for your wonderful review! We're thrilled to hear tha…" at bounding box center [567, 290] width 759 height 62
type textarea "Thank you so much, Shola, for your wonderful review! We're thrilled to hear tha…"
radio input "true"
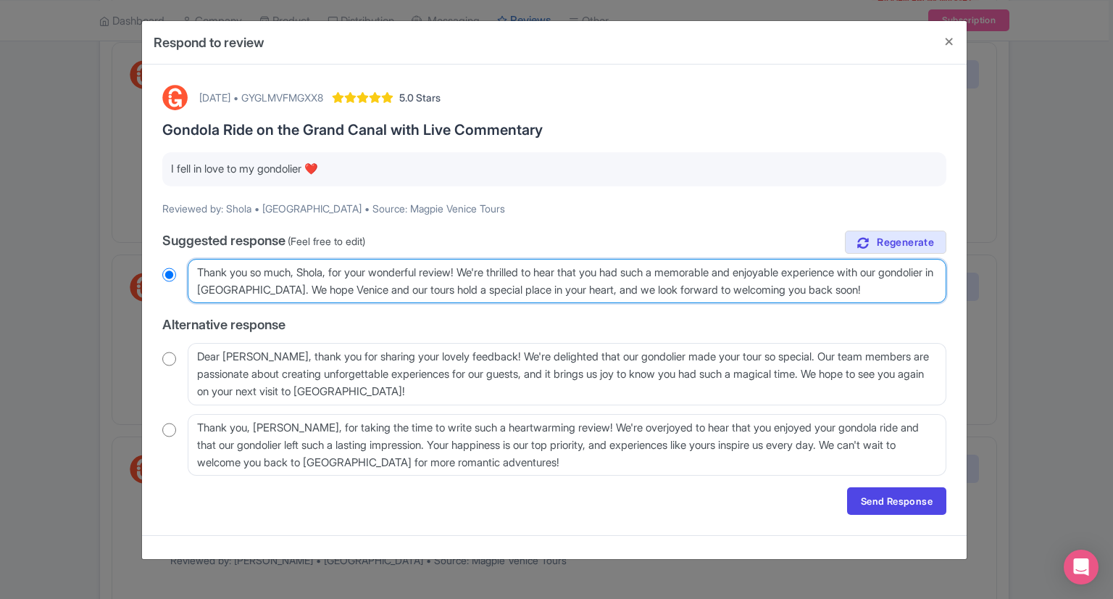
click at [666, 289] on textarea "Thank you so much, Shola, for your wonderful review! We're thrilled to hear tha…" at bounding box center [567, 281] width 759 height 45
type textarea "Thank you so much, Shola, for your wonderful review! We're thrilled to hear tha…"
radio input "true"
type textarea "Thank you so much, Shola, for your wonderful review! We're thrilled to hear tha…"
radio input "true"
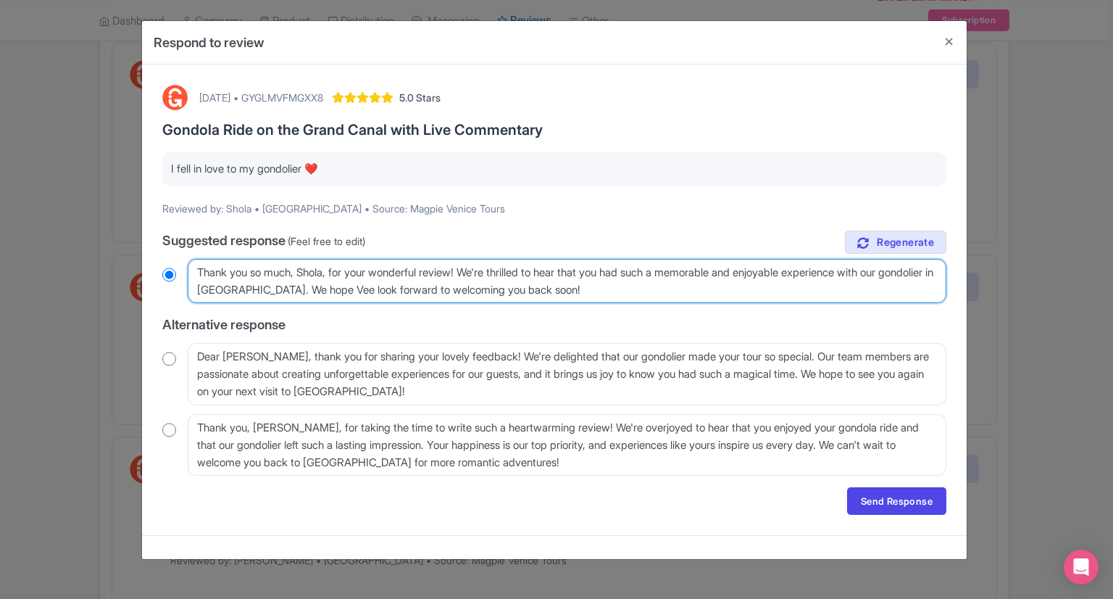
type textarea "Thank you so much, Shola, for your wonderful review! We're thrilled to hear tha…"
radio input "true"
type textarea "Thank you so much, Shola, for your wonderful review! We're thrilled to hear tha…"
radio input "true"
type textarea "Thank you so much, Shola, for your wonderful review! We're thrilled to hear tha…"
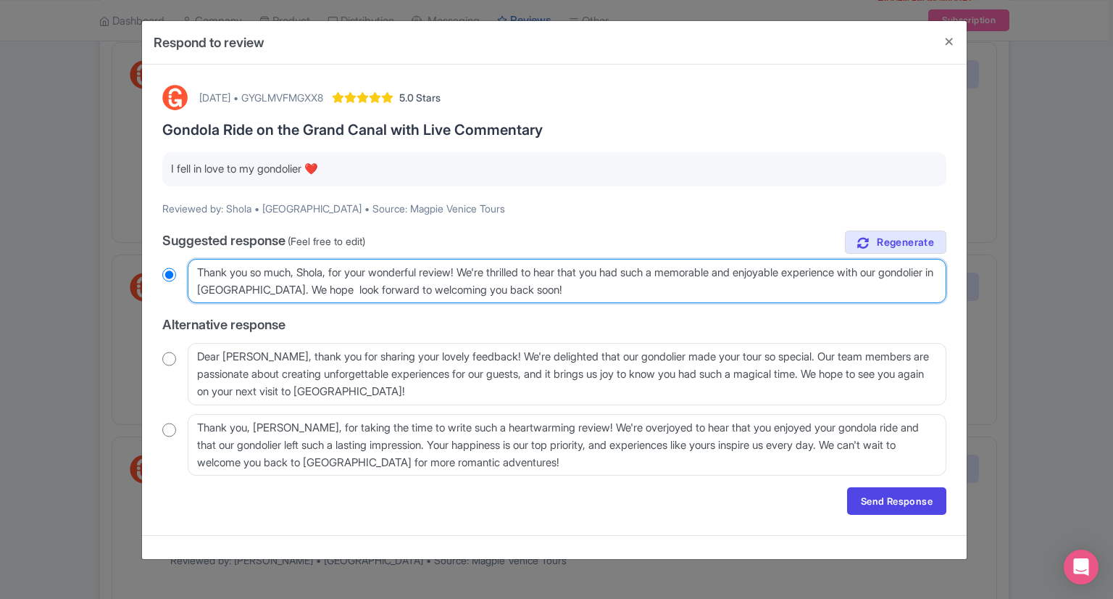
radio input "true"
type textarea "Thank you so much, Shola, for your wonderful review! We're thrilled to hear tha…"
radio input "true"
type textarea "Thank you so much, Shola, for your wonderful review! We're thrilled to hear tha…"
radio input "true"
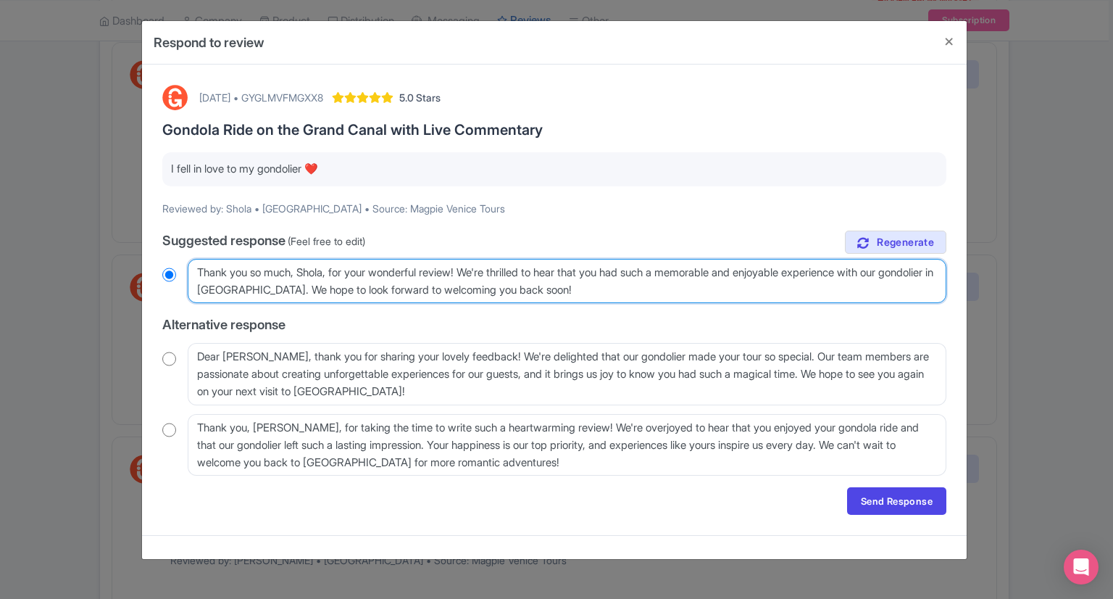
type textarea "Thank you so much, Shola, for your wonderful review! We're thrilled to hear tha…"
radio input "true"
type textarea "Thank you so much, Shola, for your wonderful review! We're thrilled to hear tha…"
radio input "true"
type textarea "Thank you so much, Shola, for your wonderful review! We're thrilled to hear tha…"
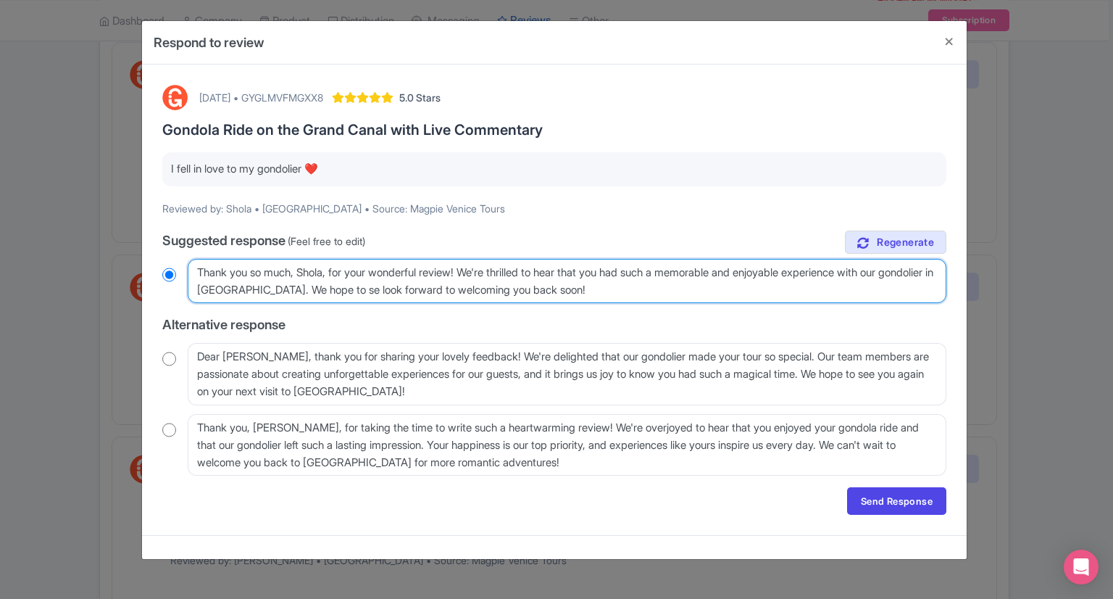
radio input "true"
type textarea "Thank you so much, Shola, for your wonderful review! We're thrilled to hear tha…"
radio input "true"
type textarea "Thank you so much, Shola, for your wonderful review! We're thrilled to hear tha…"
radio input "true"
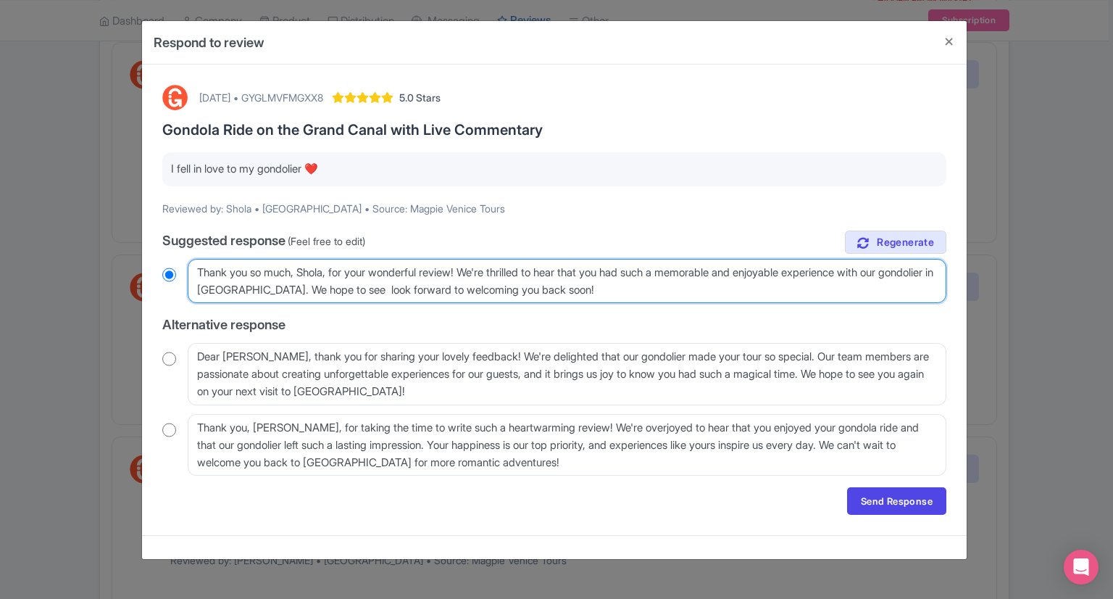
type textarea "Thank you so much, Shola, for your wonderful review! We're thrilled to hear tha…"
radio input "true"
type textarea "Thank you so much, Shola, for your wonderful review! We're thrilled to hear tha…"
radio input "true"
type textarea "Thank you so much, Shola, for your wonderful review! We're thrilled to hear tha…"
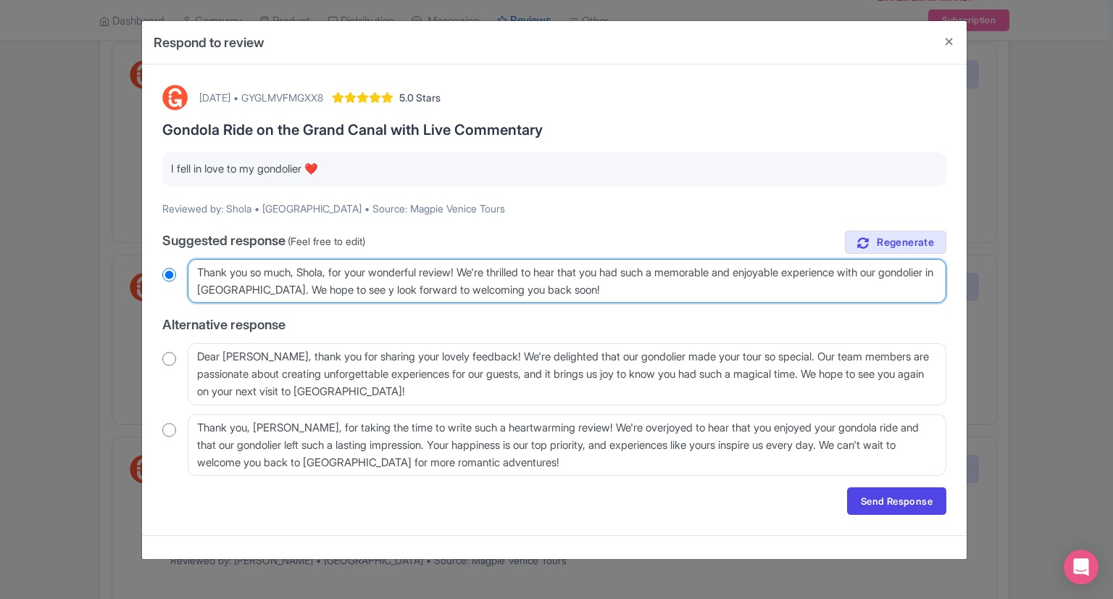
radio input "true"
type textarea "Thank you so much, Shola, for your wonderful review! We're thrilled to hear tha…"
radio input "true"
type textarea "Thank you so much, Shola, for your wonderful review! We're thrilled to hear tha…"
radio input "true"
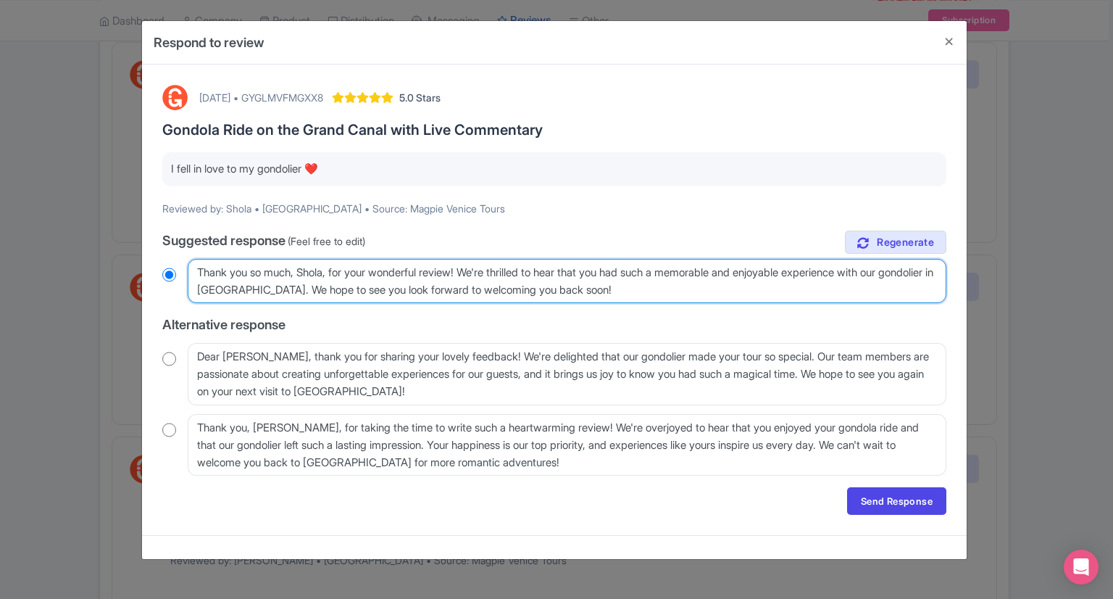
type textarea "Thank you so much, Shola, for your wonderful review! We're thrilled to hear tha…"
radio input "true"
type textarea "Thank you so much, Shola, for your wonderful review! We're thrilled to hear tha…"
radio input "true"
type textarea "Thank you so much, Shola, for your wonderful review! We're thrilled to hear tha…"
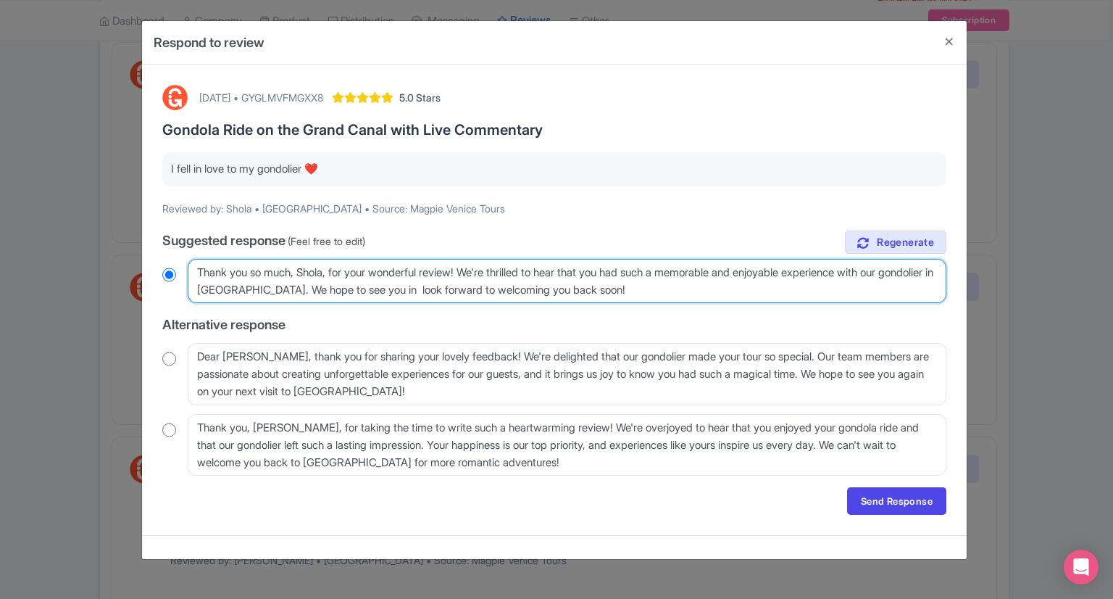
radio input "true"
type textarea "Thank you so much, Shola, for your wonderful review! We're thrilled to hear tha…"
radio input "true"
type textarea "Thank you so much, Shola, for your wonderful review! We're thrilled to hear tha…"
radio input "true"
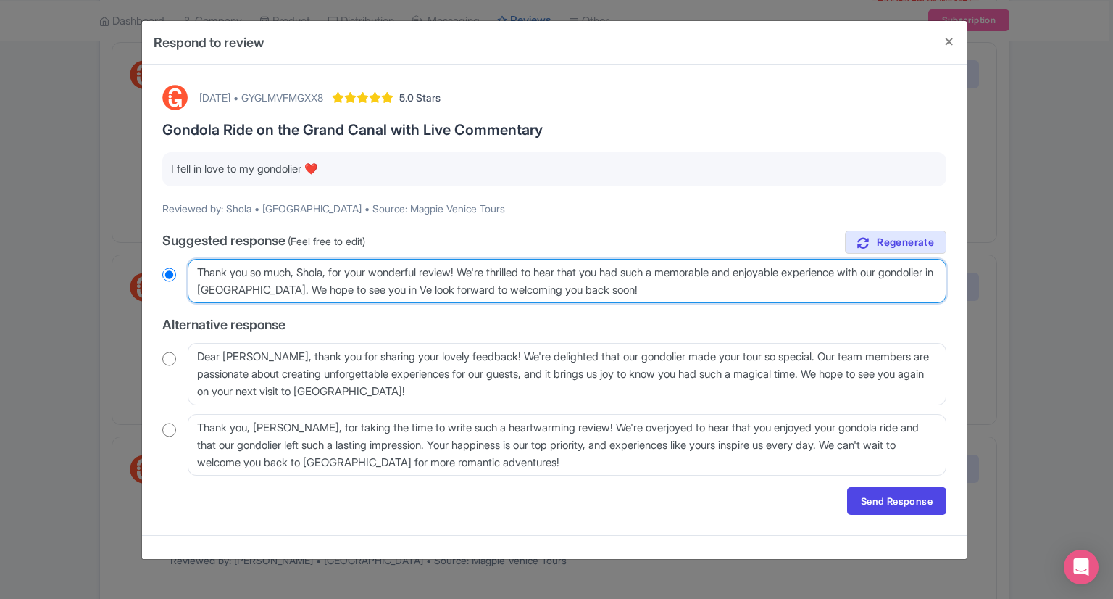
type textarea "Thank you so much, Shola, for your wonderful review! We're thrilled to hear tha…"
radio input "true"
type textarea "Thank you so much, Shola, for your wonderful review! We're thrilled to hear tha…"
radio input "true"
type textarea "Thank you so much, Shola, for your wonderful review! We're thrilled to hear tha…"
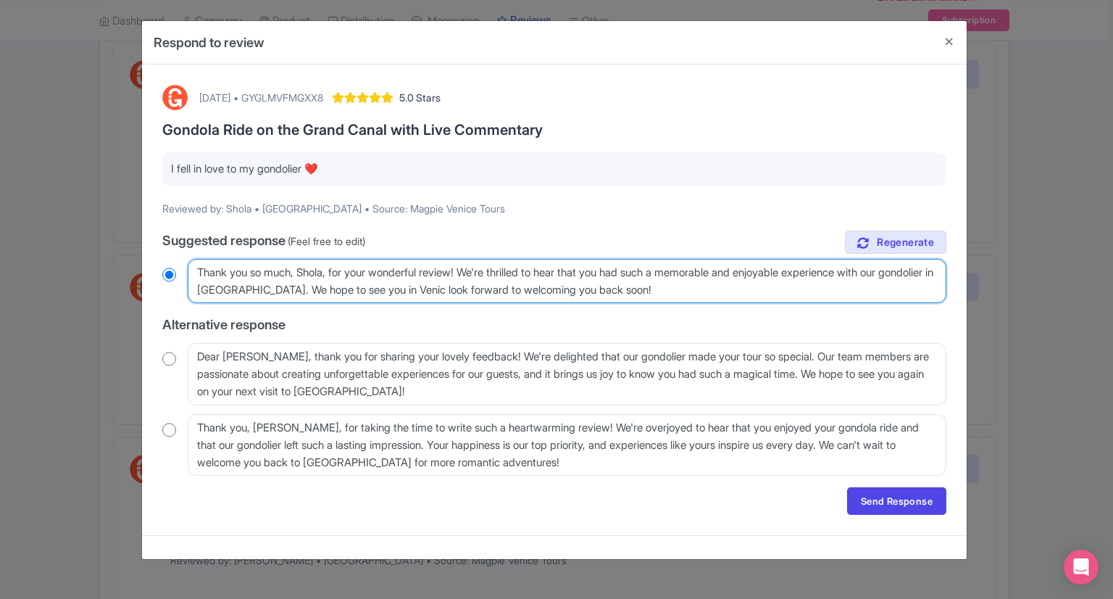
radio input "true"
type textarea "Thank you so much, Shola, for your wonderful review! We're thrilled to hear tha…"
radio input "true"
type textarea "Thank you so much, Shola, for your wonderful review! We're thrilled to hear tha…"
radio input "true"
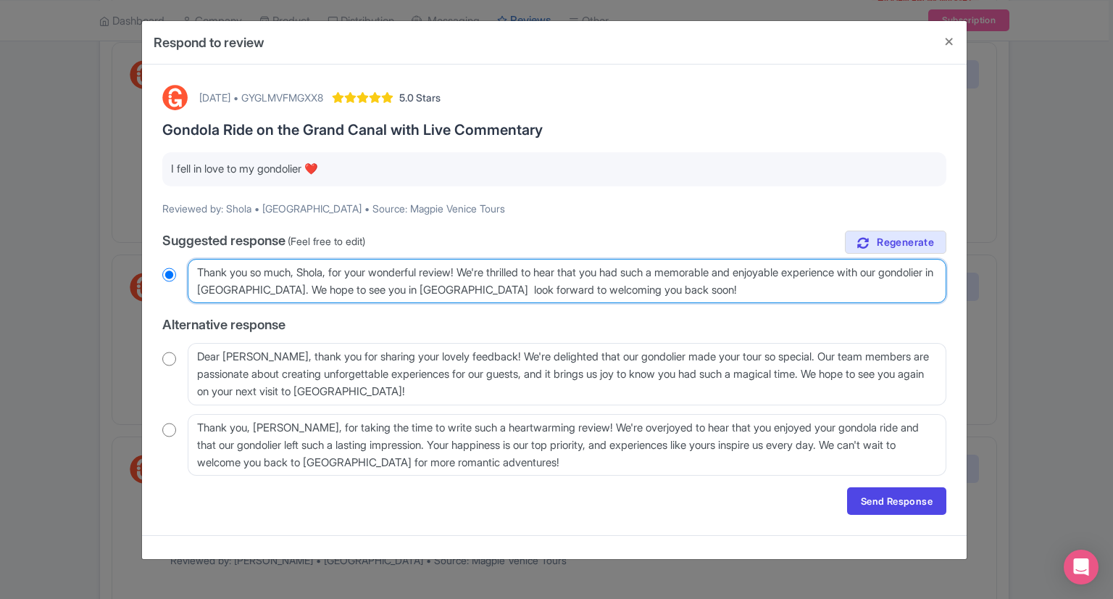
type textarea "Thank you so much, Shola, for your wonderful review! We're thrilled to hear tha…"
radio input "true"
type textarea "Thank you so much, Shola, for your wonderful review! We're thrilled to hear tha…"
radio input "true"
type textarea "Thank you so much, Shola, for your wonderful review! We're thrilled to hear tha…"
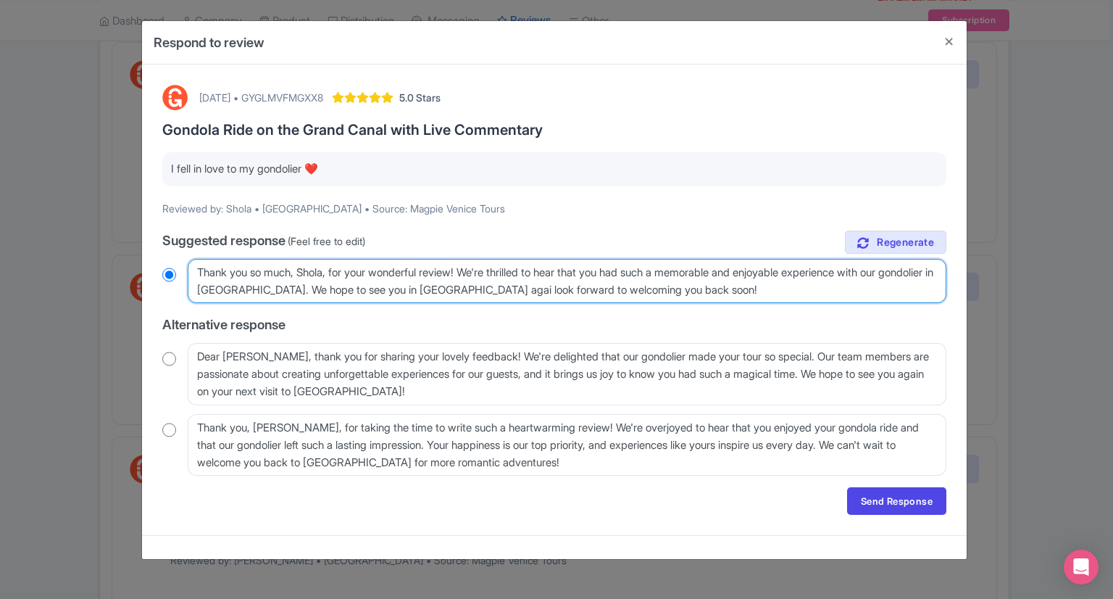
radio input "true"
type textarea "Thank you so much, Shola, for your wonderful review! We're thrilled to hear tha…"
radio input "true"
type textarea "Thank you so much, Shola, for your wonderful review! We're thrilled to hear tha…"
radio input "true"
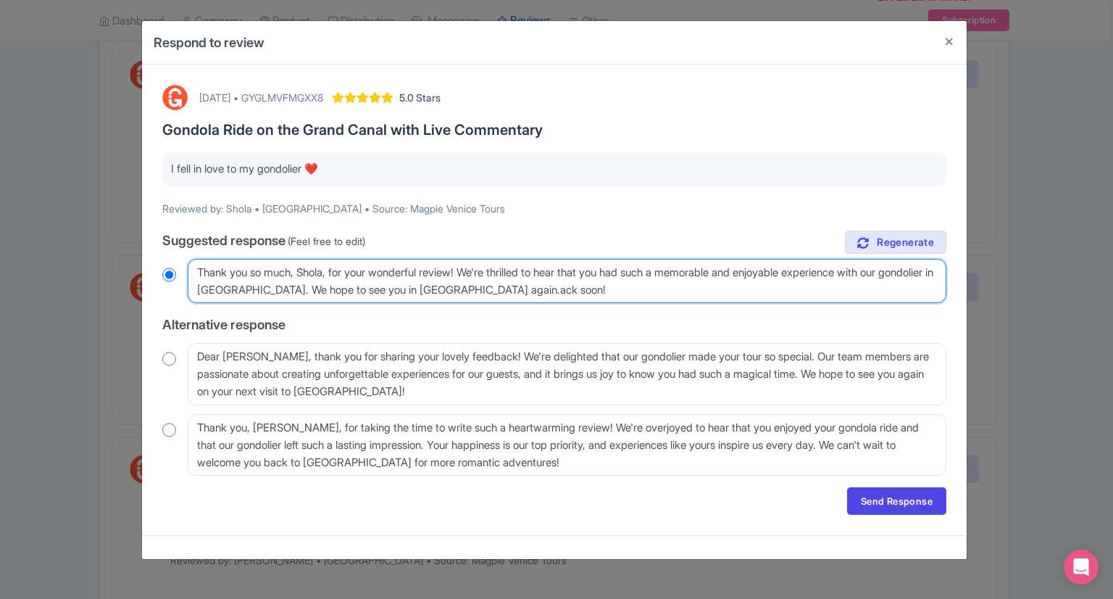
type textarea "Thank you so much, Shola, for your wonderful review! We're thrilled to hear tha…"
radio input "true"
type textarea "Thank you so much, Shola, for your wonderful review! We're thrilled to hear tha…"
radio input "true"
type textarea "Thank you so much, Shola, for your wonderful review! We're thrilled to hear tha…"
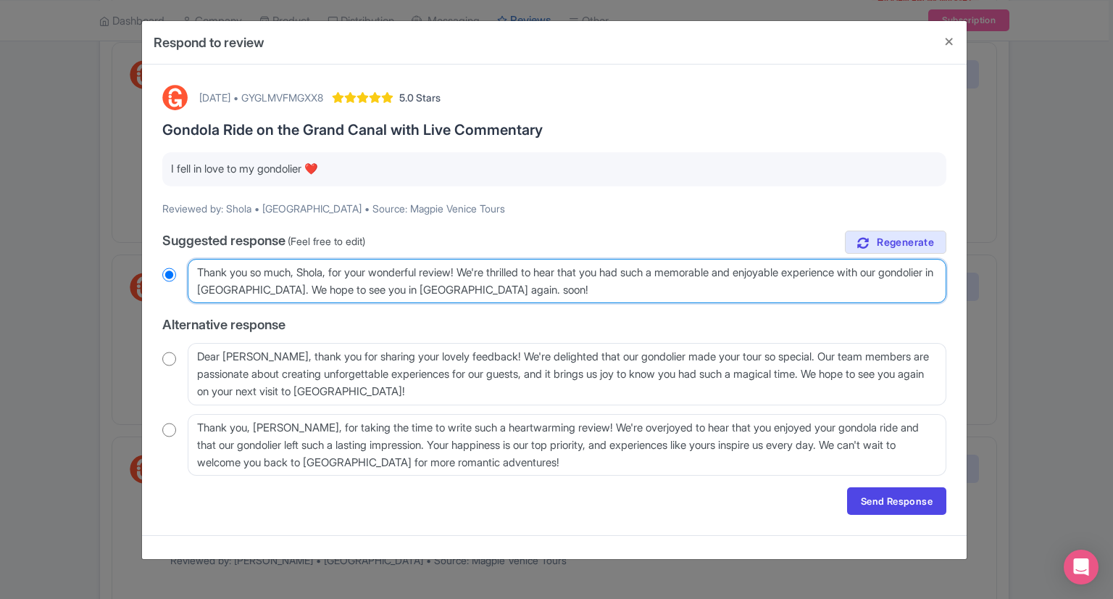
radio input "true"
type textarea "Thank you so much, Shola, for your wonderful review! We're thrilled to hear tha…"
radio input "true"
type textarea "Thank you so much, Shola, for your wonderful review! We're thrilled to hear tha…"
radio input "true"
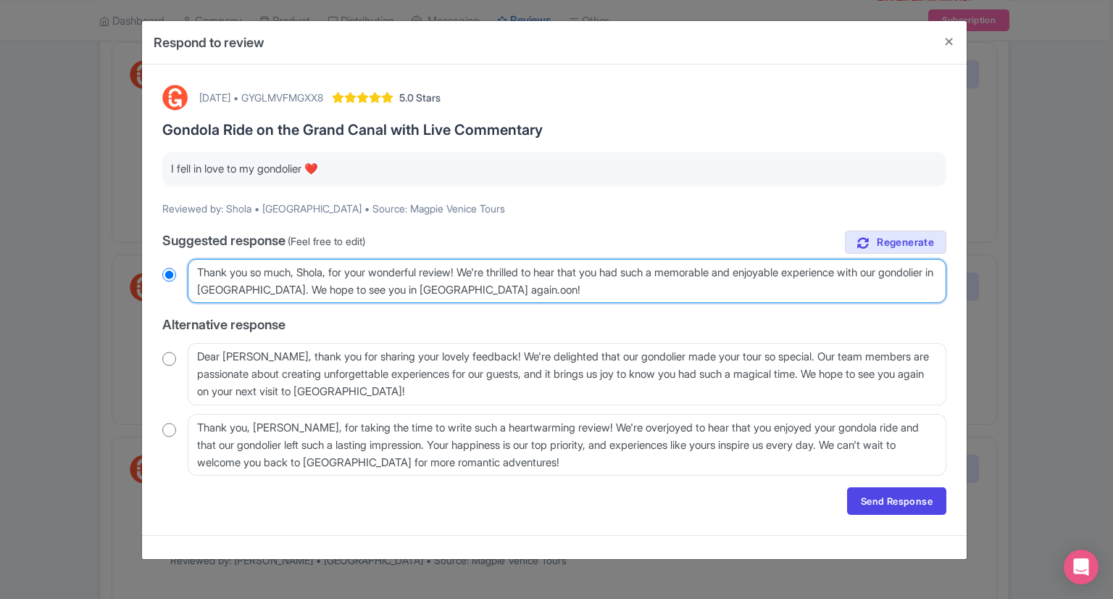
type textarea "Thank you so much, Shola, for your wonderful review! We're thrilled to hear tha…"
radio input "true"
type textarea "Thank you so much, Shola, for your wonderful review! We're thrilled to hear tha…"
radio input "true"
type textarea "Thank you so much, Shola, for your wonderful review! We're thrilled to hear tha…"
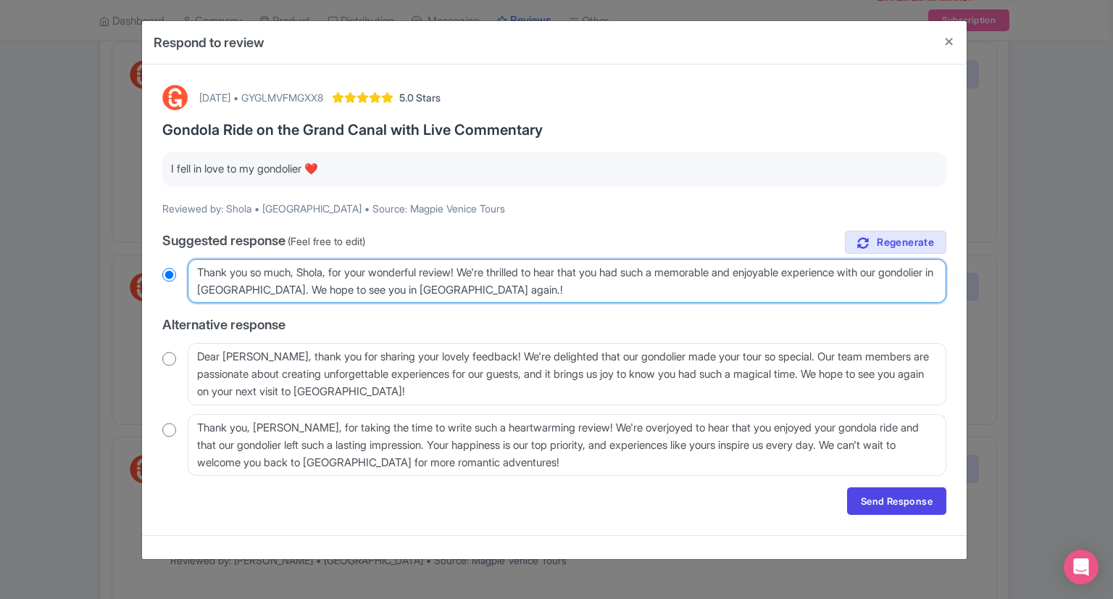
radio input "true"
type textarea "Thank you so much, Shola, for your wonderful review! We're thrilled to hear tha…"
radio input "true"
type textarea "Thank you so much, Shola, for your wonderful review! We're thrilled to hear tha…"
radio input "true"
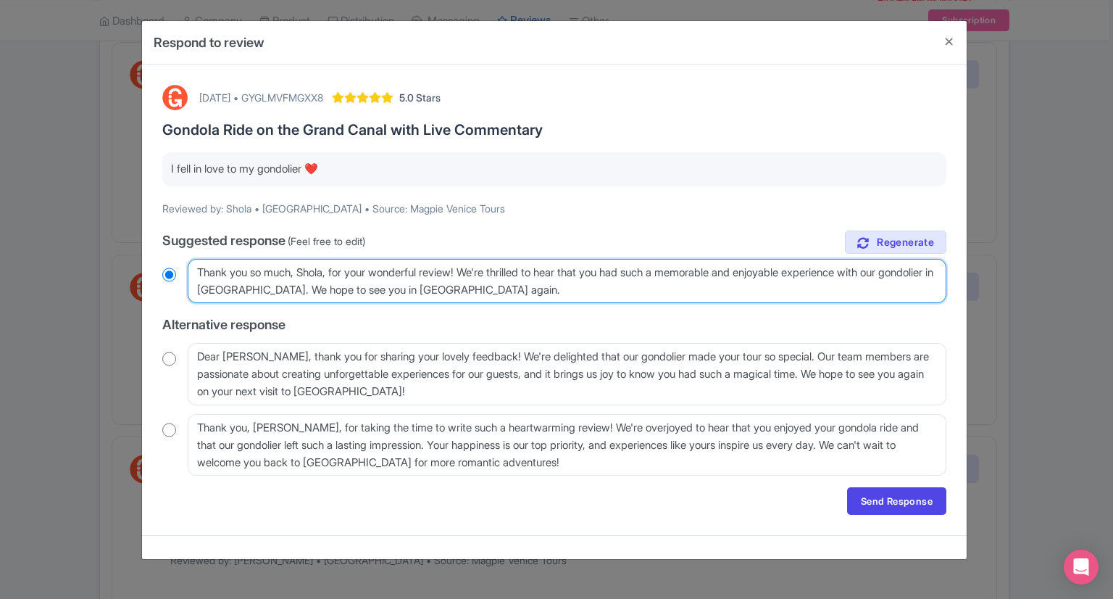
type textarea "Thank you so much, Shola, for your wonderful review! We're thrilled to hear tha…"
radio input "true"
type textarea "Thank you so much, Shola, for your wonderful review! We're thrilled to hear tha…"
radio input "true"
type textarea "Thank you so much, Shola, for your wonderful review! We're thrilled to hear tha…"
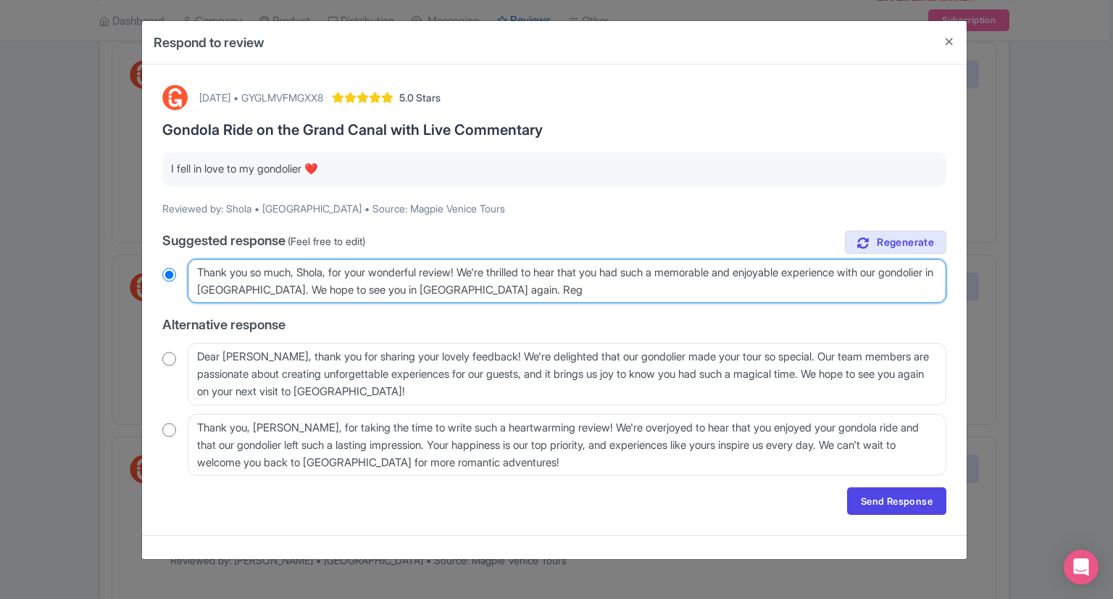
radio input "true"
type textarea "Thank you so much, Shola, for your wonderful review! We're thrilled to hear tha…"
radio input "true"
type textarea "Thank you so much, Shola, for your wonderful review! We're thrilled to hear tha…"
radio input "true"
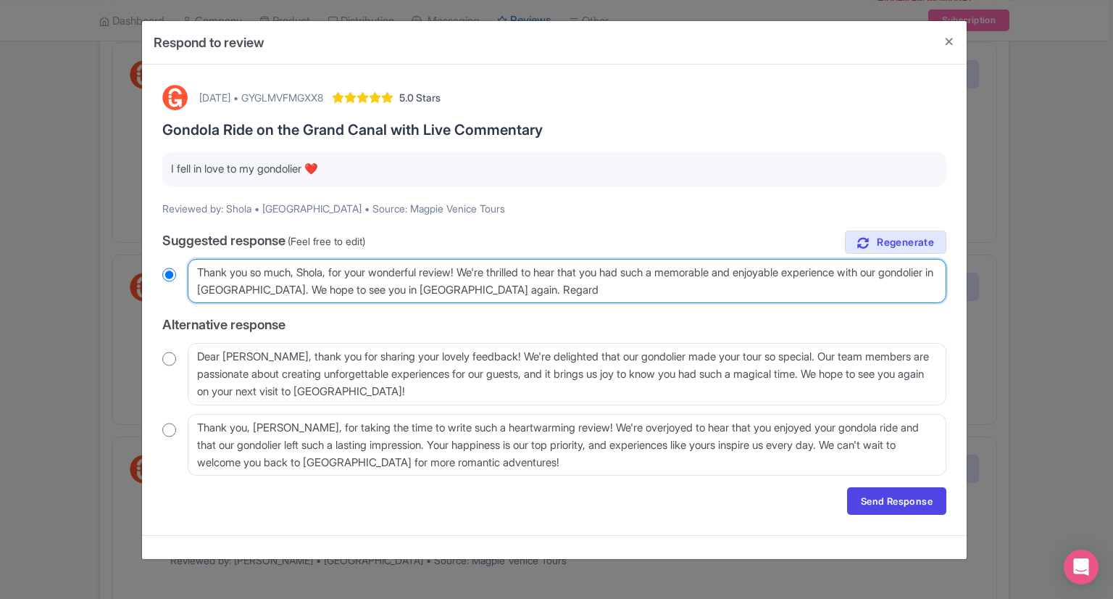
type textarea "Thank you so much, Shola, for your wonderful review! We're thrilled to hear tha…"
radio input "true"
type textarea "Thank you so much, Shola, for your wonderful review! We're thrilled to hear tha…"
radio input "true"
type textarea "Thank you so much, Shola, for your wonderful review! We're thrilled to hear tha…"
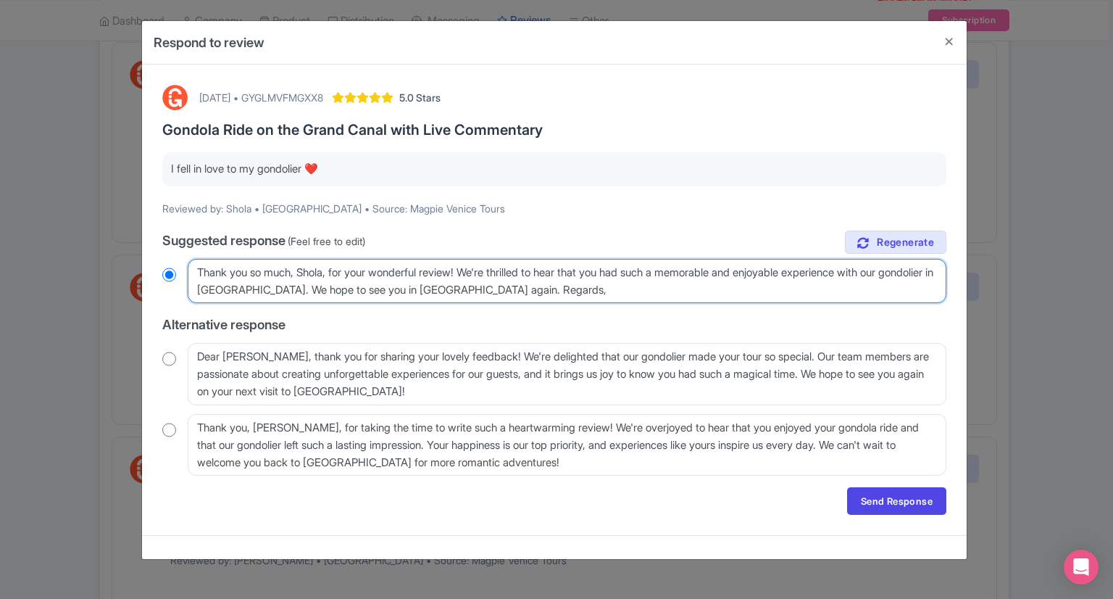
radio input "true"
type textarea "Thank you so much, Shola, for your wonderful review! We're thrilled to hear tha…"
radio input "true"
type textarea "Thank you so much, Shola, for your wonderful review! We're thrilled to hear tha…"
radio input "true"
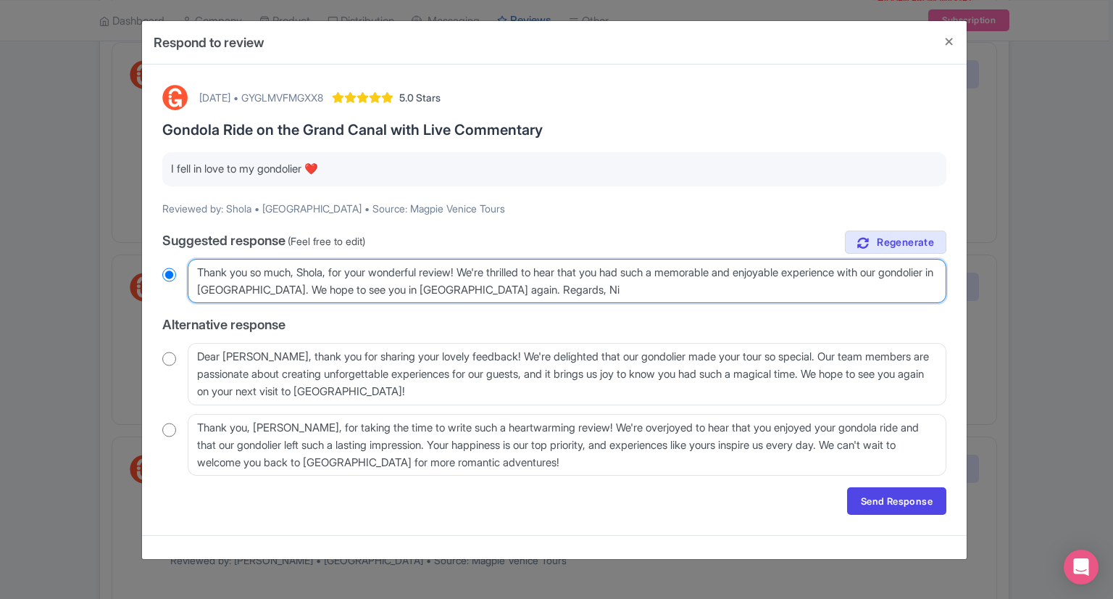
type textarea "Thank you so much, Shola, for your wonderful review! We're thrilled to hear tha…"
radio input "true"
type textarea "Thank you so much, Shola, for your wonderful review! We're thrilled to hear tha…"
radio input "true"
type textarea "Thank you so much, Shola, for your wonderful review! We're thrilled to hear tha…"
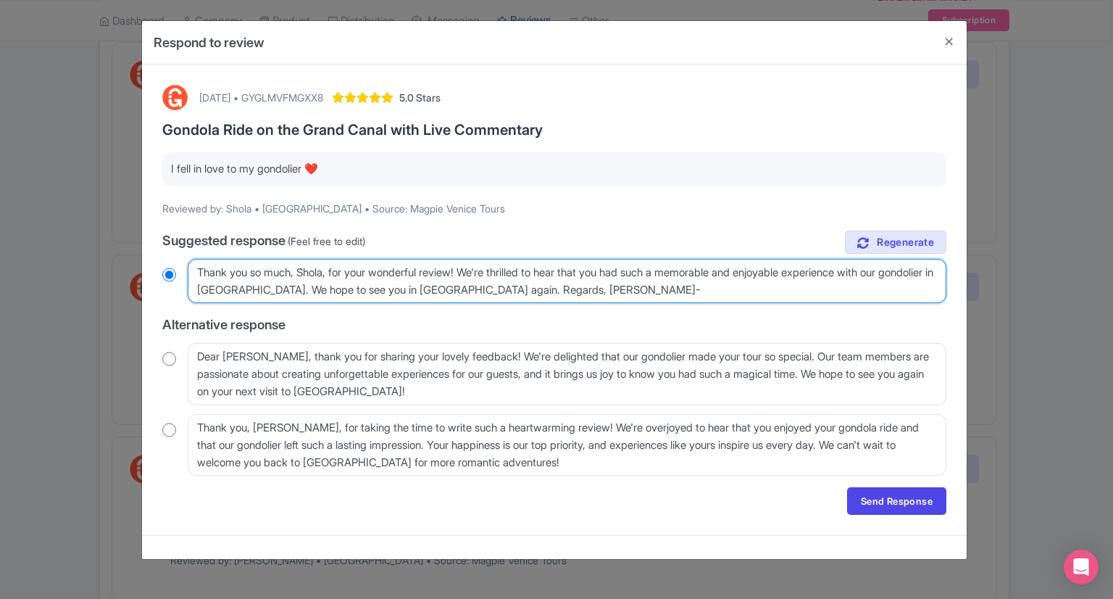
radio input "true"
type textarea "Thank you so much, Shola, for your wonderful review! We're thrilled to hear tha…"
radio input "true"
type textarea "Thank you so much, Shola, for your wonderful review! We're thrilled to hear tha…"
radio input "true"
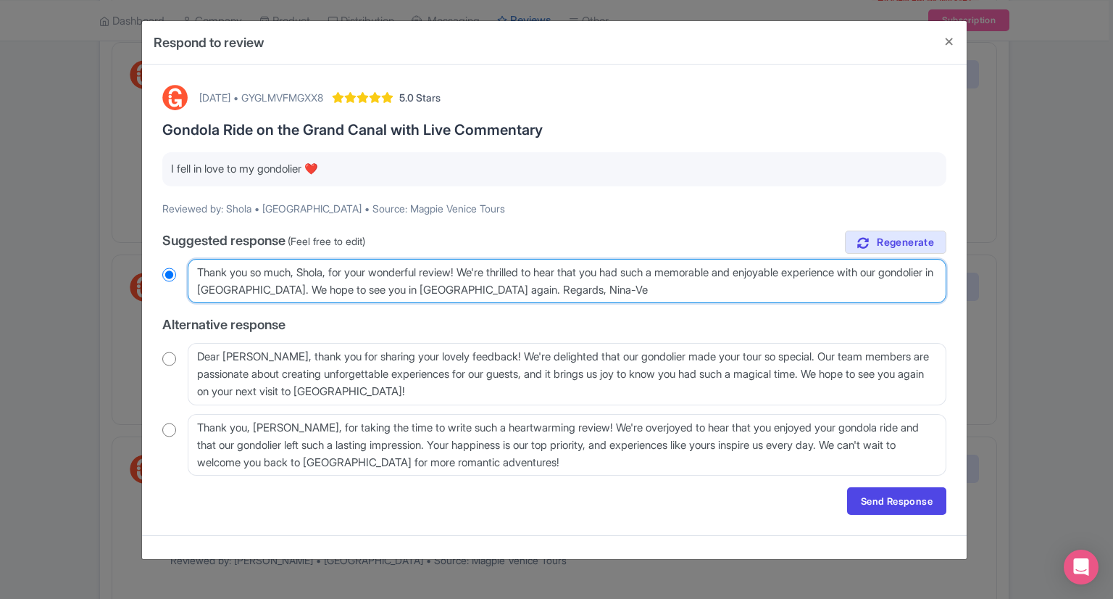
type textarea "Thank you so much, Shola, for your wonderful review! We're thrilled to hear tha…"
radio input "true"
type textarea "Thank you so much, Shola, for your wonderful review! We're thrilled to hear tha…"
radio input "true"
type textarea "Thank you so much, Shola, for your wonderful review! We're thrilled to hear tha…"
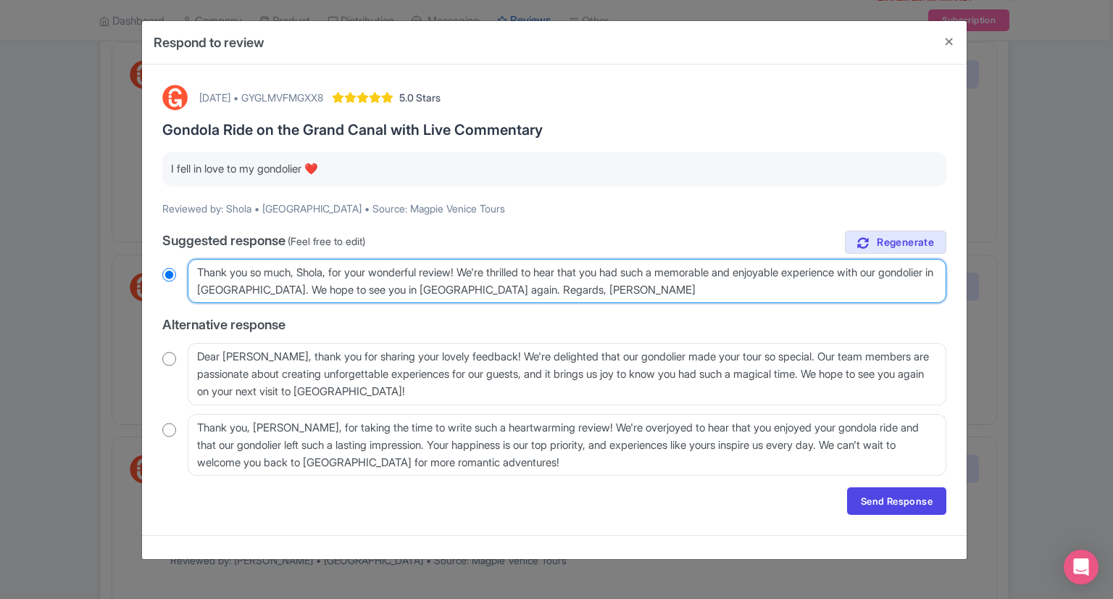
radio input "true"
type textarea "Thank you so much, Shola, for your wonderful review! We're thrilled to hear tha…"
radio input "true"
type textarea "Thank you so much, Shola, for your wonderful review! We're thrilled to hear tha…"
radio input "true"
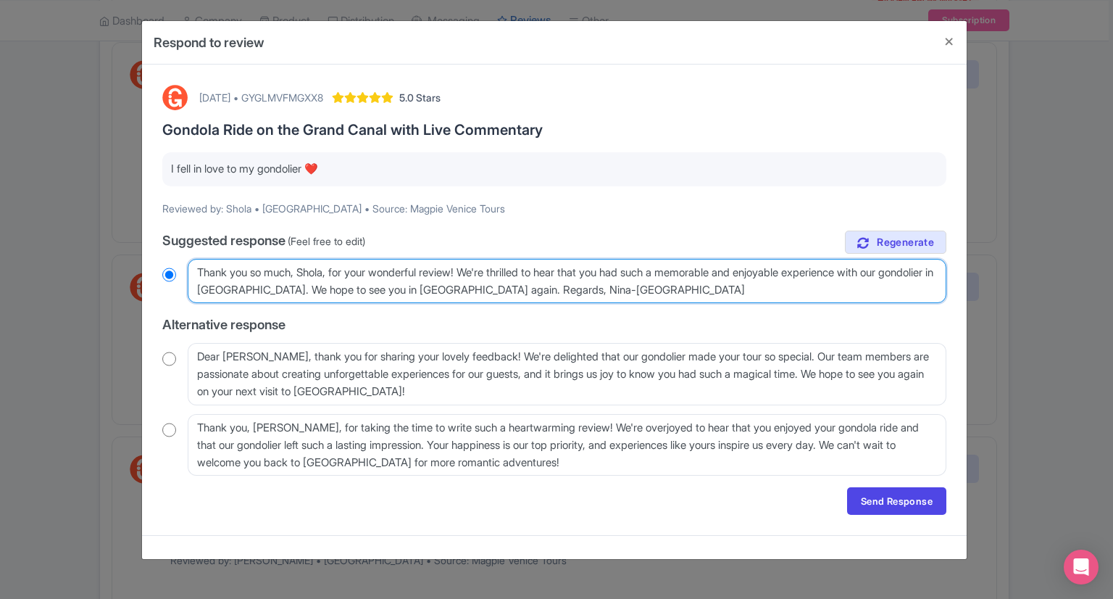
type textarea "Thank you so much, Shola, for your wonderful review! We're thrilled to hear tha…"
radio input "true"
type textarea "Thank you so much, Shola, for your wonderful review! We're thrilled to hear tha…"
radio input "true"
type textarea "Thank you so much, Shola, for your wonderful review! We're thrilled to hear tha…"
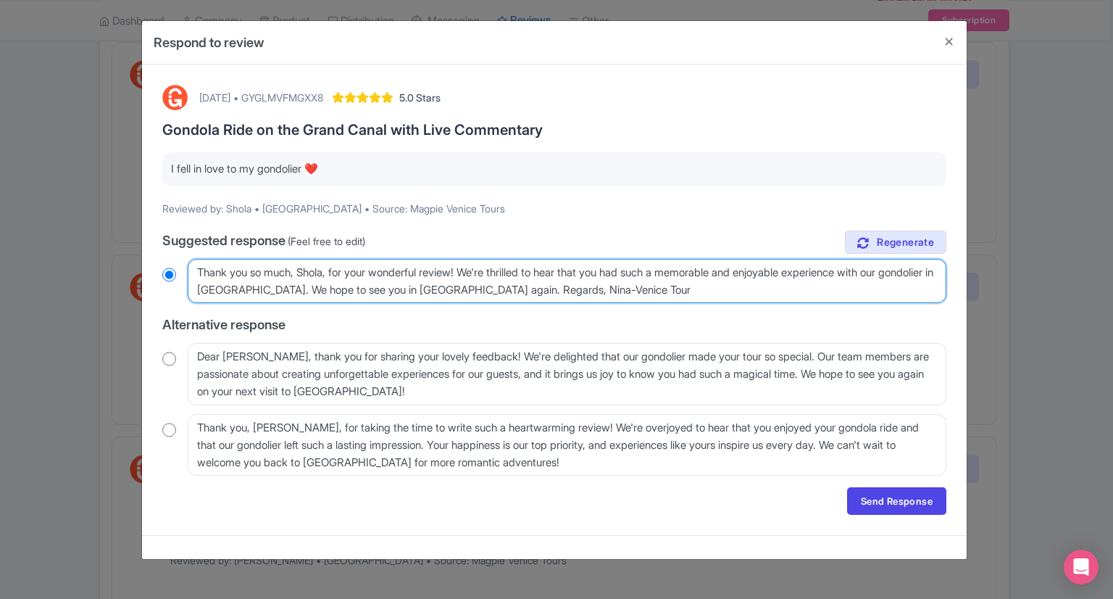
radio input "true"
type textarea "Thank you so much, Shola, for your wonderful review! We're thrilled to hear tha…"
radio input "true"
type textarea "Thank you so much, Shola, for your wonderful review! We're thrilled to hear tha…"
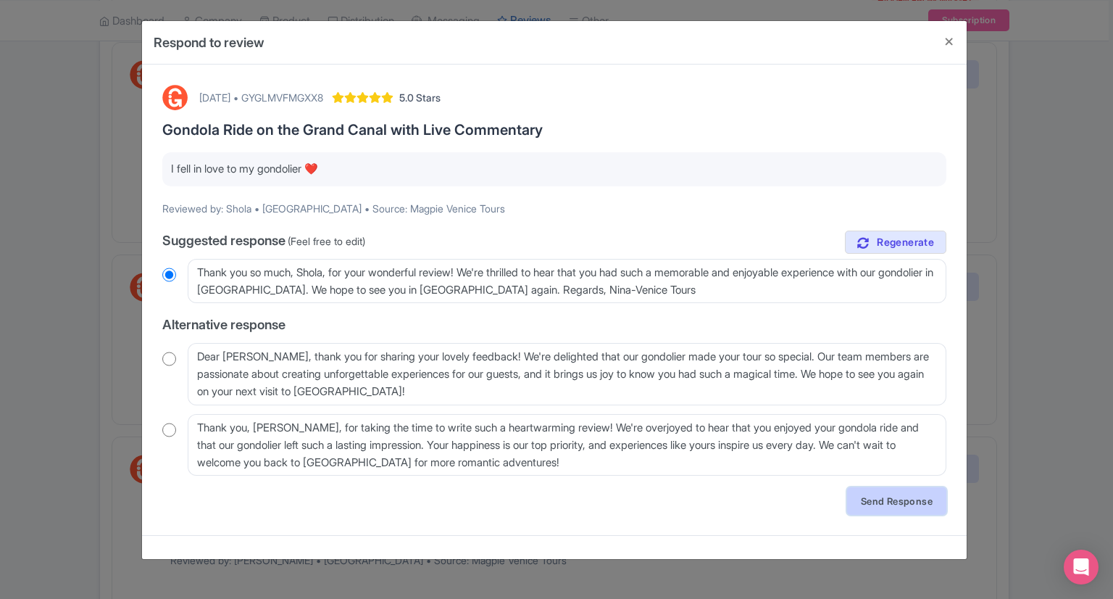
click at [879, 499] on link "Send Response" at bounding box center [896, 501] width 99 height 28
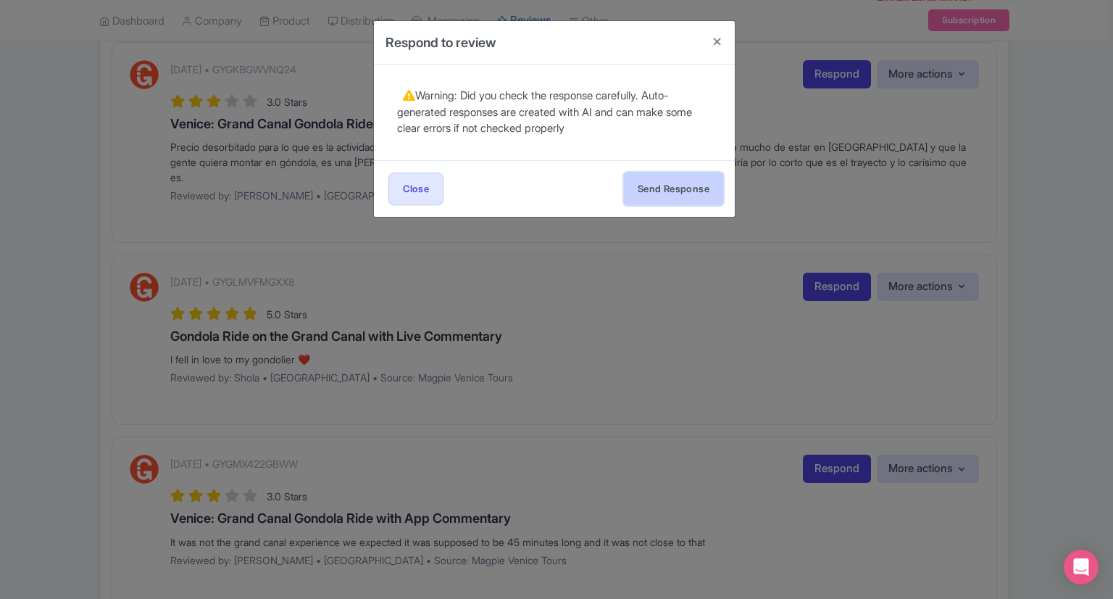
click at [687, 198] on button "Send Response" at bounding box center [673, 188] width 99 height 33
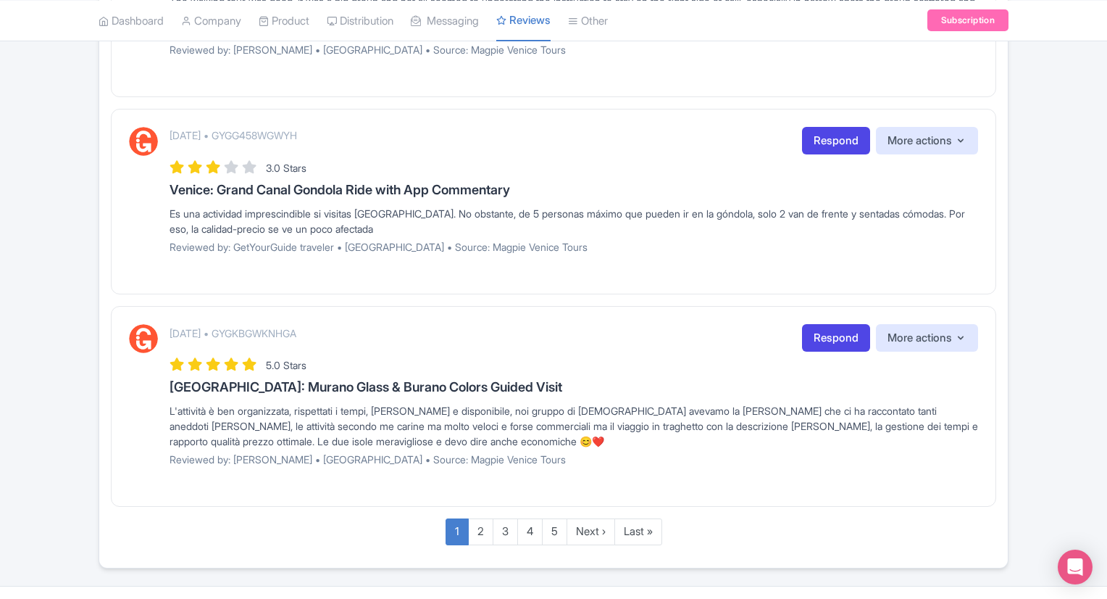
scroll to position [1811, 0]
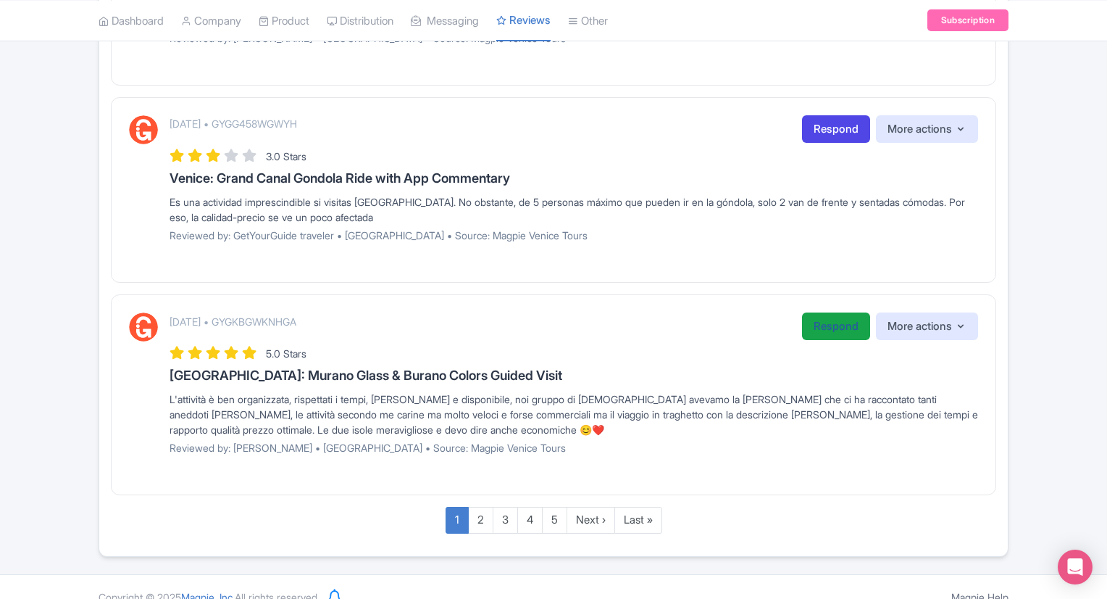
click at [848, 312] on link "Respond" at bounding box center [836, 326] width 68 height 28
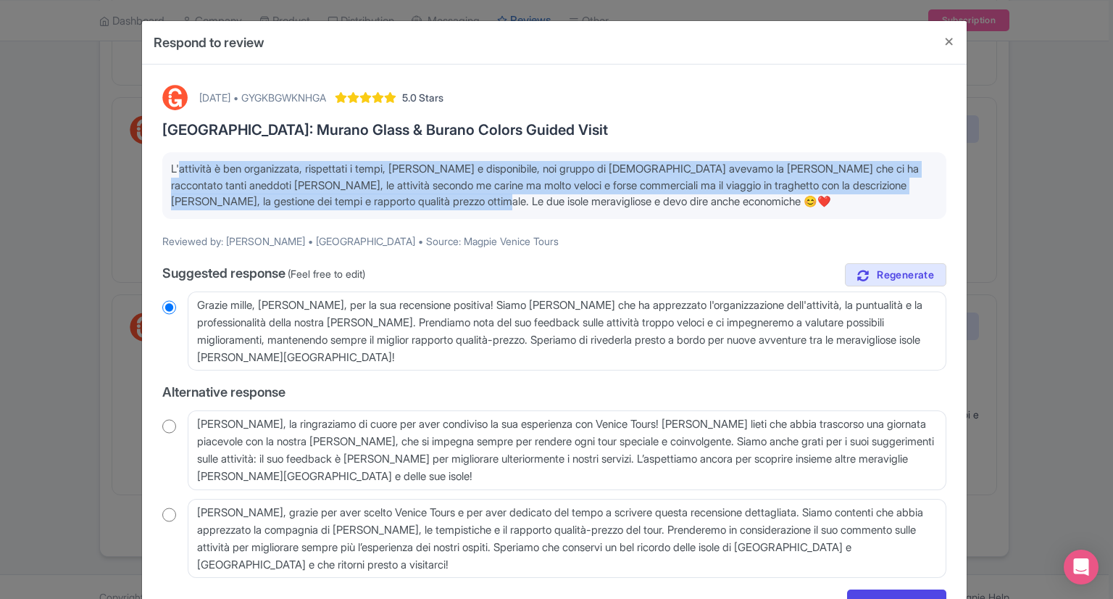
drag, startPoint x: 171, startPoint y: 167, endPoint x: 472, endPoint y: 217, distance: 305.5
click at [472, 217] on div "L'attività è ben organizzata, rispettati i tempi, [PERSON_NAME] e disponibile, …" at bounding box center [554, 185] width 784 height 67
click at [197, 169] on p "L'attività è ben organizzata, rispettati i tempi, [PERSON_NAME] e disponibile, …" at bounding box center [554, 185] width 767 height 49
drag, startPoint x: 170, startPoint y: 165, endPoint x: 744, endPoint y: 209, distance: 576.3
click at [744, 209] on p "L'attività è ben organizzata, rispettati i tempi, [PERSON_NAME] e disponibile, …" at bounding box center [554, 185] width 767 height 49
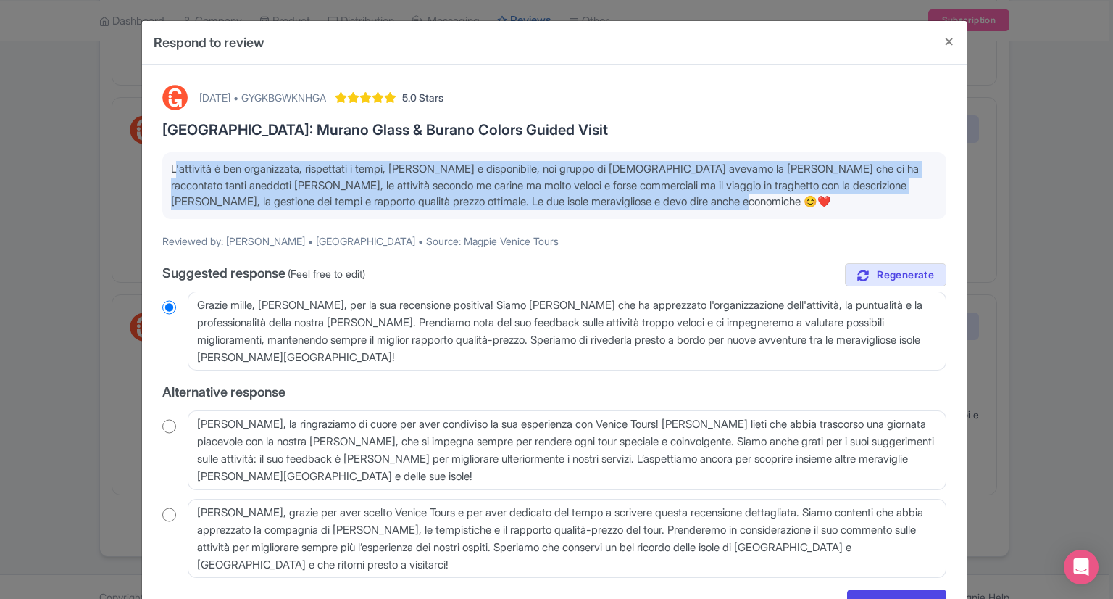
copy p "L'attività è ben organizzata, rispettati i tempi, [PERSON_NAME] e disponibile, …"
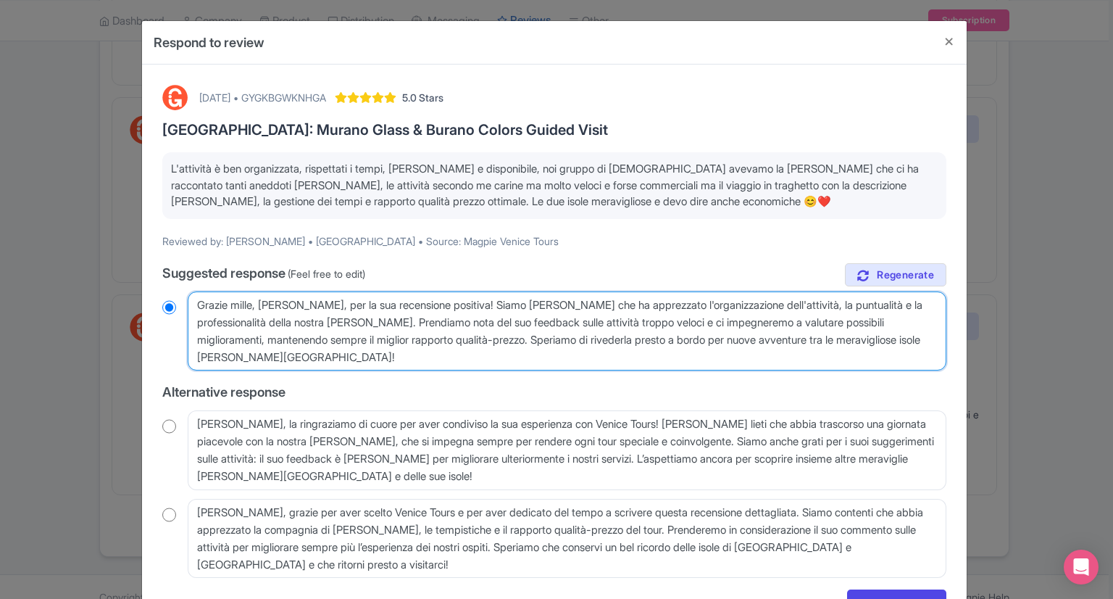
drag, startPoint x: 197, startPoint y: 302, endPoint x: 372, endPoint y: 359, distance: 183.8
click at [372, 359] on textarea "Grazie mille, [PERSON_NAME], per la sua recensione positiva! Siamo [PERSON_NAME…" at bounding box center [567, 331] width 759 height 80
radio input "true"
click at [385, 348] on textarea "Grazie mille, [PERSON_NAME], per la sua recensione positiva! Siamo [PERSON_NAME…" at bounding box center [567, 331] width 759 height 80
drag, startPoint x: 191, startPoint y: 302, endPoint x: 352, endPoint y: 363, distance: 172.7
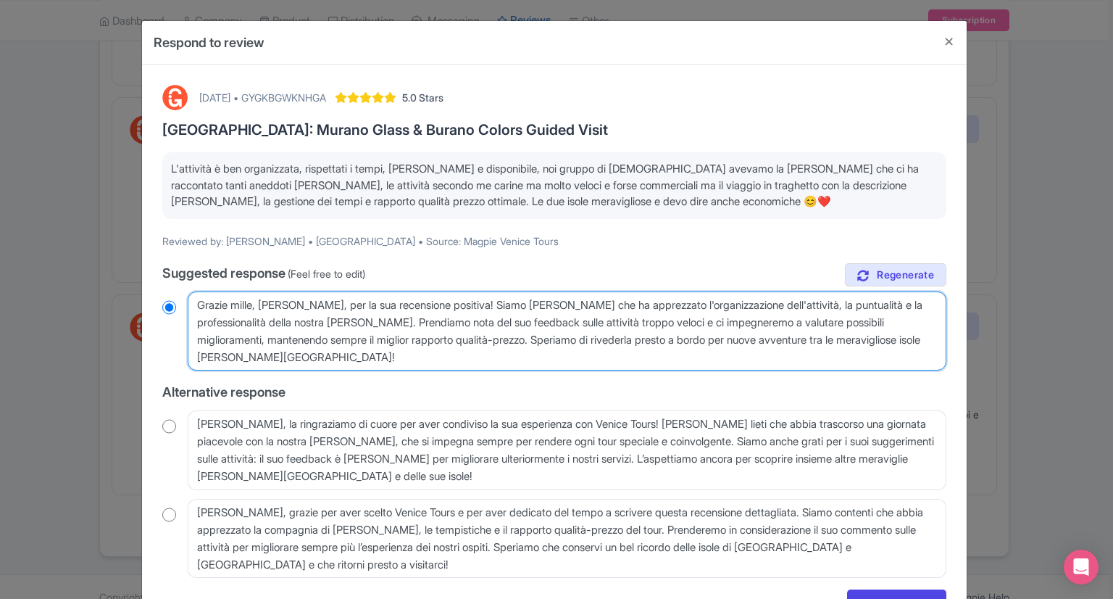
click at [352, 363] on textarea "Grazie mille, [PERSON_NAME], per la sua recensione positiva! Siamo [PERSON_NAME…" at bounding box center [567, 331] width 759 height 80
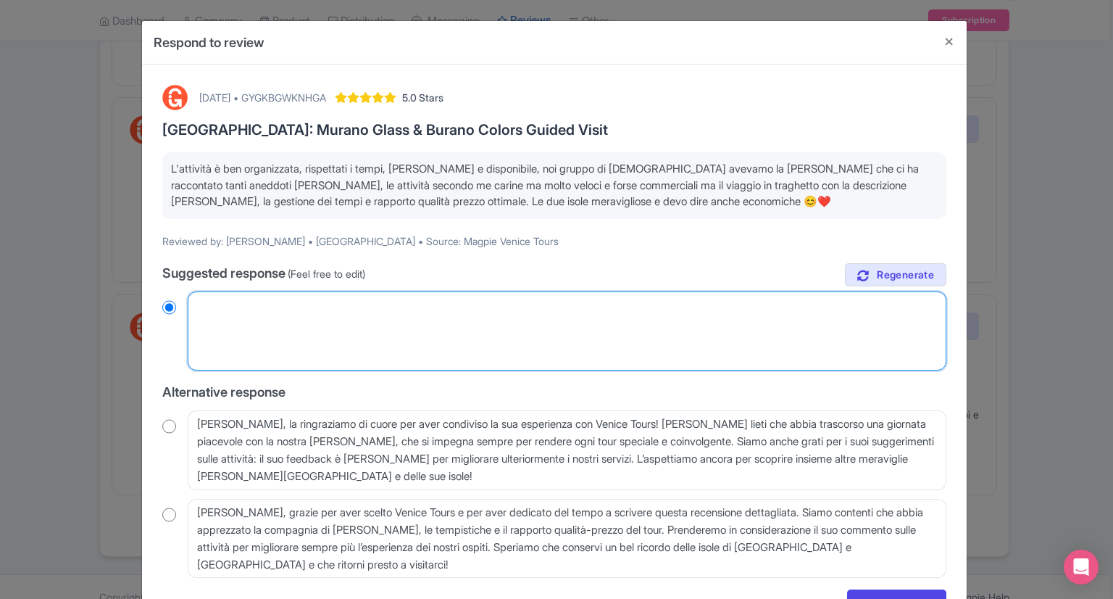
radio input "true"
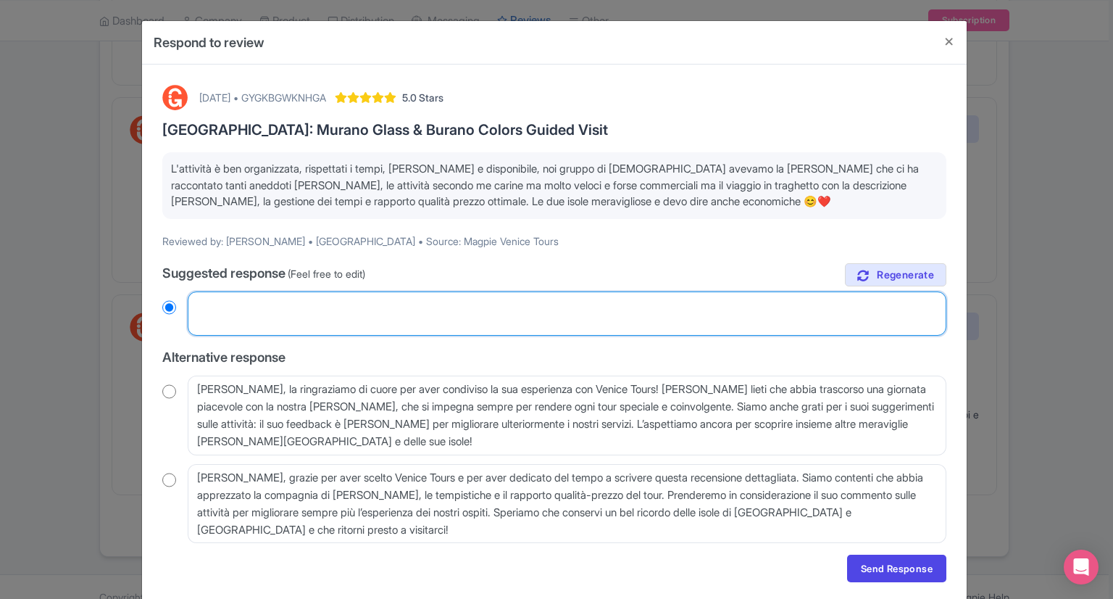
paste textarea "Thank you so much, [PERSON_NAME], for your positive review! We're happy to hear…"
type textarea "Thank you so much, [PERSON_NAME], for your positive review! We're happy to hear…"
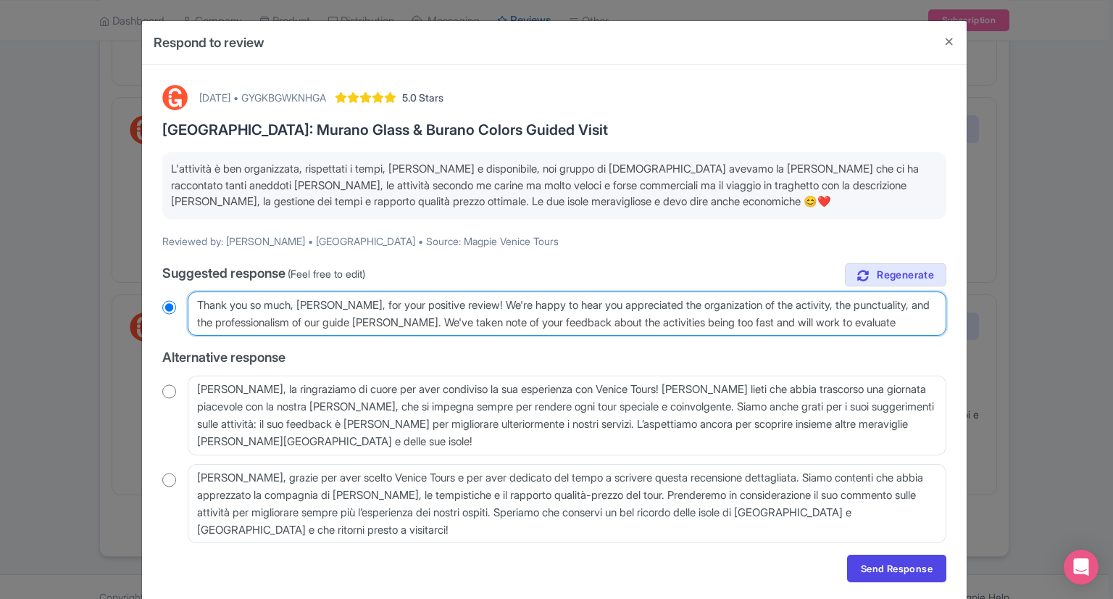
radio input "true"
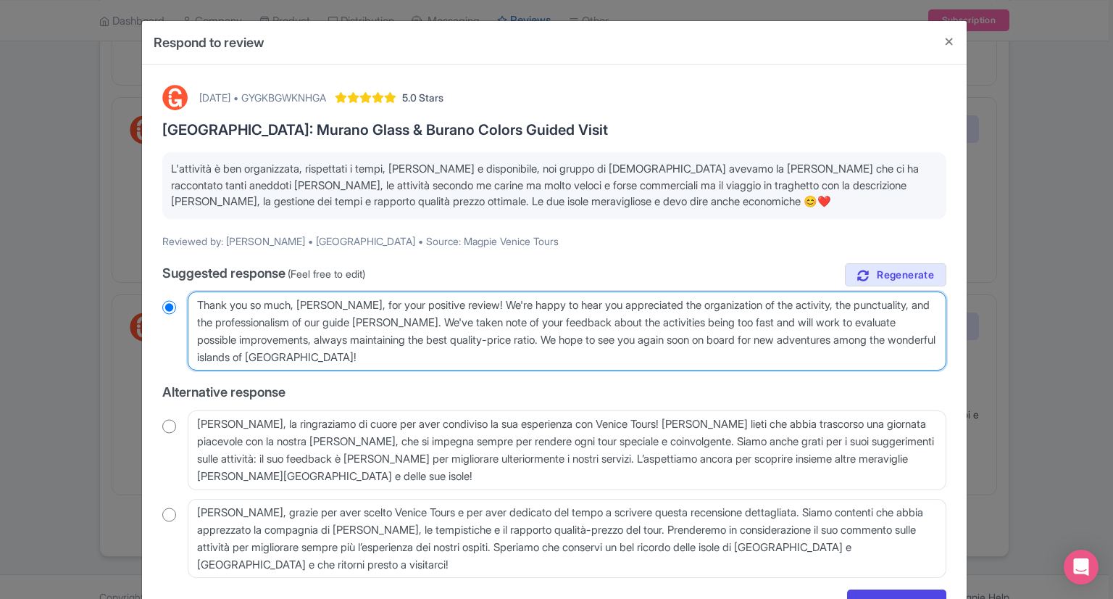
type textarea "Thank you so much, [PERSON_NAME], for your positive review! We're happy to hear…"
radio input "true"
type textarea "Thank you so much, [PERSON_NAME], for your positive review! We're happy to hear…"
radio input "true"
type textarea "Thank you so much, [PERSON_NAME], for your positive review! We're happy to hear…"
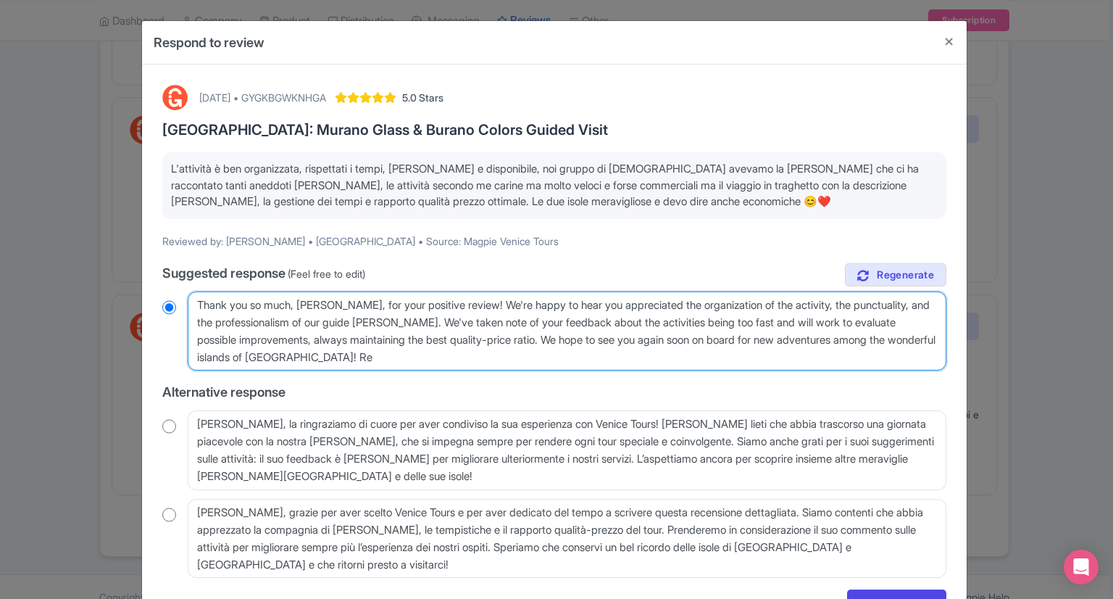
radio input "true"
type textarea "Thank you so much, [PERSON_NAME], for your positive review! We're happy to hear…"
radio input "true"
type textarea "Thank you so much, [PERSON_NAME], for your positive review! We're happy to hear…"
radio input "true"
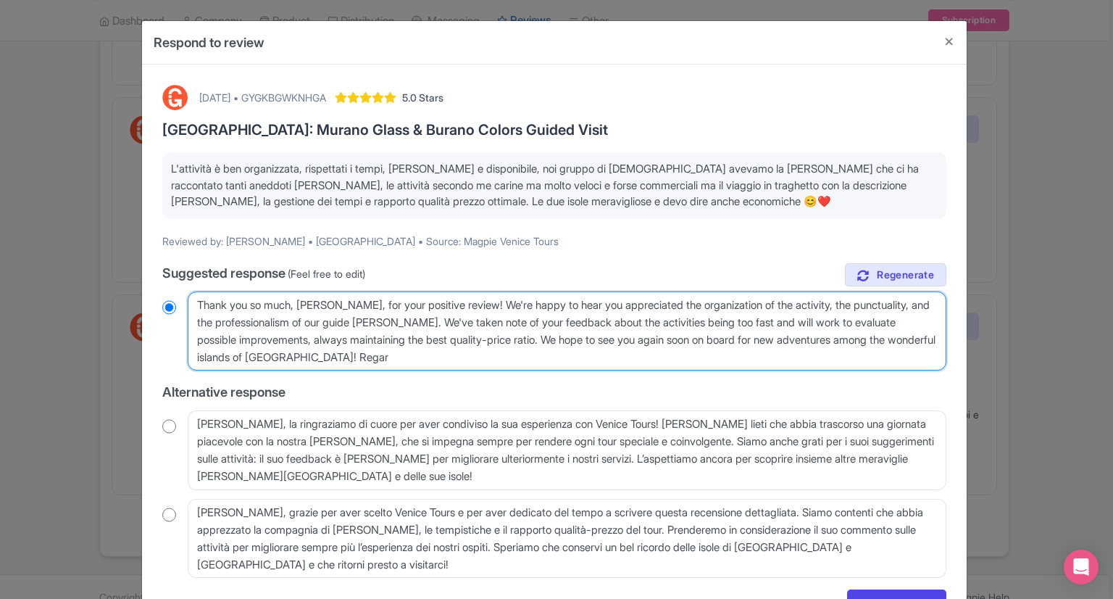
type textarea "Thank you so much, [PERSON_NAME], for your positive review! We're happy to hear…"
radio input "true"
type textarea "Thank you so much, Chiara, for your positive review! We're happy to hear you ap…"
radio input "true"
type textarea "Thank you so much, Chiara, for your positive review! We're happy to hear you ap…"
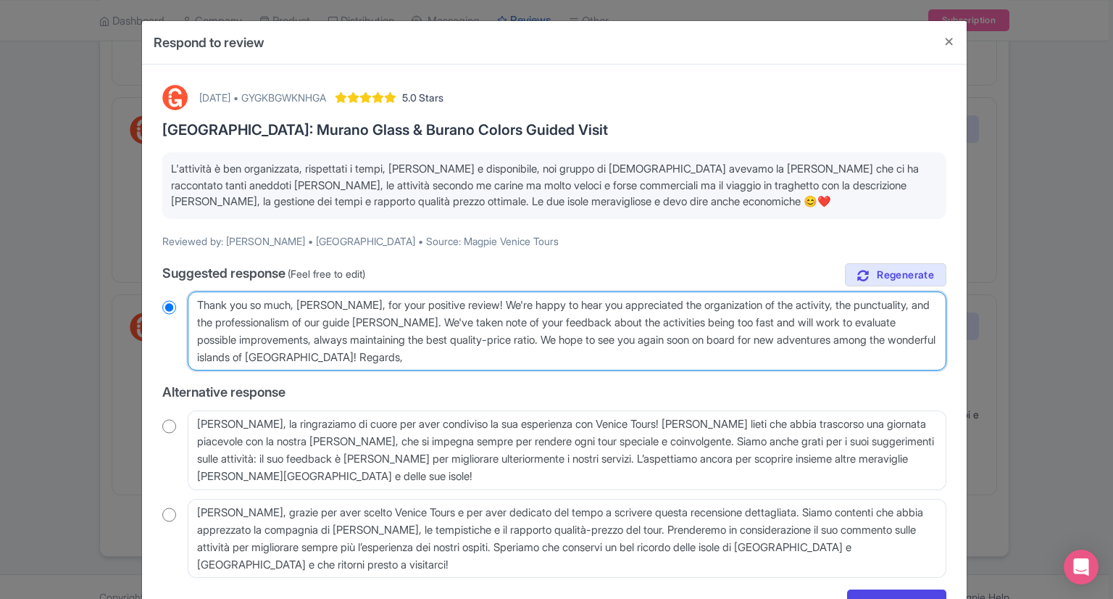
radio input "true"
type textarea "Thank you so much, Chiara, for your positive review! We're happy to hear you ap…"
radio input "true"
type textarea "Thank you so much, Chiara, for your positive review! We're happy to hear you ap…"
radio input "true"
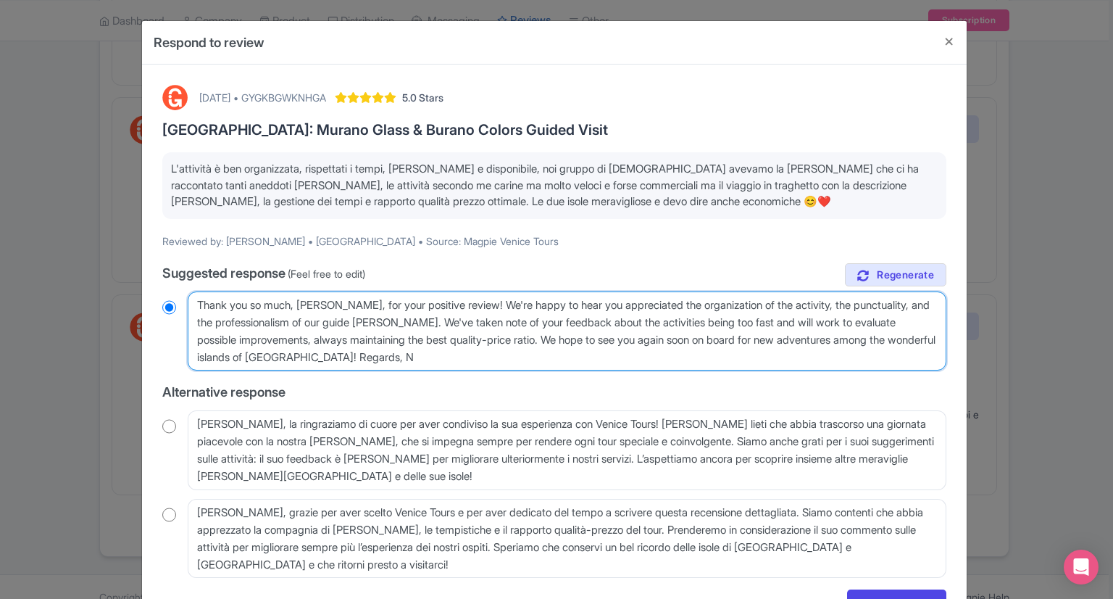
type textarea "Thank you so much, Chiara, for your positive review! We're happy to hear you ap…"
radio input "true"
type textarea "Thank you so much, Chiara, for your positive review! We're happy to hear you ap…"
radio input "true"
type textarea "Thank you so much, Chiara, for your positive review! We're happy to hear you ap…"
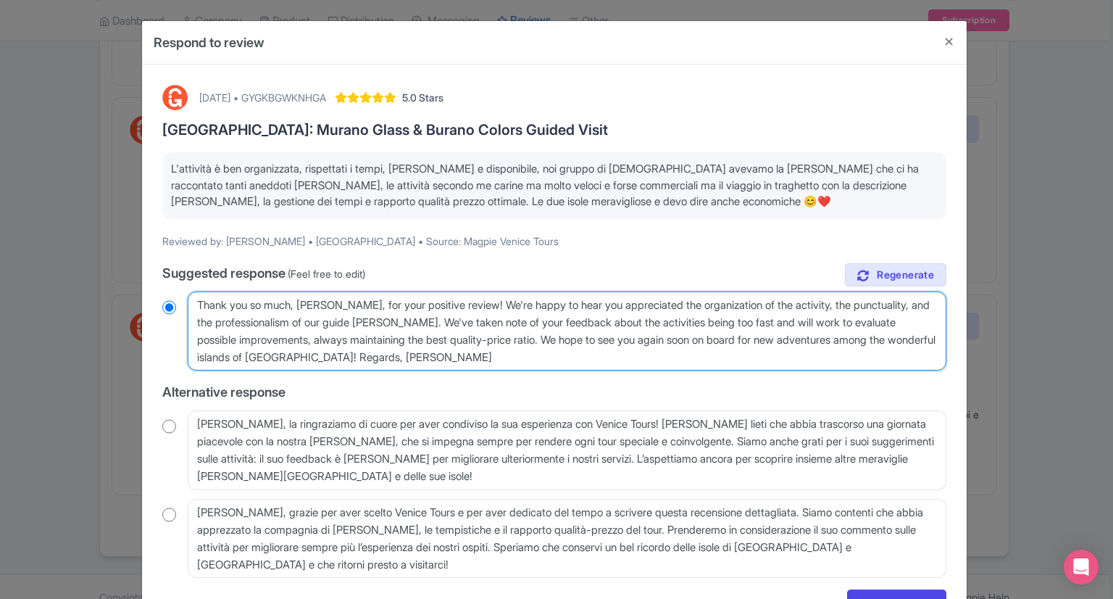
radio input "true"
type textarea "Thank you so much, Chiara, for your positive review! We're happy to hear you ap…"
radio input "true"
type textarea "Thank you so much, Chiara, for your positive review! We're happy to hear you ap…"
radio input "true"
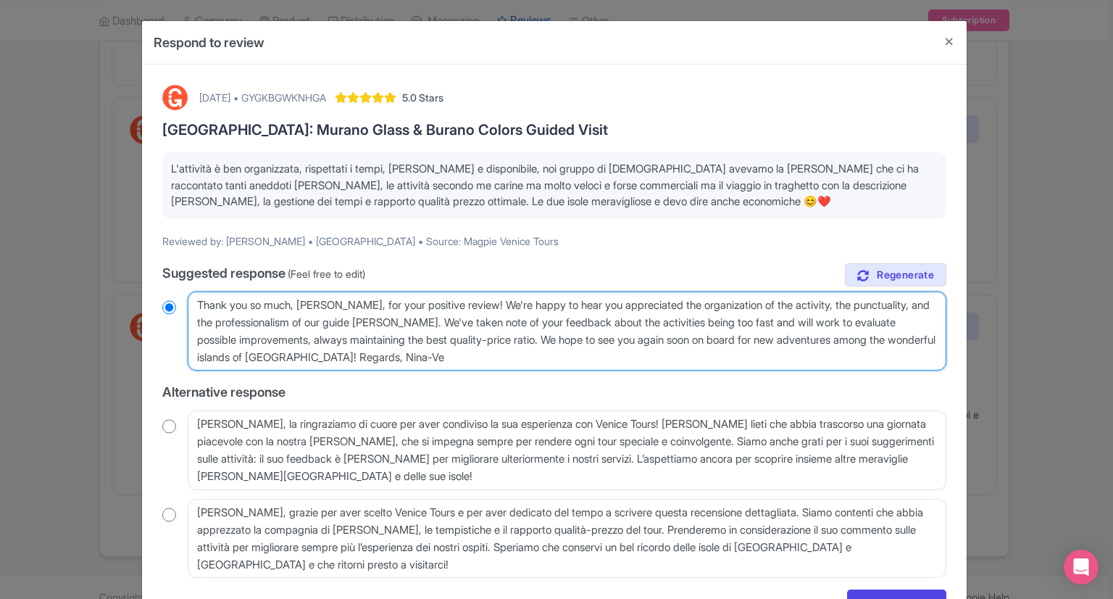
type textarea "Thank you so much, Chiara, for your positive review! We're happy to hear you ap…"
radio input "true"
type textarea "Thank you so much, Chiara, for your positive review! We're happy to hear you ap…"
radio input "true"
type textarea "Thank you so much, Chiara, for your positive review! We're happy to hear you ap…"
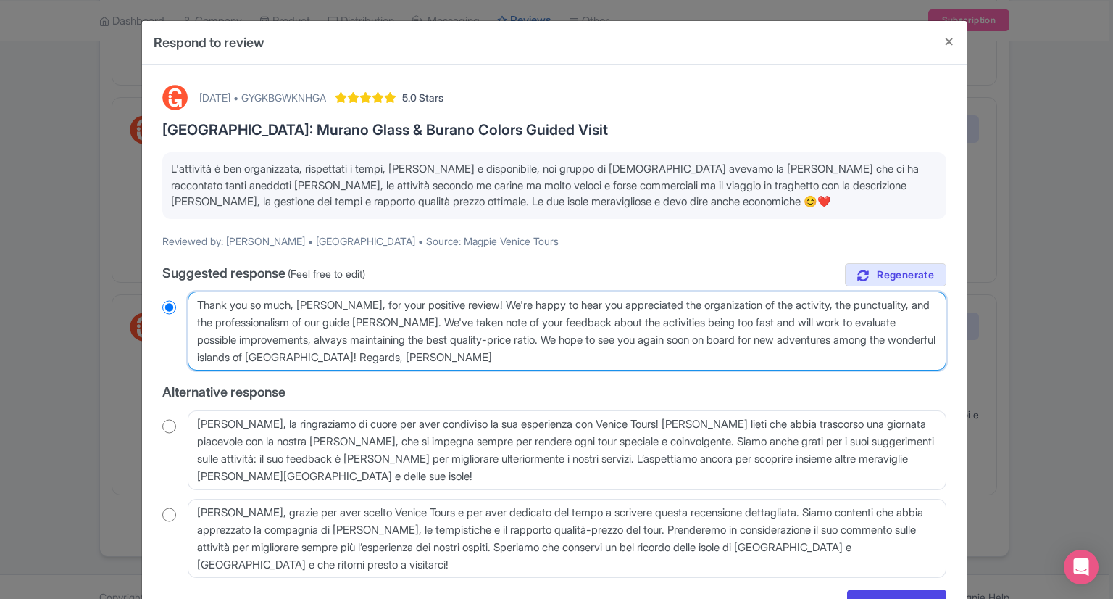
radio input "true"
type textarea "Thank you so much, Chiara, for your positive review! We're happy to hear you ap…"
radio input "true"
type textarea "Thank you so much, Chiara, for your positive review! We're happy to hear you ap…"
radio input "true"
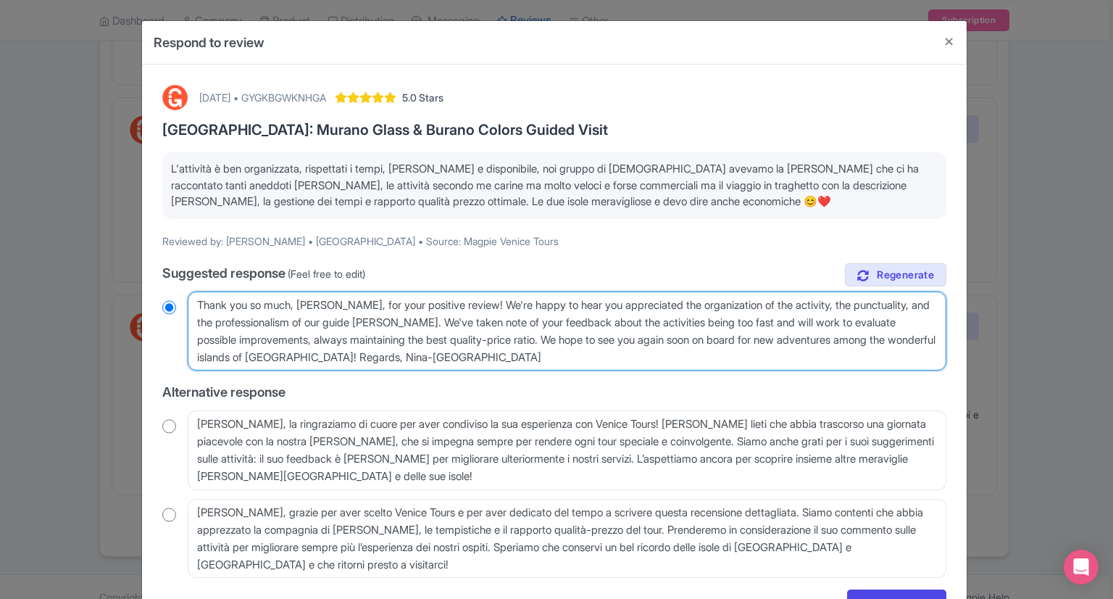
type textarea "Thank you so much, Chiara, for your positive review! We're happy to hear you ap…"
radio input "true"
type textarea "Thank you so much, Chiara, for your positive review! We're happy to hear you ap…"
radio input "true"
type textarea "Thank you so much, Chiara, for your positive review! We're happy to hear you ap…"
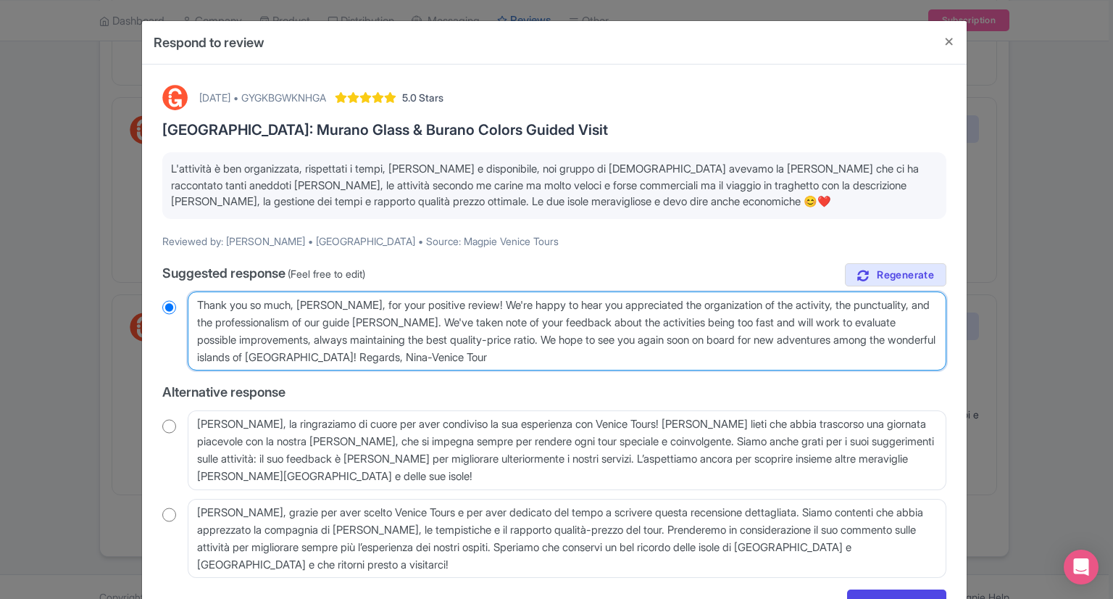
radio input "true"
type textarea "Thank you so much, Chiara, for your positive review! We're happy to hear you ap…"
radio input "true"
type textarea "Thank you so much, Chiara, for your positive review! We're happy to hear you ap…"
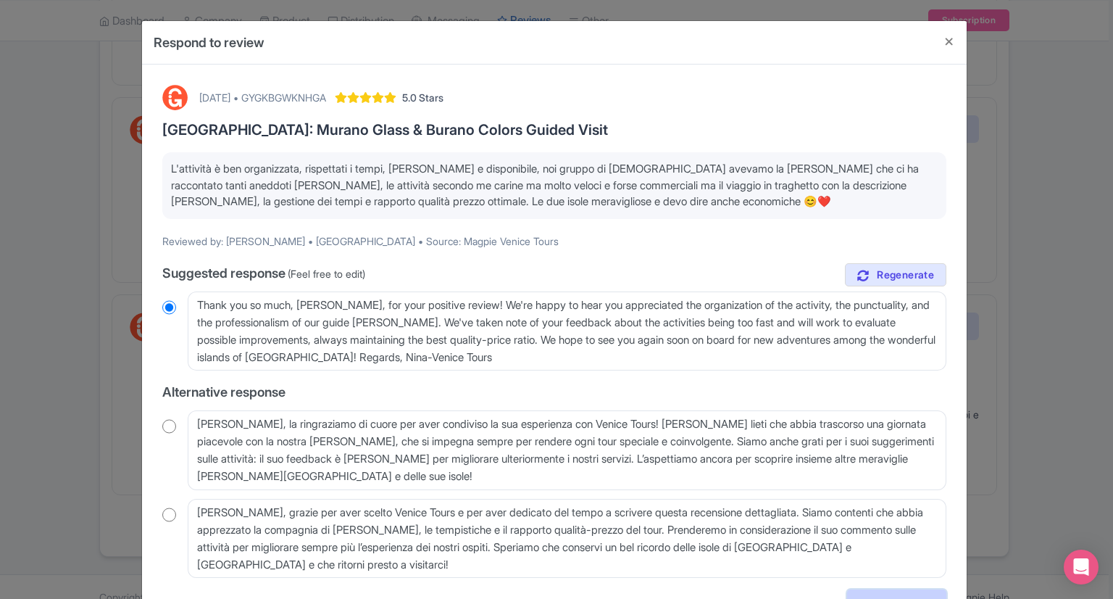
click at [875, 592] on link "Send Response" at bounding box center [896, 603] width 99 height 28
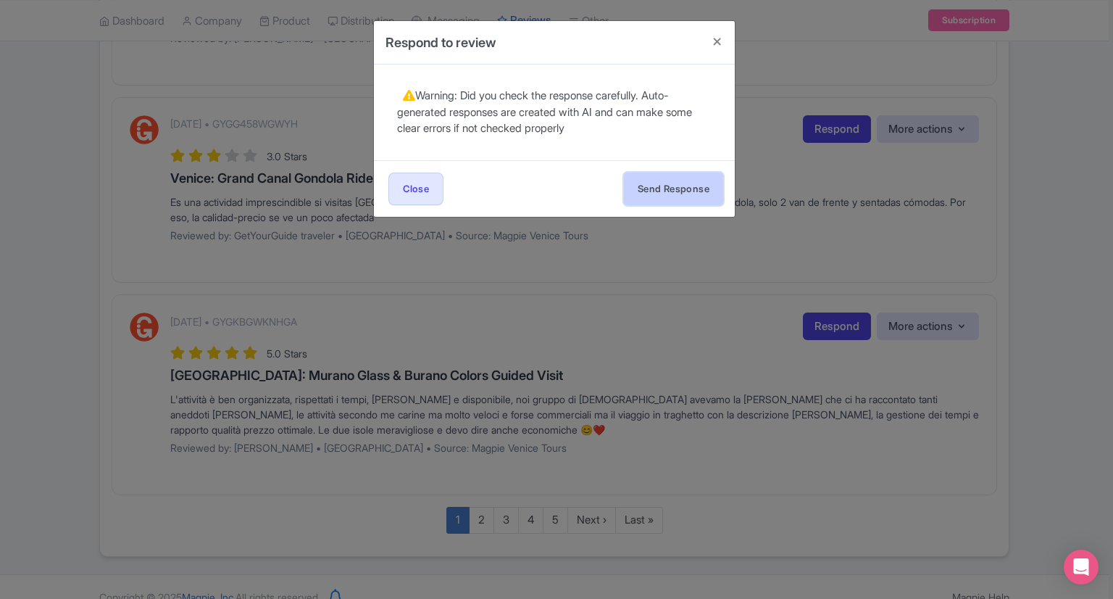
click at [635, 188] on button "Send Response" at bounding box center [673, 188] width 99 height 33
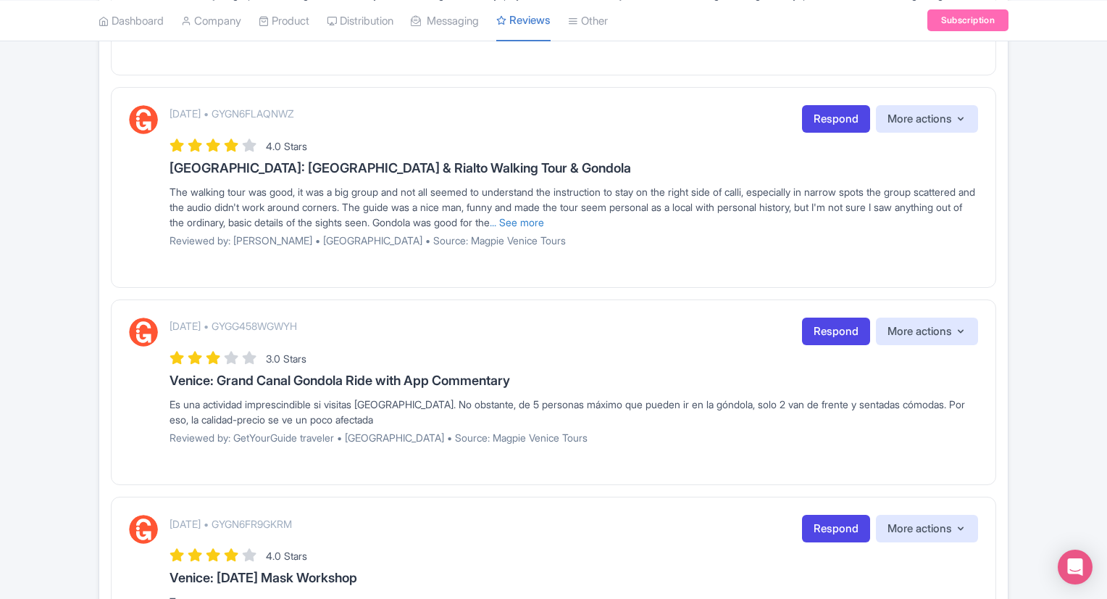
scroll to position [1780, 0]
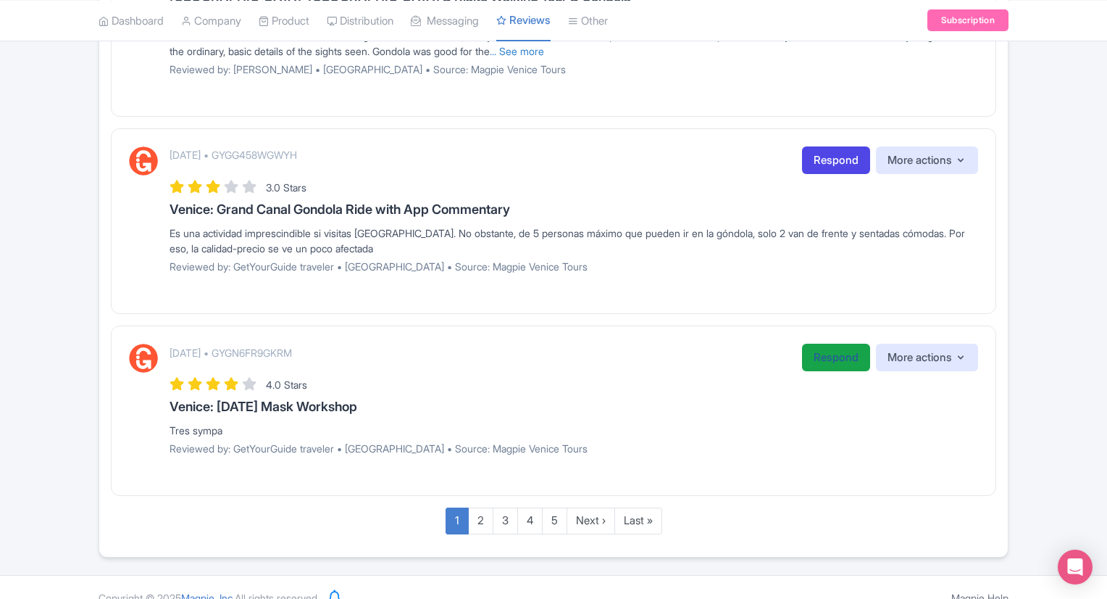
click at [814, 349] on link "Respond" at bounding box center [836, 357] width 68 height 28
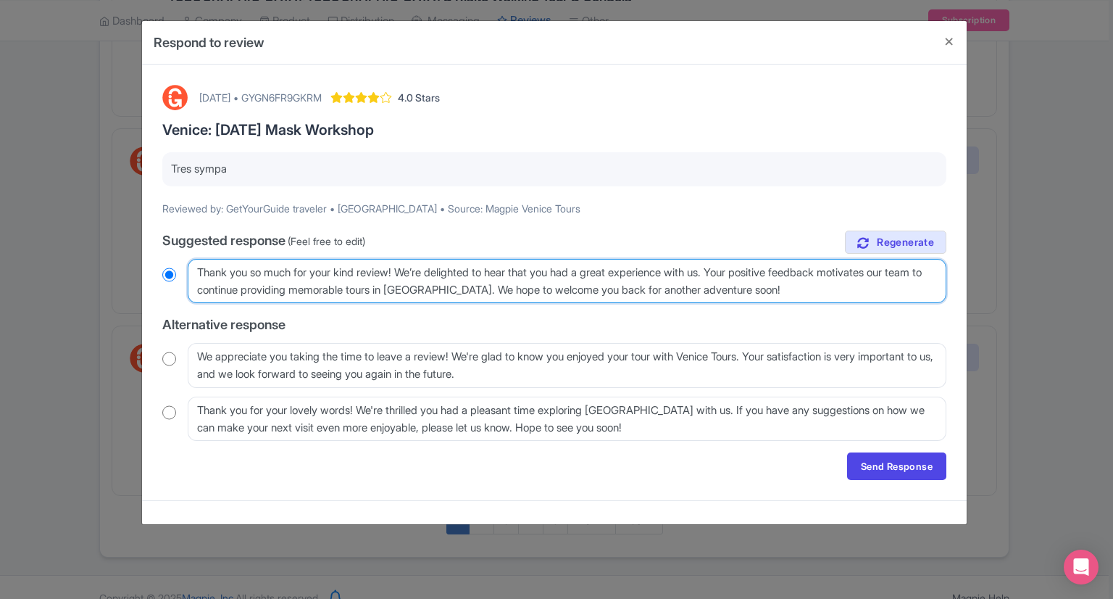
drag, startPoint x: 476, startPoint y: 288, endPoint x: 181, endPoint y: 304, distance: 295.3
click at [181, 304] on div "true Suggested response (Feel free to edit) Thank you so much for your kind rev…" at bounding box center [554, 335] width 784 height 211
type textarea "Thank you so much for your kind review! We’re delighted to hear that you had a …"
radio input "true"
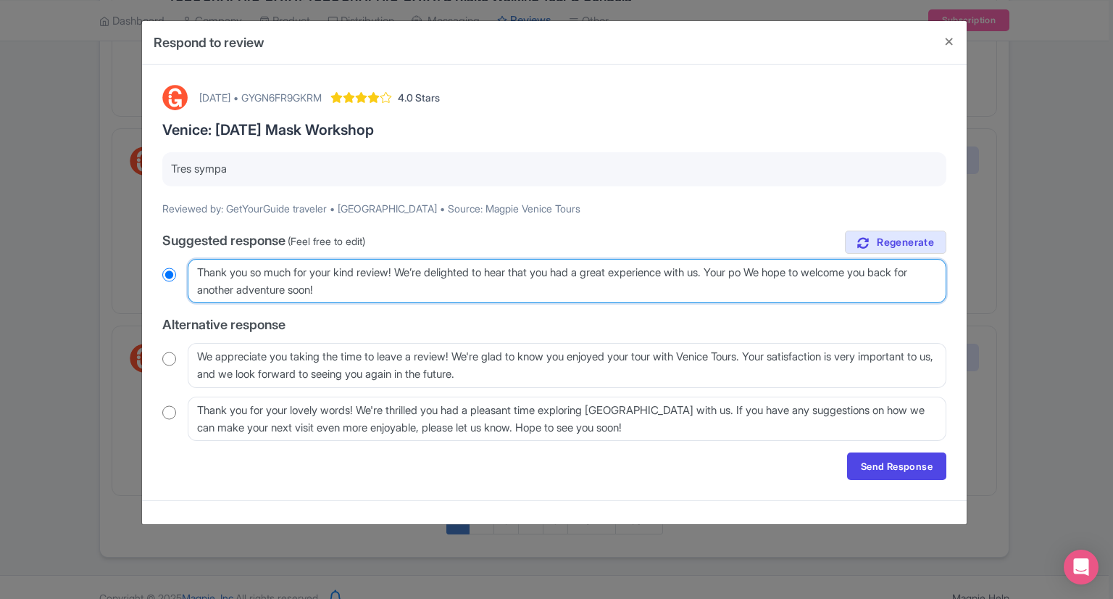
type textarea "Thank you so much for your kind review! We’re delighted to hear that you had a …"
radio input "true"
type textarea "Thank you so much for your kind review! We’re delighted to hear that you had a …"
radio input "true"
type textarea "Thank you so much for your kind review! We’re delighted to hear that you had a …"
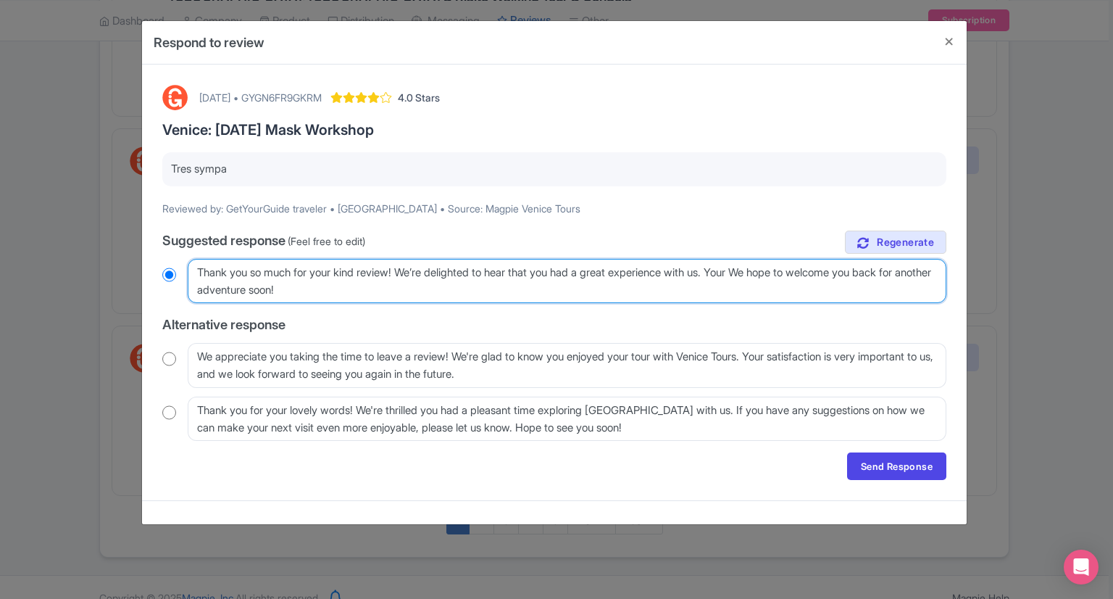
radio input "true"
type textarea "Thank you so much for your kind review! We’re delighted to hear that you had a …"
radio input "true"
type textarea "Thank you so much for your kind review! We’re delighted to hear that you had a …"
radio input "true"
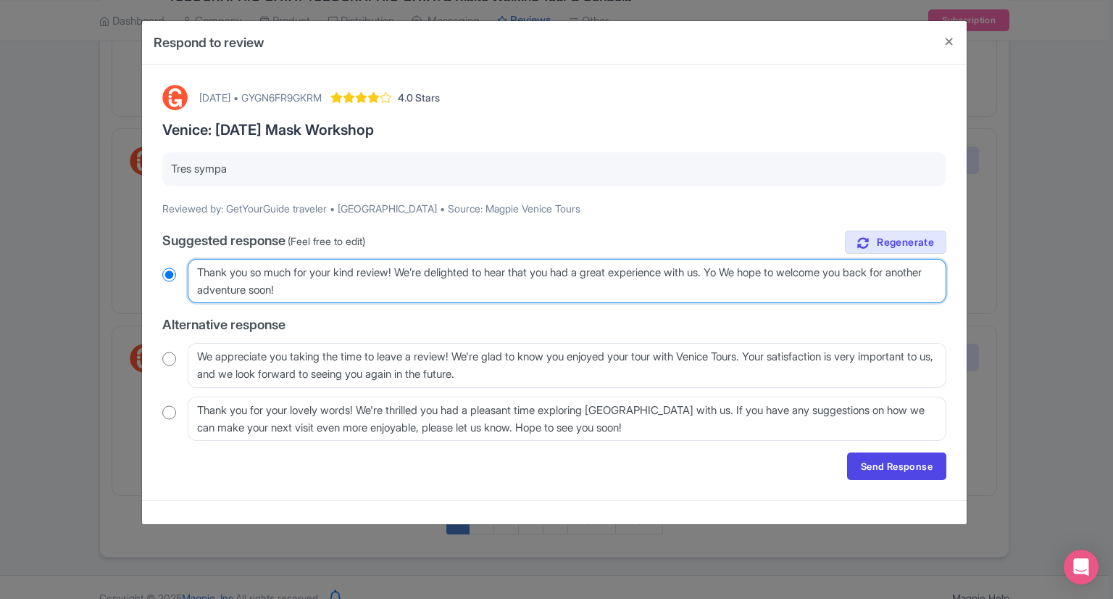
type textarea "Thank you so much for your kind review! We’re delighted to hear that you had a …"
radio input "true"
type textarea "Thank you so much for your kind review! We’re delighted to hear that you had a …"
radio input "true"
type textarea "Thank you so much for your kind review! We’re delighted to hear that you had a …"
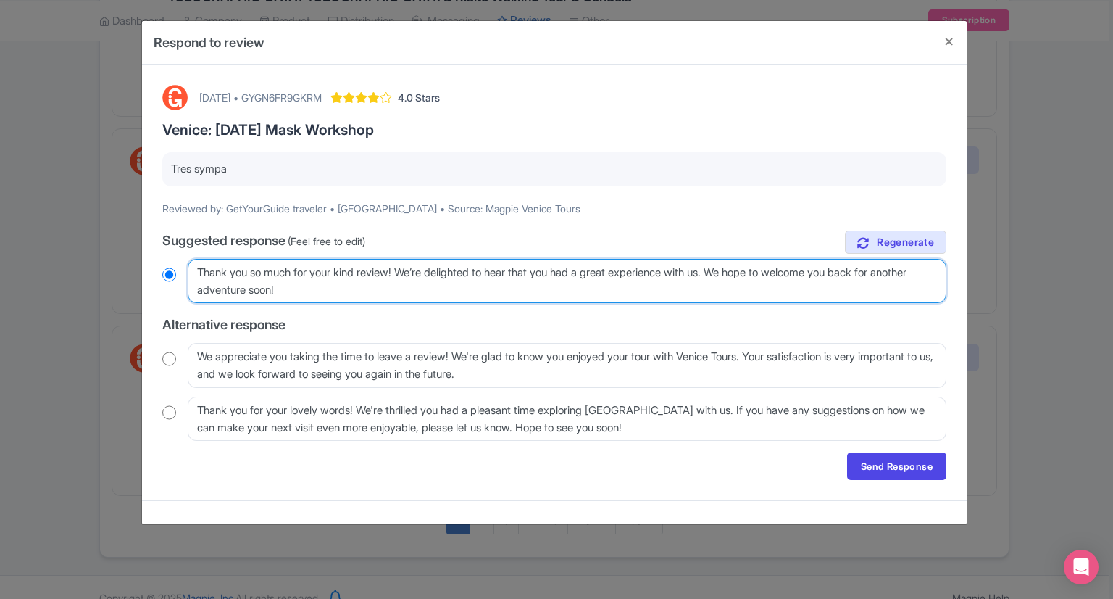
radio input "true"
click at [335, 293] on textarea "Thank you so much for your kind review! We’re delighted to hear that you had a …" at bounding box center [567, 281] width 759 height 45
type textarea "Thank you so much for your kind review! We’re delighted to hear that you had a …"
radio input "true"
type textarea "Thank you so much for your kind review! We’re delighted to hear that you had a …"
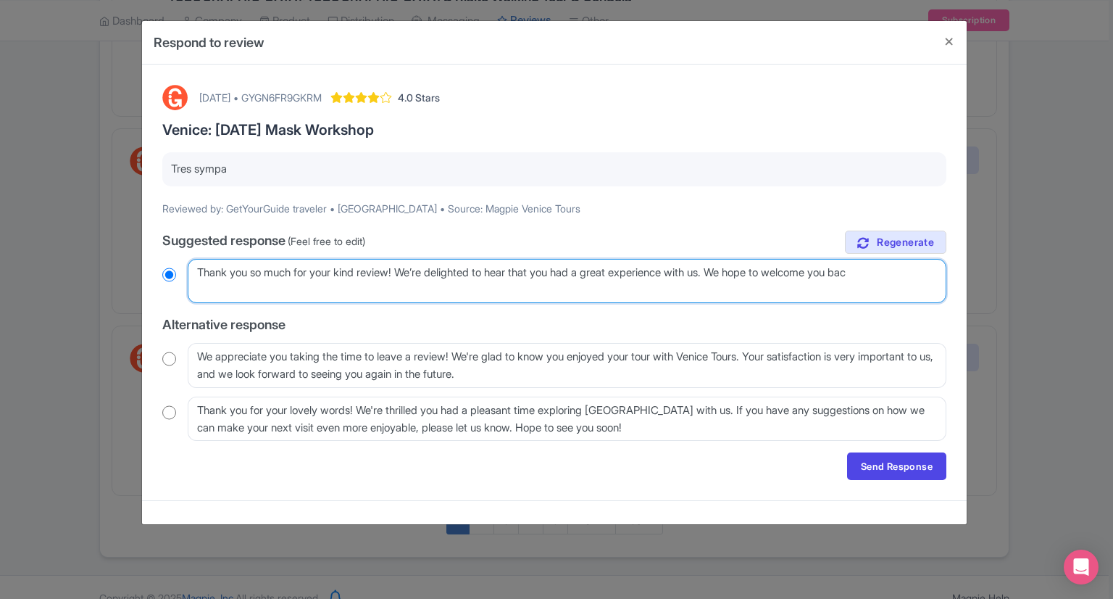
radio input "true"
type textarea "Thank you so much for your kind review! We’re delighted to hear that you had a …"
radio input "true"
type textarea "Thank you so much for your kind review! We’re delighted to hear that you had a …"
radio input "true"
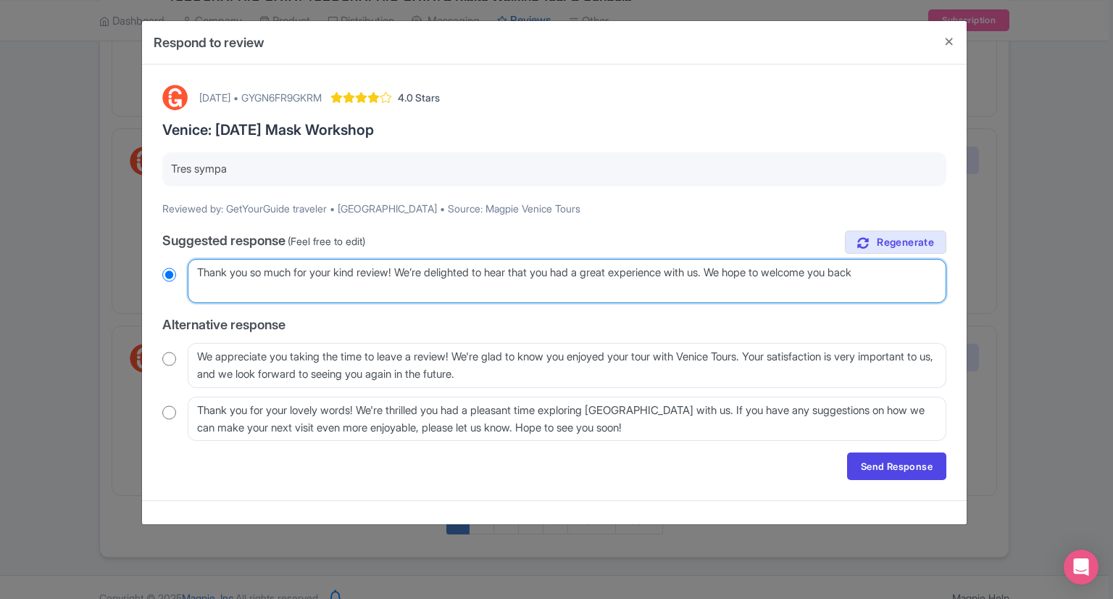
type textarea "Thank you so much for your kind review! We’re delighted to hear that you had a …"
radio input "true"
type textarea "Thank you so much for your kind review! We’re delighted to hear that you had a …"
radio input "true"
type textarea "Thank you so much for your kind review! We’re delighted to hear that you had a …"
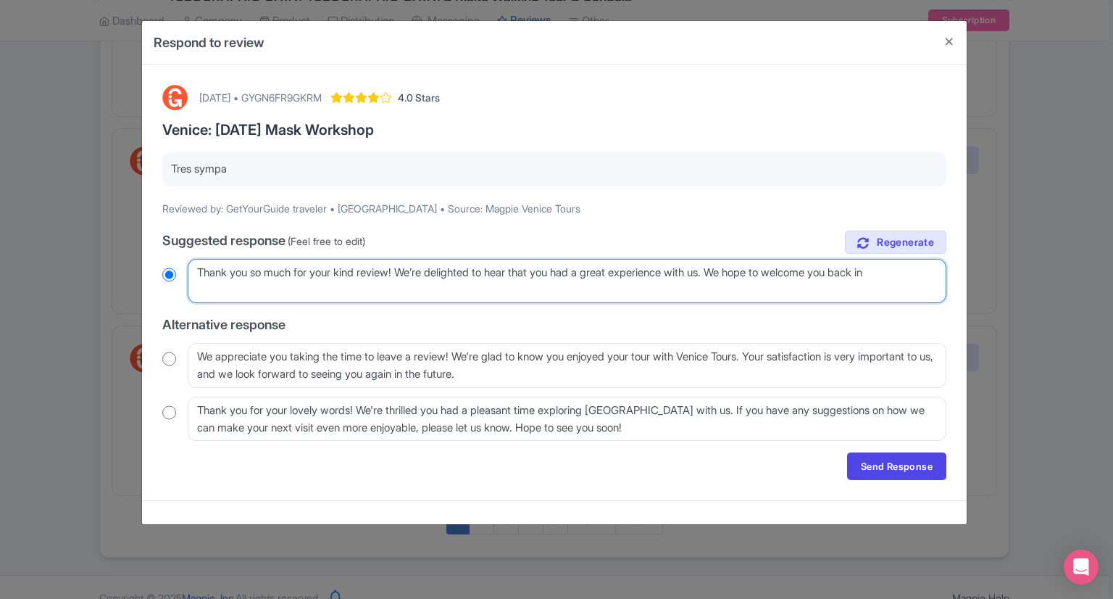
radio input "true"
type textarea "Thank you so much for your kind review! We’re delighted to hear that you had a …"
radio input "true"
type textarea "Thank you so much for your kind review! We’re delighted to hear that you had a …"
radio input "true"
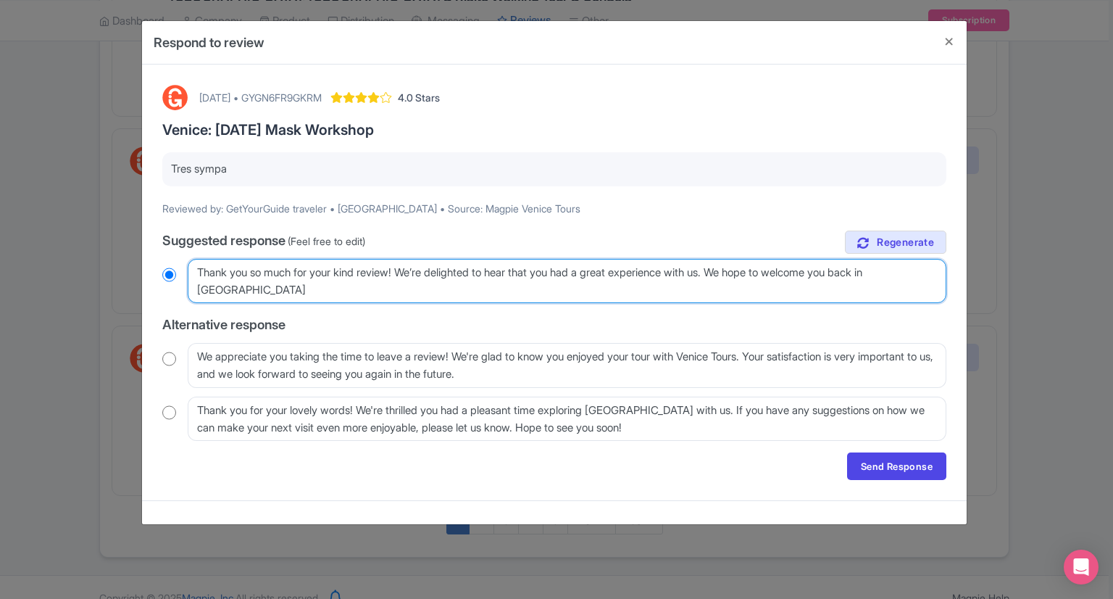
type textarea "Thank you so much for your kind review! We’re delighted to hear that you had a …"
radio input "true"
type textarea "Thank you so much for your kind review! We’re delighted to hear that you had a …"
radio input "true"
type textarea "Thank you so much for your kind review! We’re delighted to hear that you had a …"
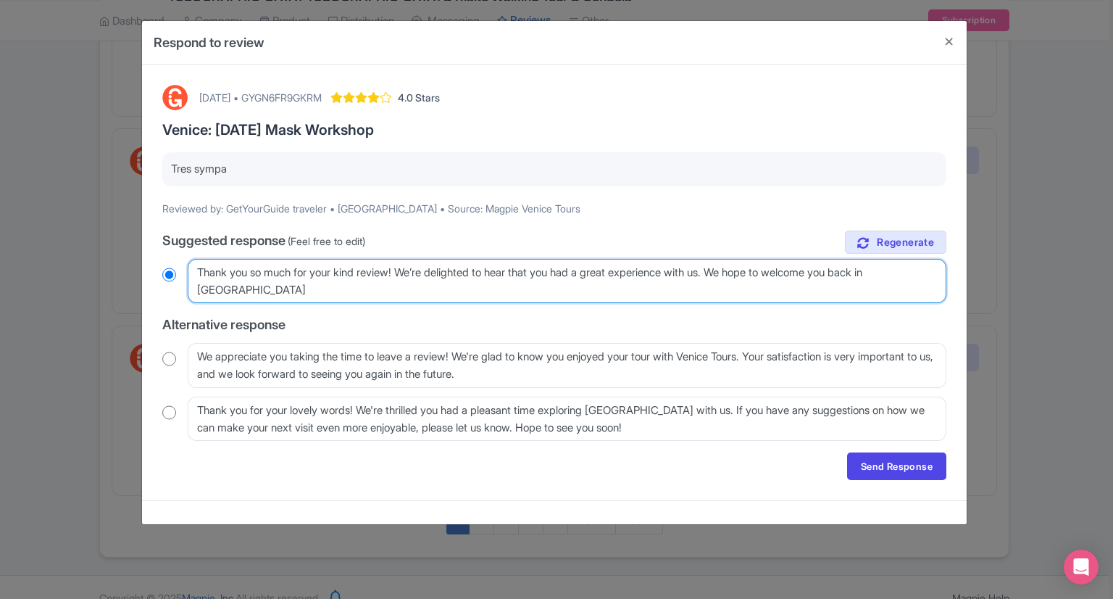
radio input "true"
type textarea "Thank you so much for your kind review! We’re delighted to hear that you had a …"
radio input "true"
type textarea "Thank you so much for your kind review! We’re delighted to hear that you had a …"
radio input "true"
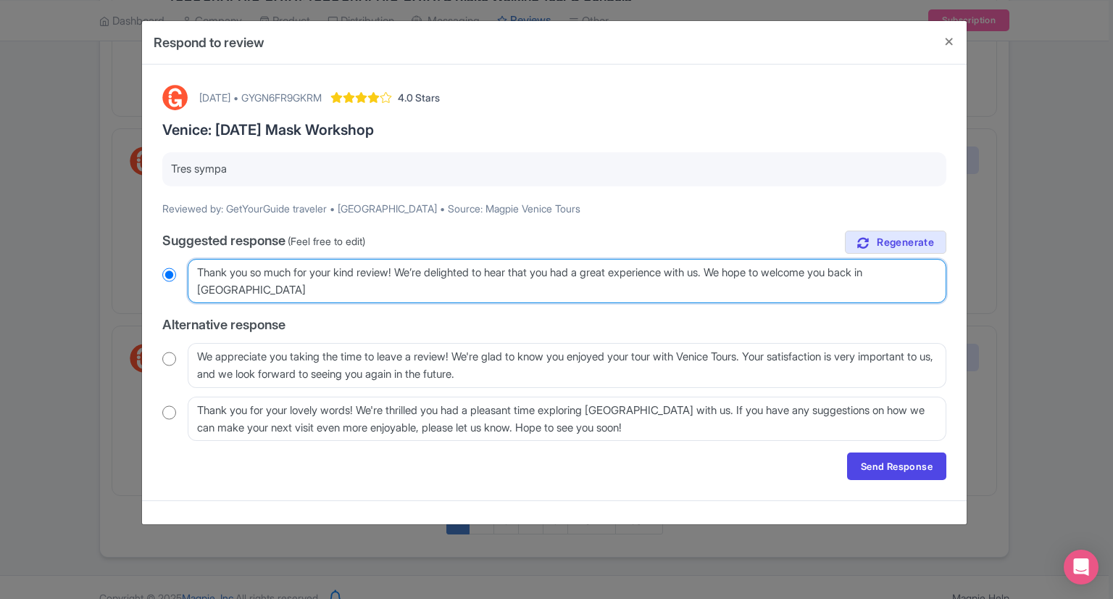
type textarea "Thank you so much for your kind review! We’re delighted to hear that you had a …"
radio input "true"
type textarea "Thank you so much for your kind review! We’re delighted to hear that you had a …"
radio input "true"
type textarea "Thank you so much for your kind review! We’re delighted to hear that you had a …"
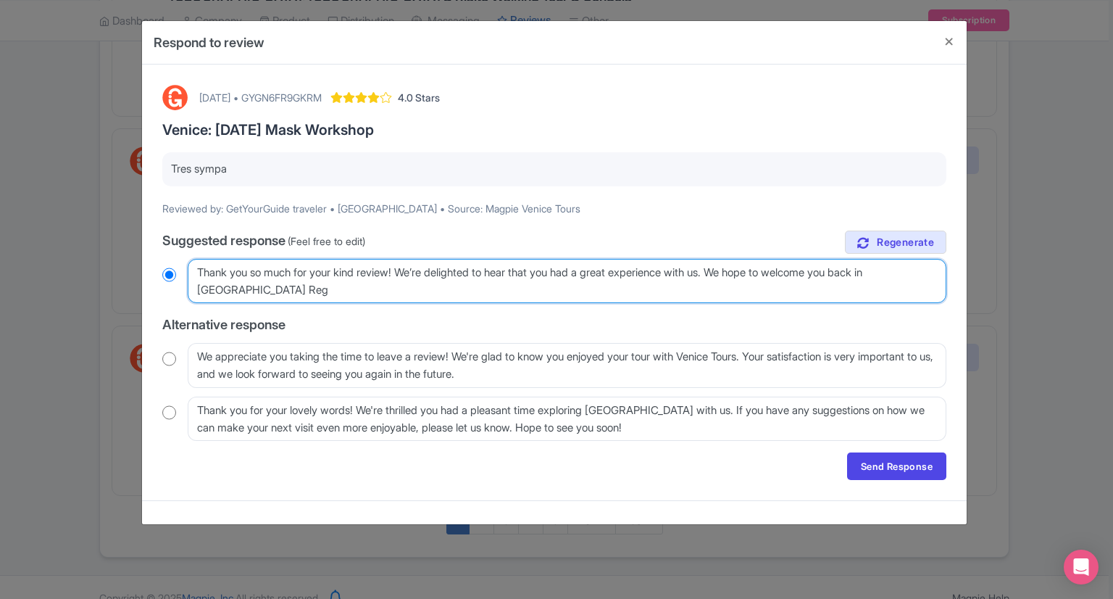
radio input "true"
type textarea "Thank you so much for your kind review! We’re delighted to hear that you had a …"
radio input "true"
type textarea "Thank you so much for your kind review! We’re delighted to hear that you had a …"
radio input "true"
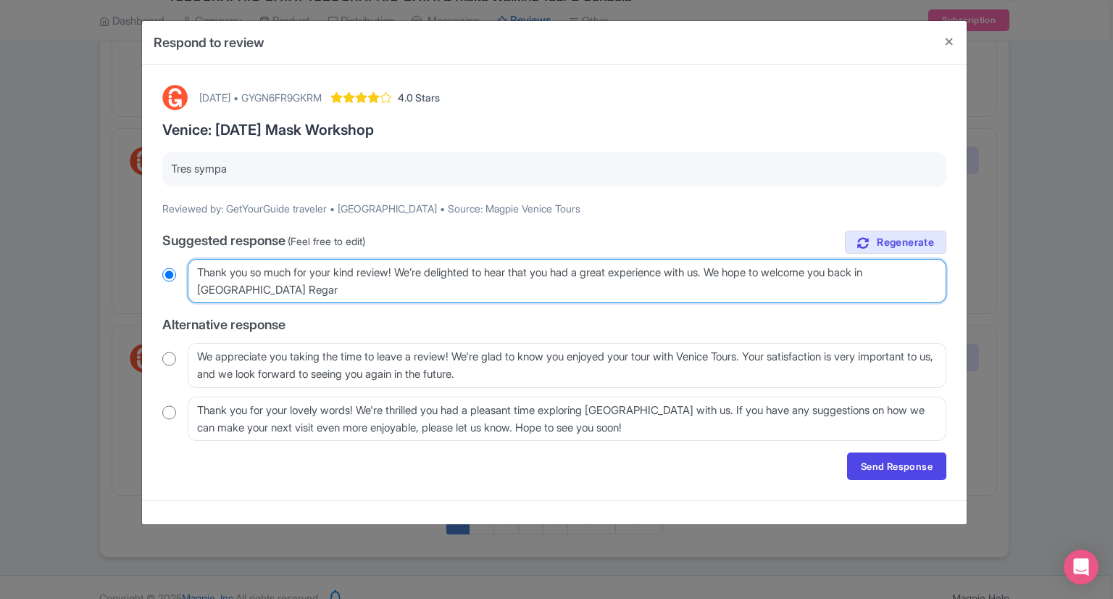
type textarea "Thank you so much for your kind review! We’re delighted to hear that you had a …"
radio input "true"
type textarea "Thank you so much for your kind review! We’re delighted to hear that you had a …"
radio input "true"
type textarea "Thank you so much for your kind review! We’re delighted to hear that you had a …"
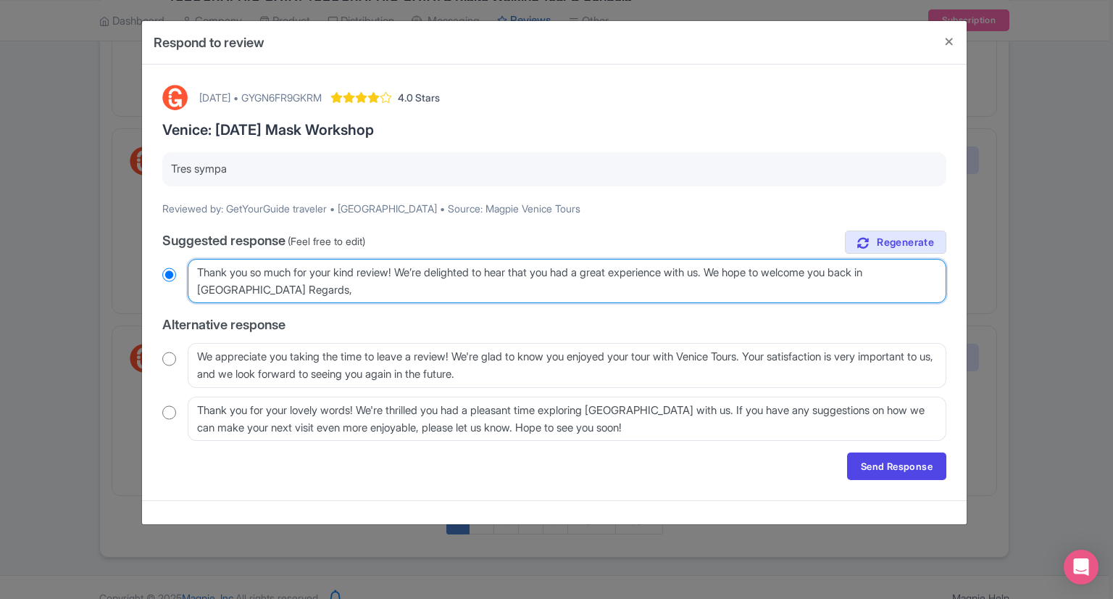
radio input "true"
type textarea "Thank you so much for your kind review! We’re delighted to hear that you had a …"
radio input "true"
type textarea "Thank you so much for your kind review! We’re delighted to hear that you had a …"
radio input "true"
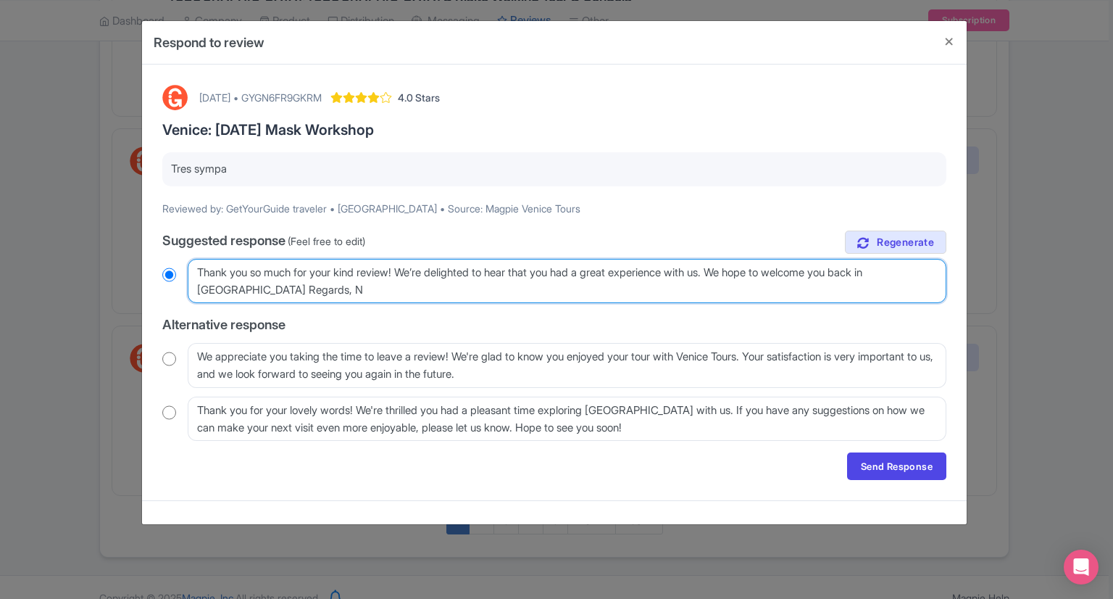
type textarea "Thank you so much for your kind review! We’re delighted to hear that you had a …"
radio input "true"
type textarea "Thank you so much for your kind review! We’re delighted to hear that you had a …"
radio input "true"
type textarea "Thank you so much for your kind review! We’re delighted to hear that you had a …"
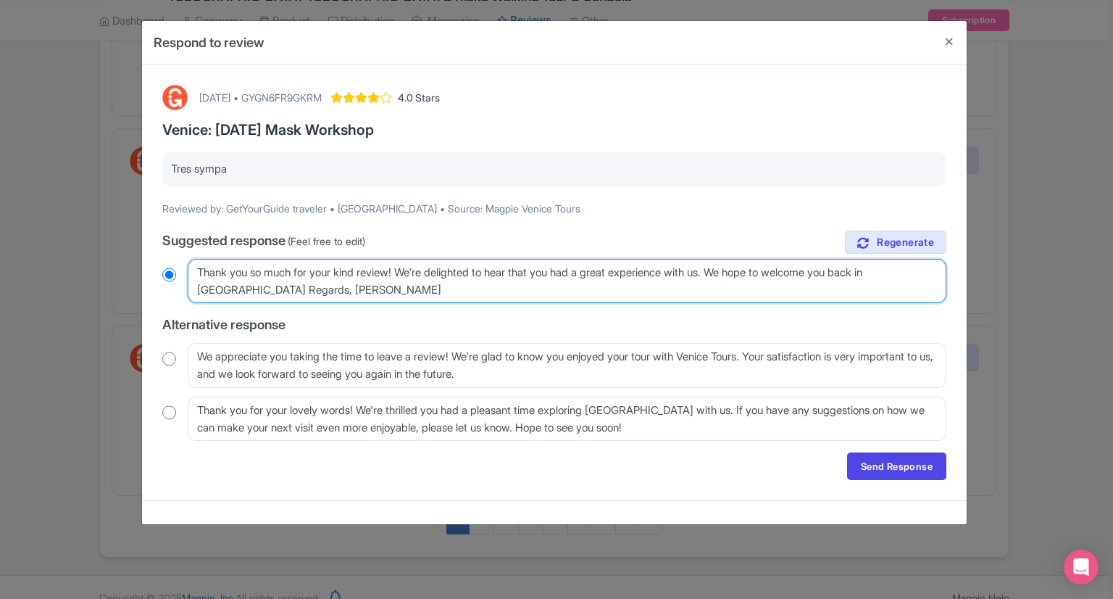
radio input "true"
type textarea "Thank you so much for your kind review! We’re delighted to hear that you had a …"
radio input "true"
type textarea "Thank you so much for your kind review! We’re delighted to hear that you had a …"
radio input "true"
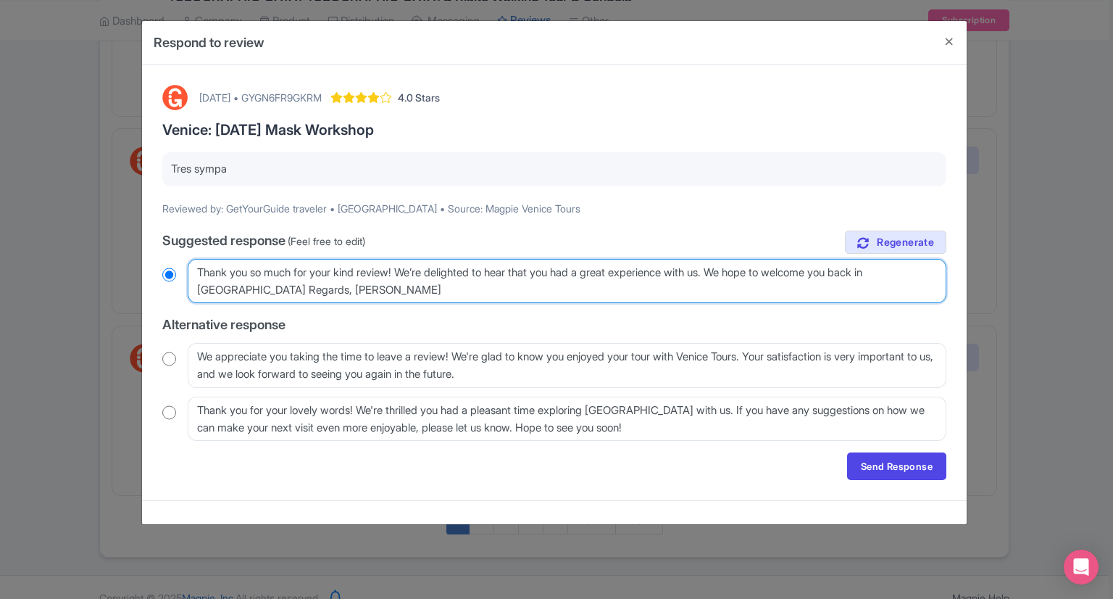
type textarea "Thank you so much for your kind review! We’re delighted to hear that you had a …"
radio input "true"
type textarea "Thank you so much for your kind review! We’re delighted to hear that you had a …"
radio input "true"
type textarea "Thank you so much for your kind review! We’re delighted to hear that you had a …"
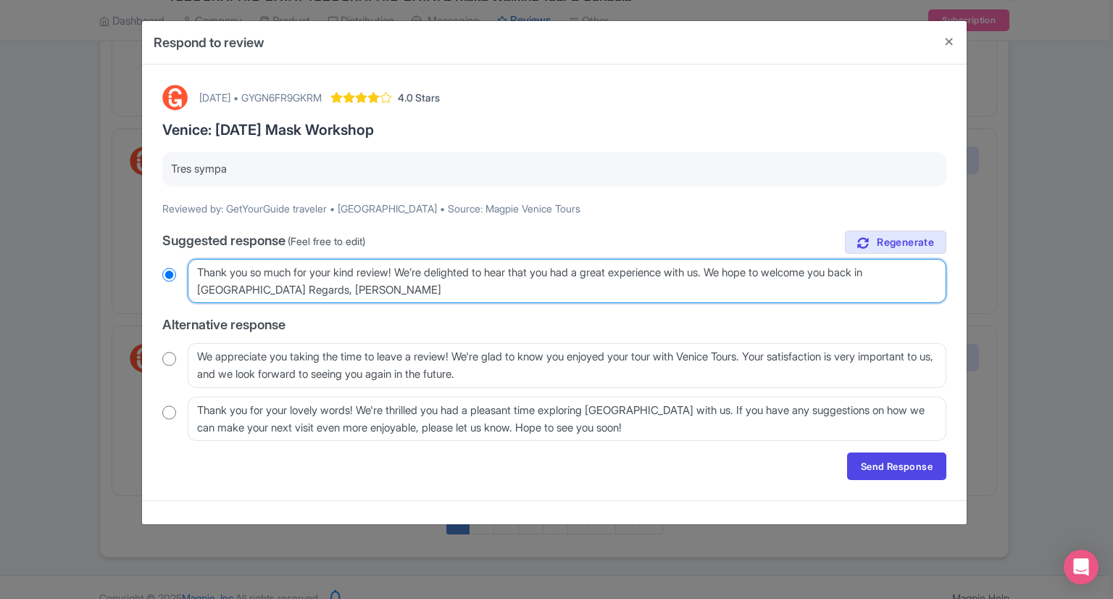
radio input "true"
type textarea "Thank you so much for your kind review! We’re delighted to hear that you had a …"
radio input "true"
type textarea "Thank you so much for your kind review! We’re delighted to hear that you had a …"
radio input "true"
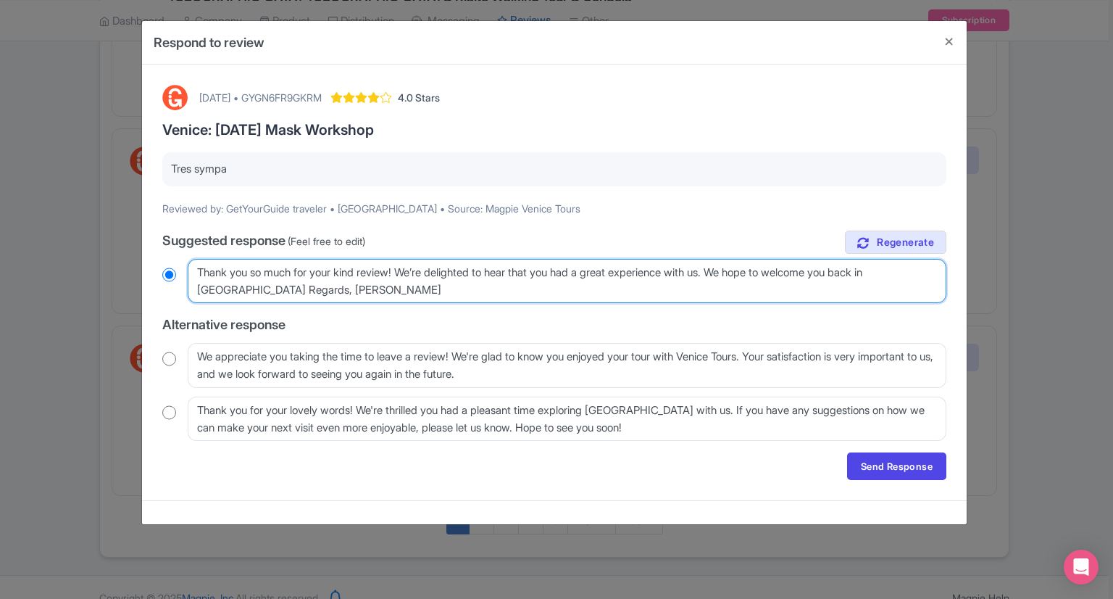
type textarea "Thank you so much for your kind review! We’re delighted to hear that you had a …"
radio input "true"
type textarea "Thank you so much for your kind review! We’re delighted to hear that you had a …"
radio input "true"
type textarea "Thank you so much for your kind review! We’re delighted to hear that you had a …"
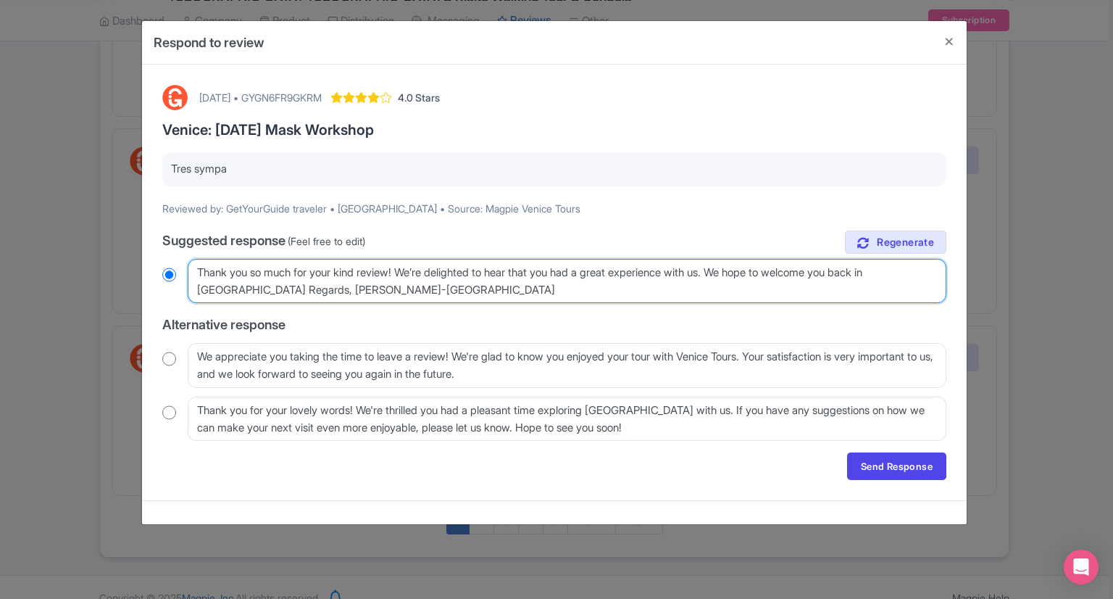
radio input "true"
type textarea "Thank you so much for your kind review! We’re delighted to hear that you had a …"
radio input "true"
type textarea "Thank you so much for your kind review! We’re delighted to hear that you had a …"
radio input "true"
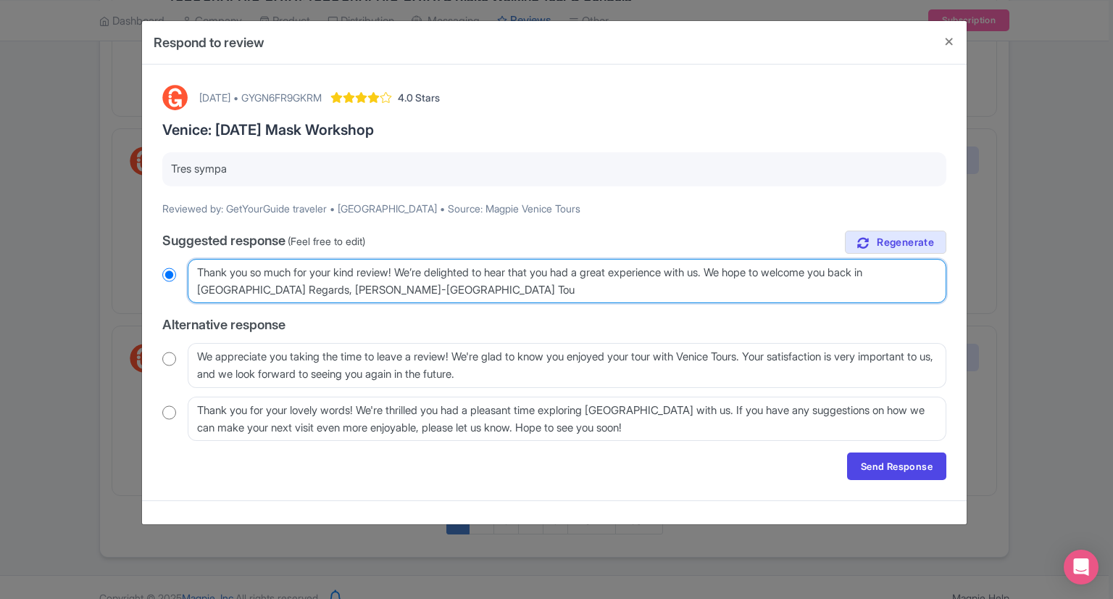
type textarea "Thank you so much for your kind review! We’re delighted to hear that you had a …"
radio input "true"
type textarea "Thank you so much for your kind review! We’re delighted to hear that you had a …"
radio input "true"
type textarea "Thank you so much for your kind review! We’re delighted to hear that you had a …"
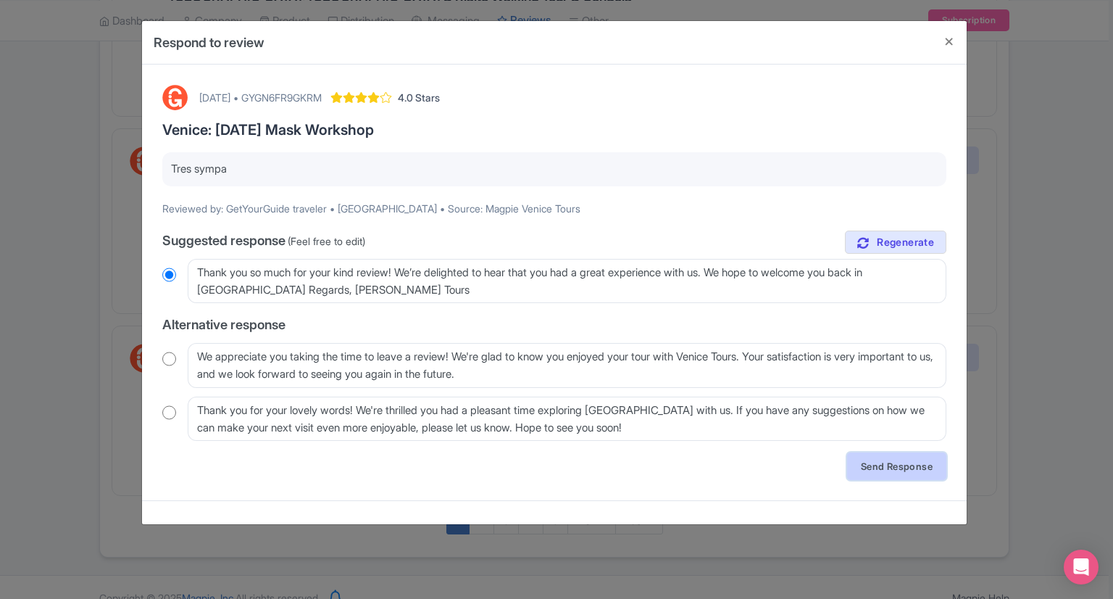
click at [878, 456] on link "Send Response" at bounding box center [896, 466] width 99 height 28
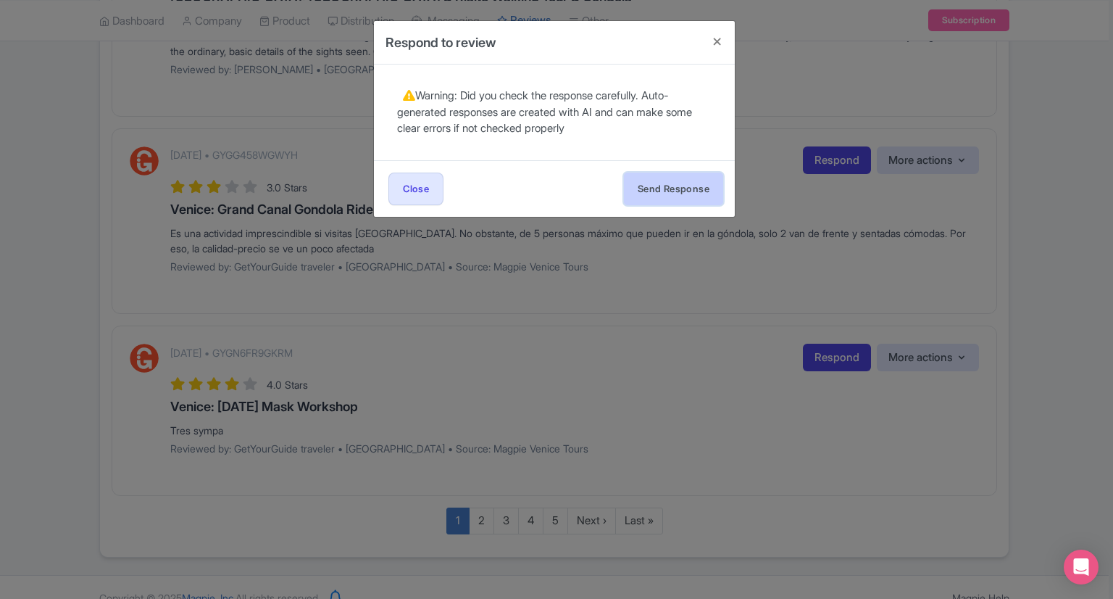
click at [688, 191] on button "Send Response" at bounding box center [673, 188] width 99 height 33
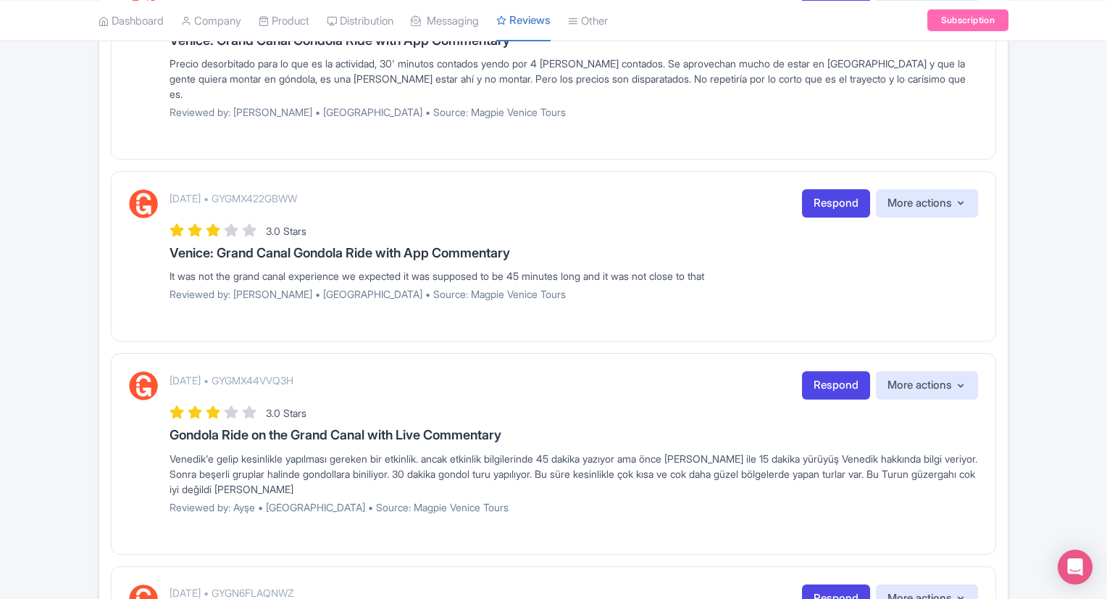
scroll to position [1125, 0]
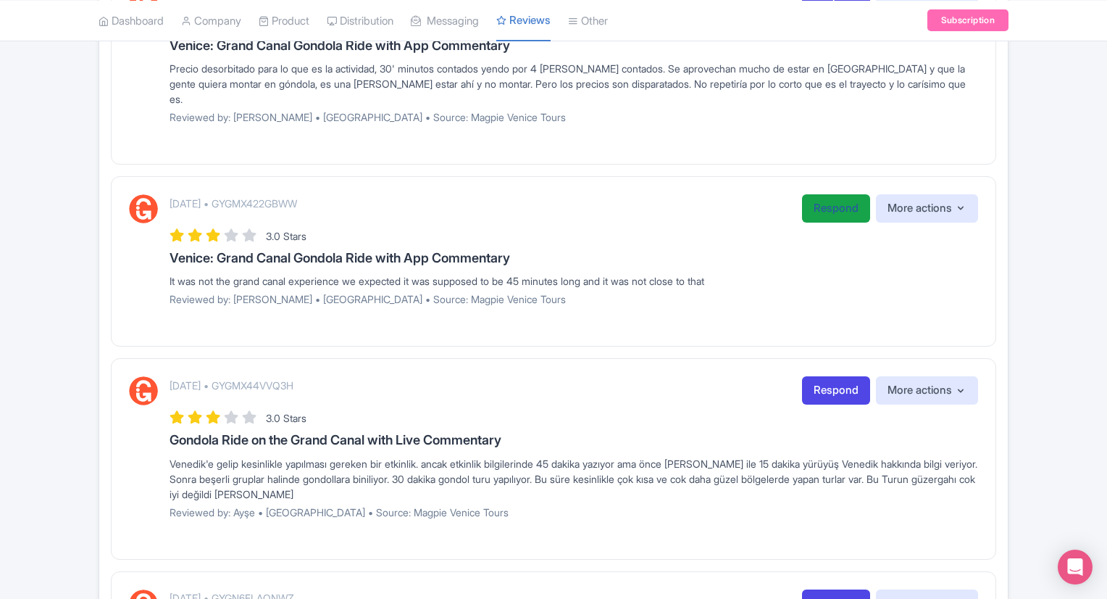
click at [845, 194] on link "Respond" at bounding box center [836, 208] width 68 height 28
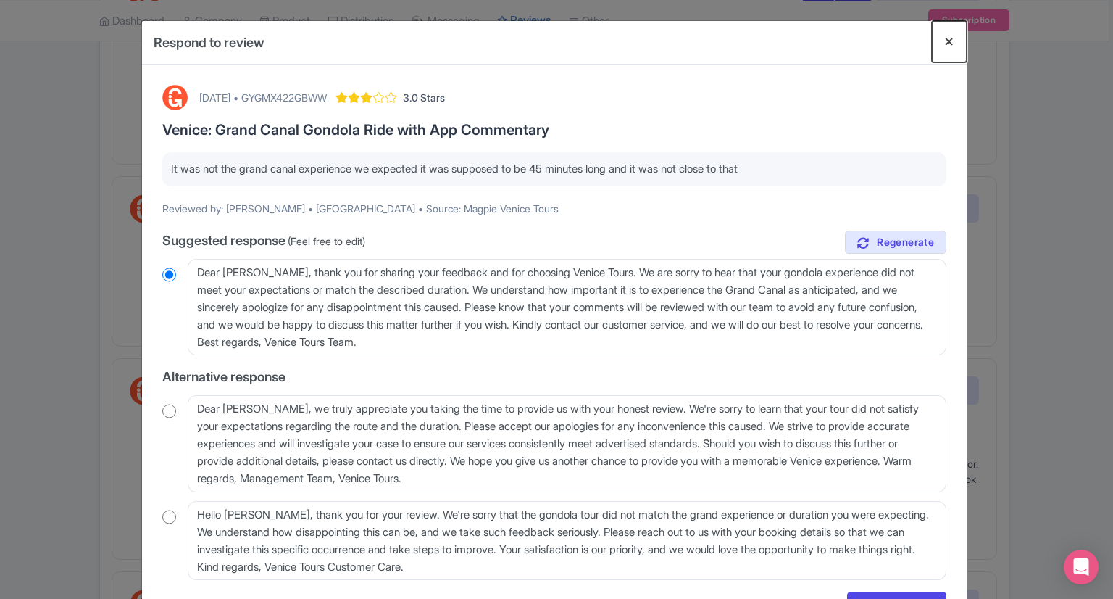
click at [949, 43] on button "Close" at bounding box center [949, 41] width 35 height 41
